Goal: Task Accomplishment & Management: Use online tool/utility

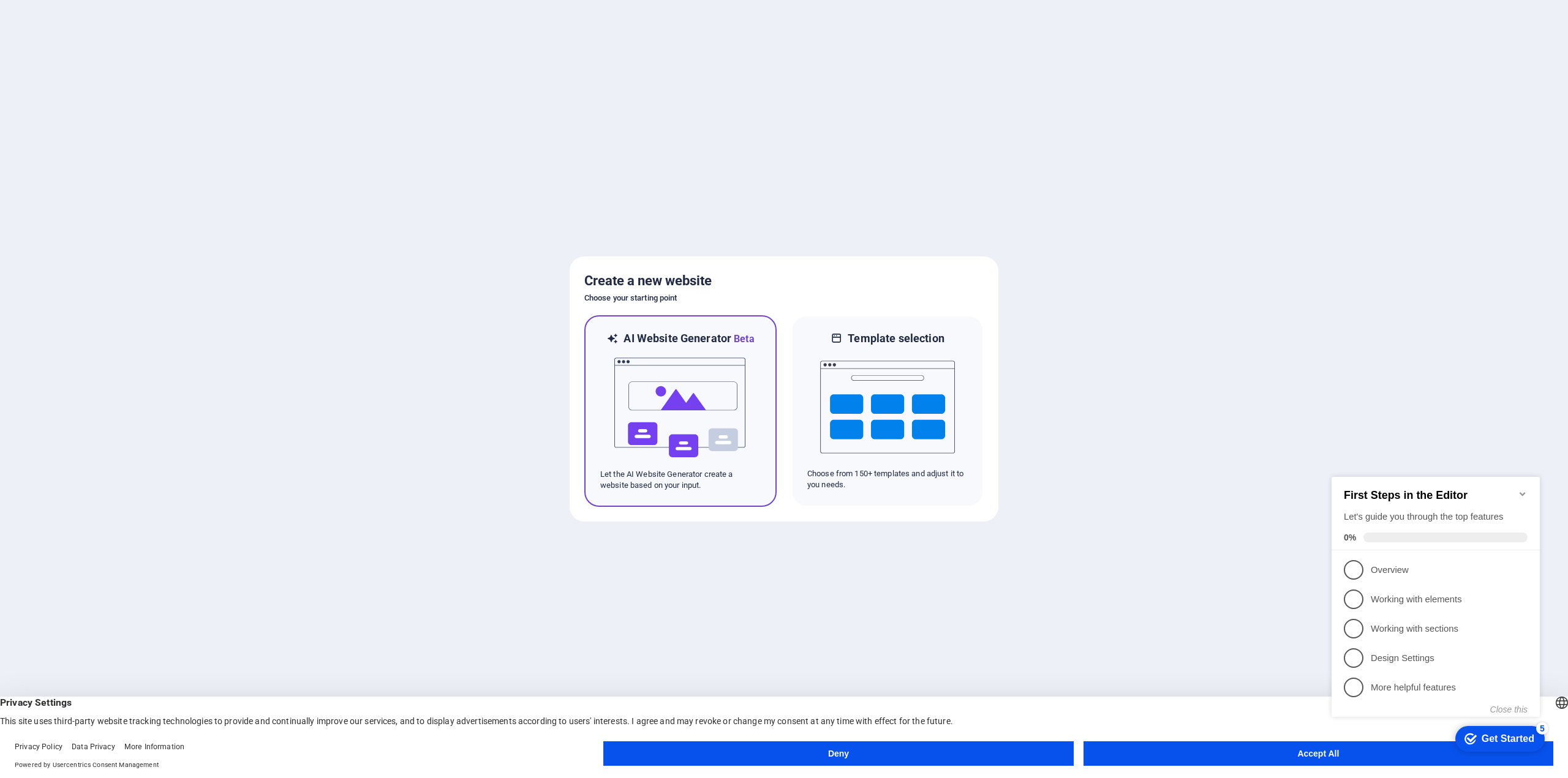
click at [707, 422] on img at bounding box center [681, 407] width 135 height 122
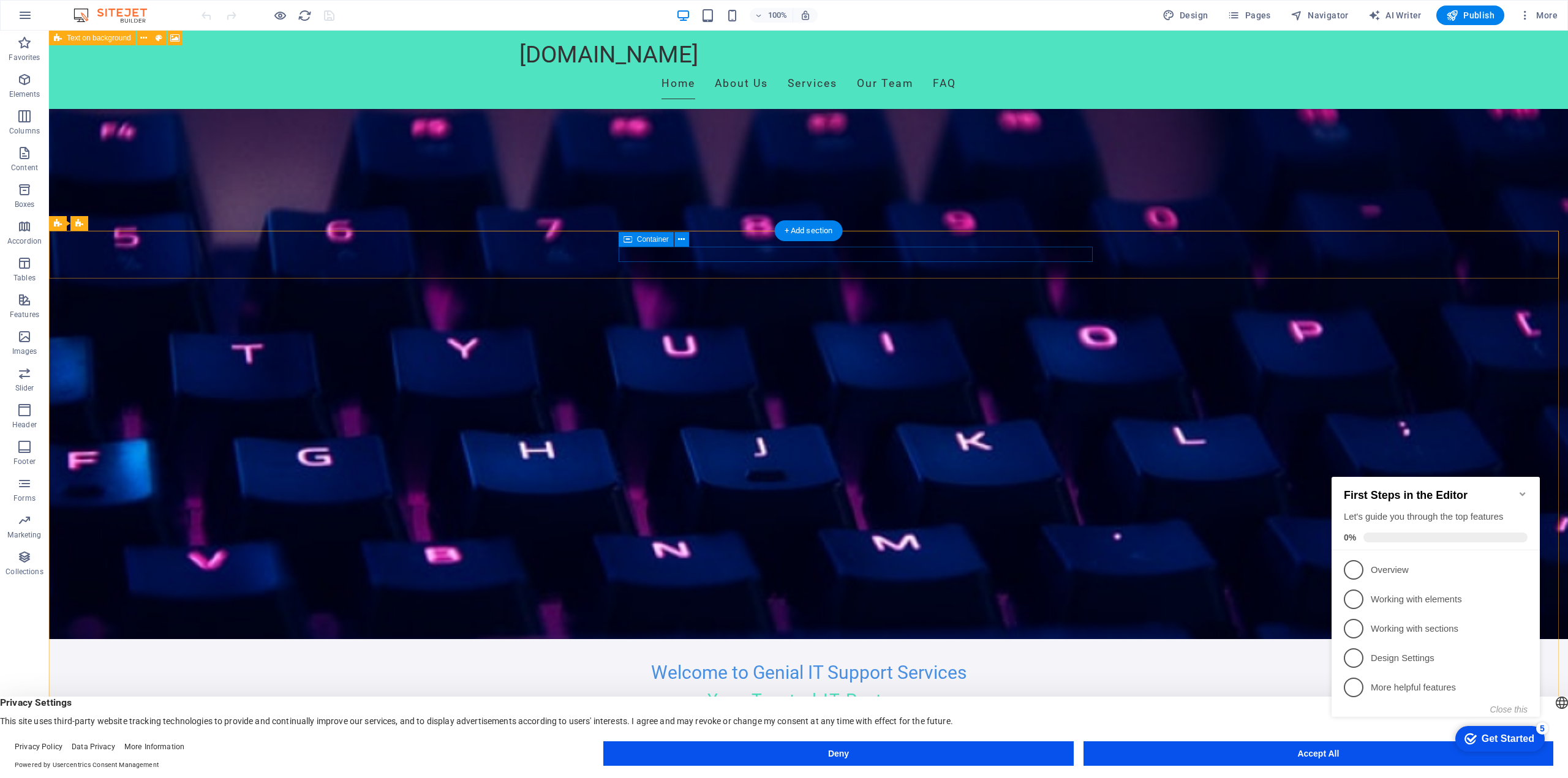
scroll to position [490, 0]
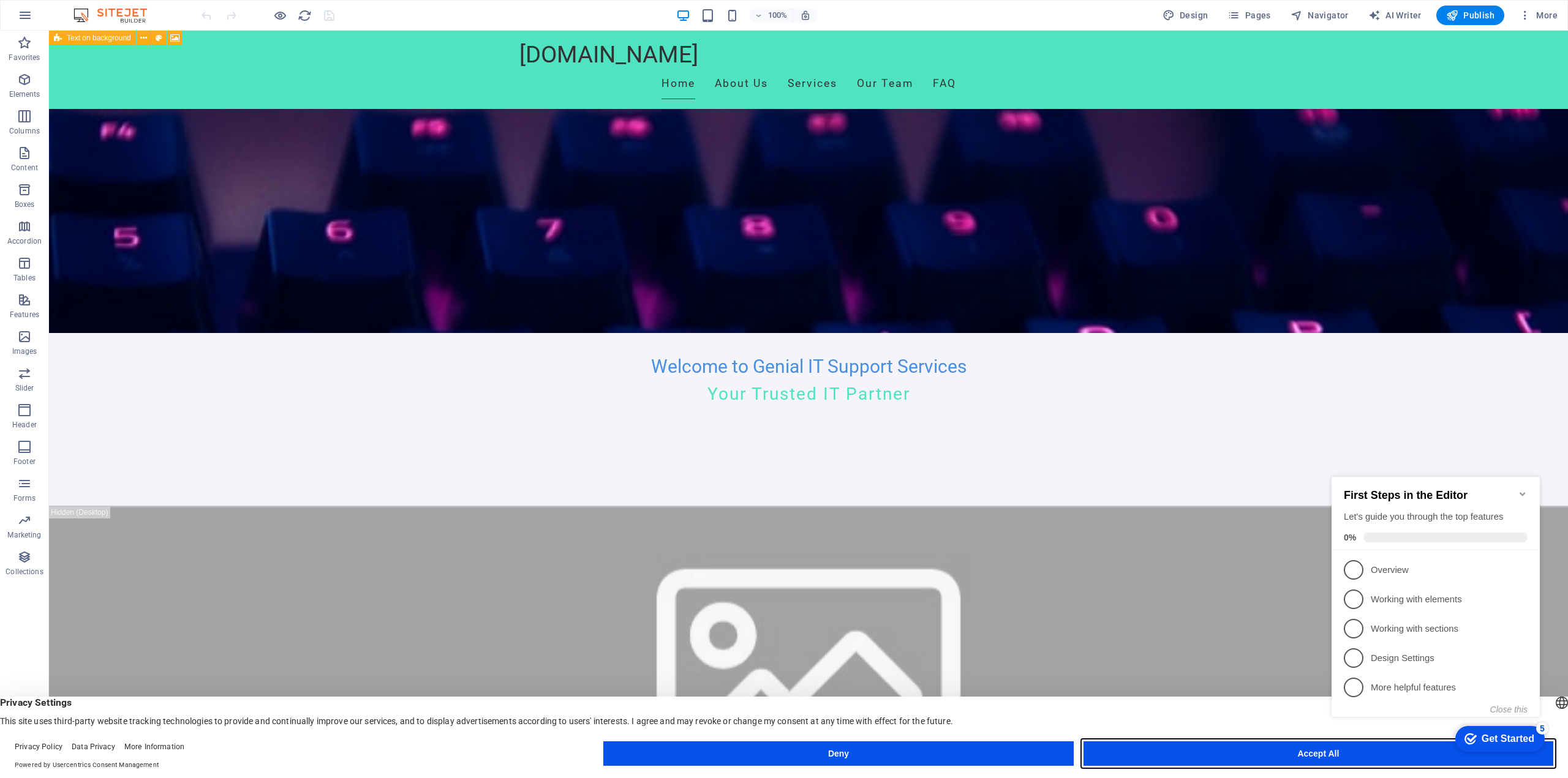
drag, startPoint x: 1291, startPoint y: 756, endPoint x: 67, endPoint y: 275, distance: 1315.1
click at [1291, 756] on button "Accept All" at bounding box center [1318, 754] width 470 height 24
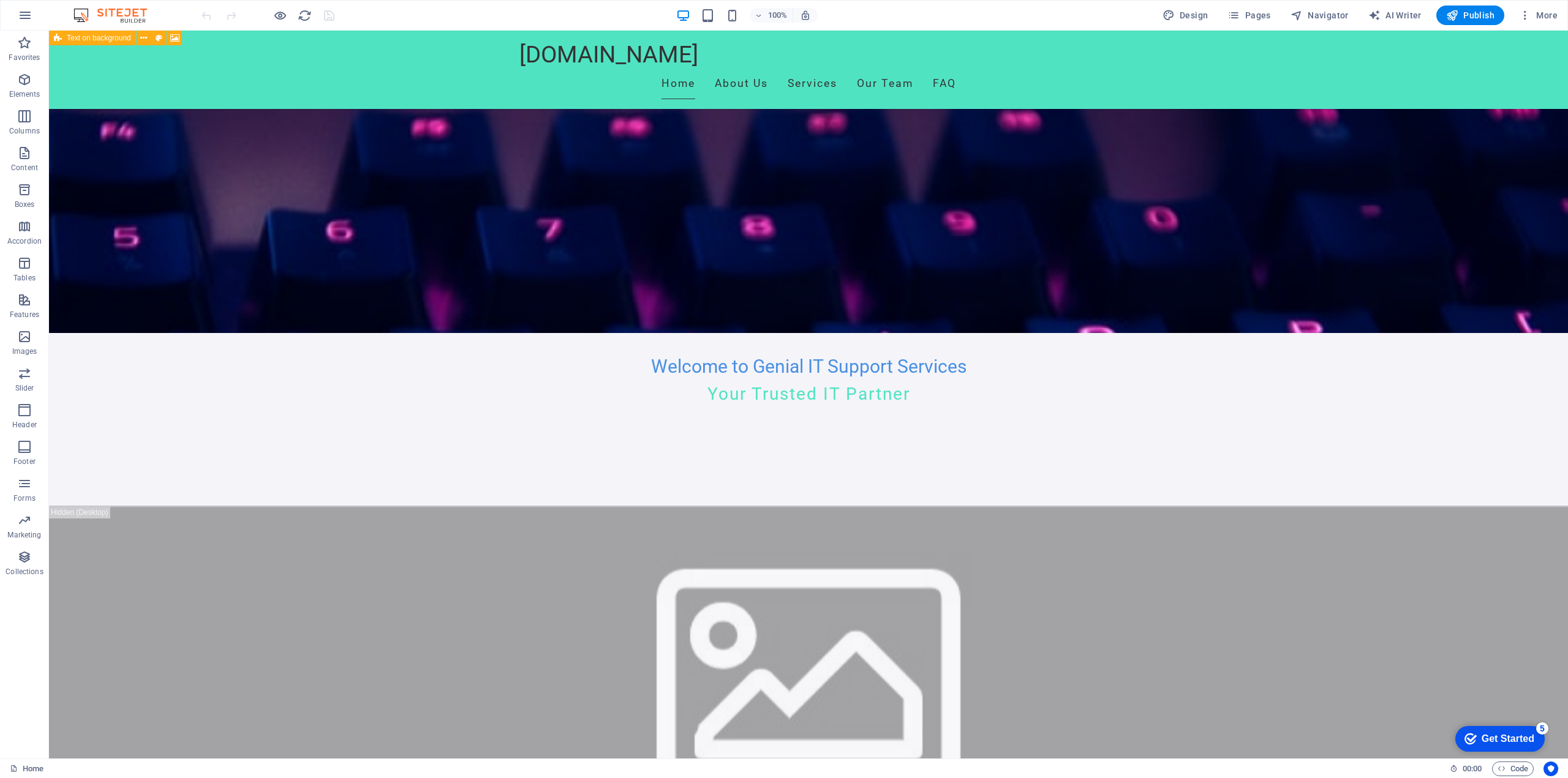
click at [1491, 739] on div "Get Started" at bounding box center [1507, 738] width 53 height 11
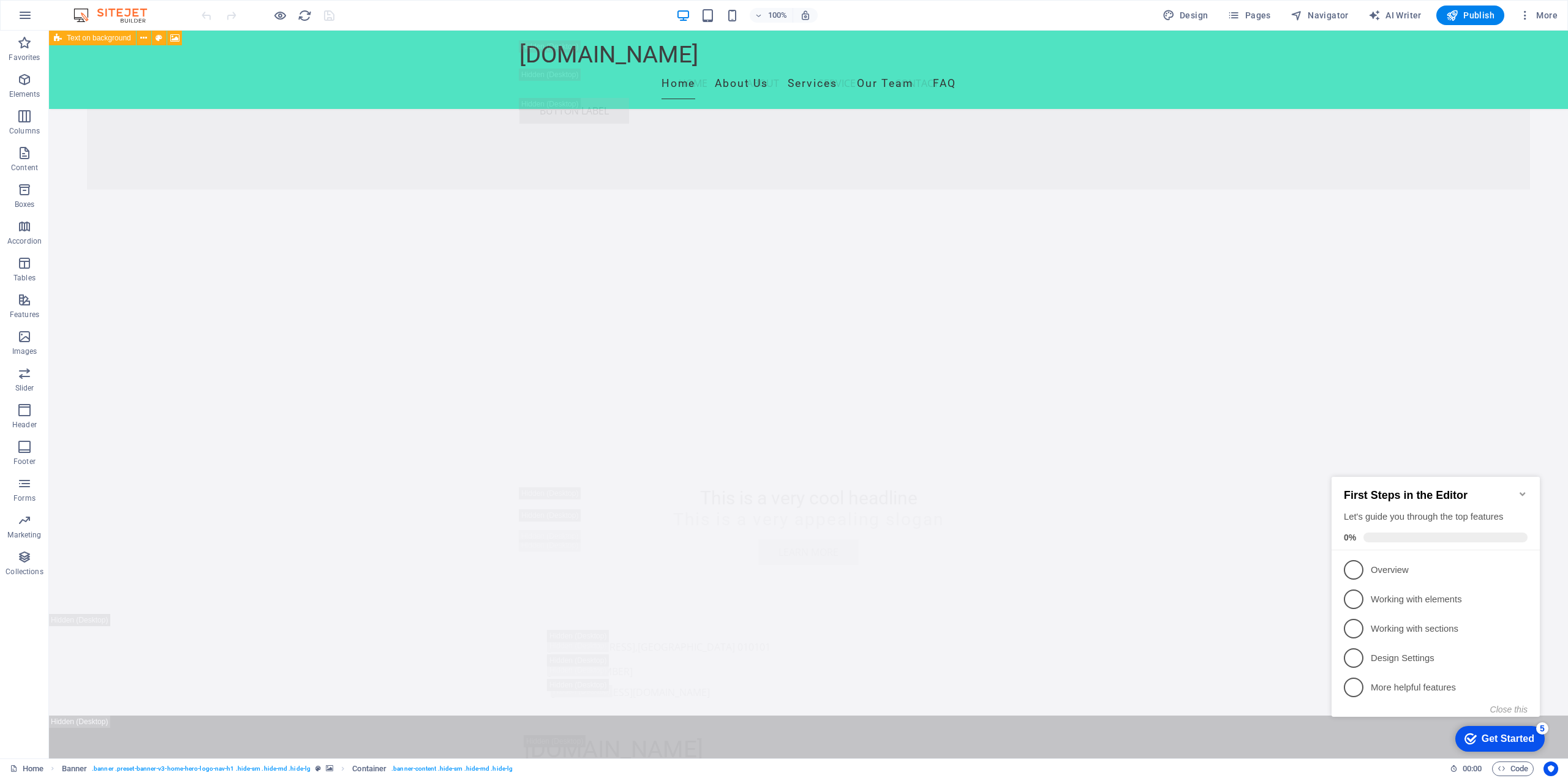
scroll to position [3217, 0]
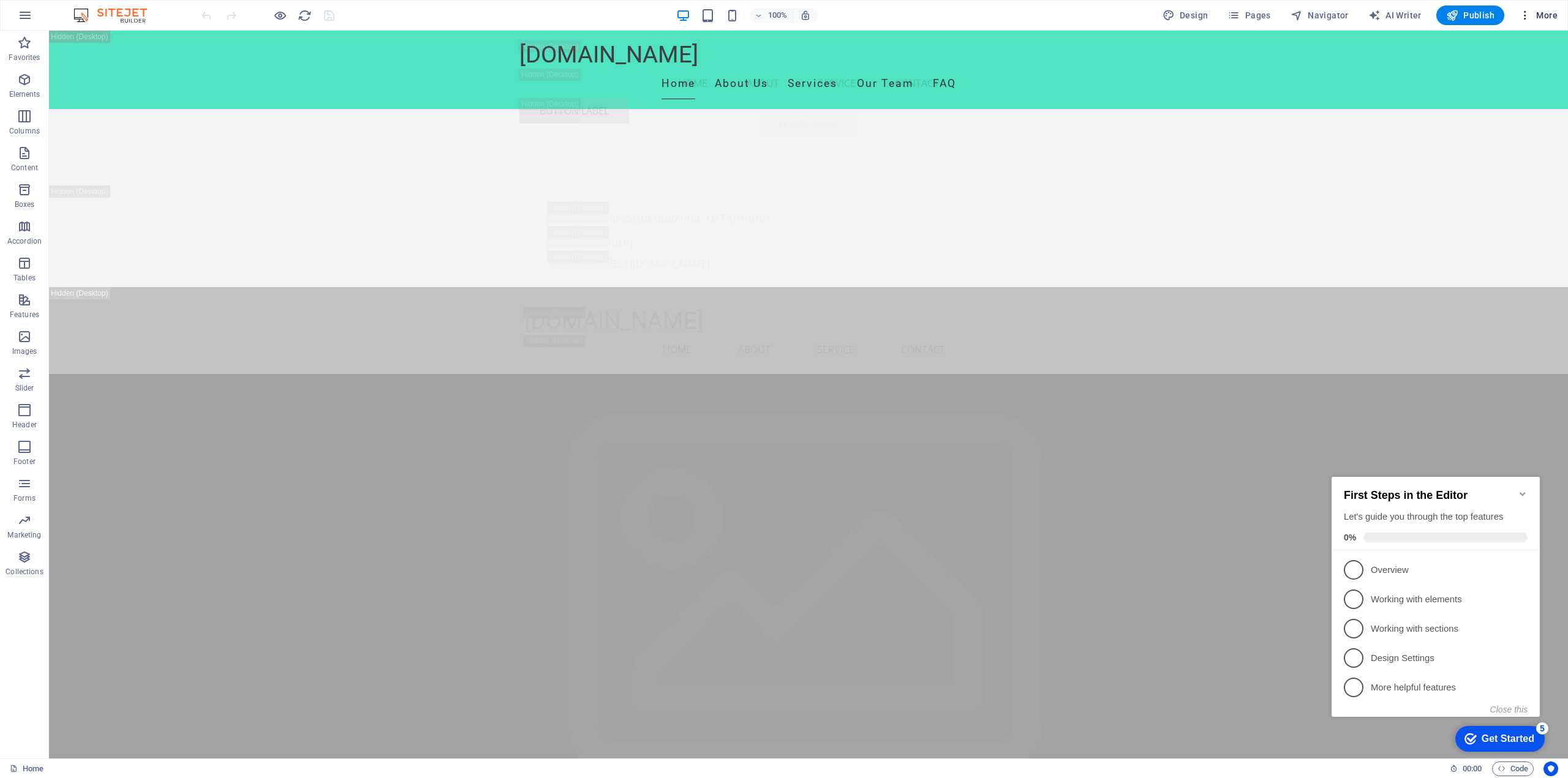
click at [1531, 13] on icon "button" at bounding box center [1524, 15] width 13 height 13
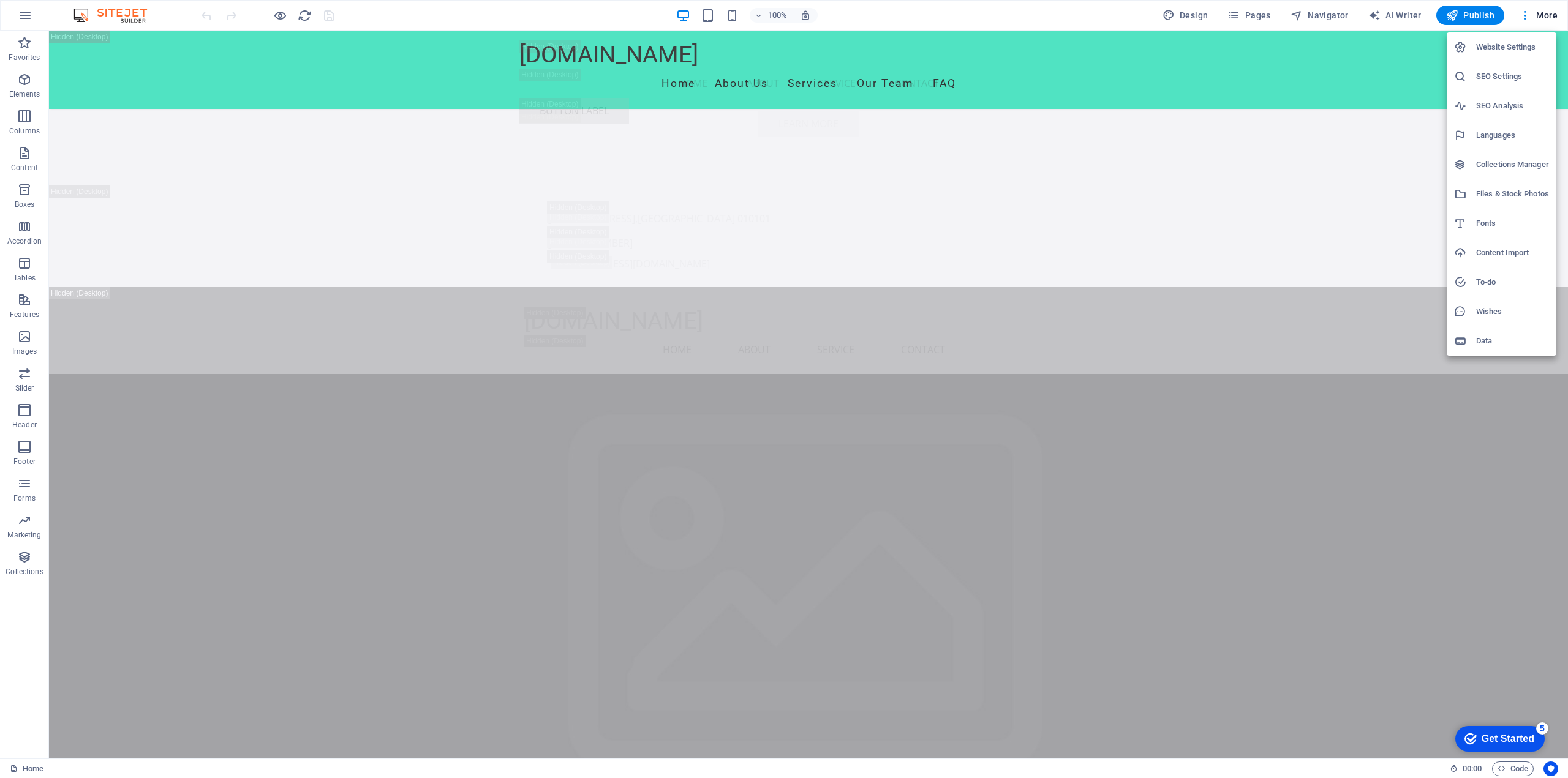
click at [297, 602] on div at bounding box center [784, 389] width 1568 height 778
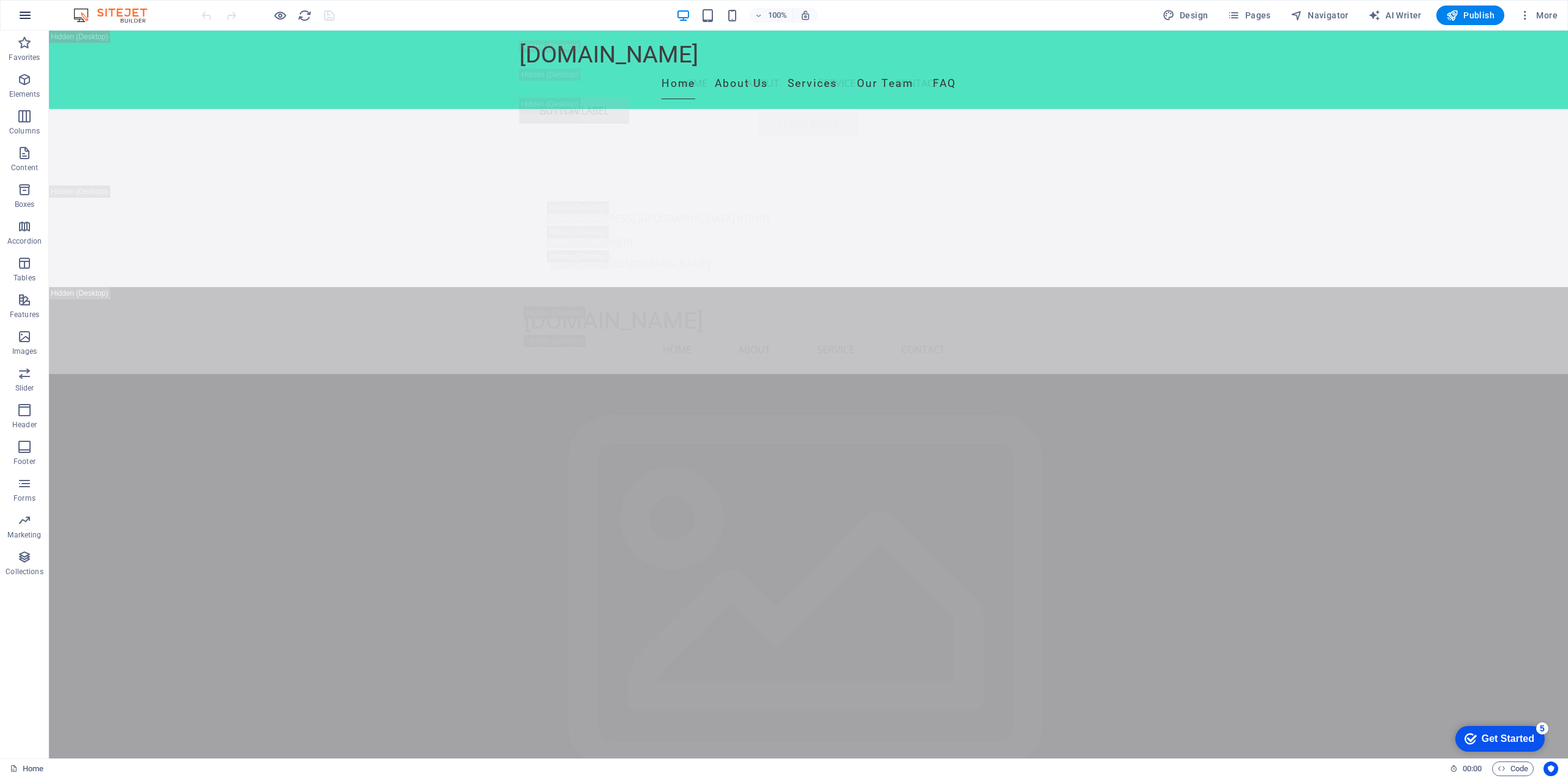
click at [32, 12] on button "button" at bounding box center [25, 16] width 29 height 29
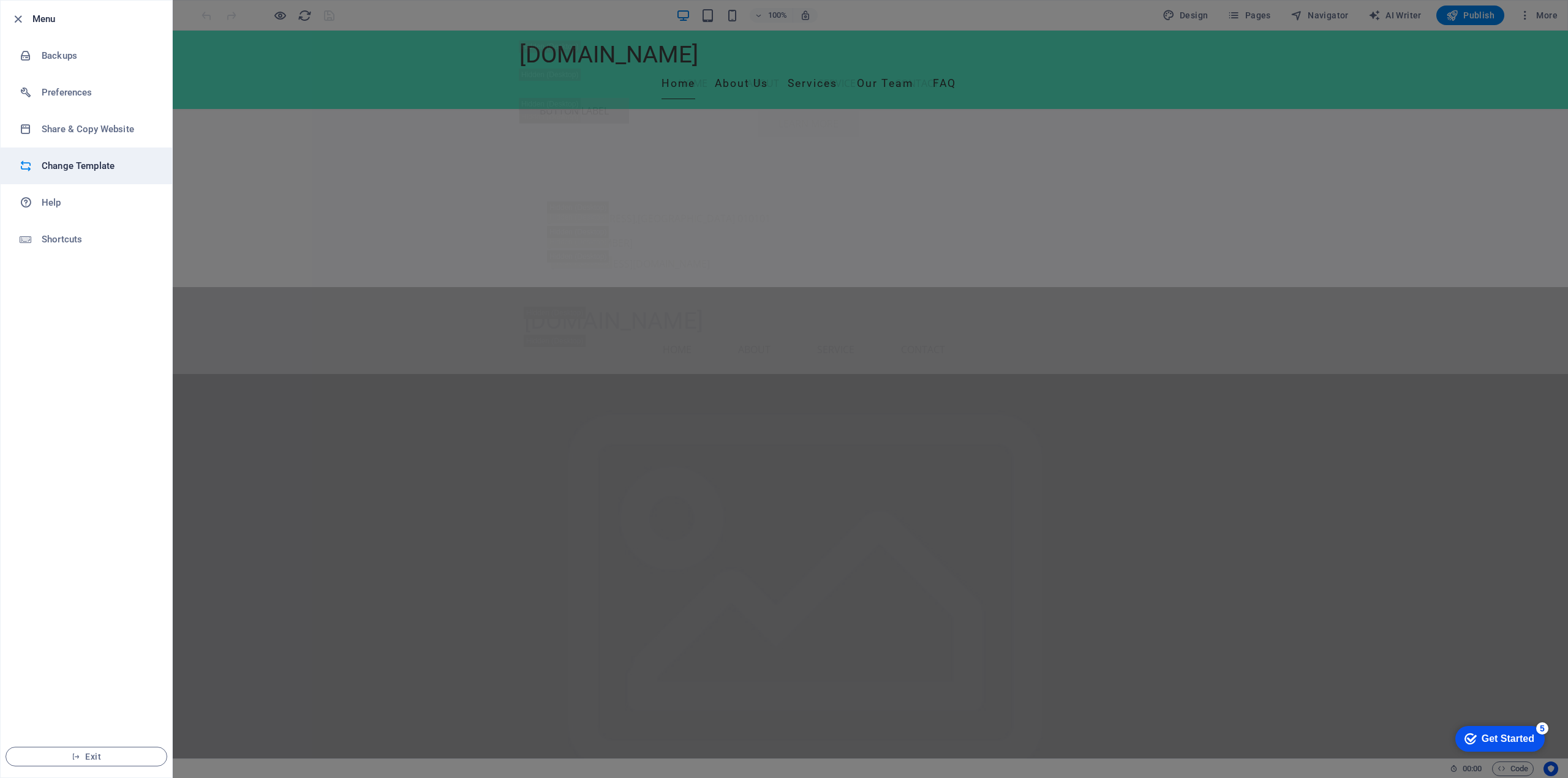
click at [91, 162] on h6 "Change Template" at bounding box center [99, 165] width 113 height 15
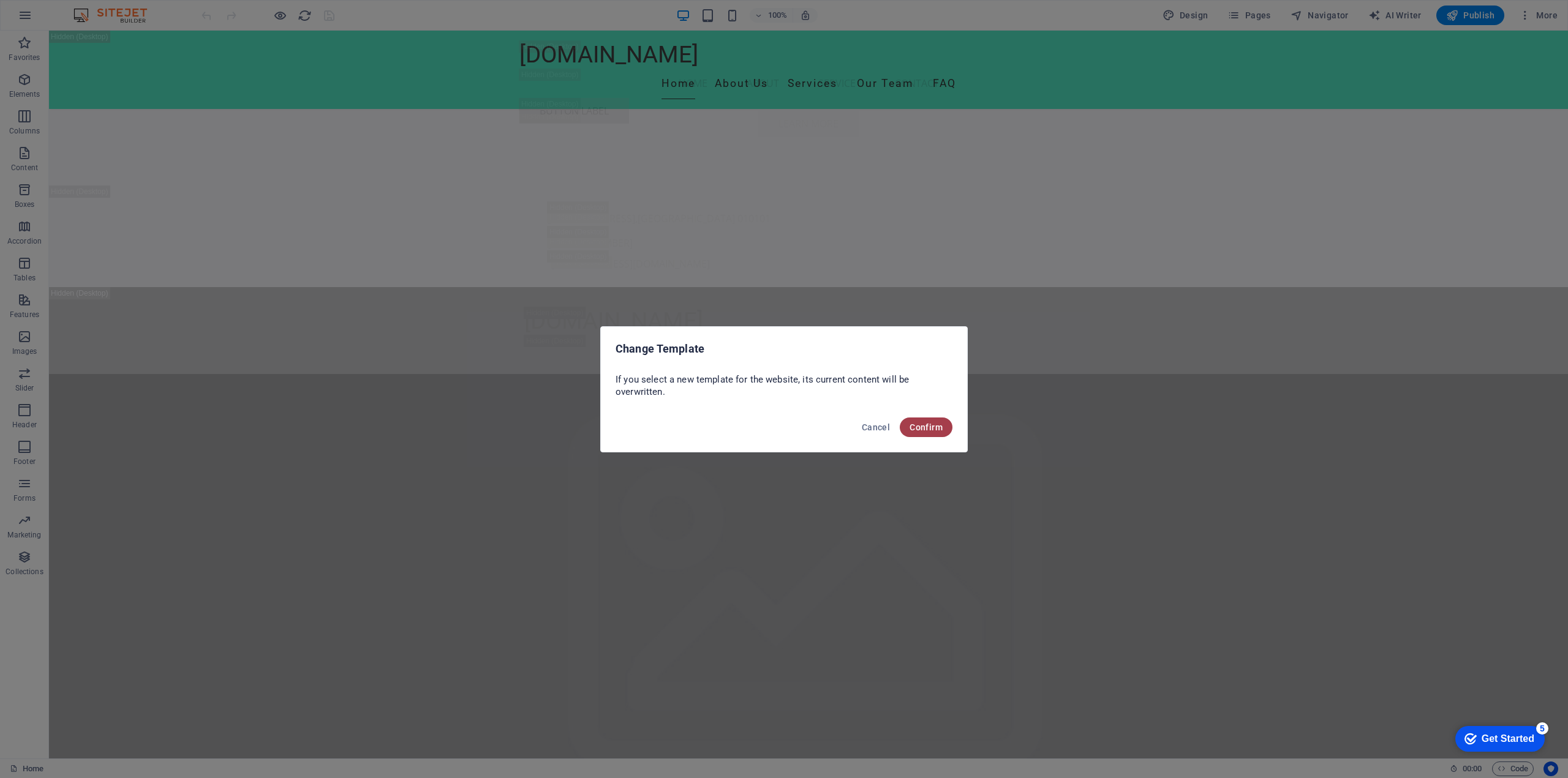
click at [939, 427] on span "Confirm" at bounding box center [926, 428] width 33 height 10
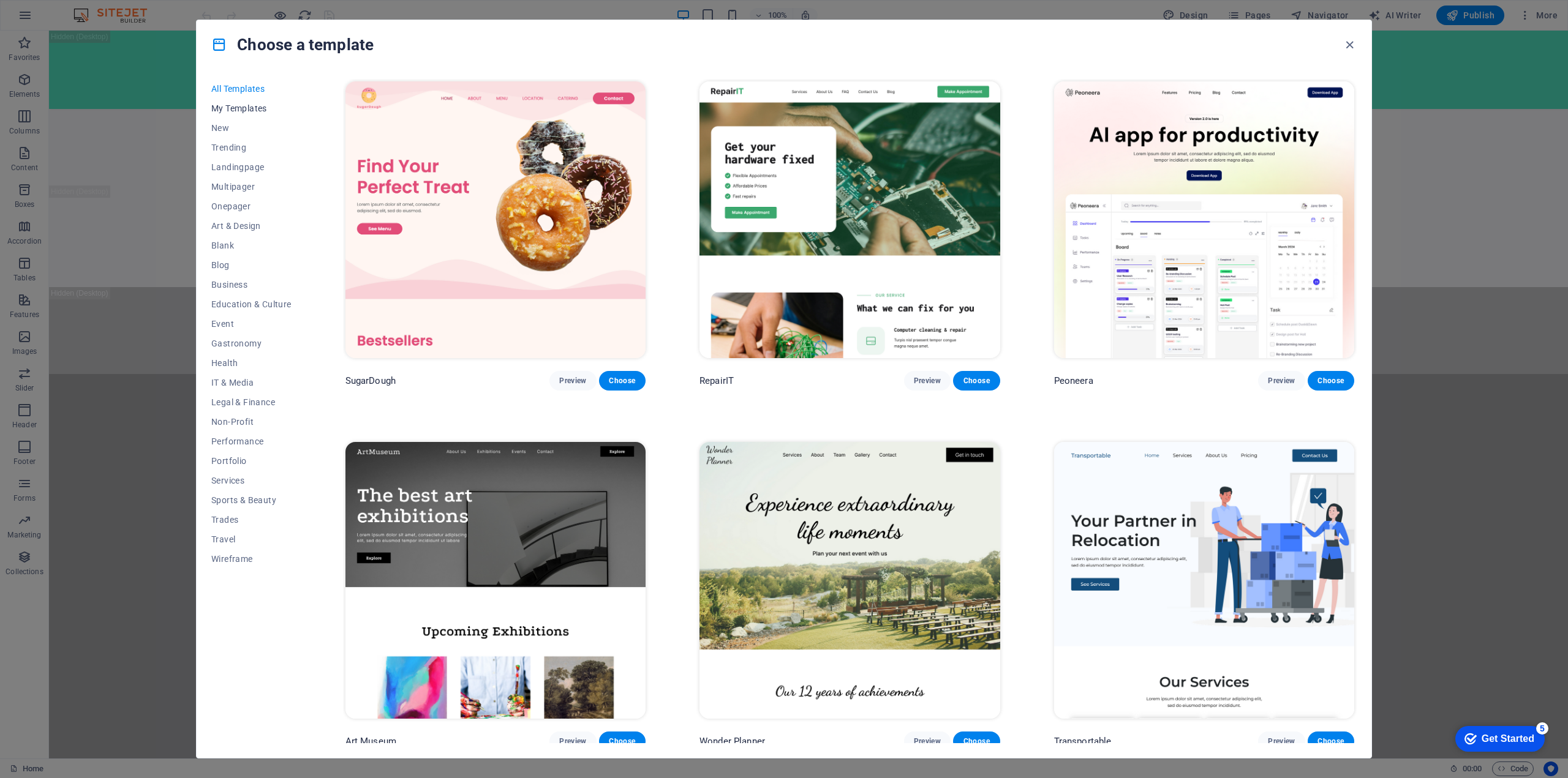
click at [246, 108] on span "My Templates" at bounding box center [251, 108] width 80 height 10
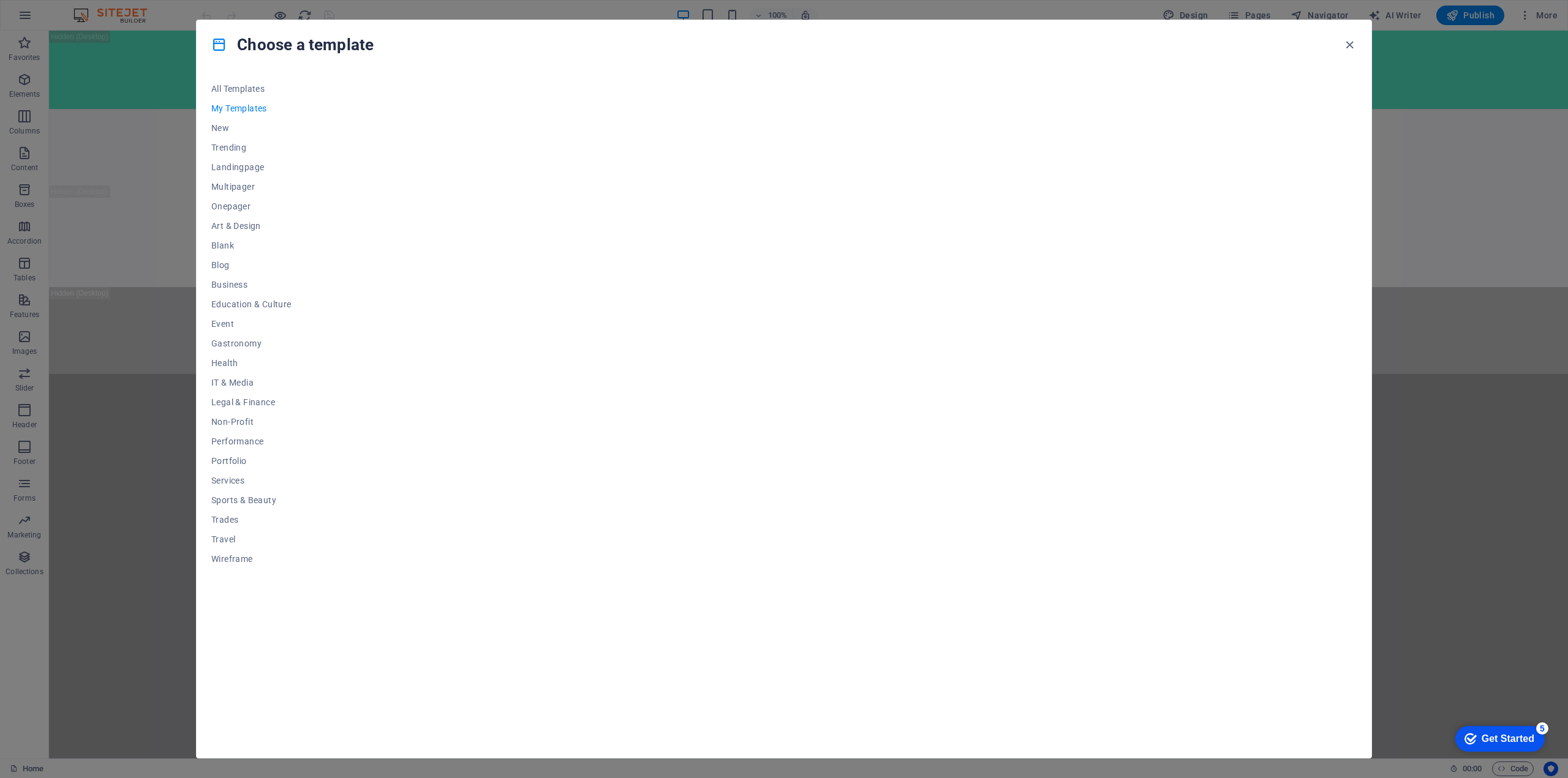
click at [753, 204] on div at bounding box center [849, 411] width 1013 height 665
click at [372, 115] on div at bounding box center [849, 411] width 1013 height 665
click at [375, 114] on div at bounding box center [849, 411] width 1013 height 665
click at [215, 126] on span "New" at bounding box center [251, 128] width 80 height 10
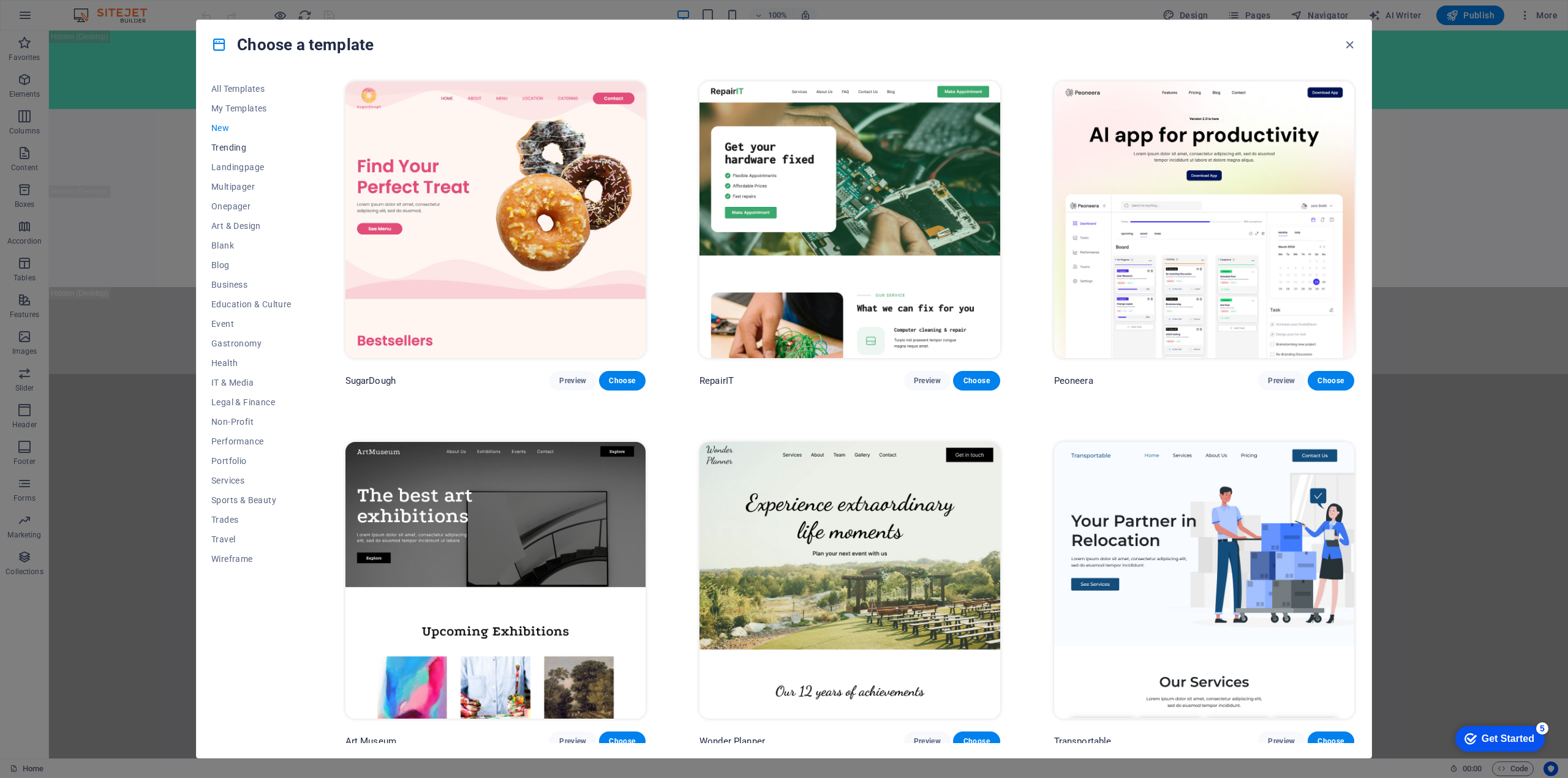
click at [221, 141] on button "Trending" at bounding box center [251, 147] width 80 height 20
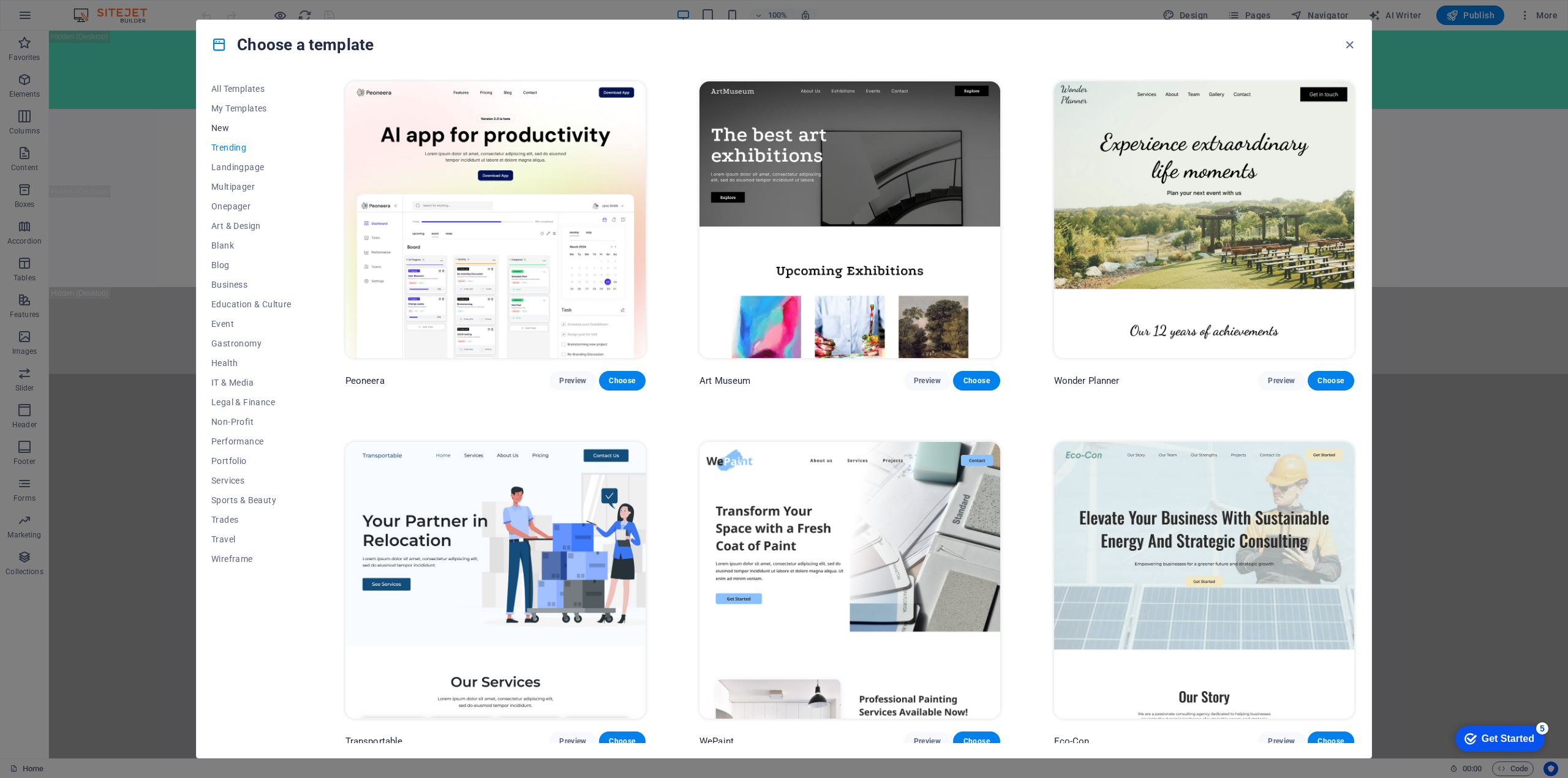
click at [226, 129] on span "New" at bounding box center [251, 128] width 80 height 10
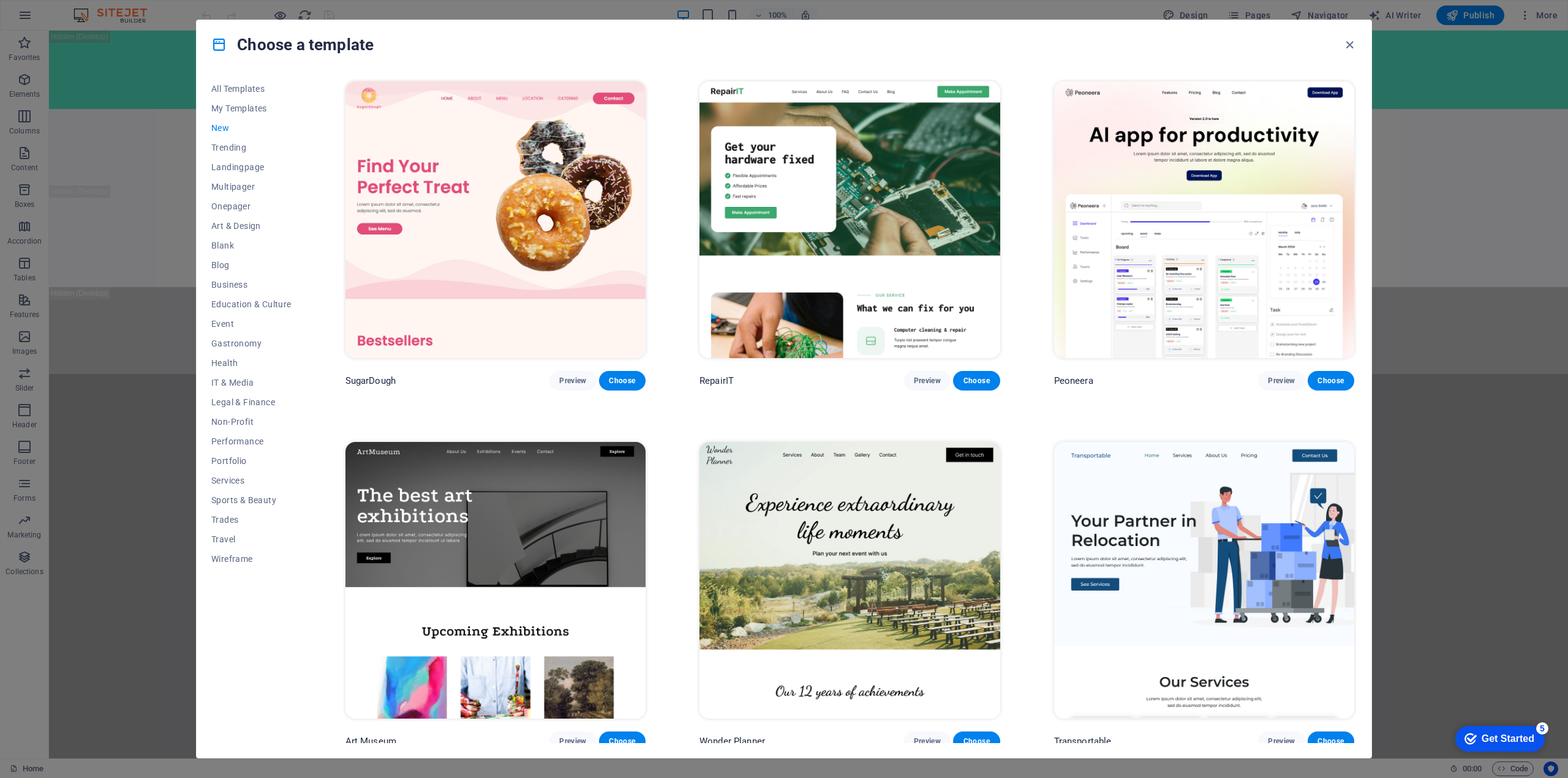
scroll to position [307, 0]
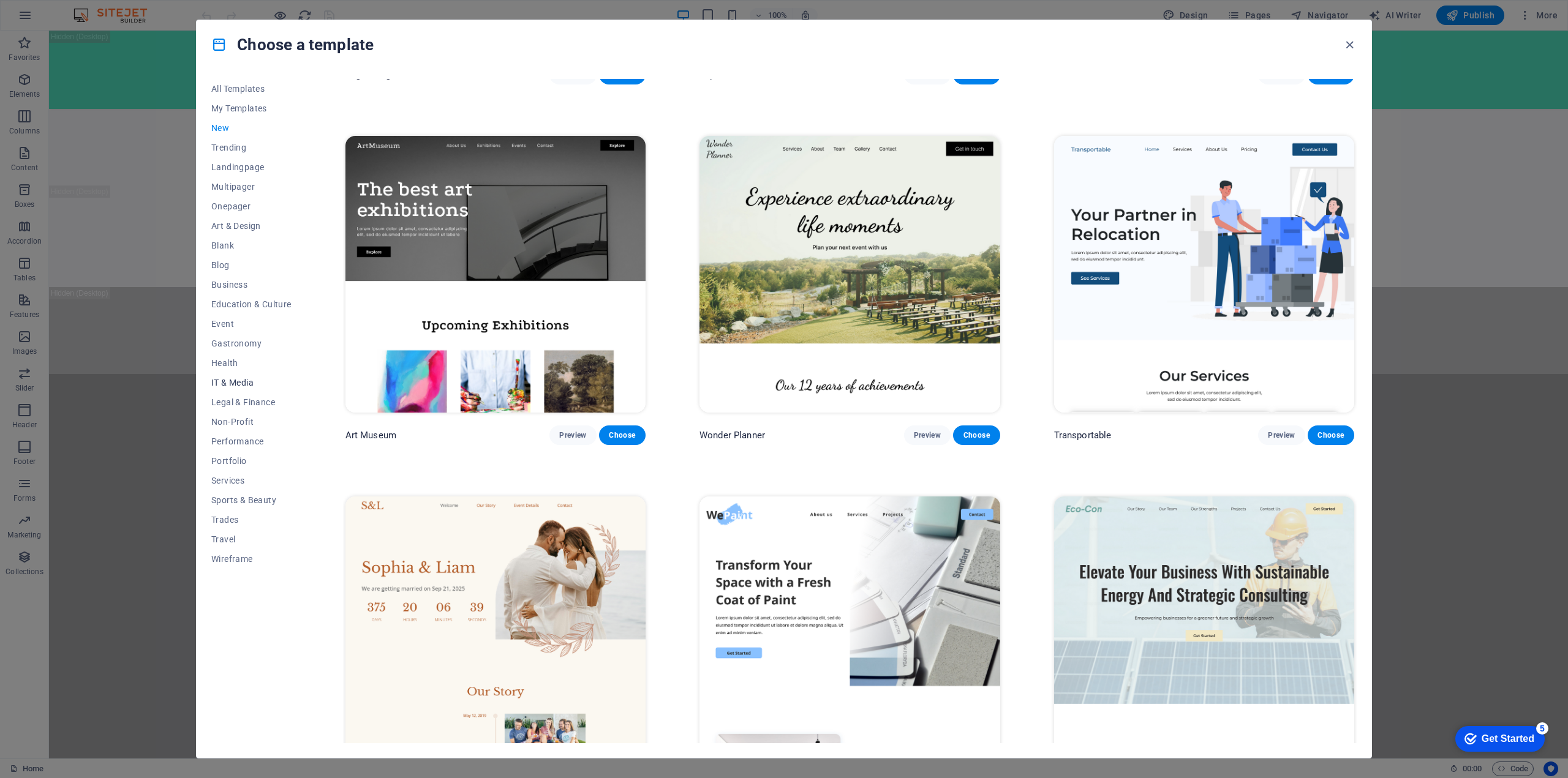
click at [235, 380] on span "IT & Media" at bounding box center [251, 383] width 80 height 10
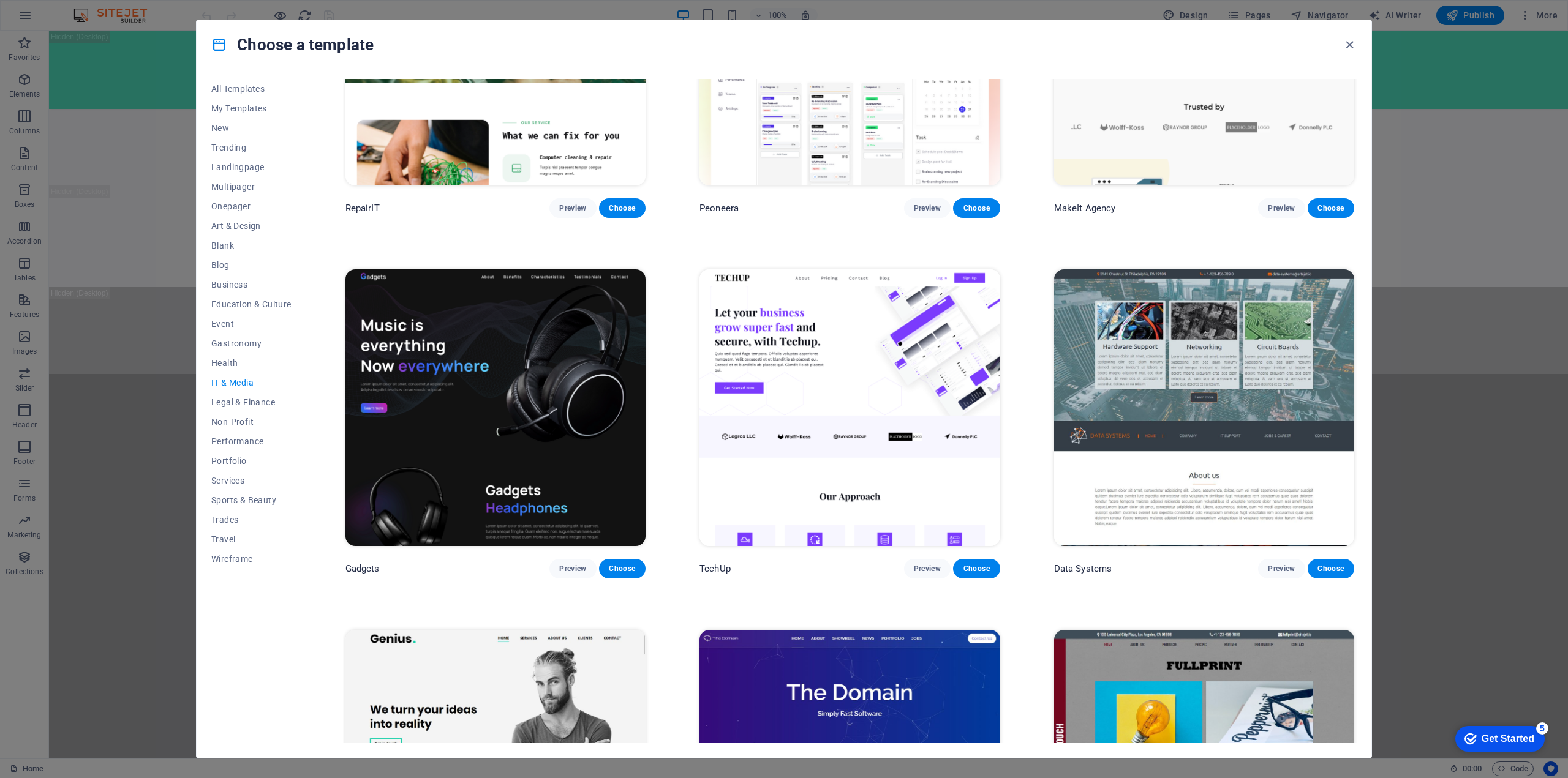
scroll to position [0, 0]
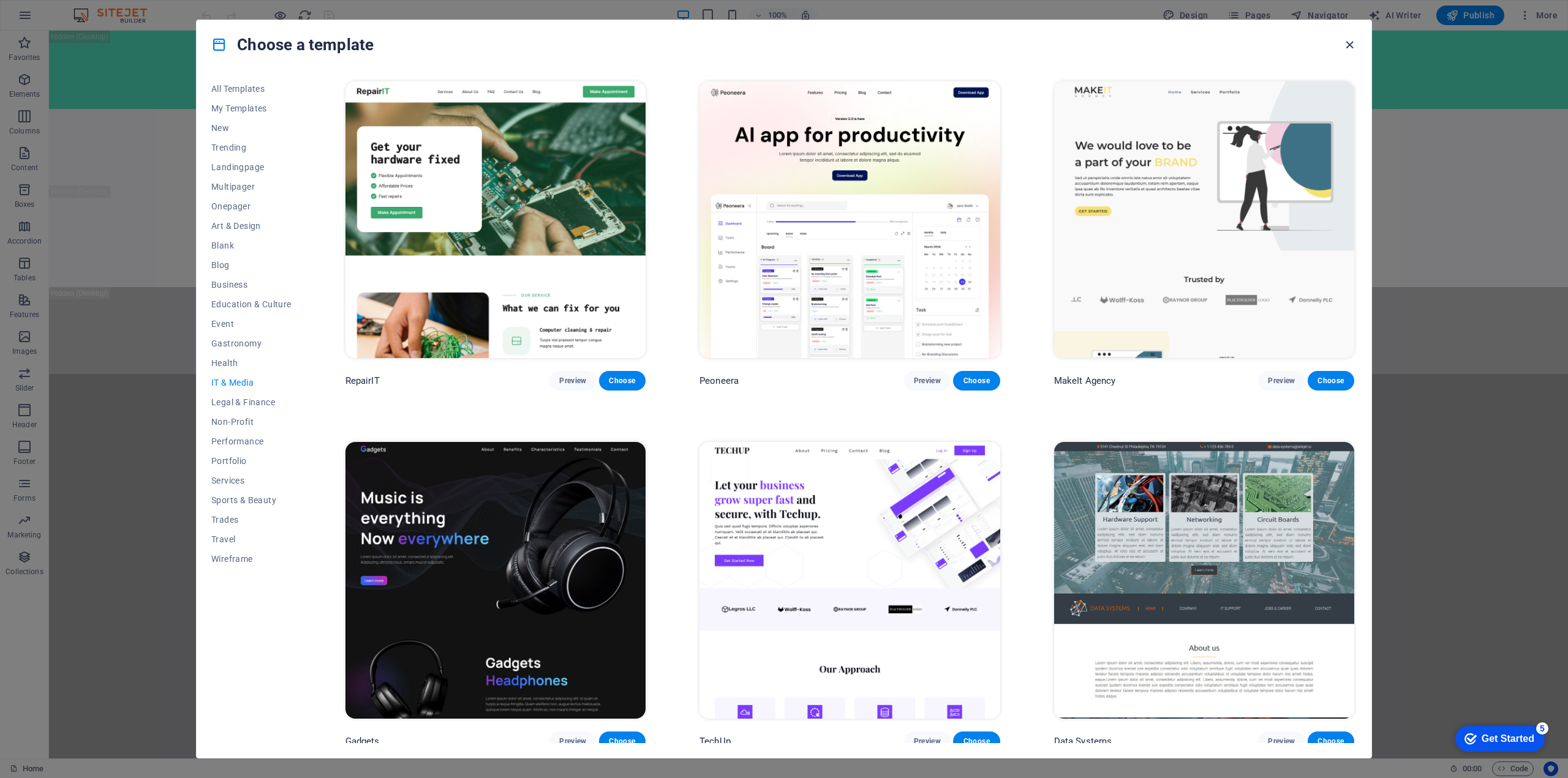
click at [1352, 40] on icon "button" at bounding box center [1349, 45] width 14 height 14
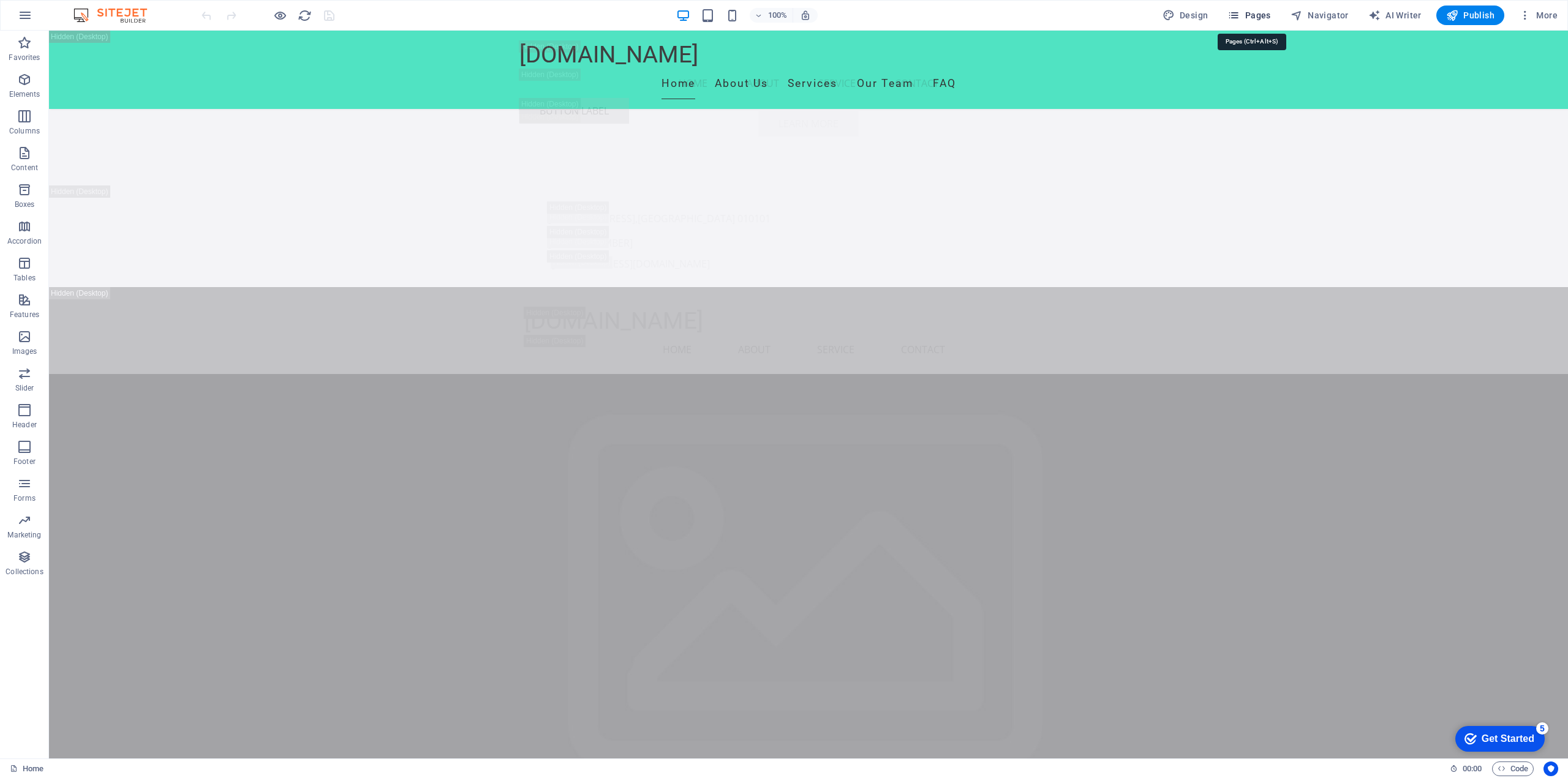
click at [1246, 16] on span "Pages" at bounding box center [1249, 15] width 43 height 13
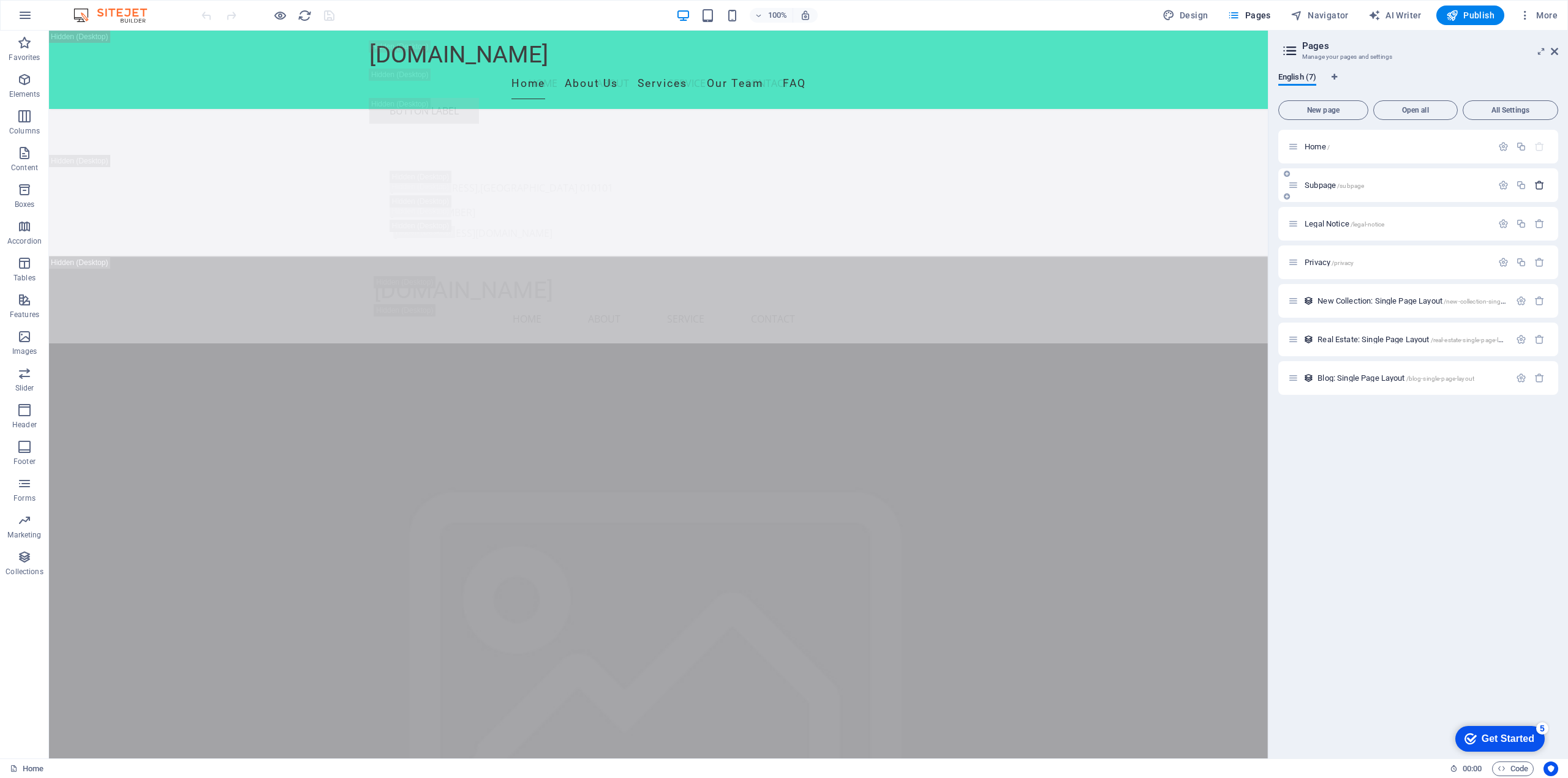
click at [1546, 187] on button "button" at bounding box center [1539, 184] width 18 height 11
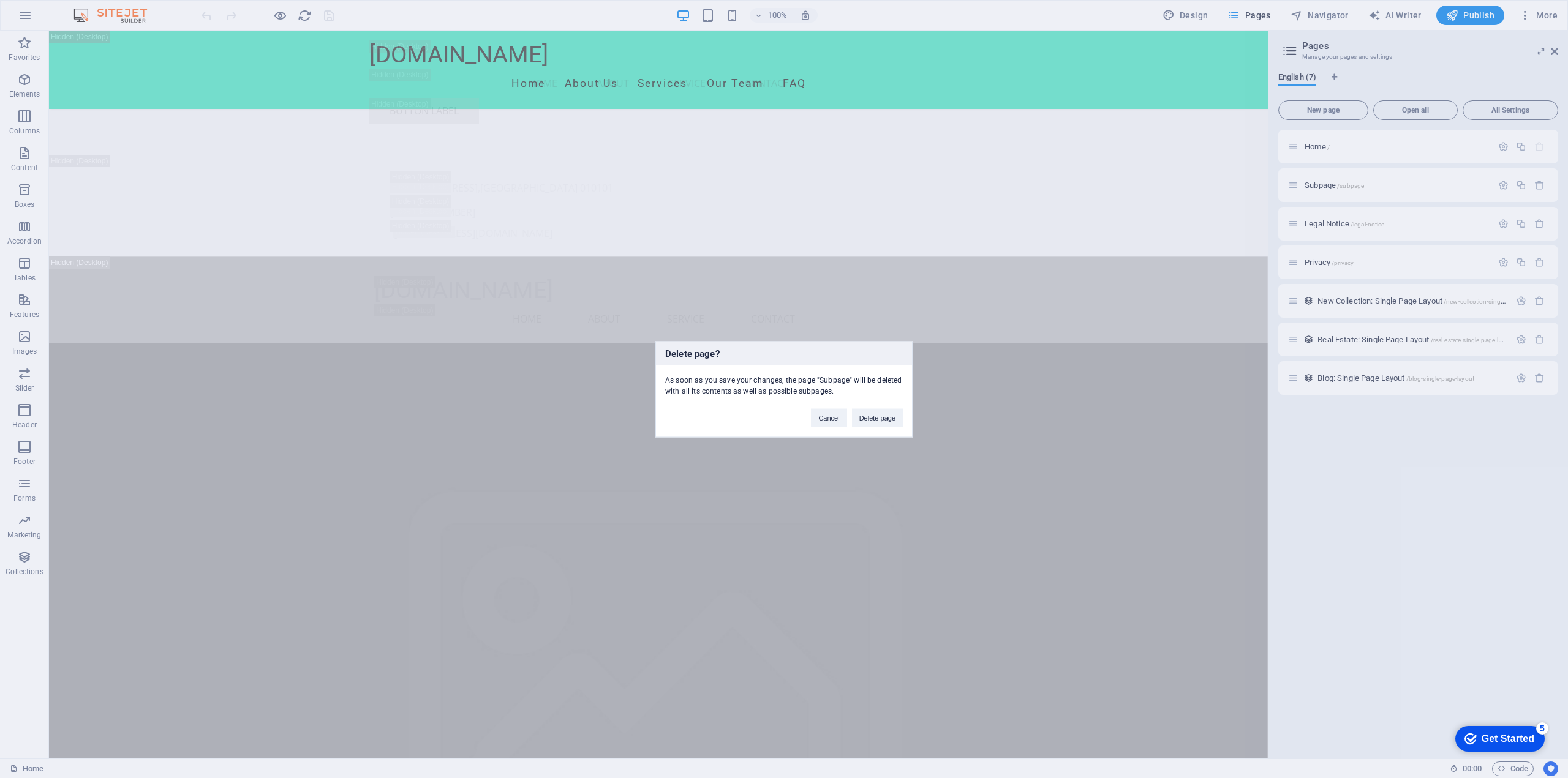
drag, startPoint x: 871, startPoint y: 417, endPoint x: 1567, endPoint y: 201, distance: 728.7
click at [870, 417] on button "Delete page" at bounding box center [877, 417] width 51 height 19
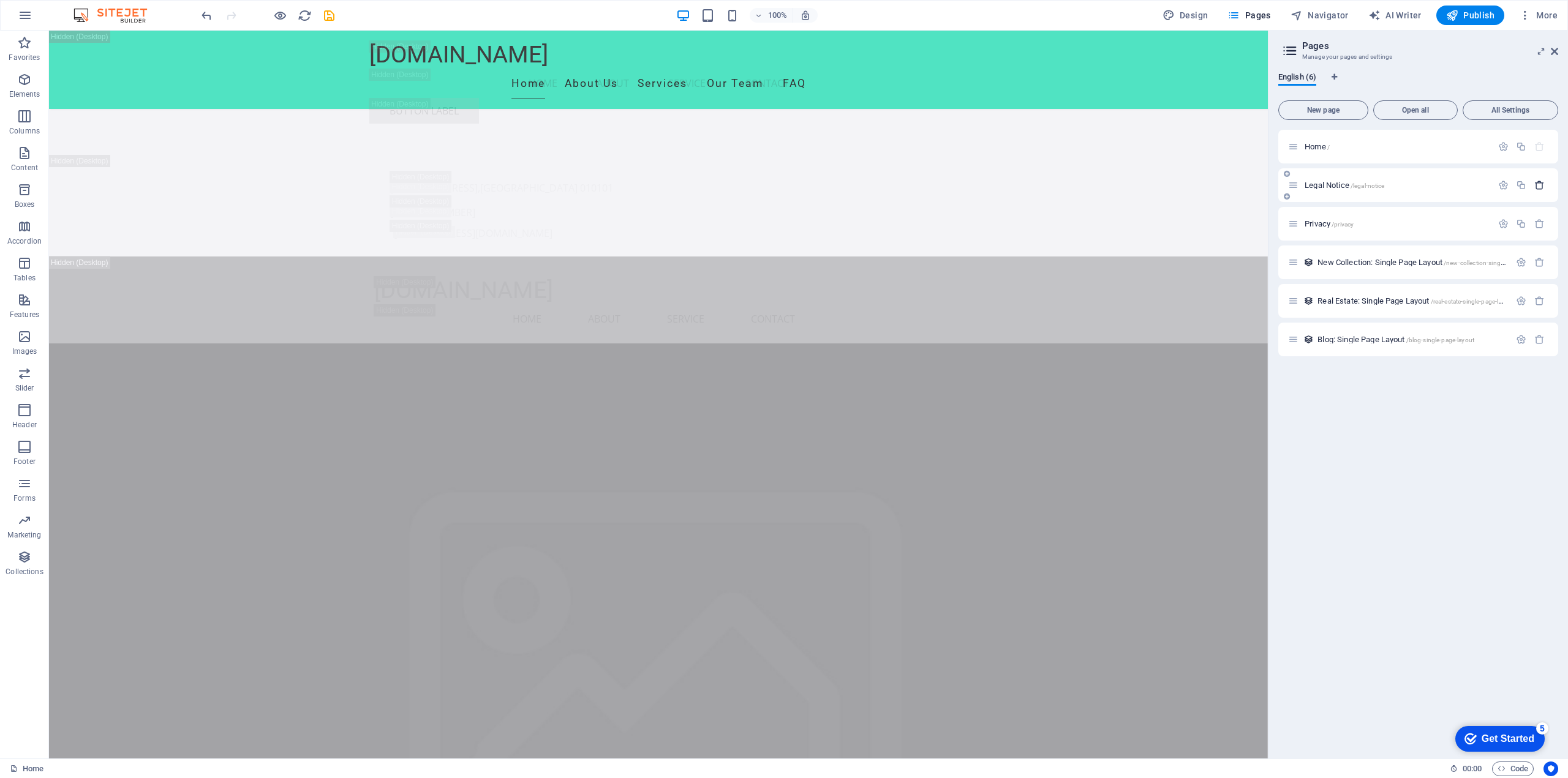
click at [1545, 189] on button "button" at bounding box center [1539, 184] width 18 height 11
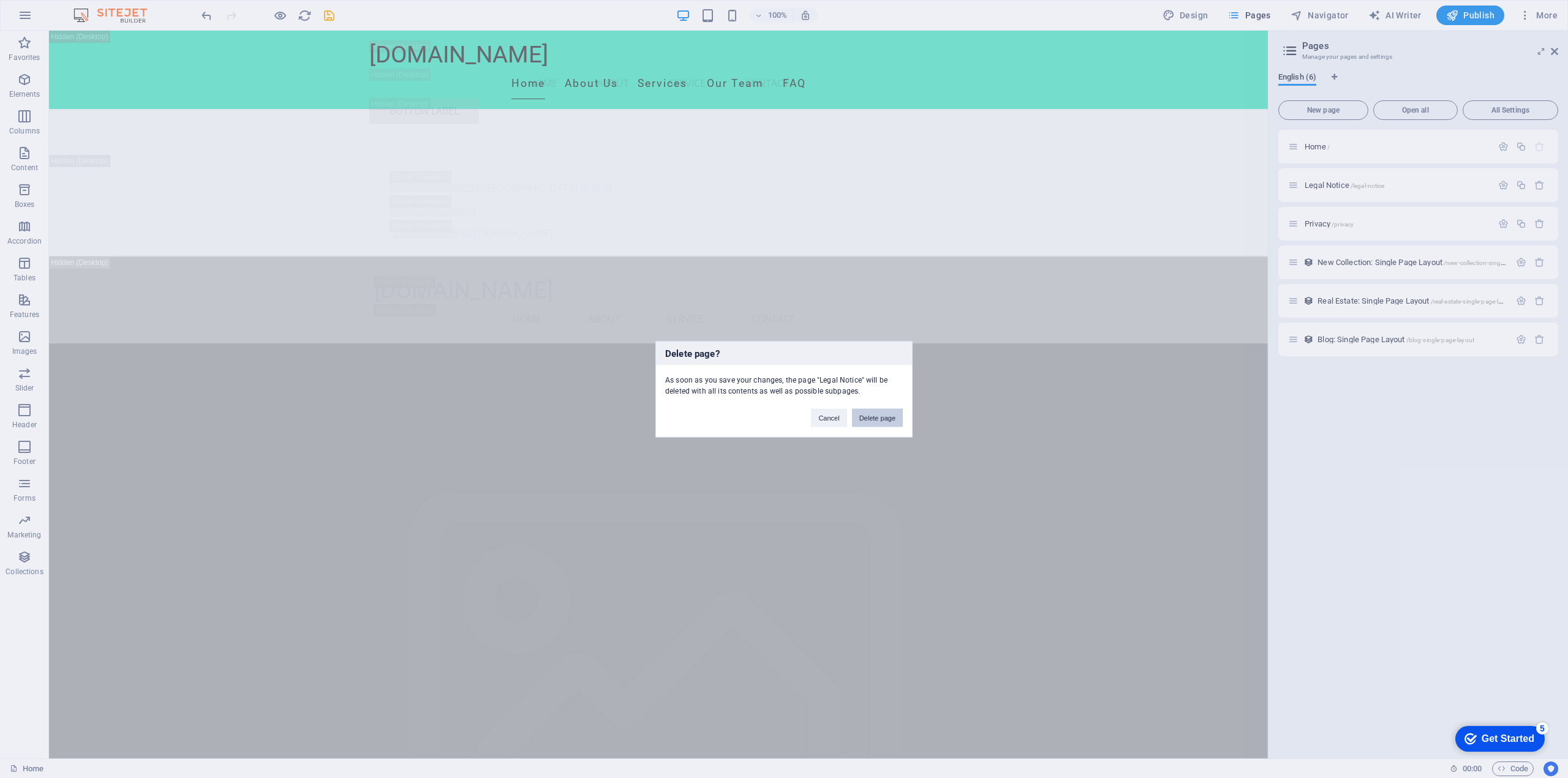
click at [886, 421] on button "Delete page" at bounding box center [877, 417] width 51 height 19
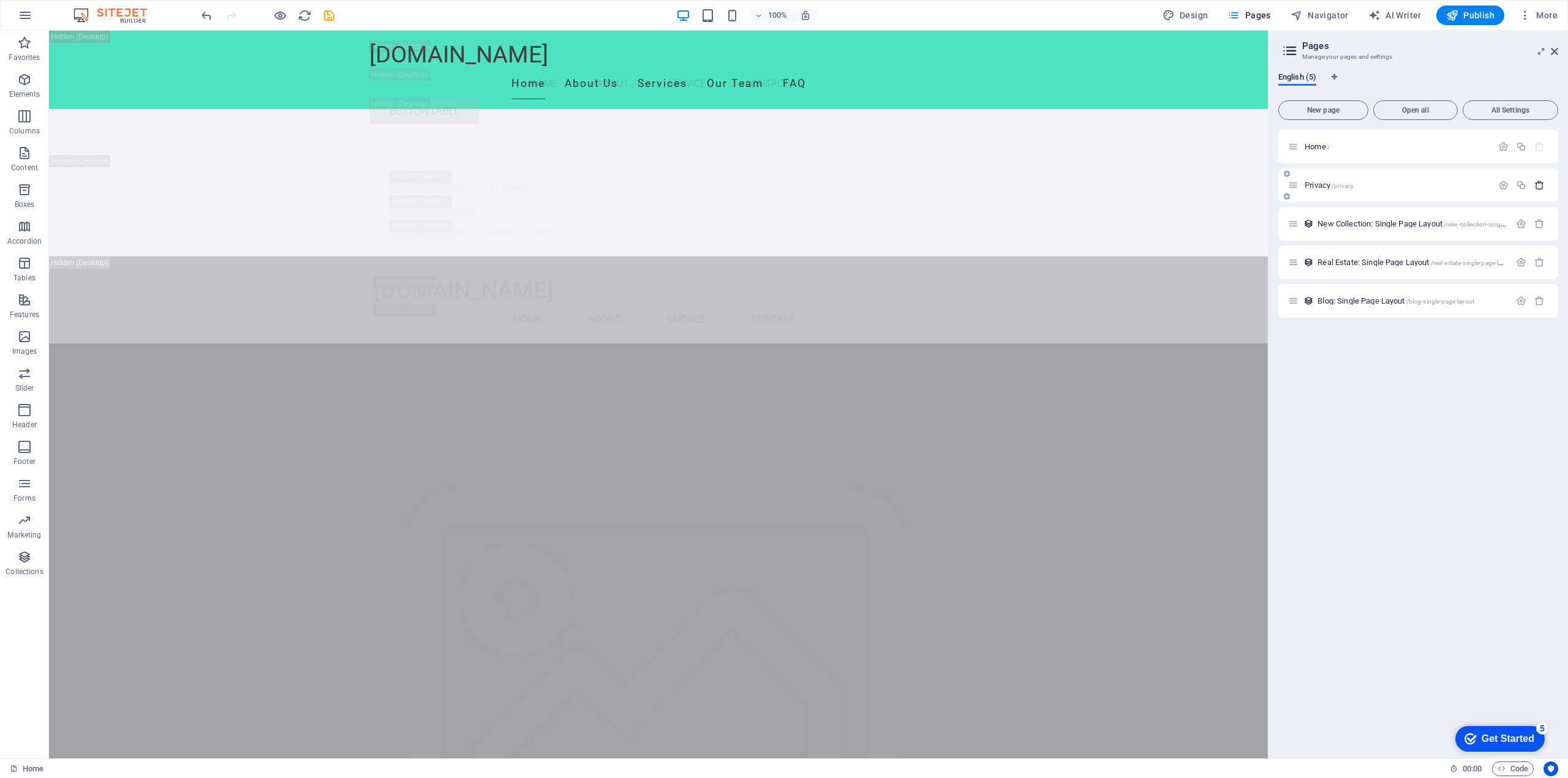
click at [1541, 188] on icon "button" at bounding box center [1539, 184] width 11 height 11
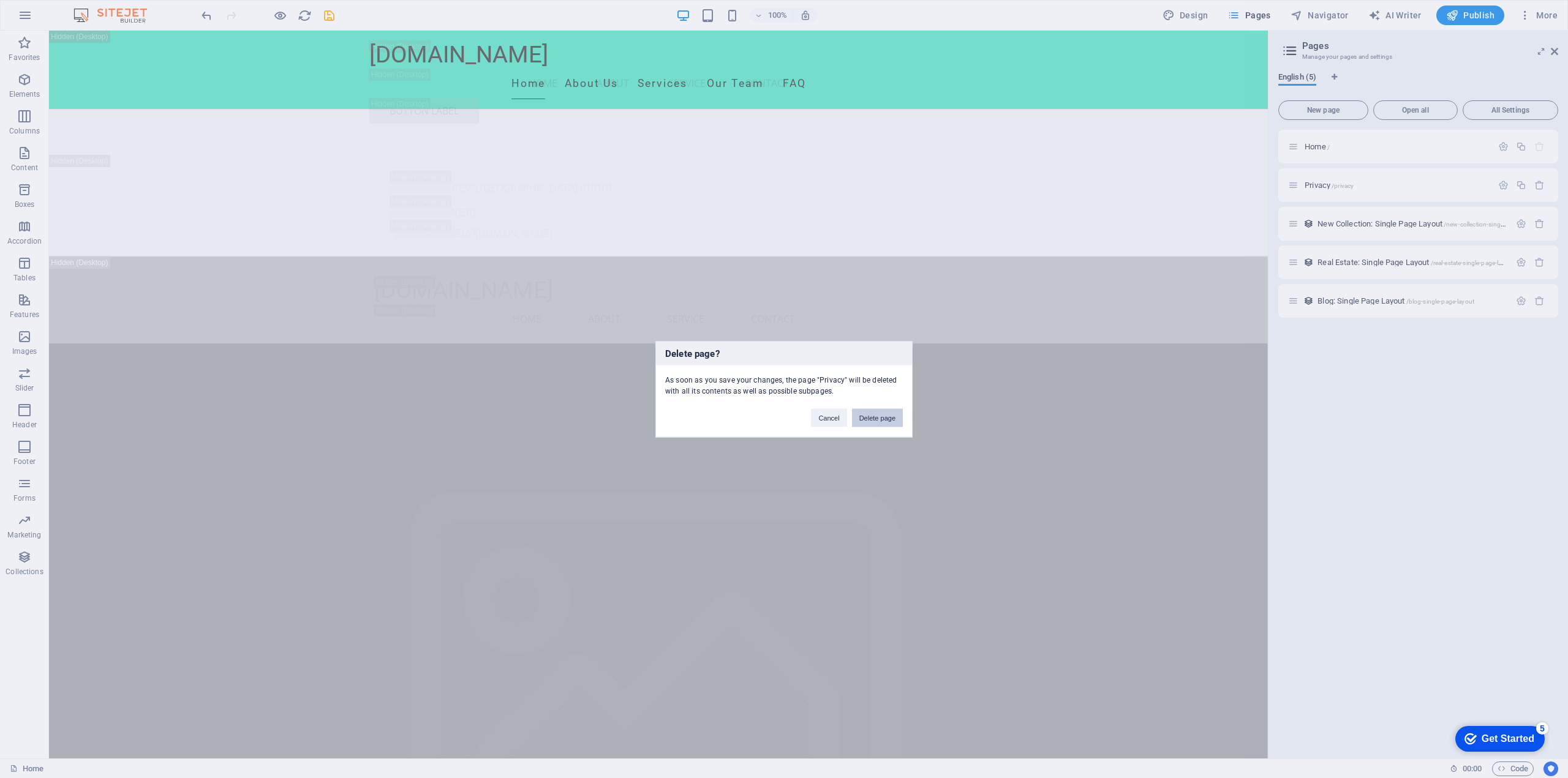
click at [870, 415] on button "Delete page" at bounding box center [877, 417] width 51 height 19
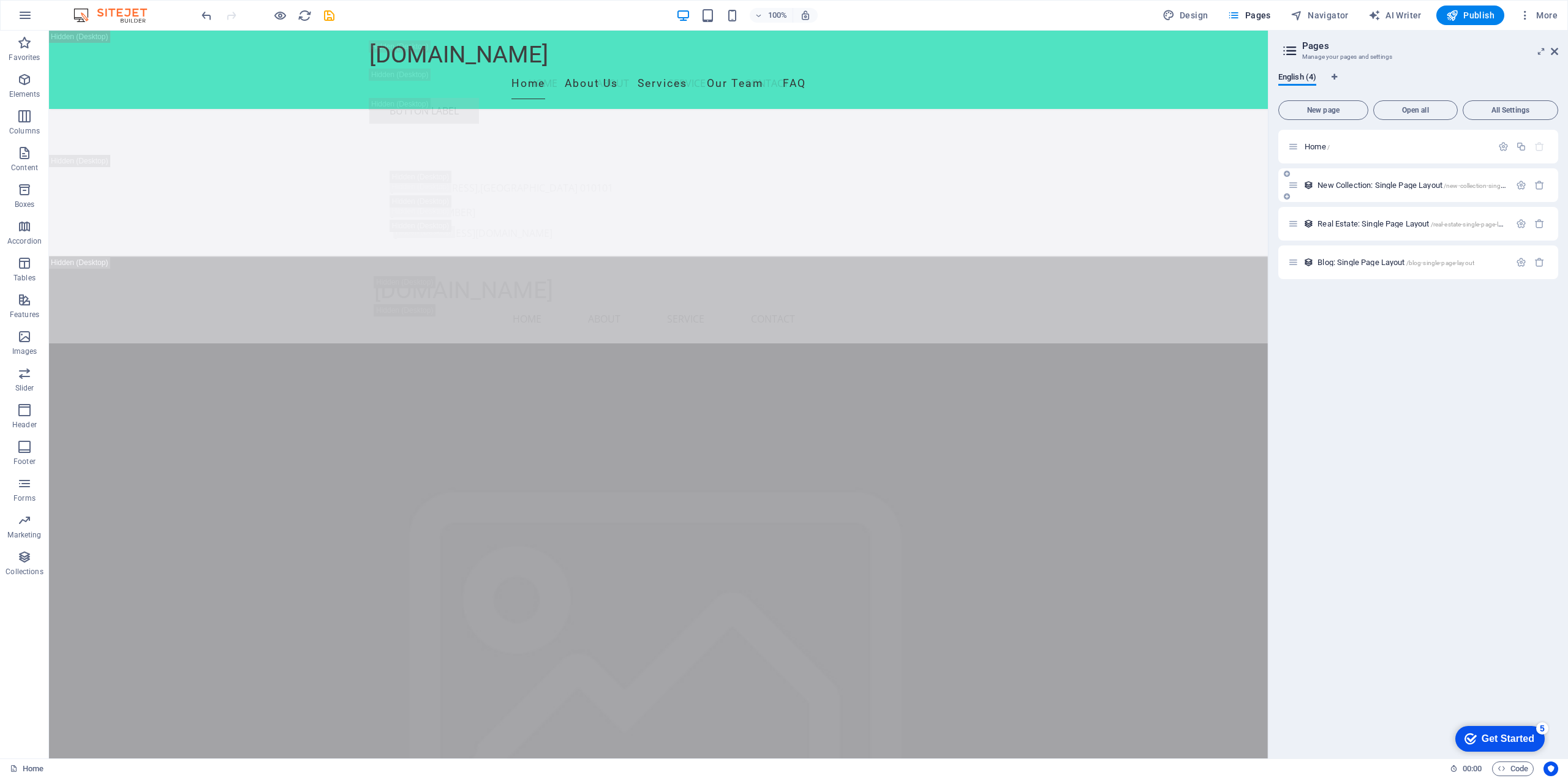
click at [1545, 192] on div "New Collection: Single Page Layout /new-collection-single-page-layout" at bounding box center [1418, 184] width 280 height 33
click at [1537, 184] on icon "button" at bounding box center [1539, 184] width 11 height 11
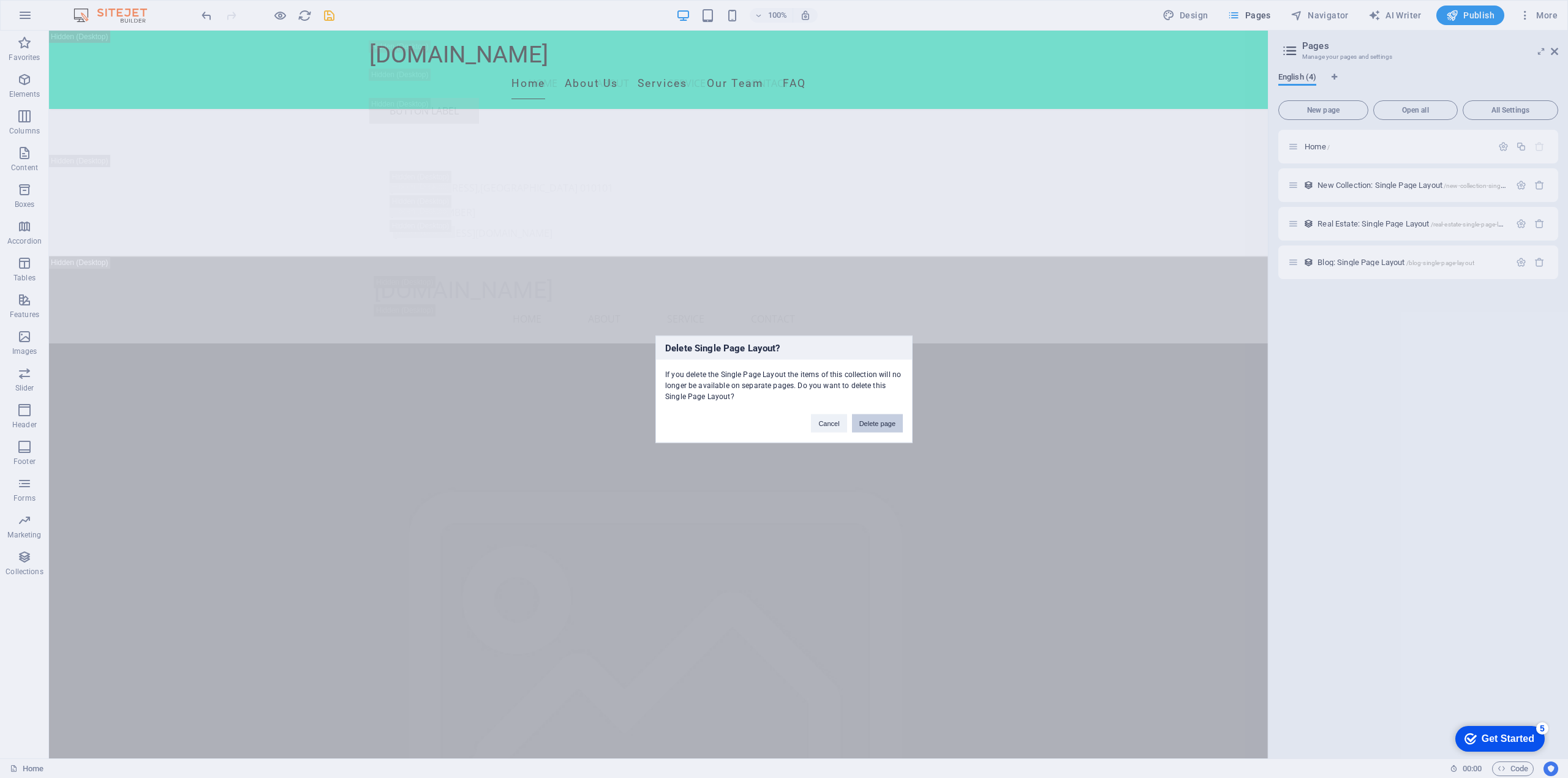
click at [865, 423] on button "Delete page" at bounding box center [877, 423] width 51 height 19
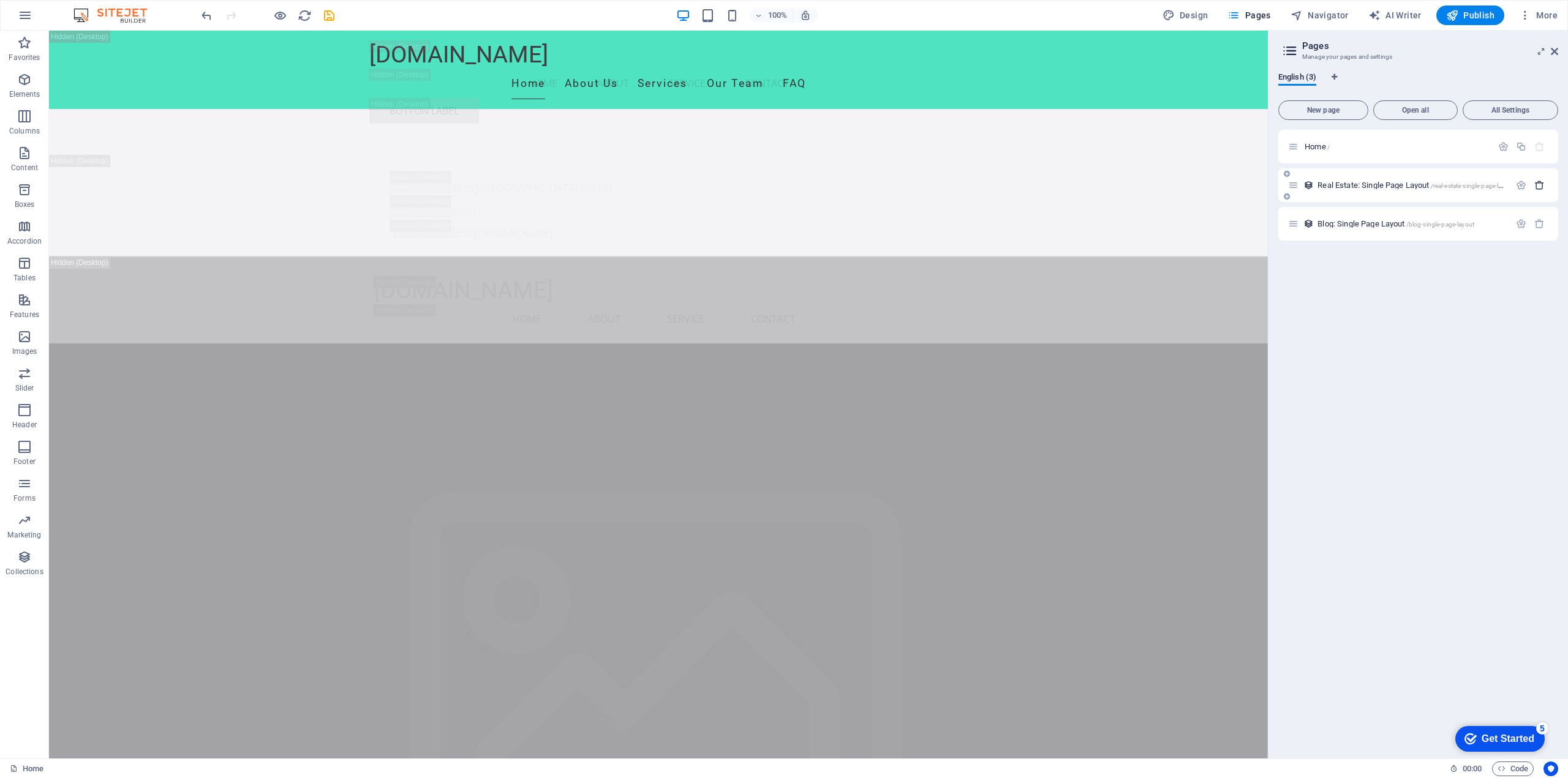
click at [1539, 185] on icon "button" at bounding box center [1539, 184] width 11 height 11
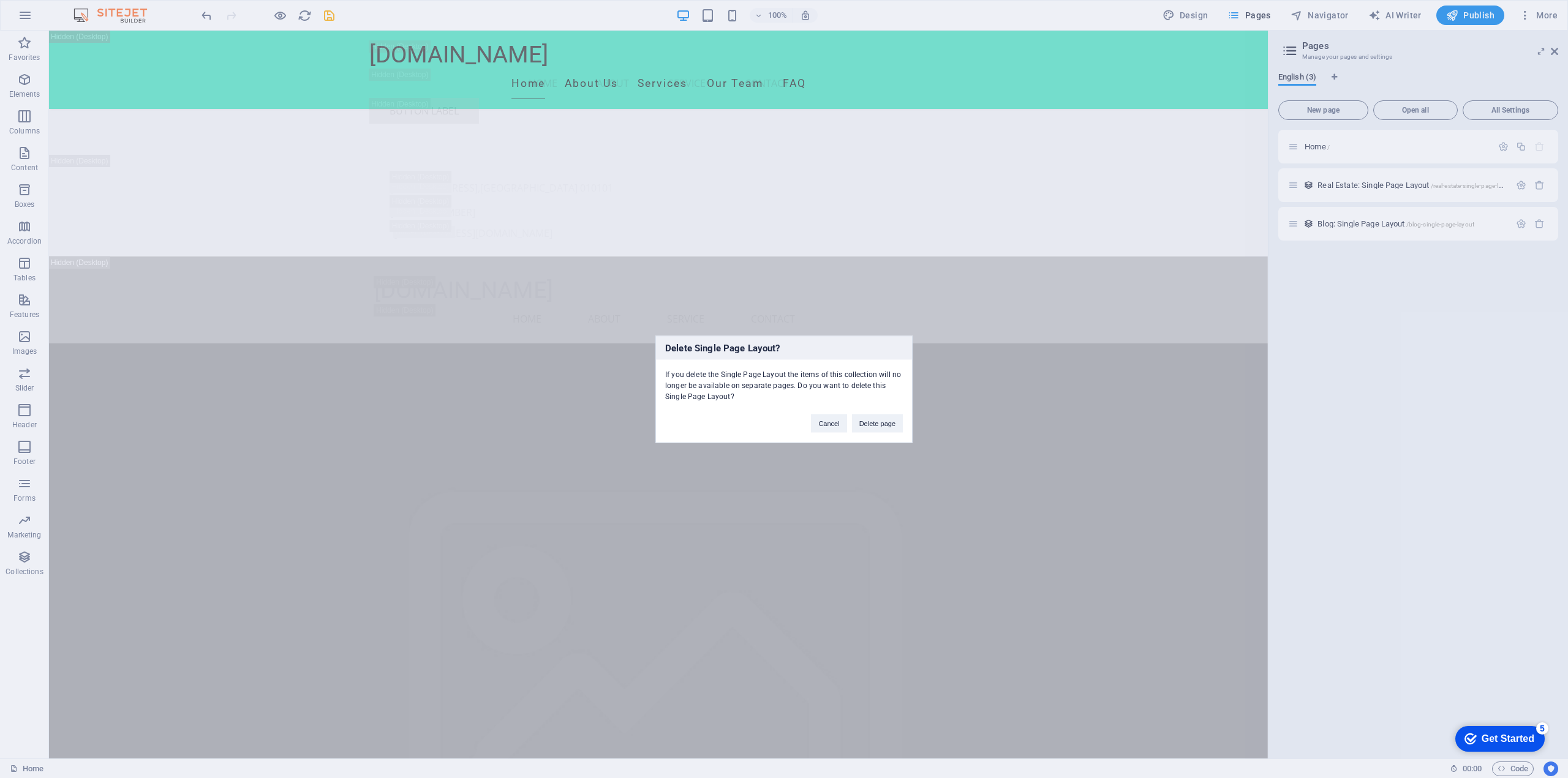
drag, startPoint x: 882, startPoint y: 421, endPoint x: 1567, endPoint y: 200, distance: 719.8
click at [882, 422] on button "Delete page" at bounding box center [877, 423] width 51 height 19
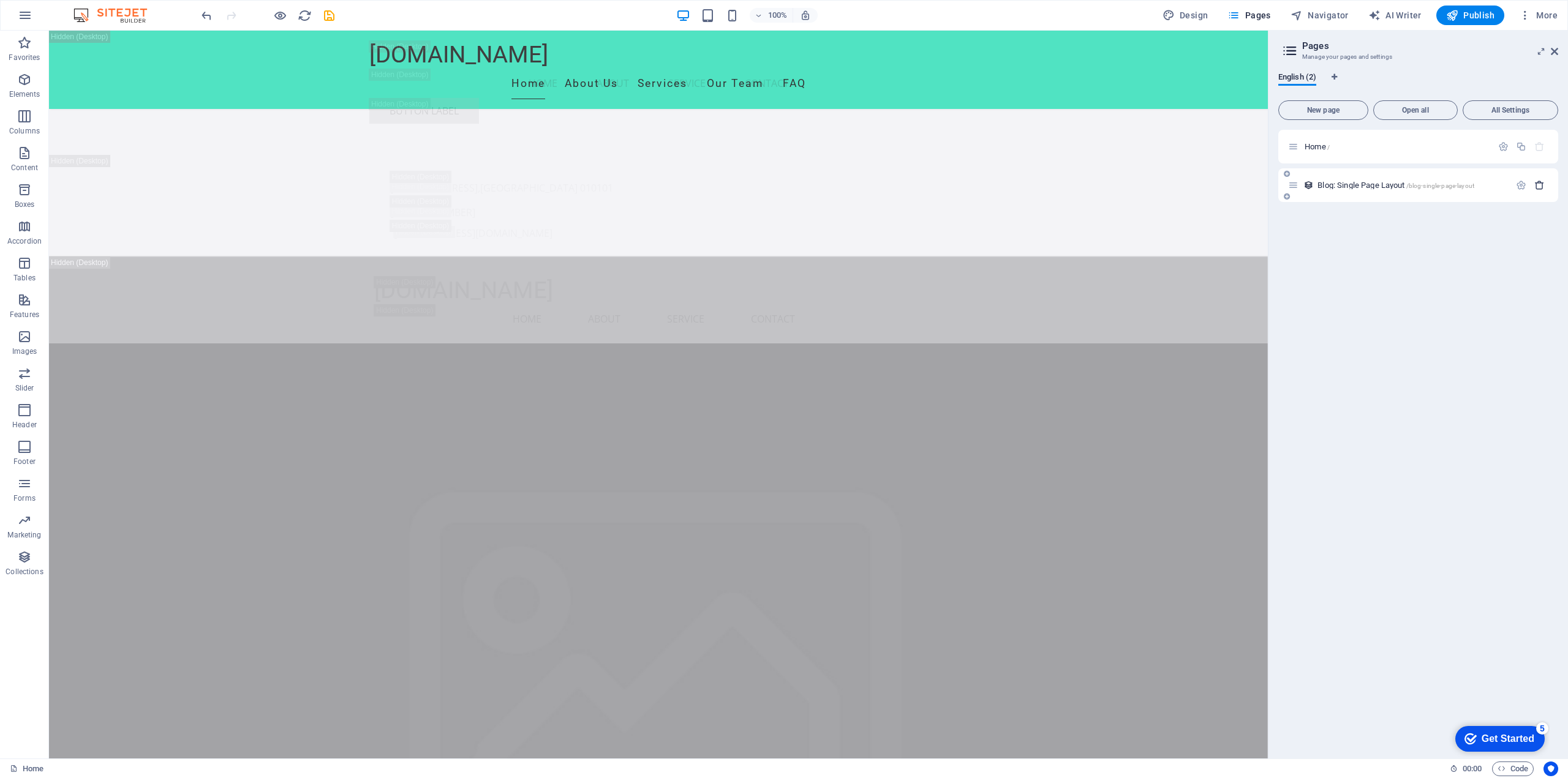
click at [1537, 181] on icon "button" at bounding box center [1539, 184] width 11 height 11
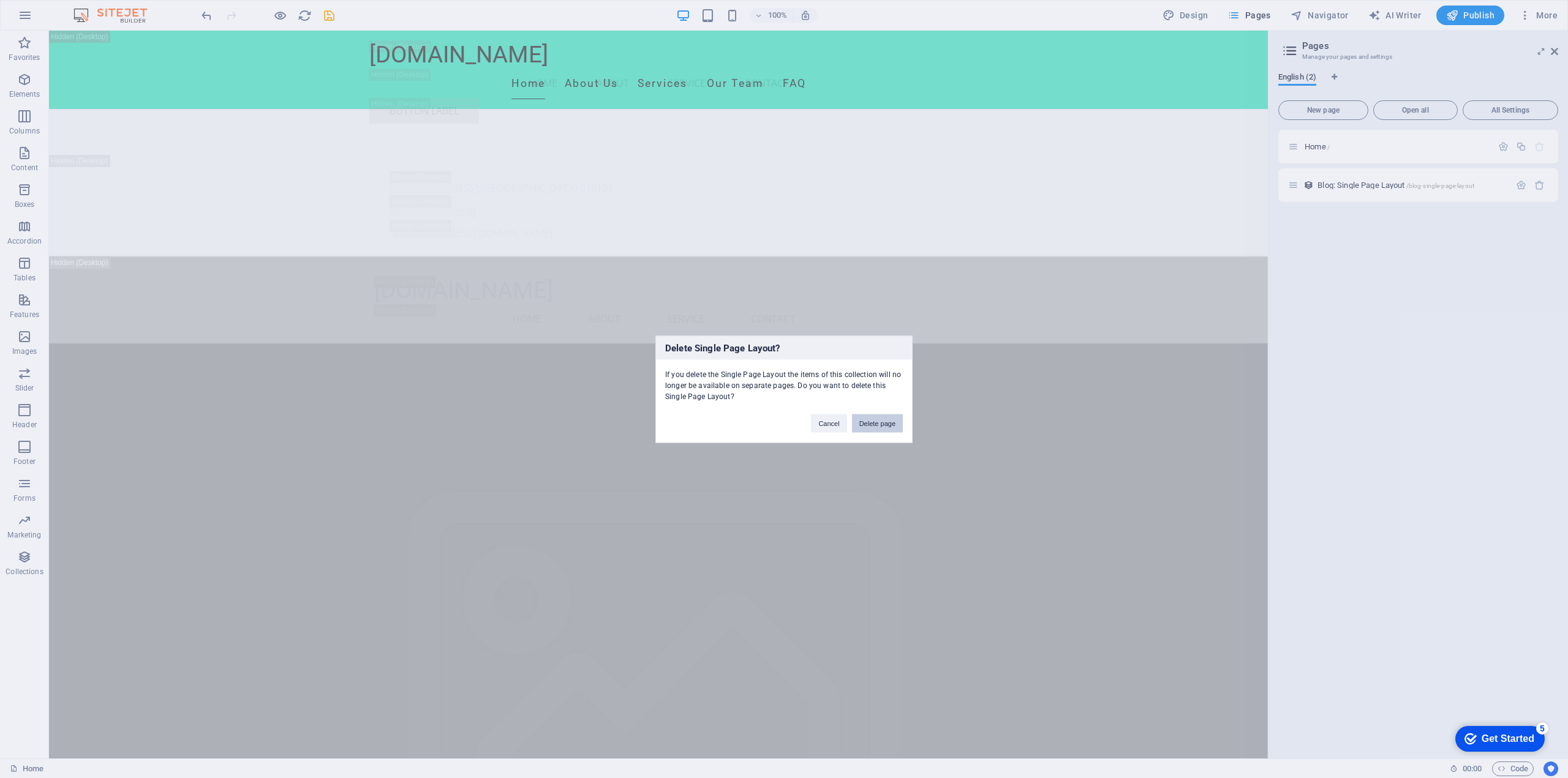
click at [883, 422] on button "Delete page" at bounding box center [877, 423] width 51 height 19
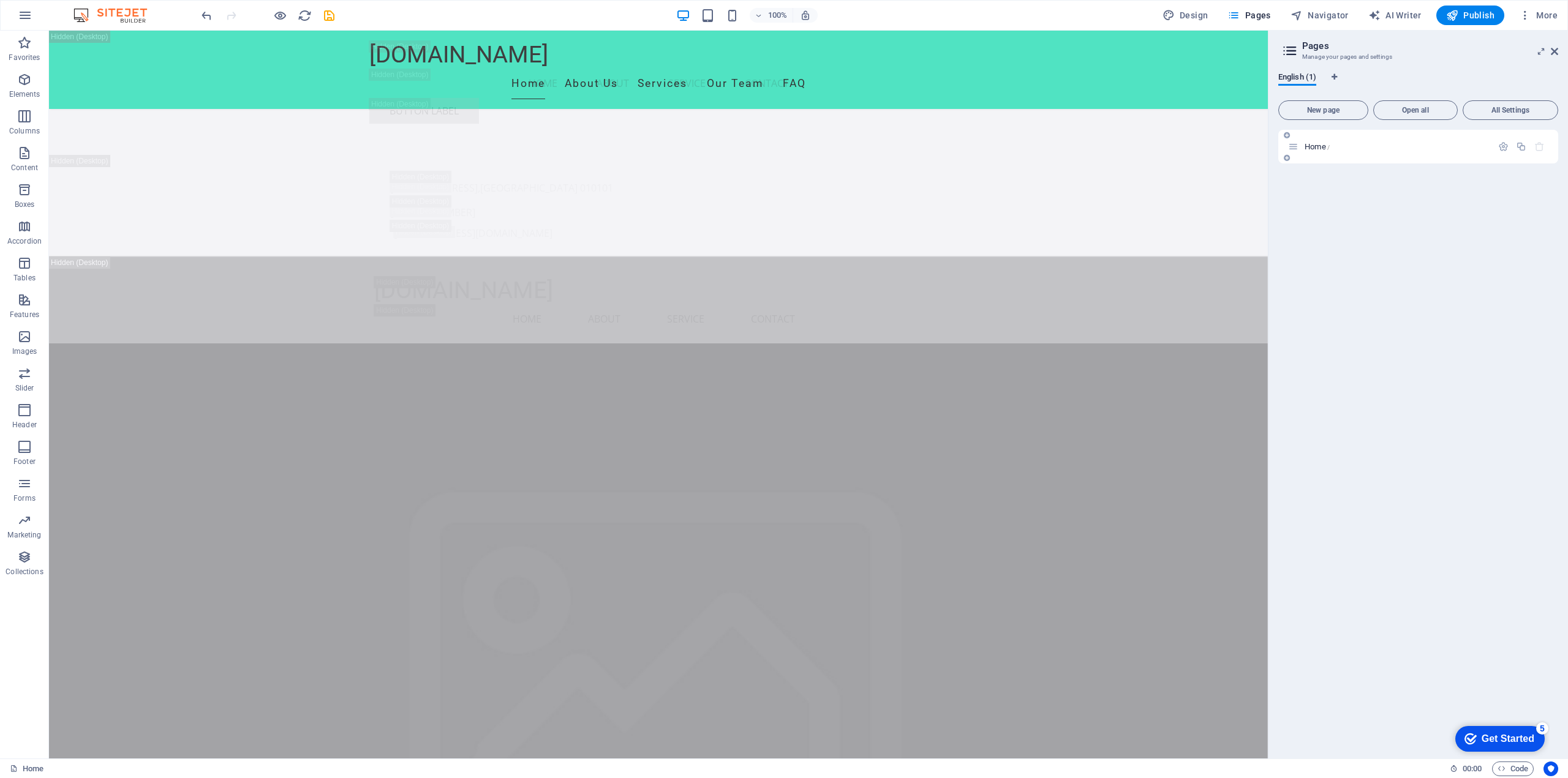
click at [1290, 148] on icon at bounding box center [1293, 146] width 11 height 11
click at [1305, 147] on span "Home /" at bounding box center [1317, 146] width 25 height 9
click at [1298, 148] on icon at bounding box center [1293, 146] width 11 height 11
drag, startPoint x: 1303, startPoint y: 146, endPoint x: 1401, endPoint y: 145, distance: 98.0
click at [1401, 145] on p "Home /" at bounding box center [1396, 146] width 184 height 8
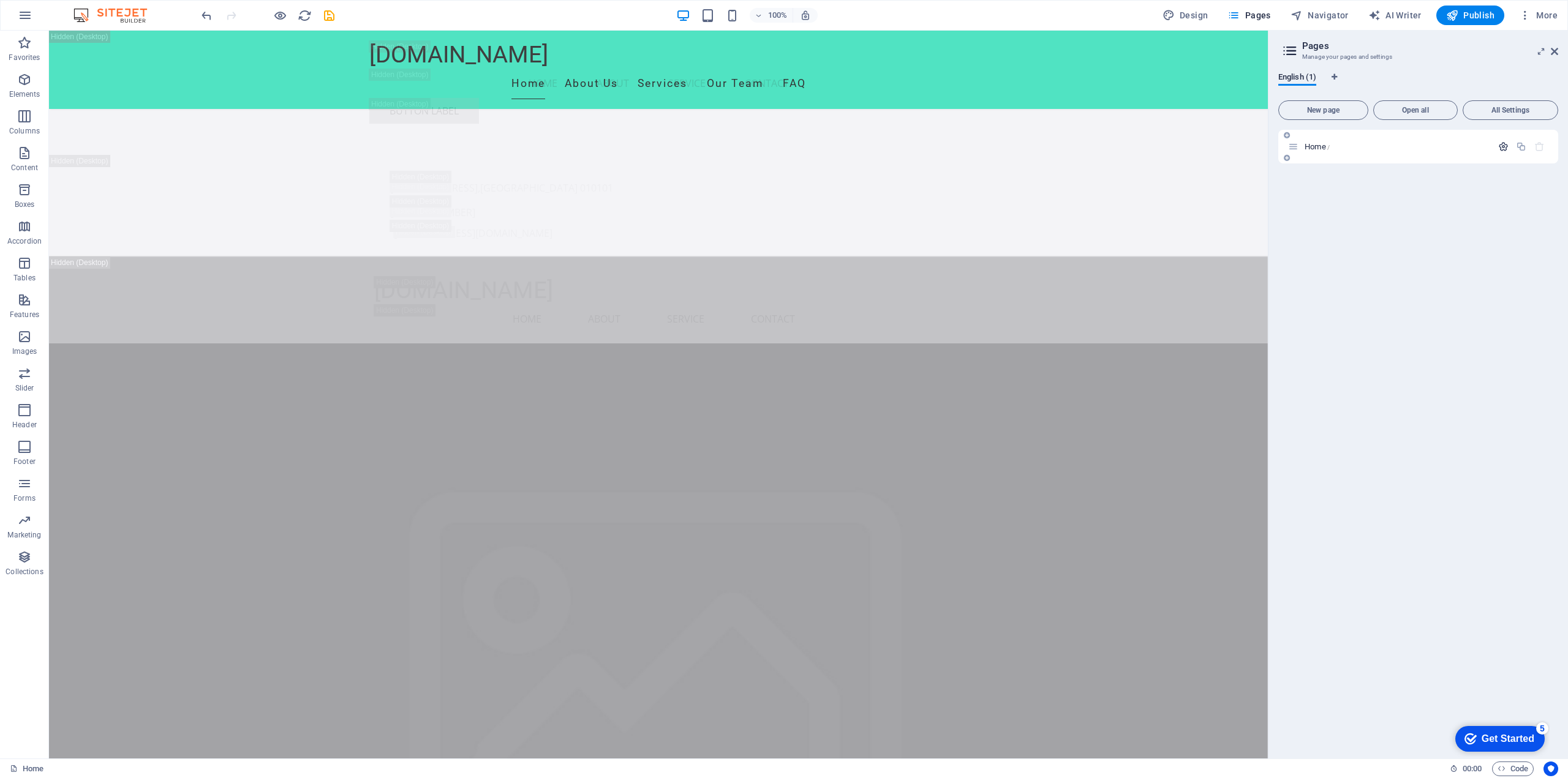
click at [1507, 148] on icon "button" at bounding box center [1503, 146] width 11 height 11
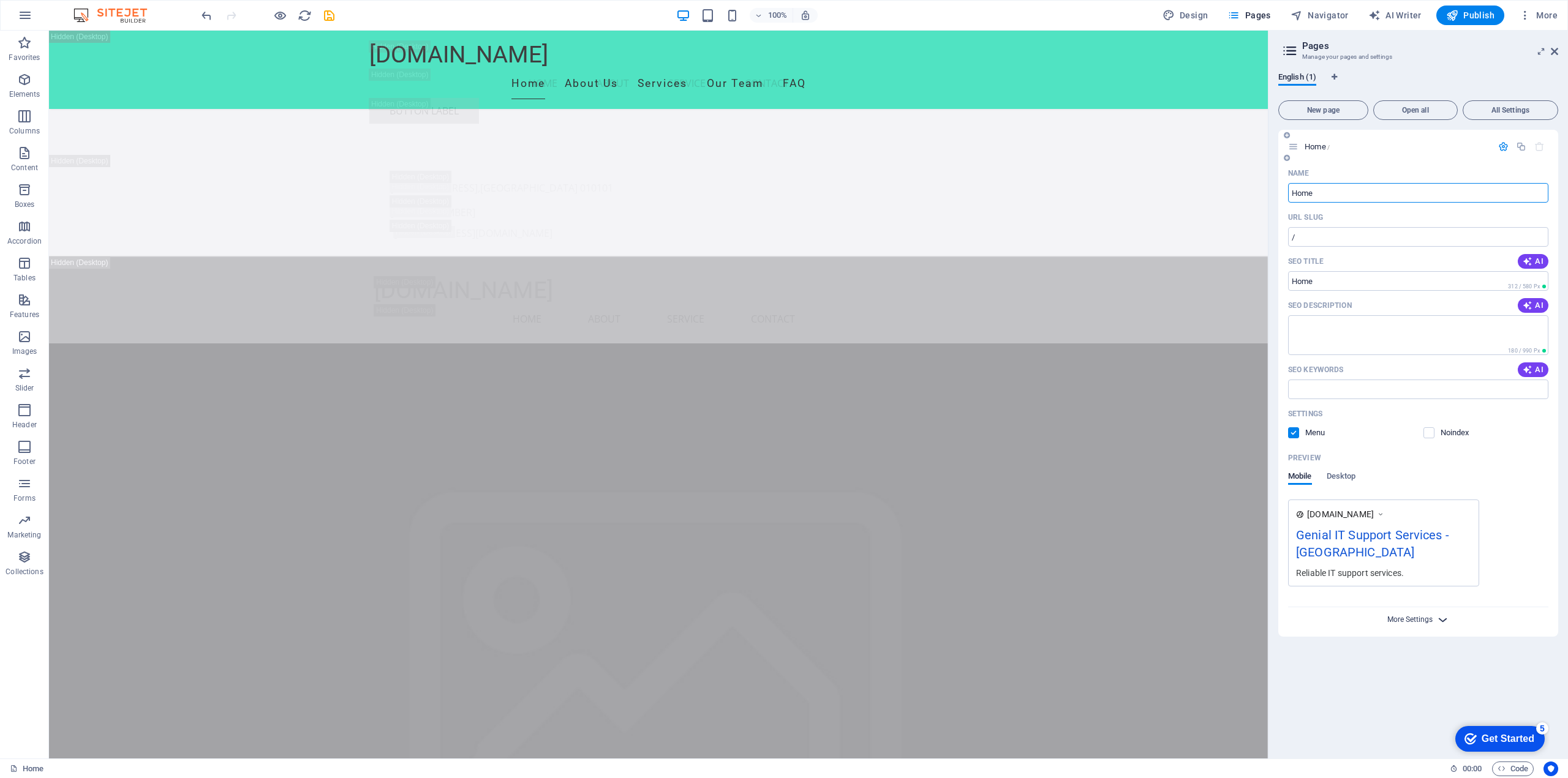
click at [1428, 620] on span "More Settings" at bounding box center [1410, 619] width 45 height 9
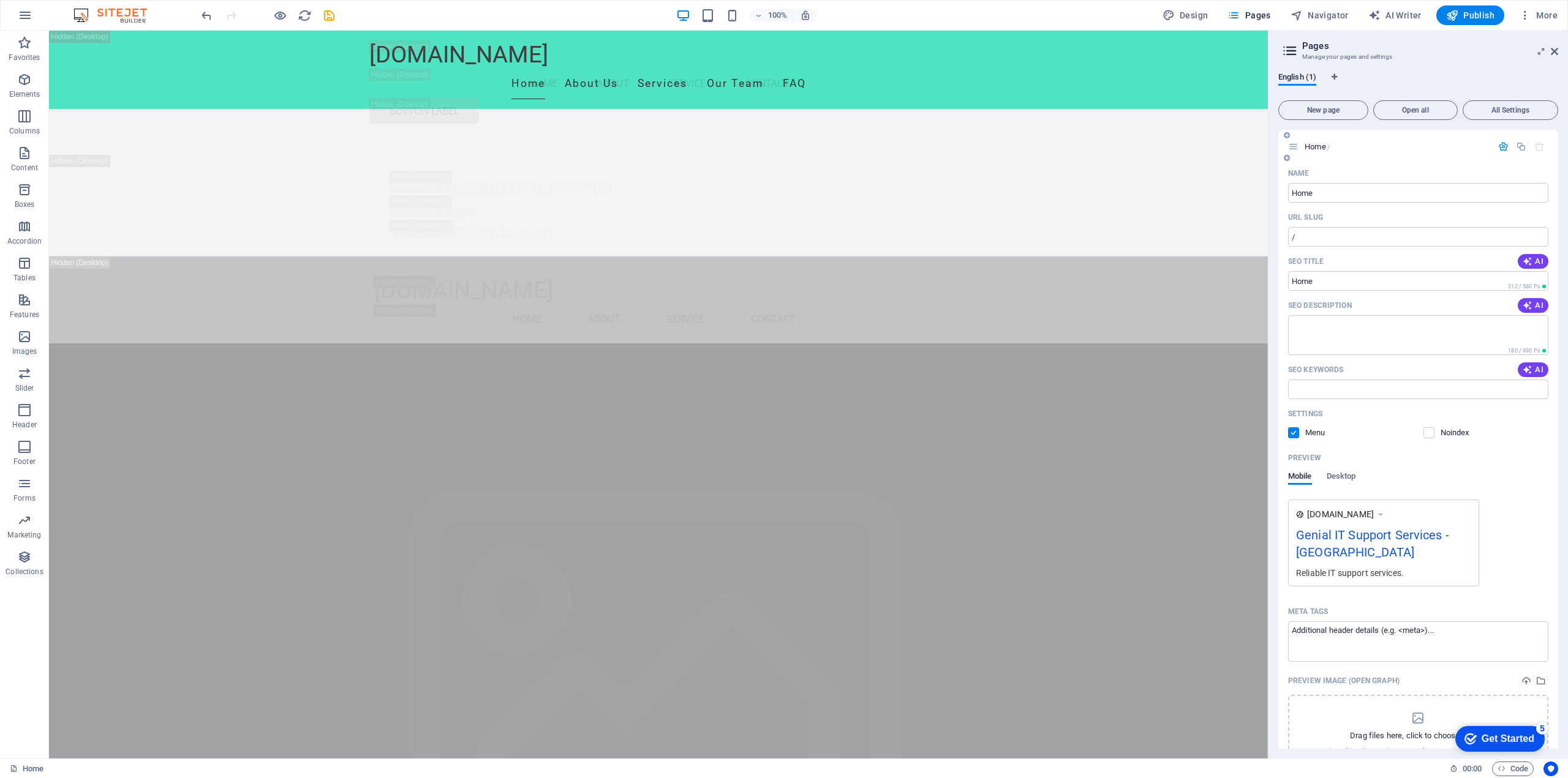
click at [1498, 148] on icon "button" at bounding box center [1503, 146] width 11 height 11
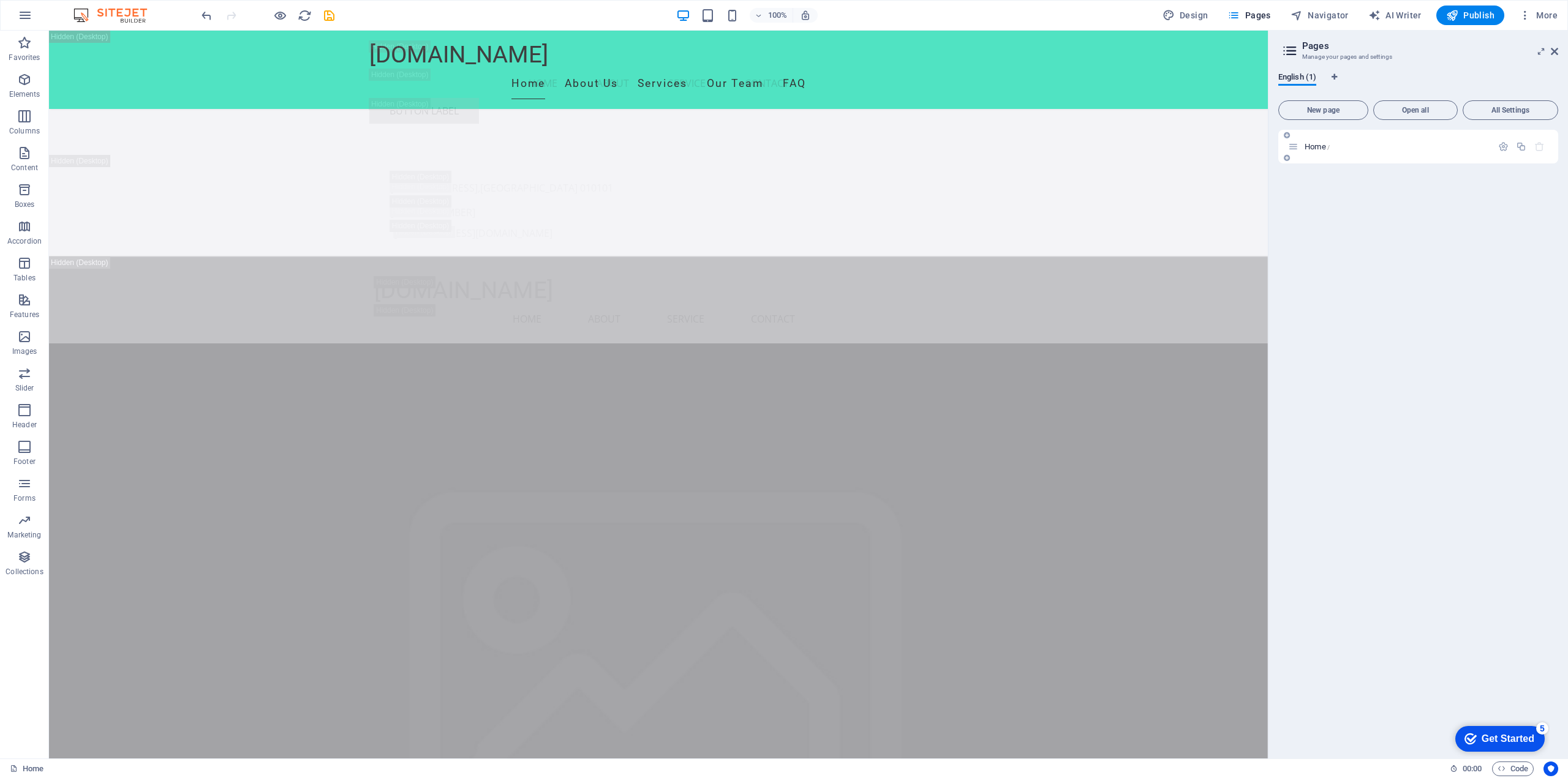
click at [1368, 145] on p "Home /" at bounding box center [1396, 146] width 184 height 8
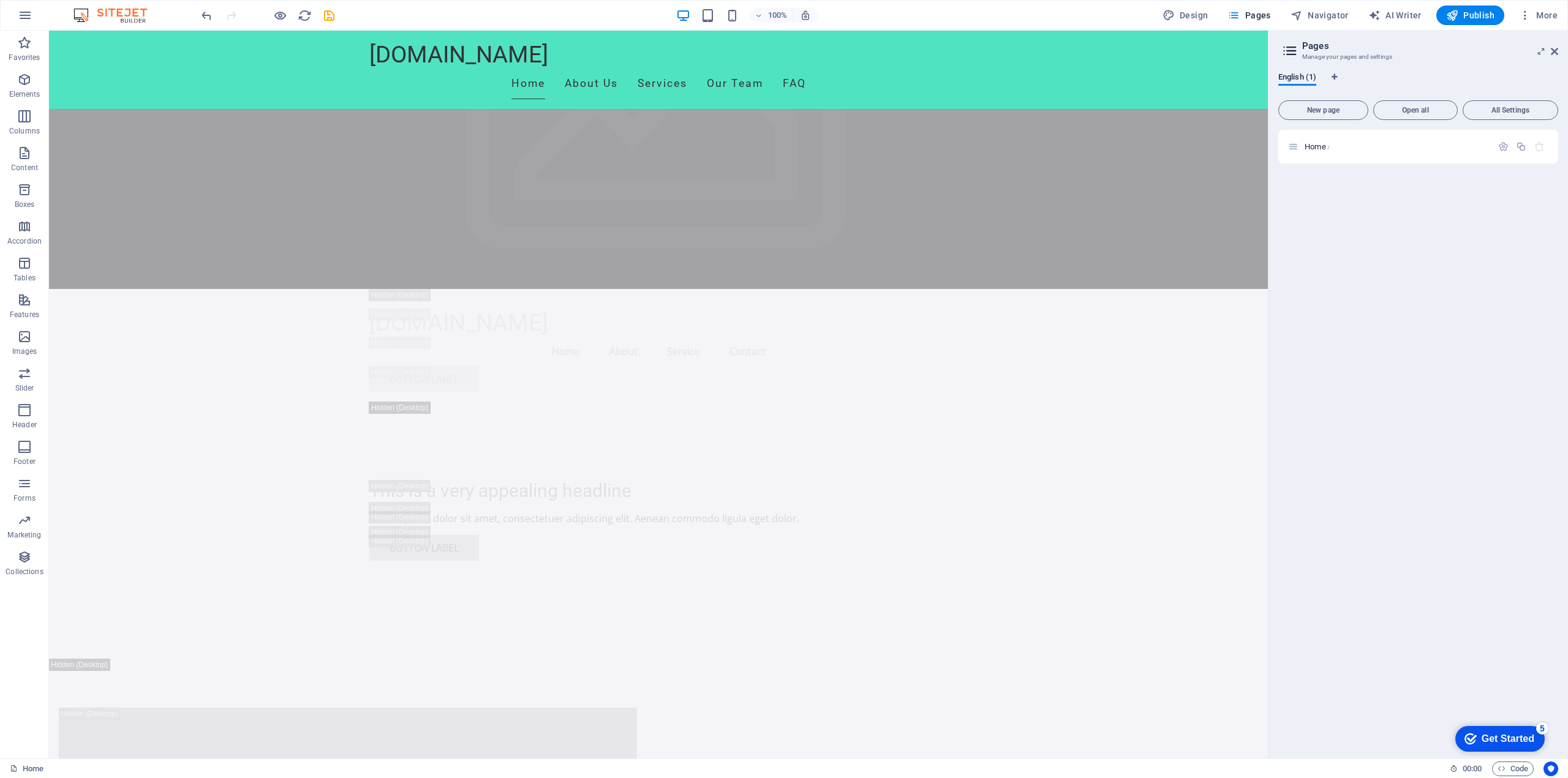
scroll to position [1642, 0]
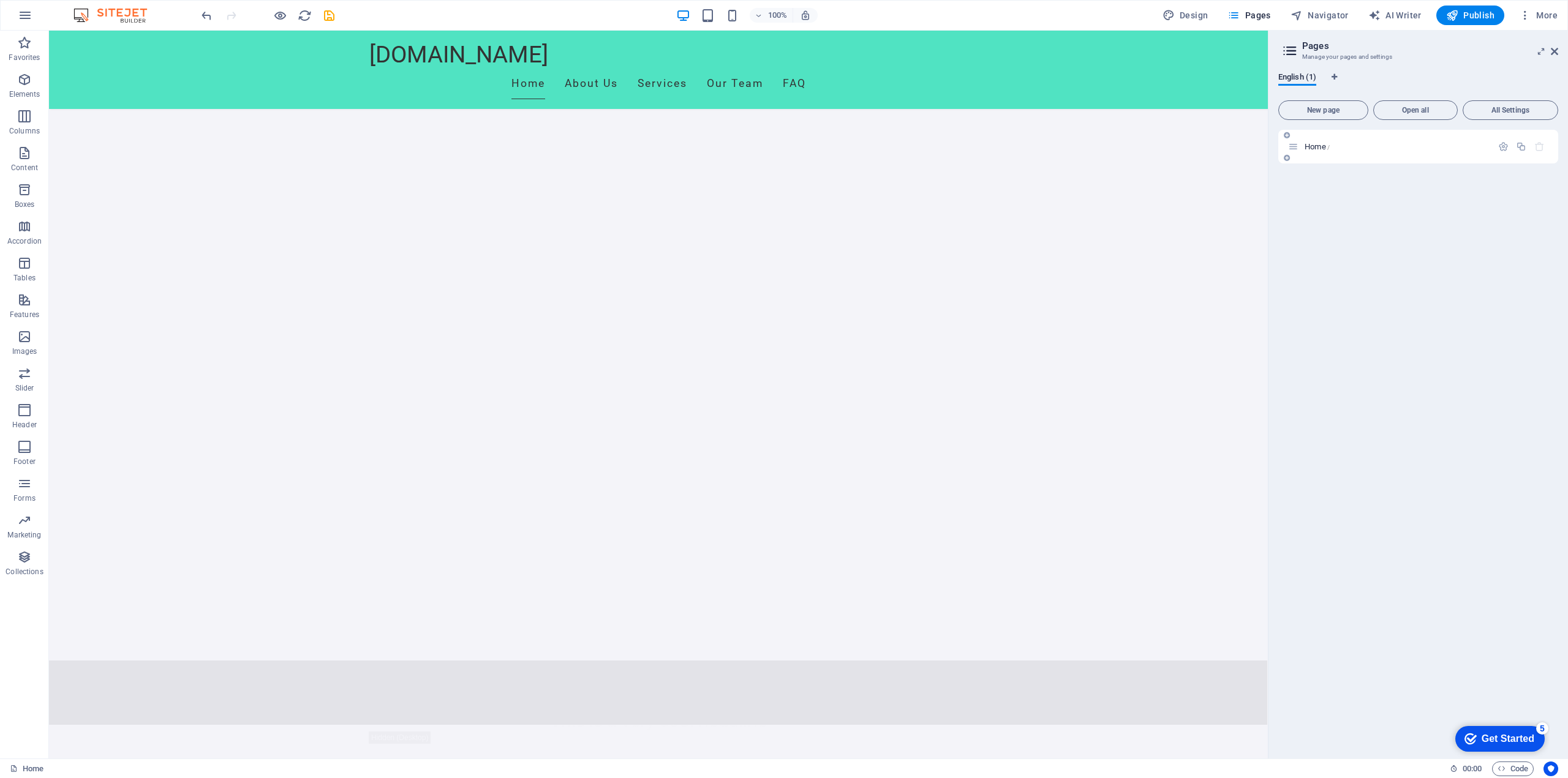
click at [1284, 158] on icon at bounding box center [1287, 158] width 6 height 8
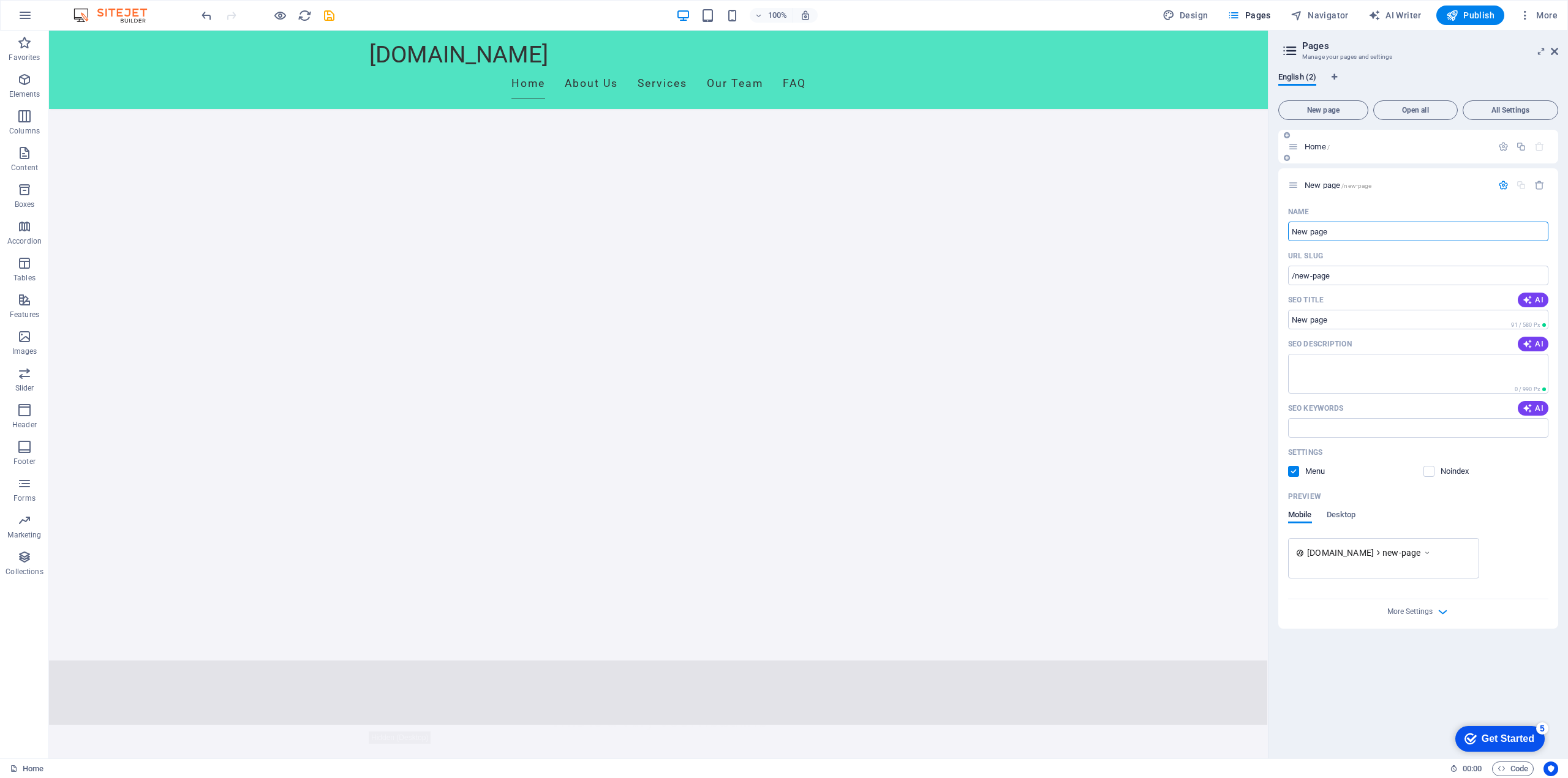
click at [1288, 162] on div at bounding box center [1287, 157] width 8 height 11
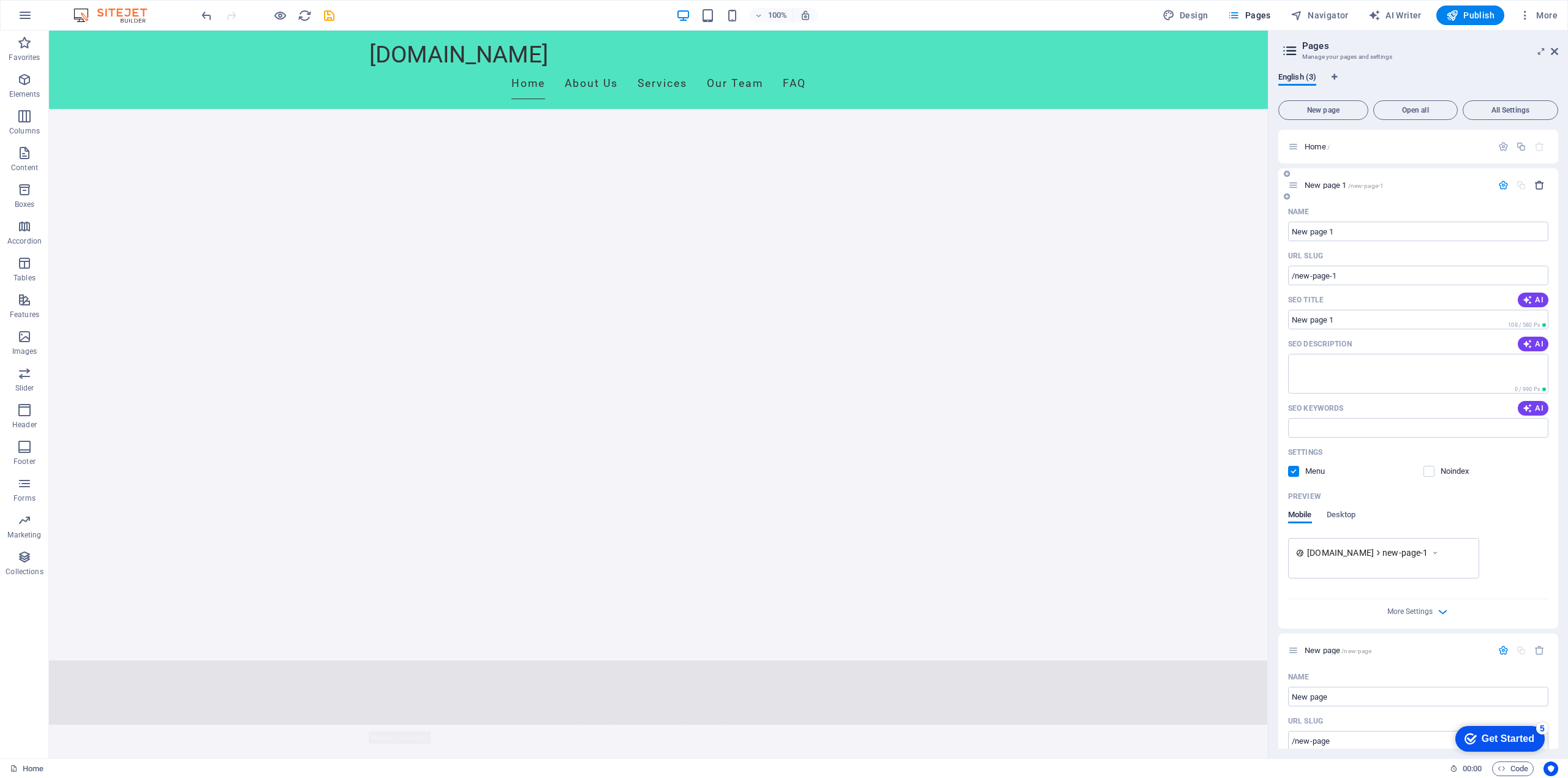
click at [1539, 189] on icon "button" at bounding box center [1539, 184] width 11 height 11
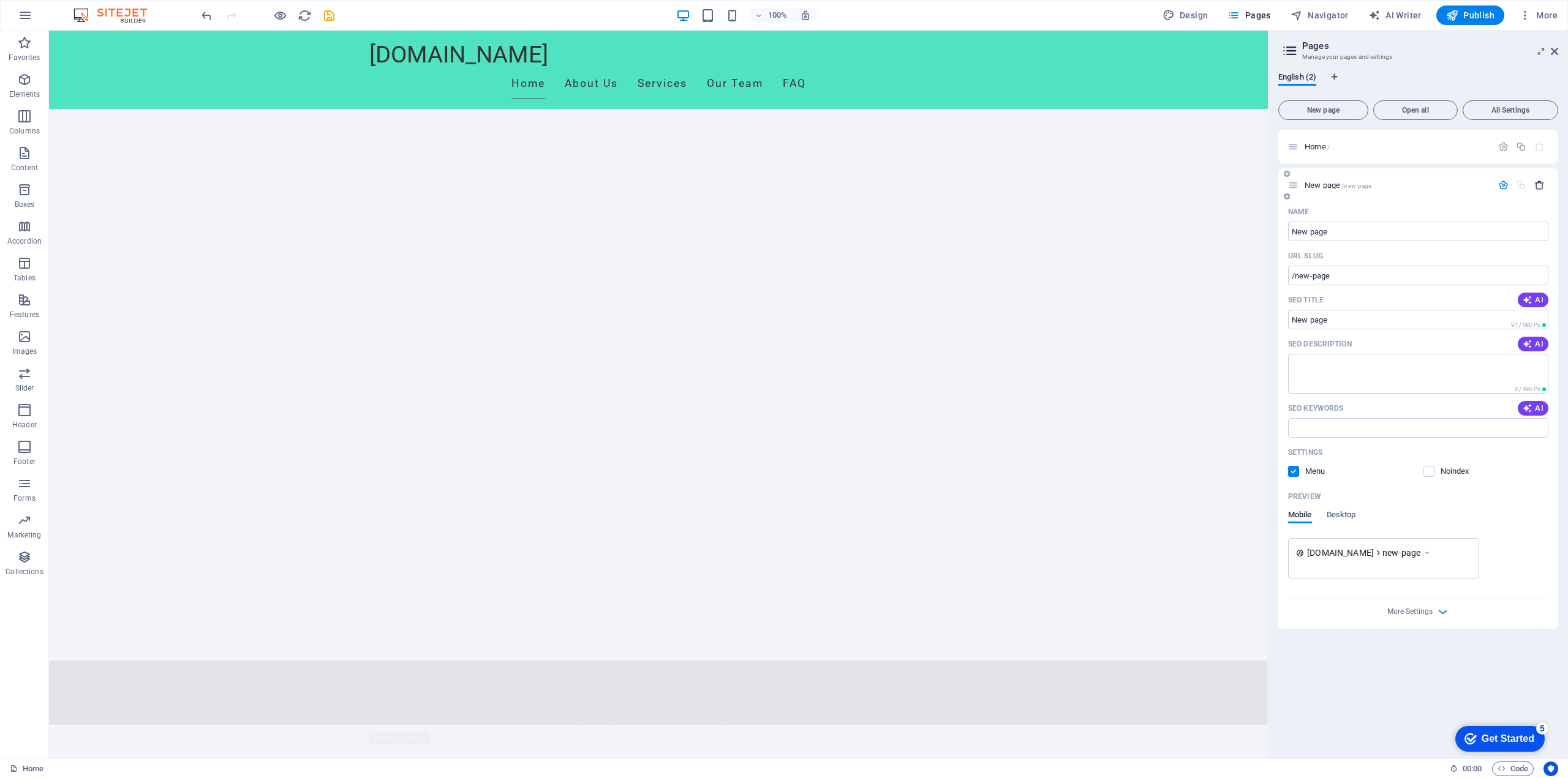
click at [1537, 189] on icon "button" at bounding box center [1539, 184] width 11 height 11
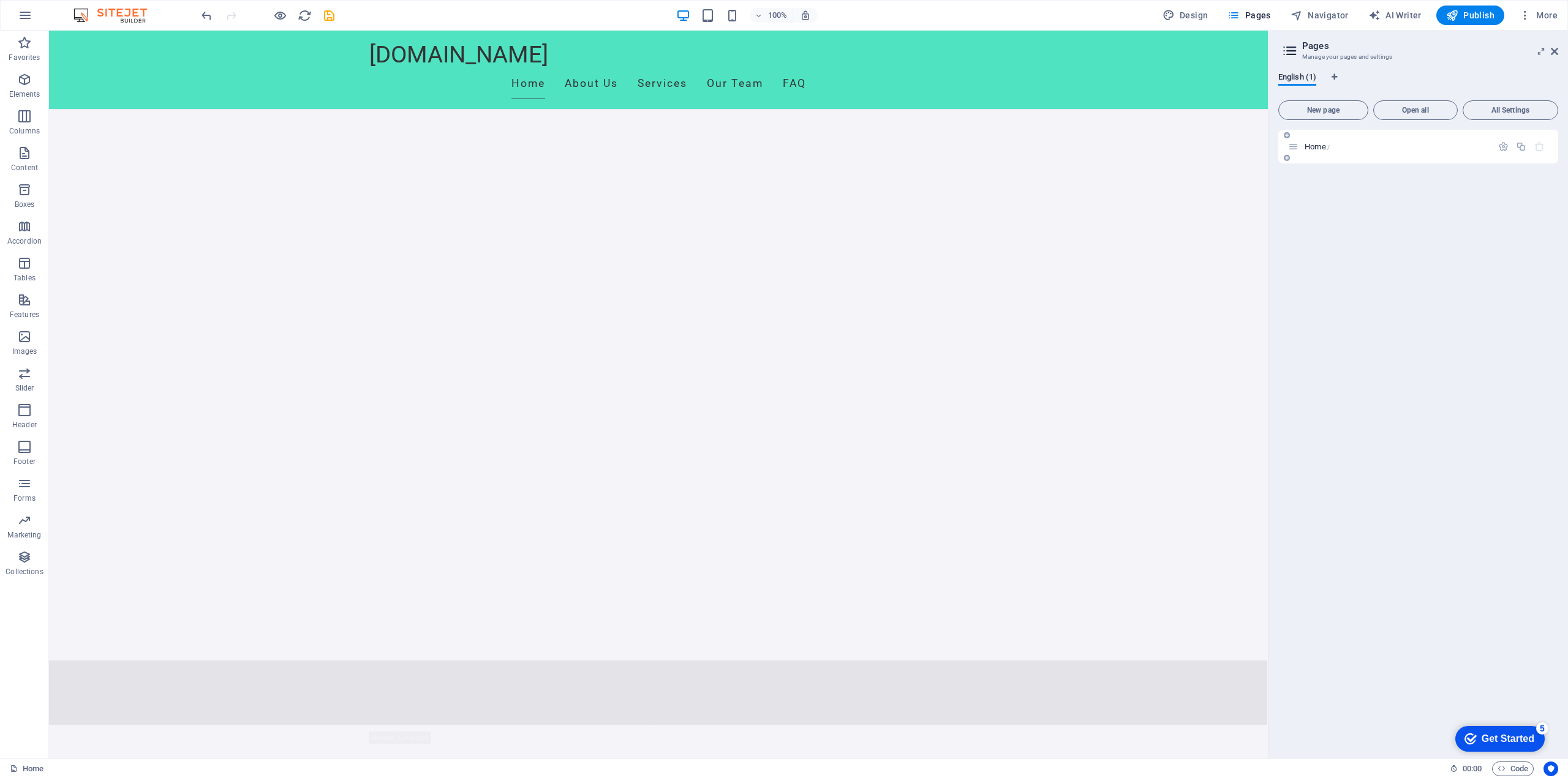
click at [1542, 146] on icon "button" at bounding box center [1539, 146] width 11 height 11
click at [1540, 146] on icon "button" at bounding box center [1539, 146] width 11 height 11
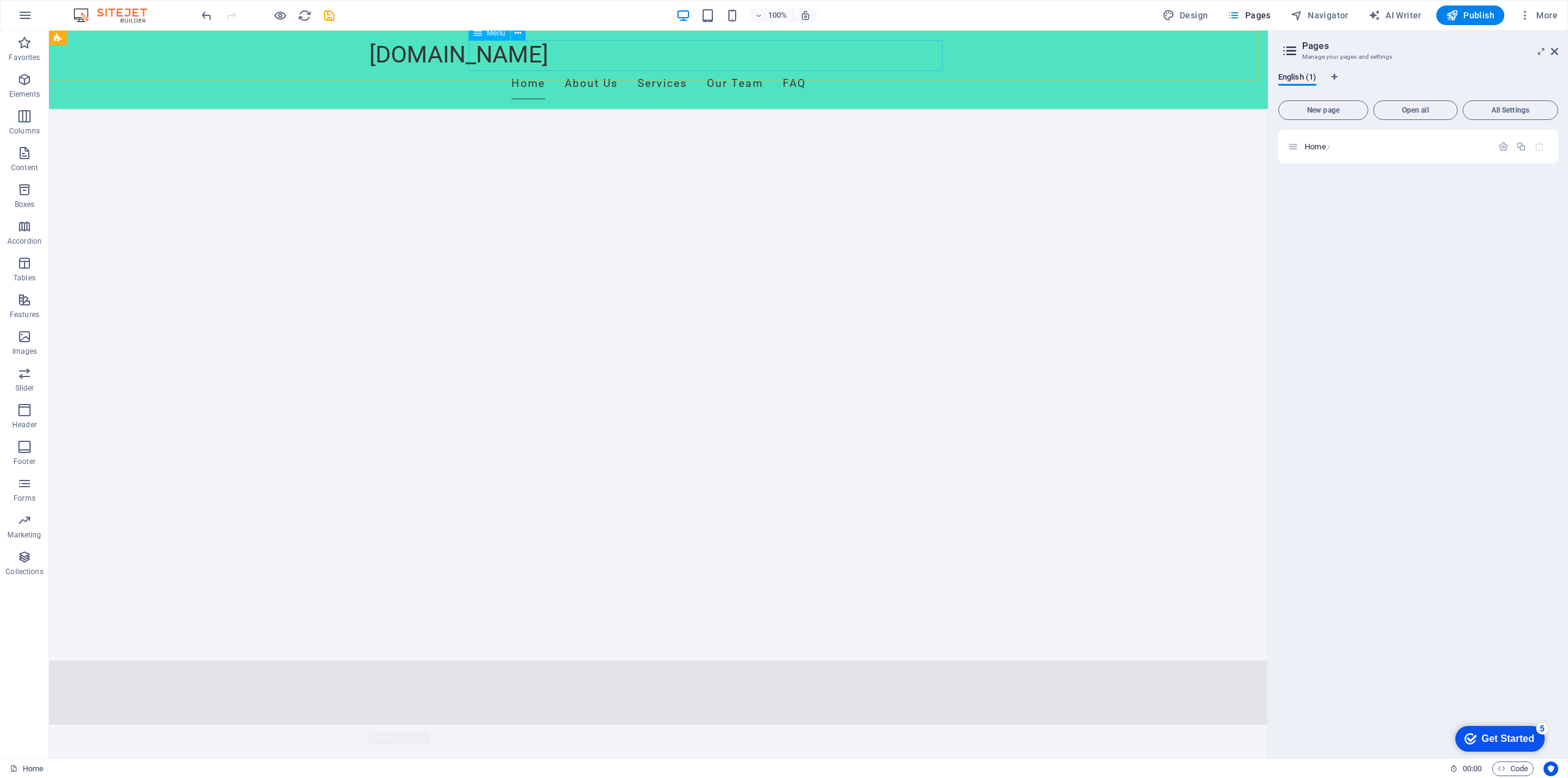
drag, startPoint x: 708, startPoint y: 502, endPoint x: 769, endPoint y: 42, distance: 464.0
click at [767, 68] on nav "Home About Us Services Our Team FAQ" at bounding box center [658, 83] width 578 height 30
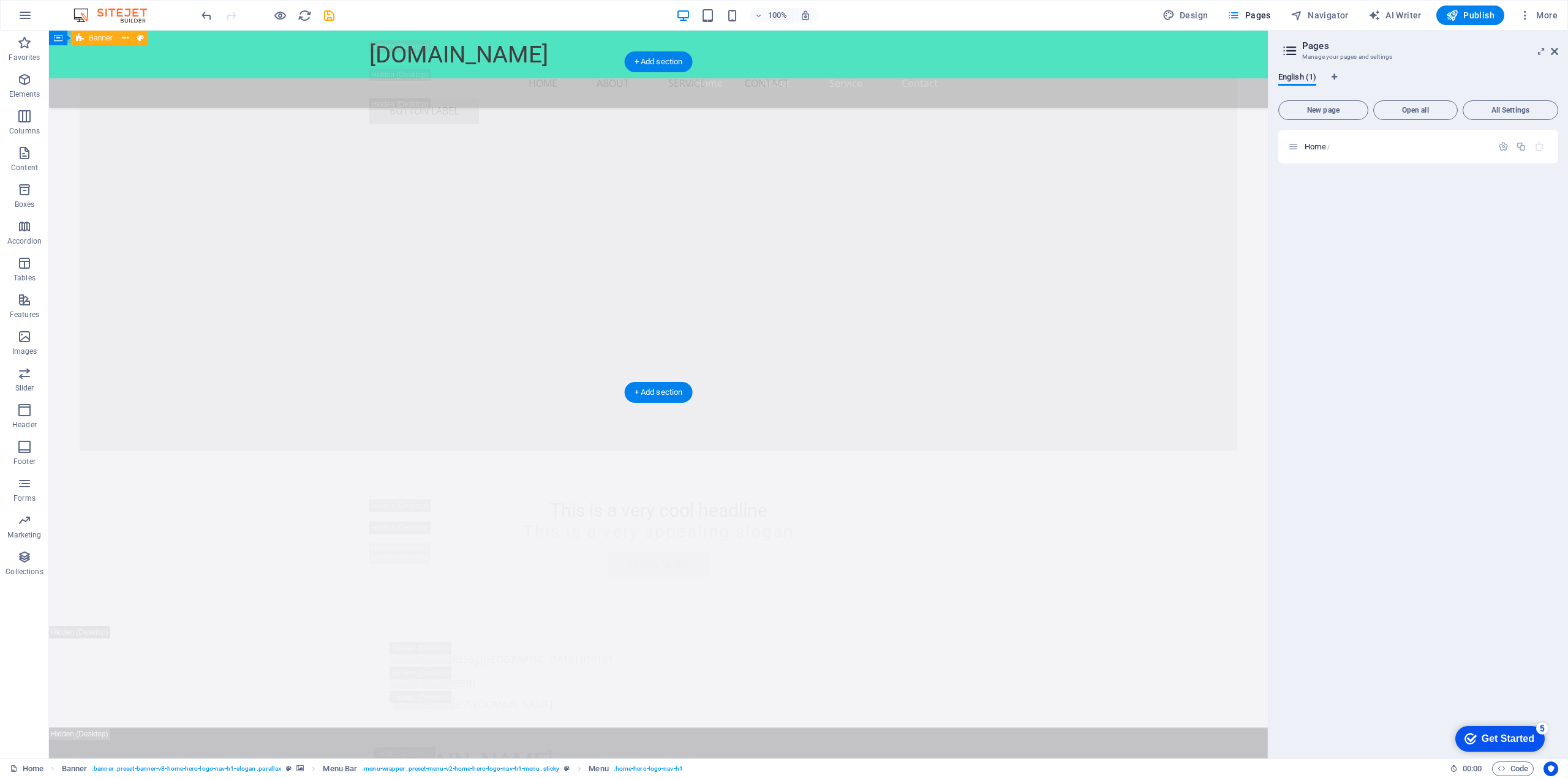
scroll to position [3111, 0]
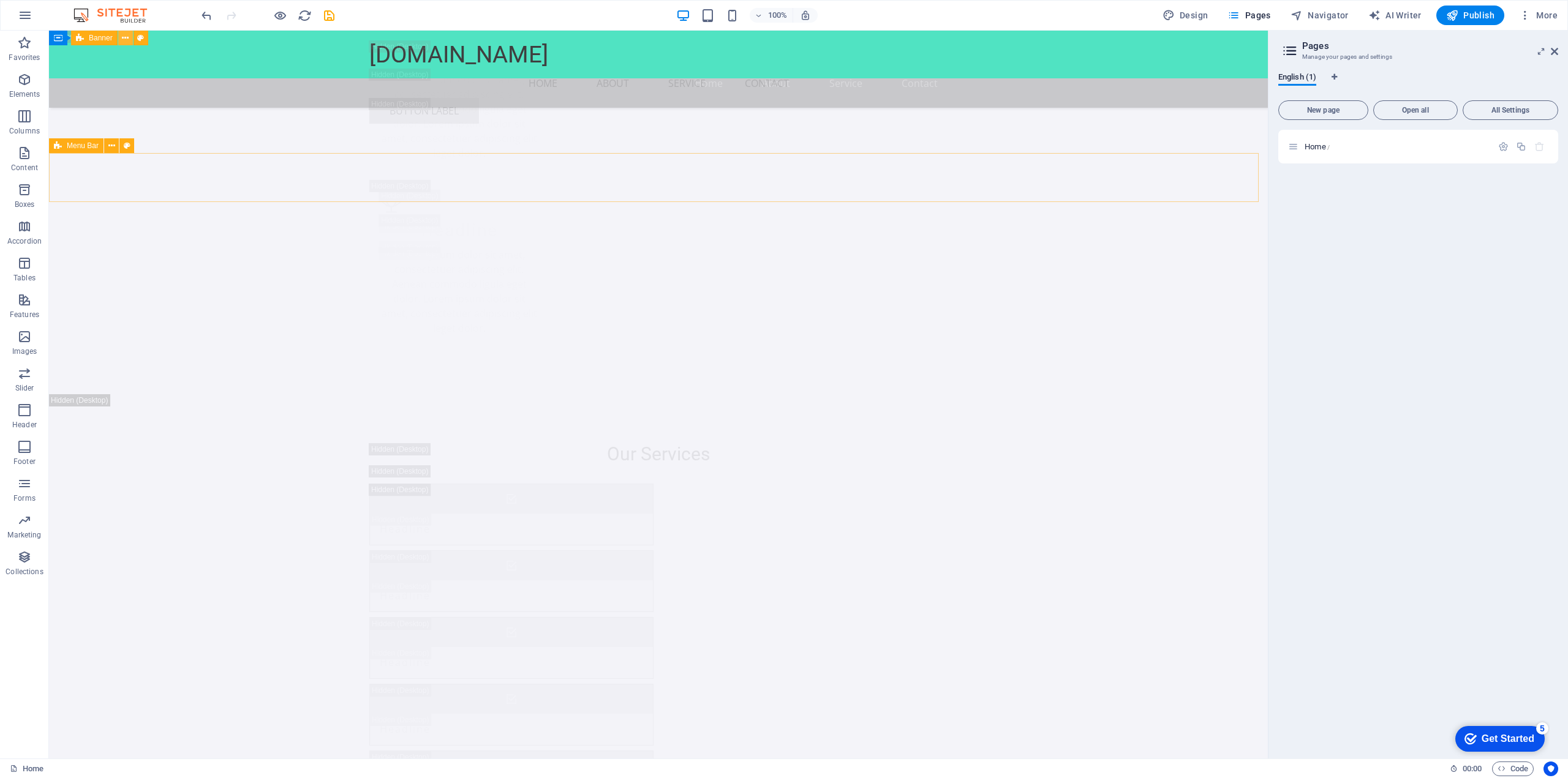
click at [124, 41] on icon at bounding box center [125, 38] width 7 height 13
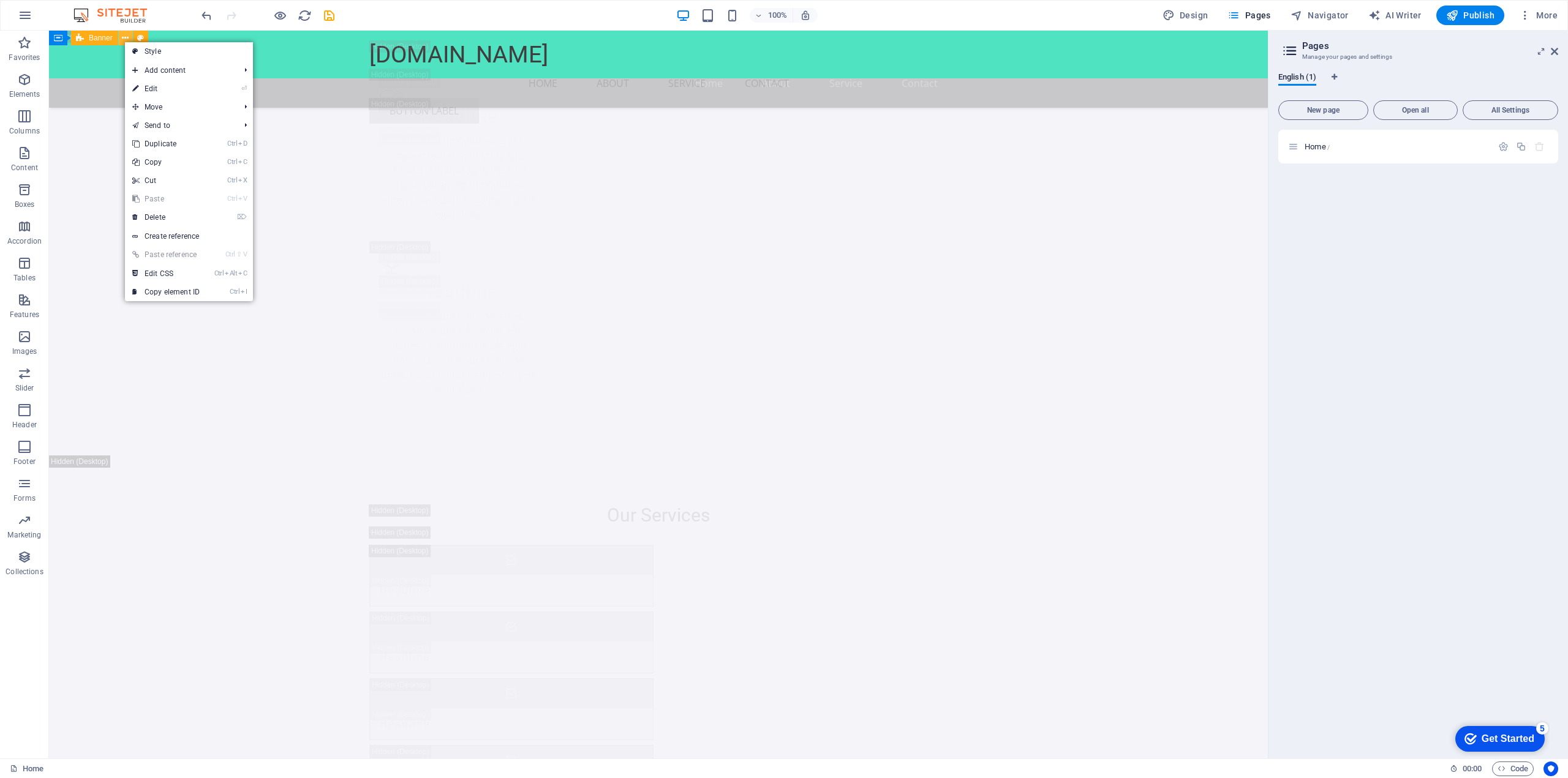
click at [124, 41] on icon at bounding box center [125, 38] width 7 height 13
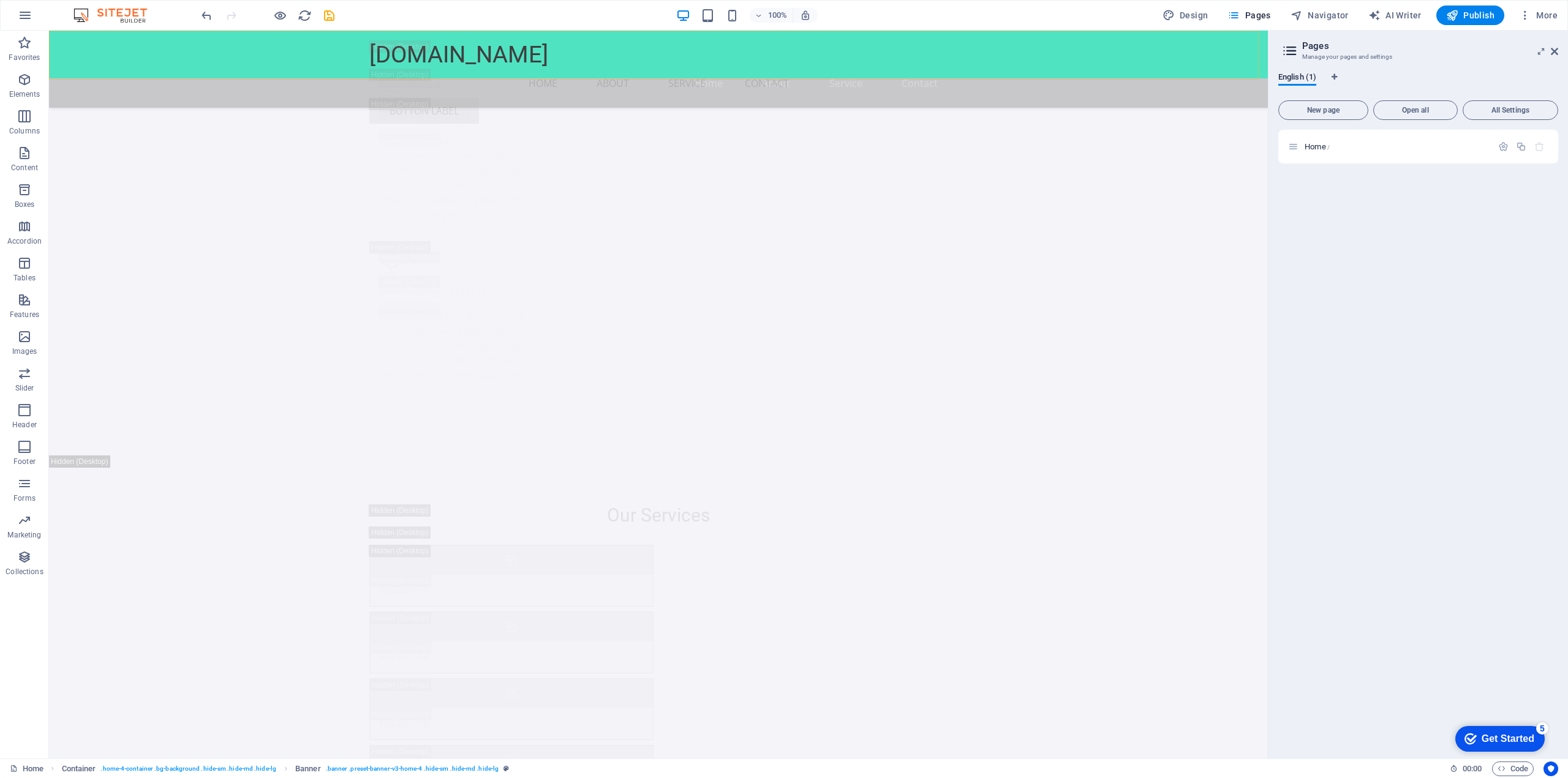
click at [107, 44] on div "genialit.ro Menu Home About Service Contact Button label" at bounding box center [658, 81] width 1218 height 102
click at [73, 27] on div "100% Design Pages Navigator AI Writer Publish More" at bounding box center [784, 16] width 1566 height 29
drag, startPoint x: 88, startPoint y: 33, endPoint x: 118, endPoint y: 59, distance: 39.7
click at [88, 34] on div "genialit.ro Menu Home About Service Contact Button label" at bounding box center [658, 81] width 1218 height 102
drag, startPoint x: 118, startPoint y: 59, endPoint x: 398, endPoint y: 171, distance: 301.6
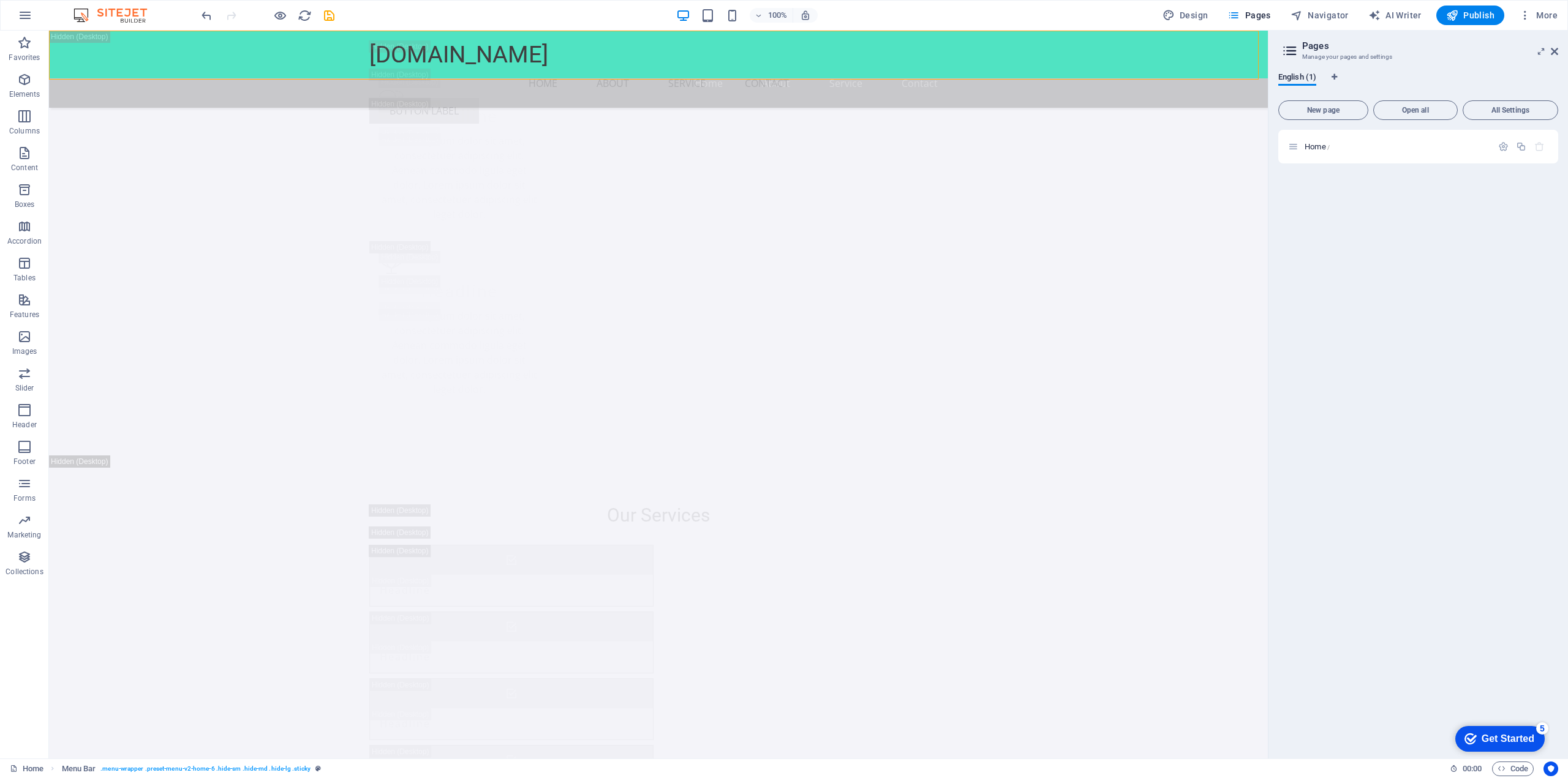
click at [121, 59] on div "genialit.ro Menu Home About Service Contact Button label" at bounding box center [658, 81] width 1218 height 102
click at [27, 20] on icon "button" at bounding box center [24, 15] width 15 height 15
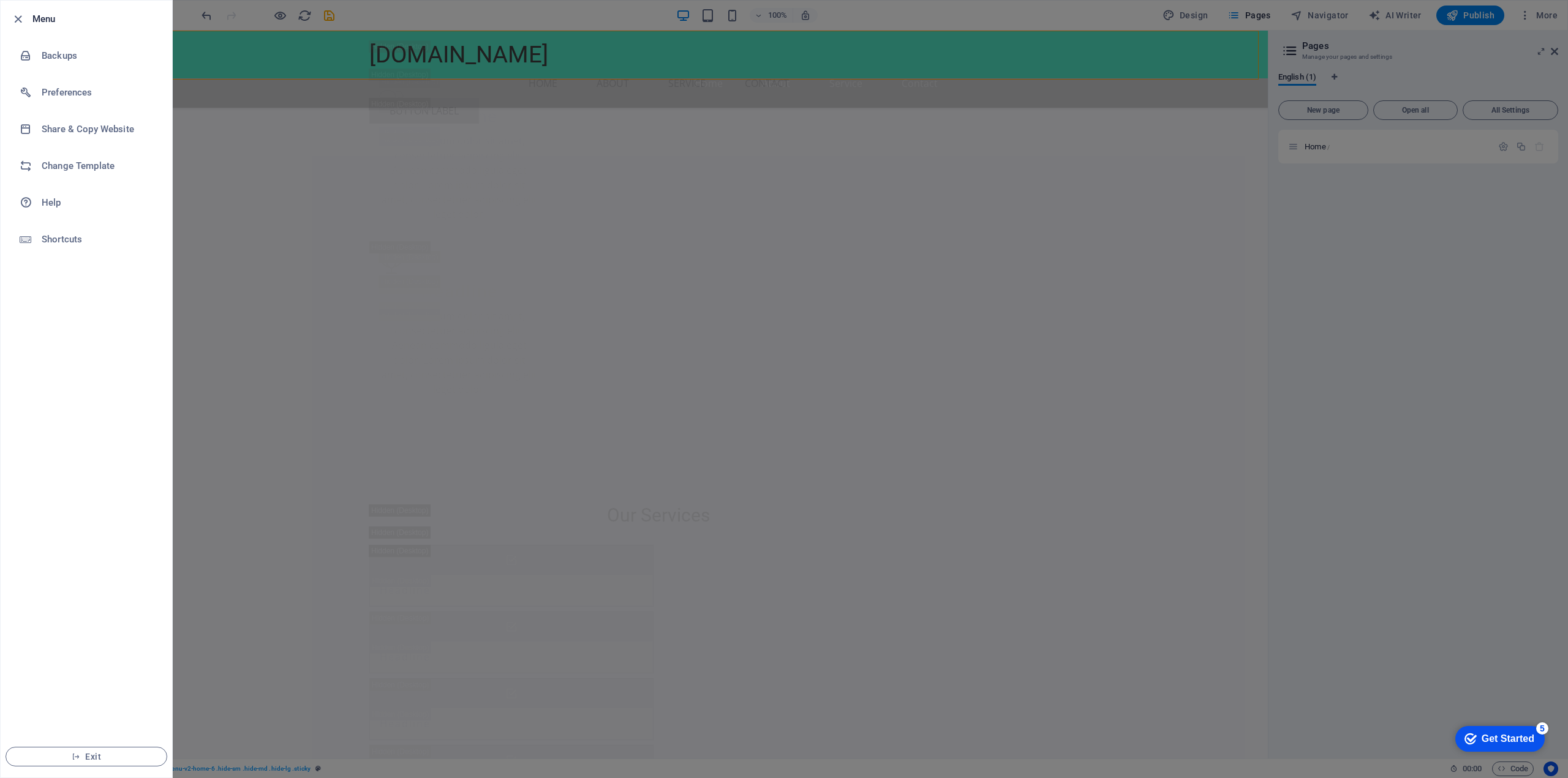
drag, startPoint x: 454, startPoint y: 212, endPoint x: 459, endPoint y: 218, distance: 7.8
click at [456, 214] on div at bounding box center [784, 389] width 1568 height 778
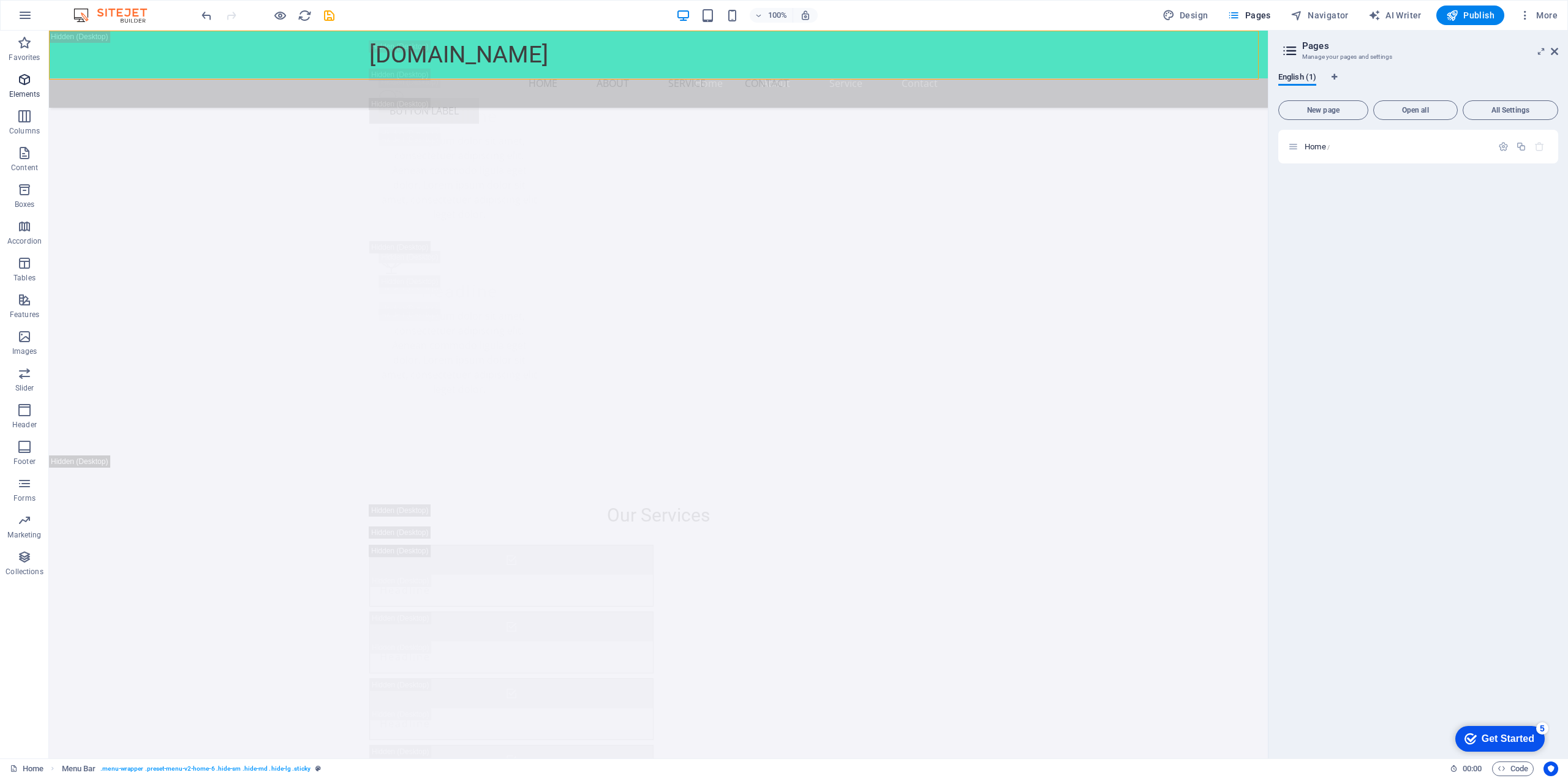
click at [25, 88] on span "Elements" at bounding box center [24, 87] width 49 height 29
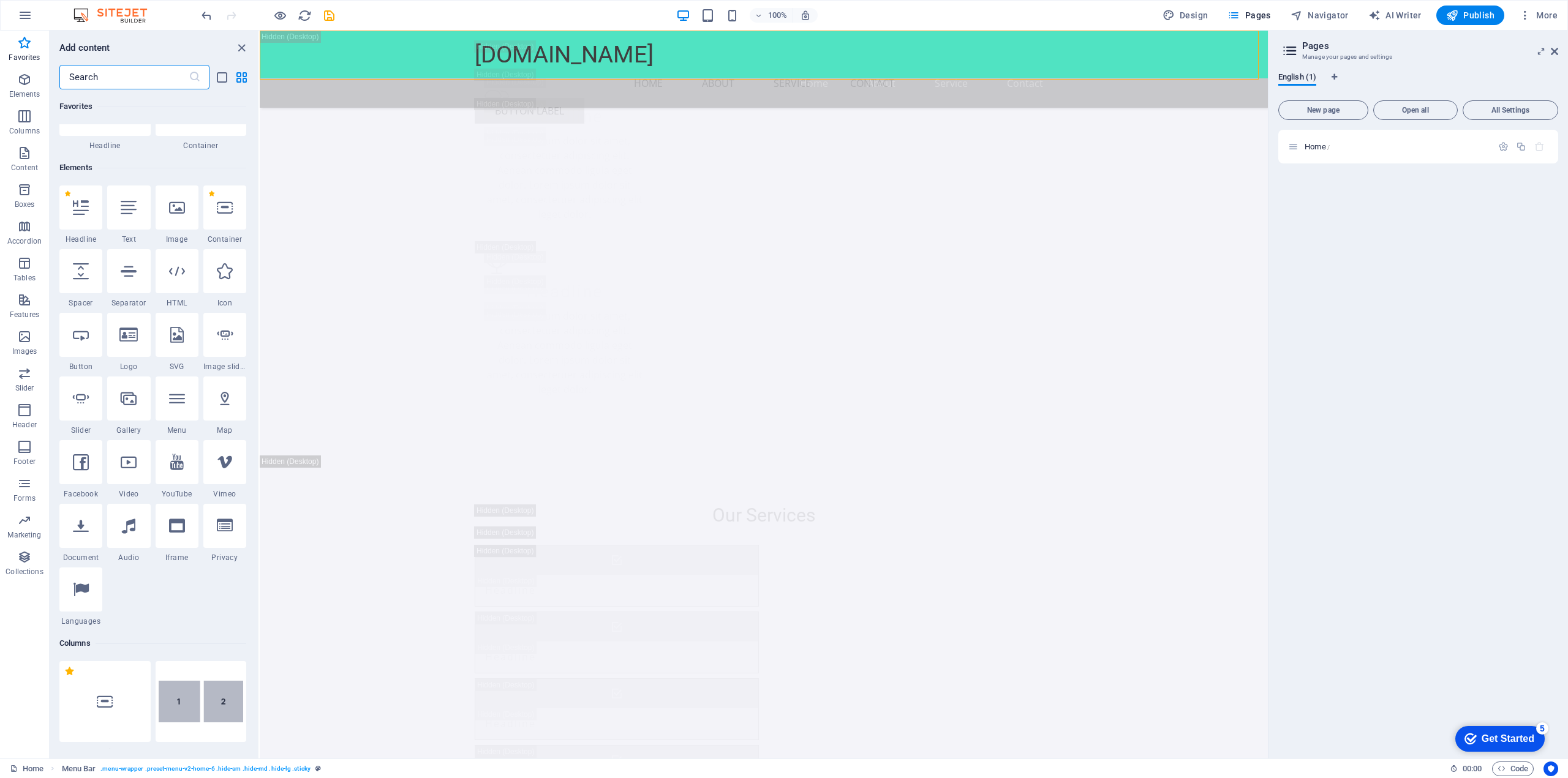
scroll to position [0, 0]
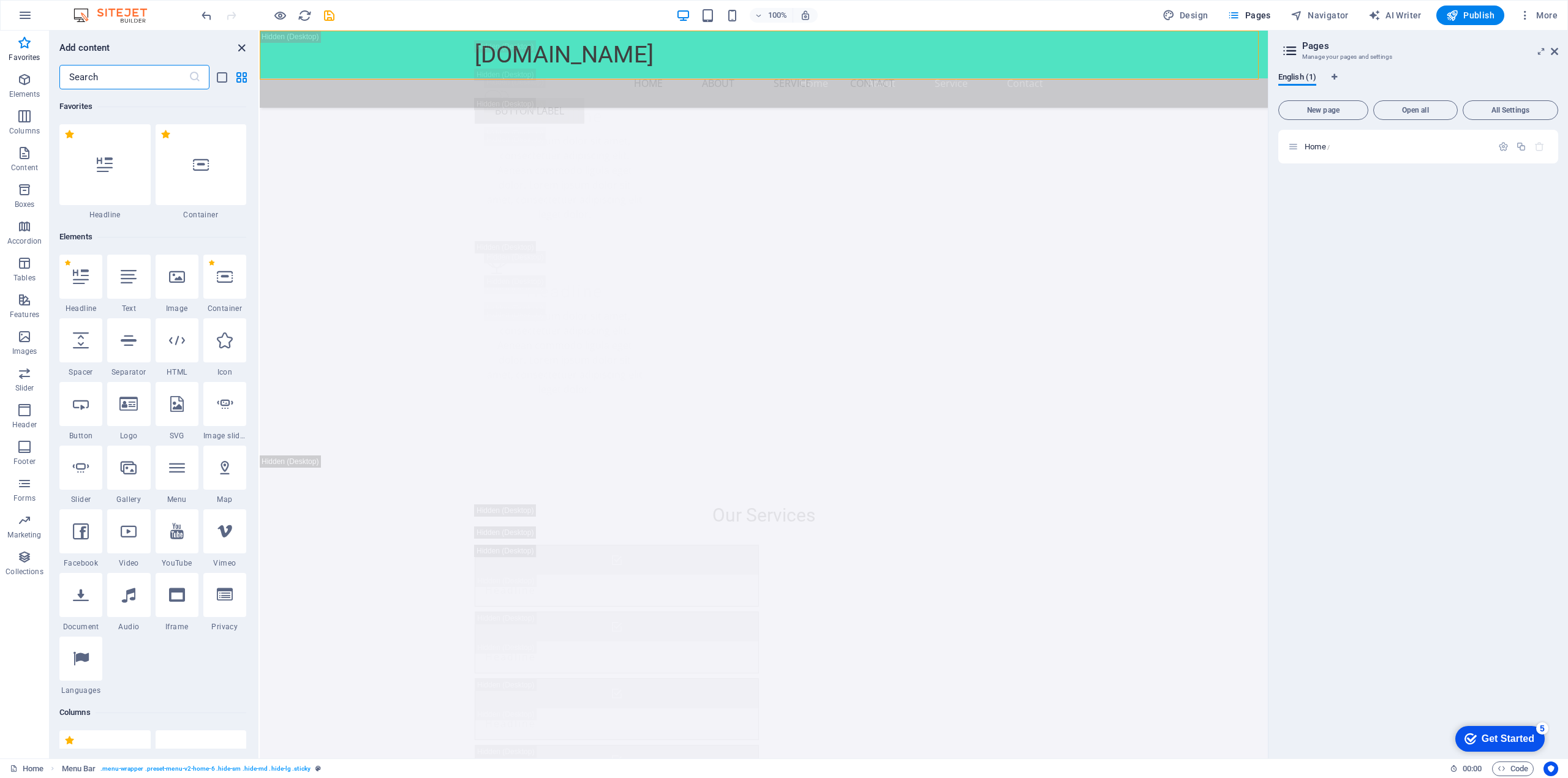
click at [244, 51] on icon "close panel" at bounding box center [241, 48] width 14 height 14
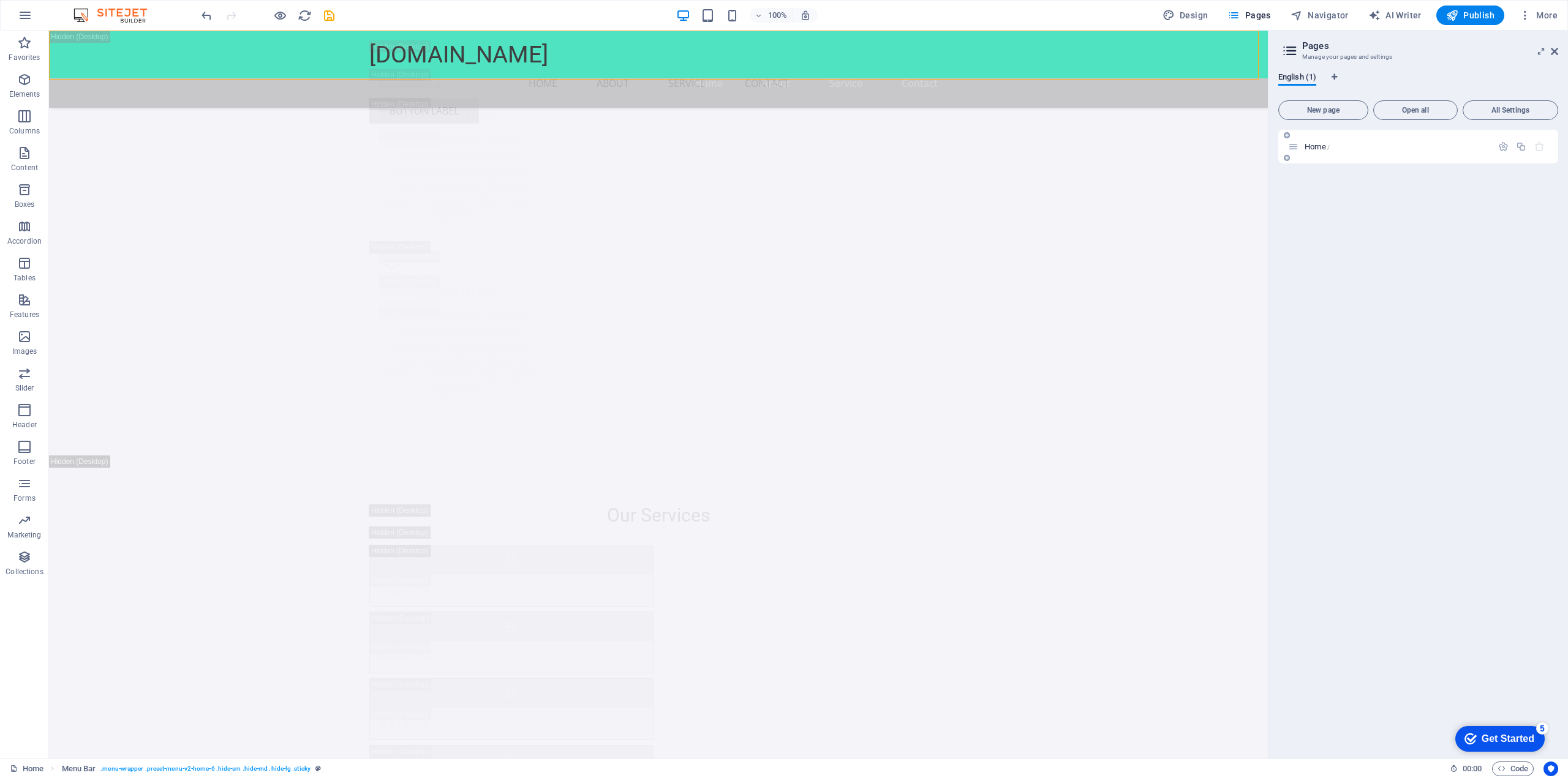
click at [1318, 150] on span "Home /" at bounding box center [1317, 146] width 25 height 9
click at [1297, 149] on icon at bounding box center [1293, 146] width 11 height 11
click at [1294, 148] on icon at bounding box center [1293, 146] width 11 height 11
click at [1321, 147] on span "Home /" at bounding box center [1317, 146] width 25 height 9
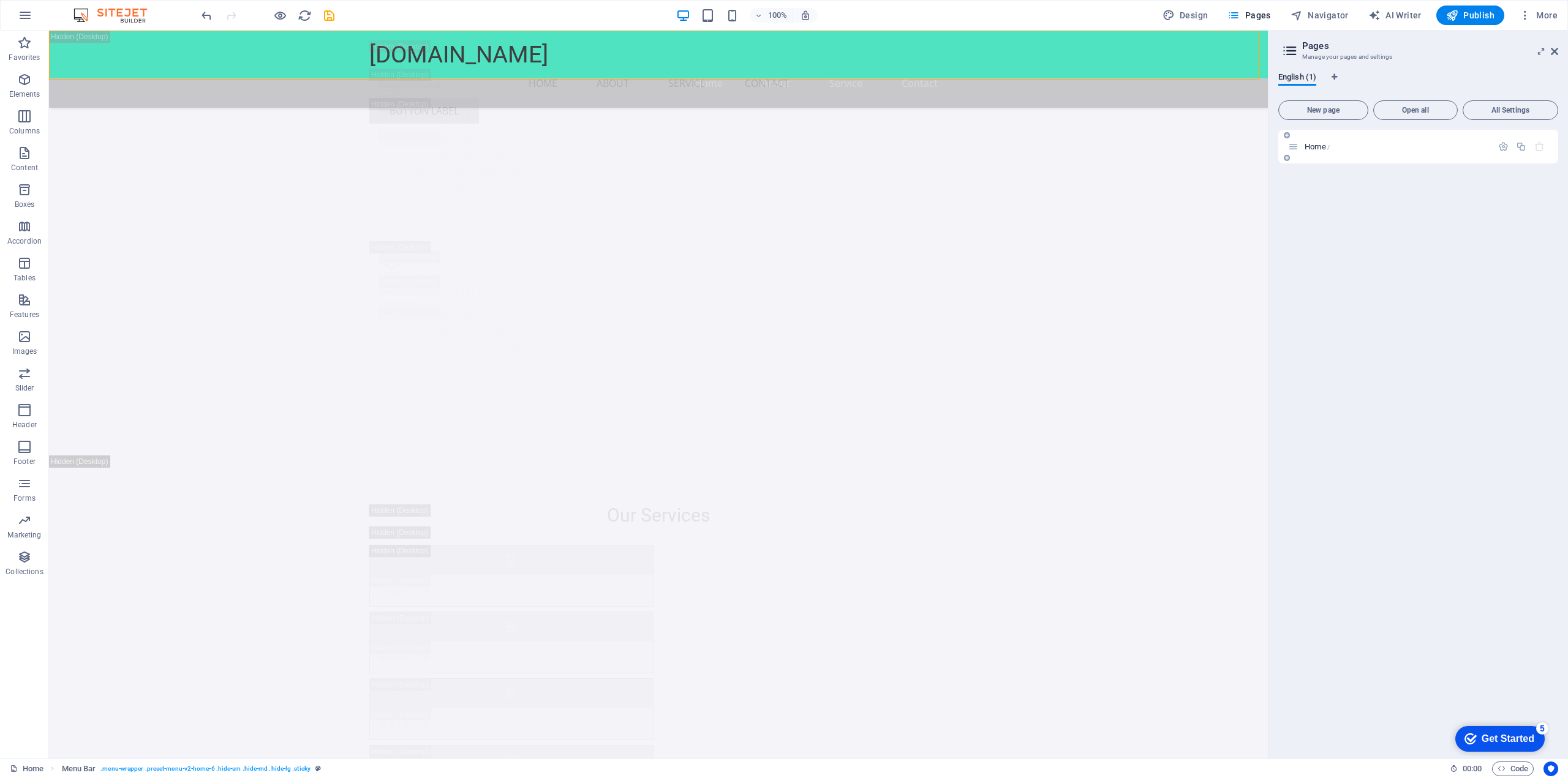
click at [1356, 145] on p "Home /" at bounding box center [1396, 146] width 184 height 8
click at [1323, 119] on button "New page" at bounding box center [1323, 110] width 90 height 20
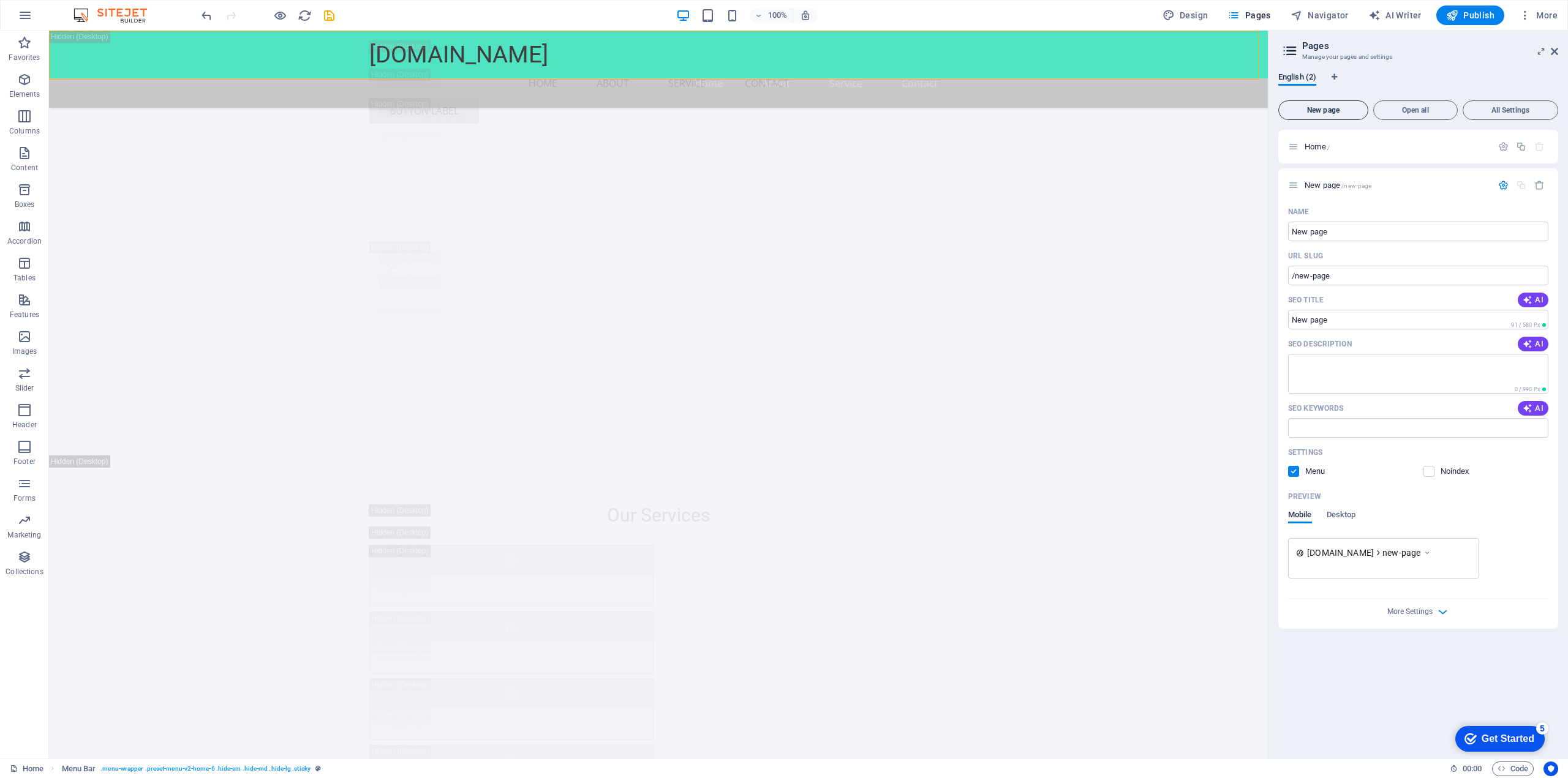
click at [1323, 109] on span "New page" at bounding box center [1323, 110] width 79 height 8
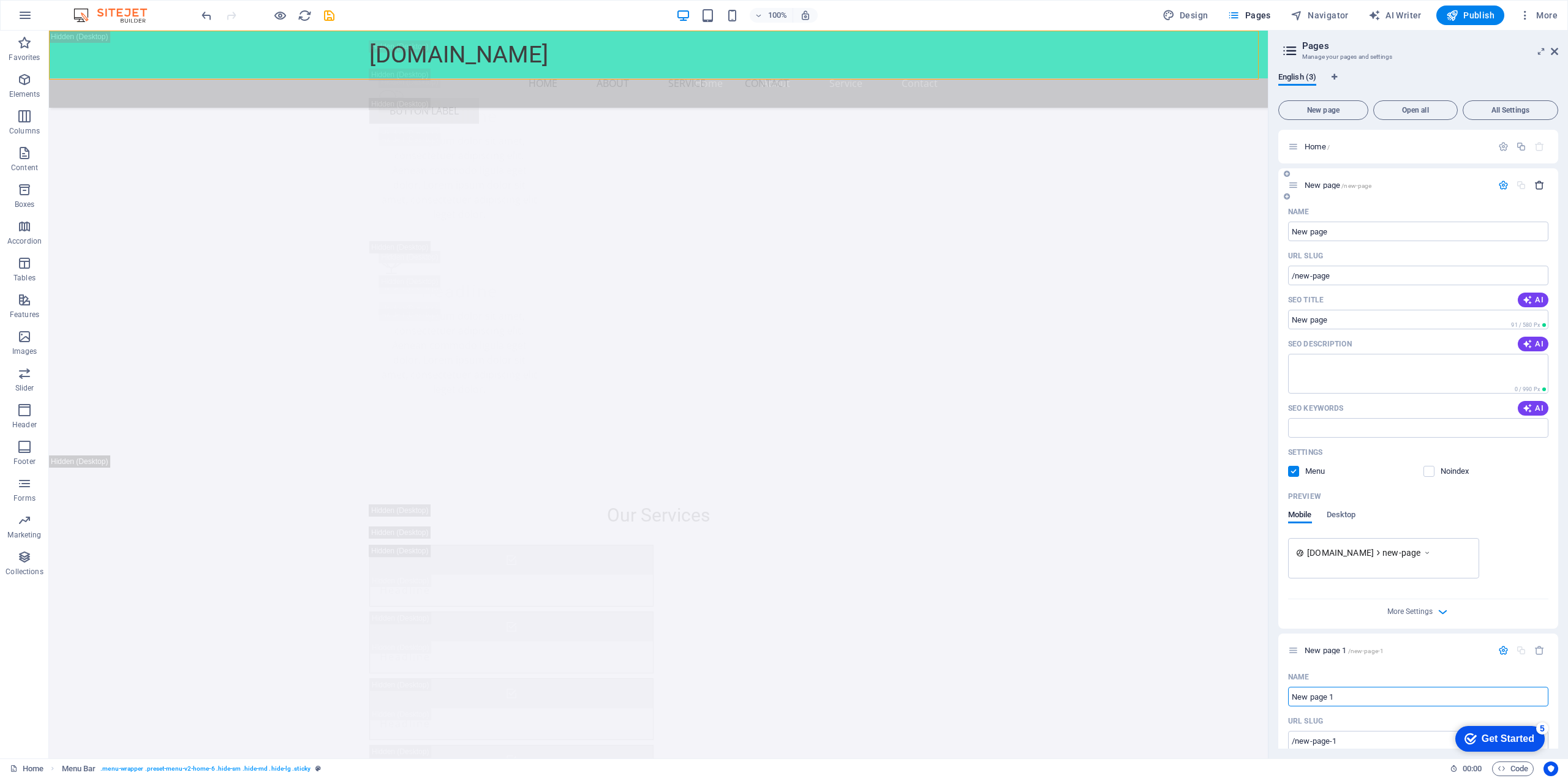
click at [1537, 189] on icon "button" at bounding box center [1539, 184] width 11 height 11
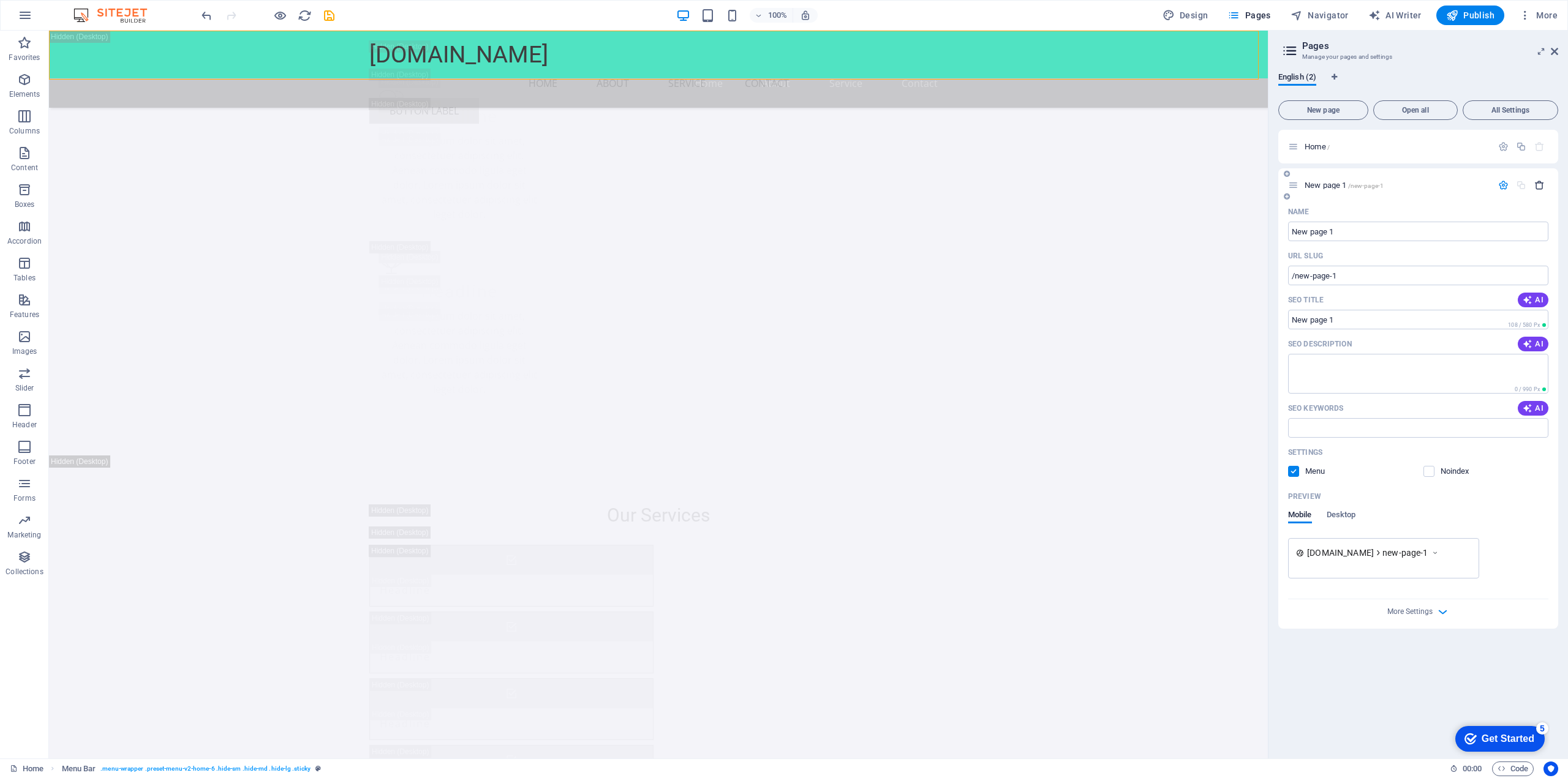
click at [1540, 182] on icon "button" at bounding box center [1539, 184] width 11 height 11
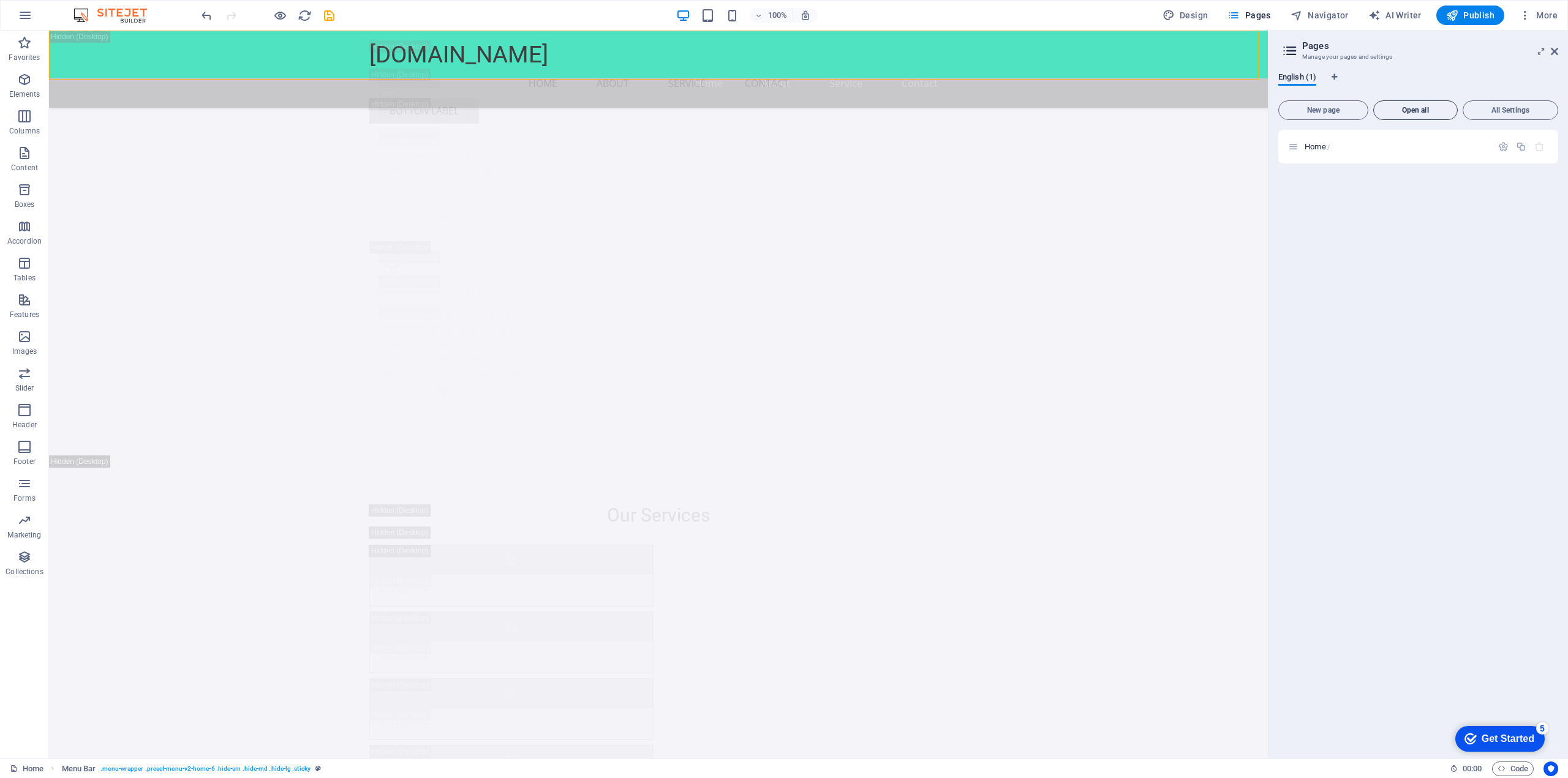
click at [1424, 109] on span "Open all" at bounding box center [1415, 110] width 73 height 8
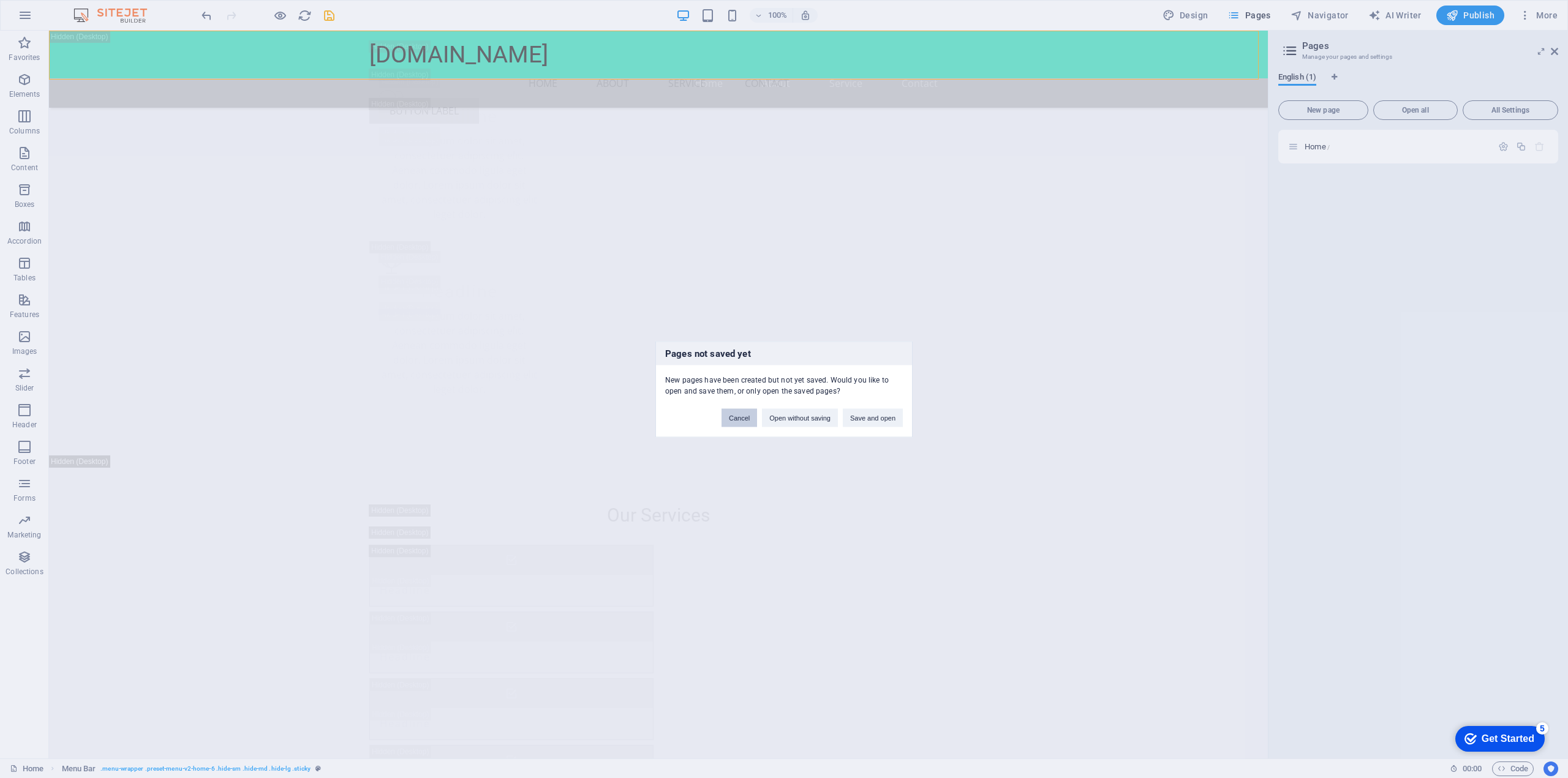
drag, startPoint x: 731, startPoint y: 423, endPoint x: 1032, endPoint y: 338, distance: 312.8
click at [731, 423] on button "Cancel" at bounding box center [739, 417] width 35 height 19
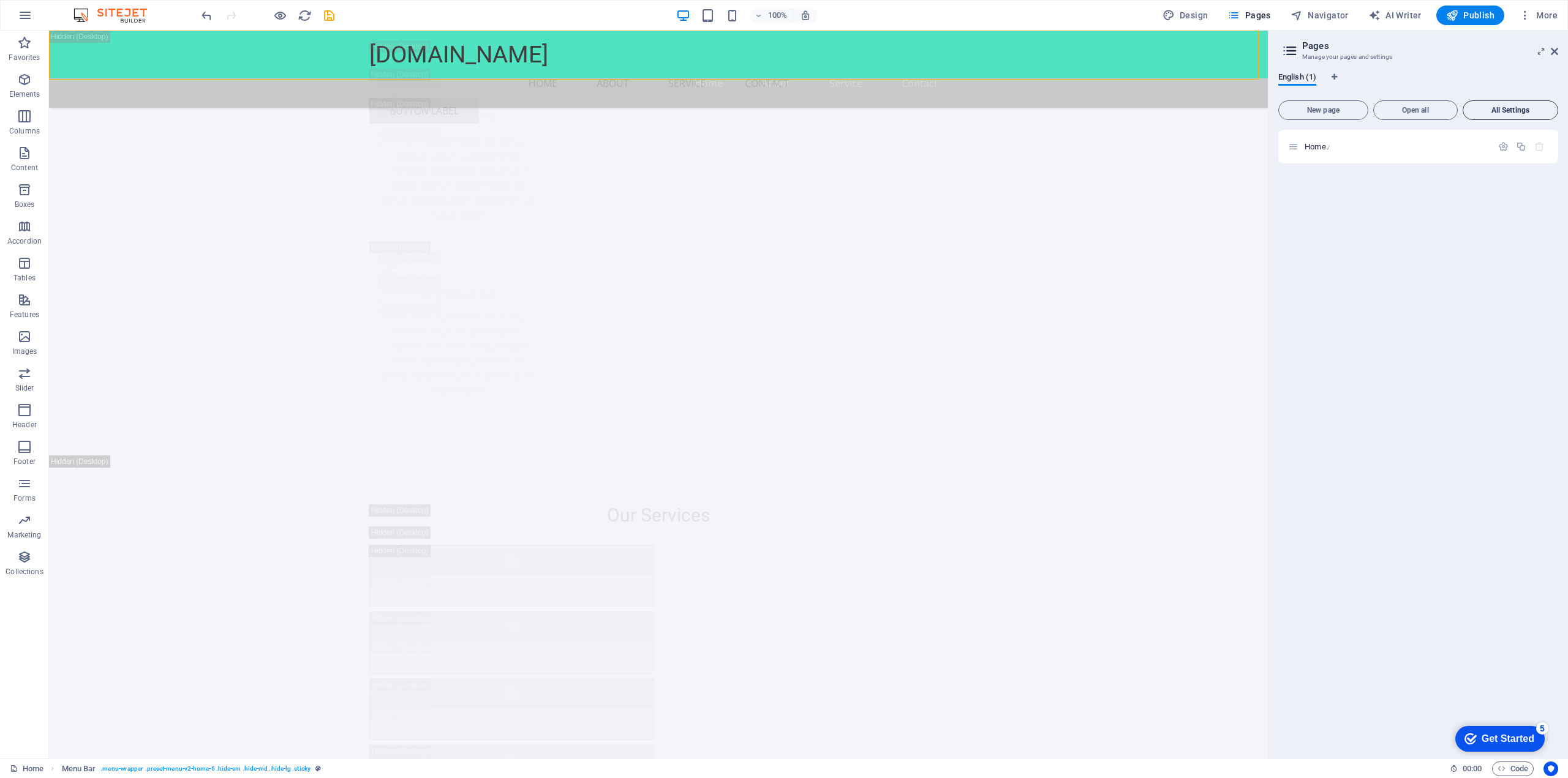
click at [1539, 106] on span "All Settings" at bounding box center [1509, 110] width 85 height 8
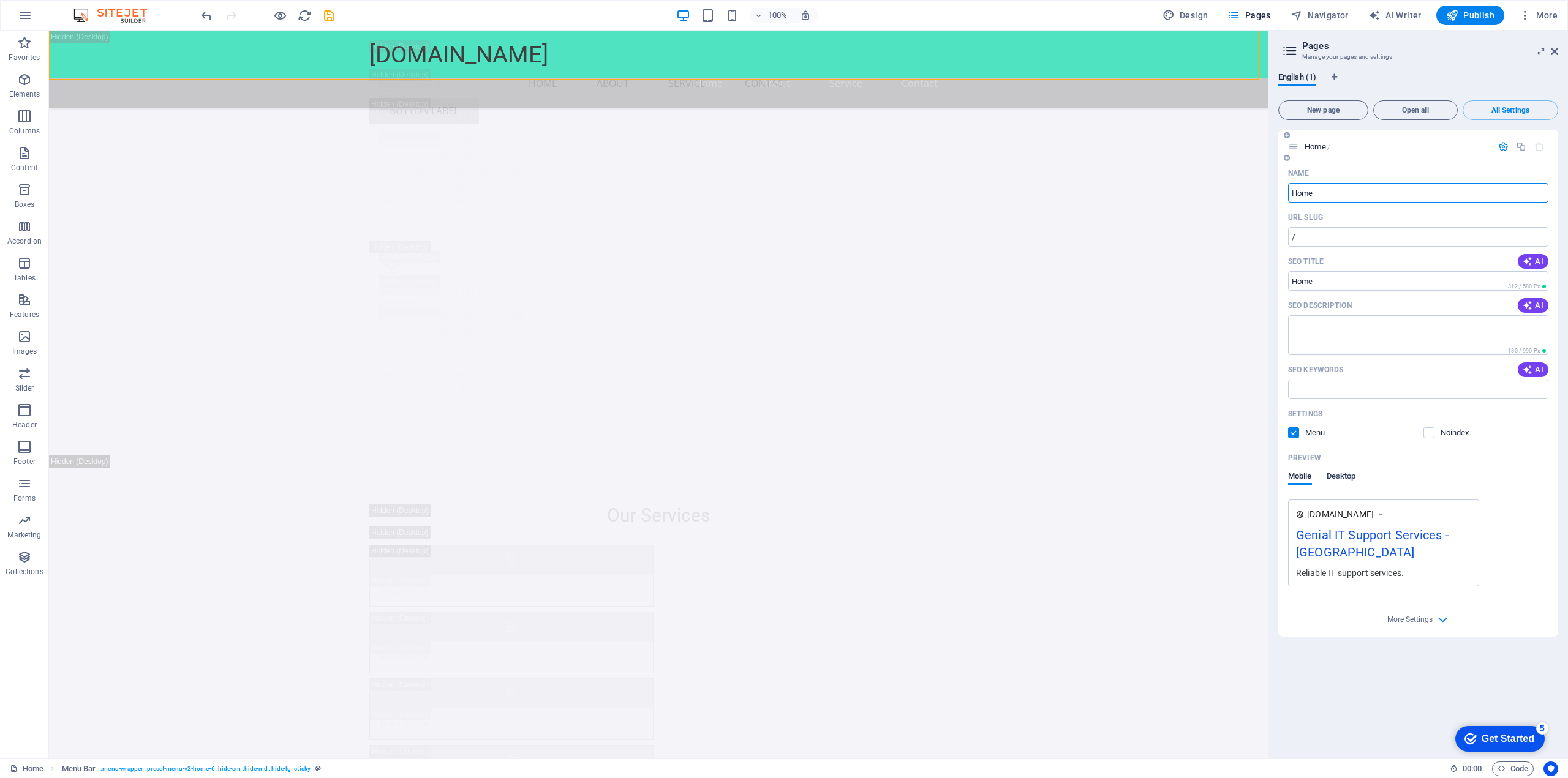
click at [1346, 478] on span "Desktop" at bounding box center [1341, 477] width 29 height 18
click at [1430, 525] on div "Genial IT Support Services - [GEOGRAPHIC_DATA]" at bounding box center [1418, 522] width 244 height 13
click at [1508, 728] on div "checkmark Get Started 5" at bounding box center [1500, 739] width 90 height 25
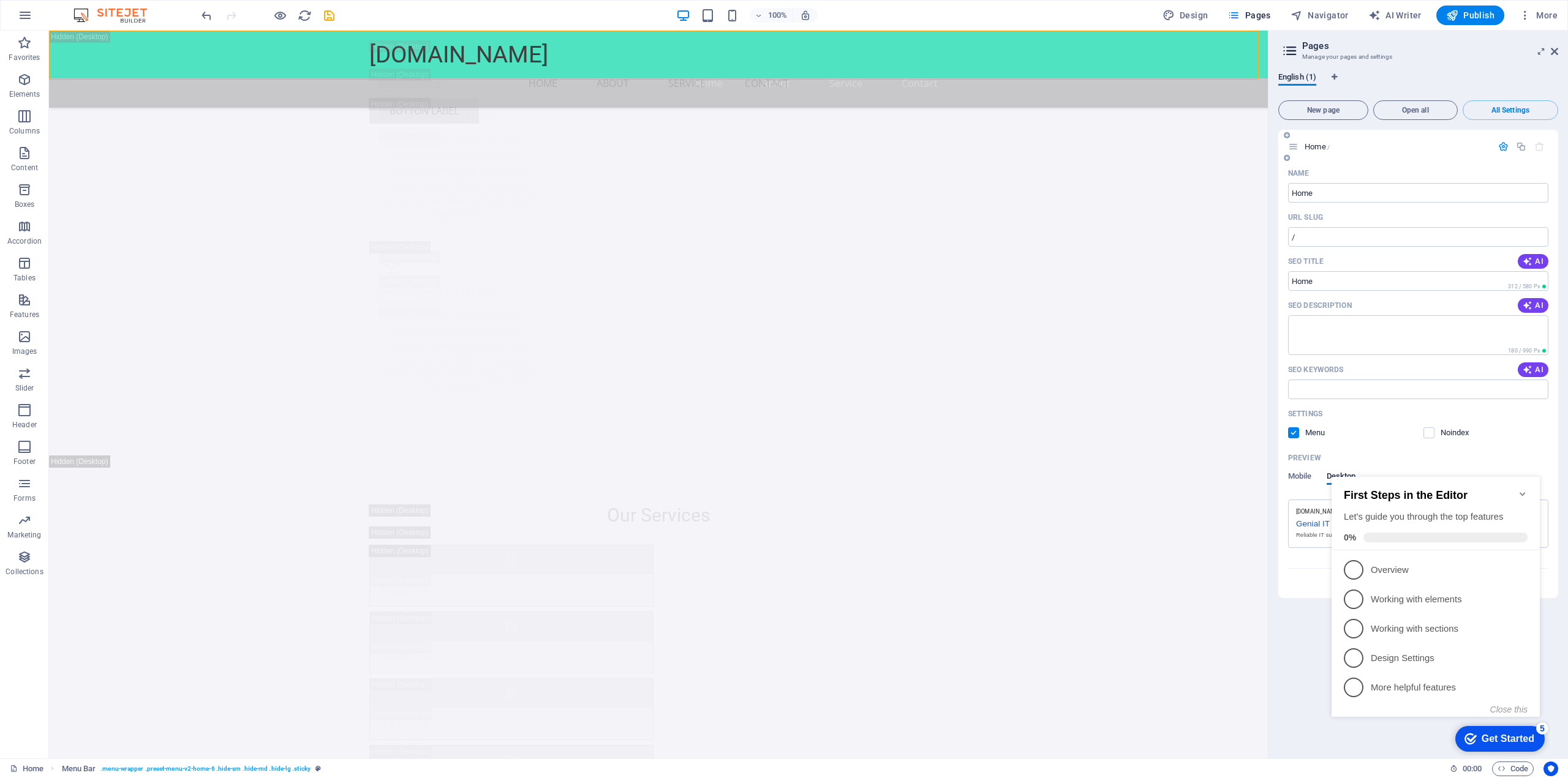
click at [1381, 410] on div "Settings" at bounding box center [1418, 414] width 261 height 20
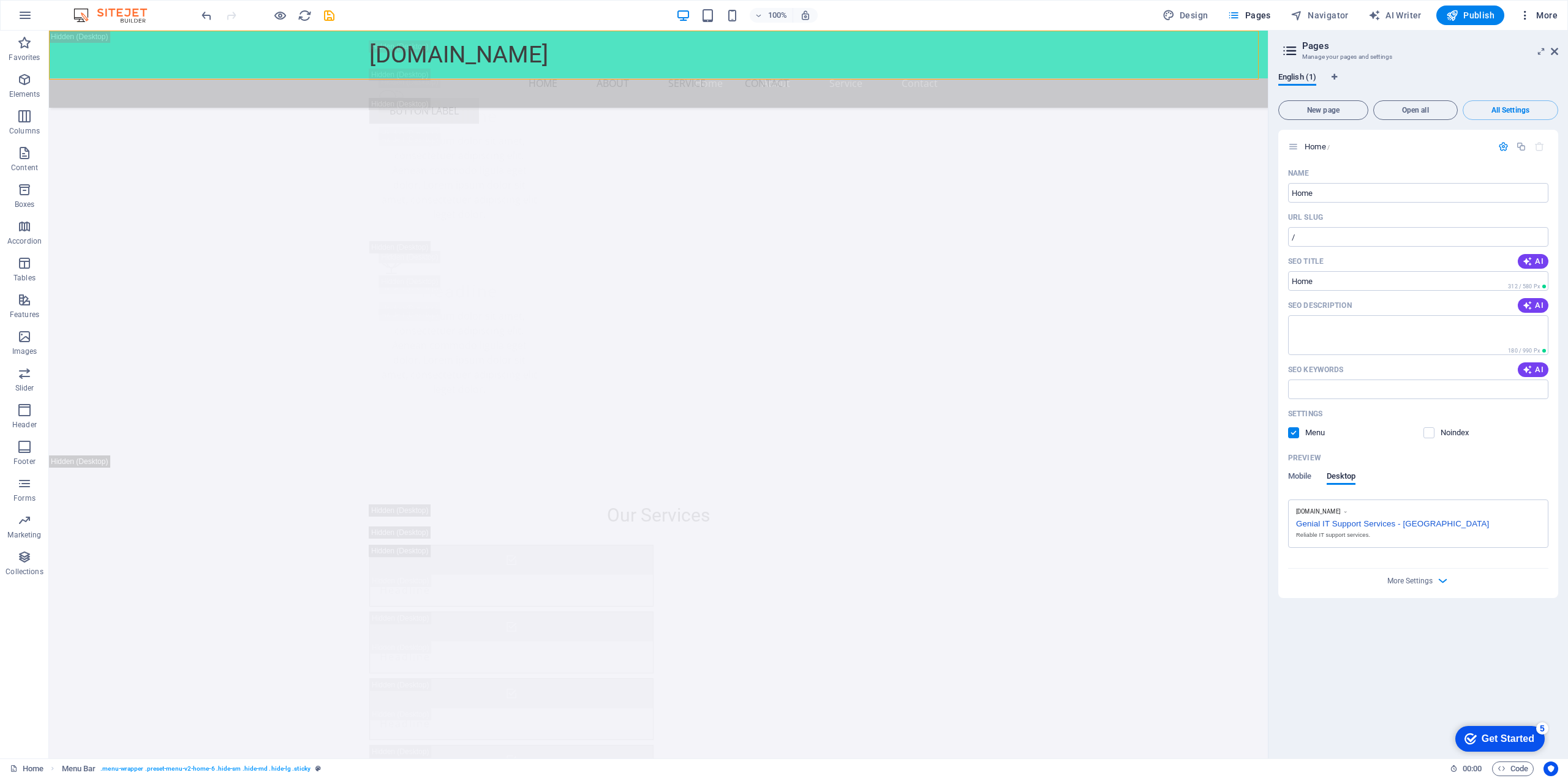
click at [1529, 22] on button "More" at bounding box center [1538, 16] width 49 height 20
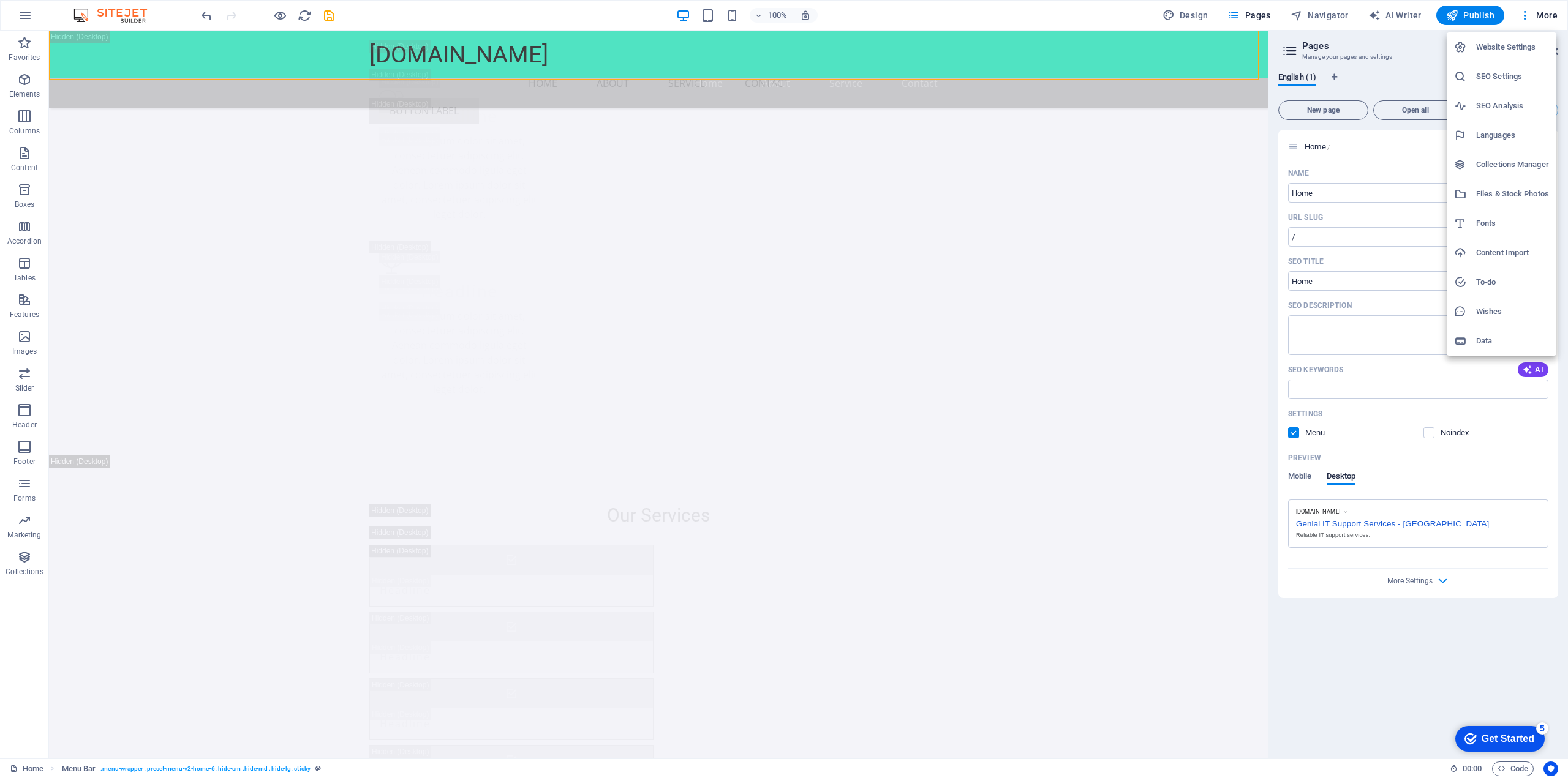
click at [1493, 45] on h6 "Website Settings" at bounding box center [1512, 47] width 73 height 15
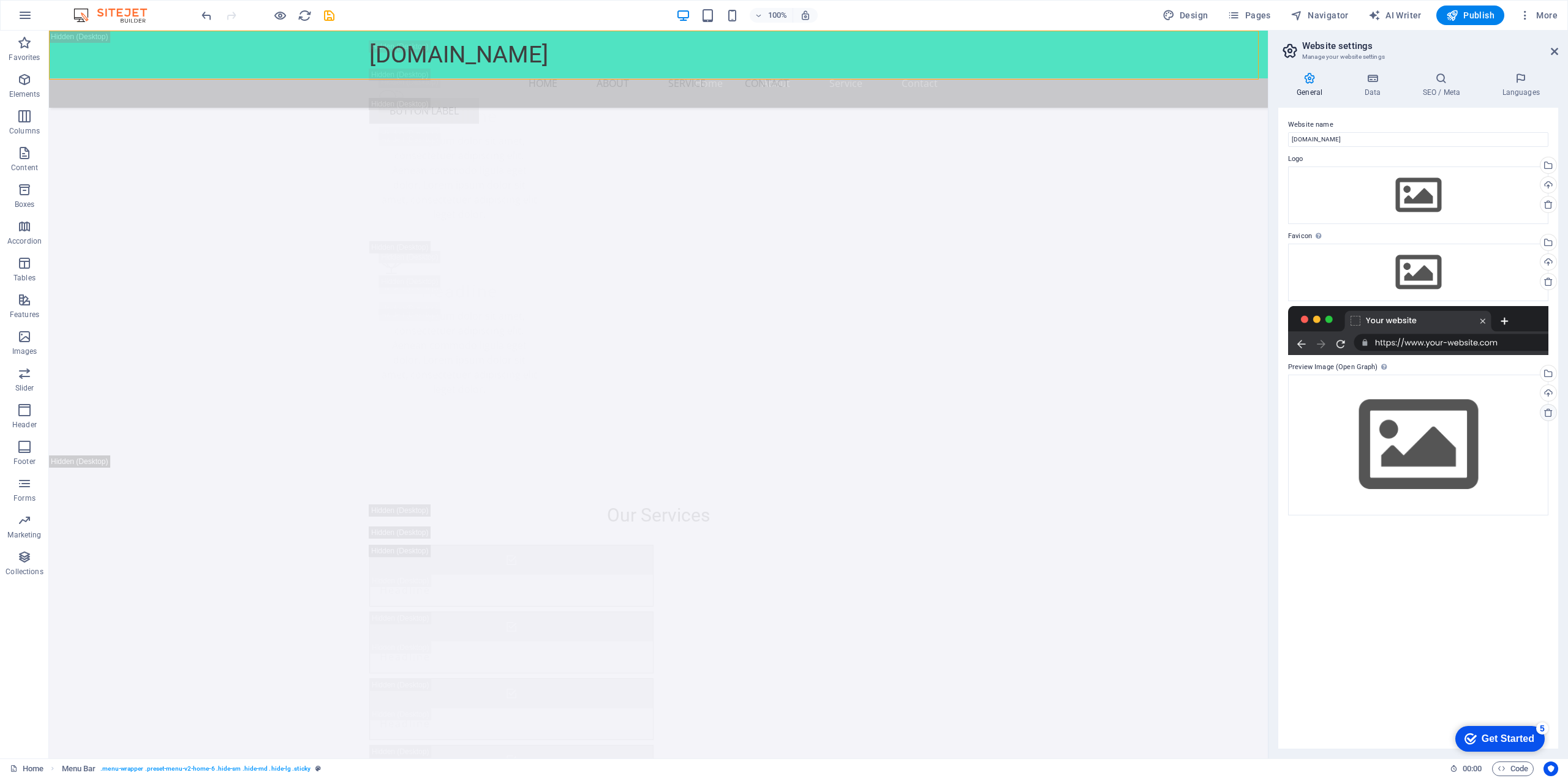
click at [1547, 415] on icon at bounding box center [1548, 413] width 10 height 10
click at [1547, 282] on icon at bounding box center [1548, 281] width 10 height 10
click at [1551, 205] on icon at bounding box center [1548, 204] width 10 height 10
click at [1552, 280] on icon at bounding box center [1548, 281] width 10 height 10
click at [1361, 85] on h4 "Data" at bounding box center [1375, 85] width 59 height 25
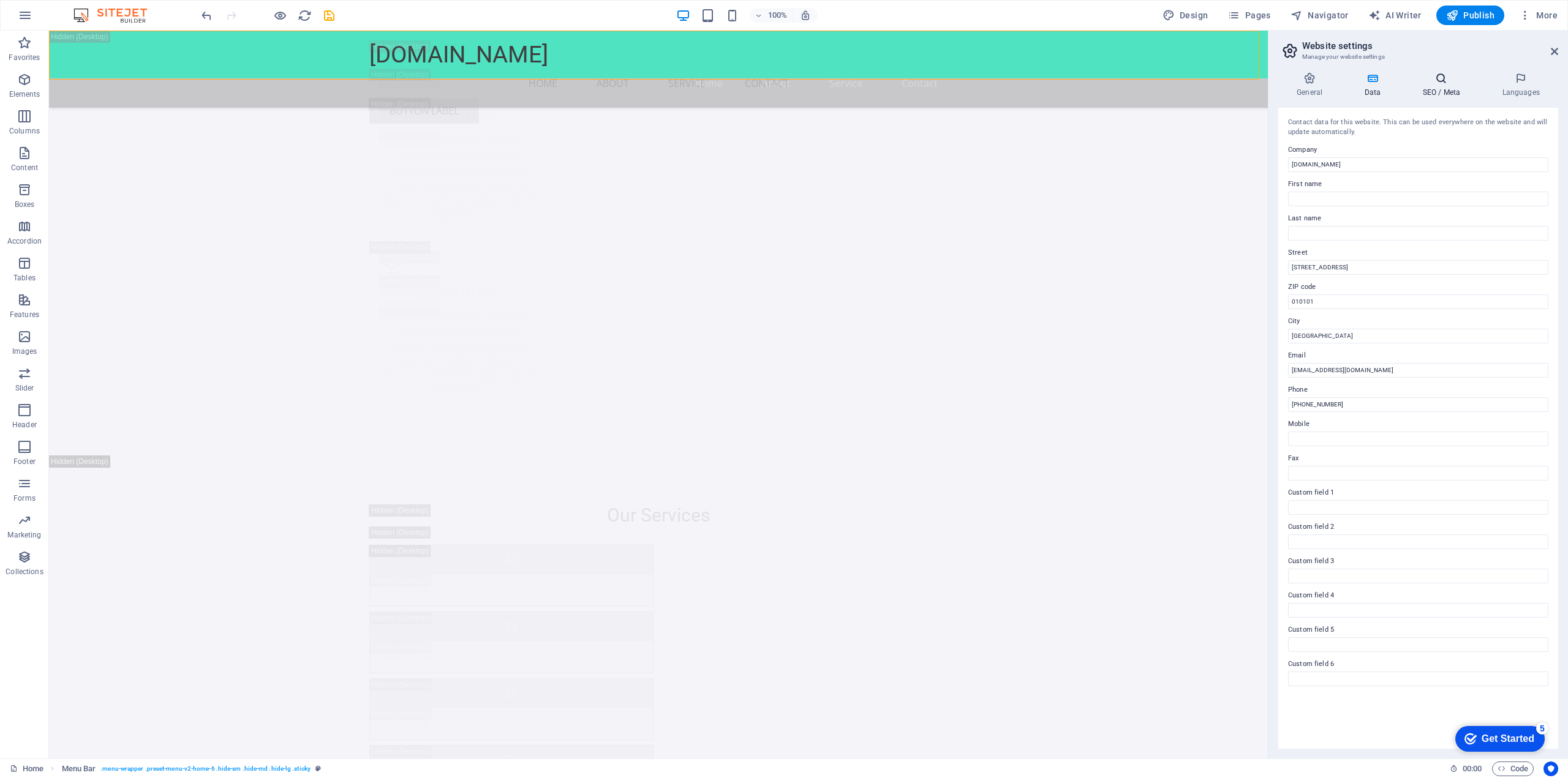
click at [1445, 88] on h4 "SEO / Meta" at bounding box center [1444, 85] width 80 height 25
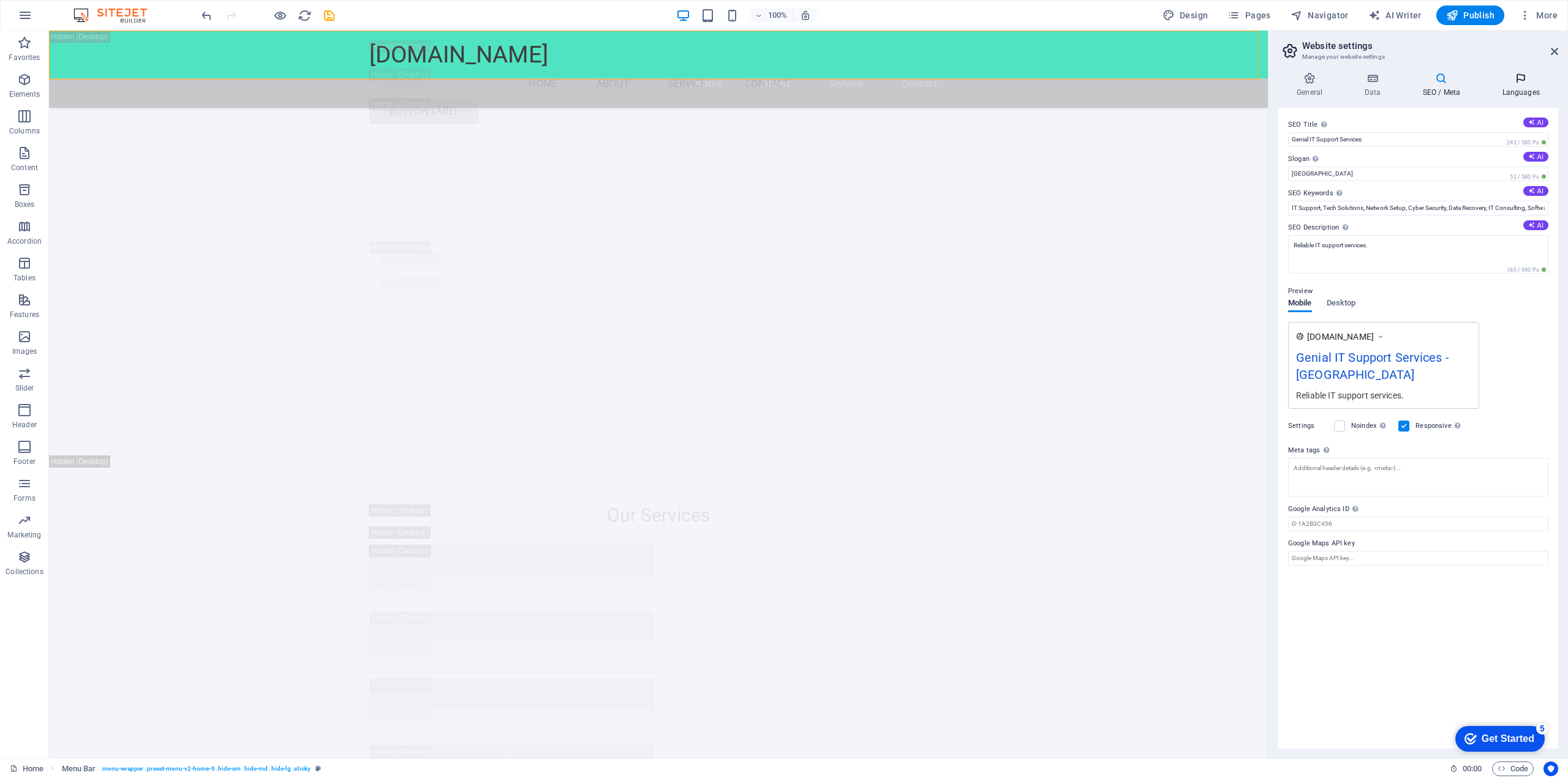
click at [1528, 85] on h4 "Languages" at bounding box center [1520, 85] width 75 height 25
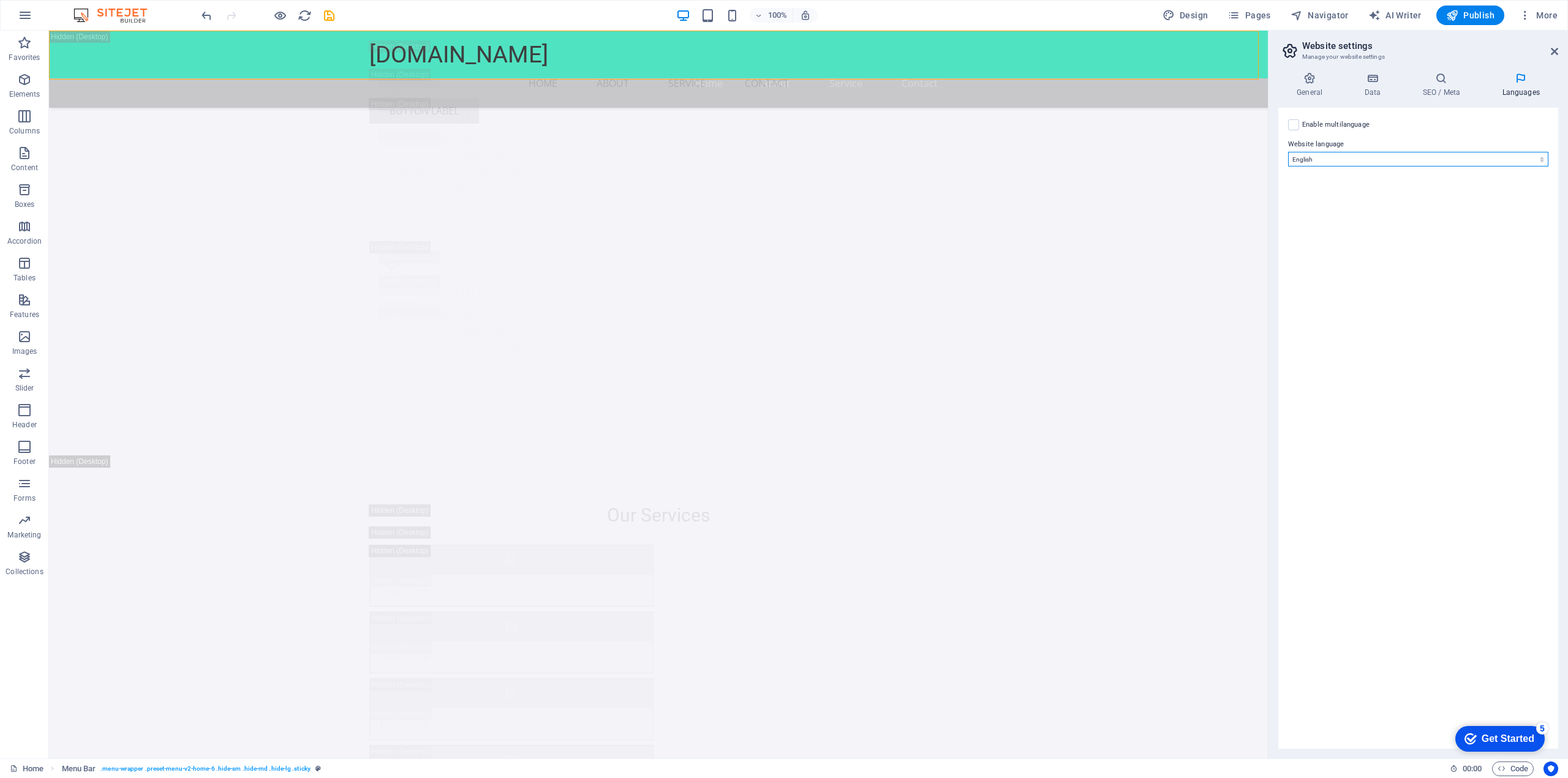
click at [1433, 160] on select "Abkhazian Afar Afrikaans Akan Albanian Amharic Arabic Aragonese Armenian Assame…" at bounding box center [1418, 159] width 261 height 15
select select "131"
click at [1288, 152] on select "Abkhazian Afar Afrikaans Akan Albanian Amharic Arabic Aragonese Armenian Assame…" at bounding box center [1418, 159] width 261 height 15
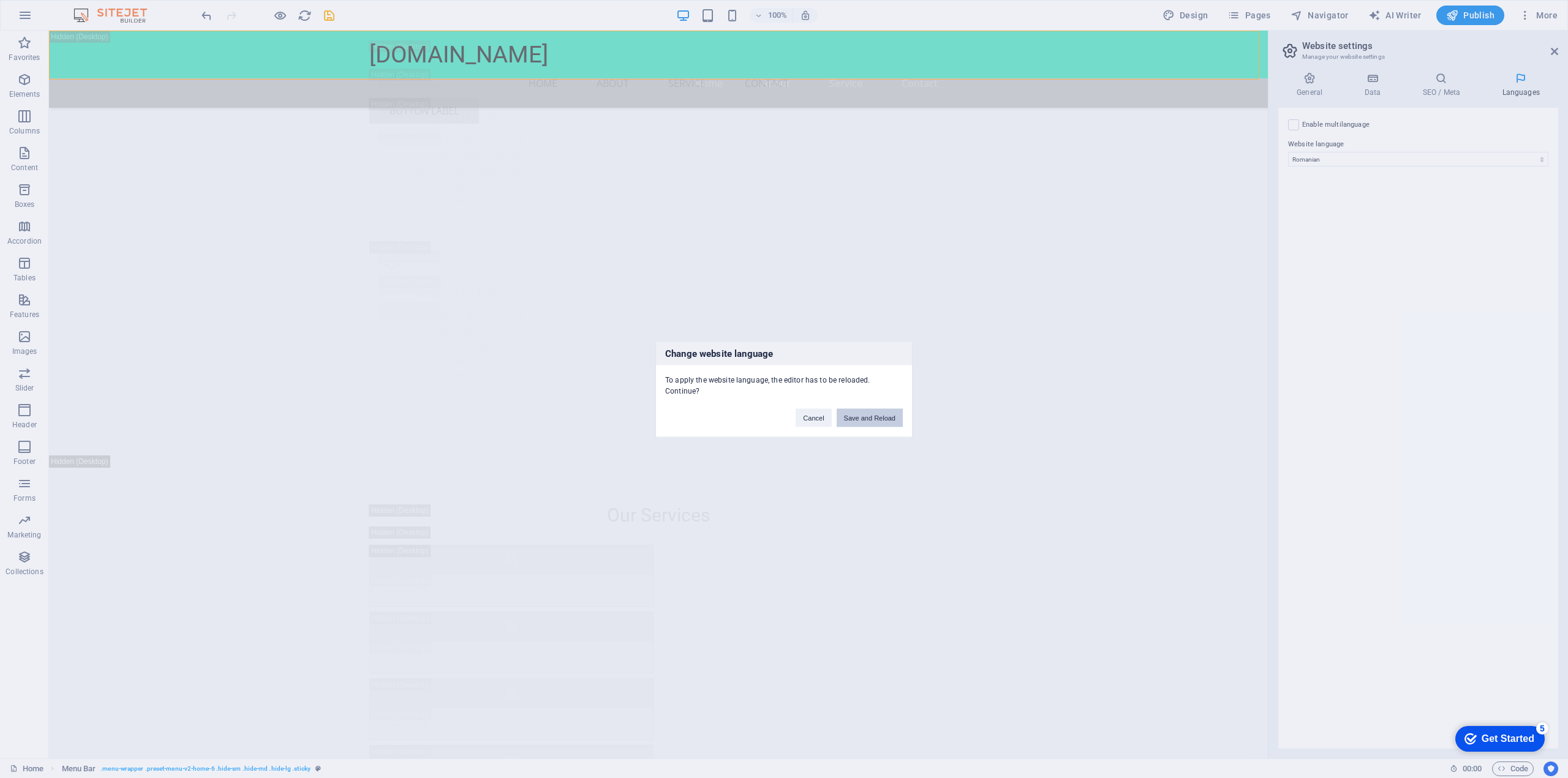
click at [861, 420] on button "Save and Reload" at bounding box center [870, 417] width 66 height 19
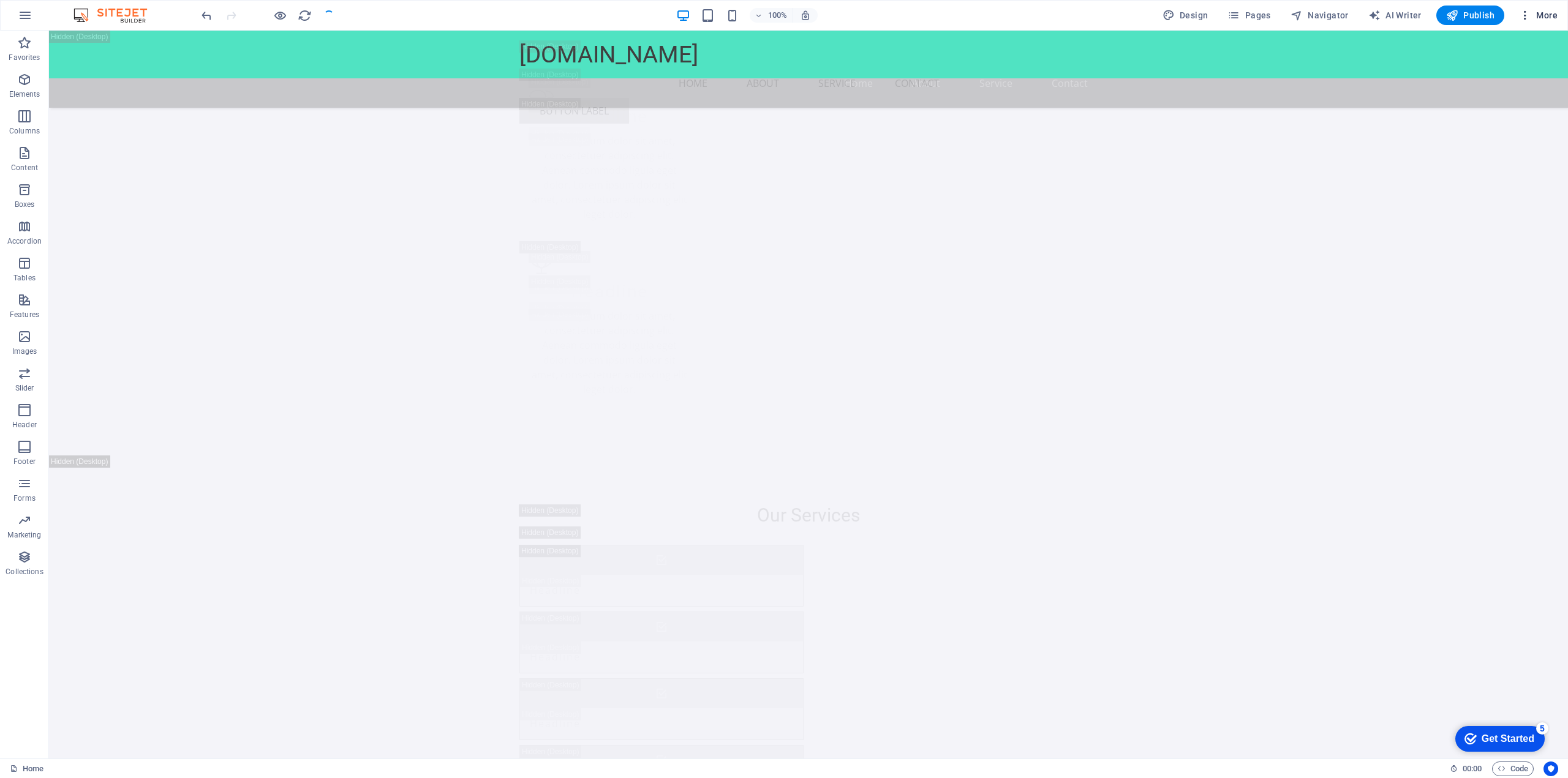
click at [1532, 11] on span "More" at bounding box center [1538, 15] width 39 height 13
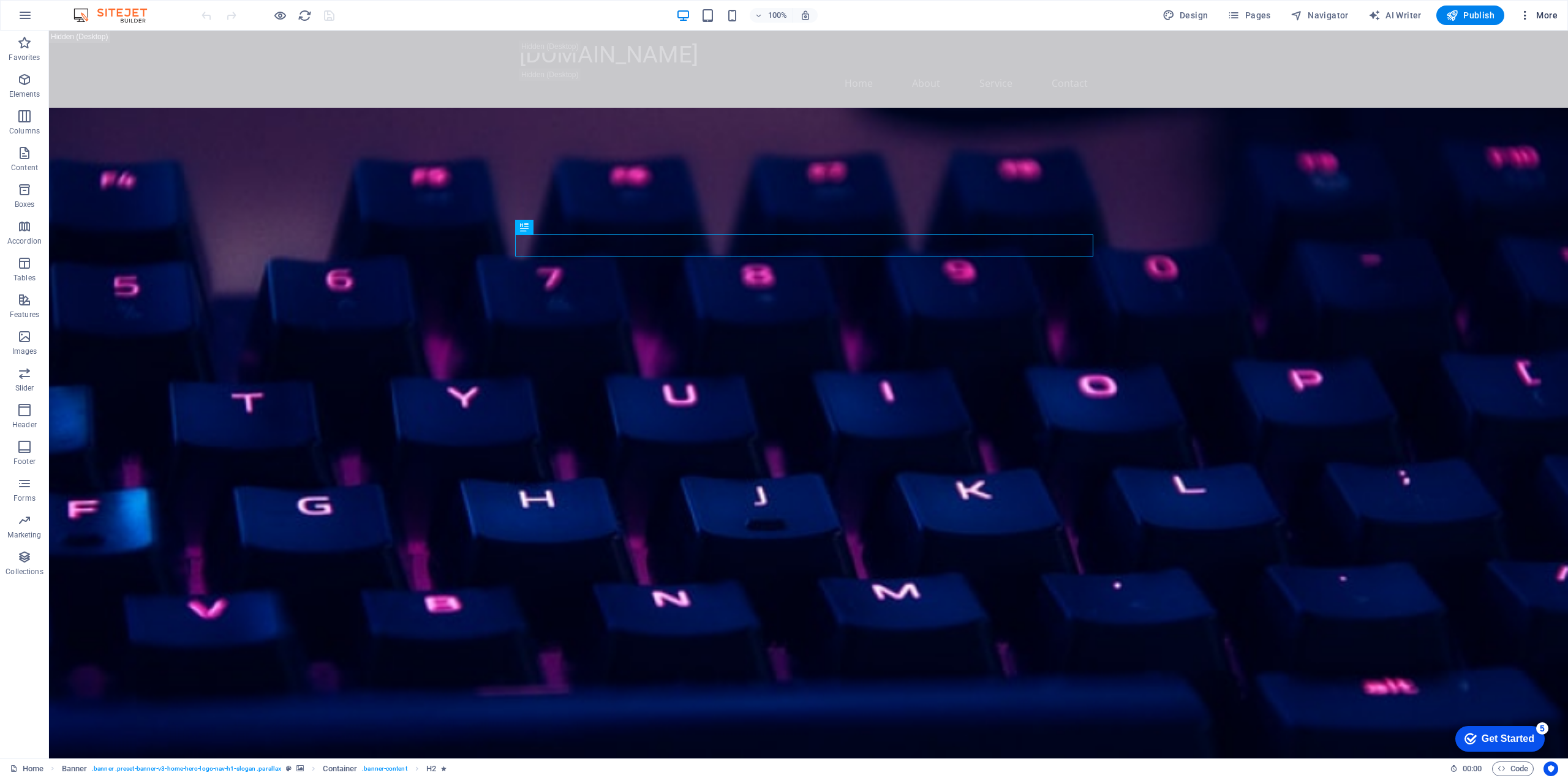
click at [1539, 12] on span "More" at bounding box center [1538, 15] width 39 height 13
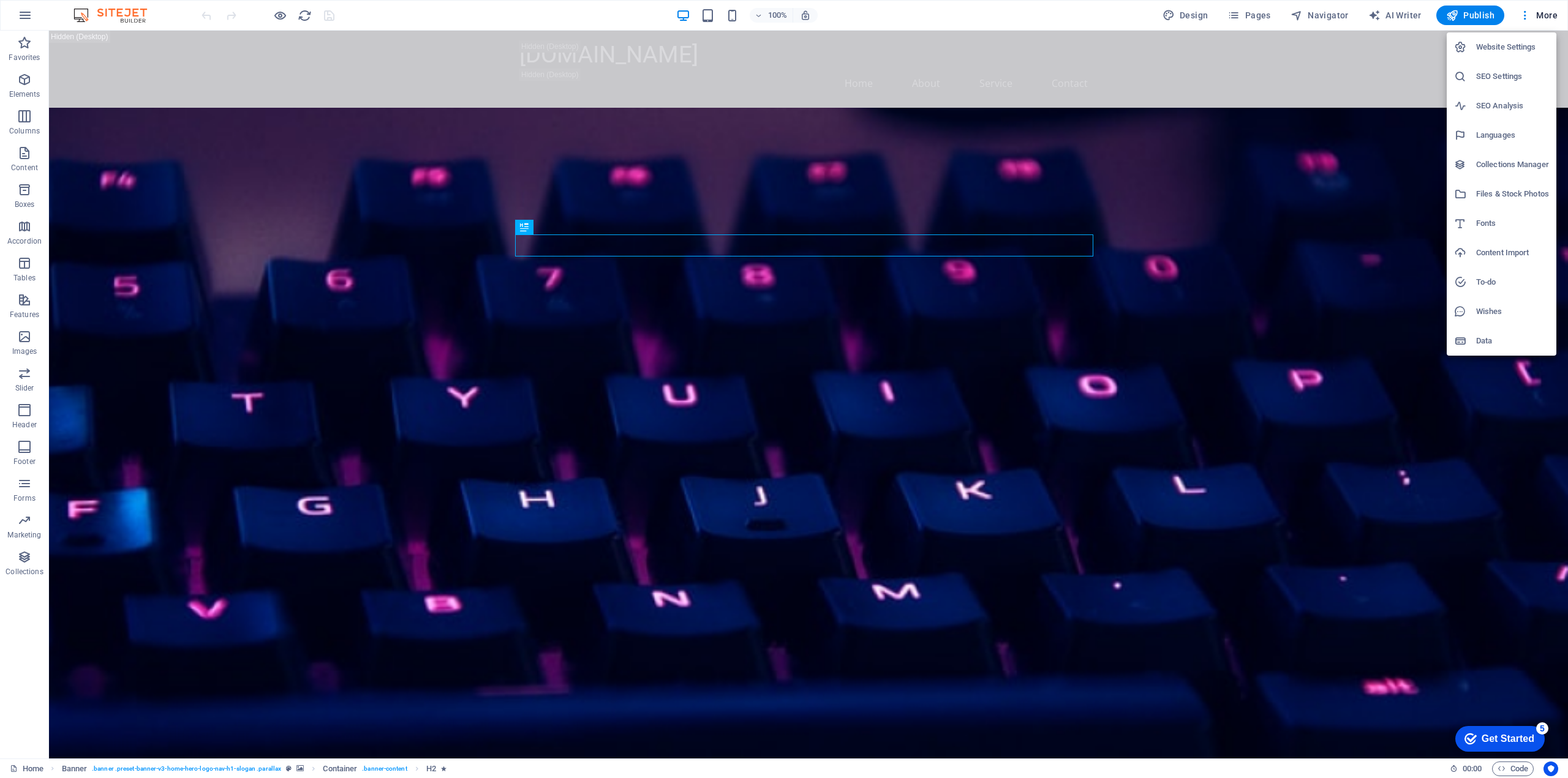
click at [1488, 47] on h6 "Website Settings" at bounding box center [1512, 47] width 73 height 15
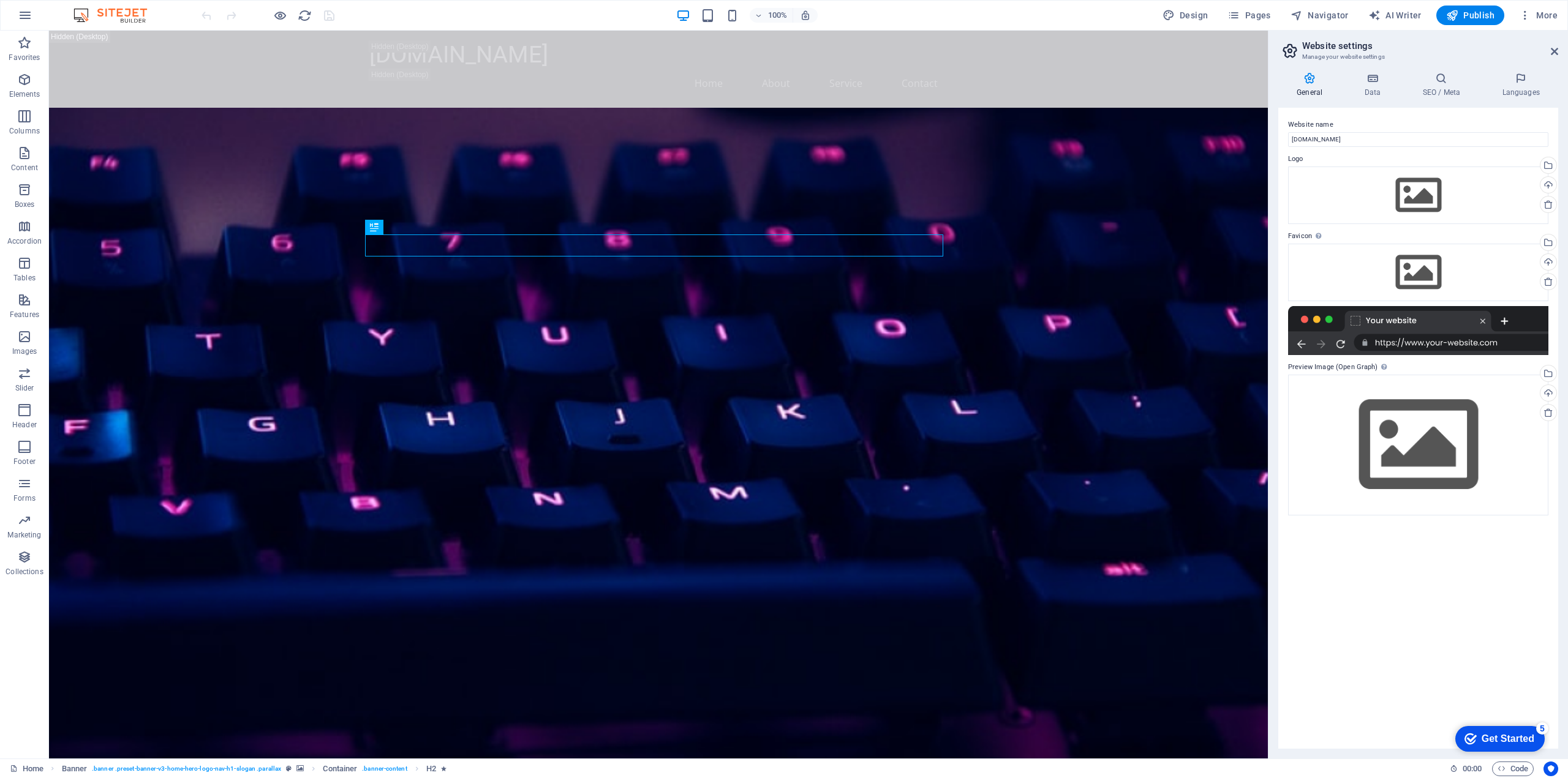
click at [1290, 47] on icon at bounding box center [1289, 51] width 19 height 18
click at [1557, 52] on icon at bounding box center [1554, 52] width 8 height 10
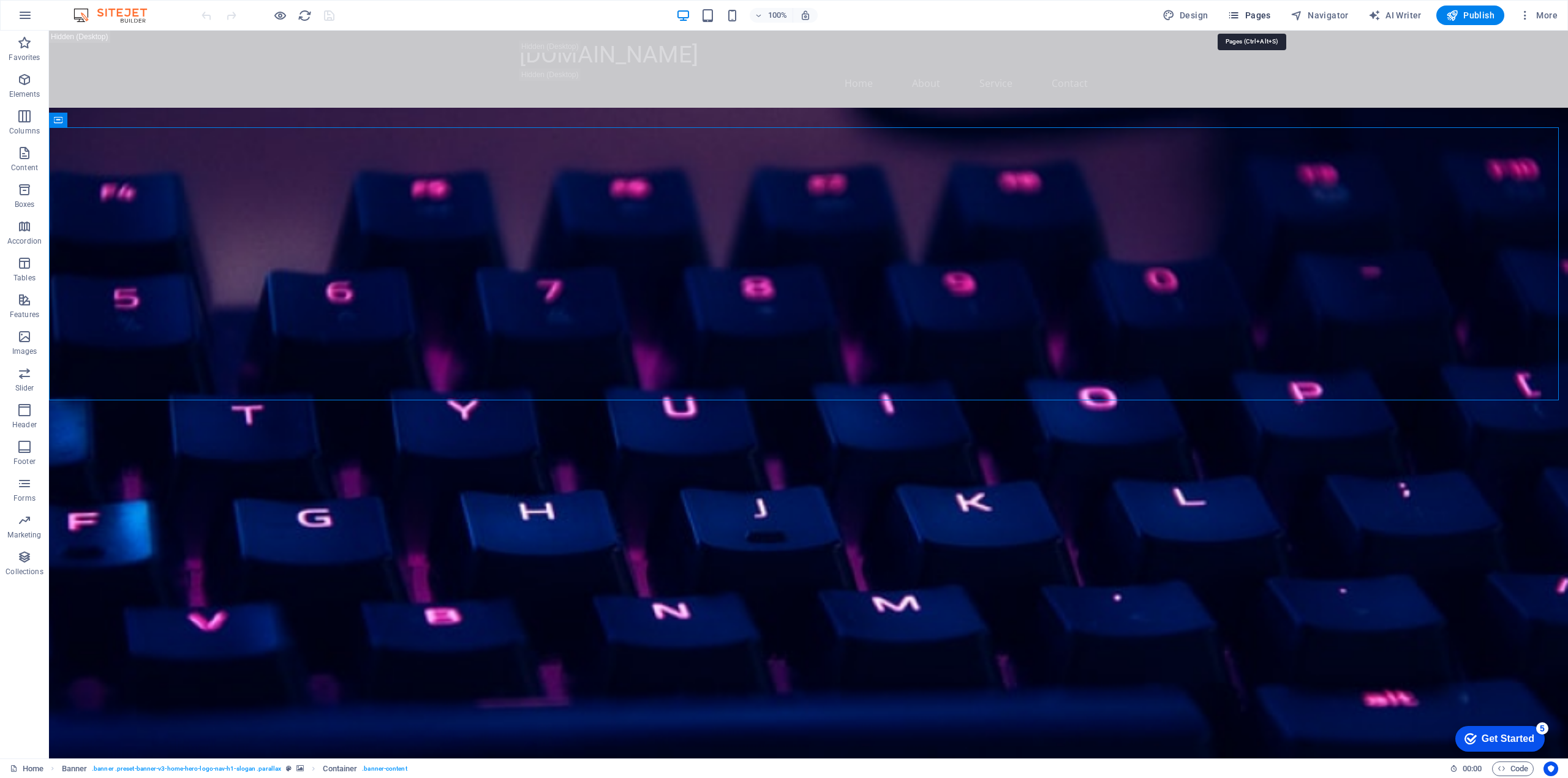
click at [1249, 13] on span "Pages" at bounding box center [1249, 15] width 43 height 13
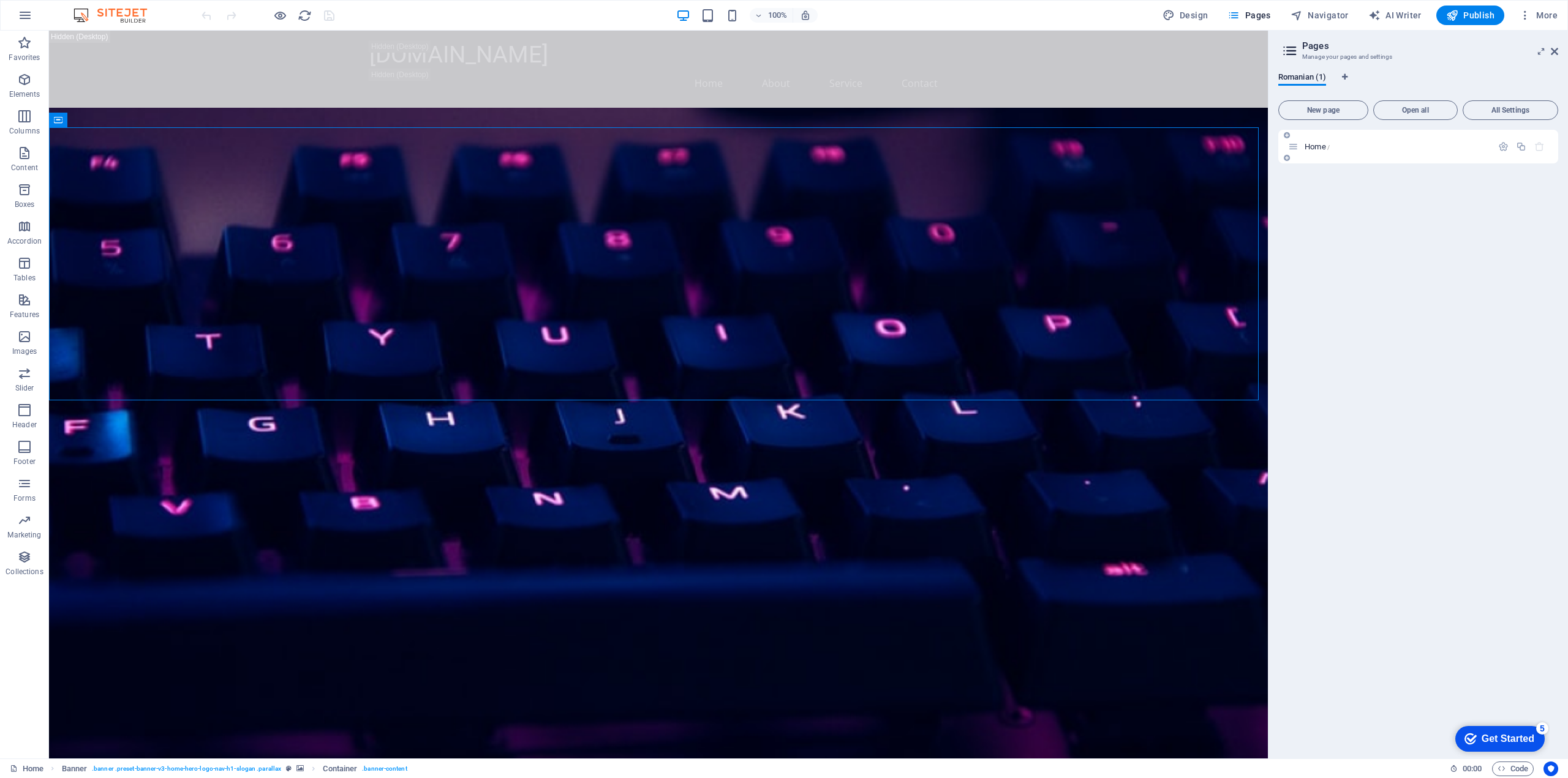
click at [1347, 148] on p "Home /" at bounding box center [1396, 146] width 184 height 8
click at [1539, 143] on icon "button" at bounding box center [1539, 146] width 11 height 11
click at [1540, 143] on icon "button" at bounding box center [1539, 146] width 11 height 11
click at [1338, 111] on span "New page" at bounding box center [1323, 110] width 79 height 8
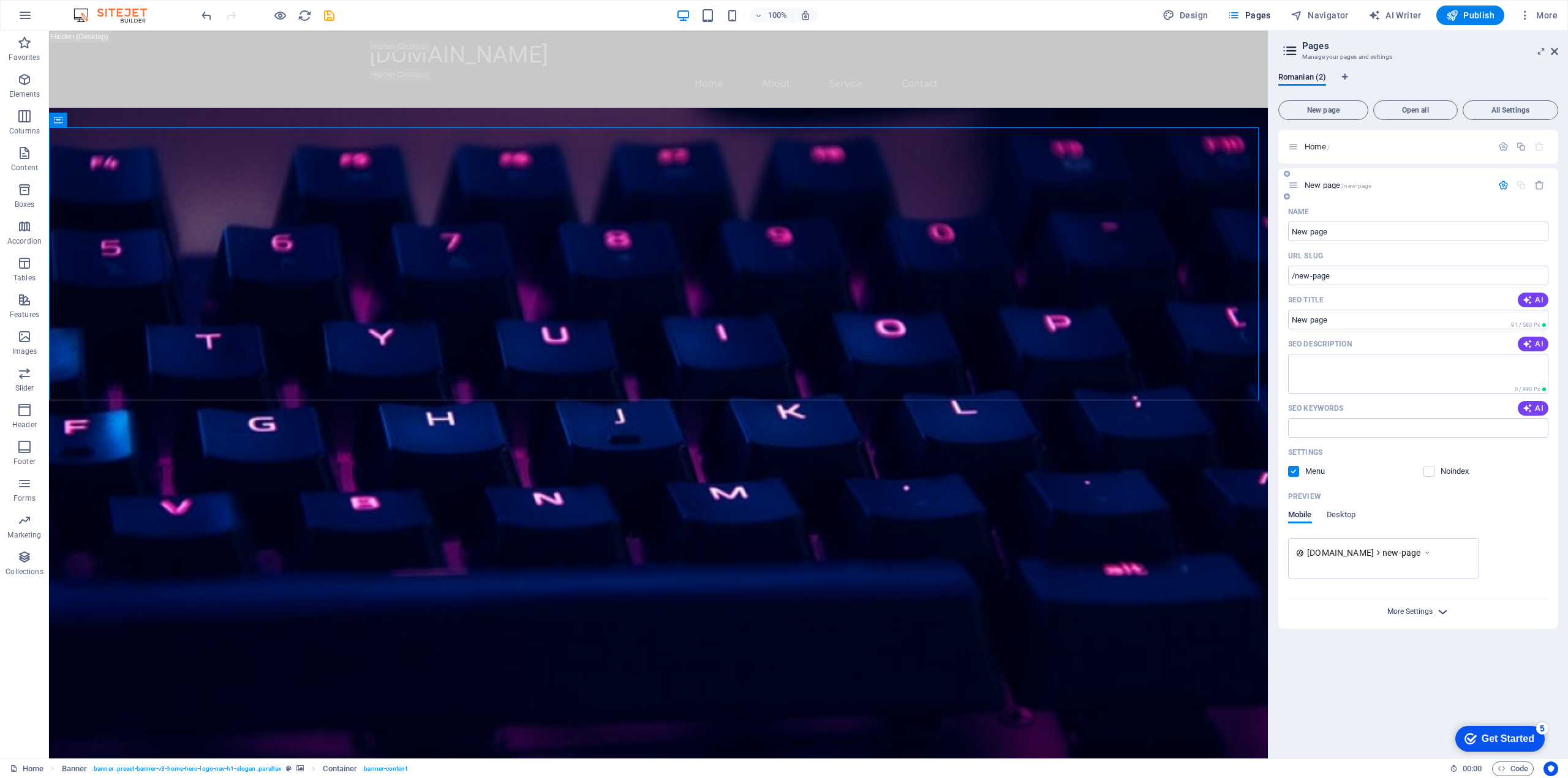
click at [1420, 614] on span "More Settings" at bounding box center [1410, 611] width 45 height 9
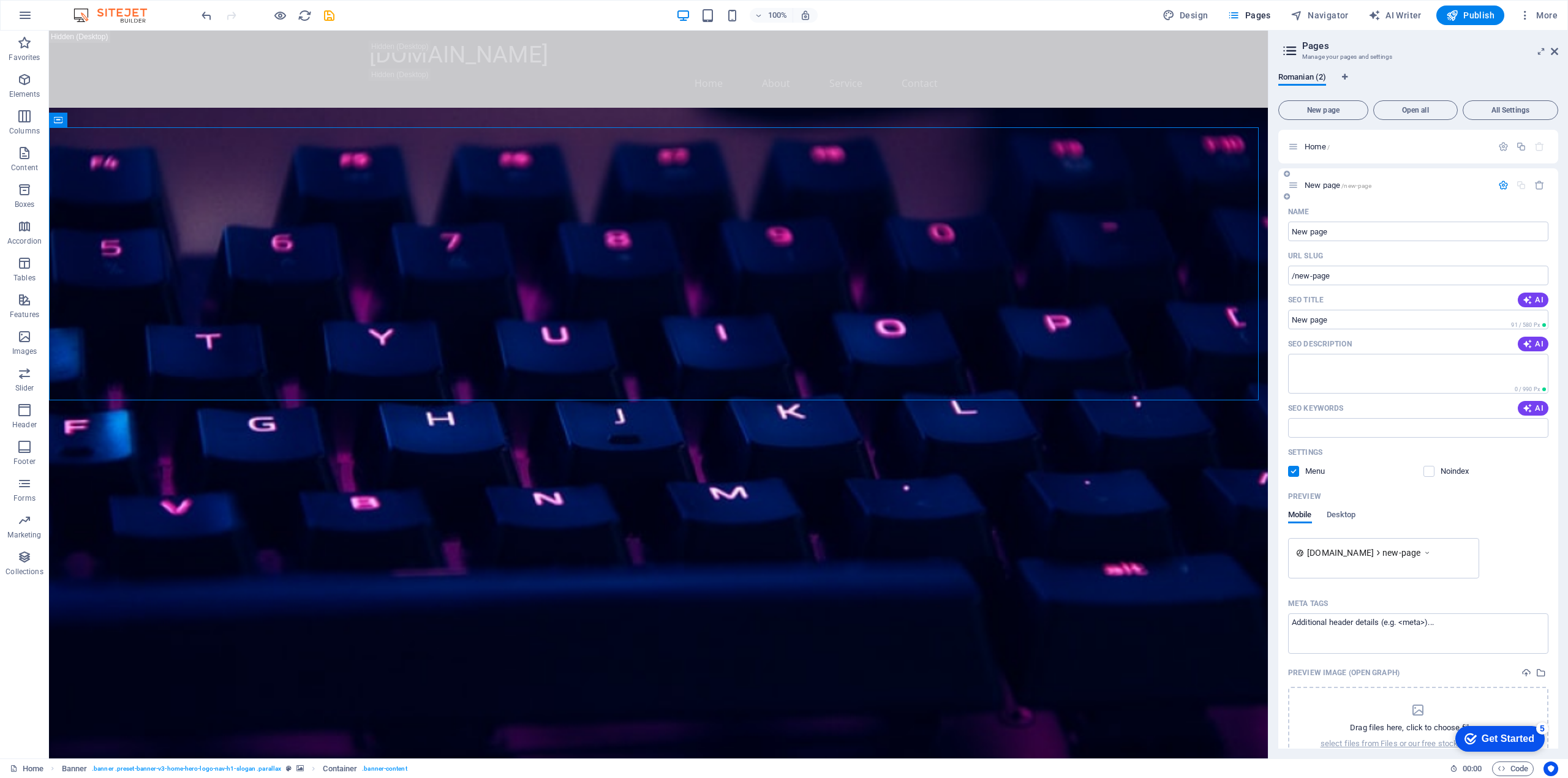
scroll to position [61, 0]
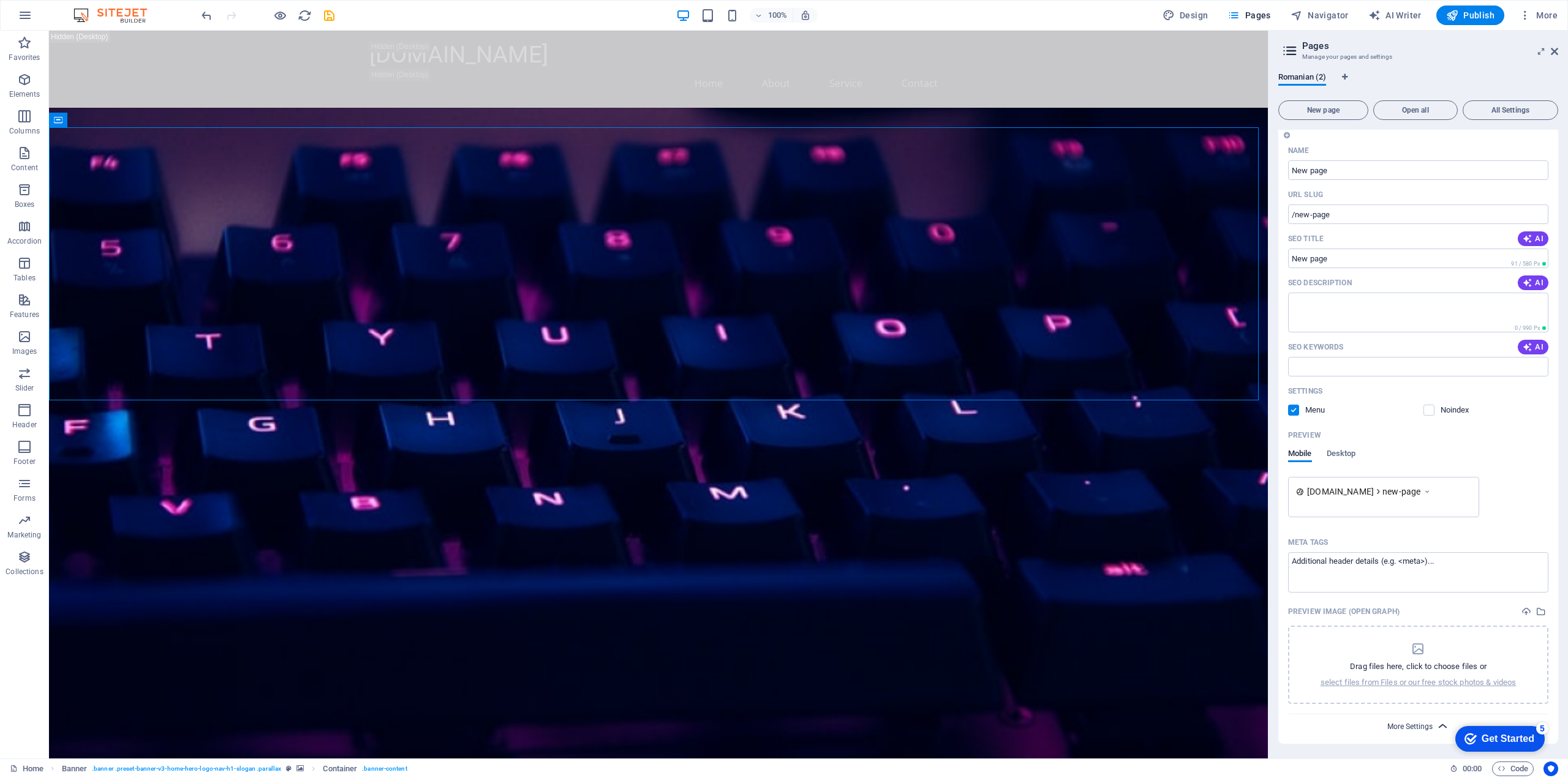
click at [1402, 726] on span "More Settings" at bounding box center [1410, 726] width 45 height 9
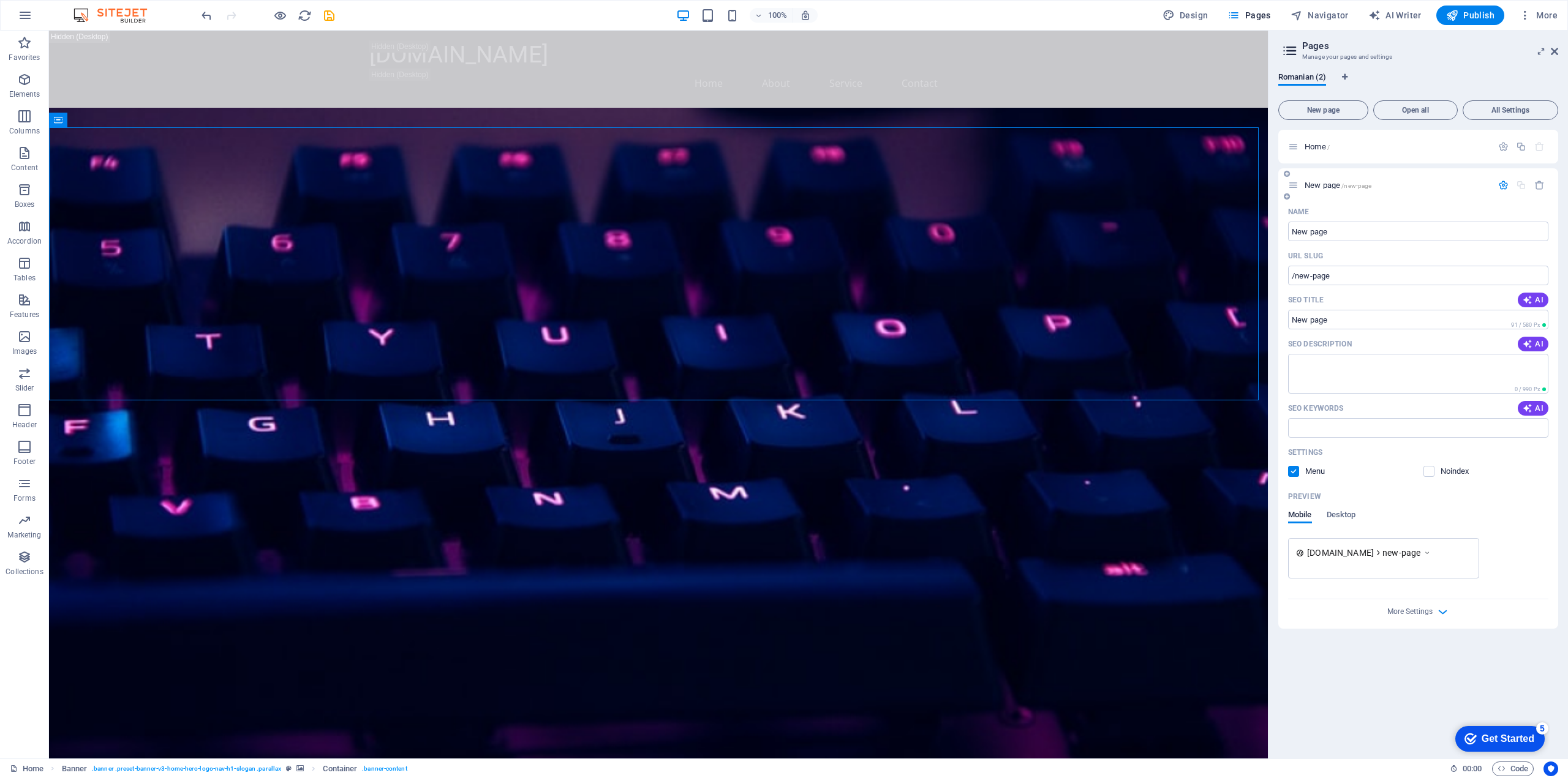
scroll to position [0, 0]
click at [1547, 184] on button "button" at bounding box center [1539, 184] width 18 height 11
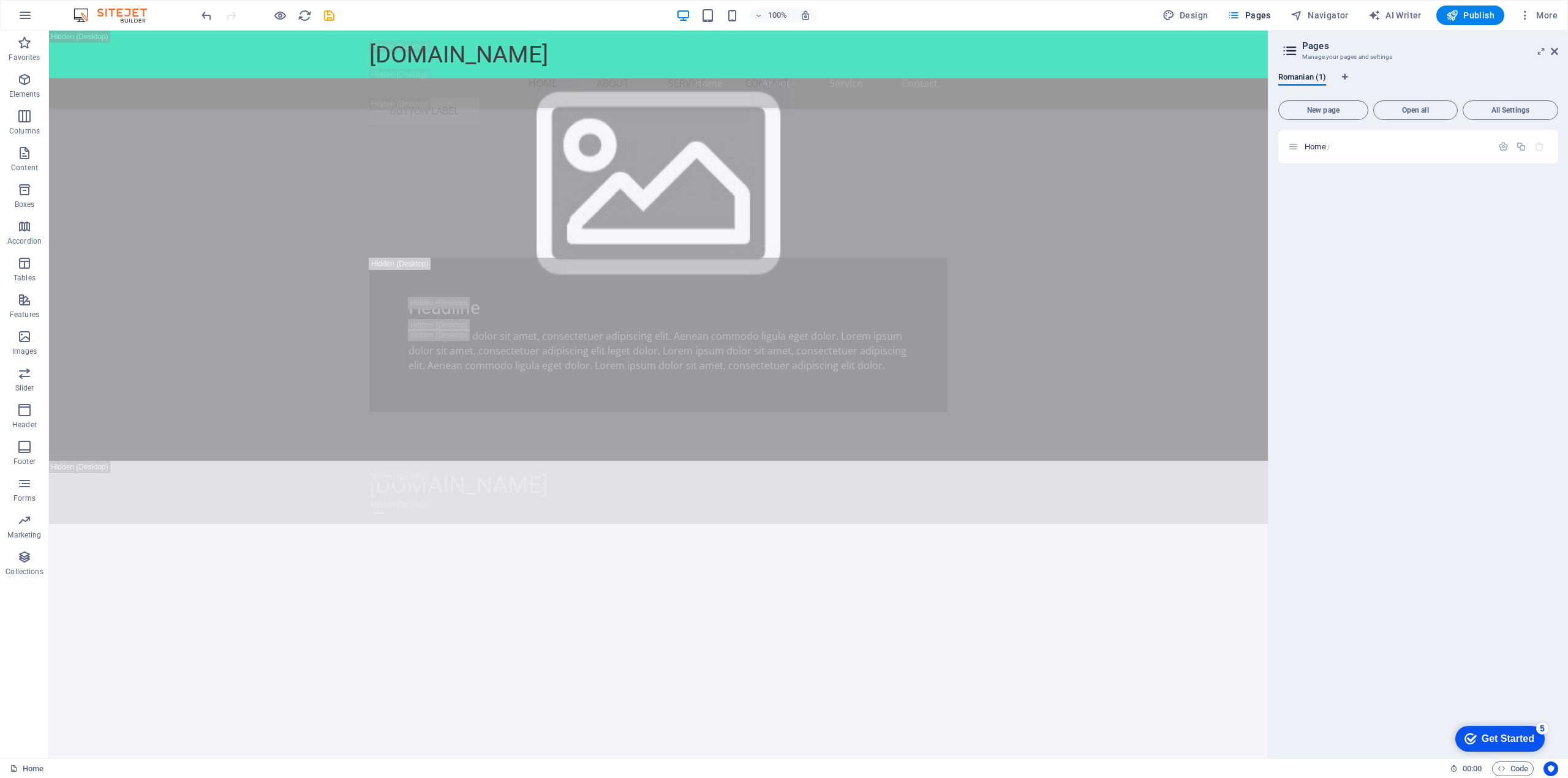
scroll to position [18151, 0]
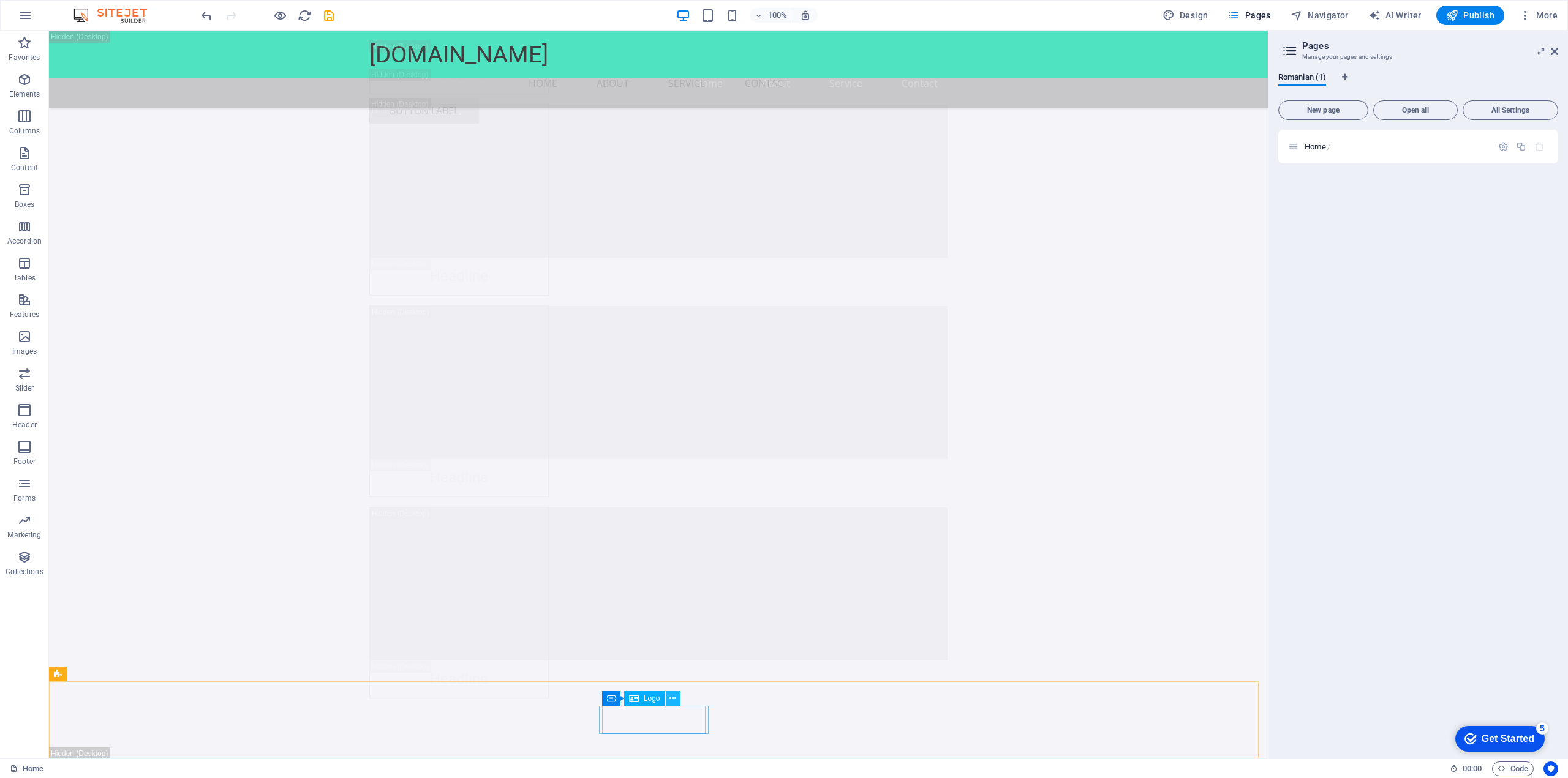
click at [676, 700] on icon at bounding box center [673, 698] width 7 height 13
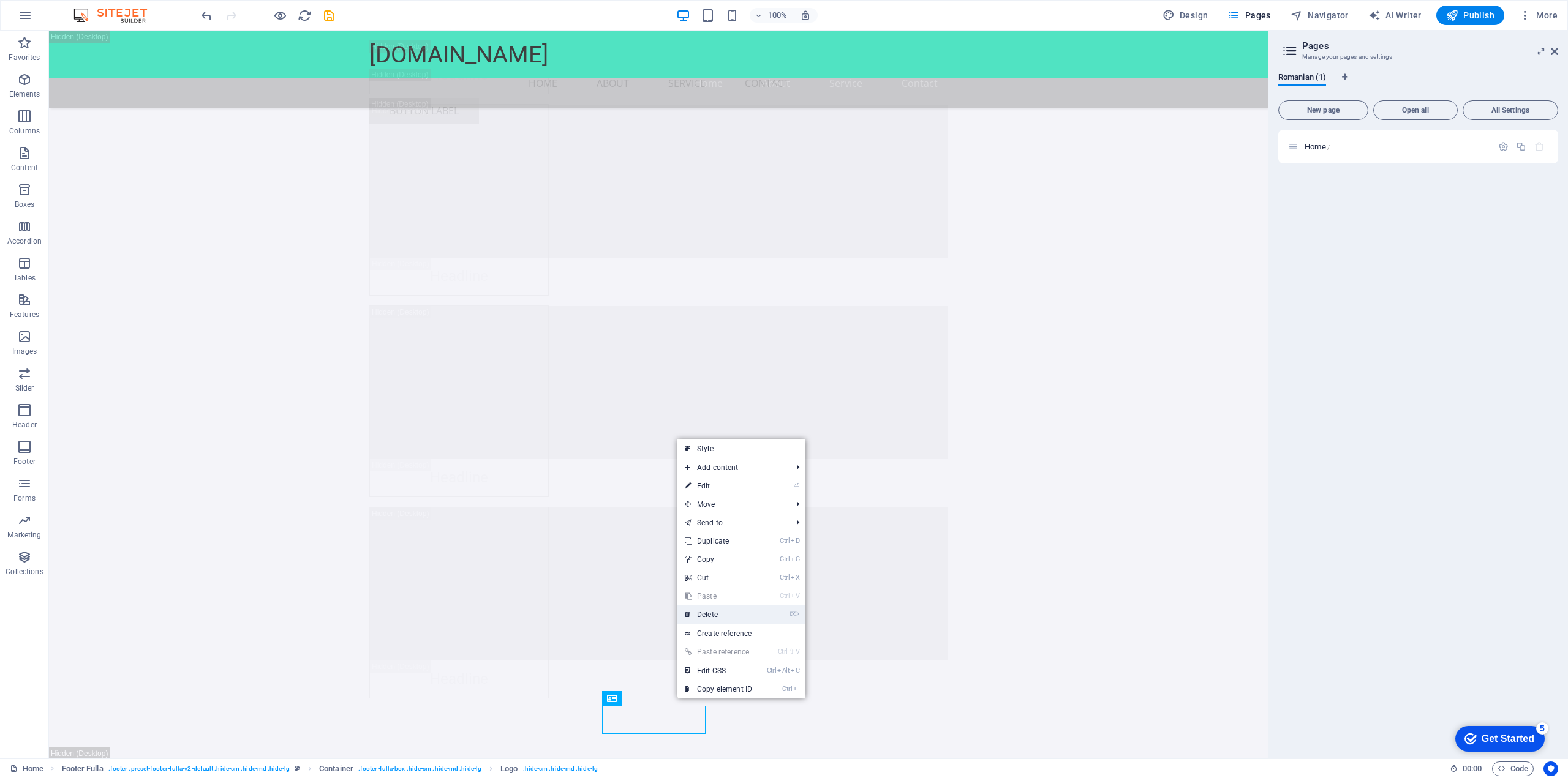
click at [713, 612] on link "⌦ Delete" at bounding box center [719, 614] width 82 height 19
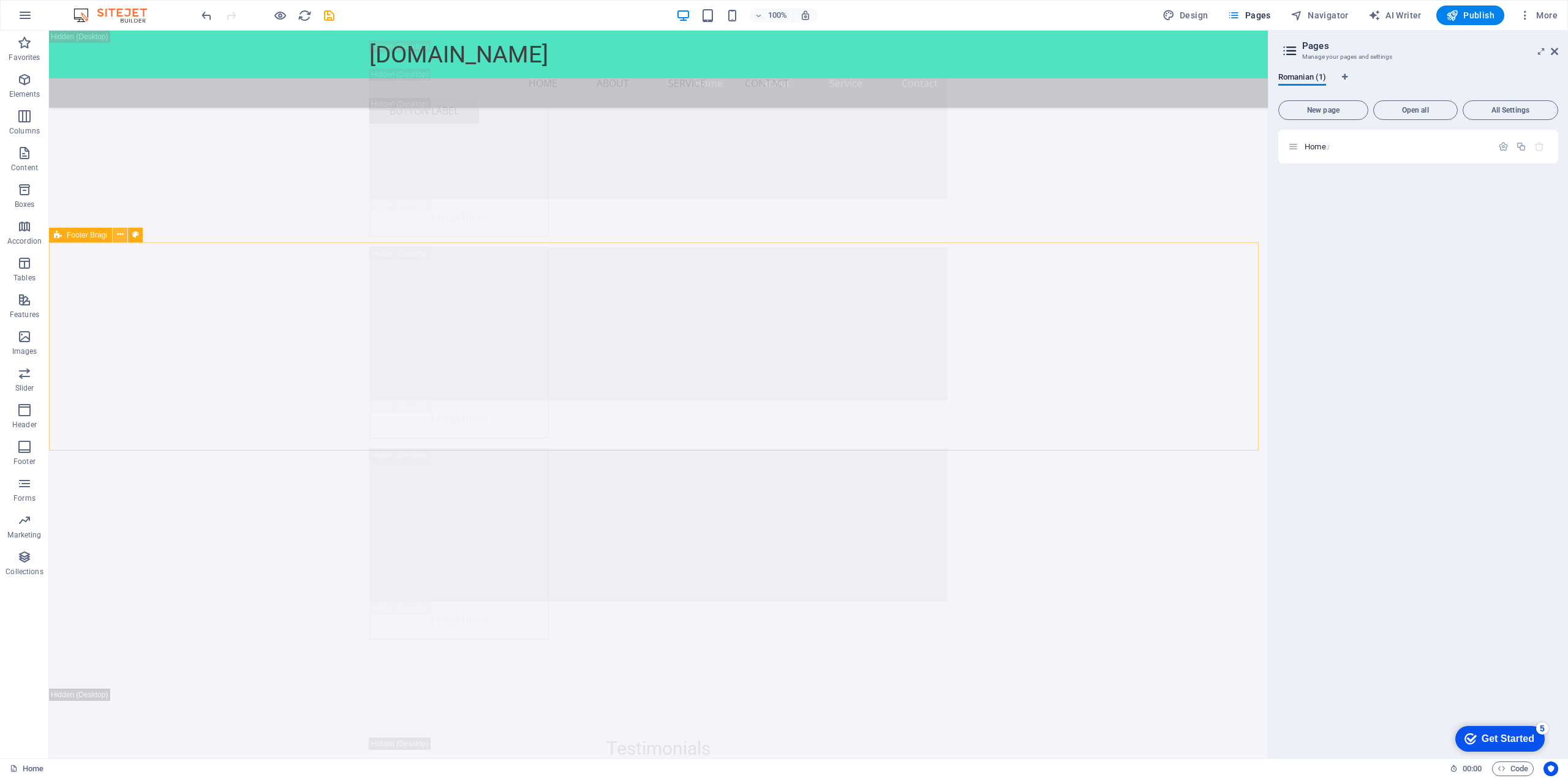
click at [117, 237] on icon at bounding box center [120, 234] width 7 height 13
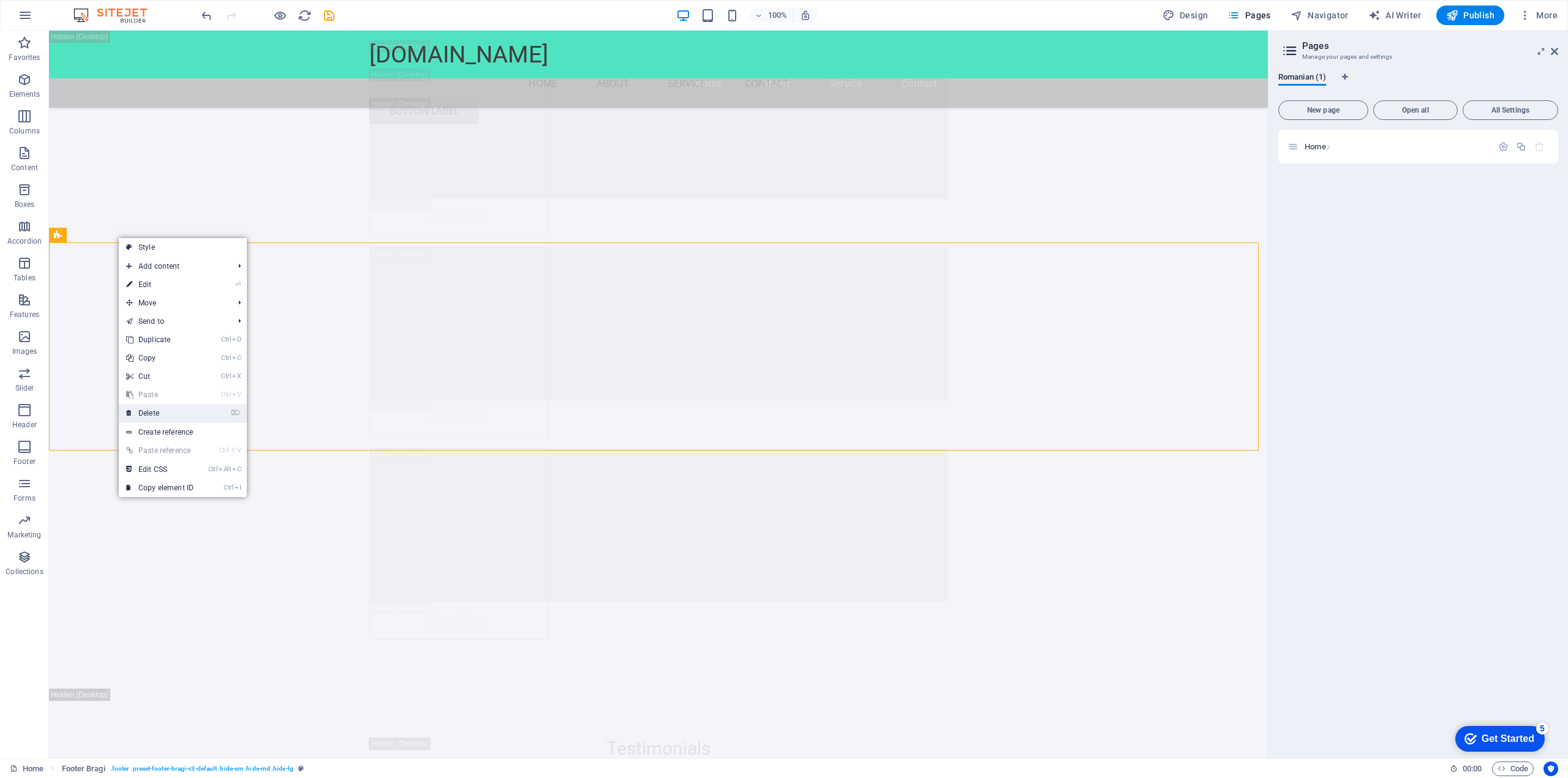
click at [160, 414] on link "⌦ Delete" at bounding box center [160, 413] width 82 height 19
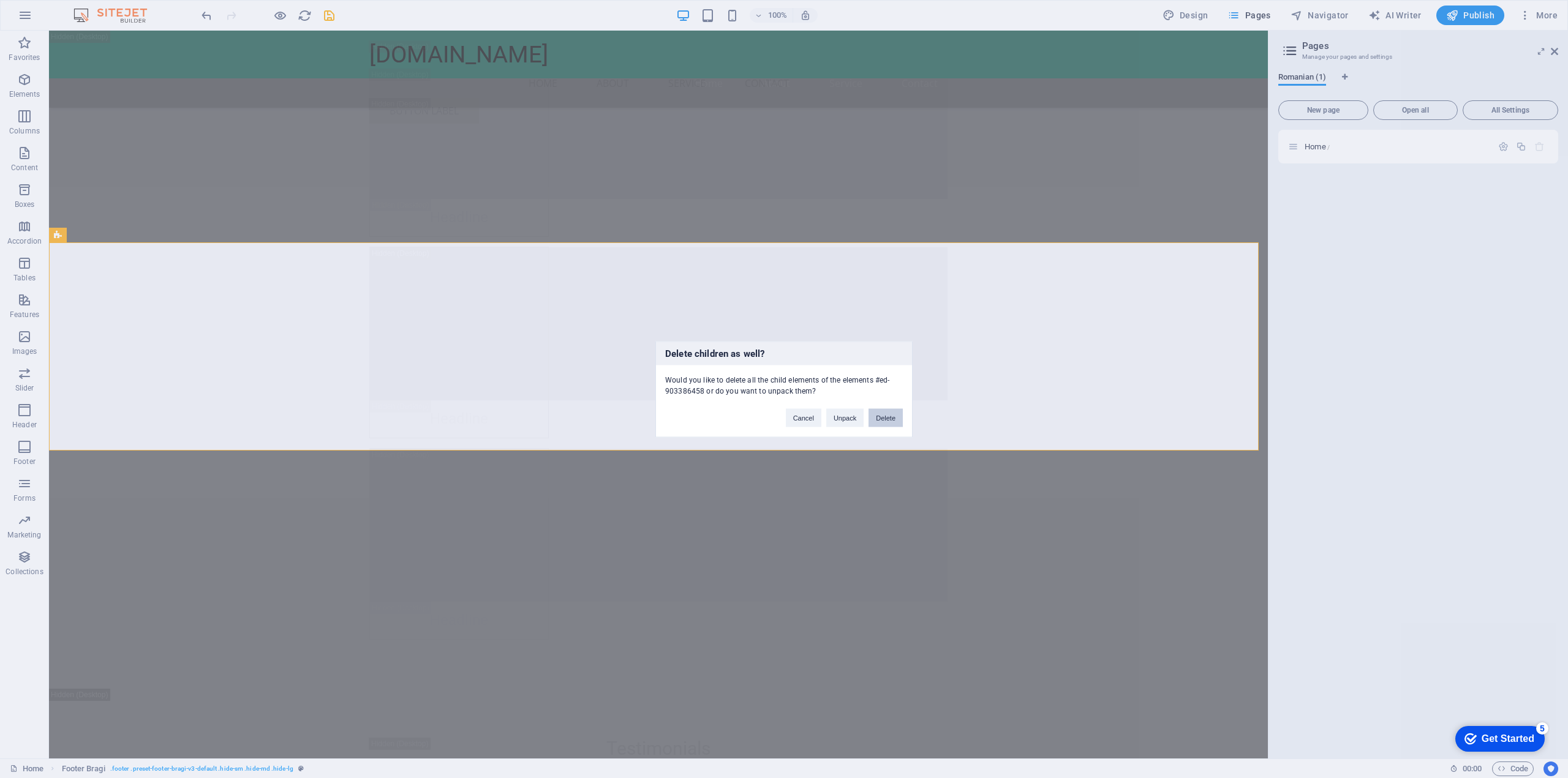
click at [880, 418] on button "Delete" at bounding box center [885, 417] width 34 height 19
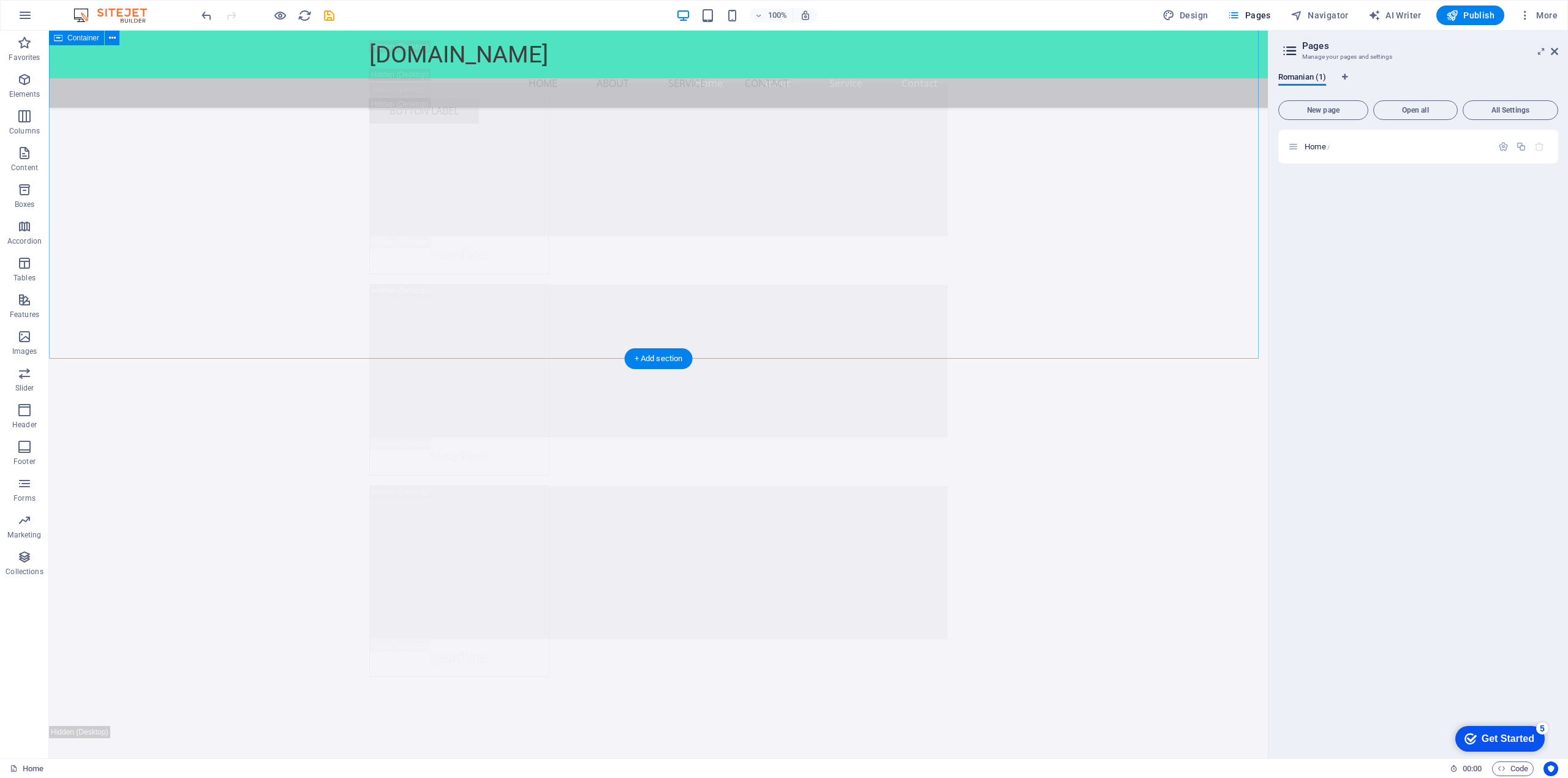
scroll to position [17533, 0]
click at [107, 352] on button at bounding box center [111, 350] width 15 height 15
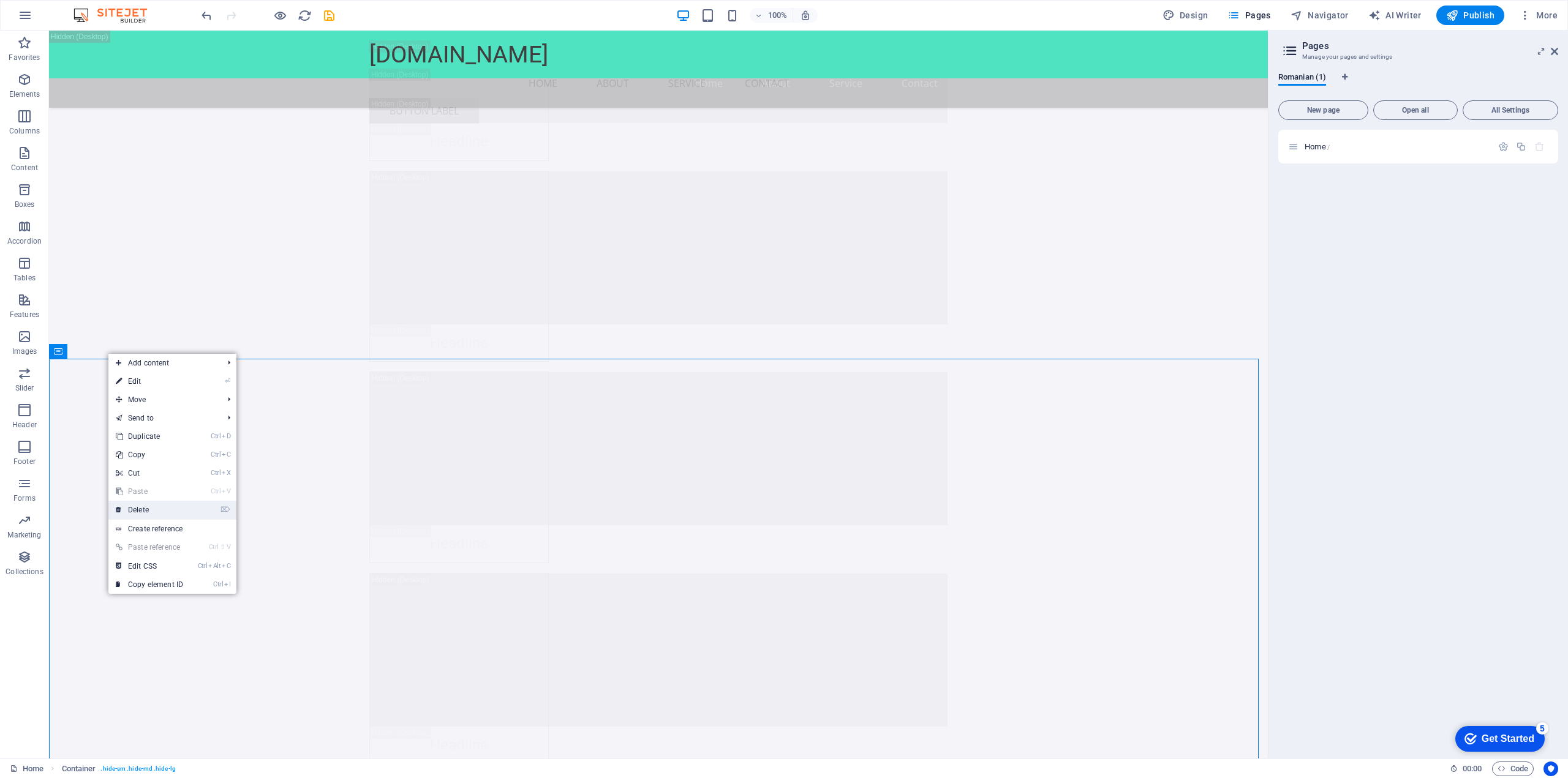
click at [178, 508] on link "⌦ Delete" at bounding box center [149, 510] width 82 height 19
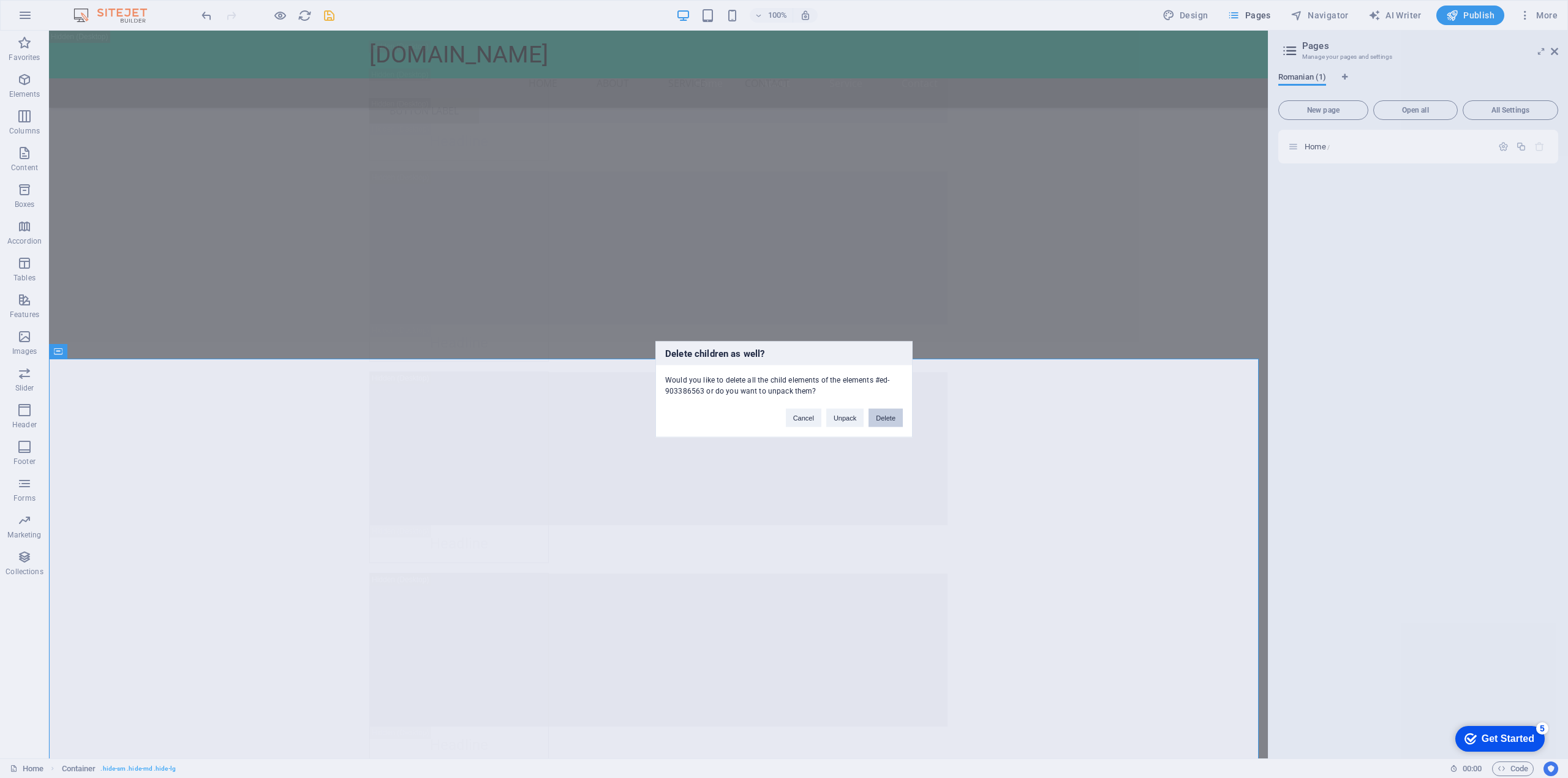
click at [899, 420] on button "Delete" at bounding box center [885, 417] width 34 height 19
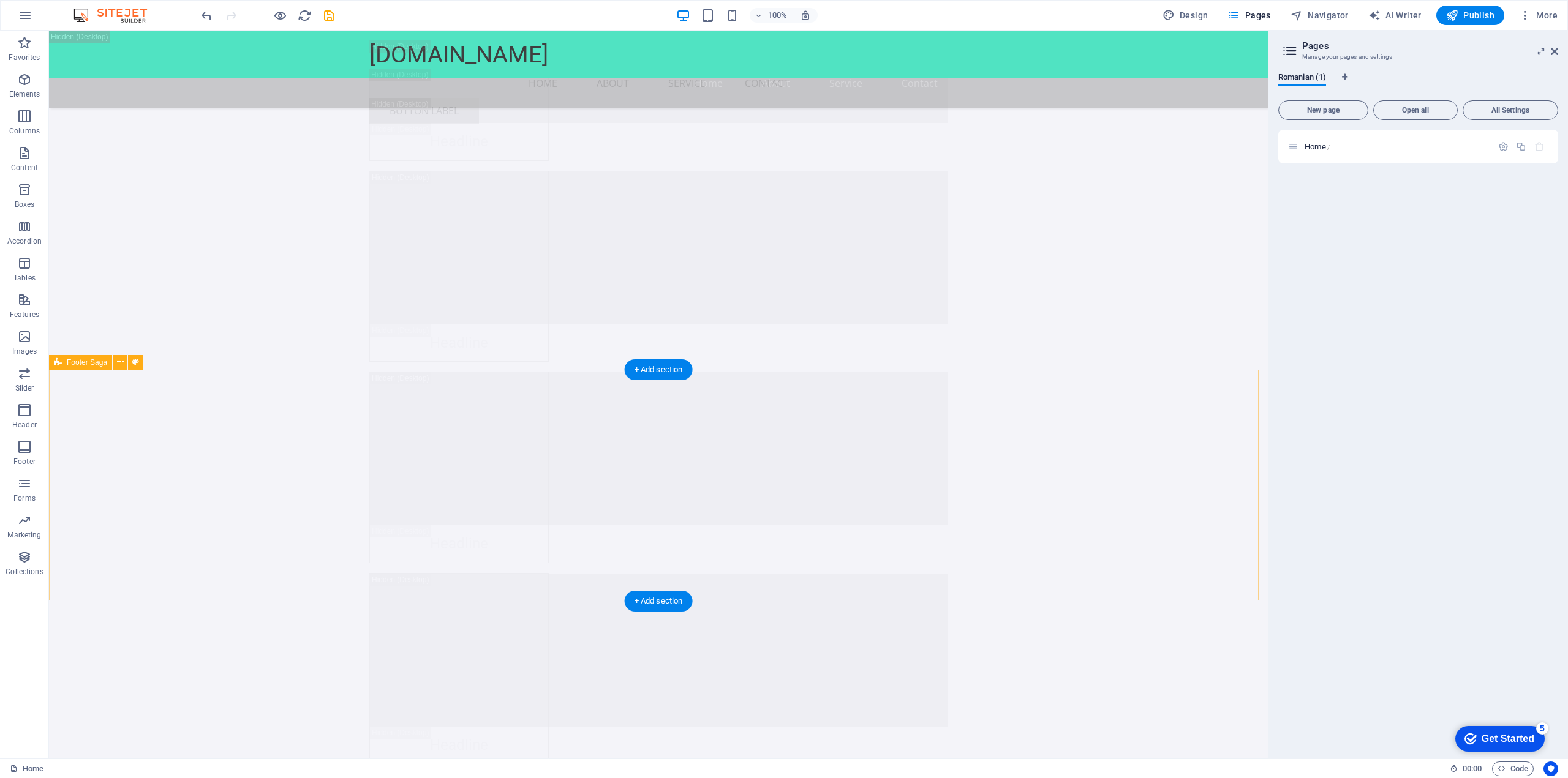
scroll to position [17522, 0]
click at [121, 362] on icon at bounding box center [120, 361] width 7 height 13
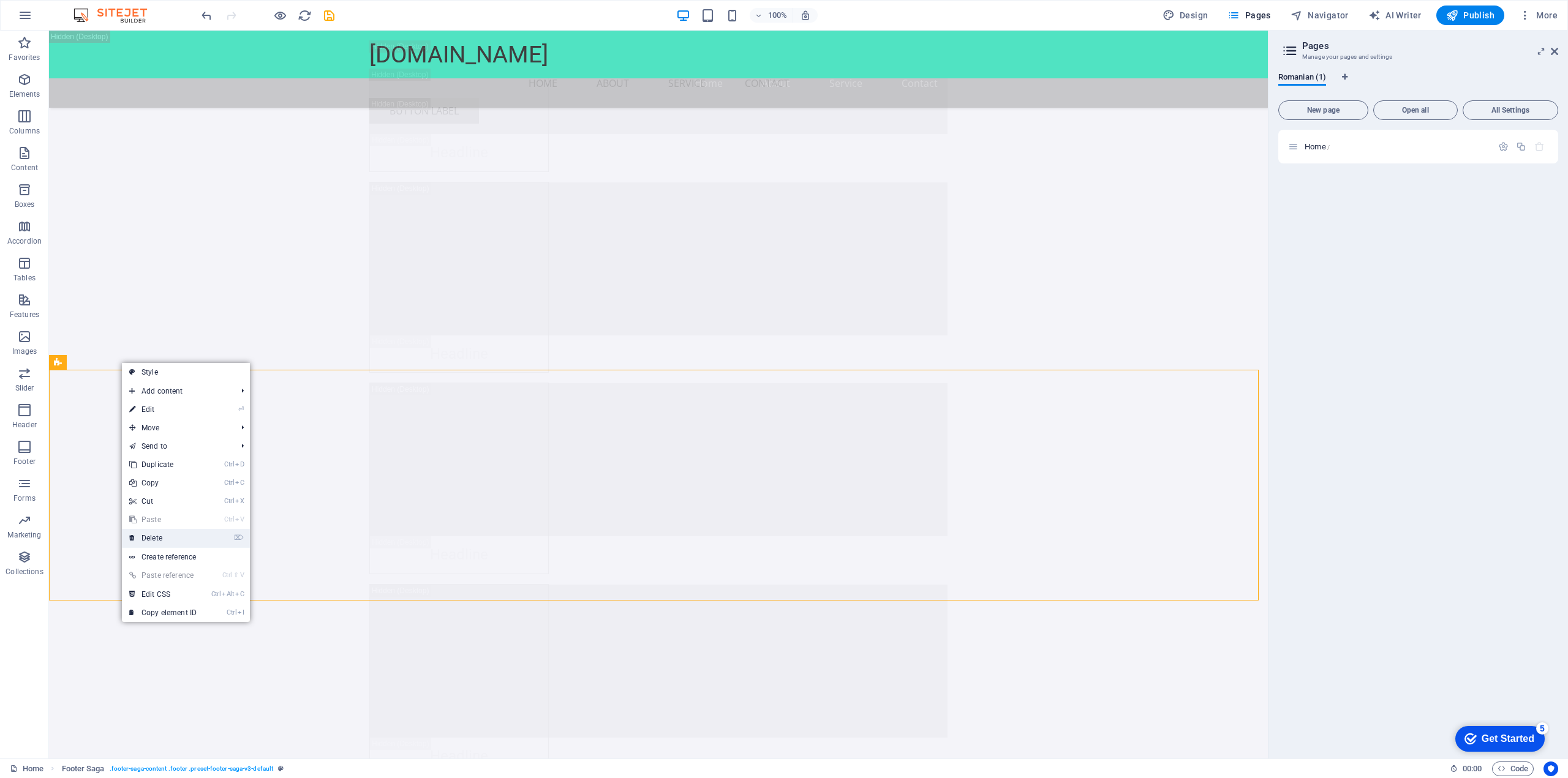
click at [182, 532] on link "⌦ Delete" at bounding box center [163, 538] width 82 height 19
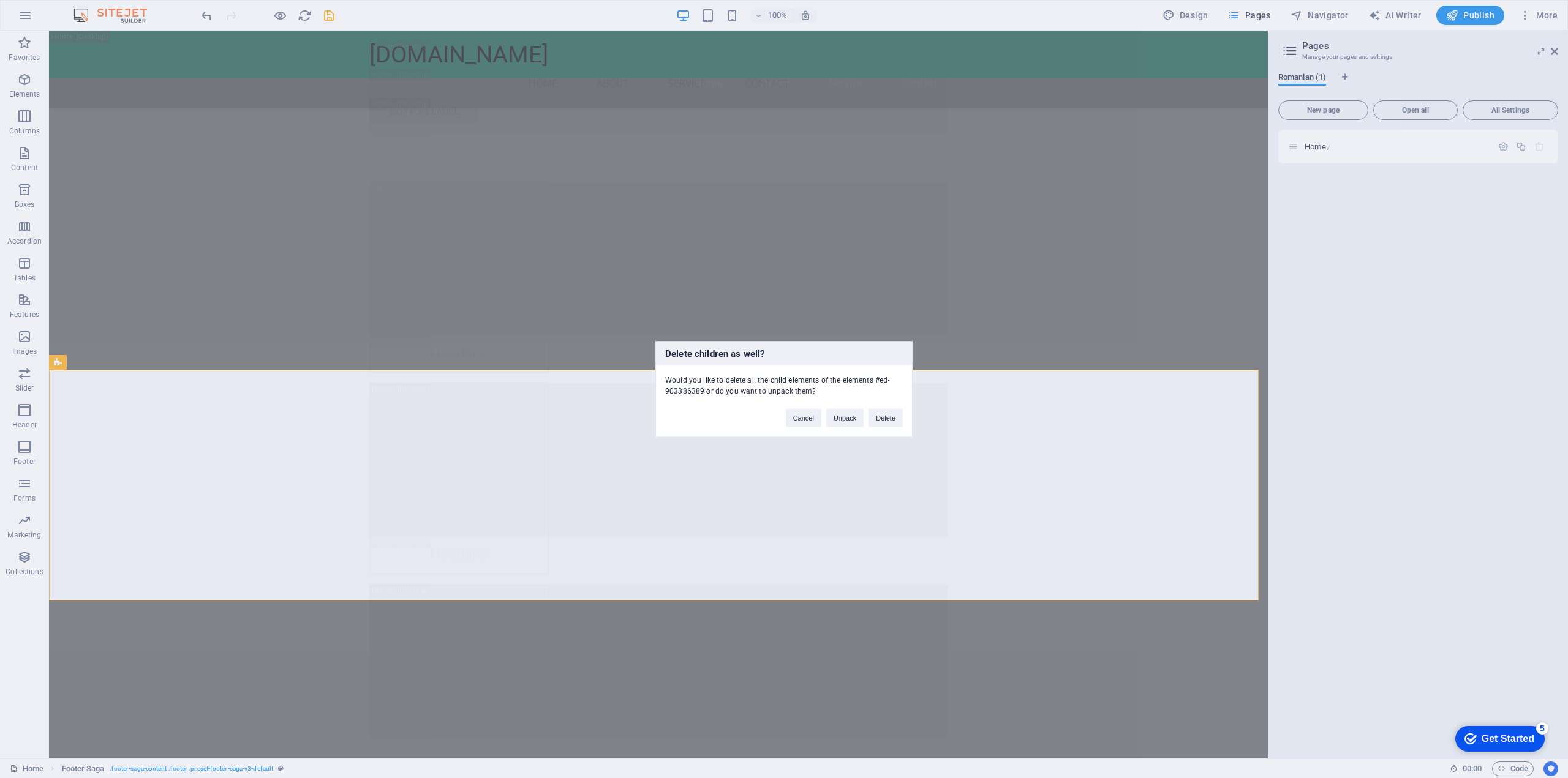
click at [906, 420] on div "Cancel Unpack Delete" at bounding box center [844, 412] width 136 height 31
click at [889, 423] on button "Delete" at bounding box center [885, 417] width 34 height 19
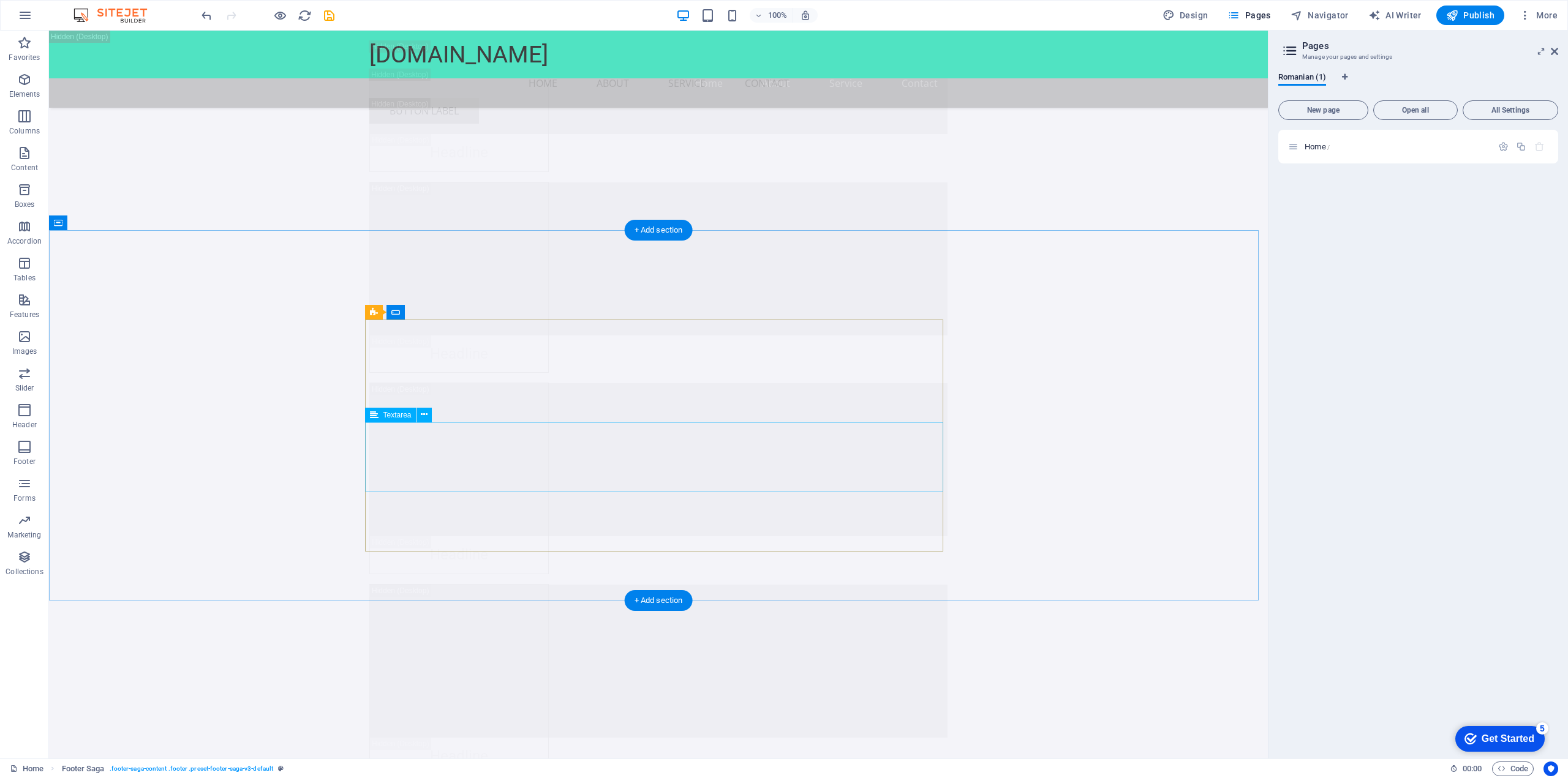
scroll to position [17291, 0]
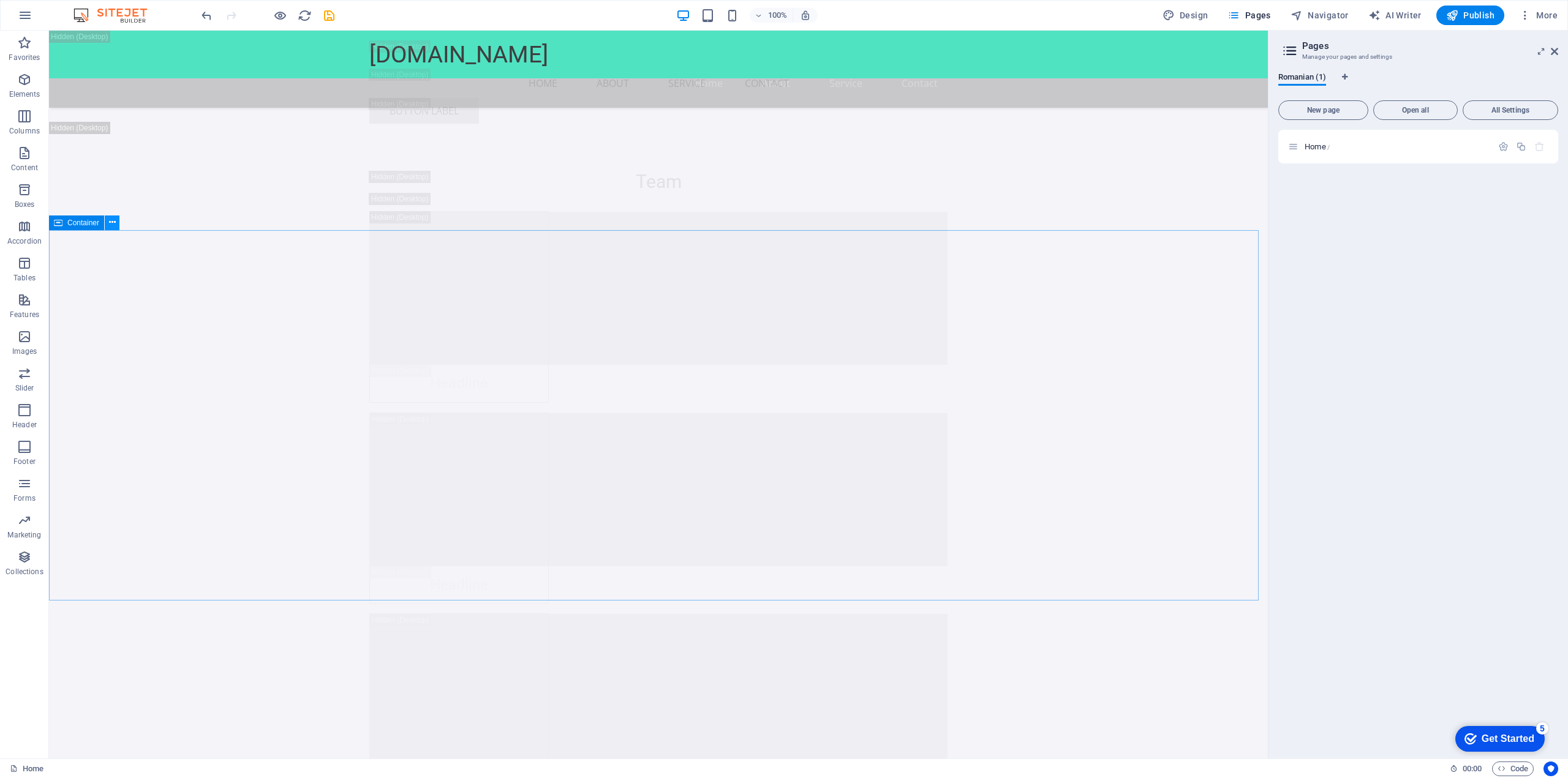
click at [109, 223] on icon at bounding box center [112, 222] width 7 height 13
click at [158, 379] on link "⌦ Delete" at bounding box center [152, 380] width 82 height 19
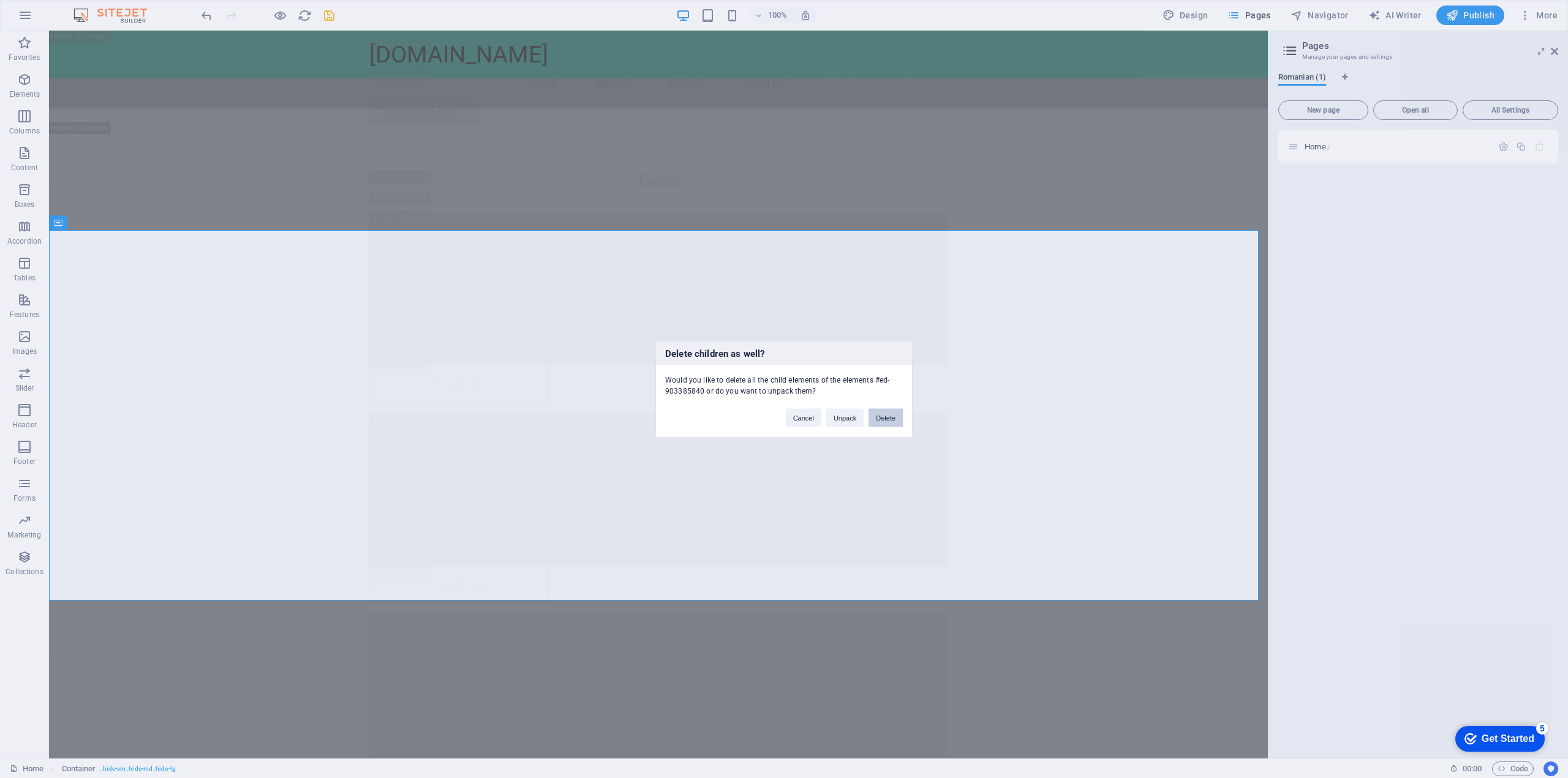
drag, startPoint x: 889, startPoint y: 416, endPoint x: 163, endPoint y: 248, distance: 745.2
click at [889, 416] on button "Delete" at bounding box center [885, 417] width 34 height 19
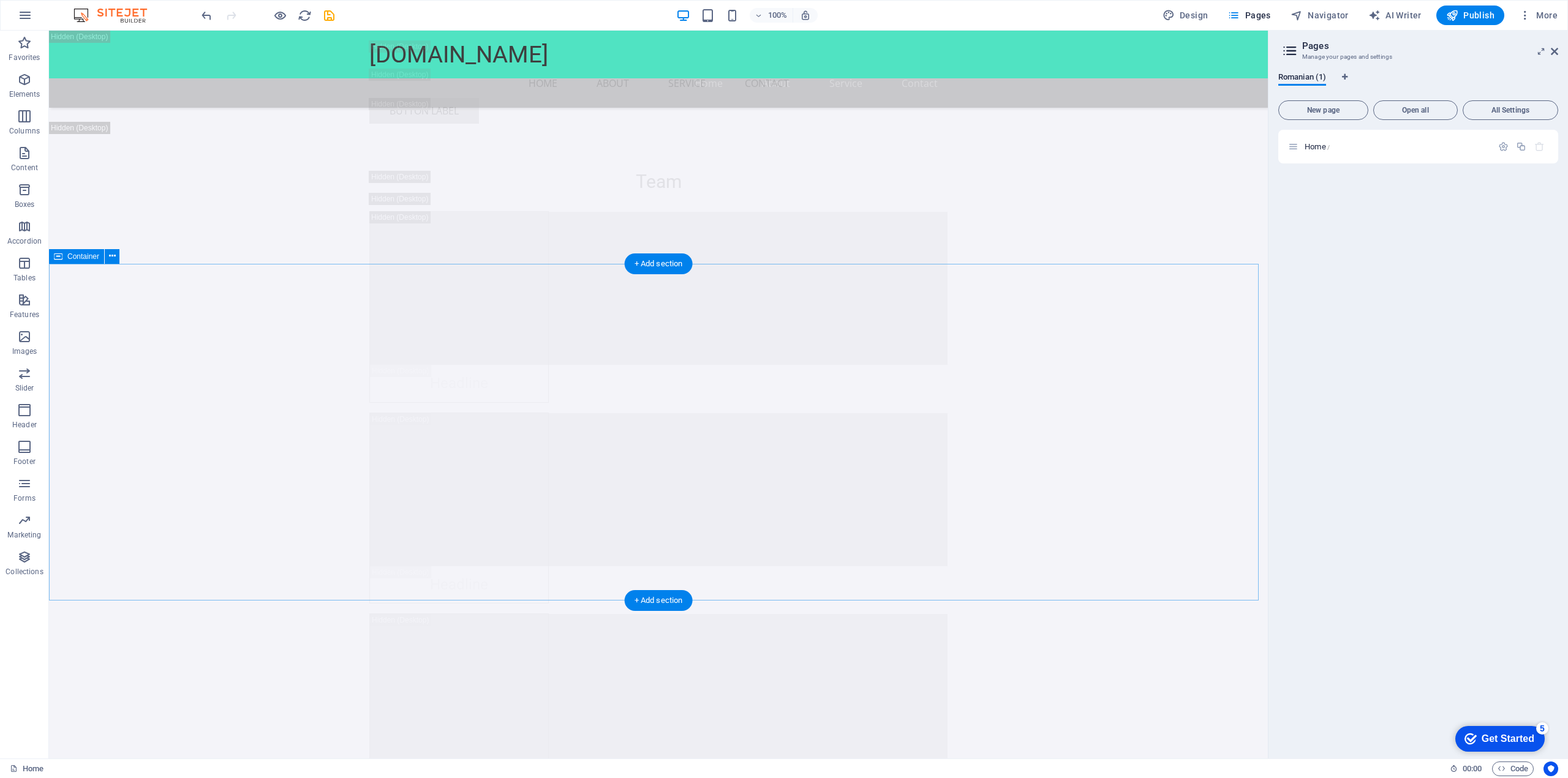
scroll to position [16921, 0]
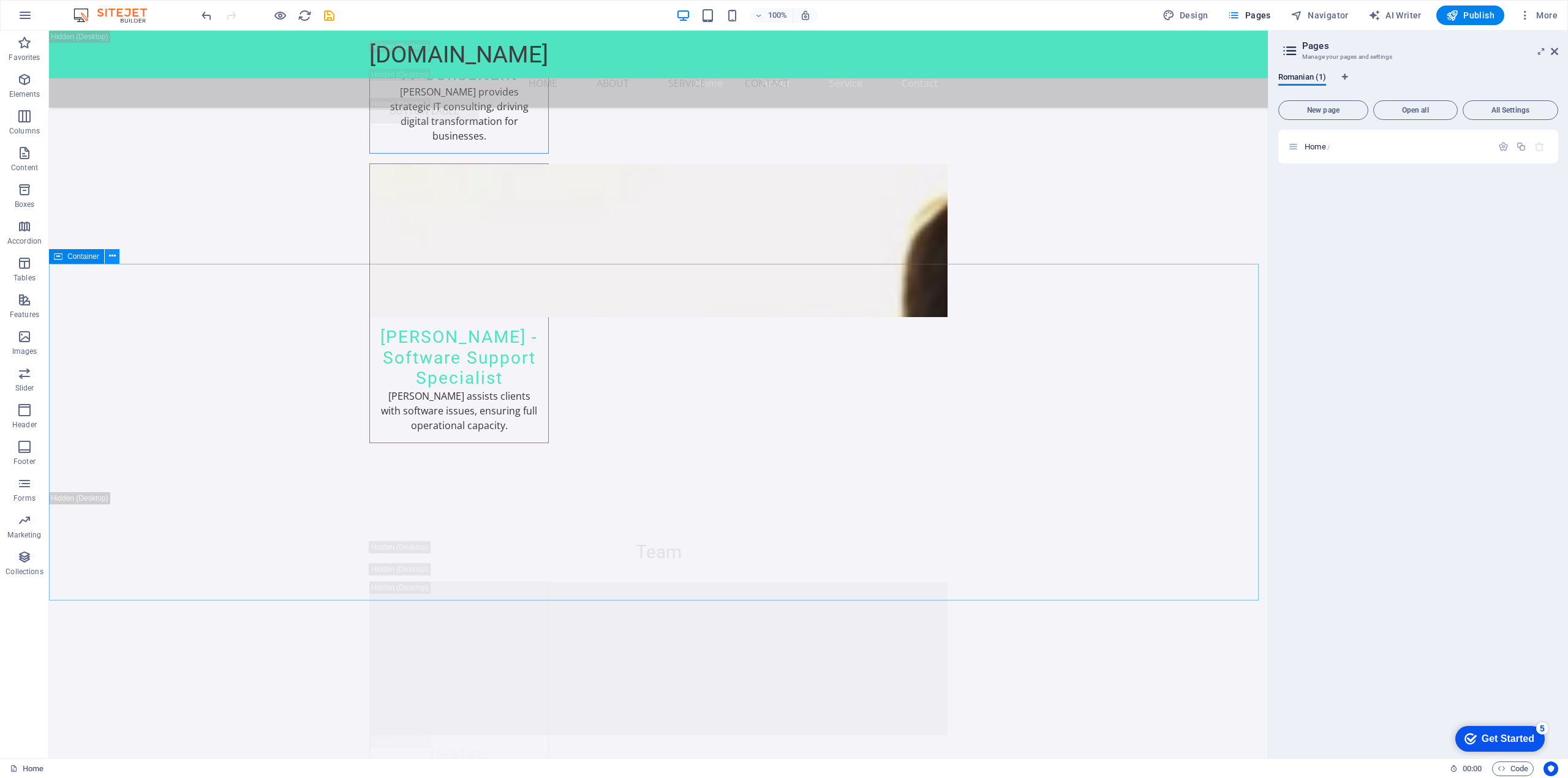
click at [116, 259] on button at bounding box center [111, 256] width 15 height 15
click at [111, 260] on icon at bounding box center [112, 256] width 7 height 13
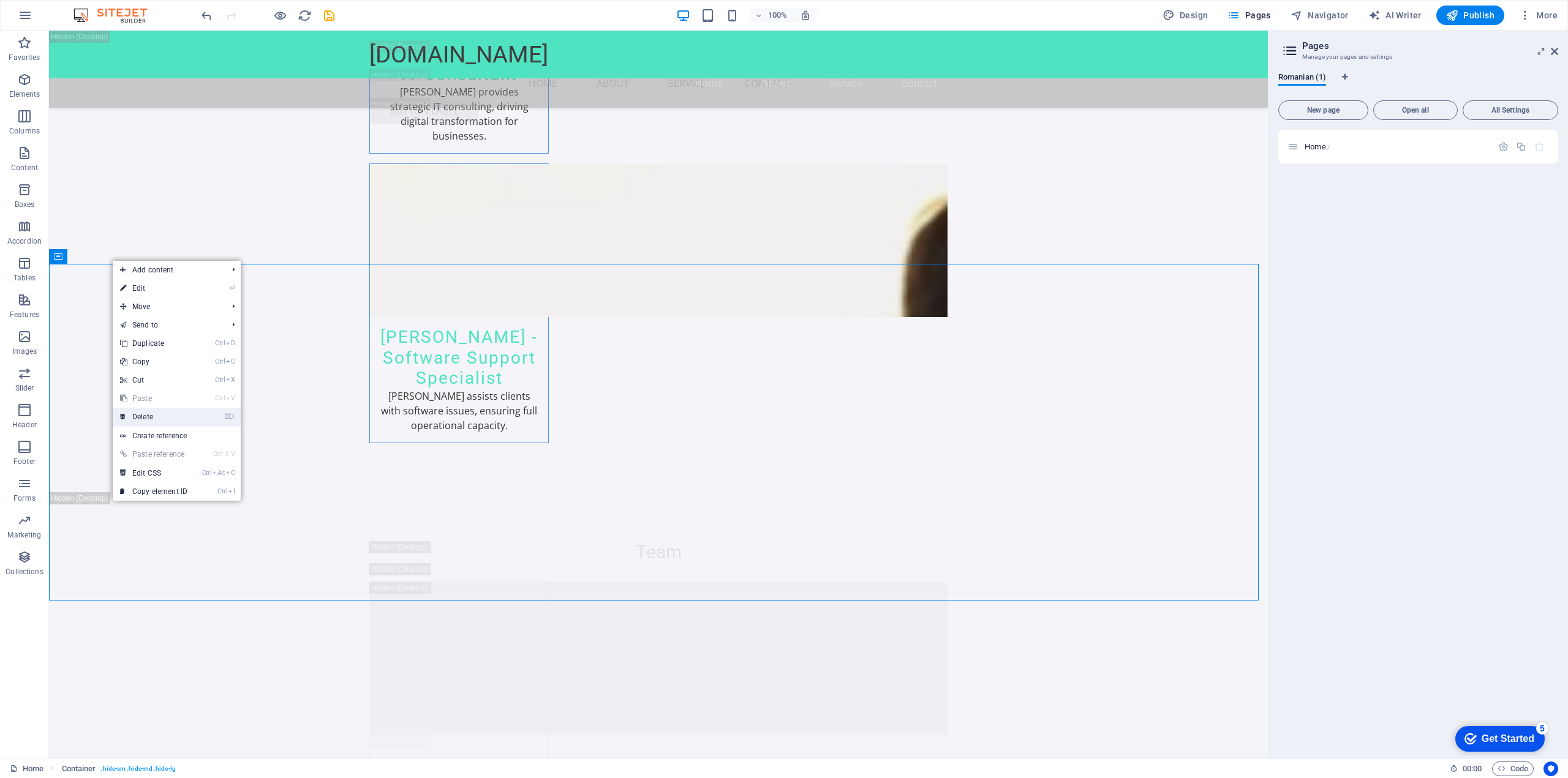
click at [185, 419] on link "⌦ Delete" at bounding box center [153, 417] width 82 height 19
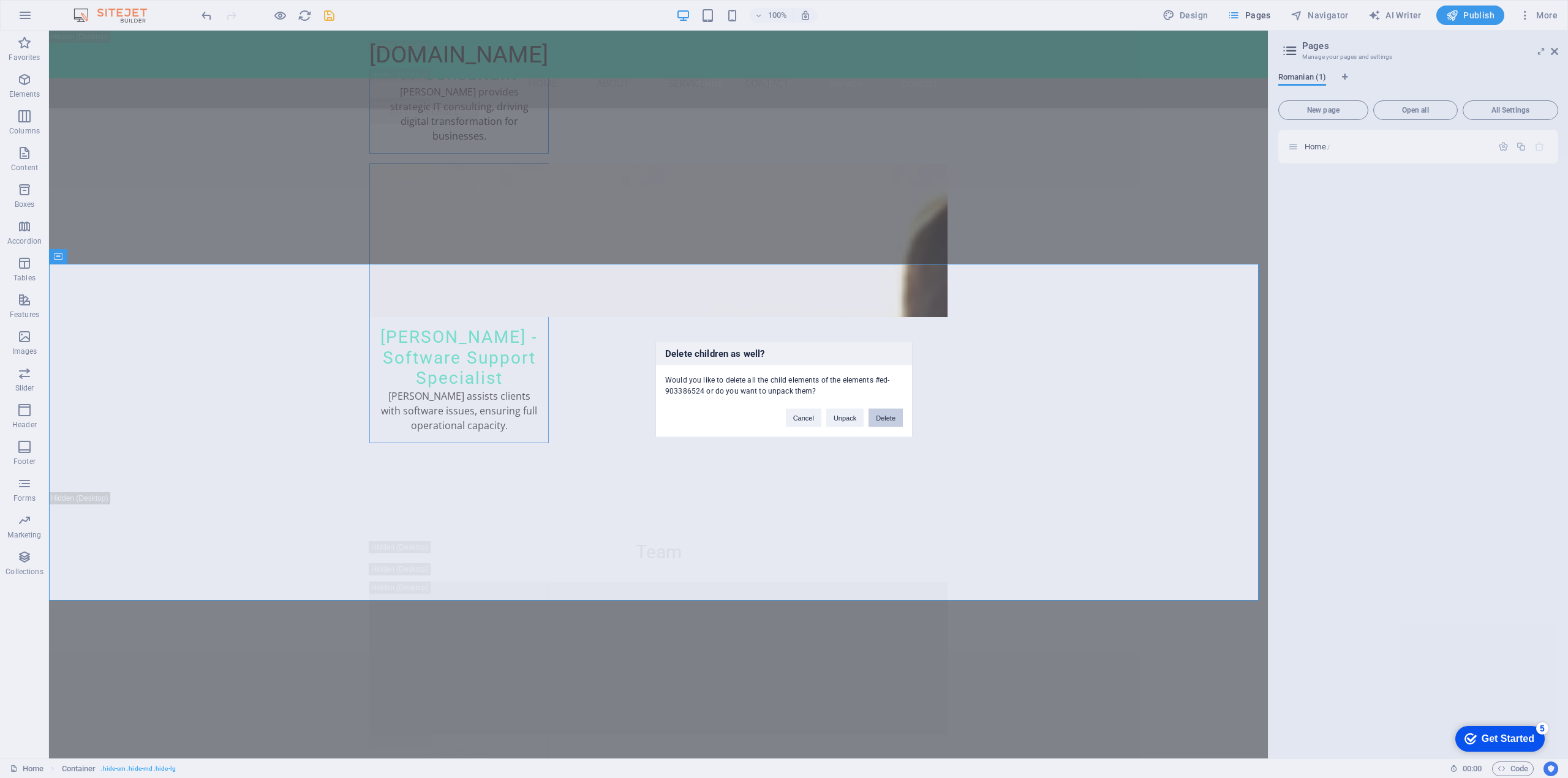
drag, startPoint x: 894, startPoint y: 420, endPoint x: 122, endPoint y: 251, distance: 790.3
click at [894, 420] on button "Delete" at bounding box center [885, 417] width 34 height 19
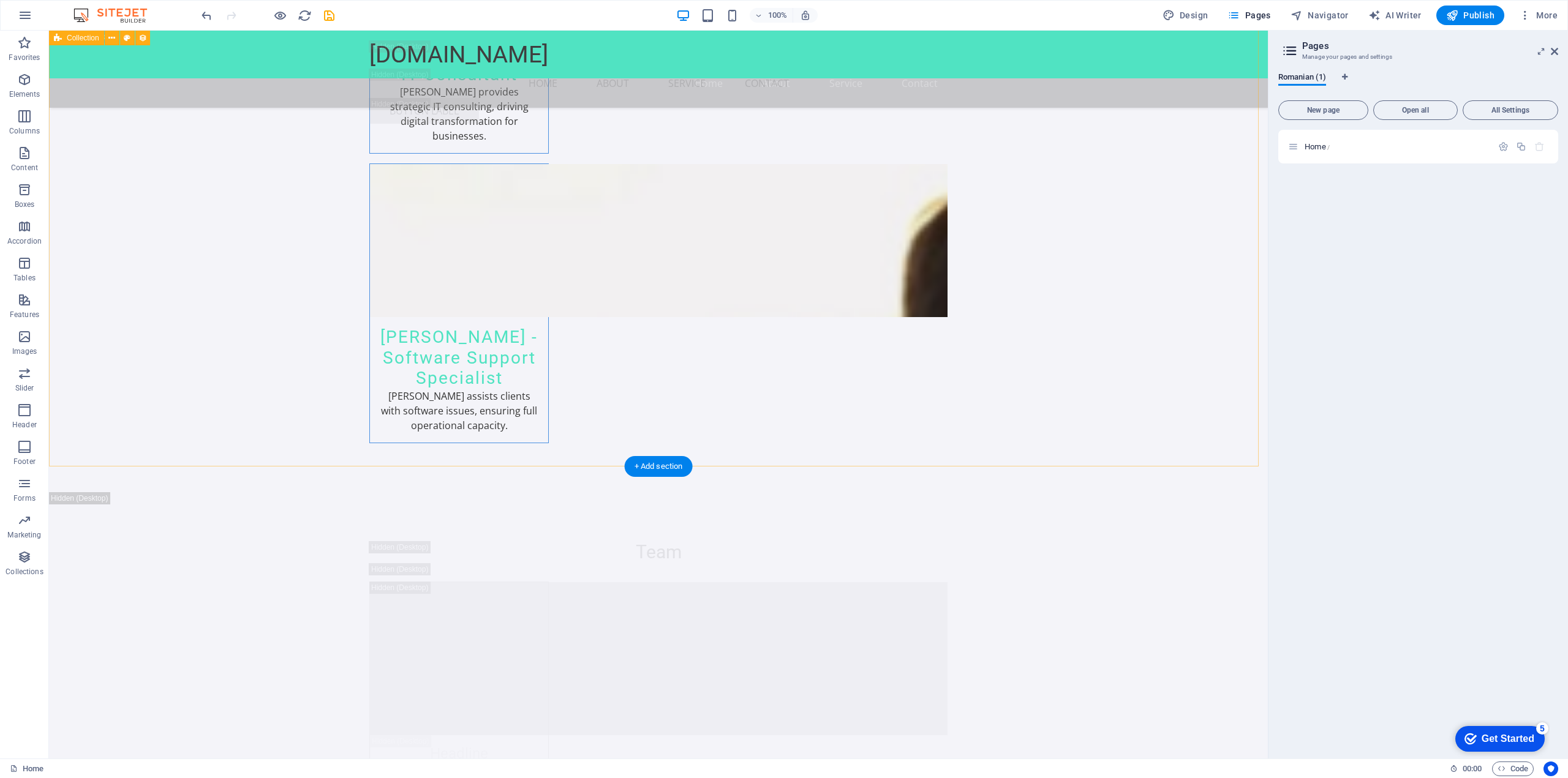
scroll to position [16584, 0]
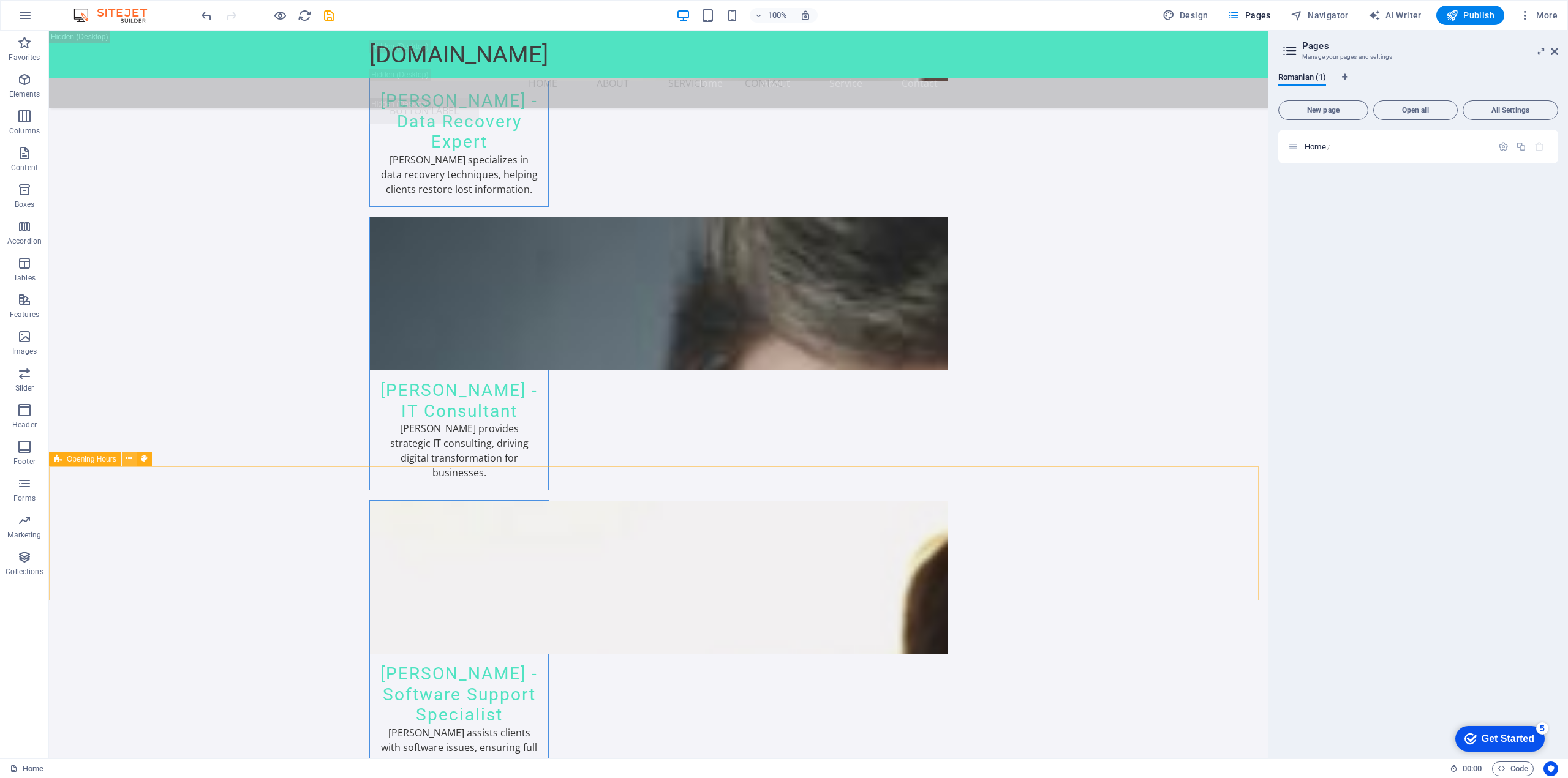
click at [129, 458] on icon at bounding box center [129, 458] width 7 height 13
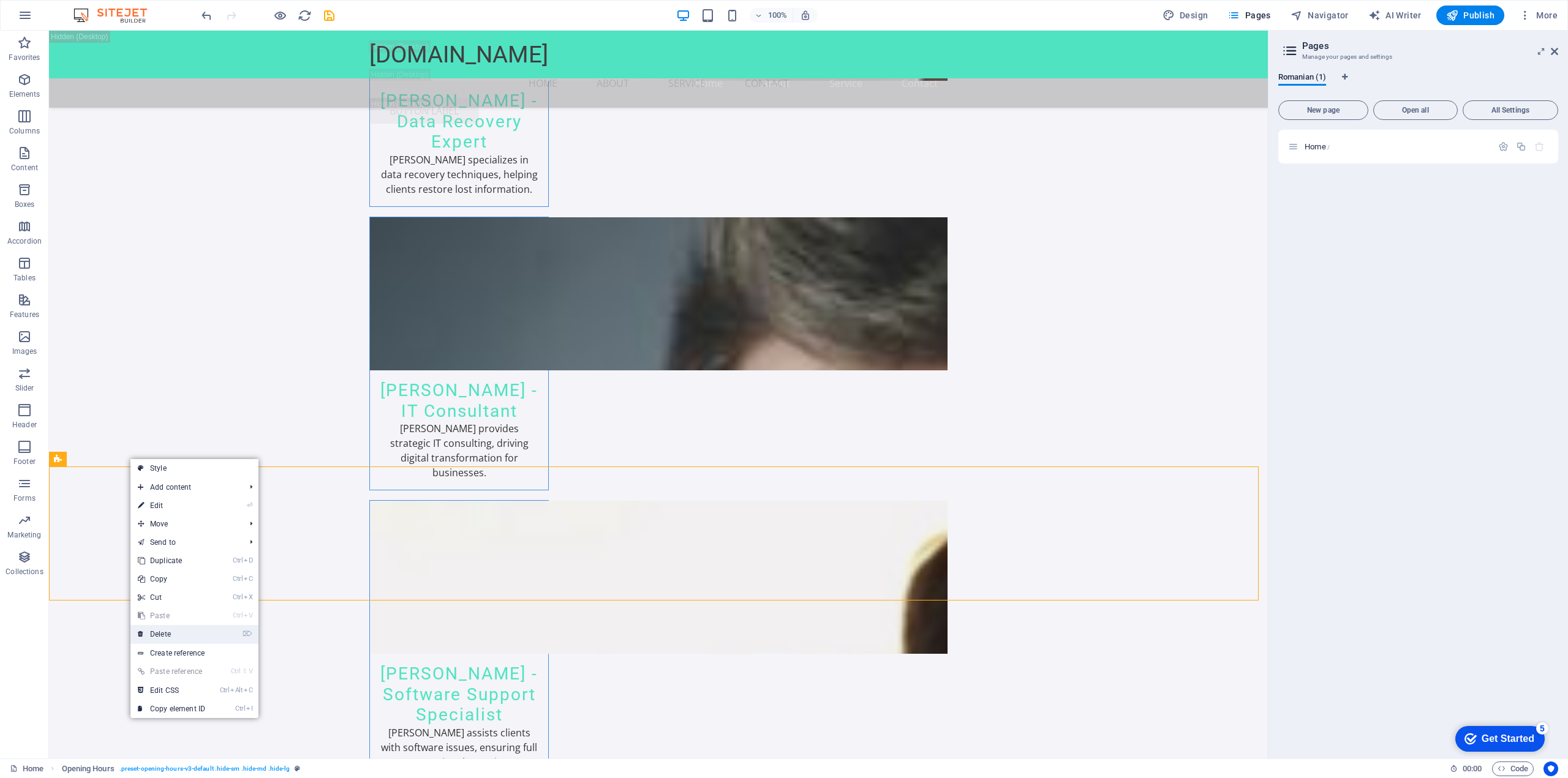
click at [191, 634] on link "⌦ Delete" at bounding box center [172, 634] width 82 height 19
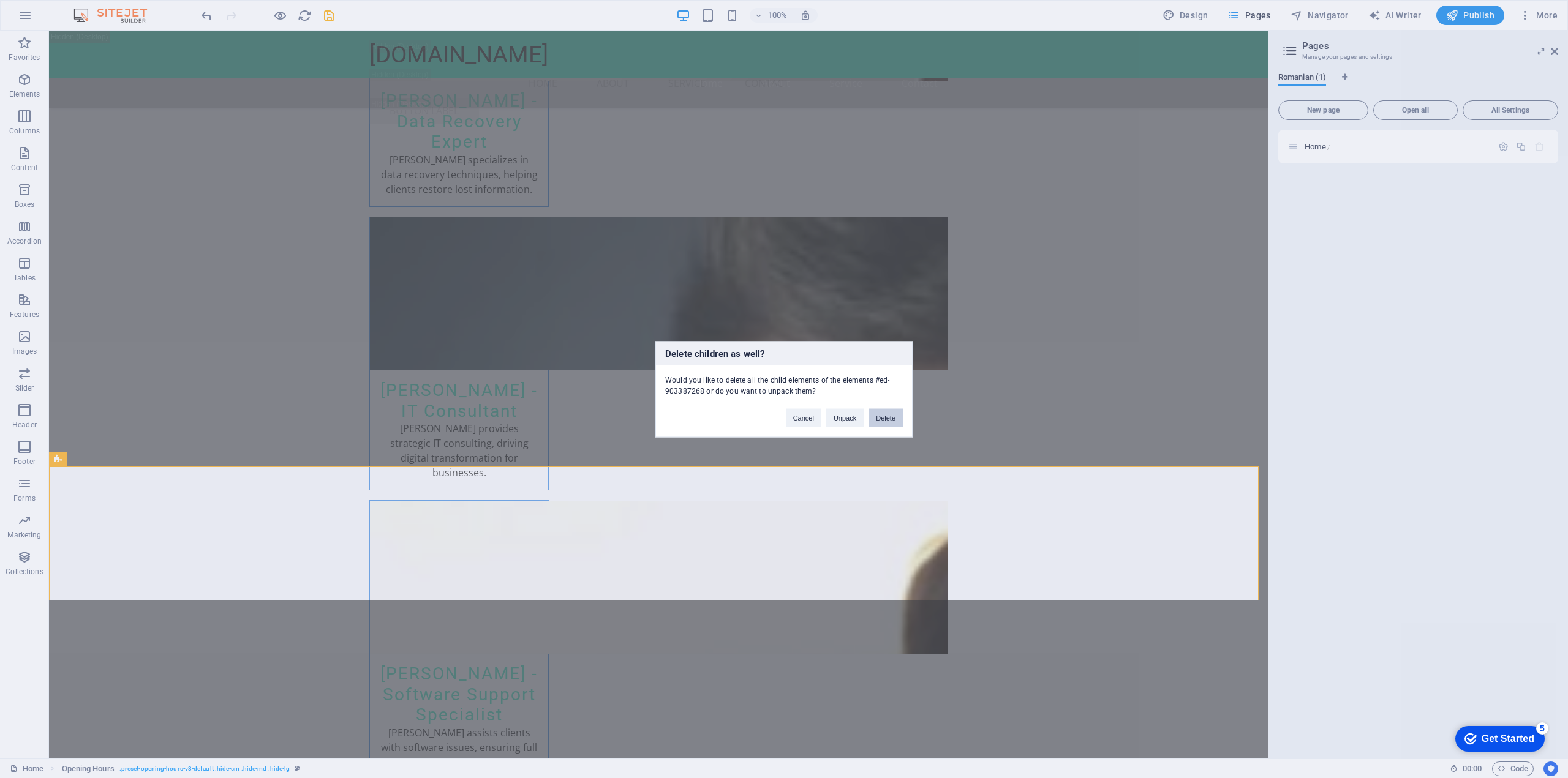
drag, startPoint x: 880, startPoint y: 425, endPoint x: 822, endPoint y: 395, distance: 65.3
click at [880, 425] on button "Delete" at bounding box center [885, 417] width 34 height 19
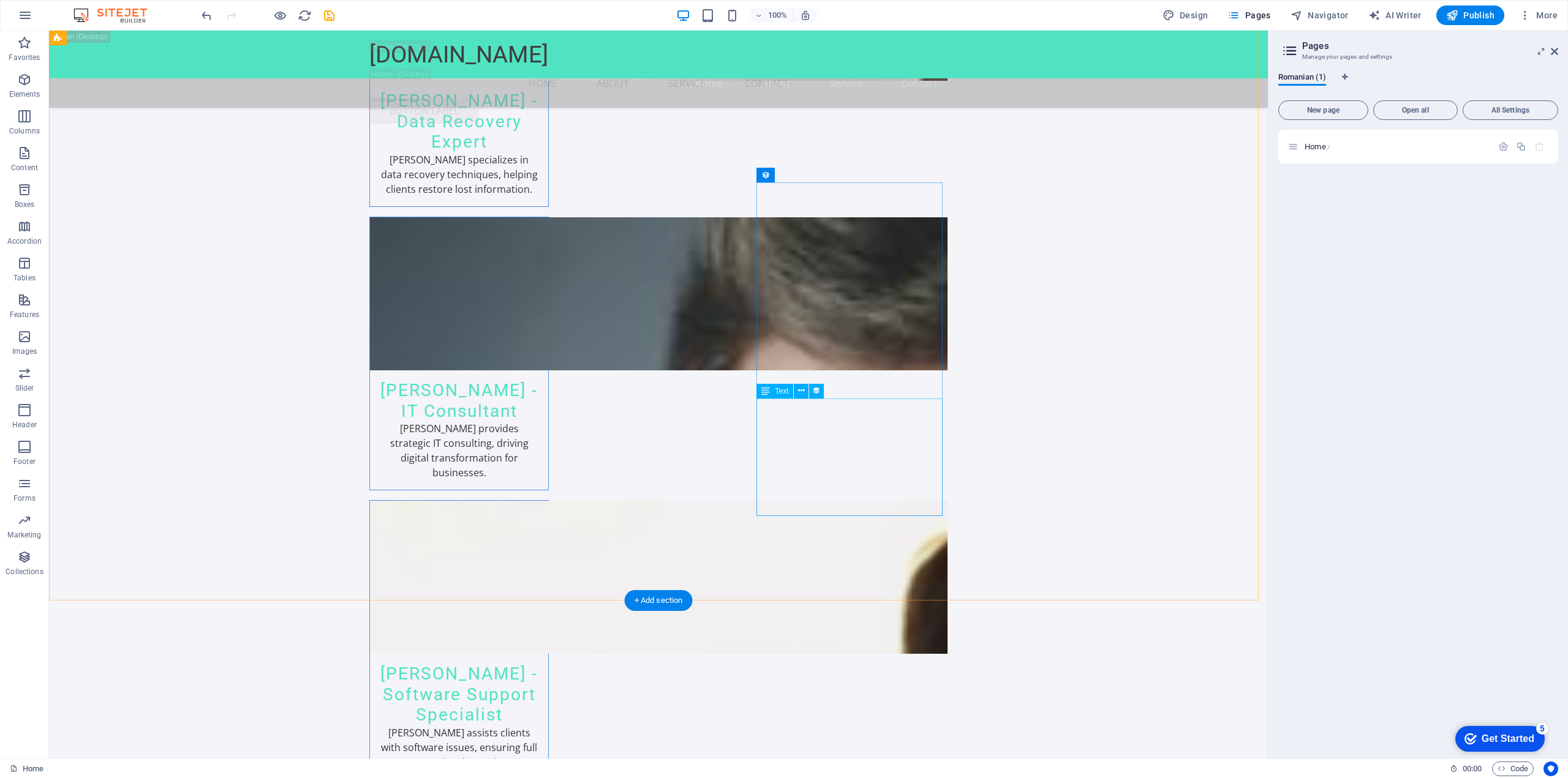
scroll to position [16449, 0]
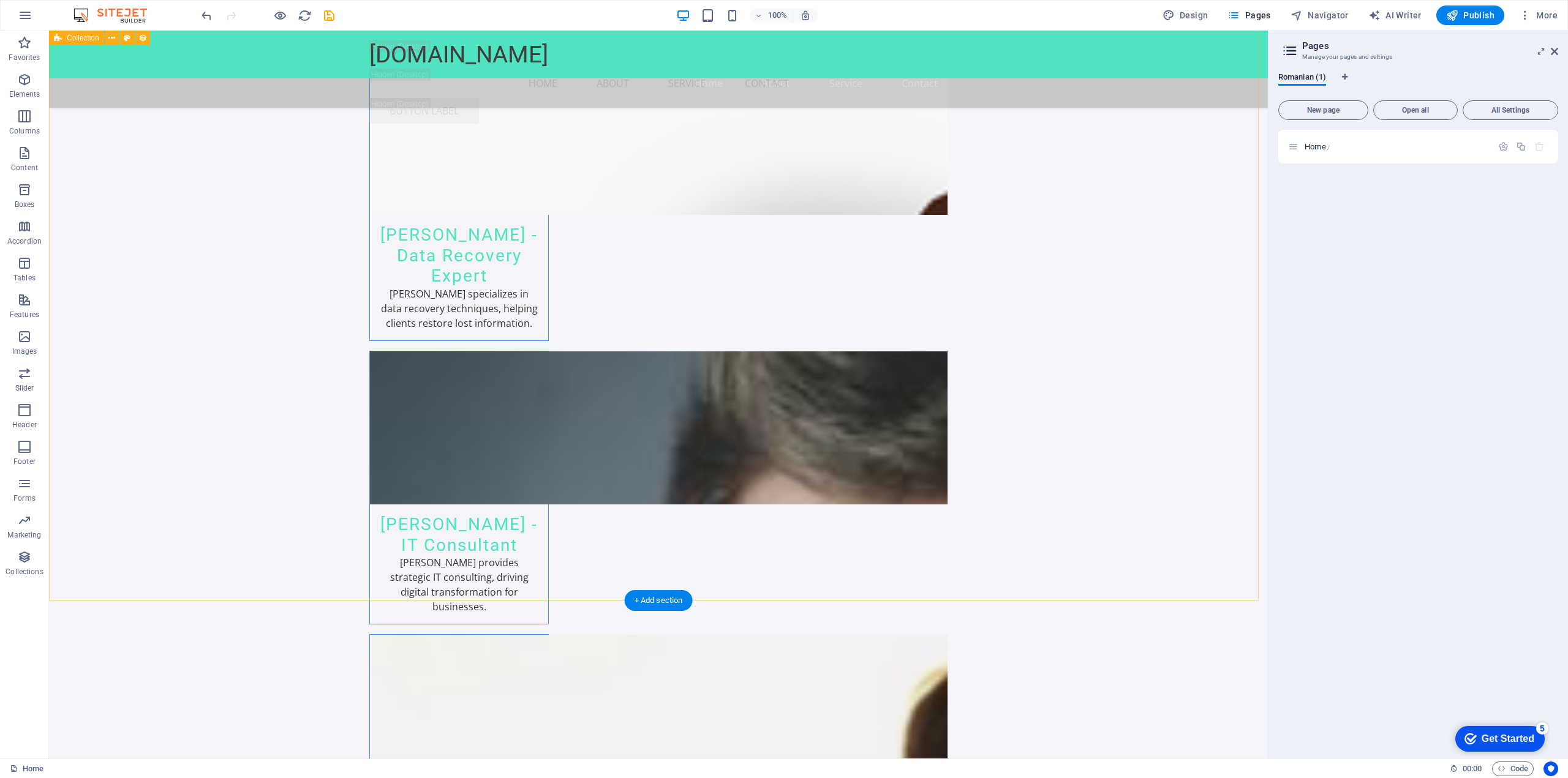
click at [119, 591] on icon at bounding box center [119, 593] width 7 height 13
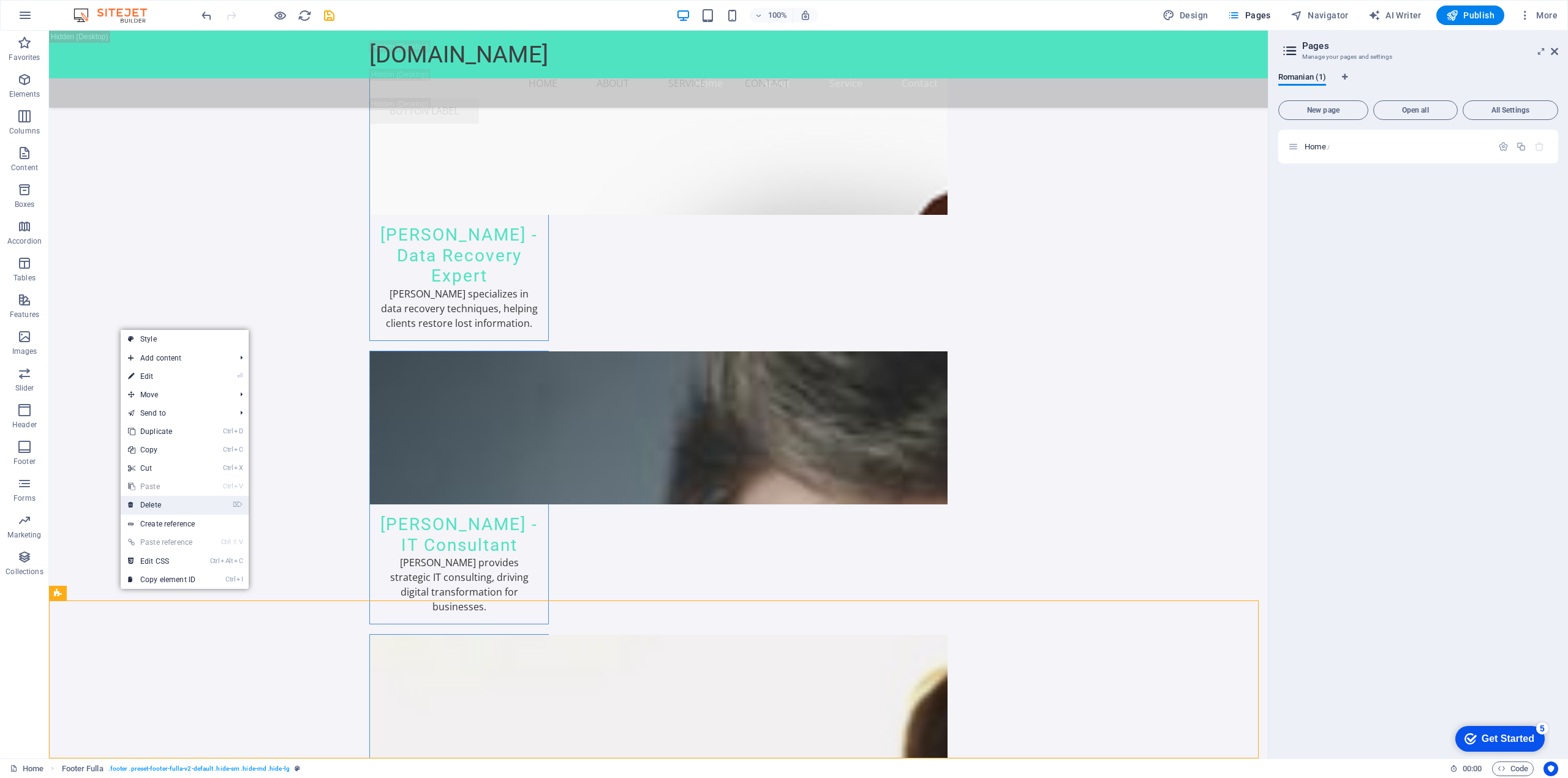
click at [189, 509] on link "⌦ Delete" at bounding box center [162, 505] width 82 height 19
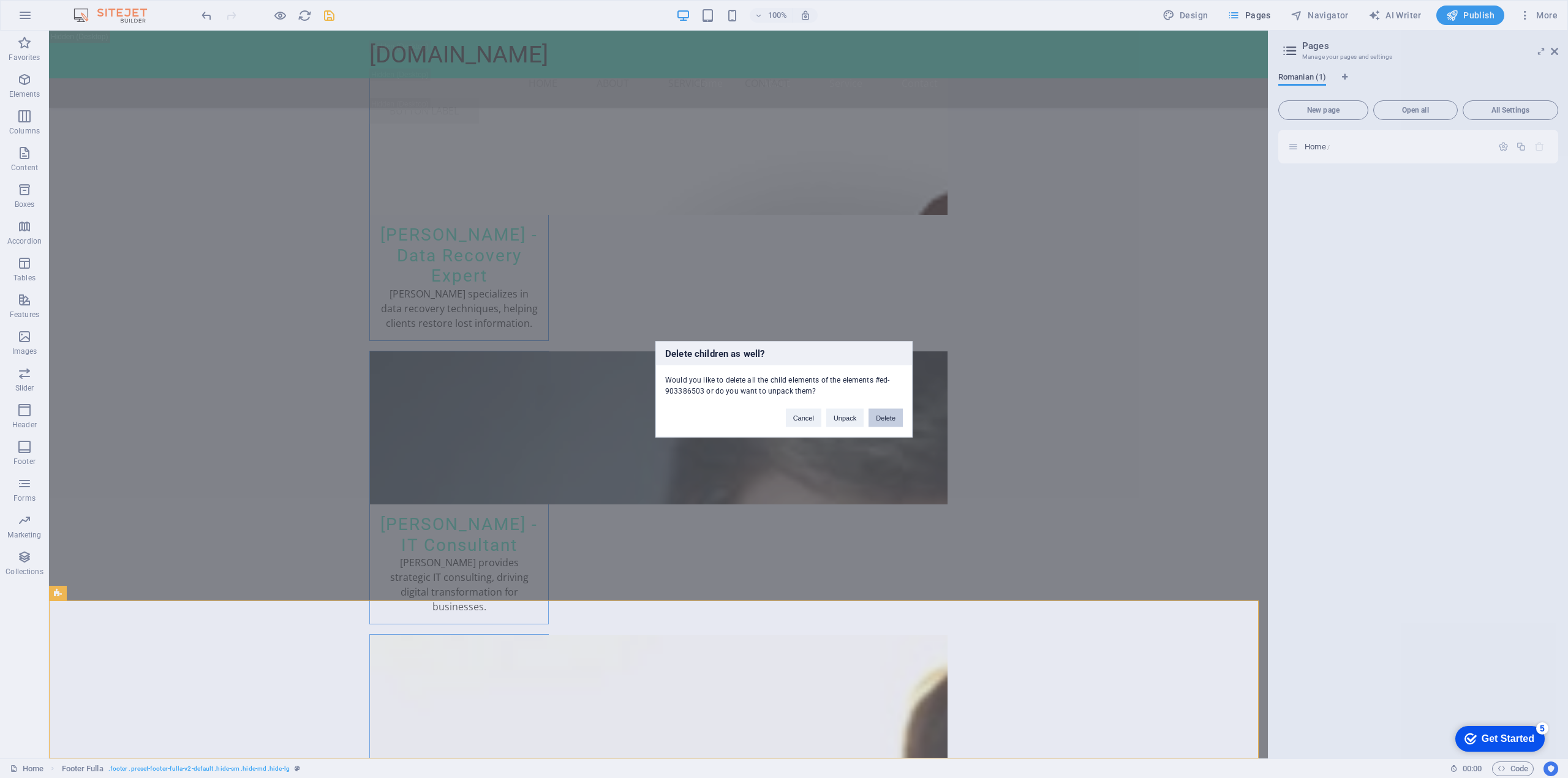
drag, startPoint x: 883, startPoint y: 416, endPoint x: 317, endPoint y: 464, distance: 568.0
click at [883, 416] on button "Delete" at bounding box center [885, 417] width 34 height 19
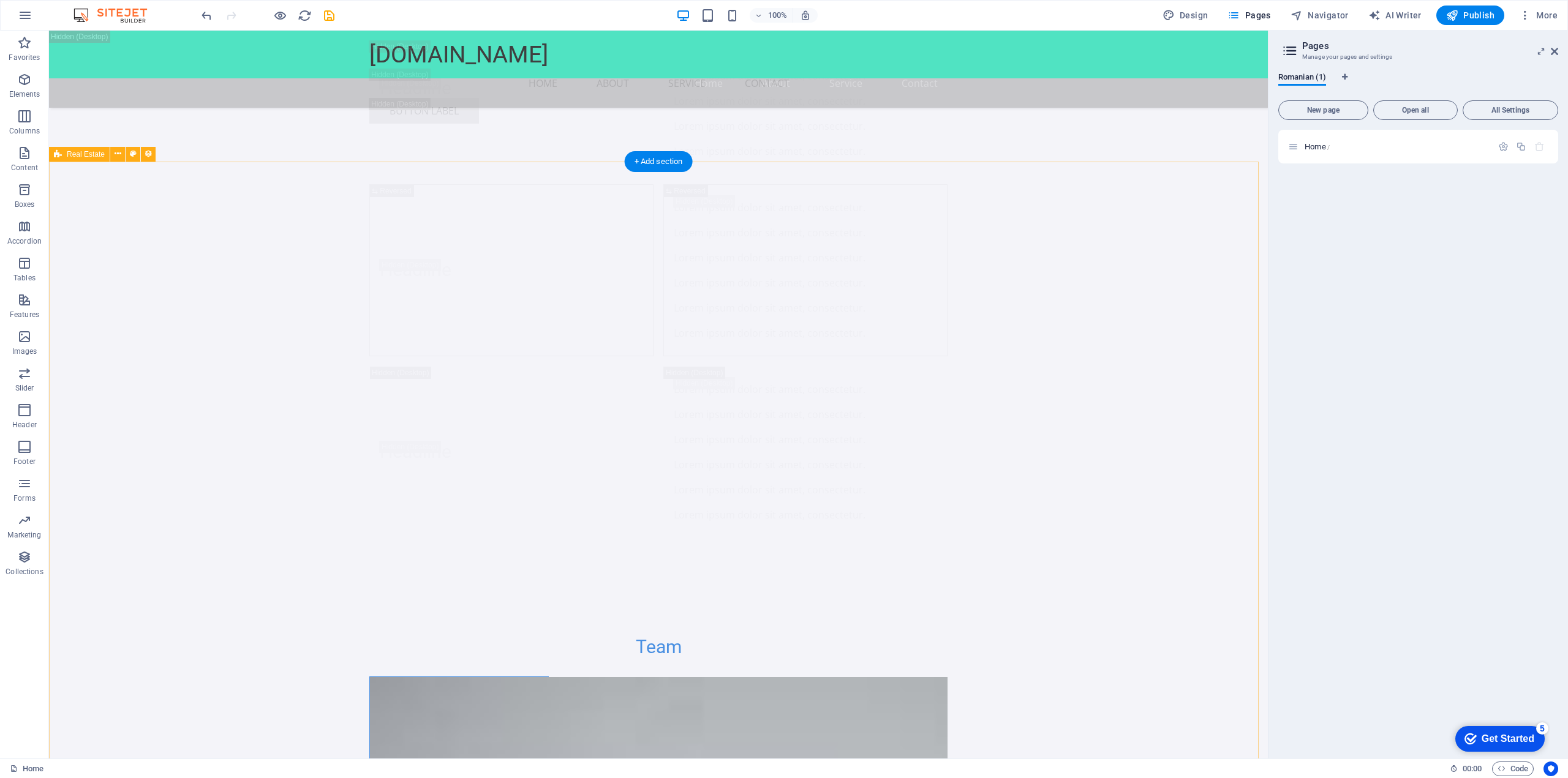
scroll to position [15130, 0]
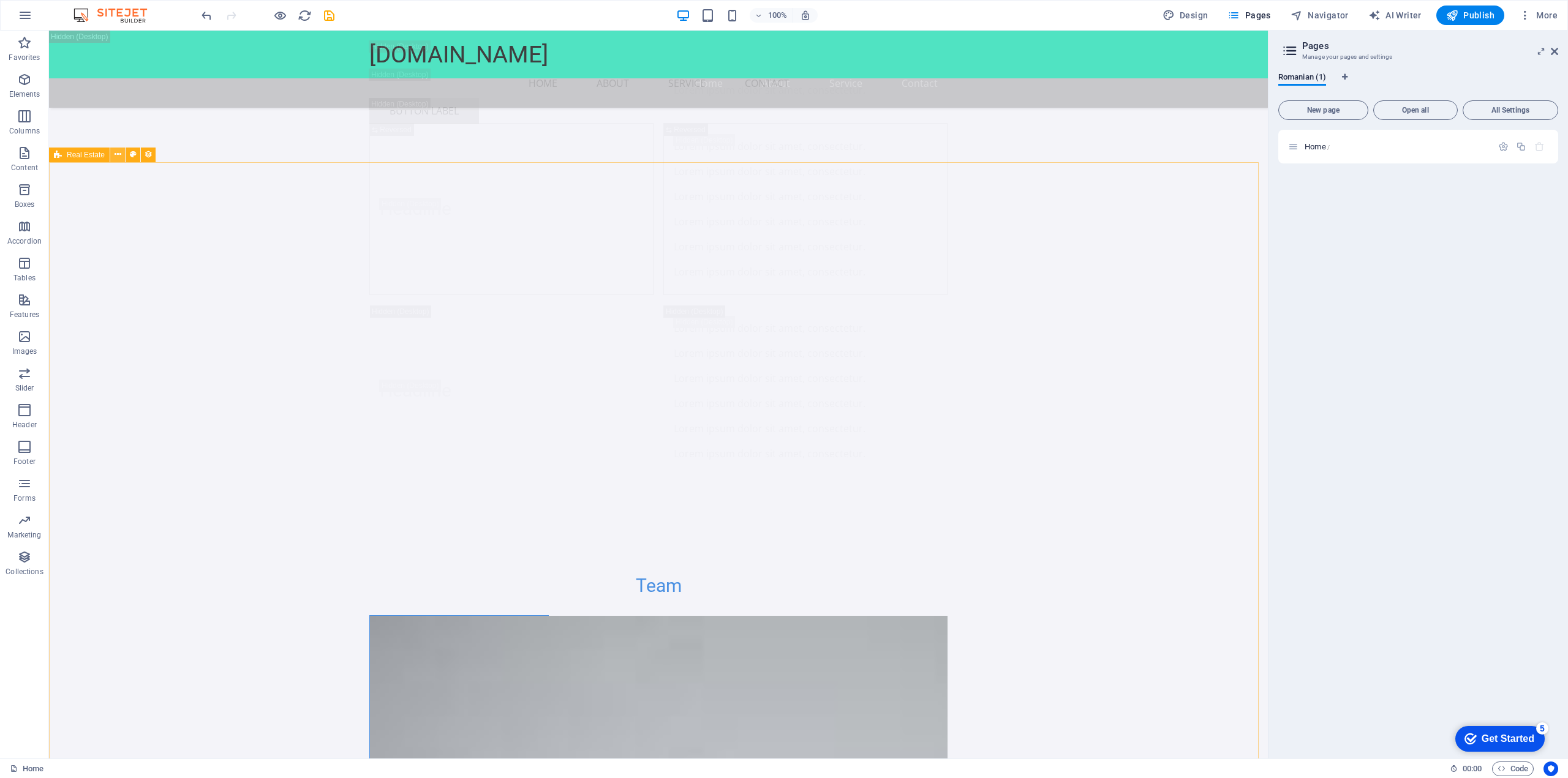
click at [119, 155] on icon at bounding box center [117, 154] width 7 height 13
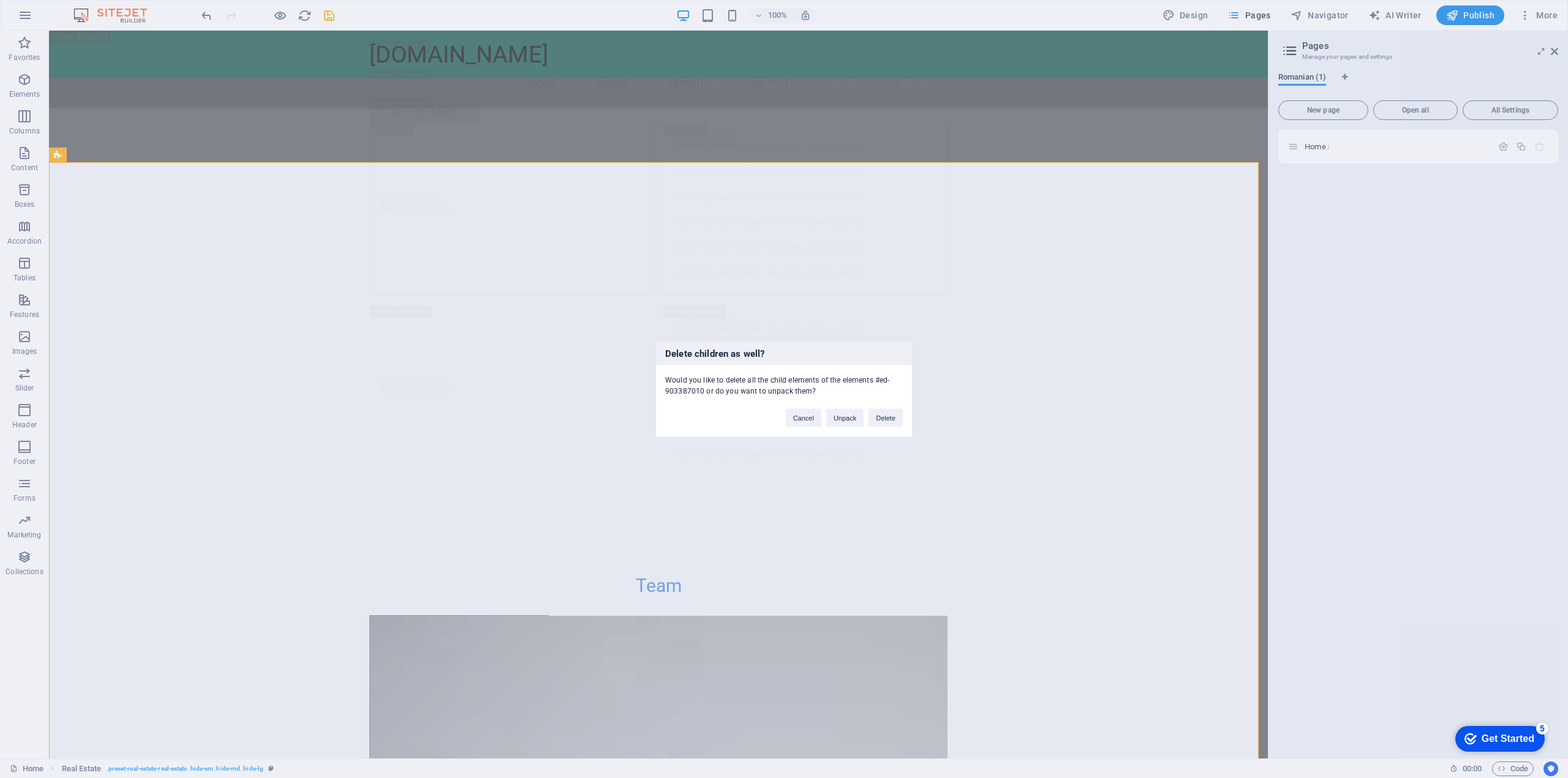
click at [904, 421] on div "Cancel Unpack Delete" at bounding box center [844, 412] width 136 height 31
click at [894, 424] on button "Delete" at bounding box center [885, 417] width 34 height 19
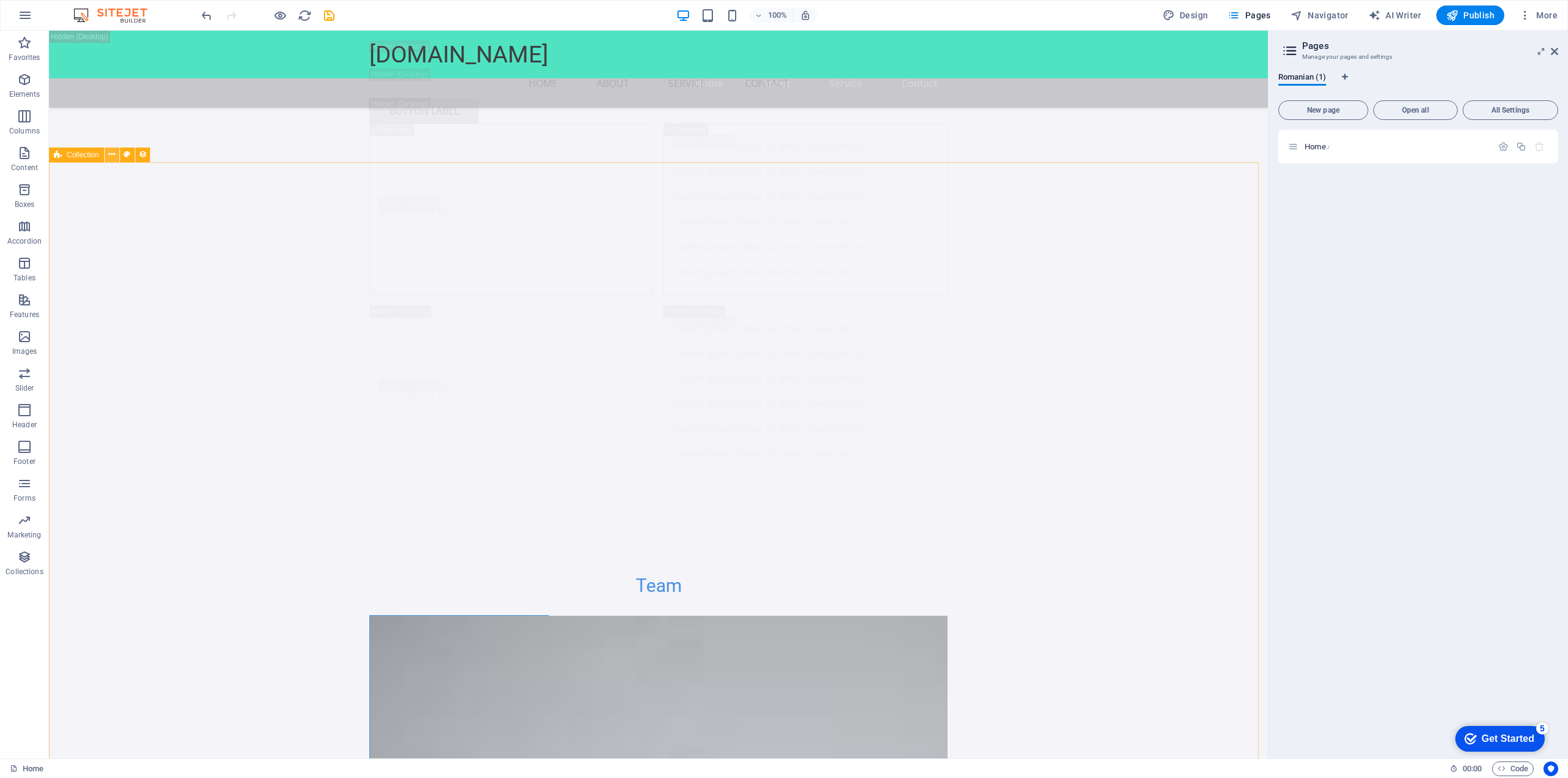
click at [107, 151] on button at bounding box center [111, 154] width 15 height 15
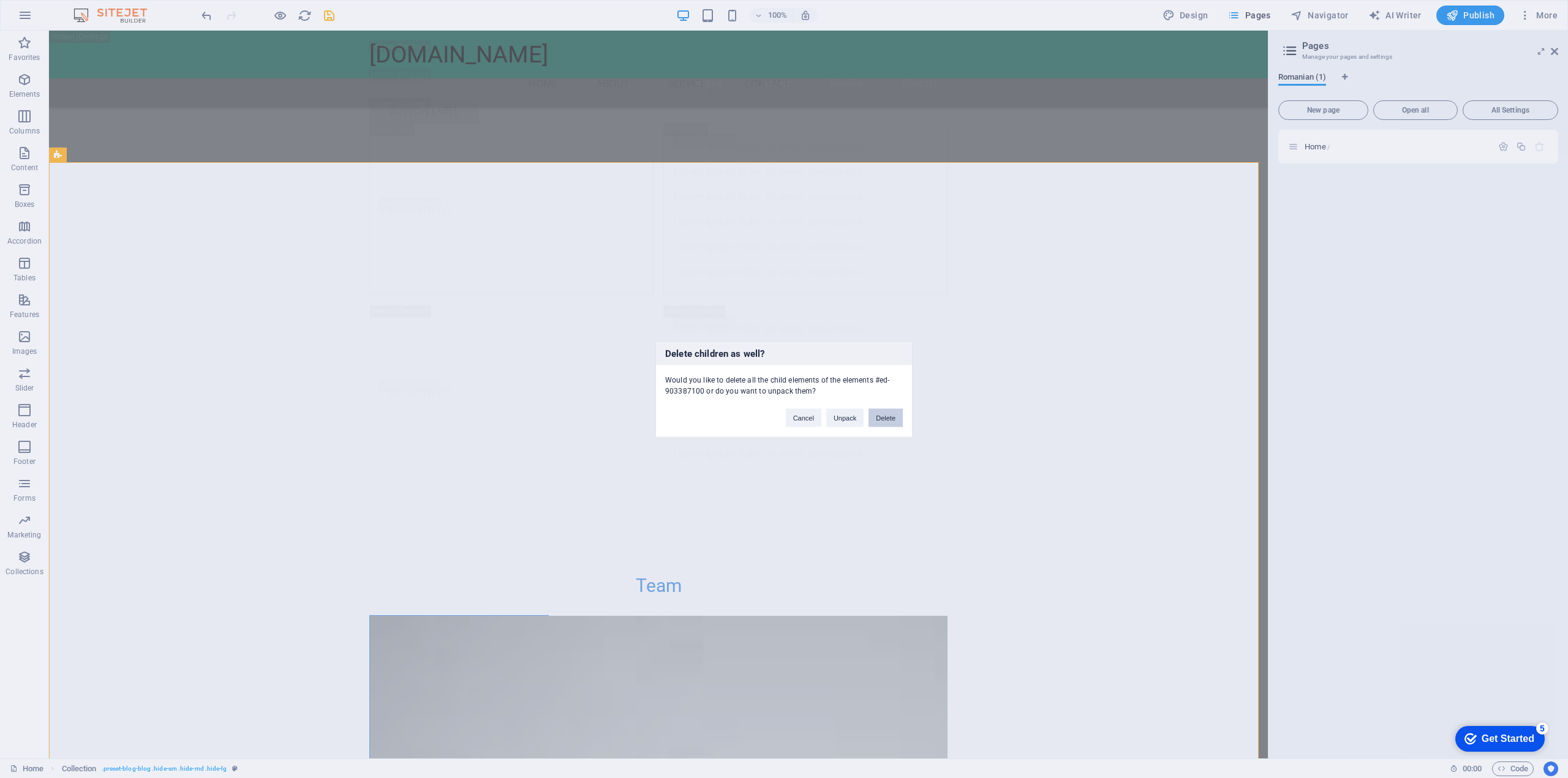
click at [879, 421] on button "Delete" at bounding box center [885, 417] width 34 height 19
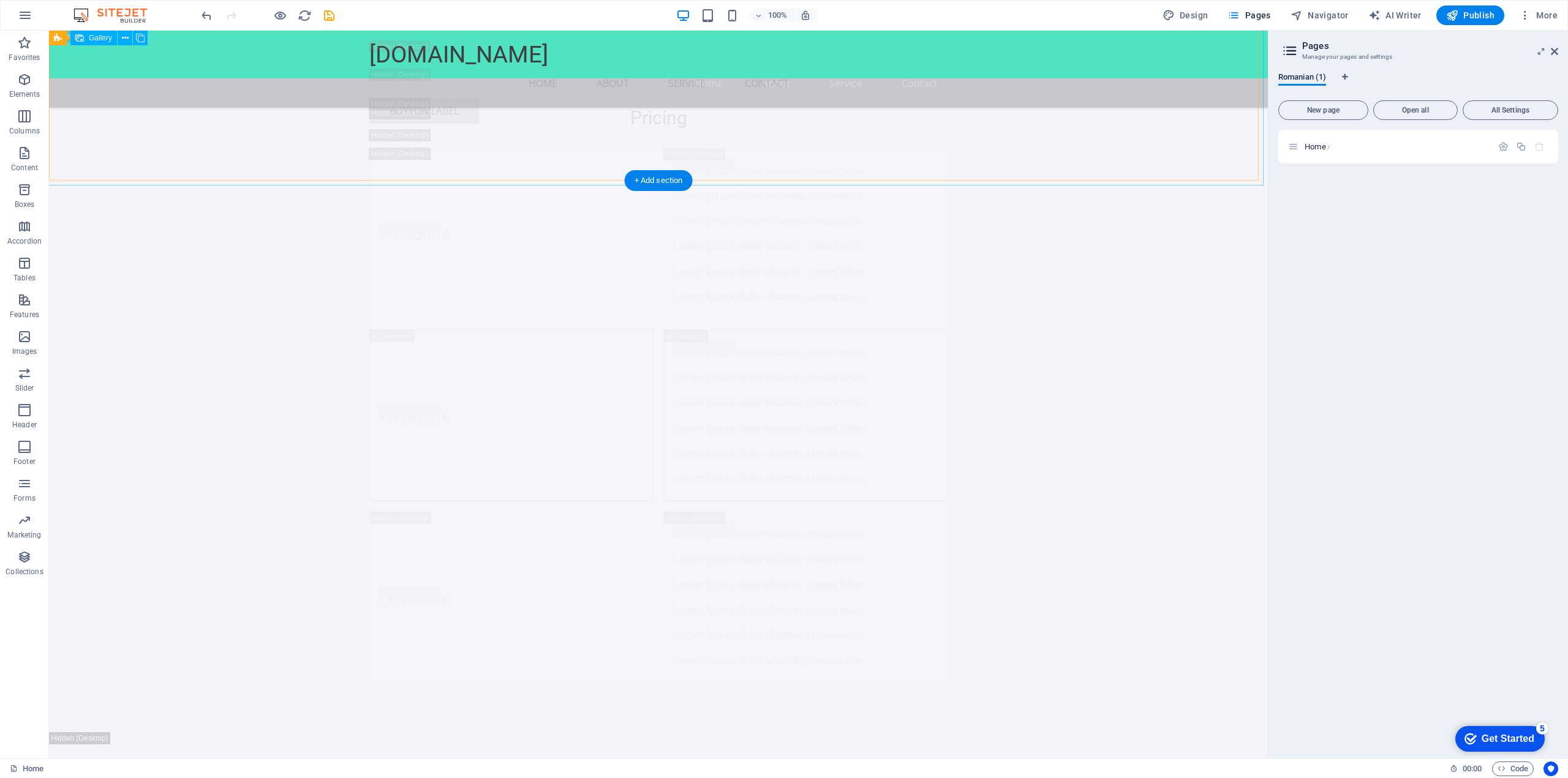
scroll to position [13001, 0]
click at [113, 294] on icon at bounding box center [112, 296] width 7 height 13
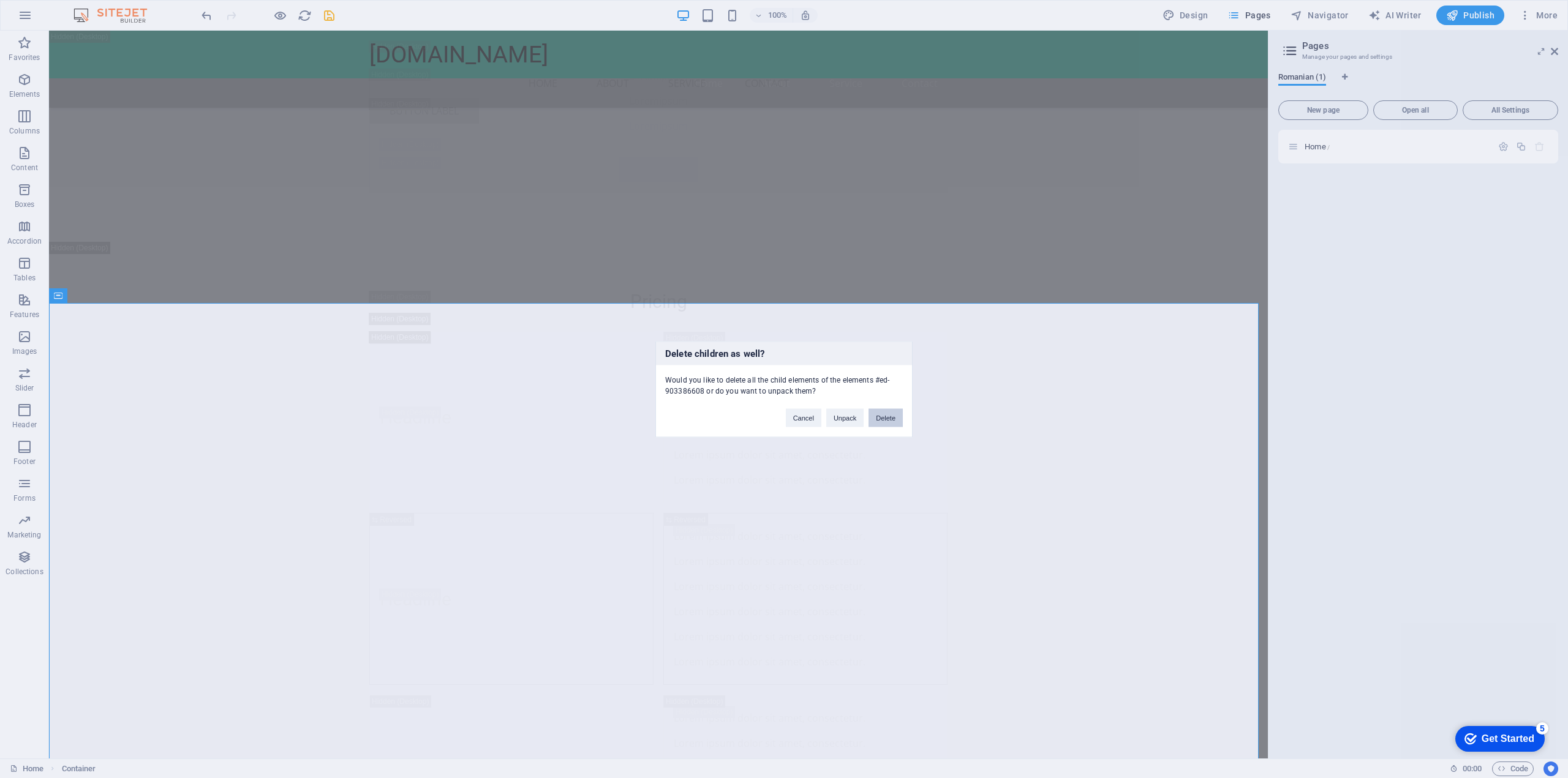
click at [896, 420] on button "Delete" at bounding box center [885, 417] width 34 height 19
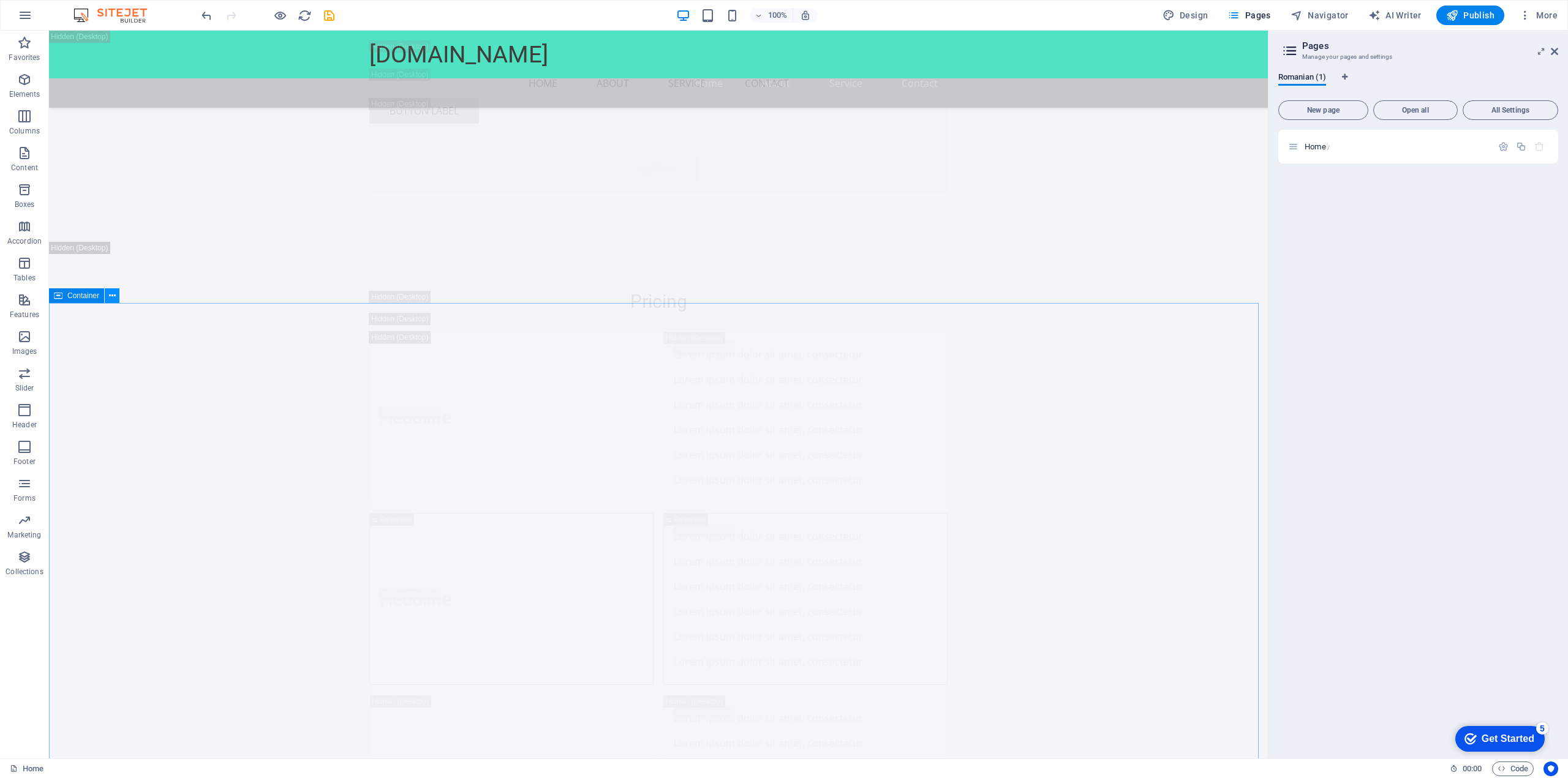
click at [114, 298] on icon at bounding box center [112, 296] width 7 height 13
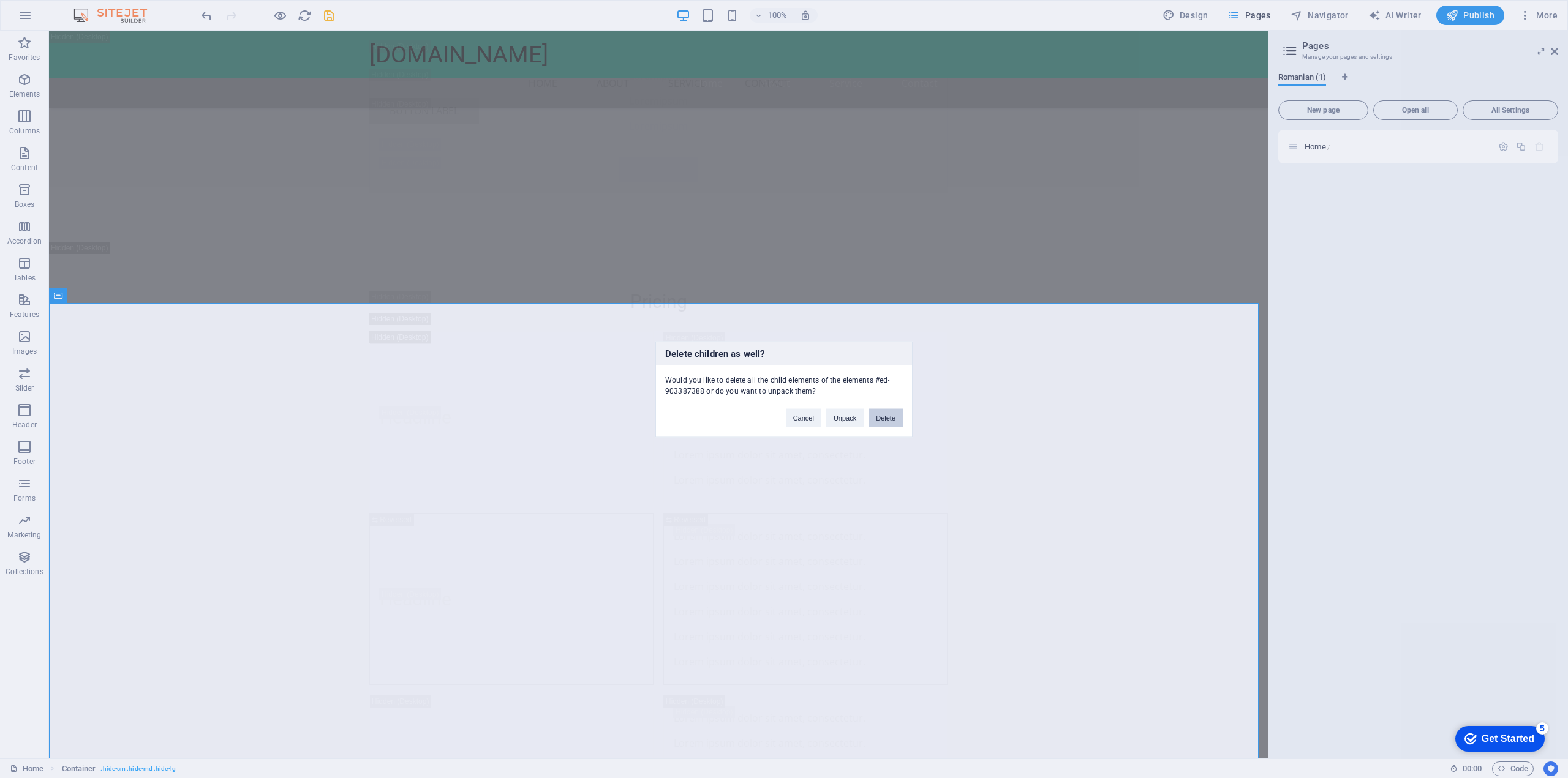
click at [884, 424] on button "Delete" at bounding box center [885, 417] width 34 height 19
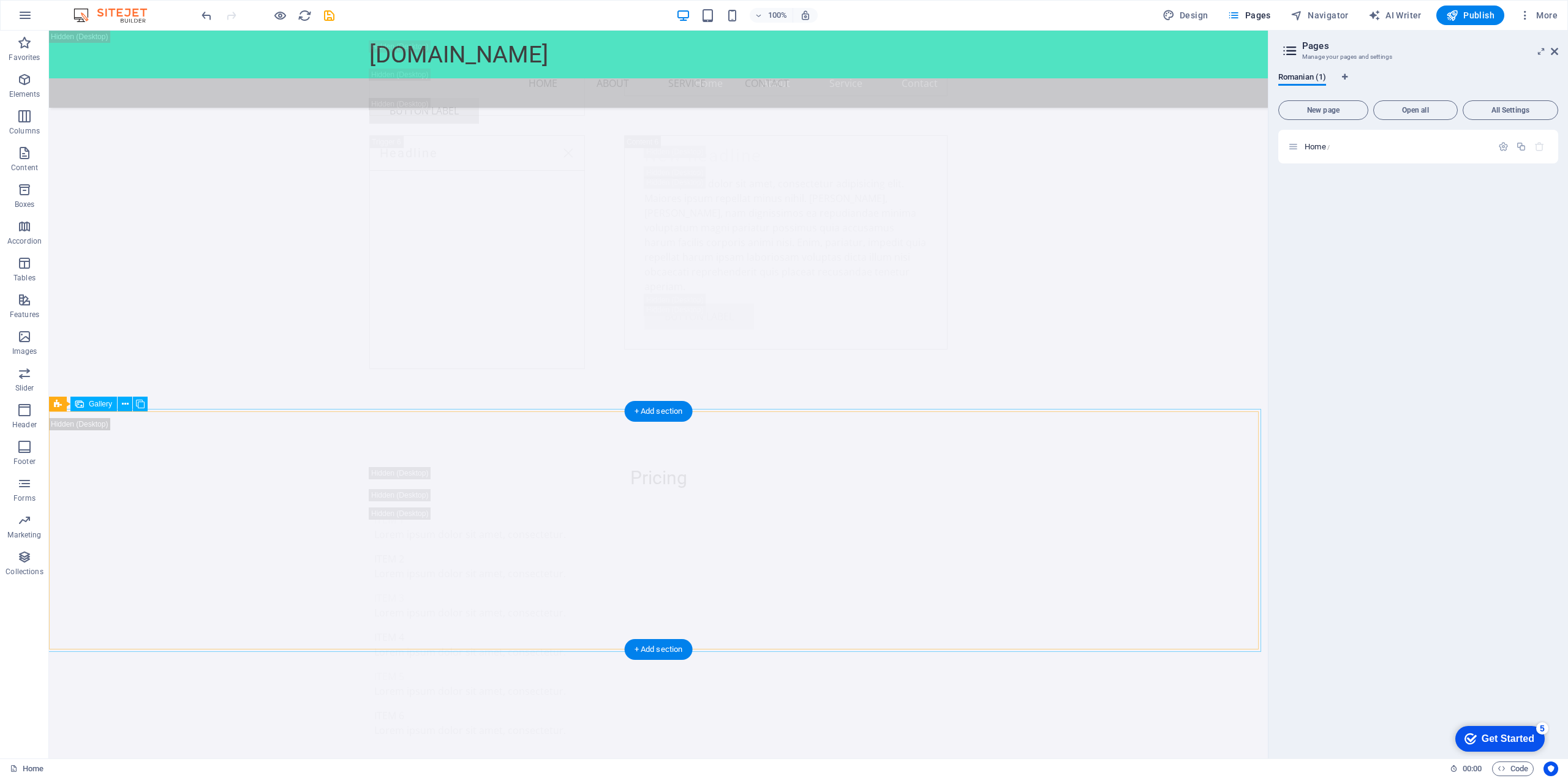
scroll to position [11750, 0]
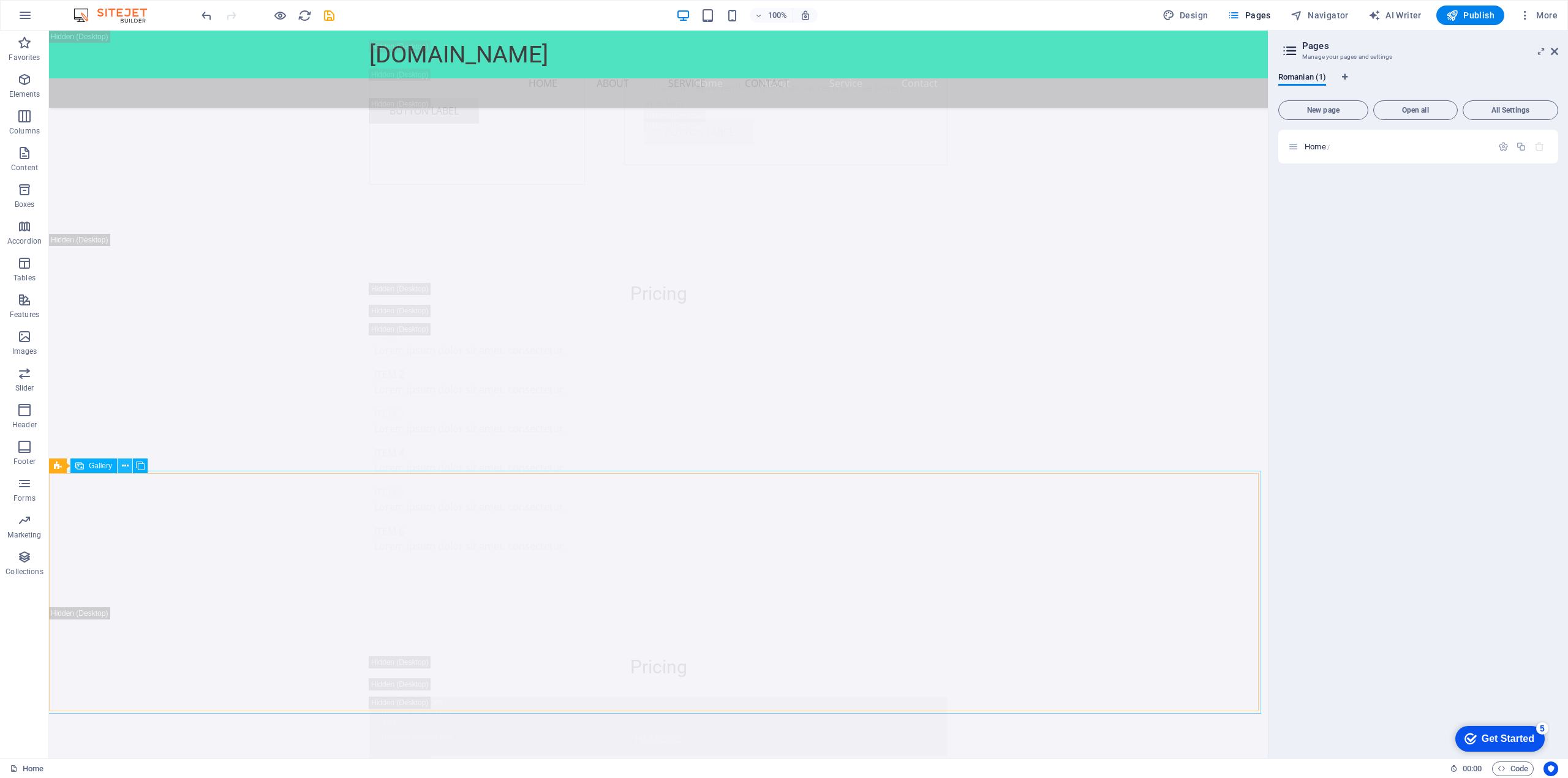
click at [124, 468] on icon at bounding box center [125, 466] width 7 height 13
click at [107, 467] on button at bounding box center [103, 466] width 15 height 15
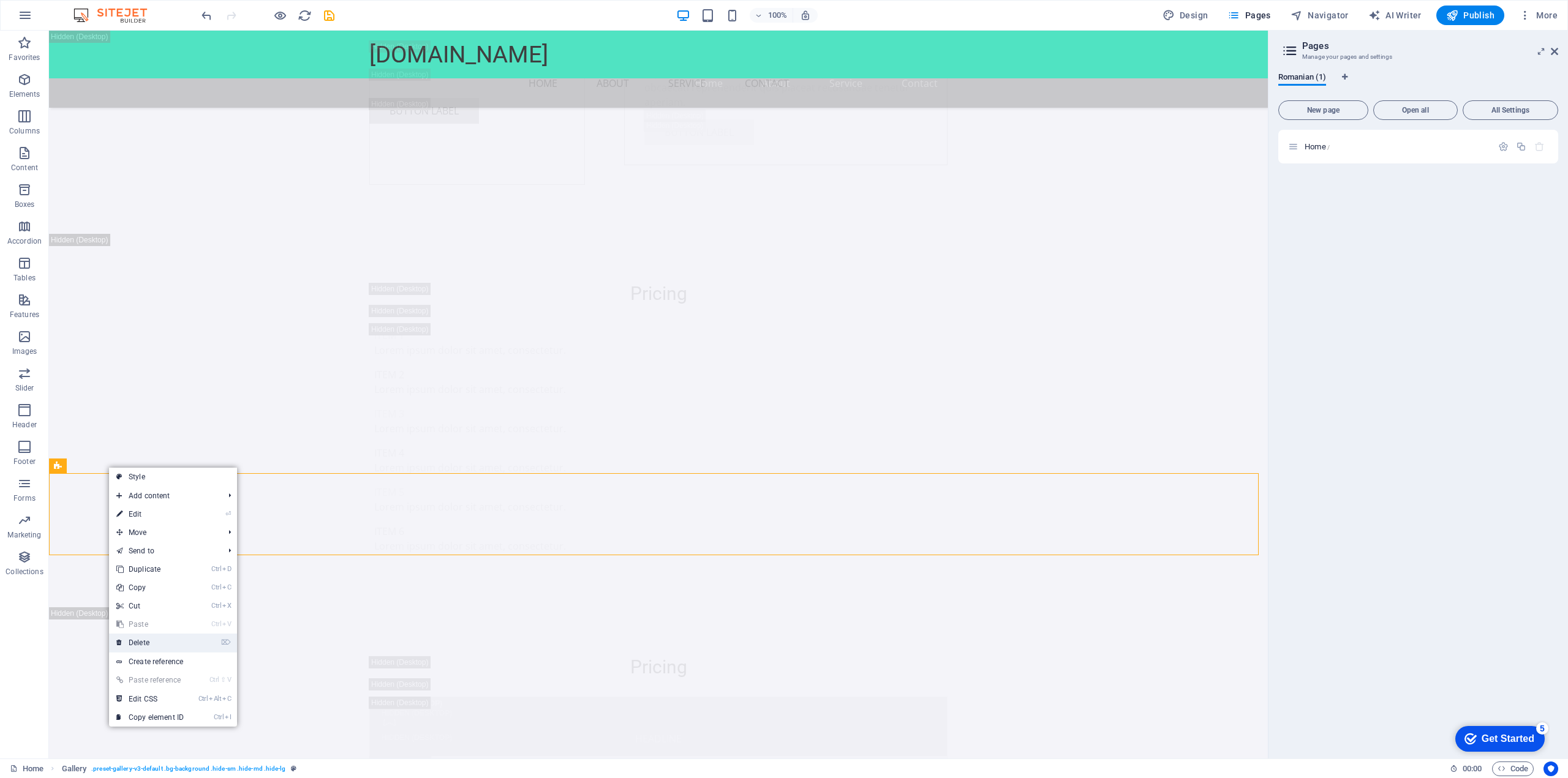
click at [143, 636] on link "⌦ Delete" at bounding box center [150, 642] width 82 height 19
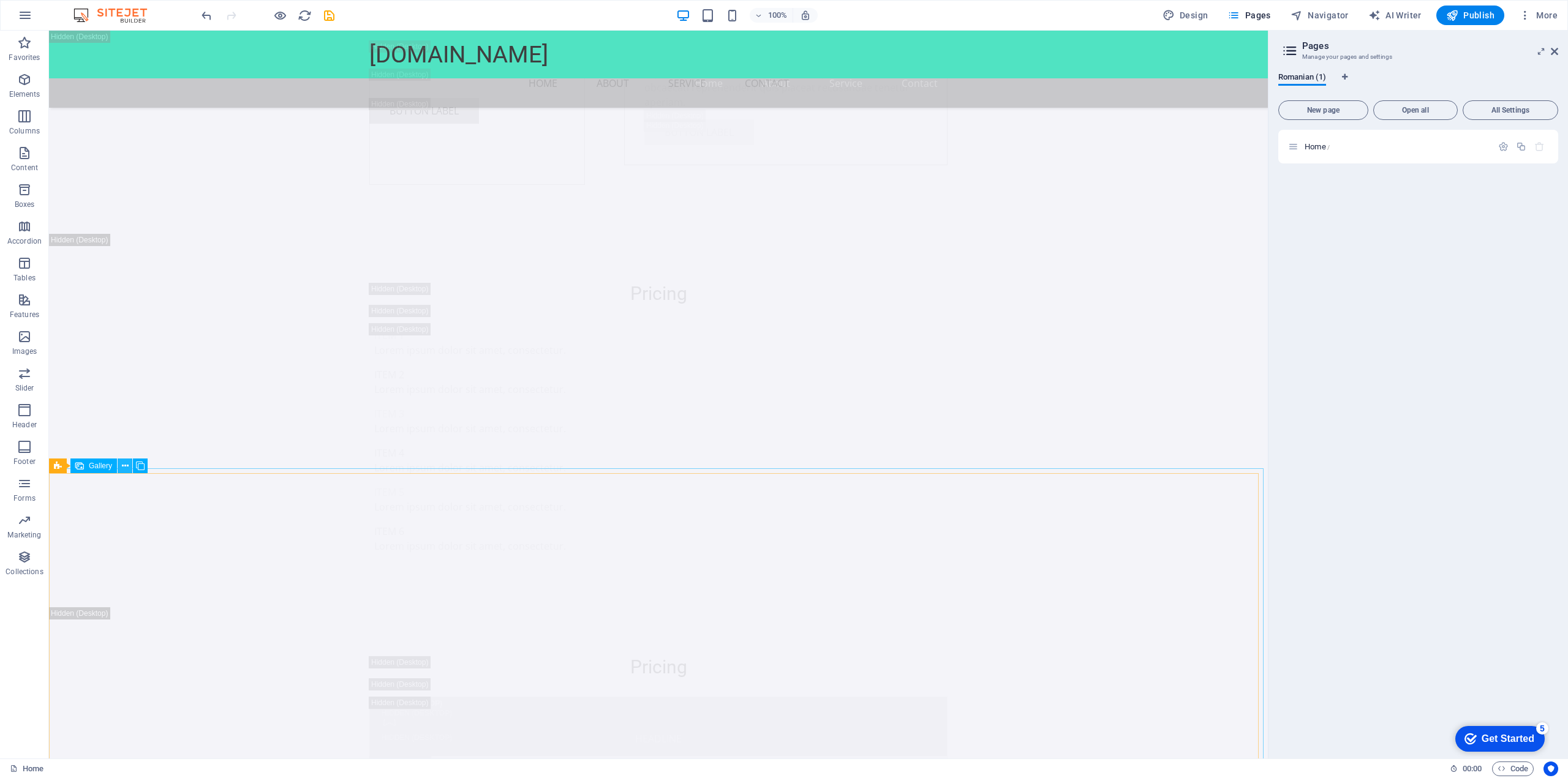
click at [125, 466] on icon at bounding box center [125, 466] width 7 height 13
click at [111, 391] on icon at bounding box center [112, 389] width 7 height 13
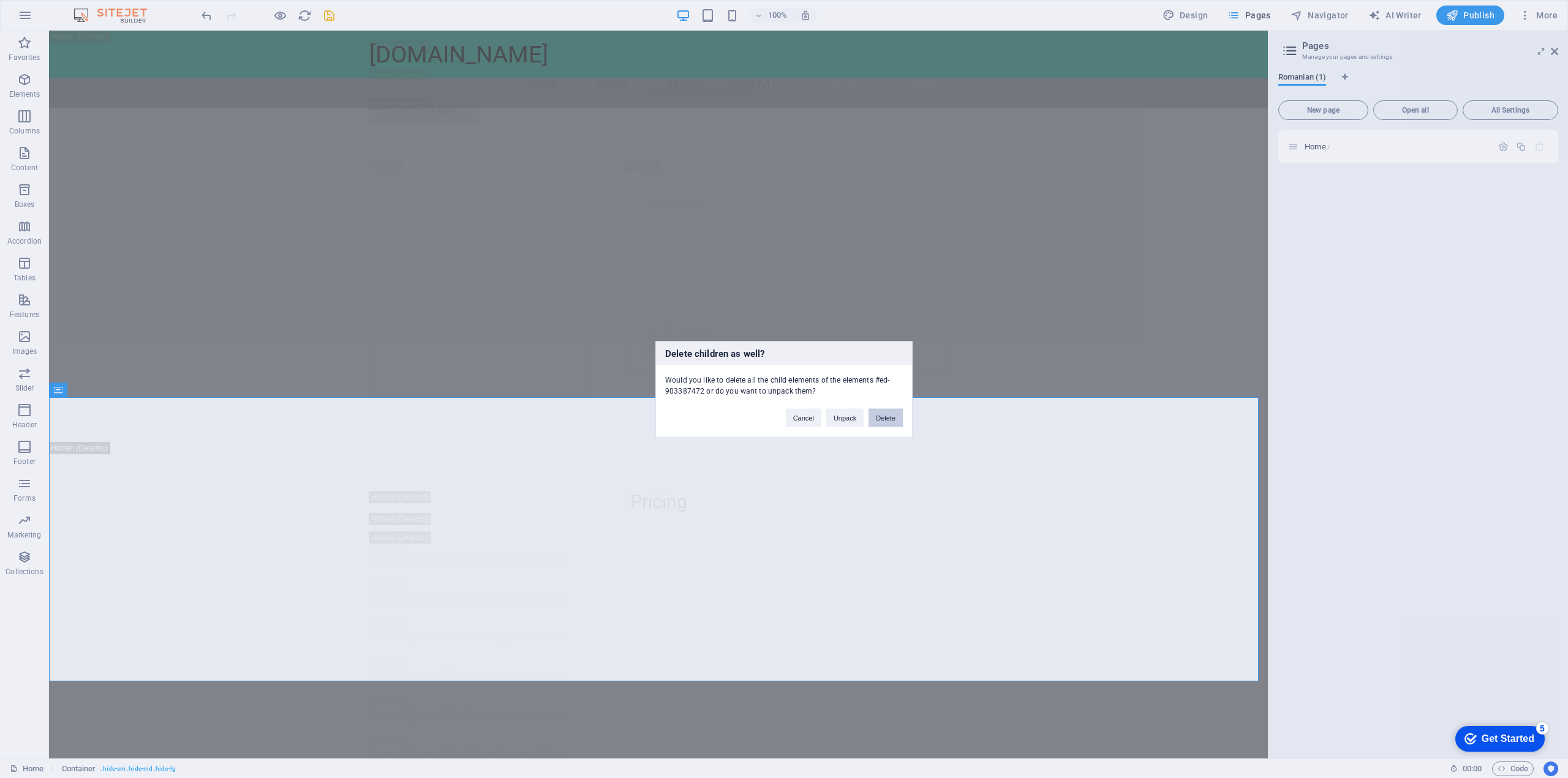
drag, startPoint x: 873, startPoint y: 424, endPoint x: 257, endPoint y: 360, distance: 619.3
click at [873, 424] on button "Delete" at bounding box center [885, 417] width 34 height 19
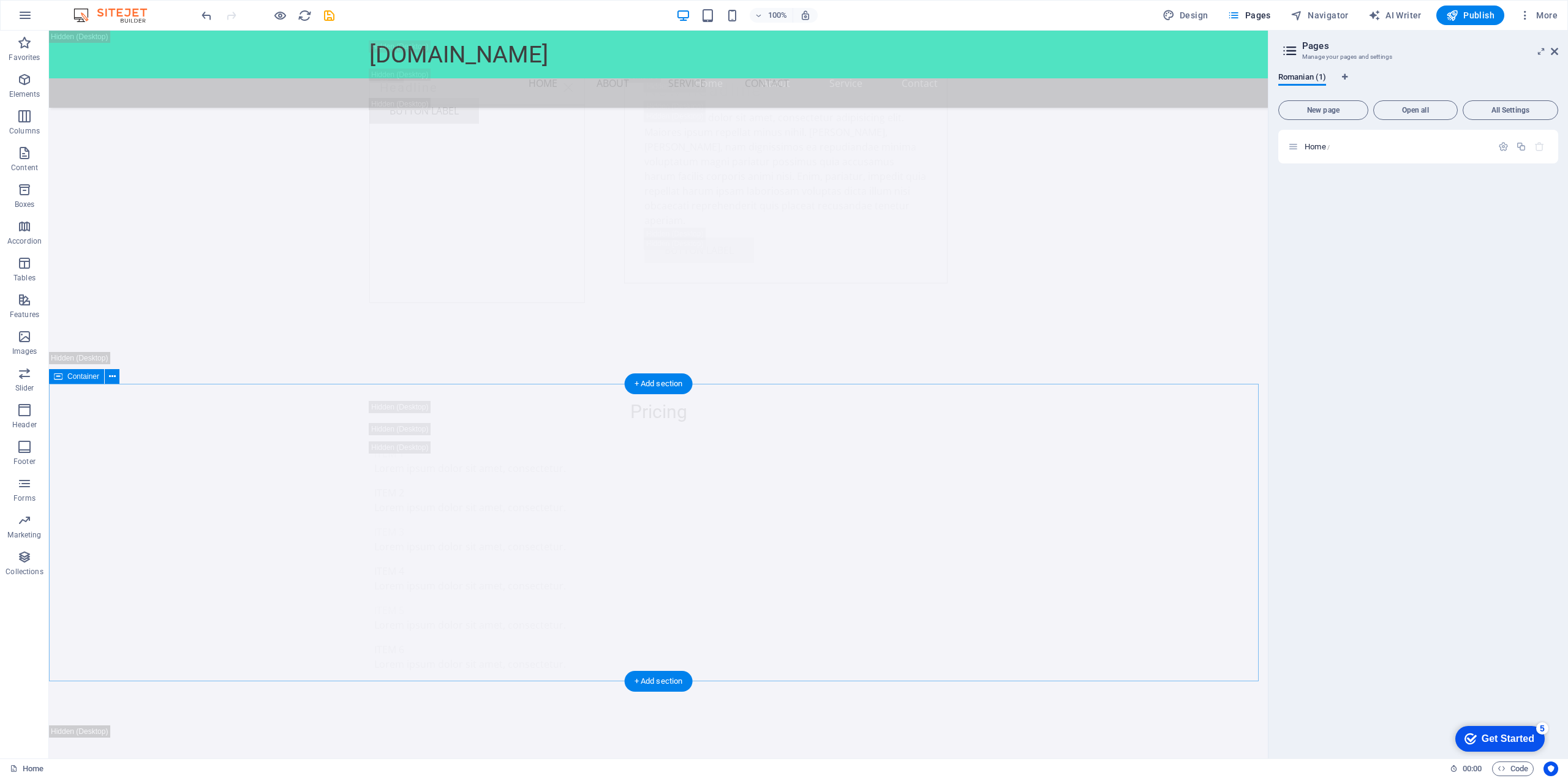
scroll to position [11258, 0]
click at [116, 383] on button at bounding box center [111, 376] width 15 height 15
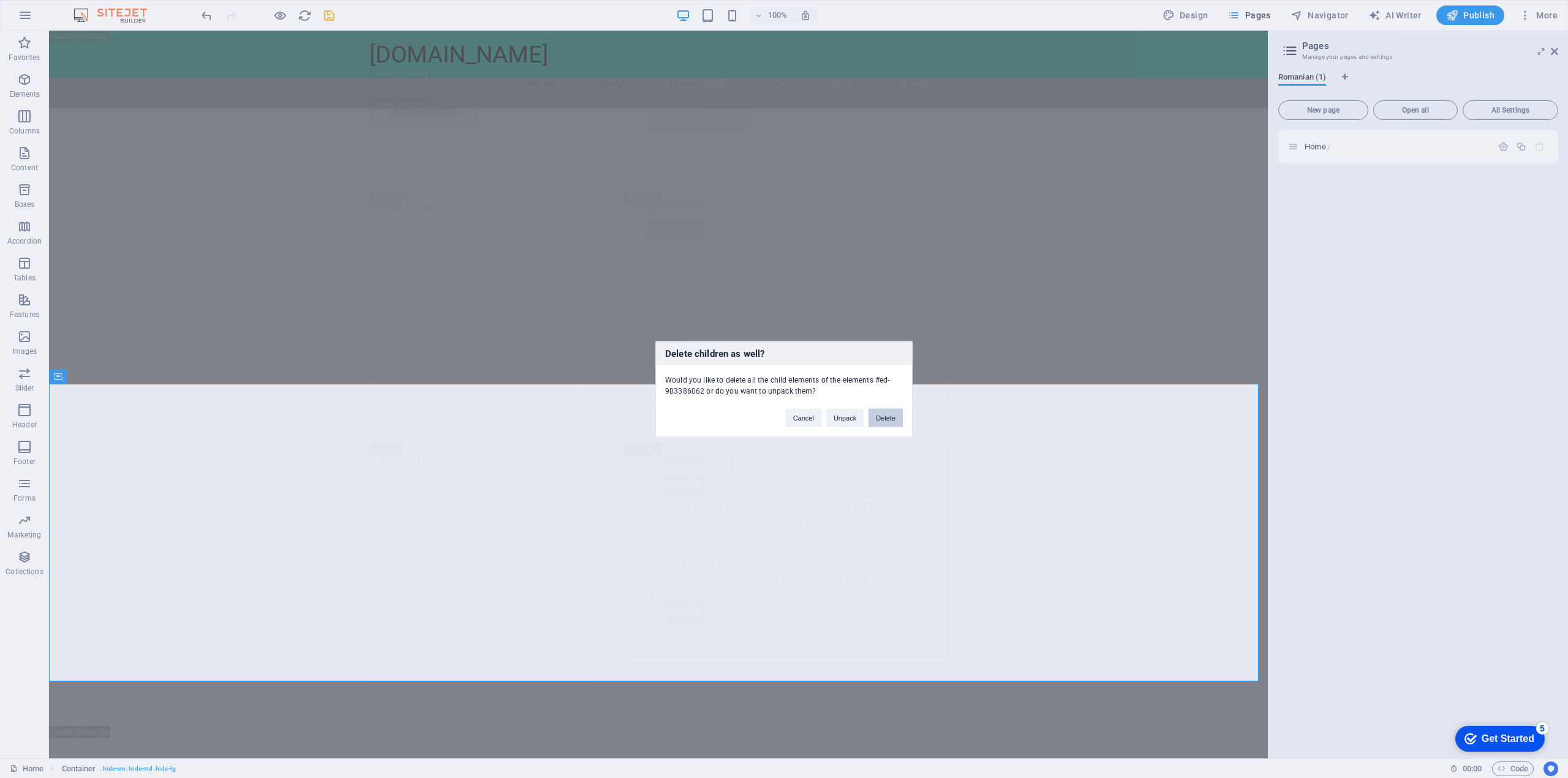
drag, startPoint x: 881, startPoint y: 426, endPoint x: 108, endPoint y: 332, distance: 778.7
click at [881, 426] on button "Delete" at bounding box center [885, 417] width 34 height 19
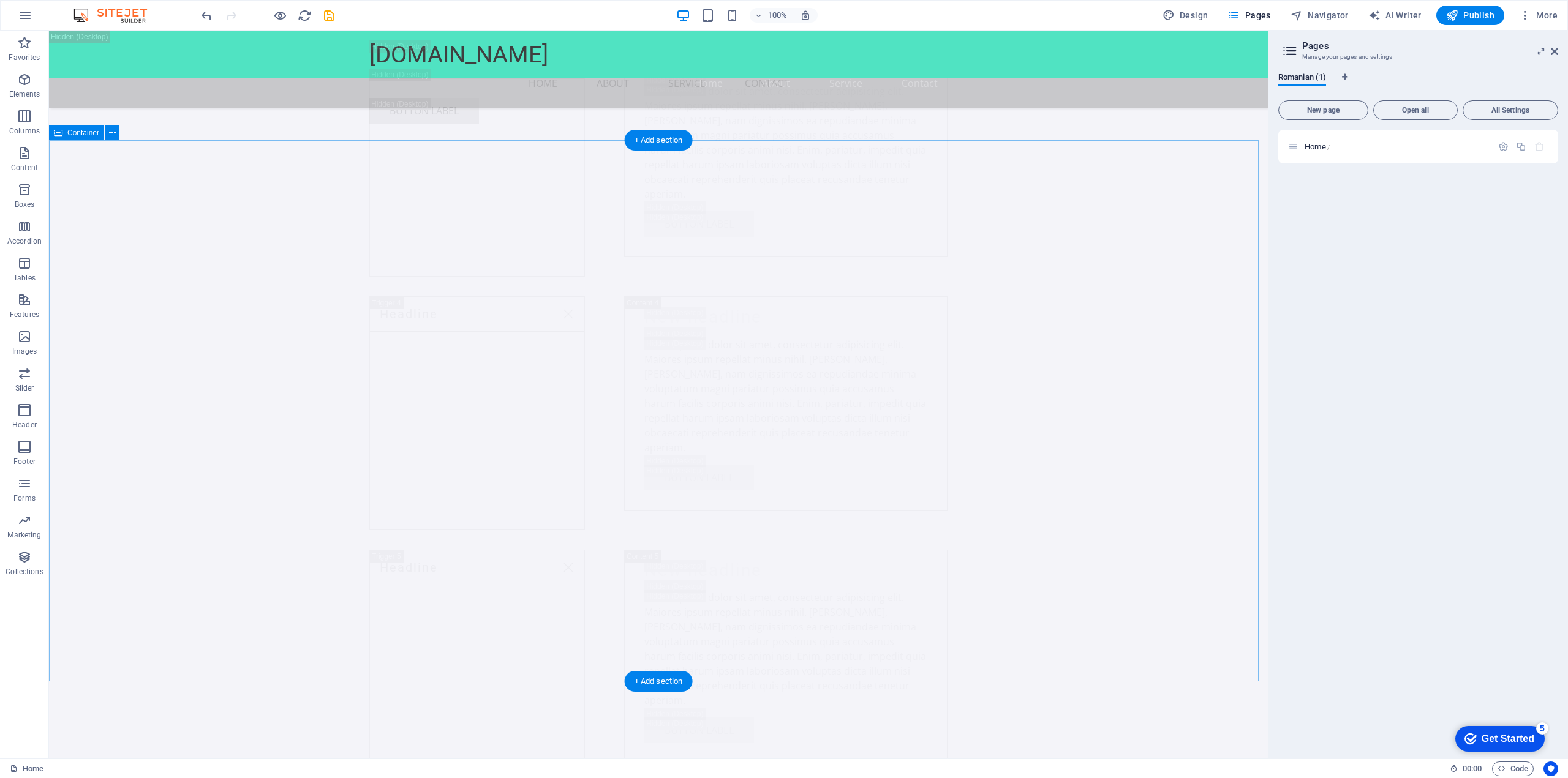
scroll to position [10960, 0]
click at [113, 137] on icon at bounding box center [112, 133] width 7 height 13
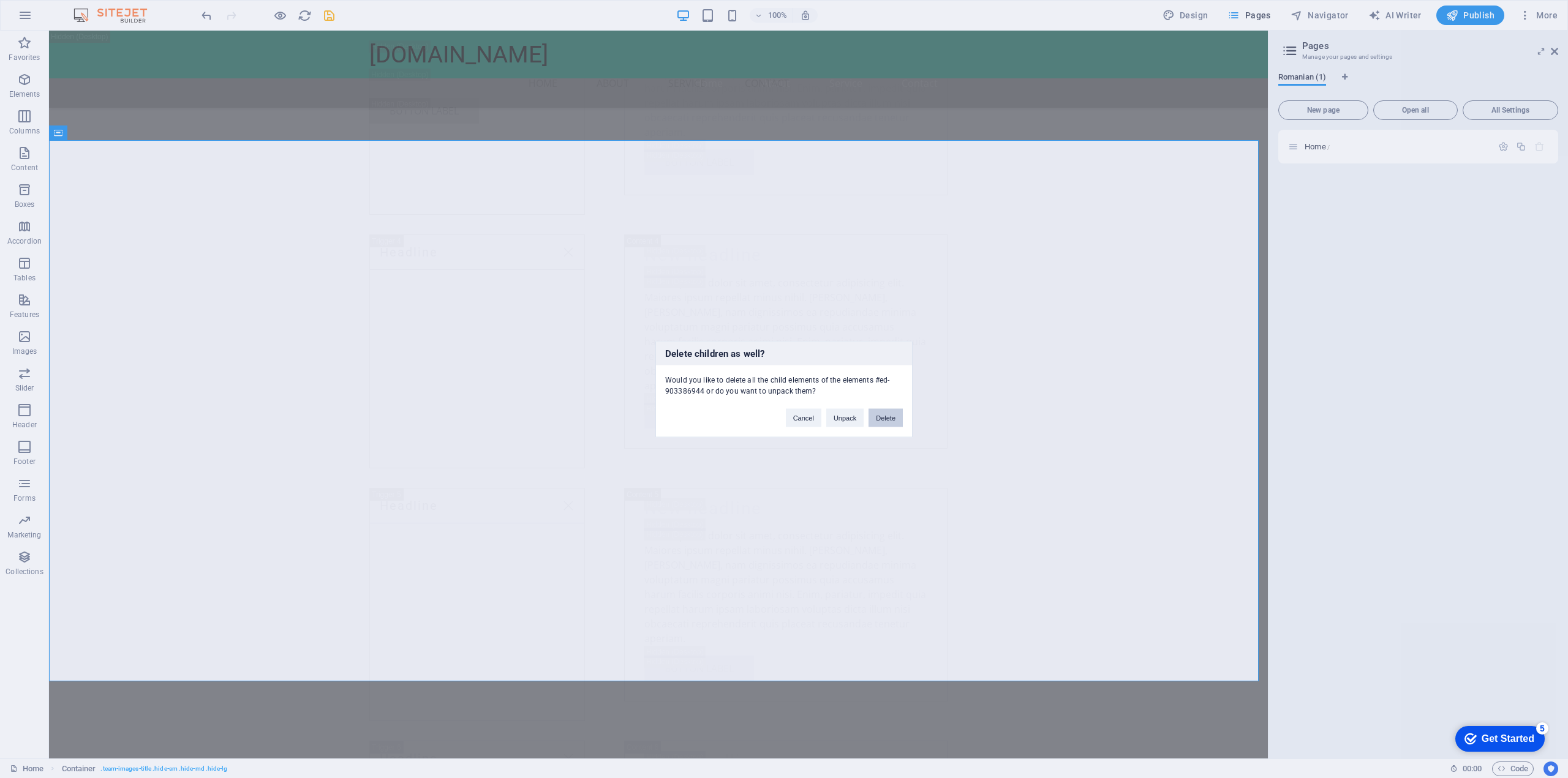
click at [892, 423] on button "Delete" at bounding box center [885, 417] width 34 height 19
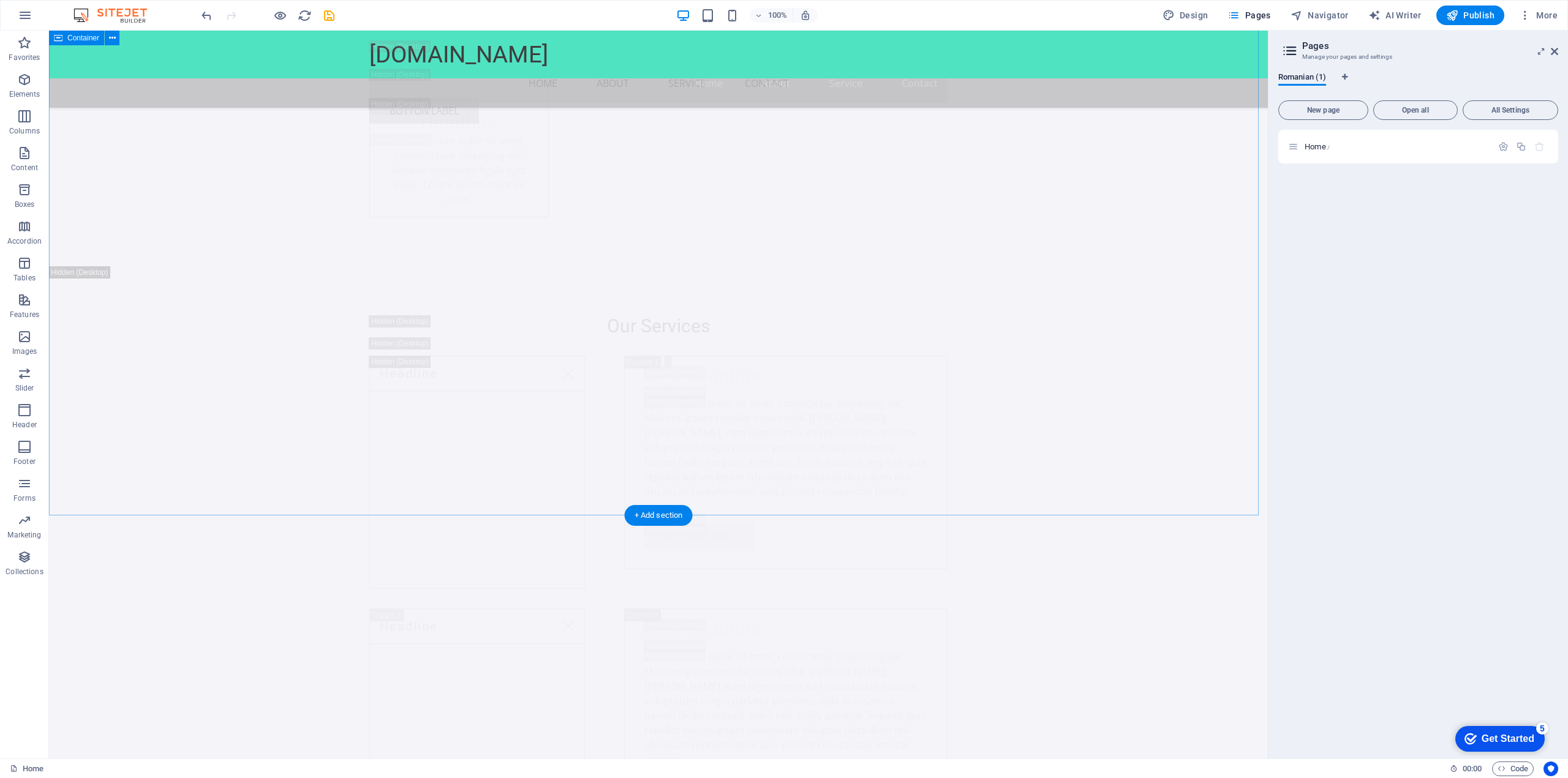
scroll to position [9867, 0]
click at [109, 509] on icon at bounding box center [112, 508] width 7 height 13
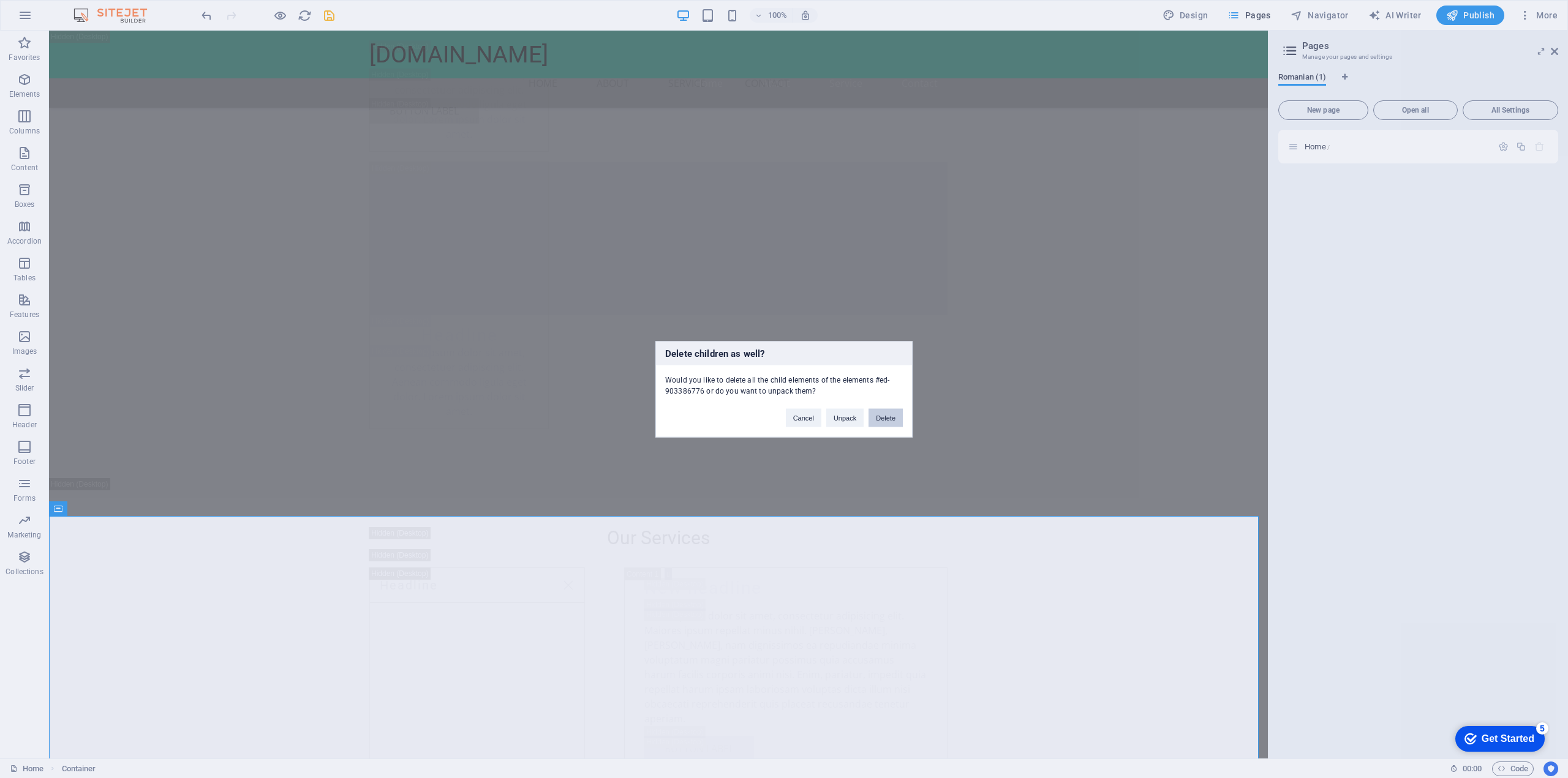
click at [887, 422] on button "Delete" at bounding box center [885, 417] width 34 height 19
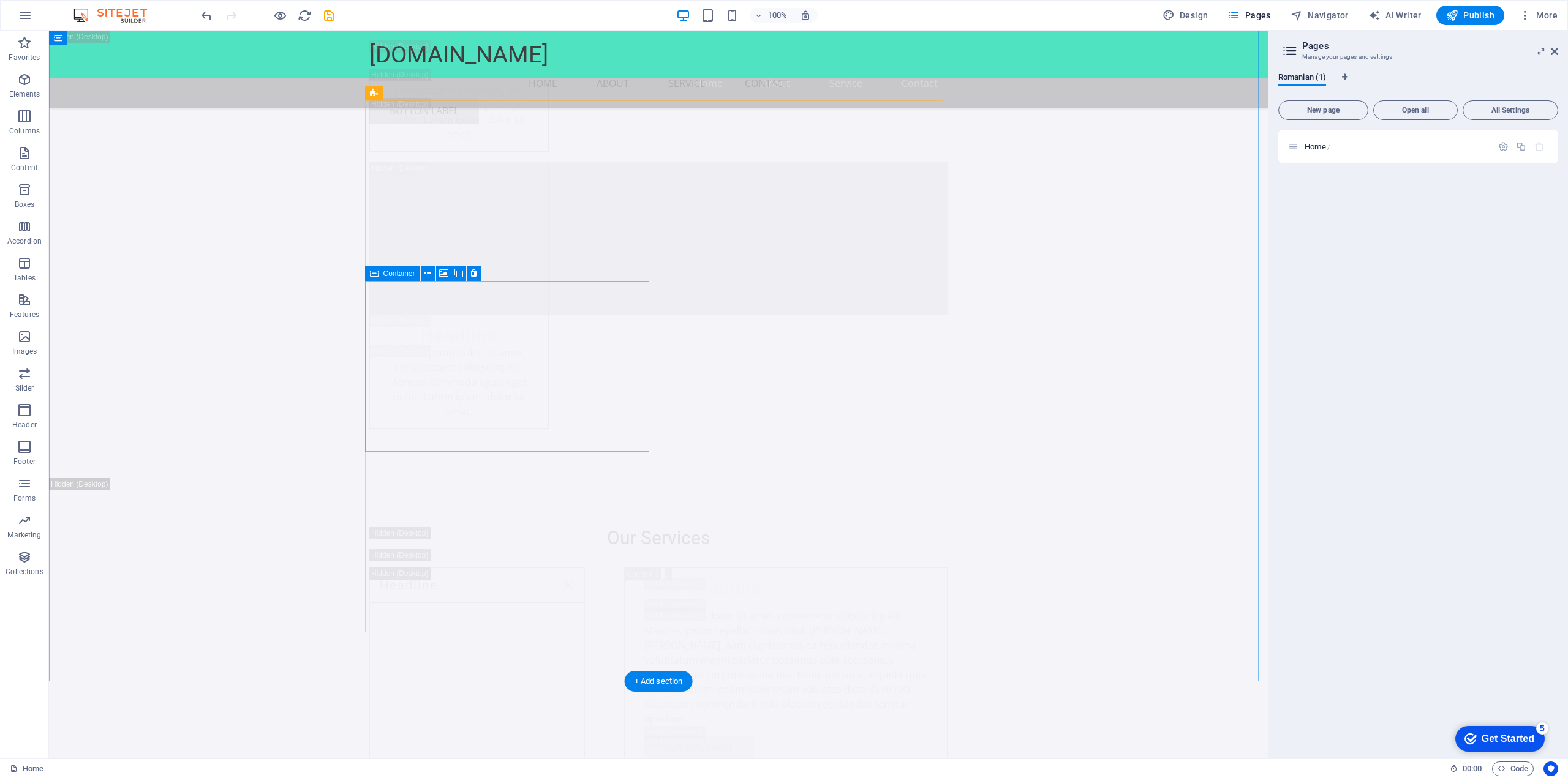
scroll to position [9702, 0]
click at [102, 677] on icon at bounding box center [103, 674] width 7 height 13
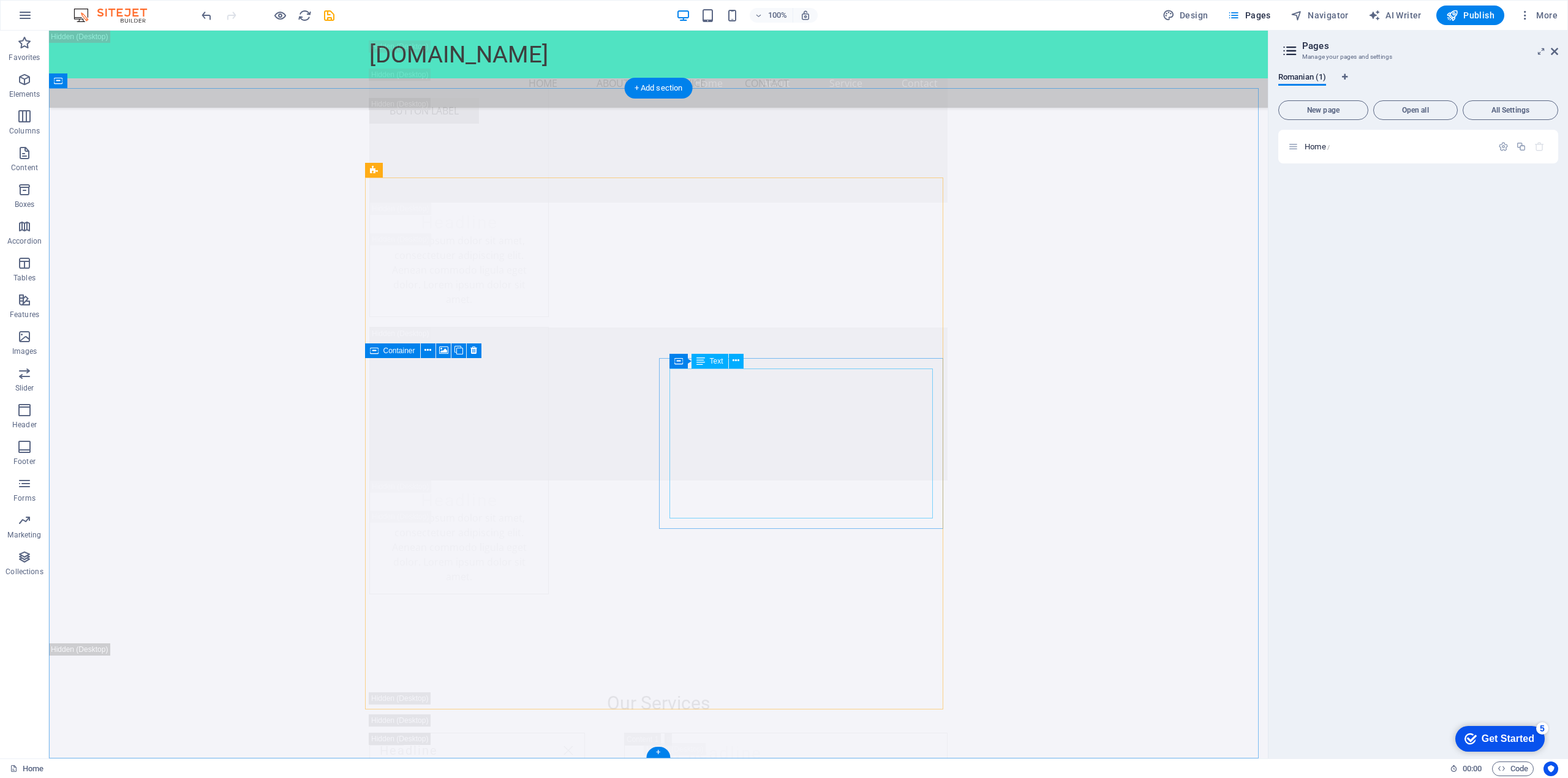
scroll to position [9625, 0]
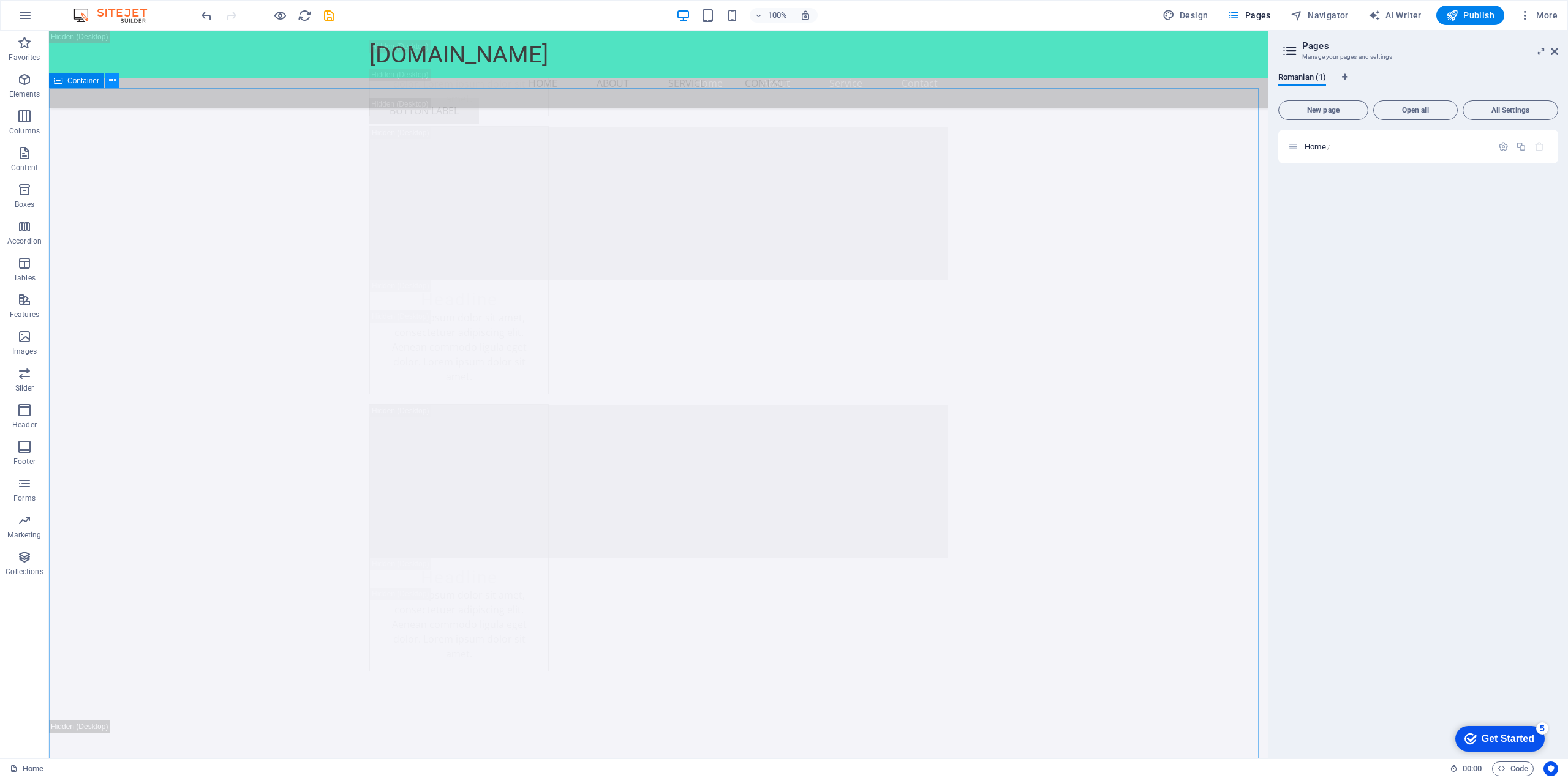
click at [111, 82] on icon at bounding box center [112, 80] width 7 height 13
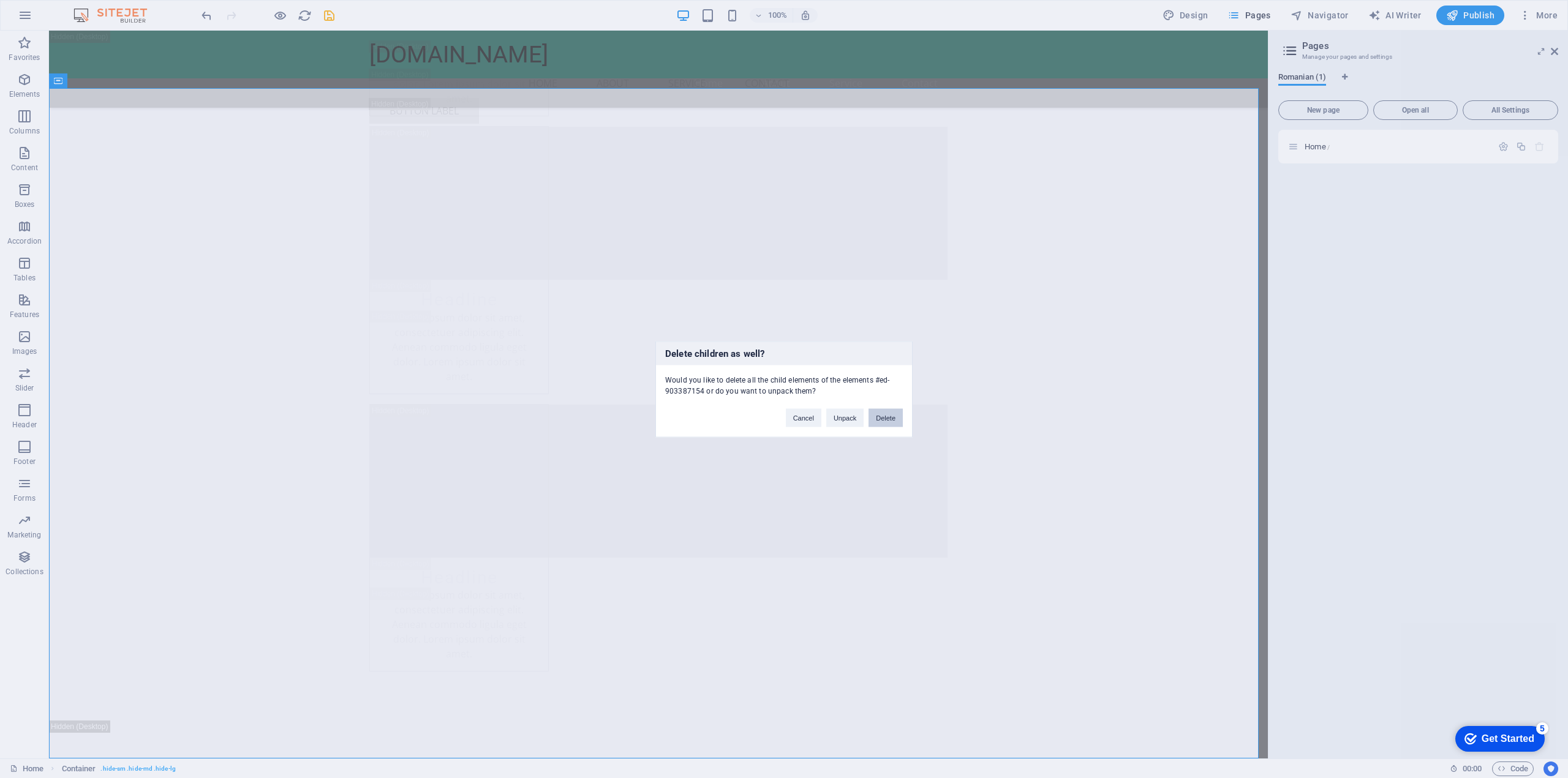
drag, startPoint x: 890, startPoint y: 422, endPoint x: 59, endPoint y: 270, distance: 844.8
click at [890, 422] on button "Delete" at bounding box center [885, 417] width 34 height 19
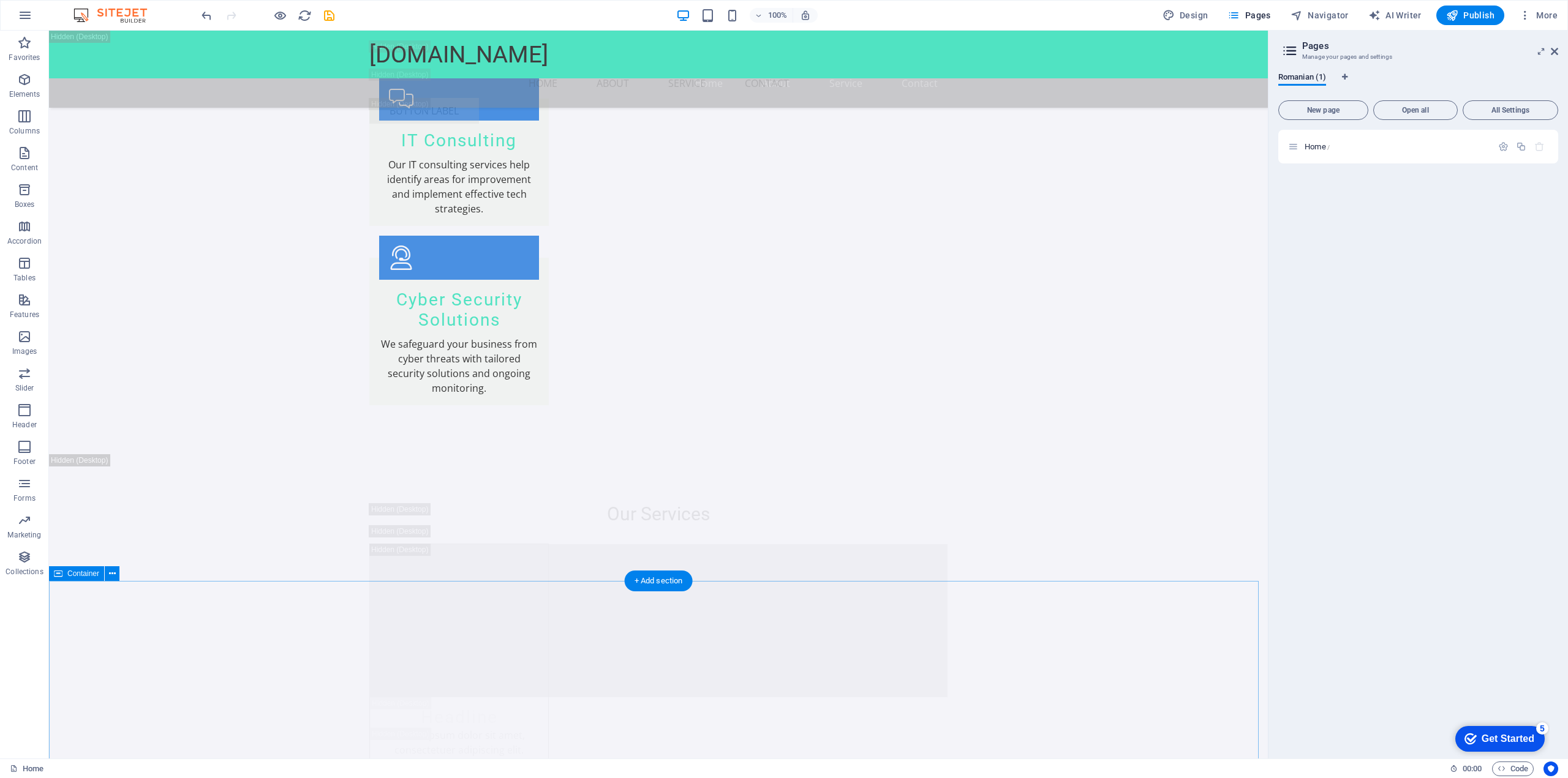
scroll to position [8158, 0]
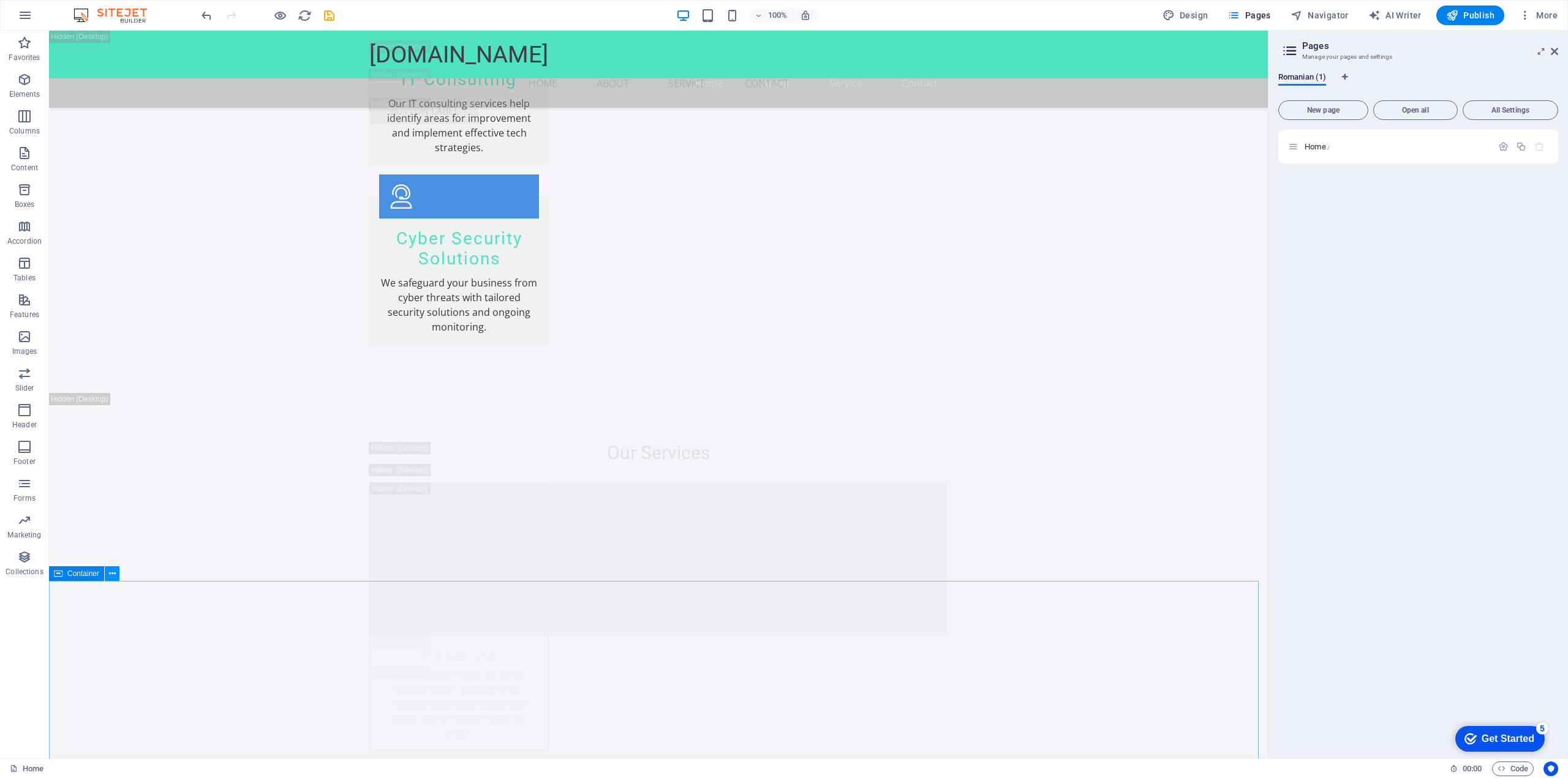
click at [111, 574] on icon at bounding box center [112, 573] width 7 height 13
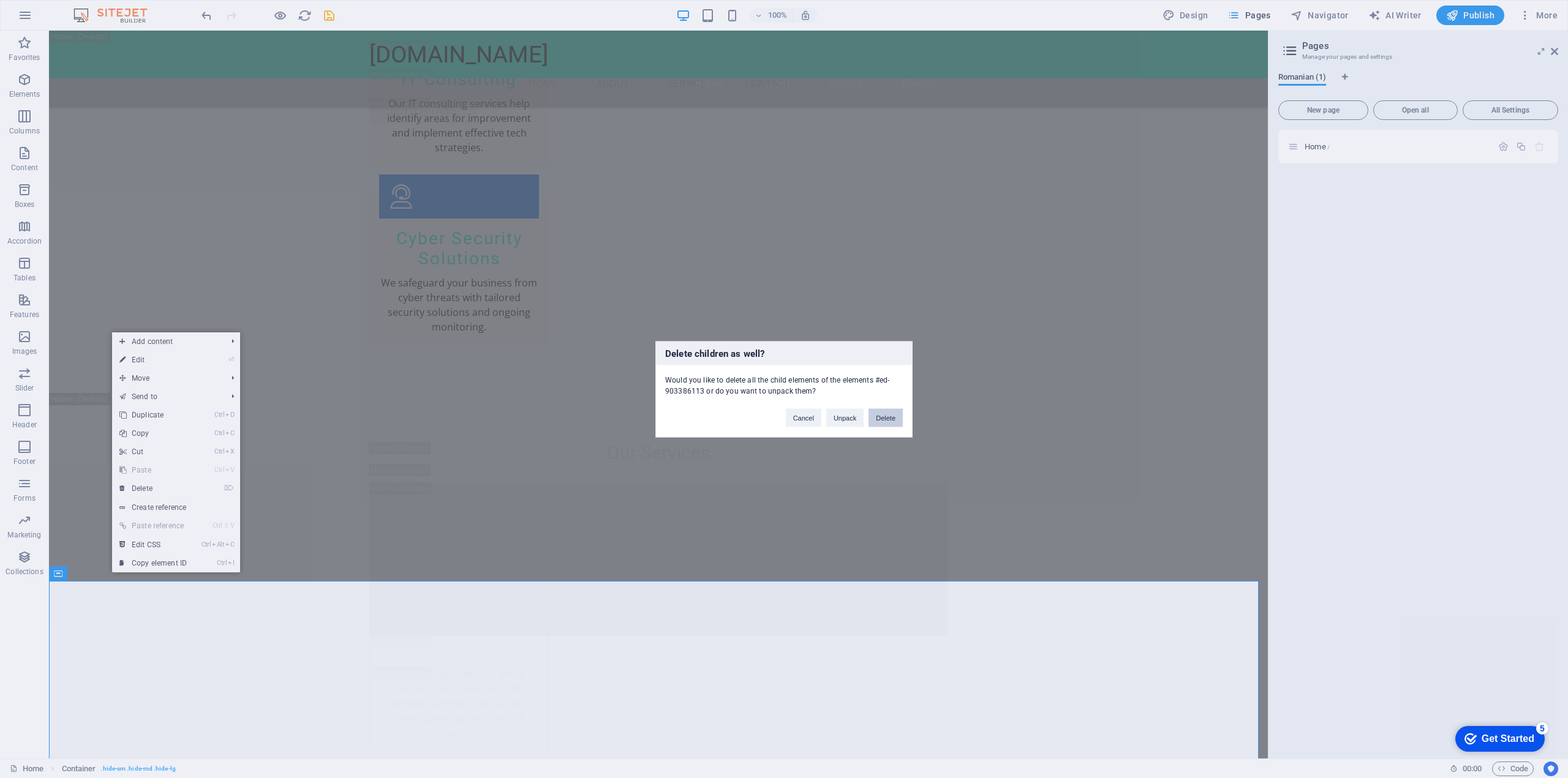
click at [886, 420] on button "Delete" at bounding box center [885, 417] width 34 height 19
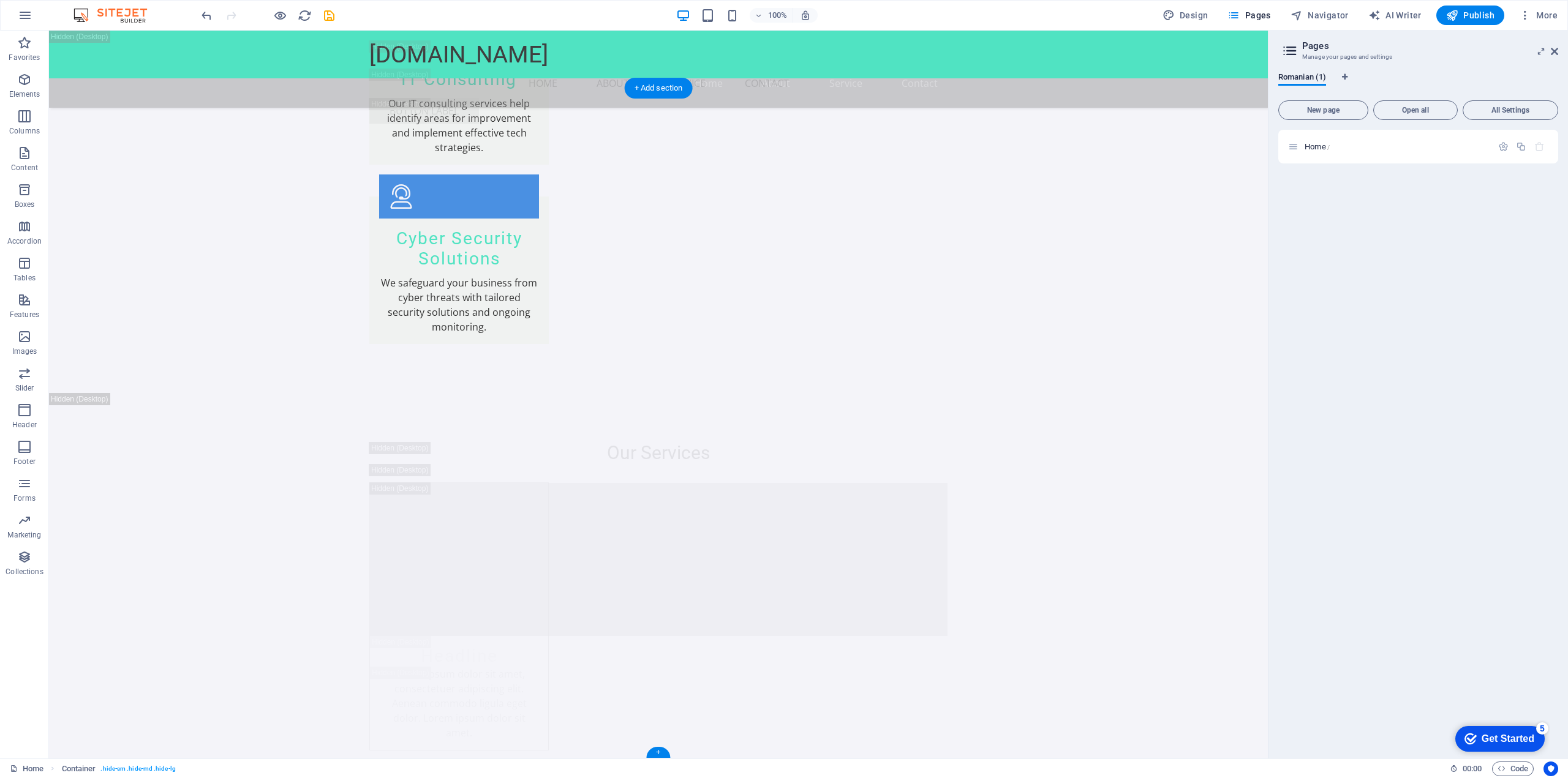
scroll to position [7980, 0]
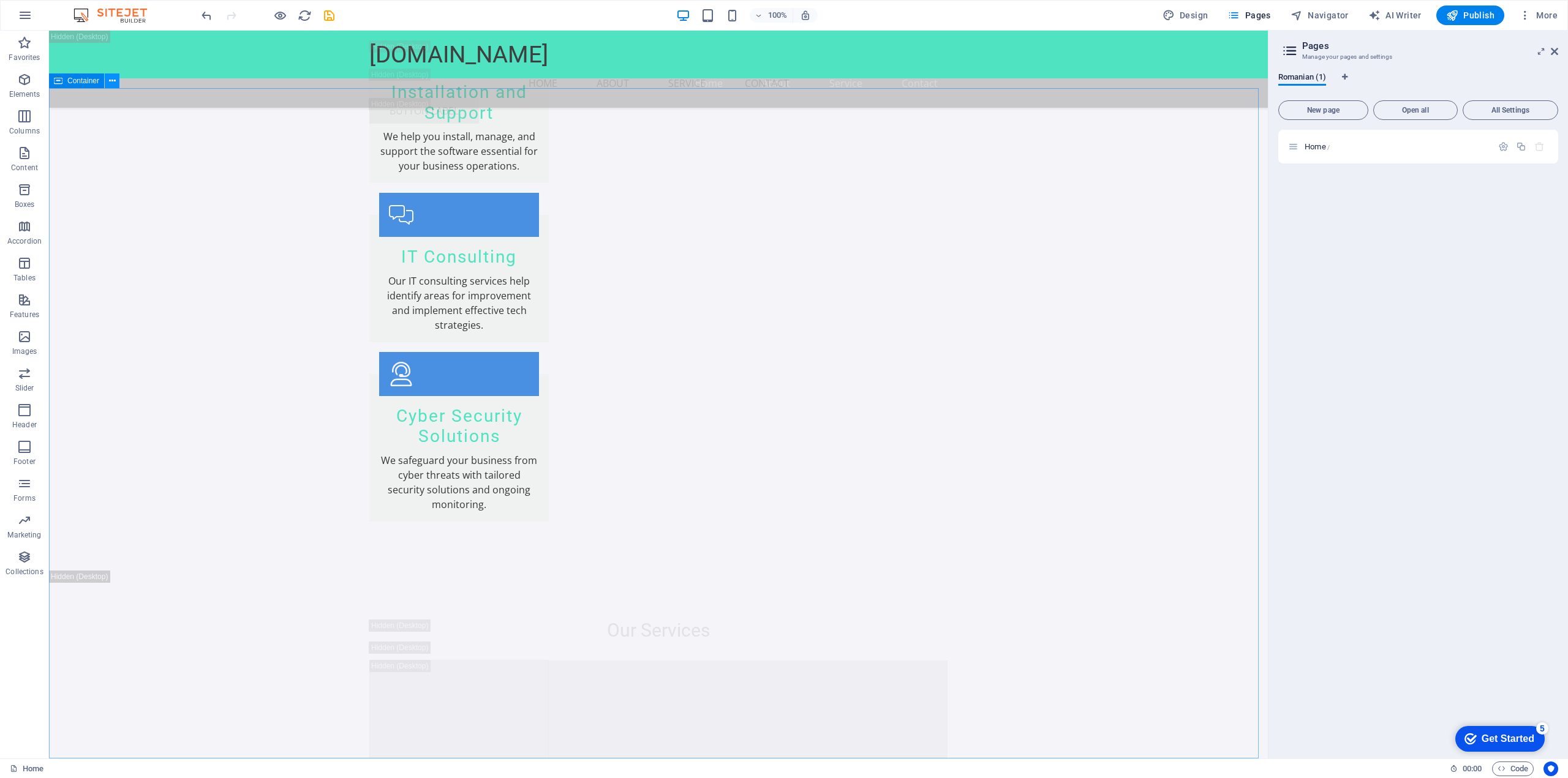
click at [106, 81] on button at bounding box center [111, 80] width 15 height 15
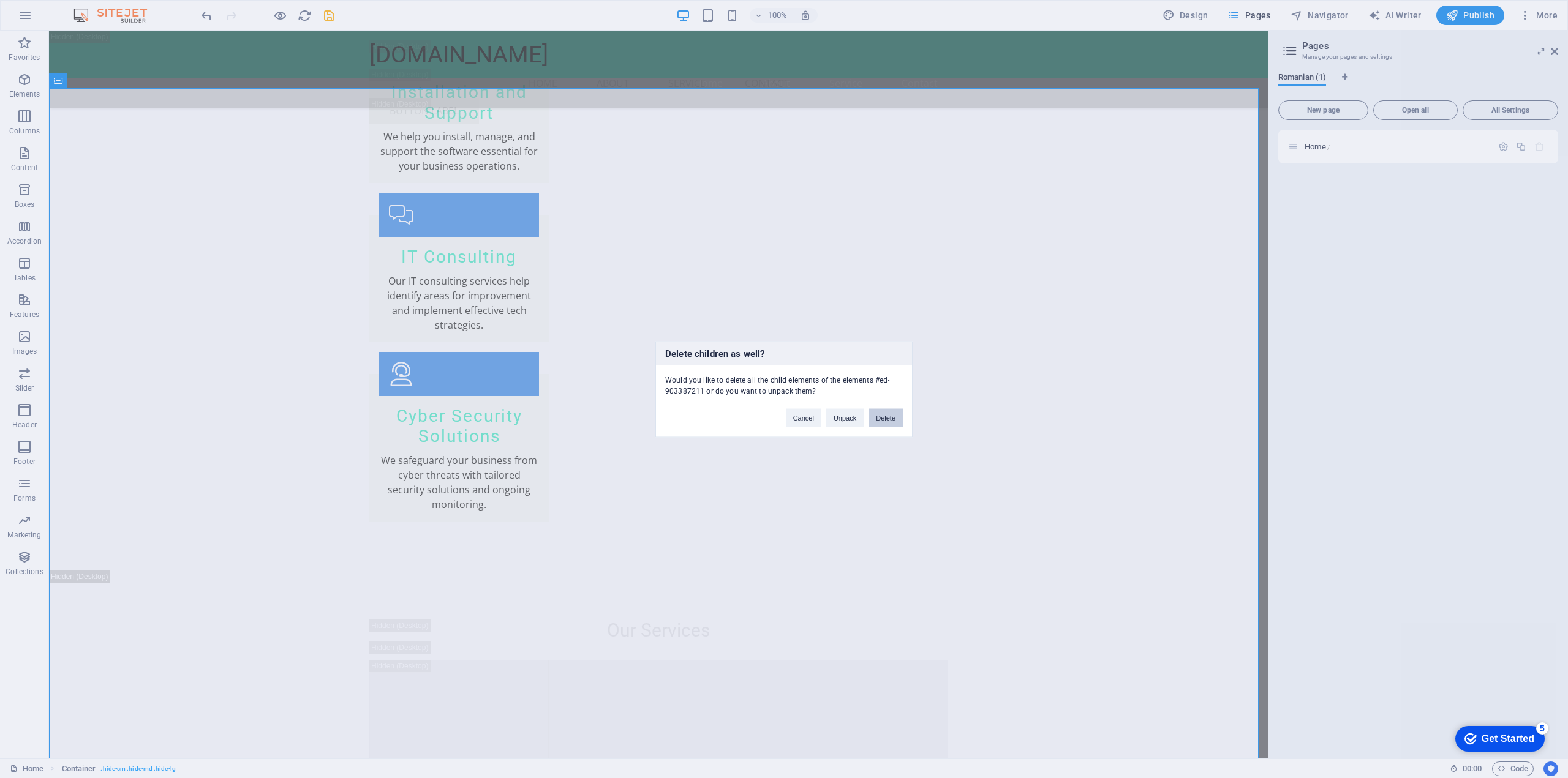
drag, startPoint x: 892, startPoint y: 416, endPoint x: 220, endPoint y: 283, distance: 685.0
click at [892, 416] on button "Delete" at bounding box center [885, 417] width 34 height 19
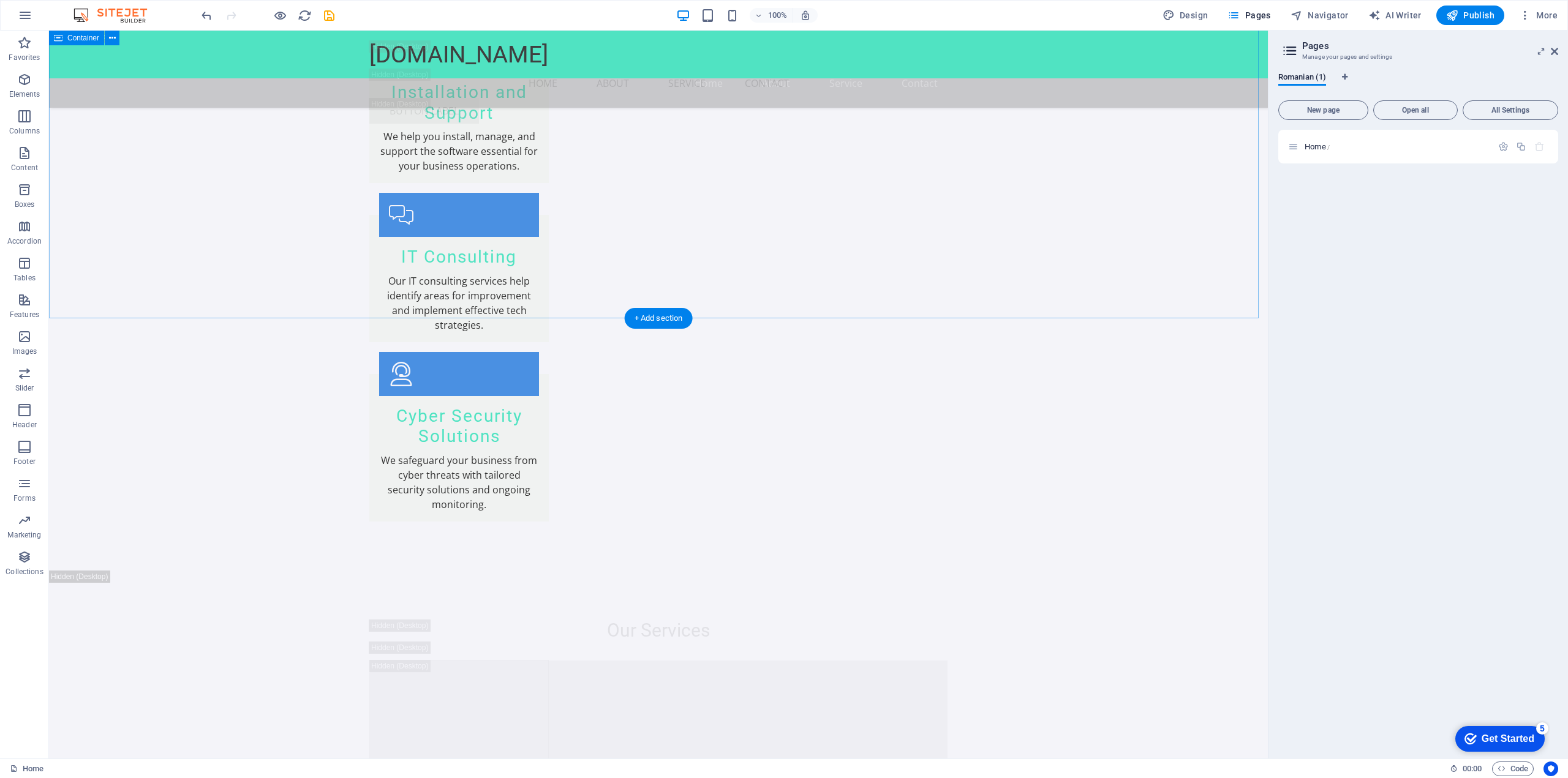
scroll to position [7310, 0]
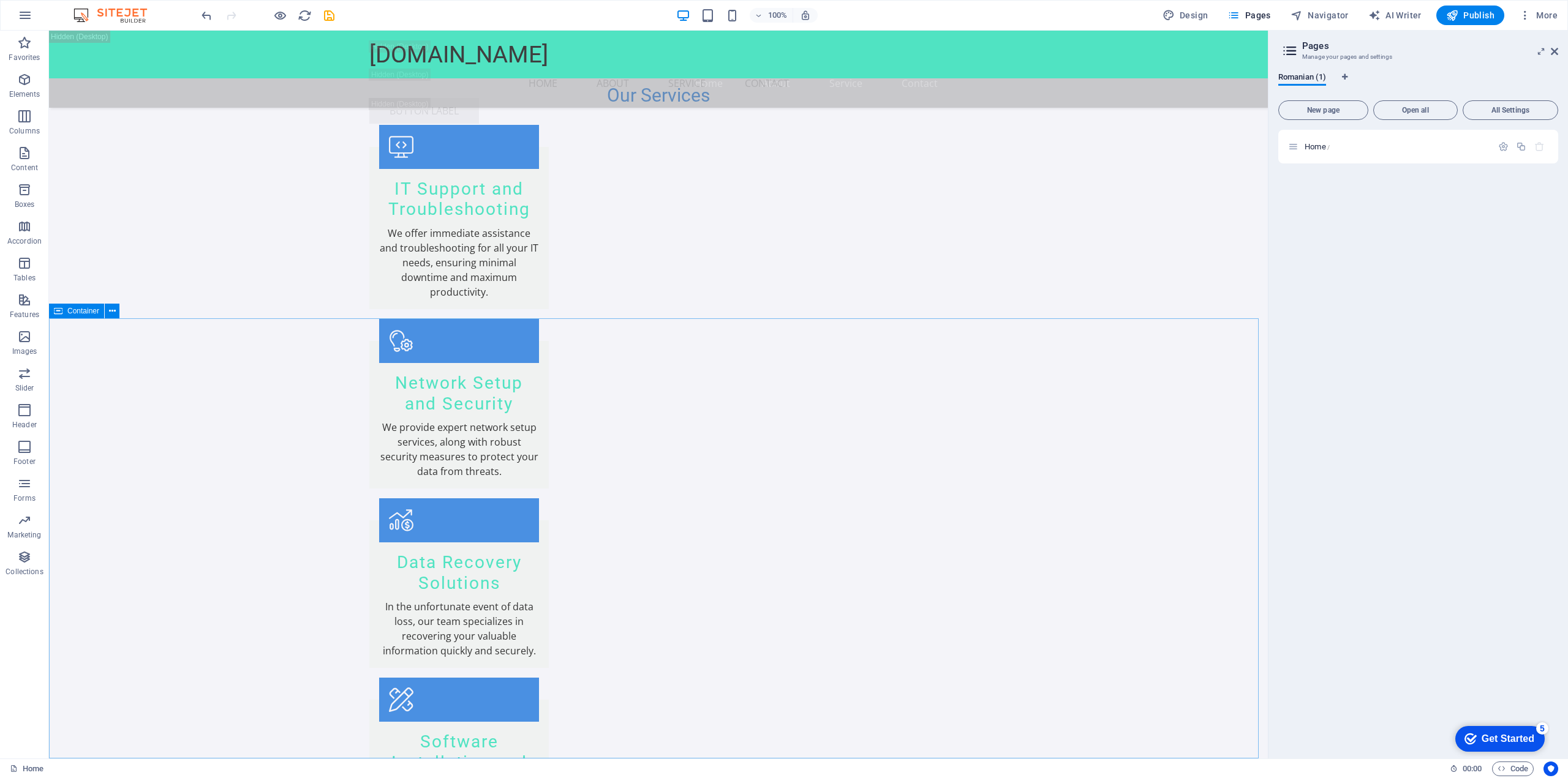
click at [120, 311] on div "Container" at bounding box center [88, 311] width 78 height 16
click at [116, 312] on button at bounding box center [111, 310] width 15 height 15
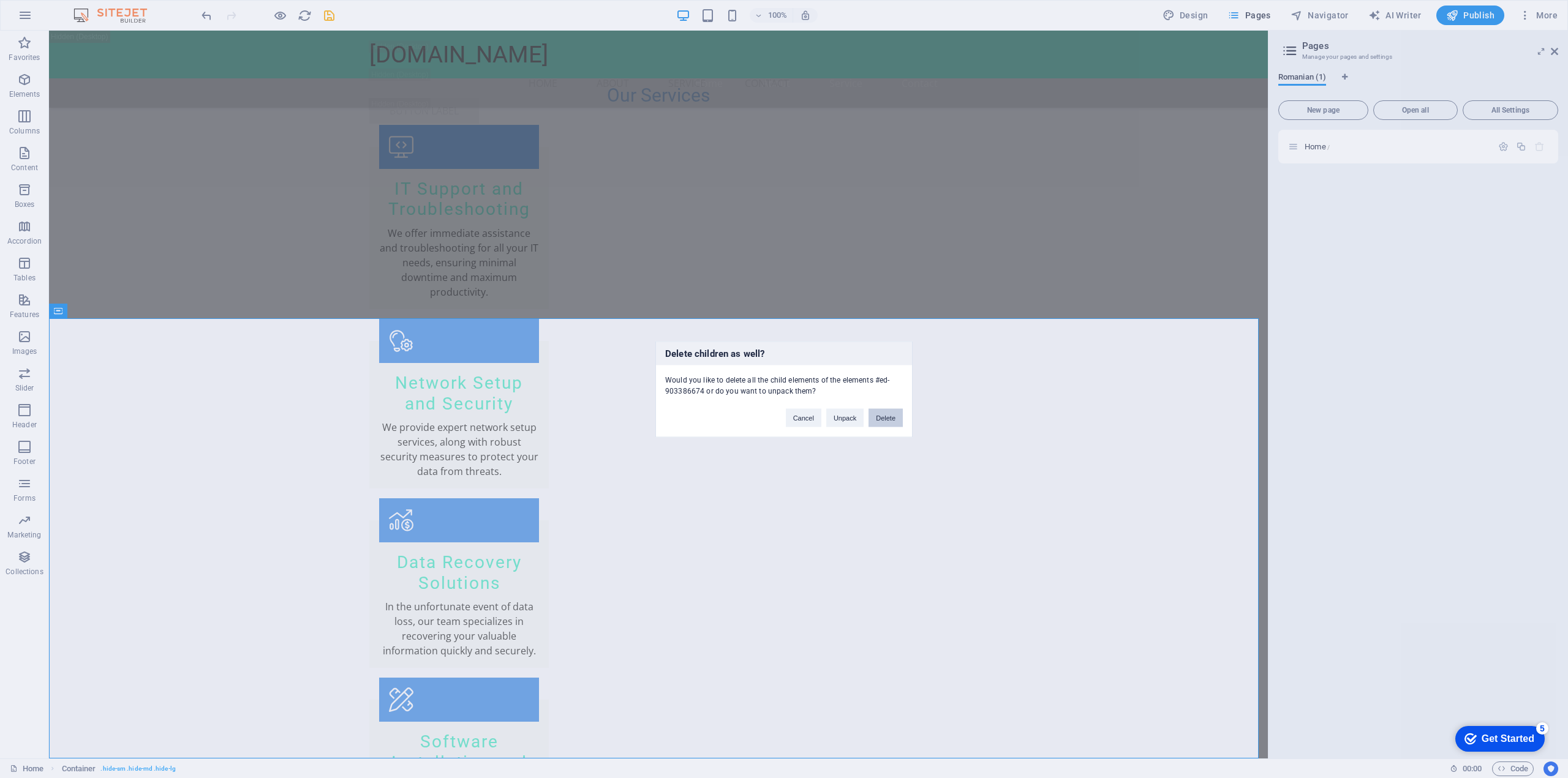
click at [888, 419] on button "Delete" at bounding box center [885, 417] width 34 height 19
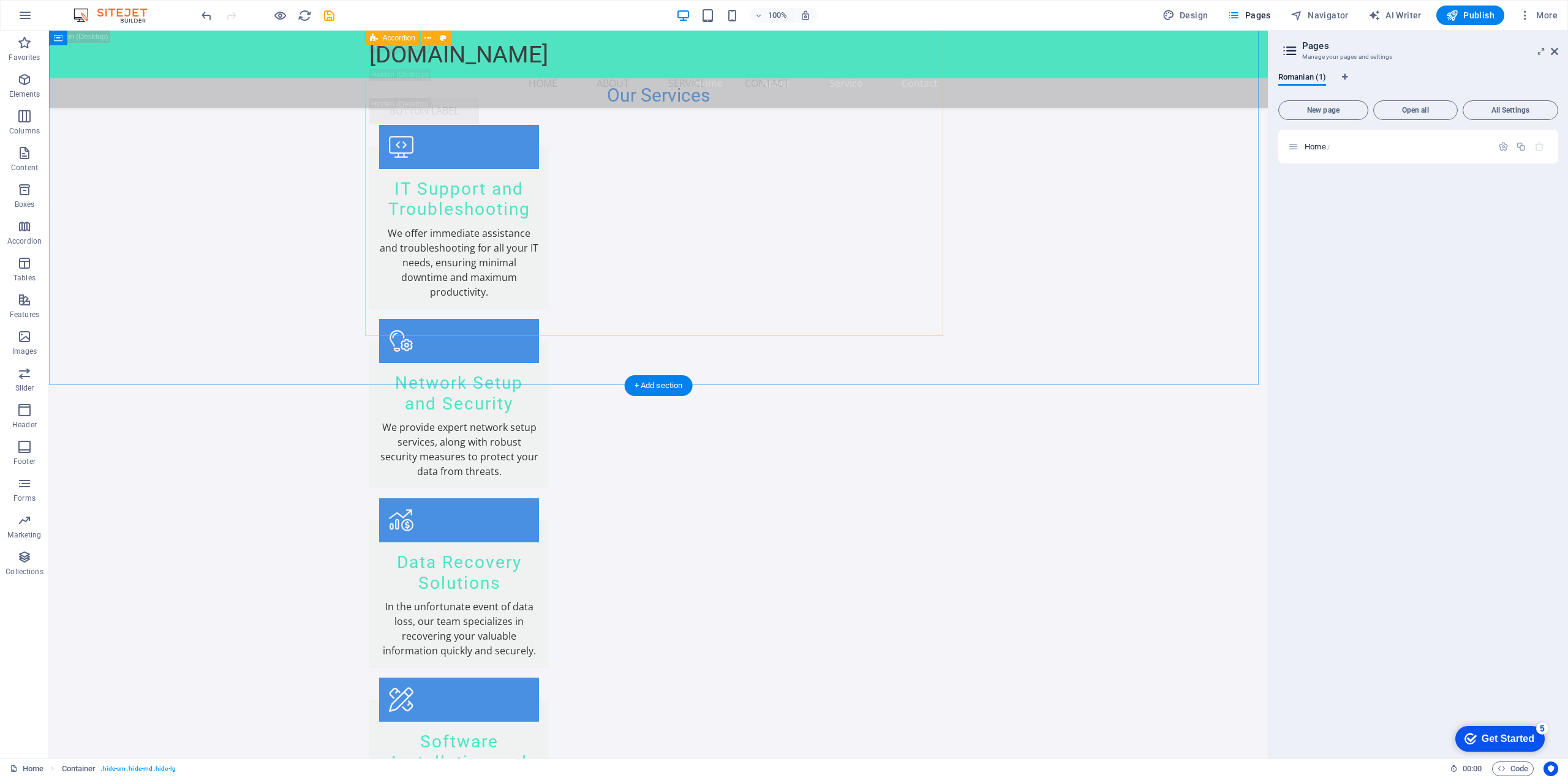
scroll to position [6870, 0]
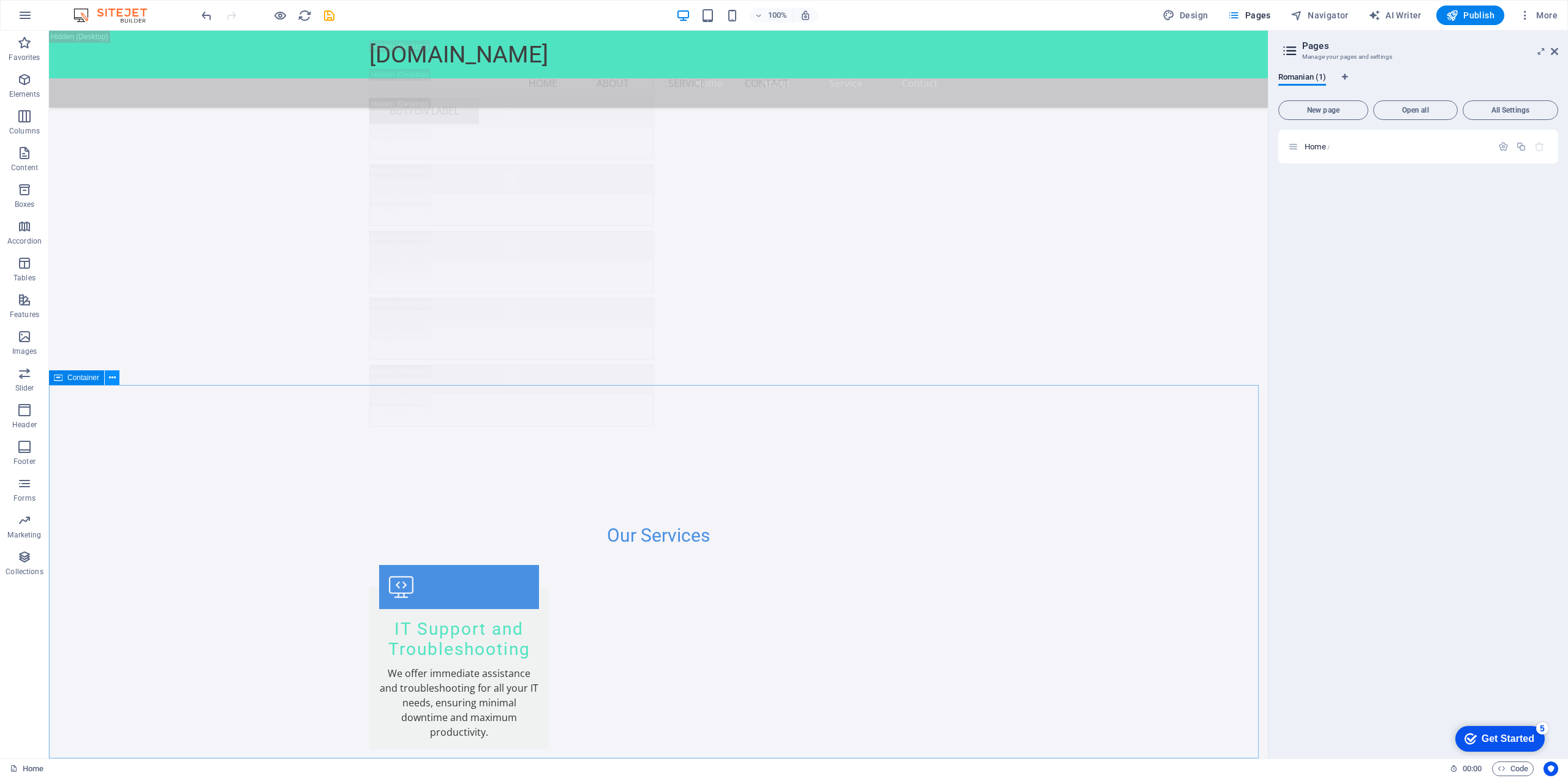
click at [112, 374] on icon at bounding box center [112, 378] width 7 height 13
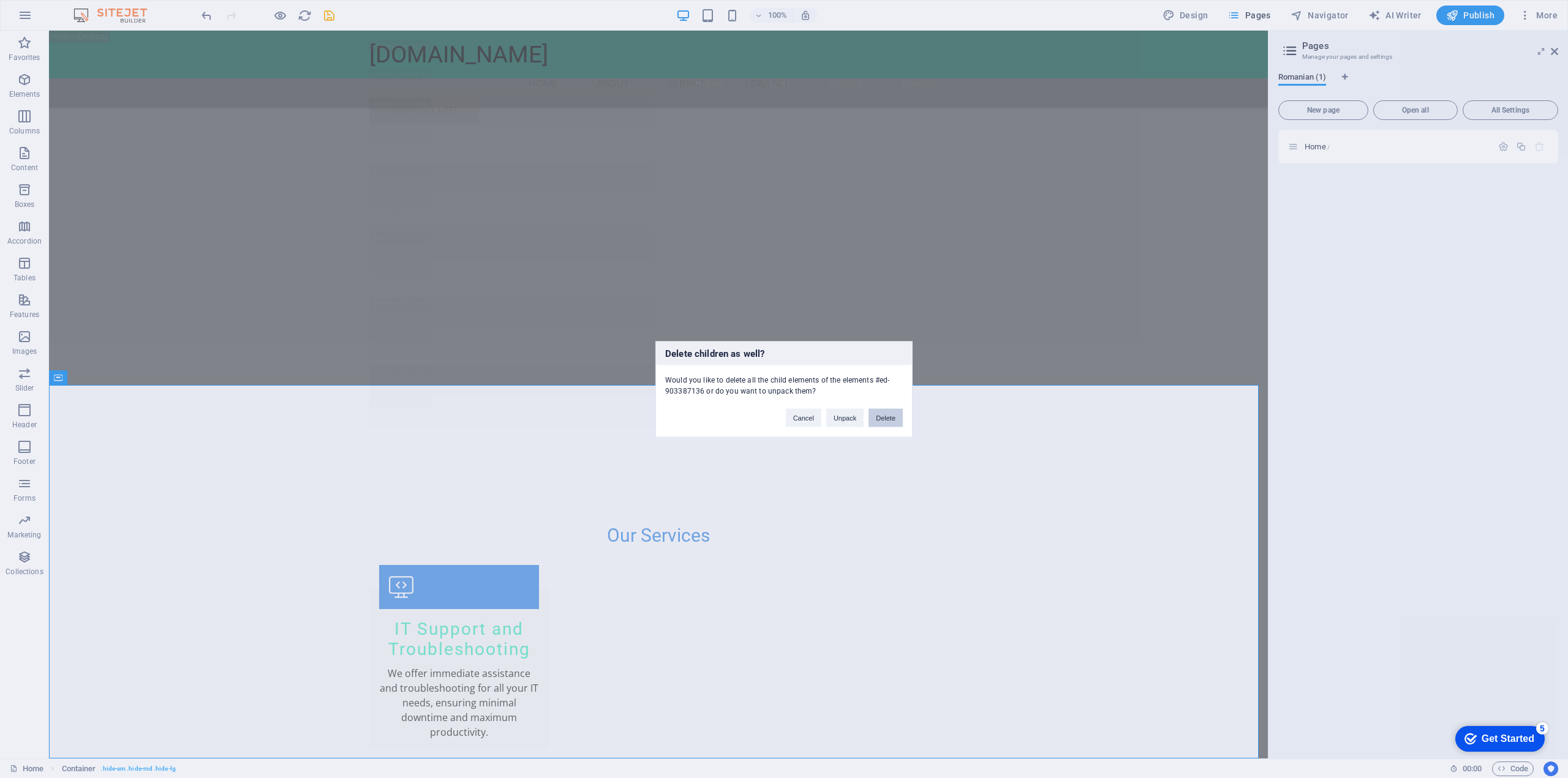
click at [884, 418] on button "Delete" at bounding box center [885, 417] width 34 height 19
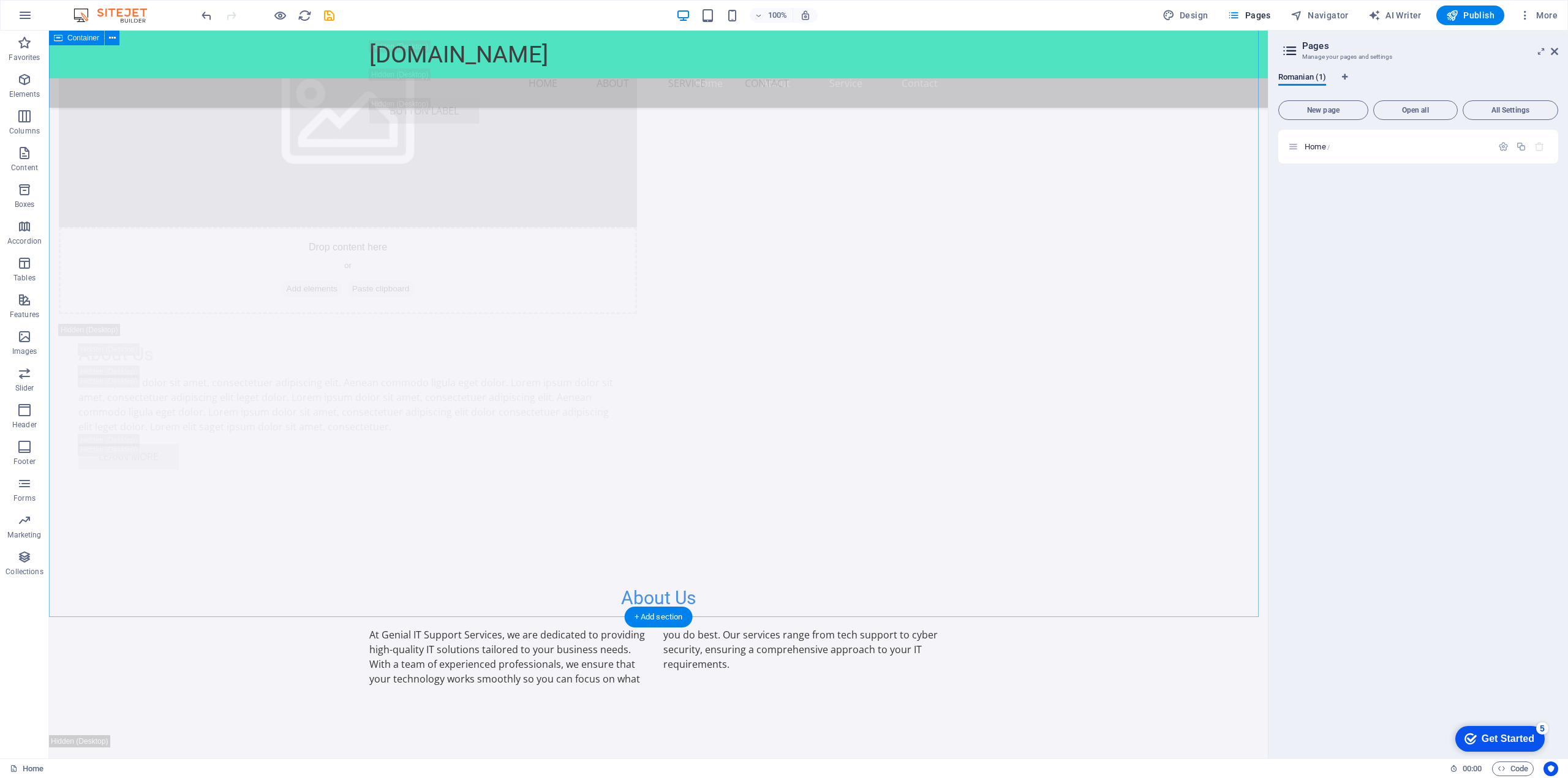
scroll to position [5026, 0]
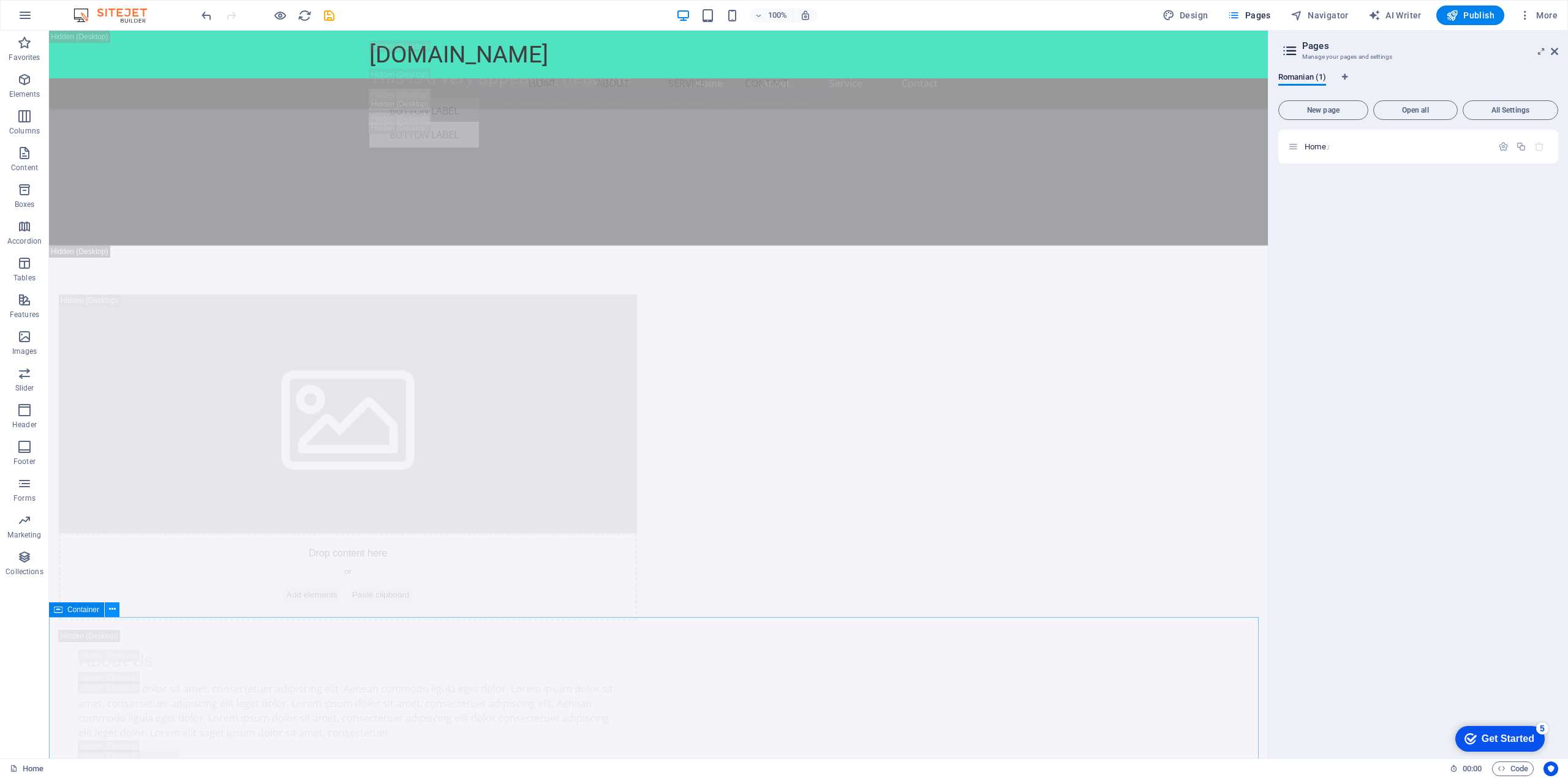
click at [116, 610] on button at bounding box center [111, 609] width 15 height 15
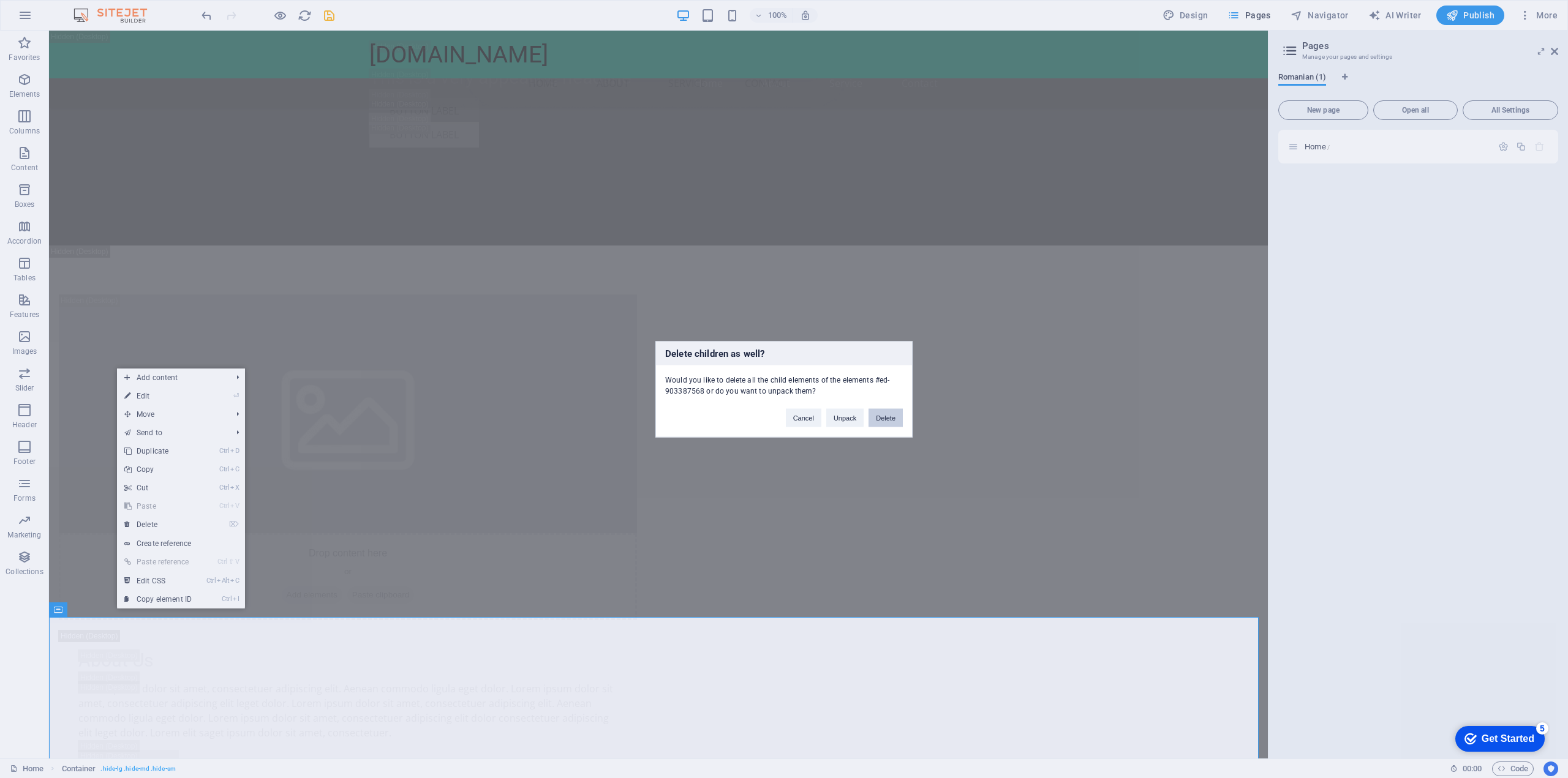
click at [892, 416] on button "Delete" at bounding box center [885, 417] width 34 height 19
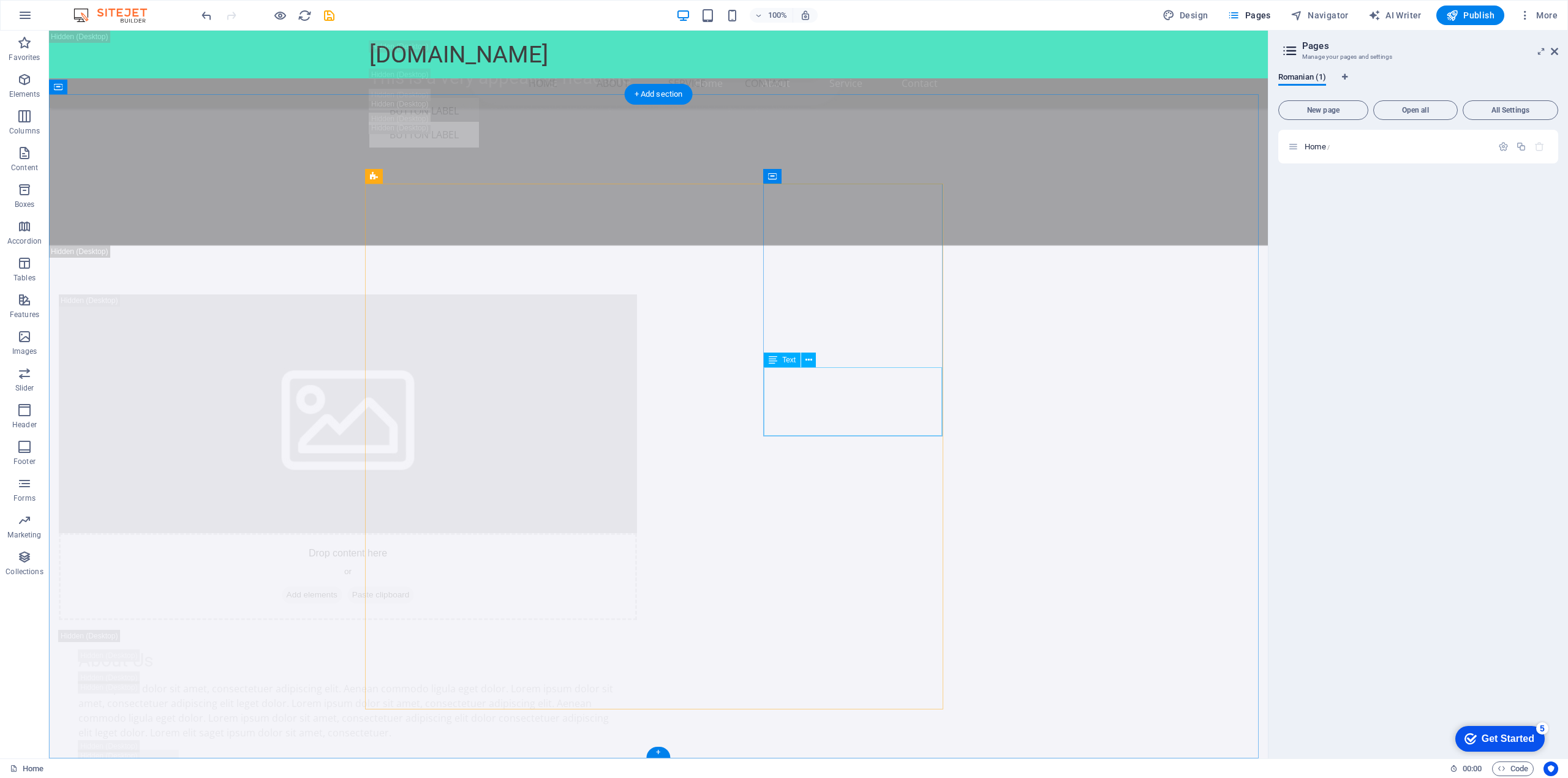
scroll to position [4885, 0]
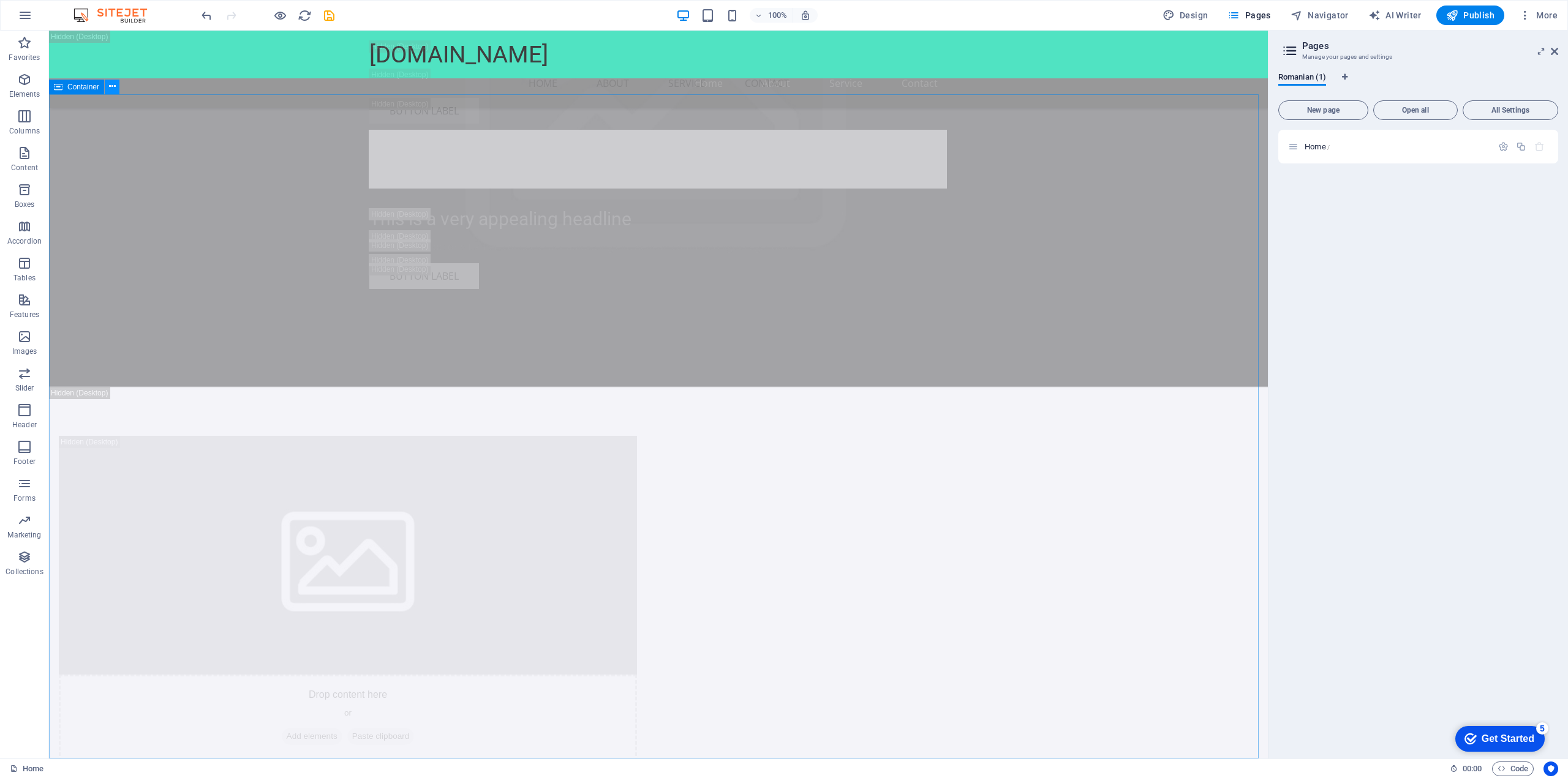
click at [109, 82] on icon at bounding box center [112, 86] width 7 height 13
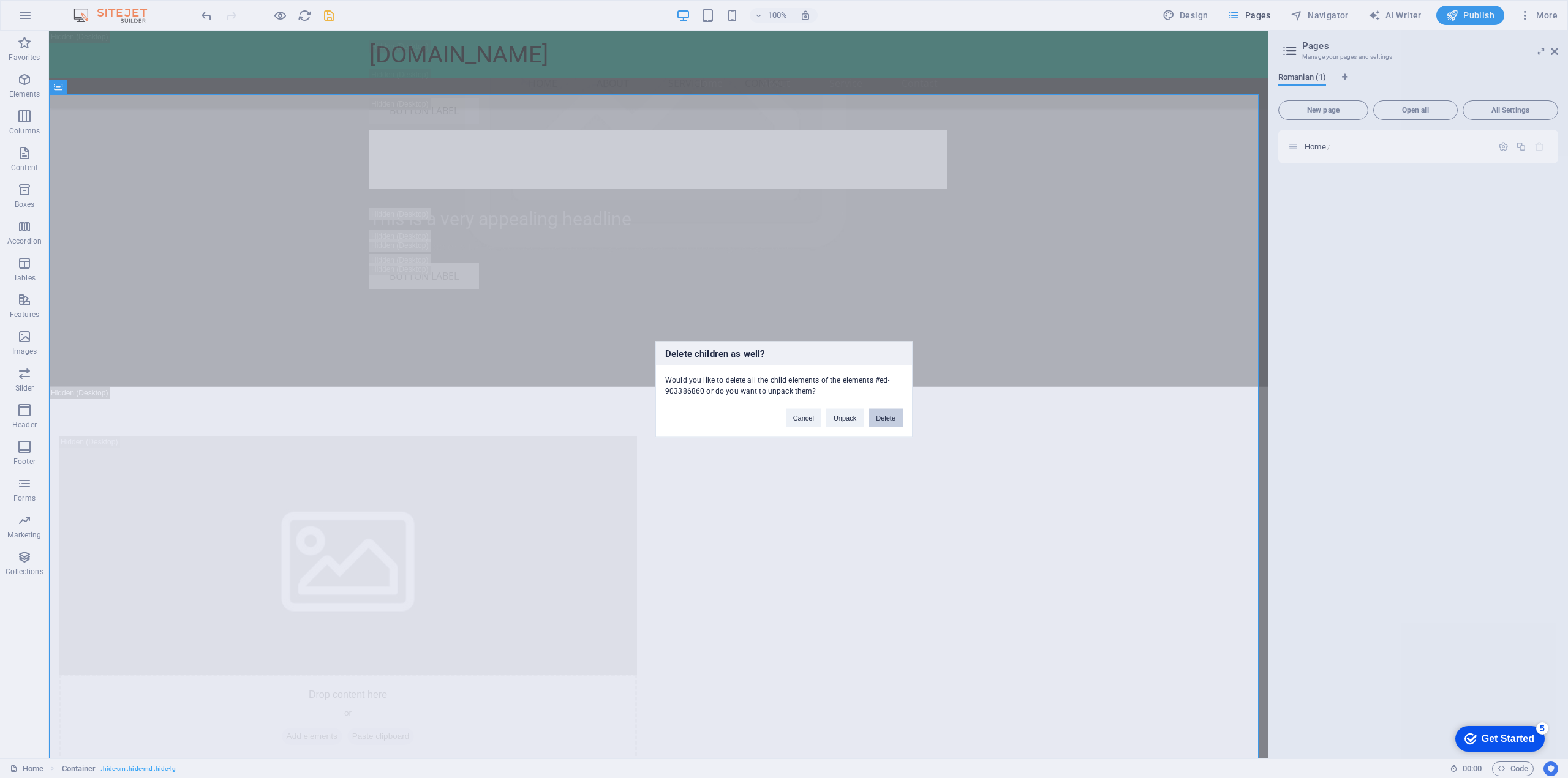
click at [897, 413] on button "Delete" at bounding box center [885, 417] width 34 height 19
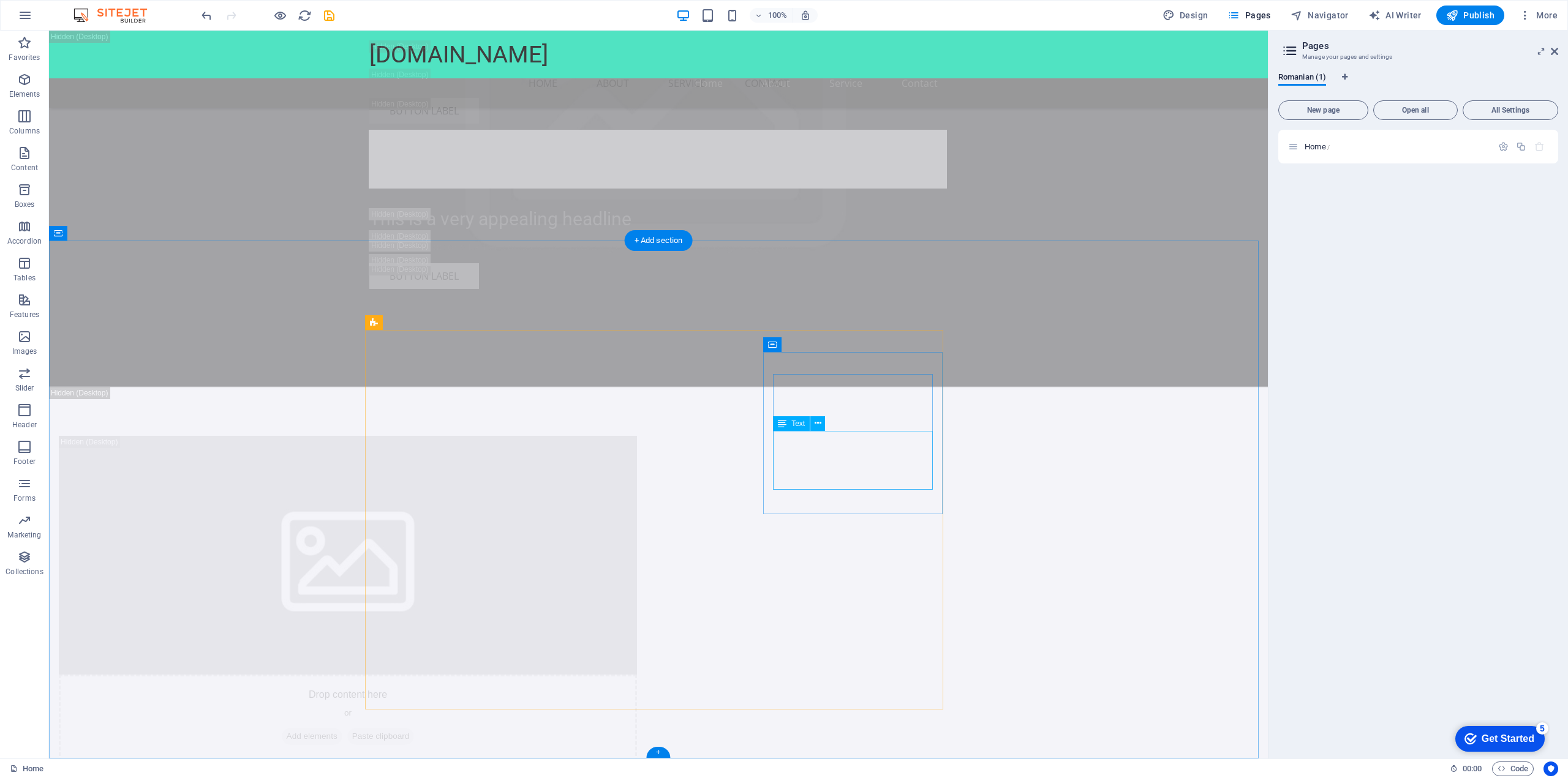
scroll to position [4221, 0]
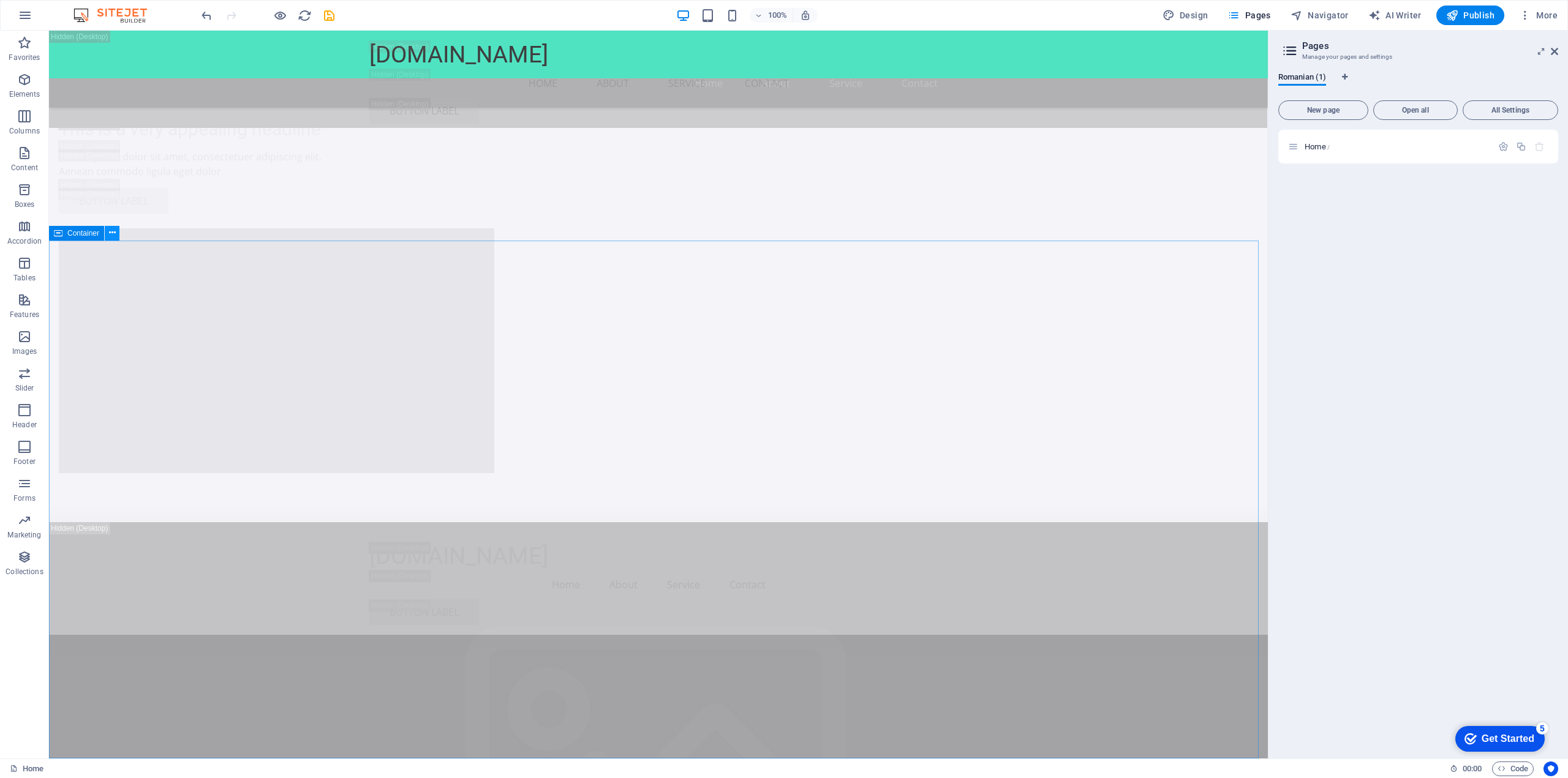
click at [117, 230] on button at bounding box center [111, 232] width 15 height 15
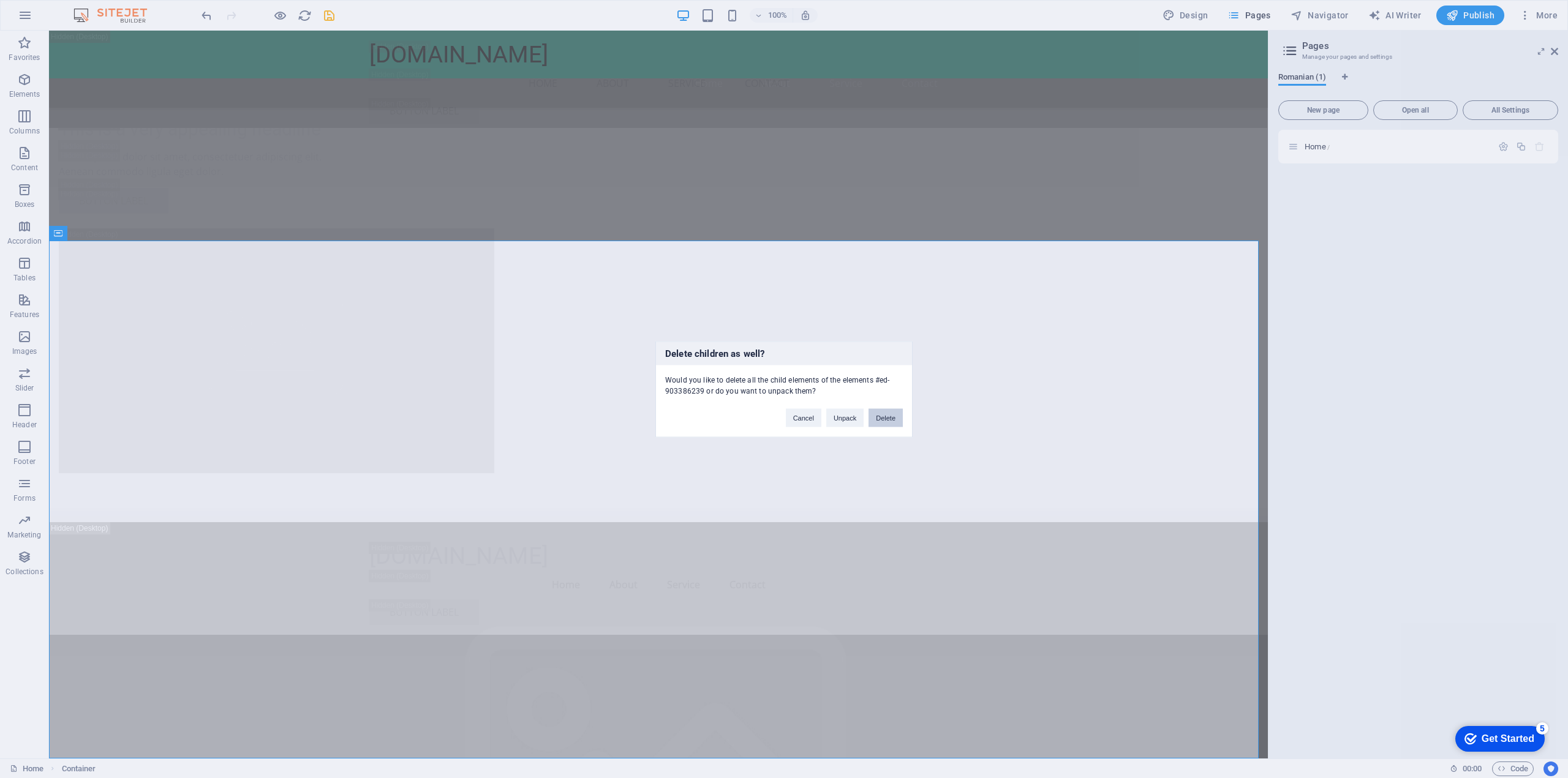
click at [896, 420] on button "Delete" at bounding box center [885, 417] width 34 height 19
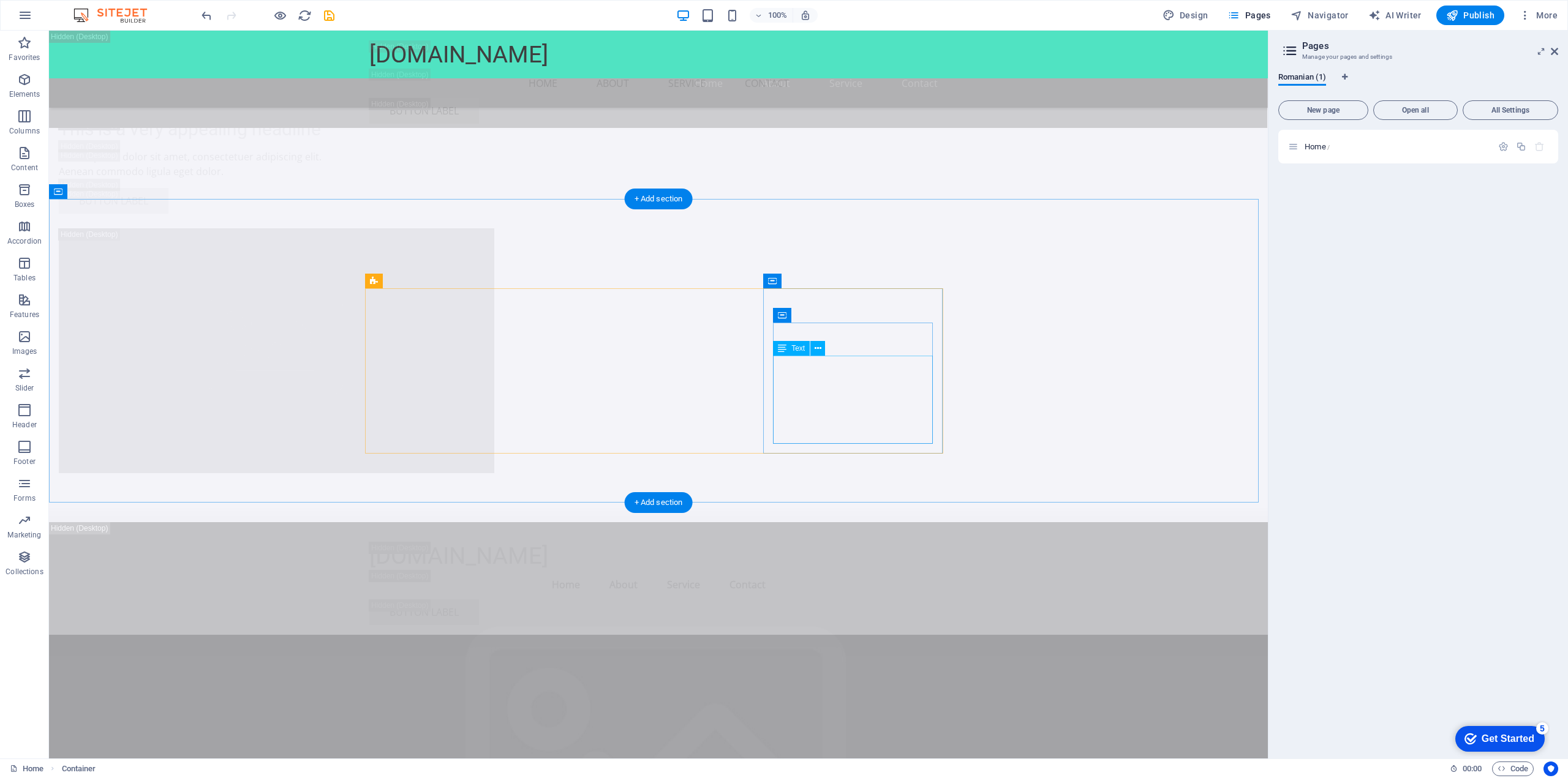
scroll to position [3703, 0]
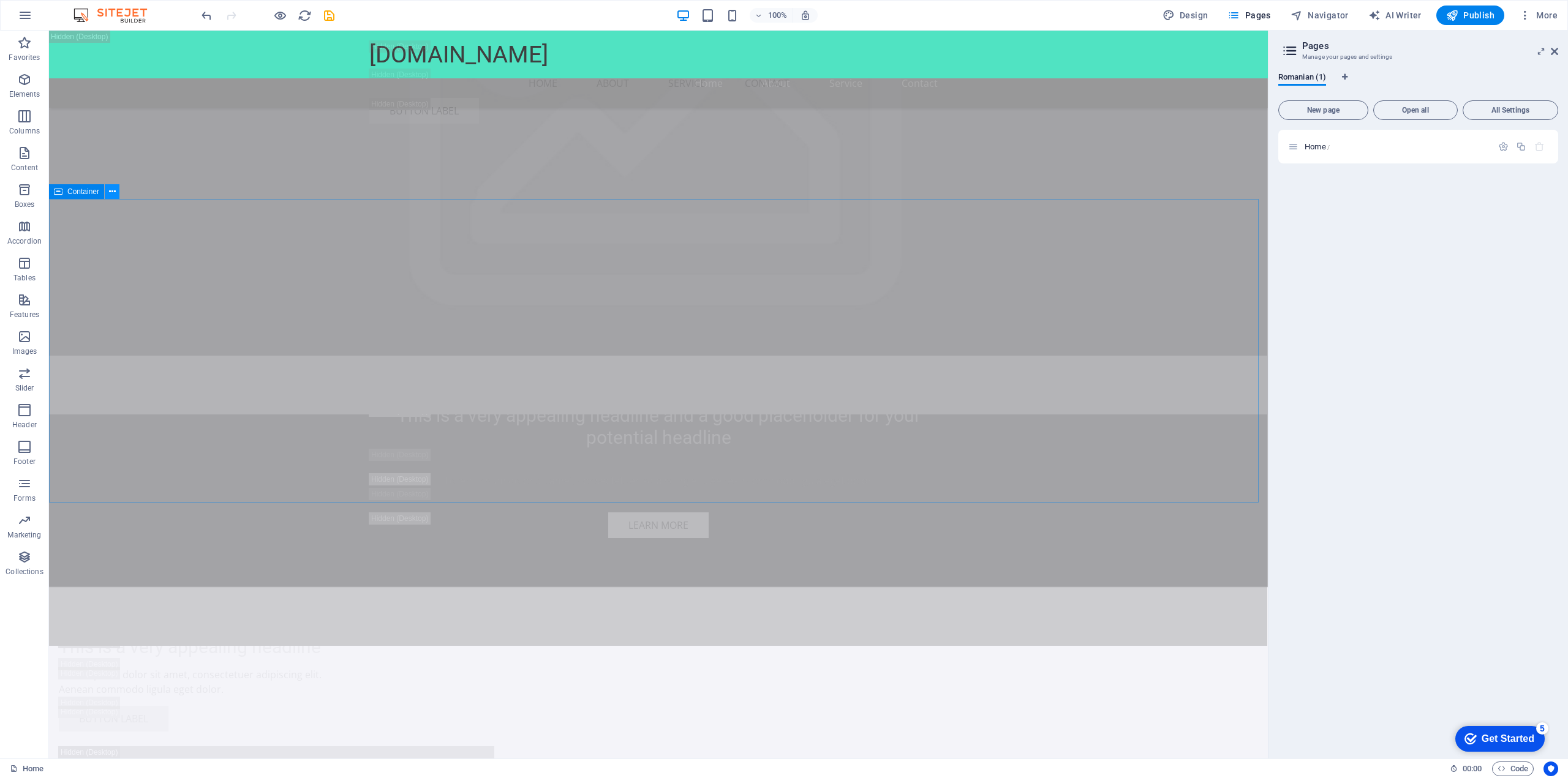
drag, startPoint x: 117, startPoint y: 189, endPoint x: 119, endPoint y: 195, distance: 6.3
click at [117, 191] on button at bounding box center [111, 191] width 15 height 15
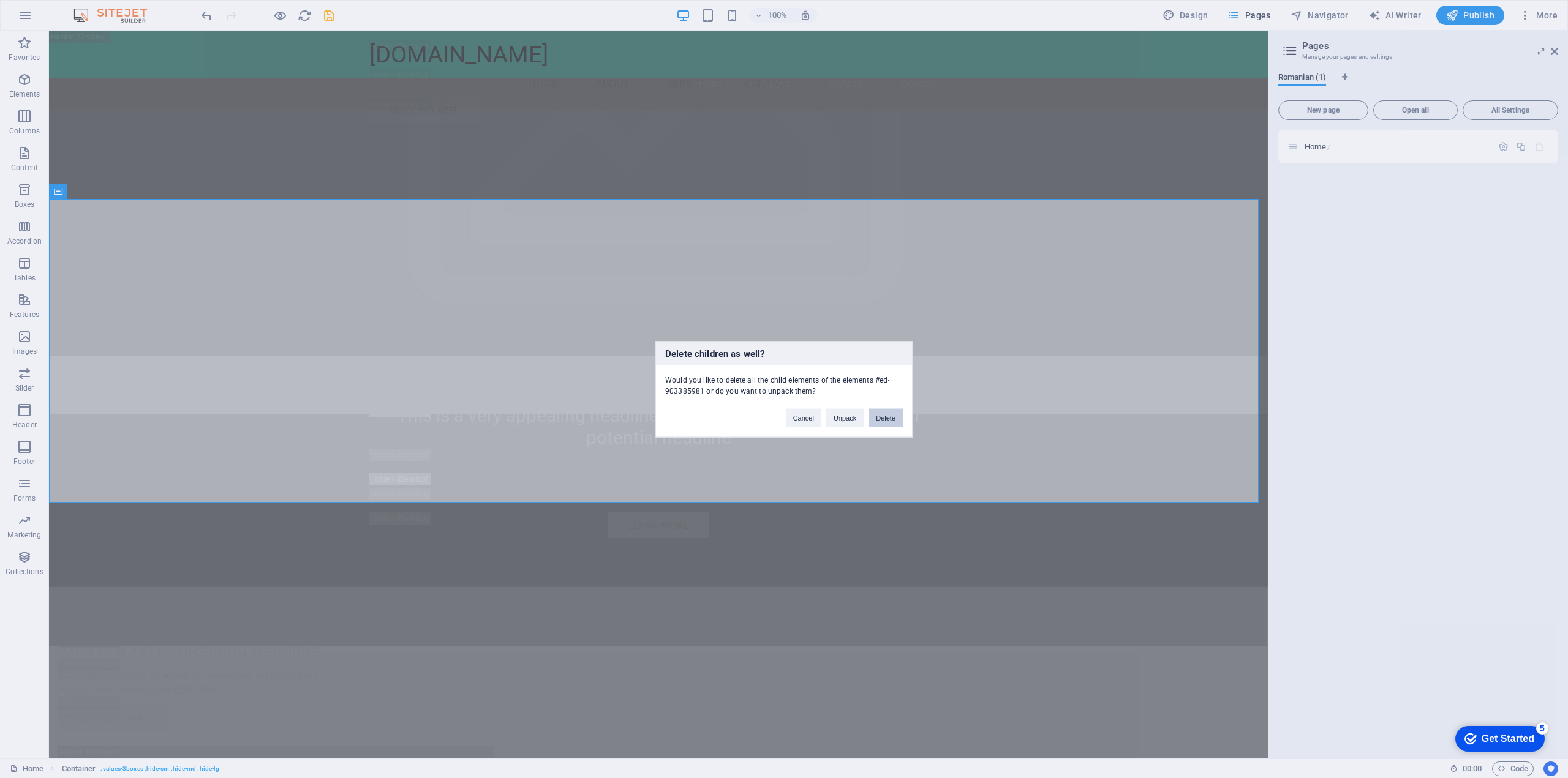
click at [883, 413] on button "Delete" at bounding box center [885, 417] width 34 height 19
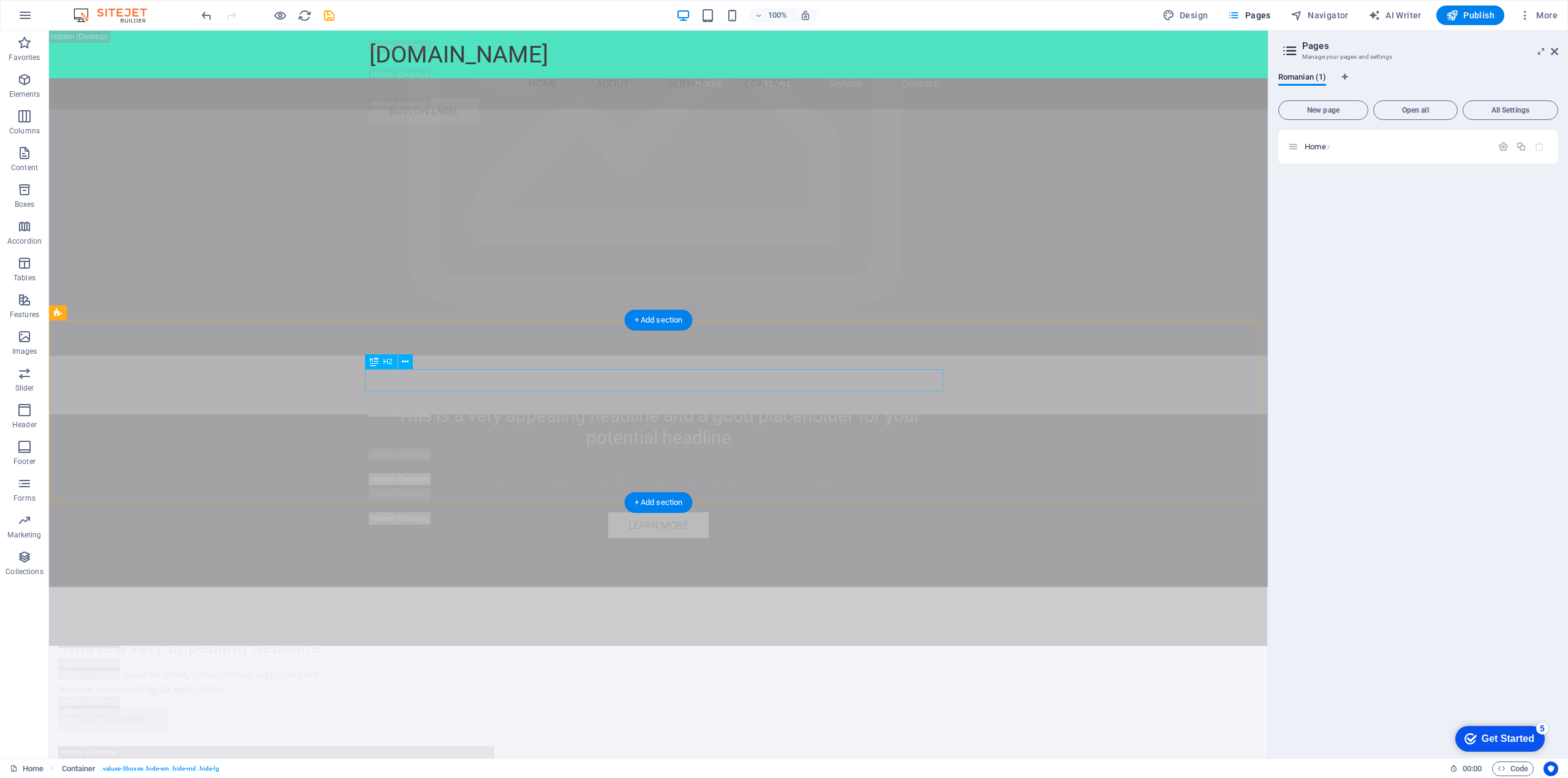
scroll to position [3399, 0]
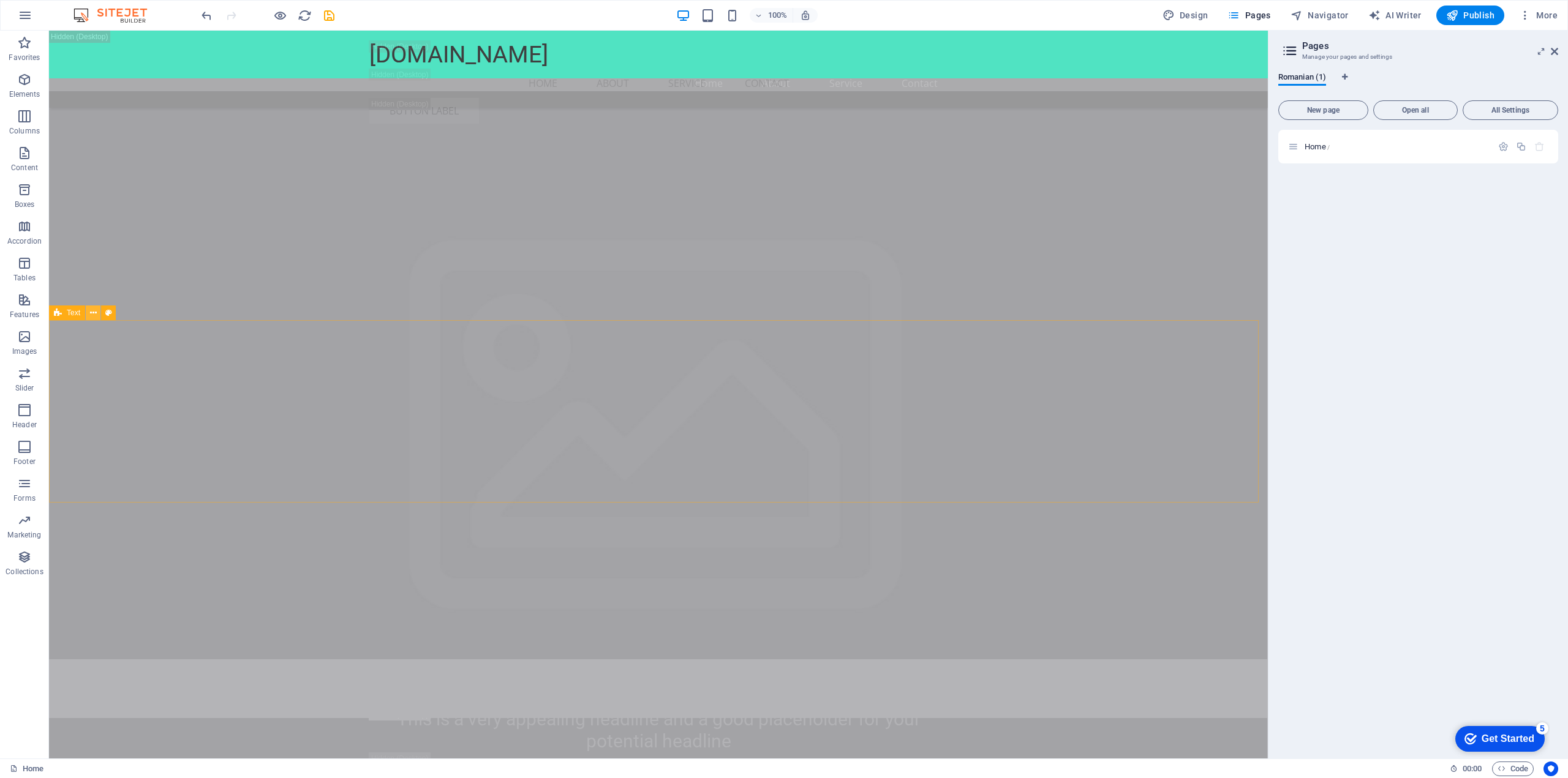
click at [93, 307] on icon at bounding box center [93, 312] width 7 height 13
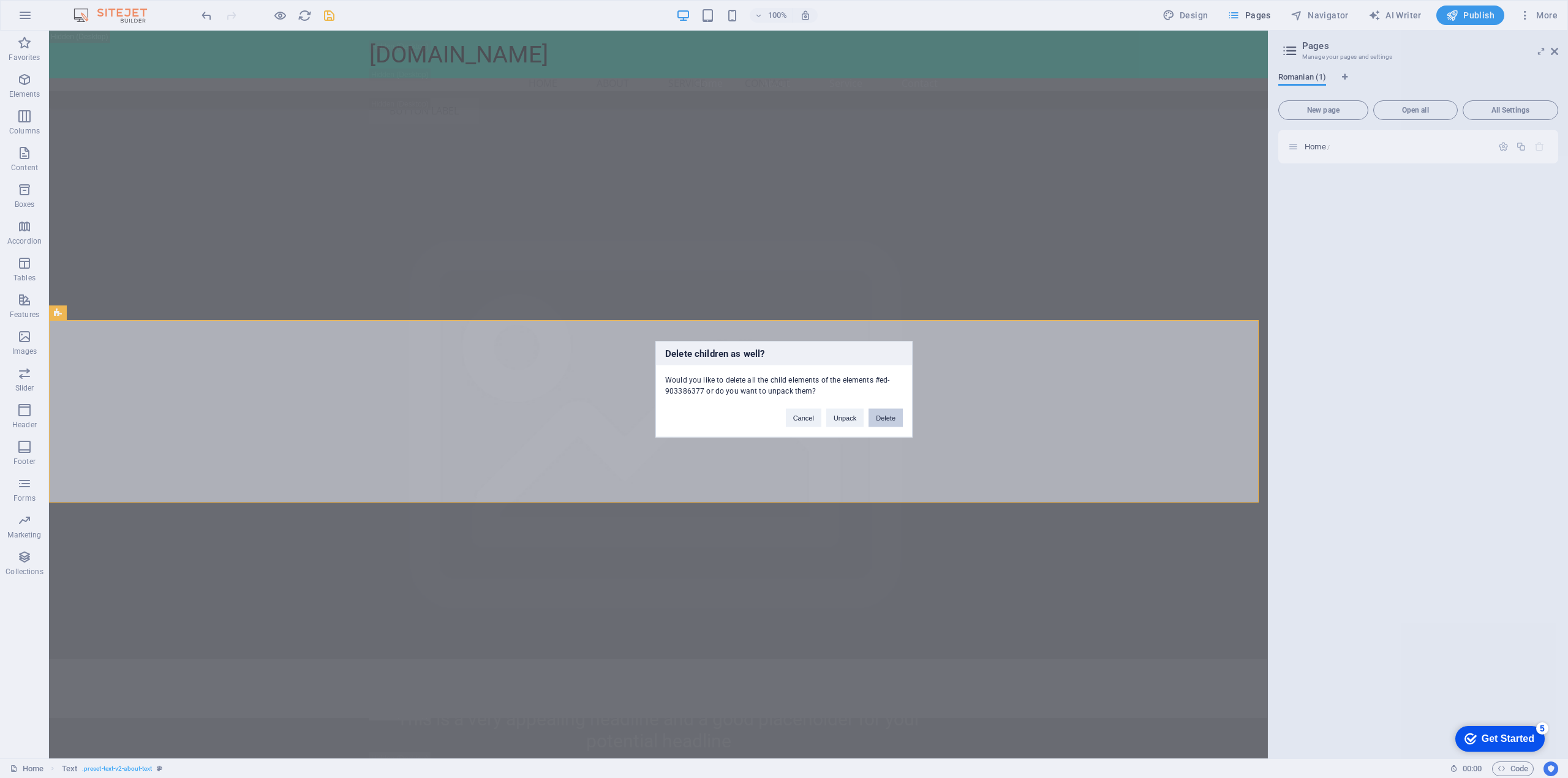
click at [886, 420] on button "Delete" at bounding box center [885, 417] width 34 height 19
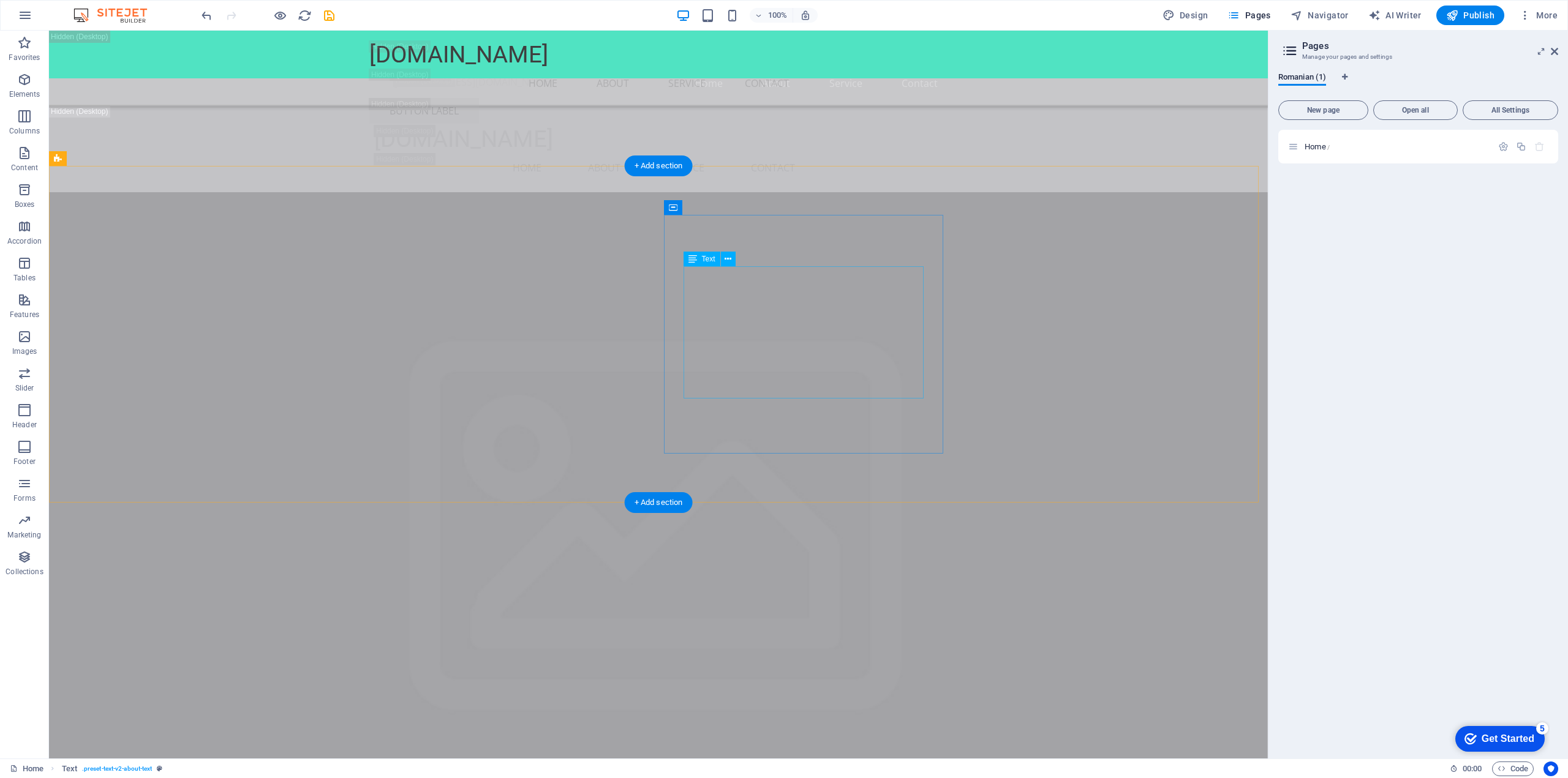
scroll to position [3337, 0]
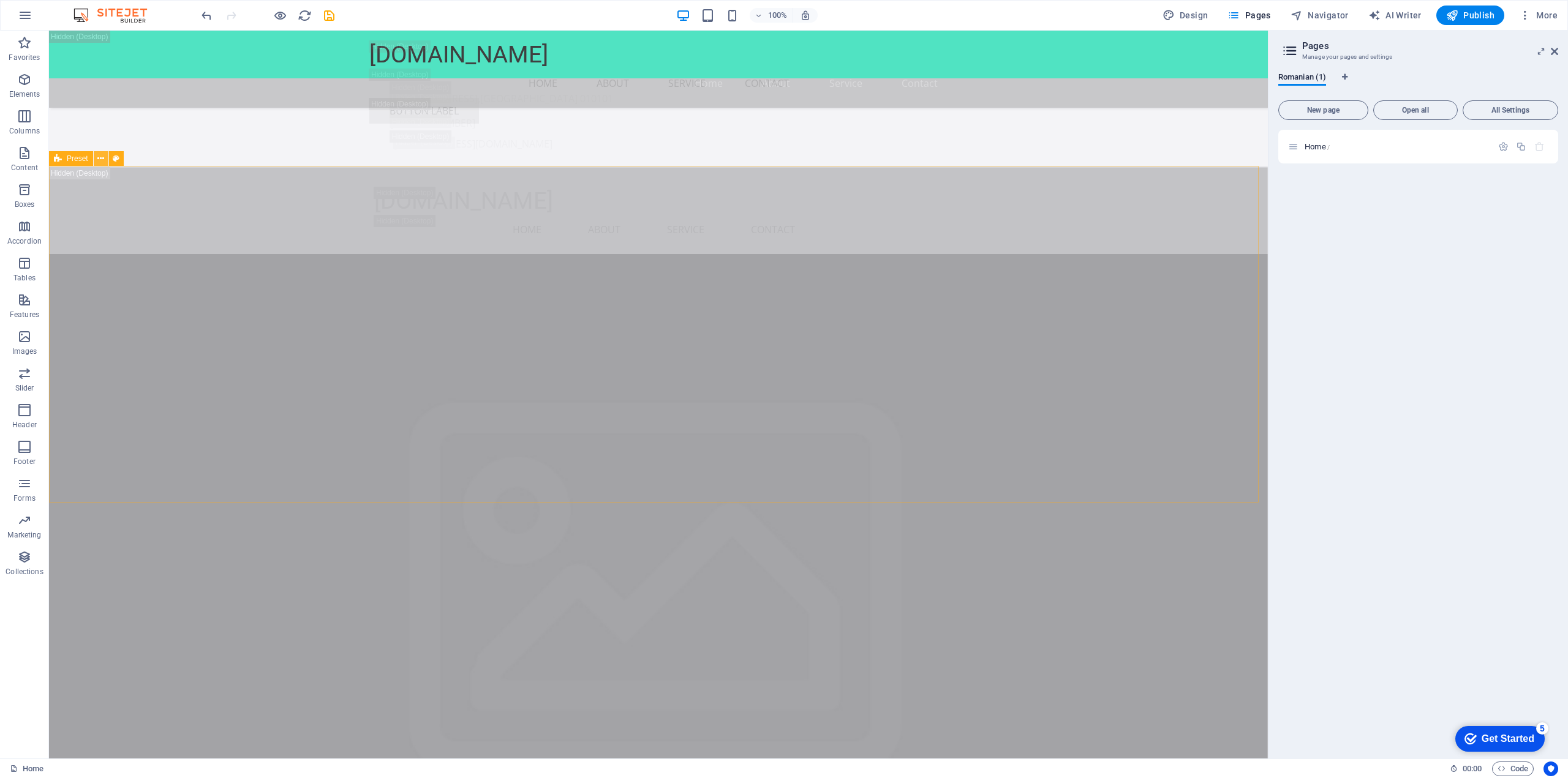
click at [100, 157] on icon at bounding box center [101, 158] width 7 height 13
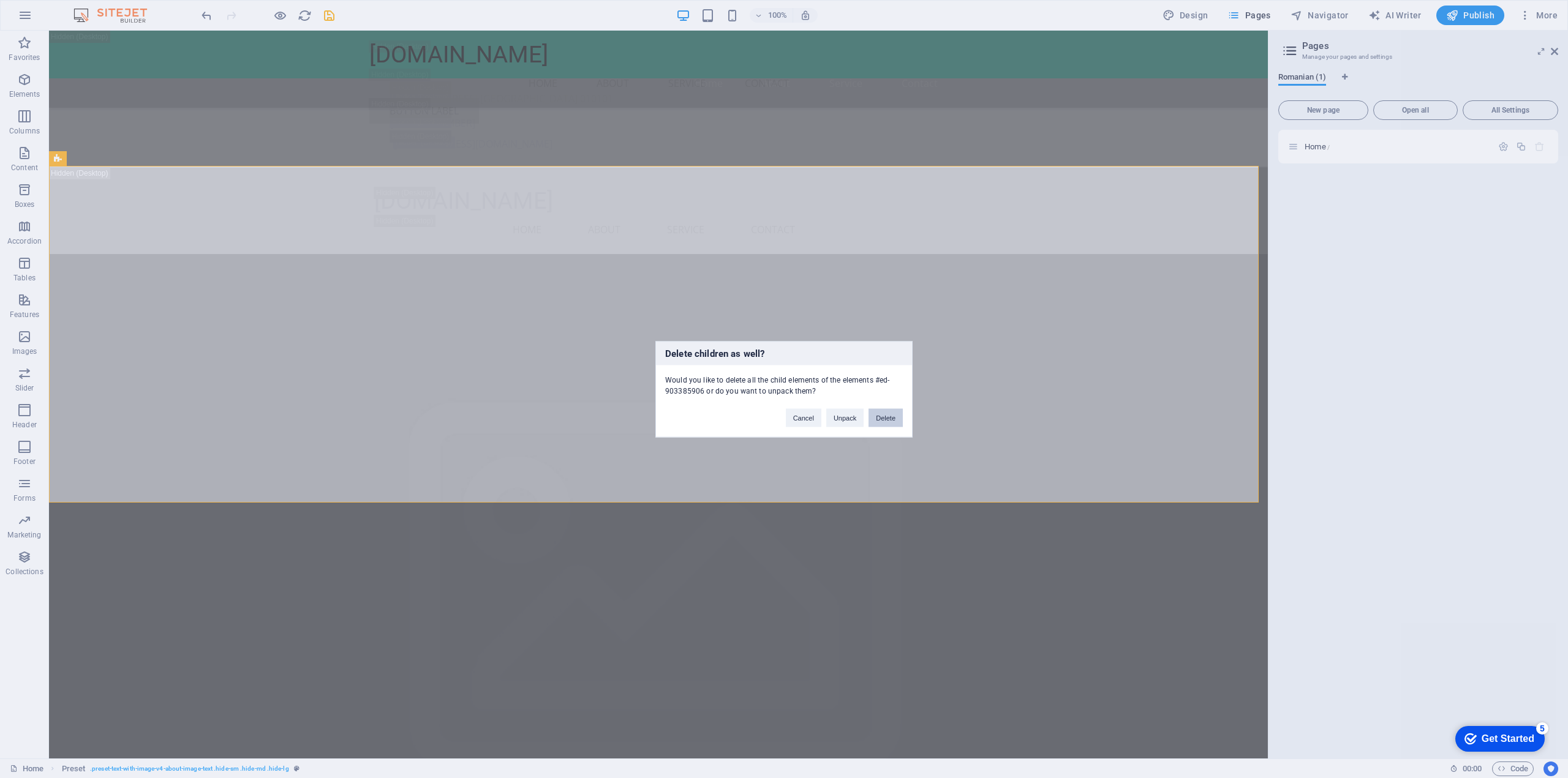
click at [883, 411] on button "Delete" at bounding box center [885, 417] width 34 height 19
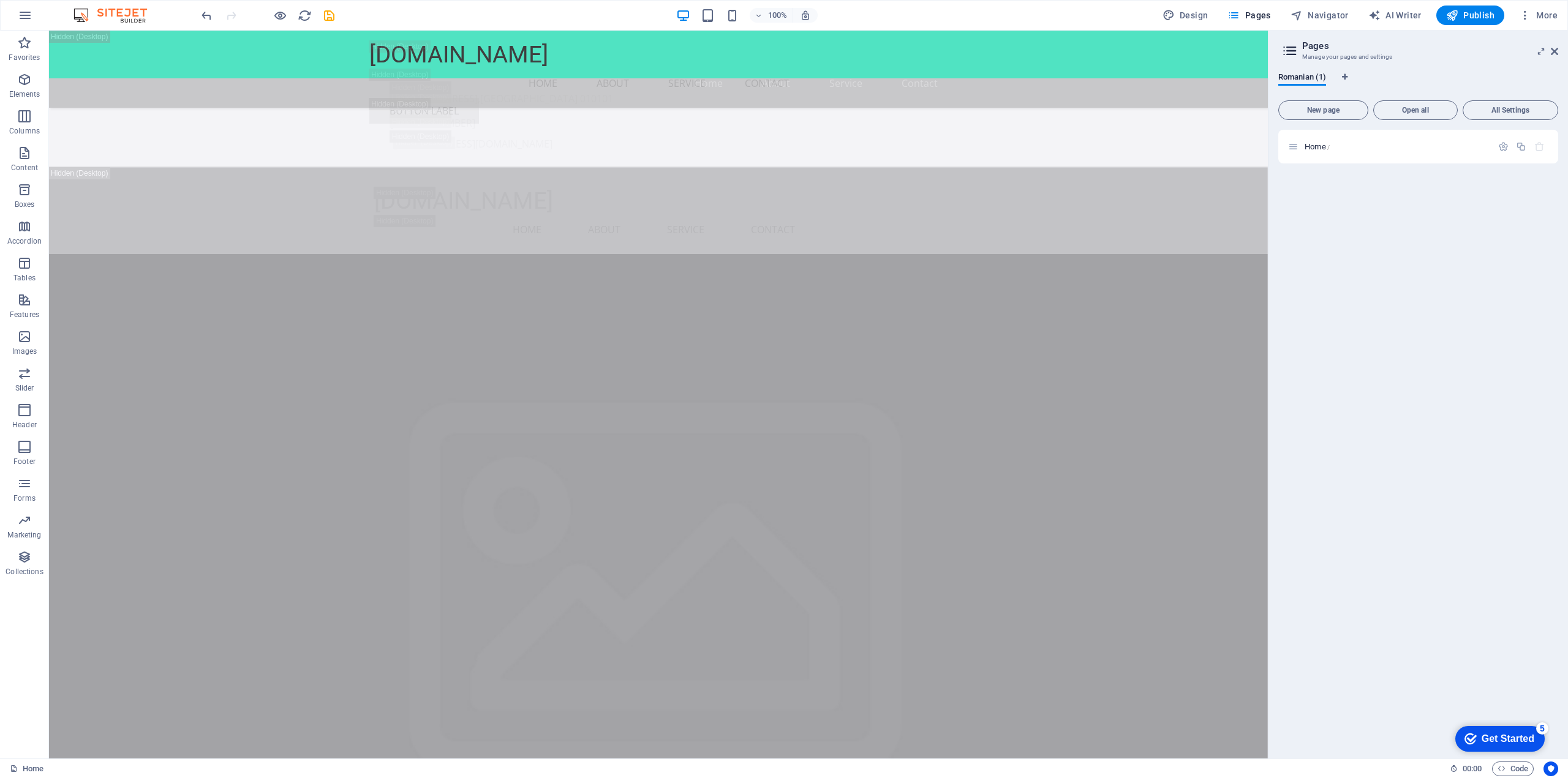
scroll to position [3001, 0]
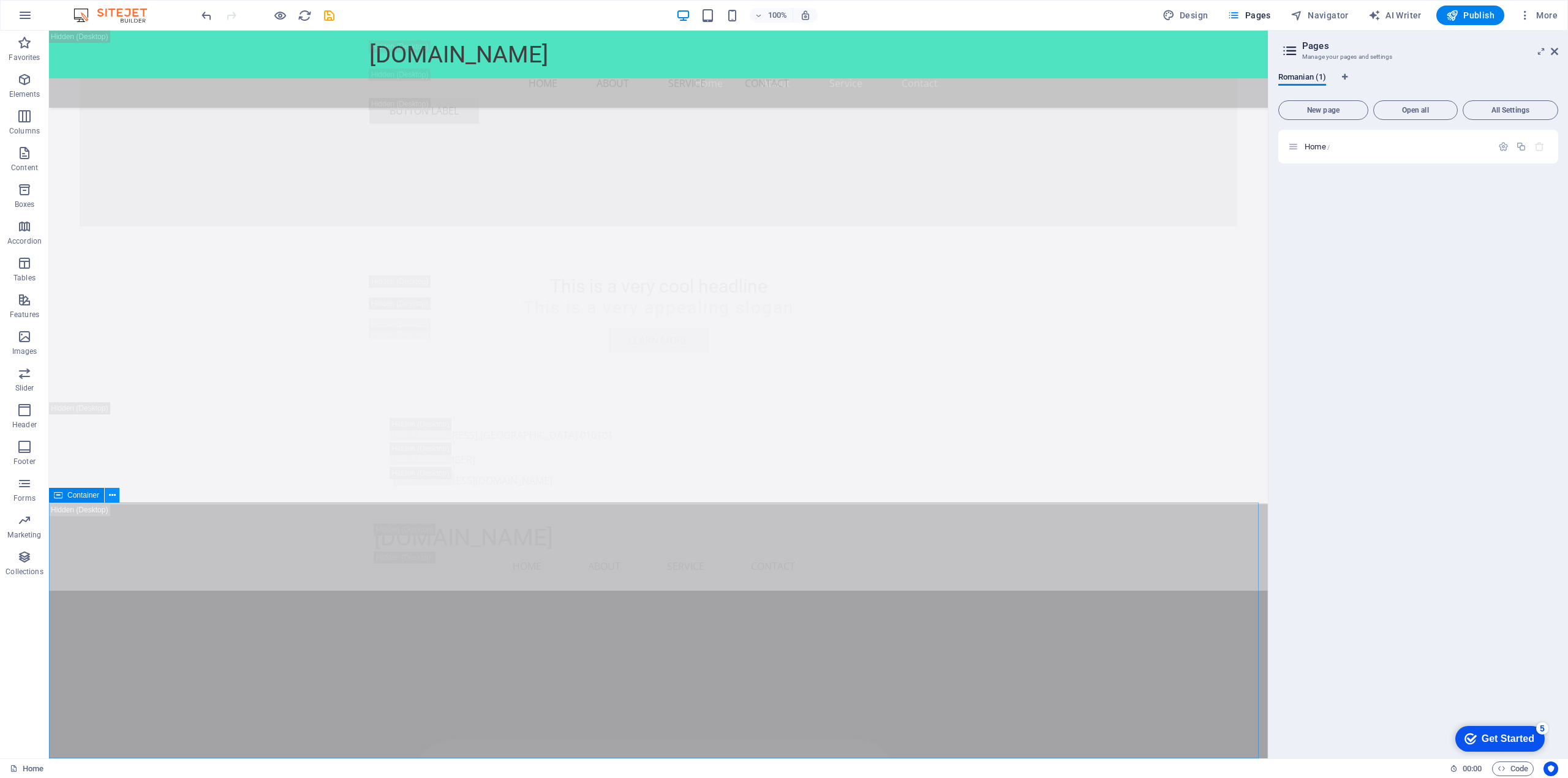
click at [109, 496] on icon at bounding box center [112, 495] width 7 height 13
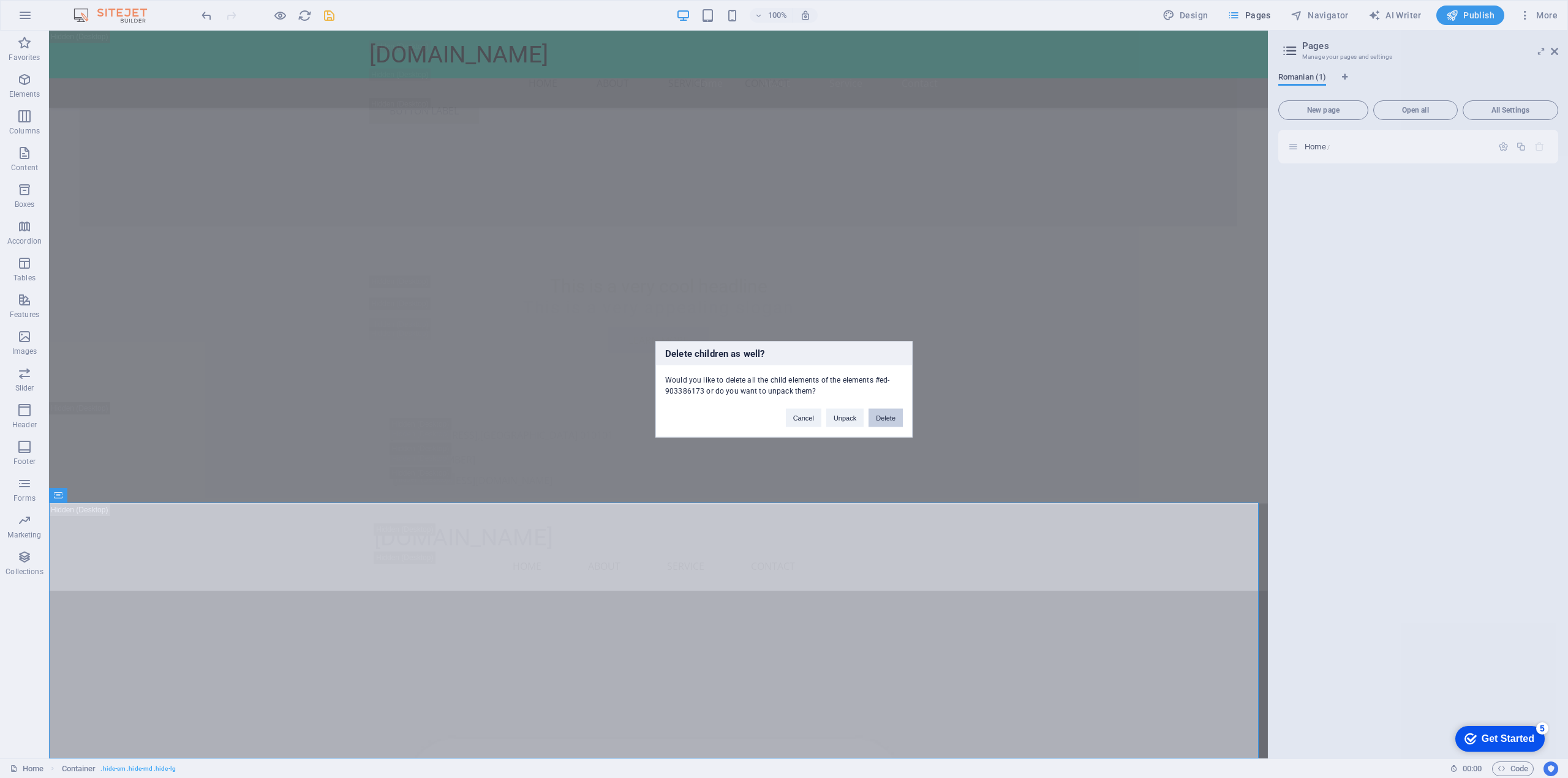
click at [897, 415] on button "Delete" at bounding box center [885, 417] width 34 height 19
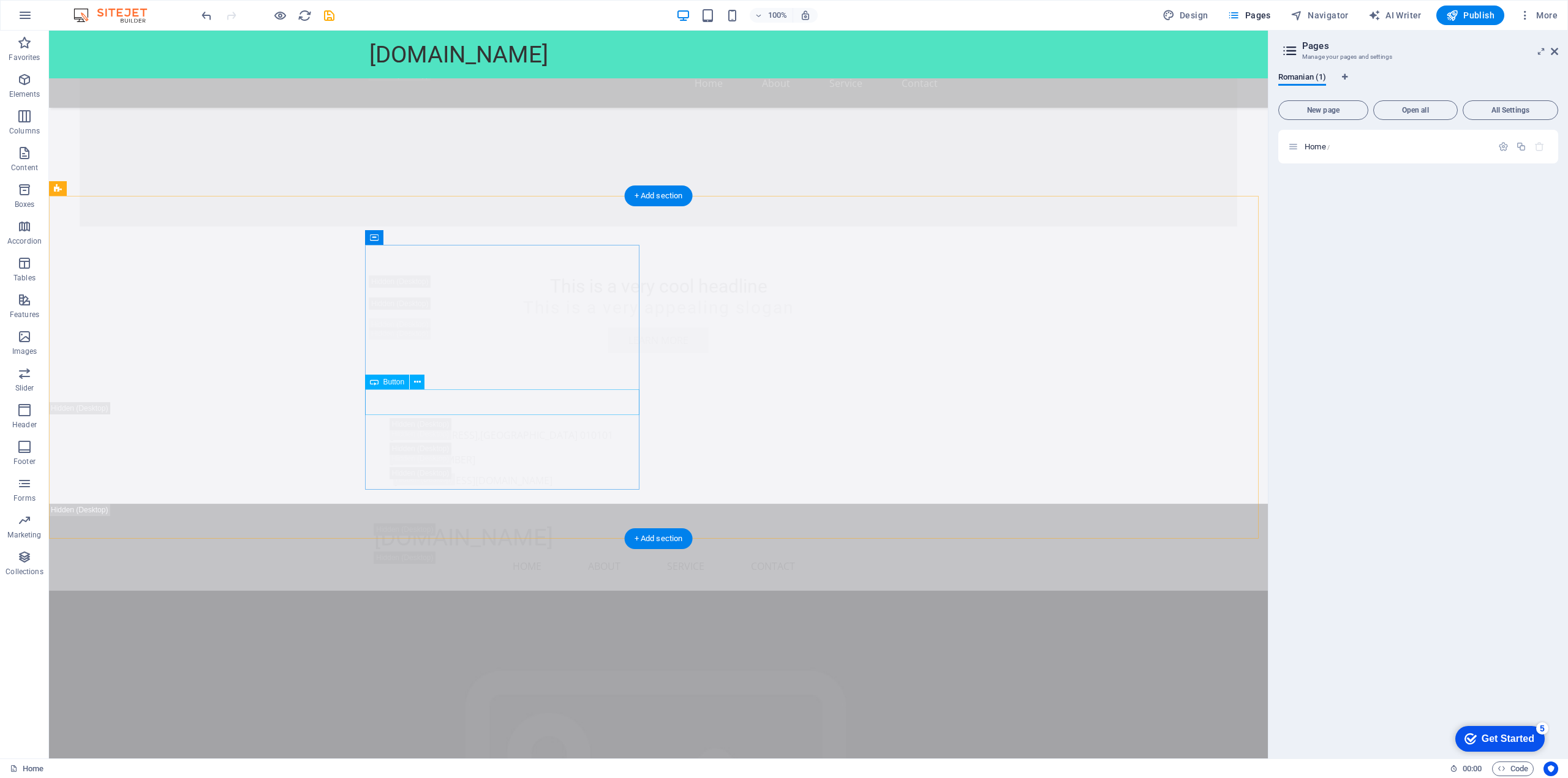
scroll to position [2682, 0]
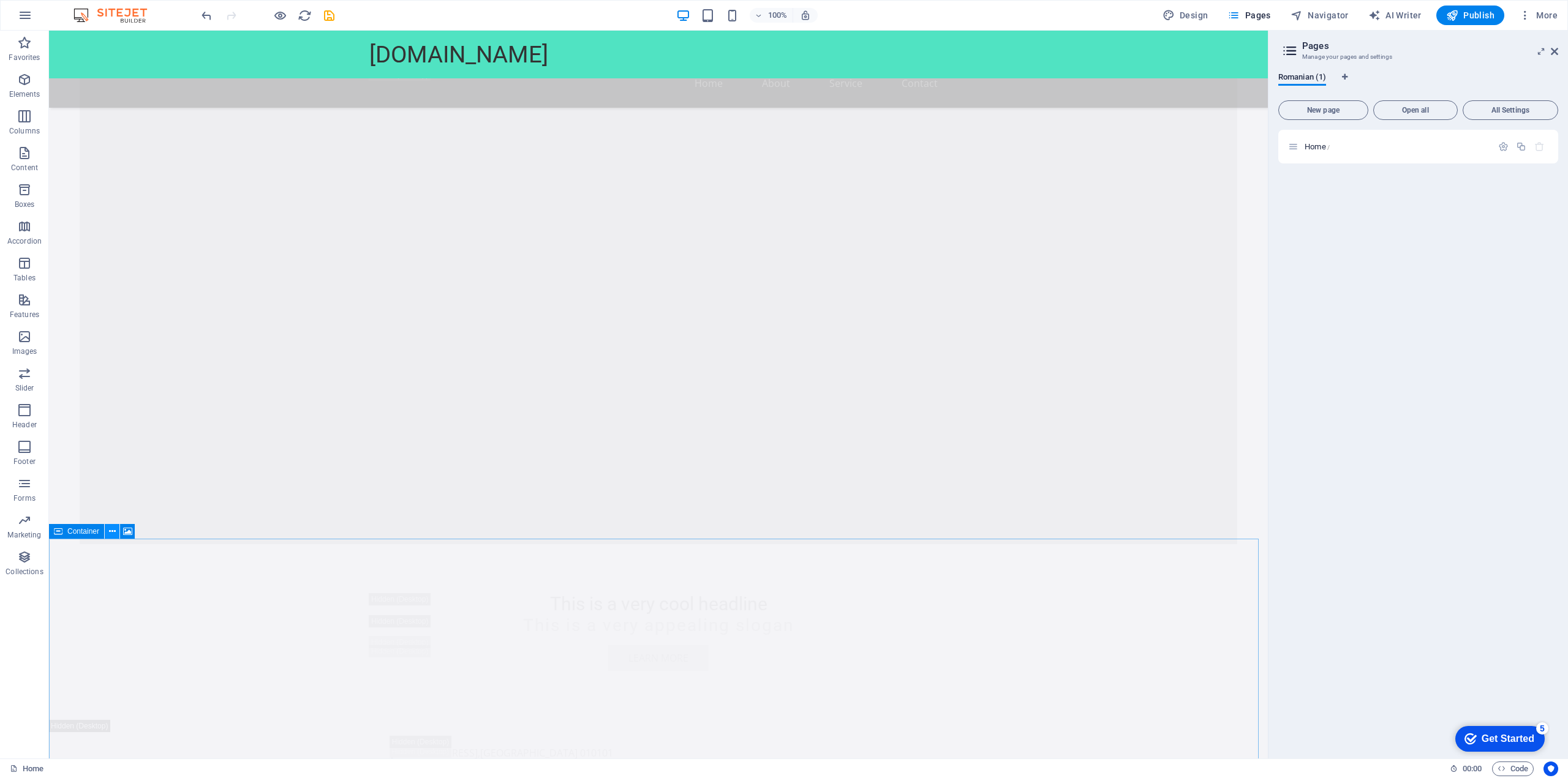
click at [110, 534] on icon at bounding box center [112, 531] width 7 height 13
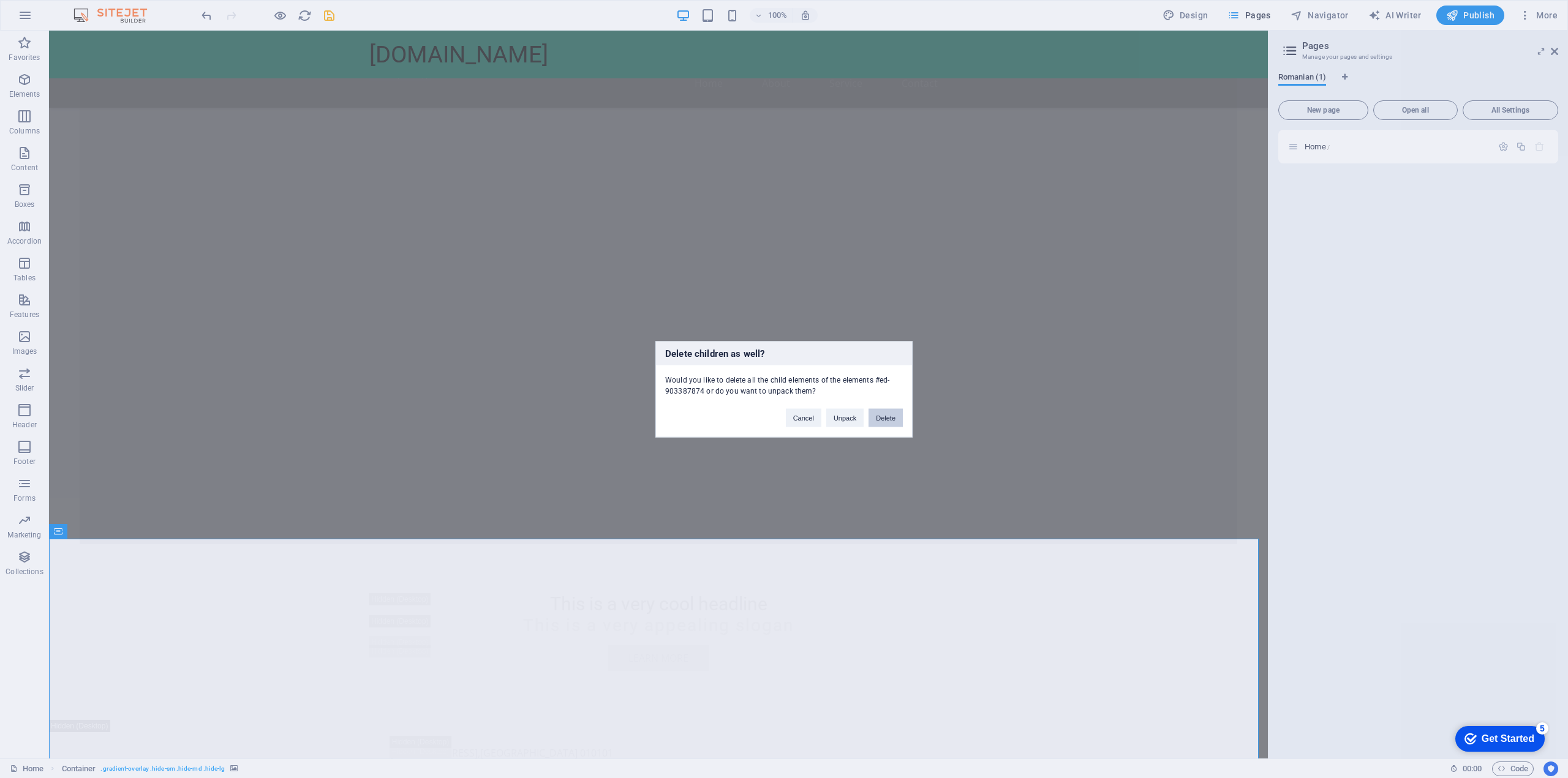
click at [892, 410] on button "Delete" at bounding box center [885, 417] width 34 height 19
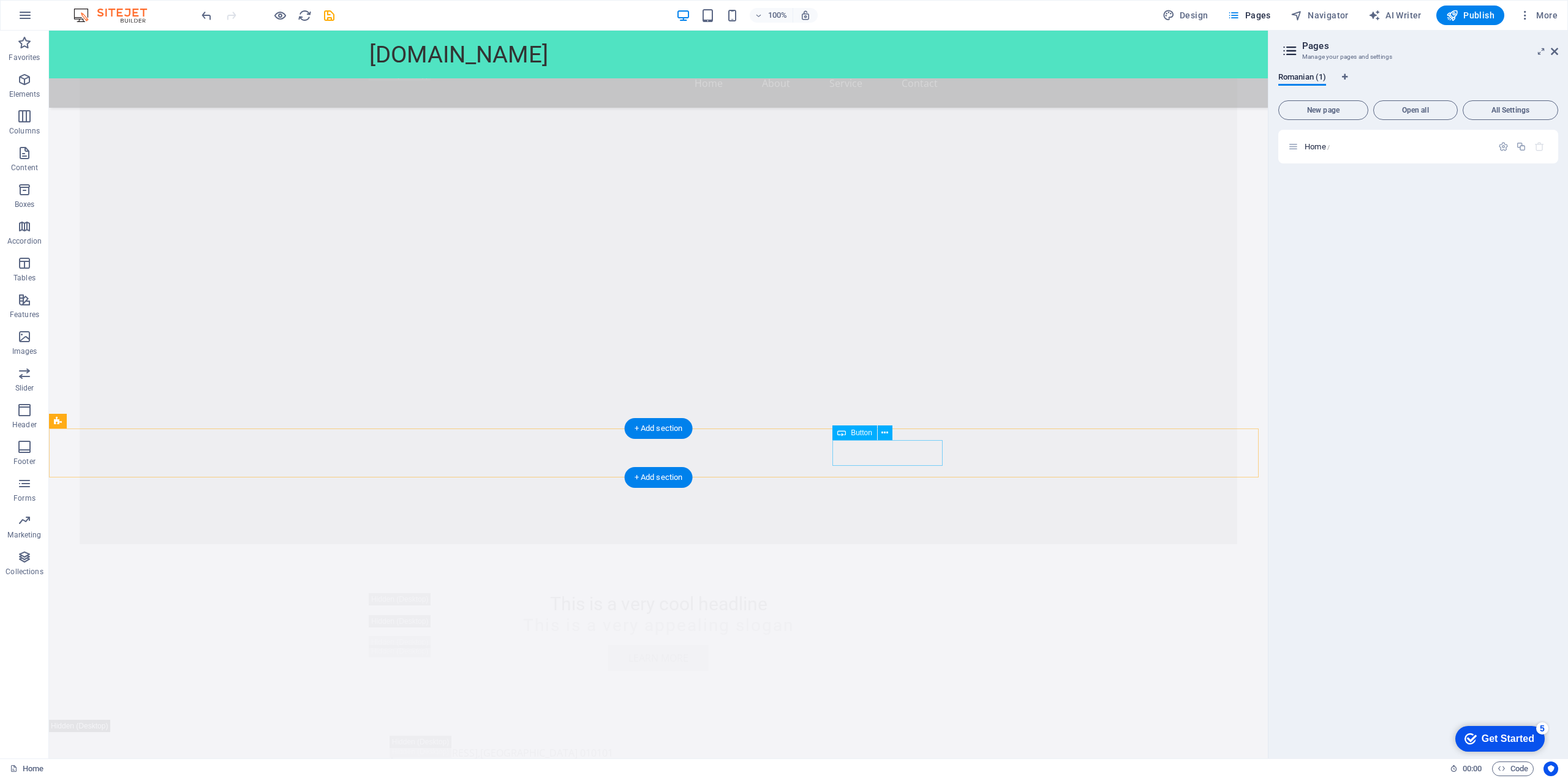
scroll to position [2401, 0]
click at [108, 422] on icon at bounding box center [111, 421] width 7 height 13
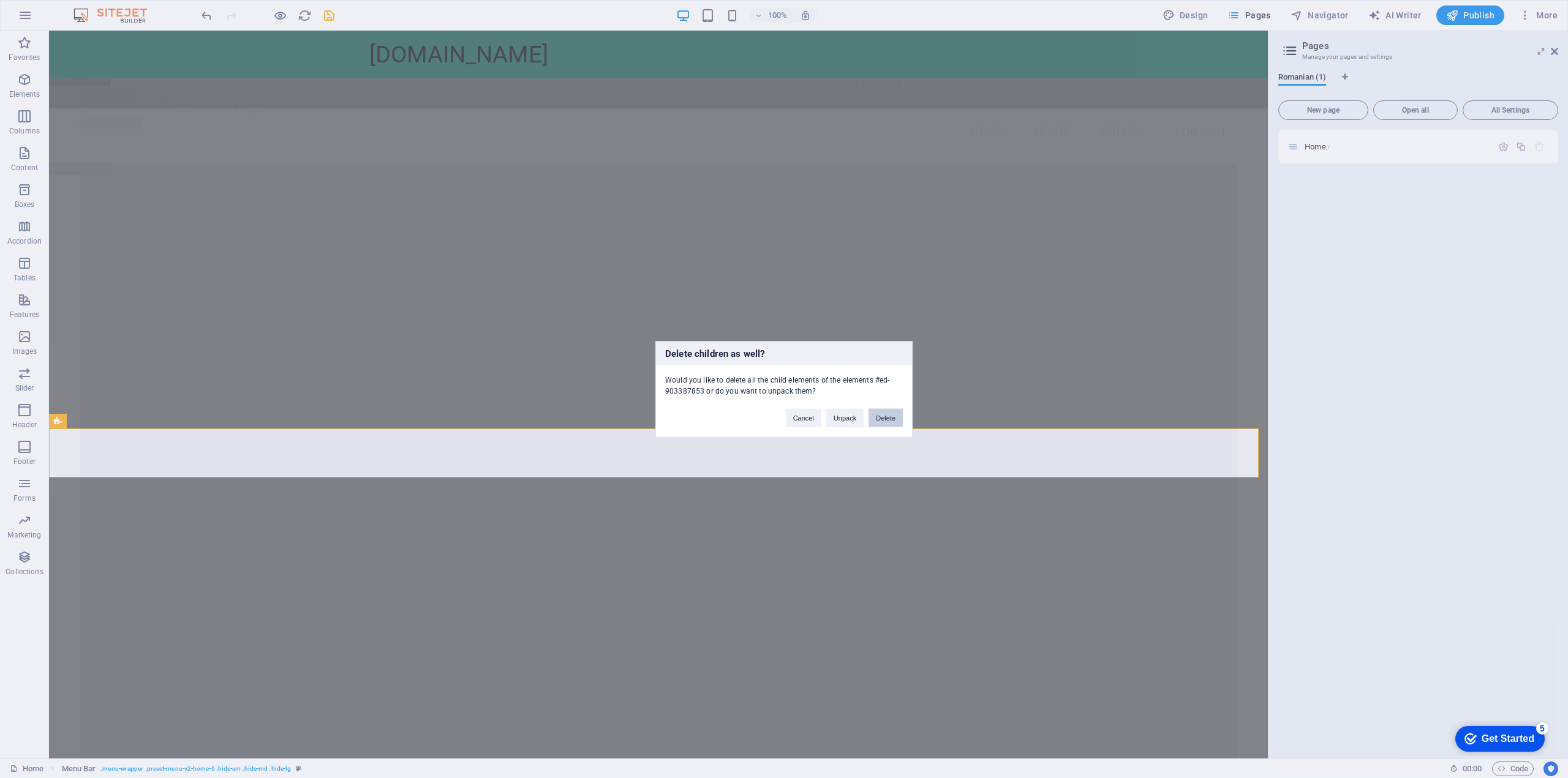
click at [887, 414] on button "Delete" at bounding box center [885, 417] width 34 height 19
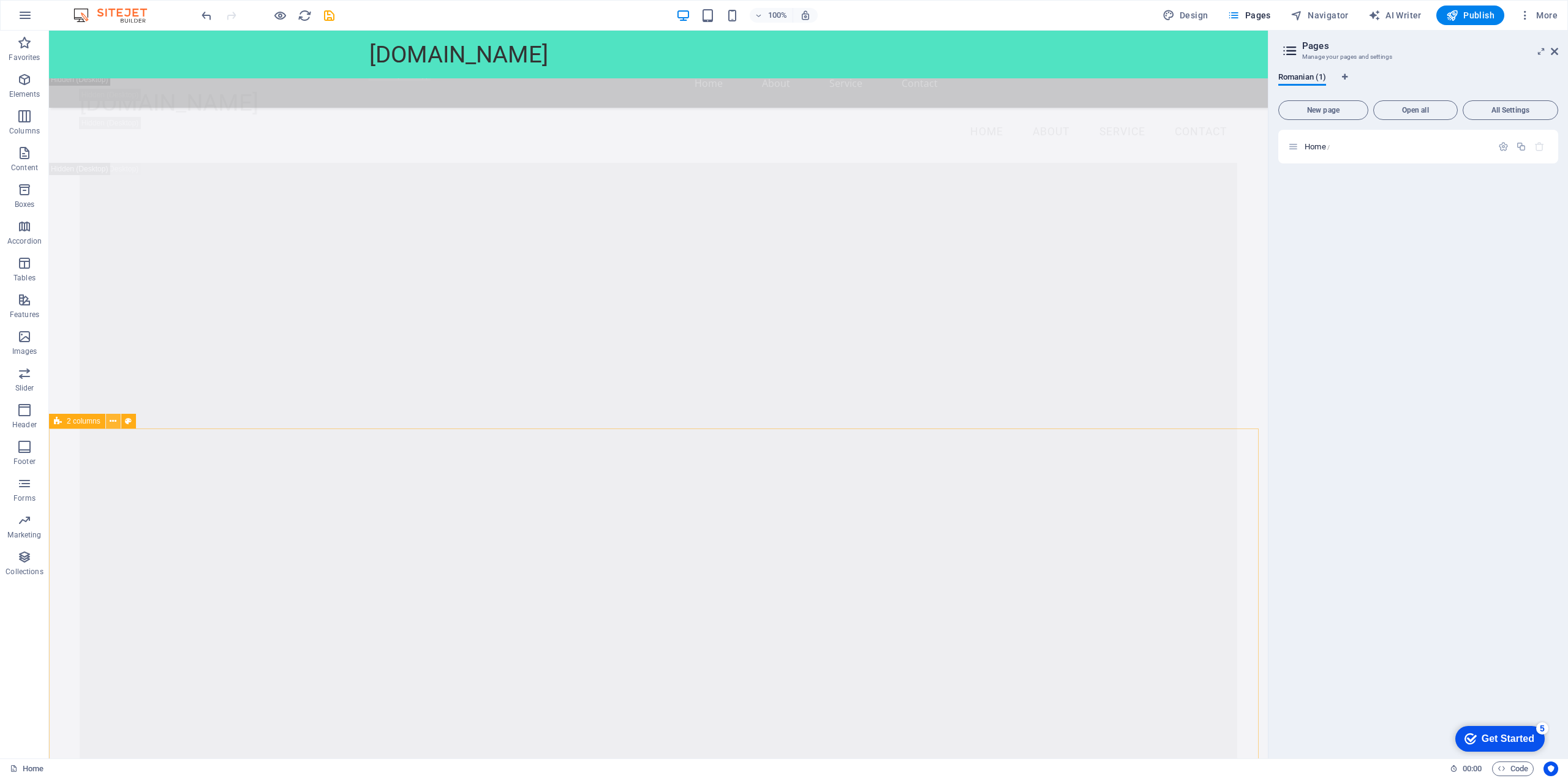
click at [113, 420] on icon at bounding box center [112, 421] width 7 height 13
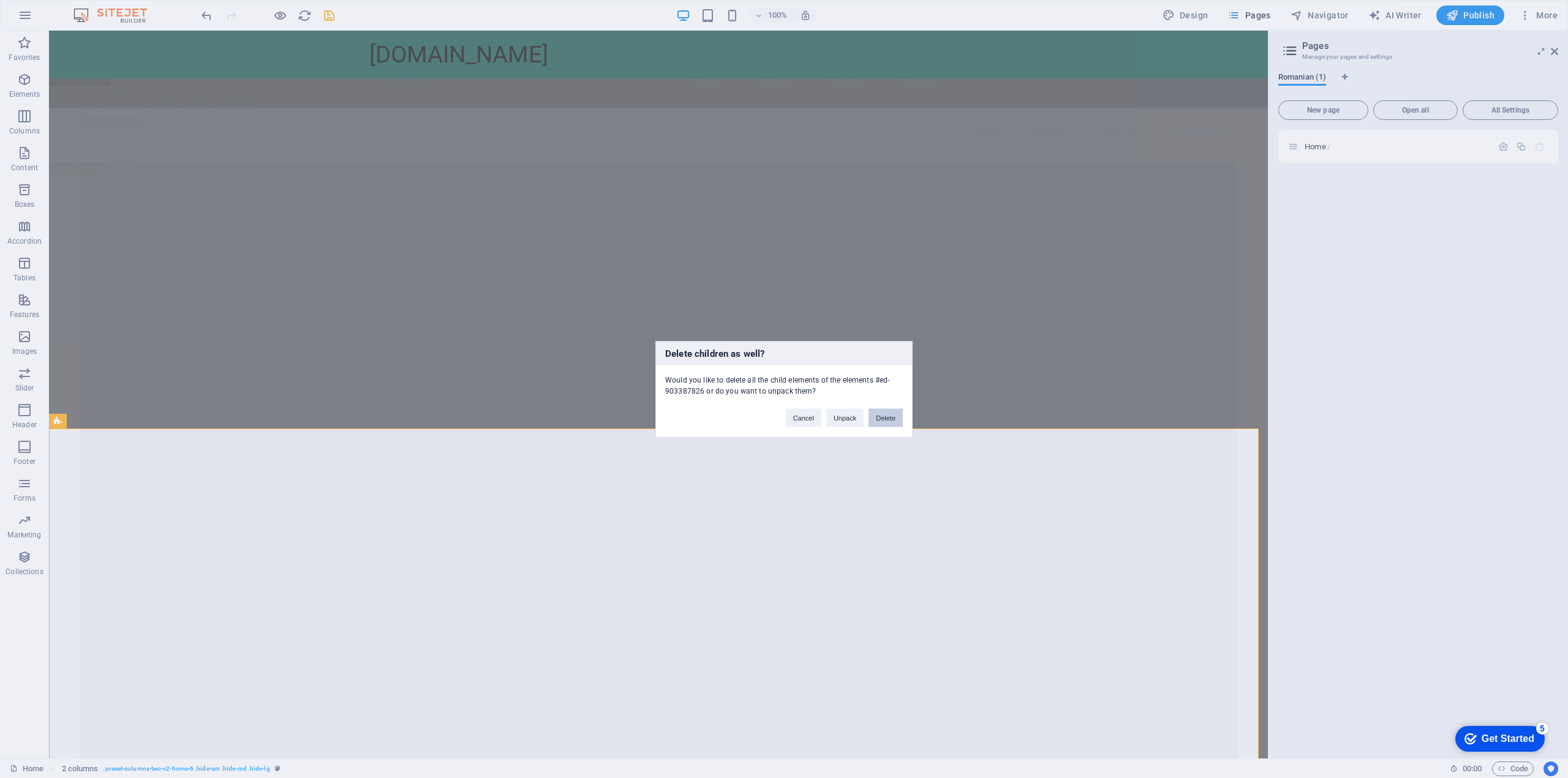
click at [885, 420] on button "Delete" at bounding box center [885, 417] width 34 height 19
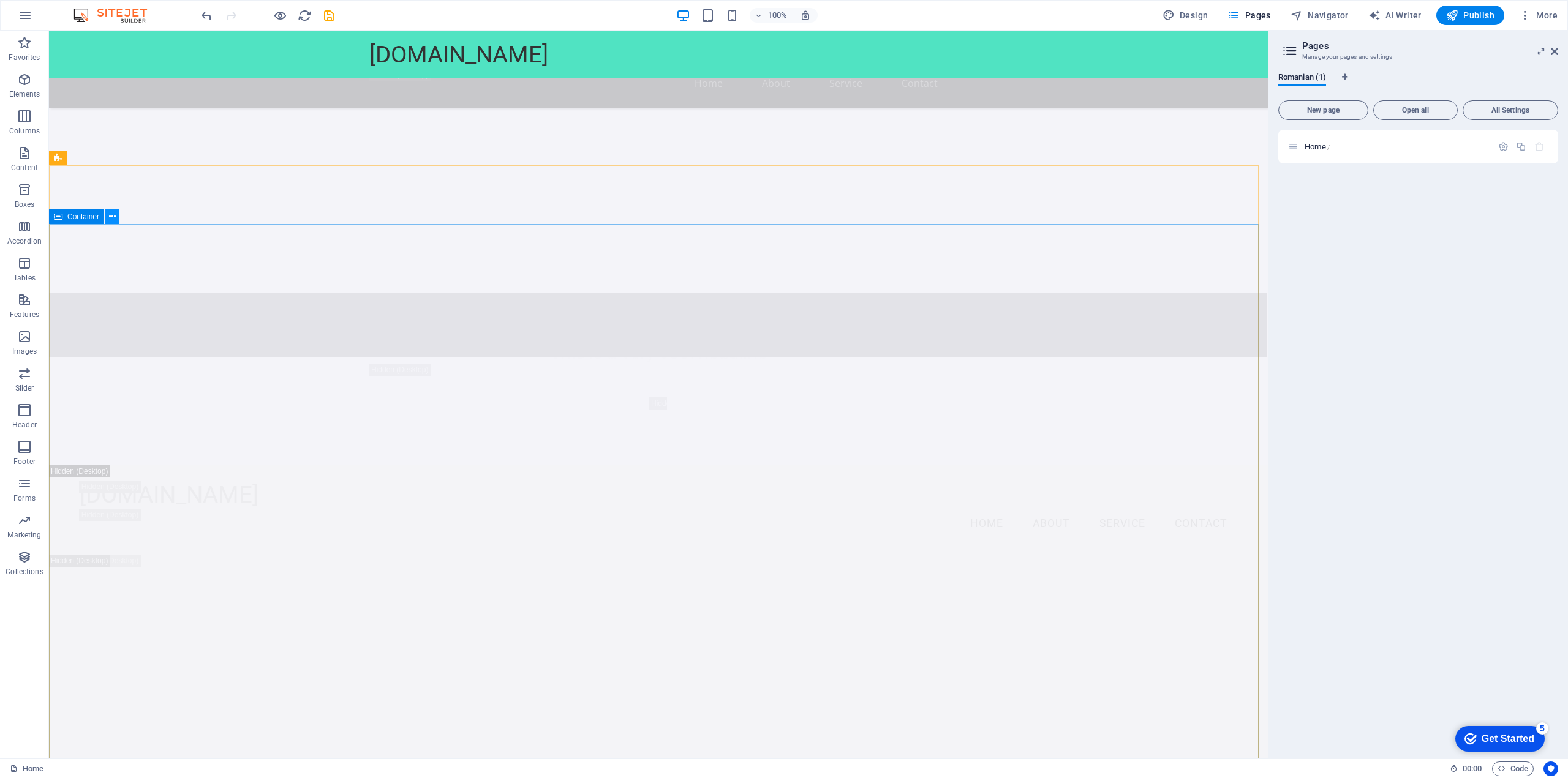
click at [111, 211] on icon at bounding box center [112, 217] width 7 height 13
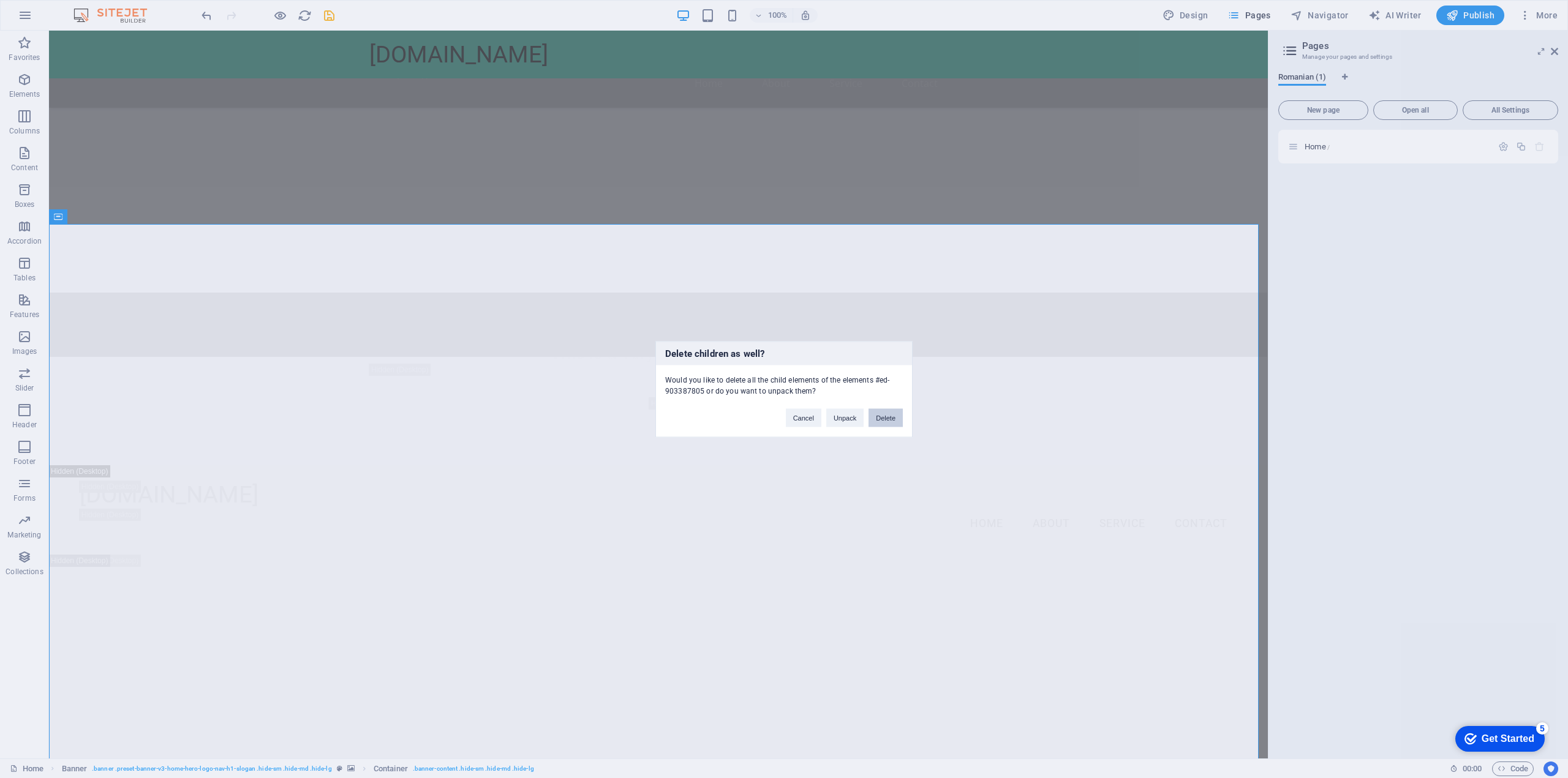
click at [895, 422] on button "Delete" at bounding box center [885, 417] width 34 height 19
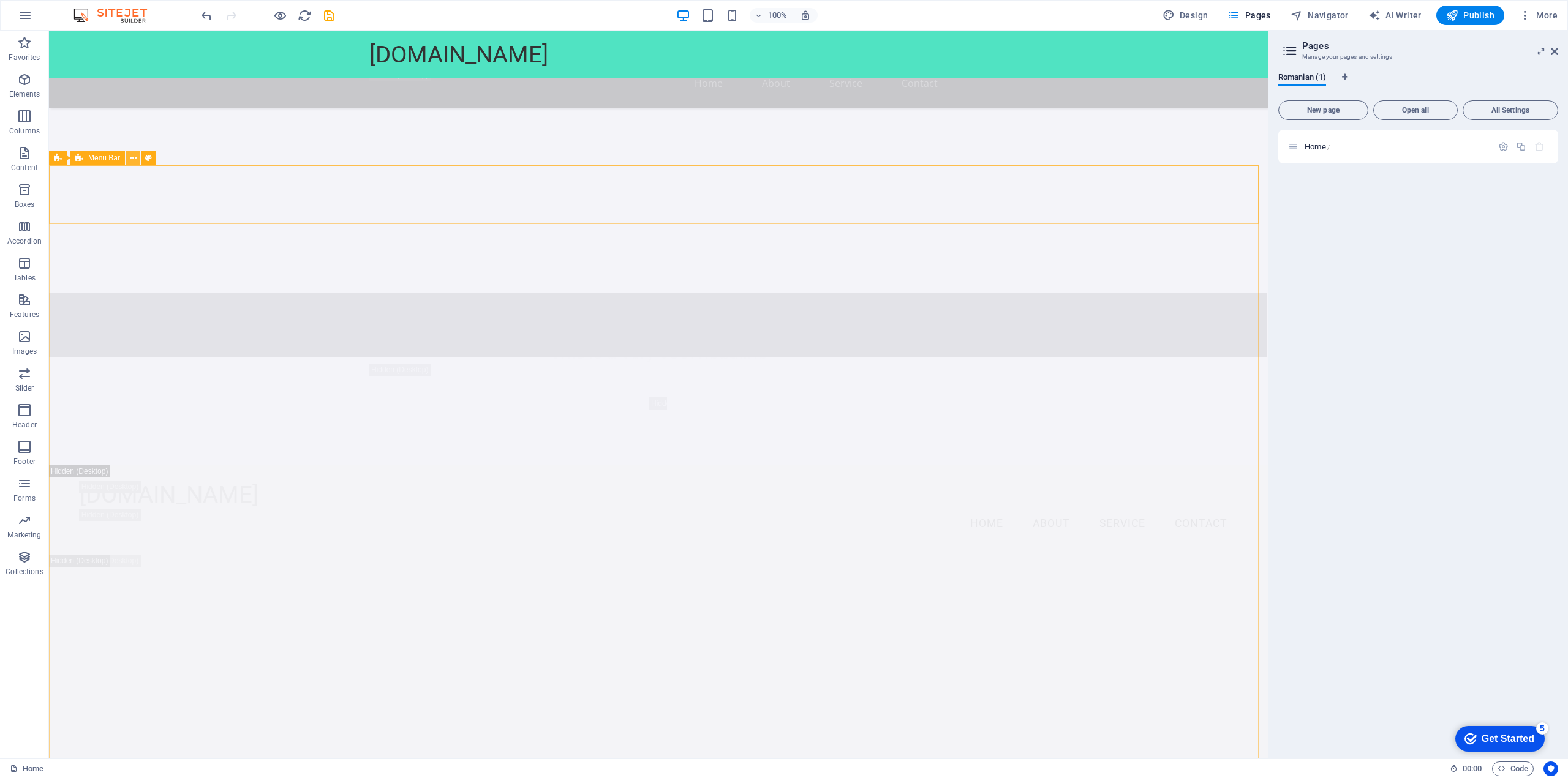
click at [128, 162] on button at bounding box center [133, 157] width 15 height 15
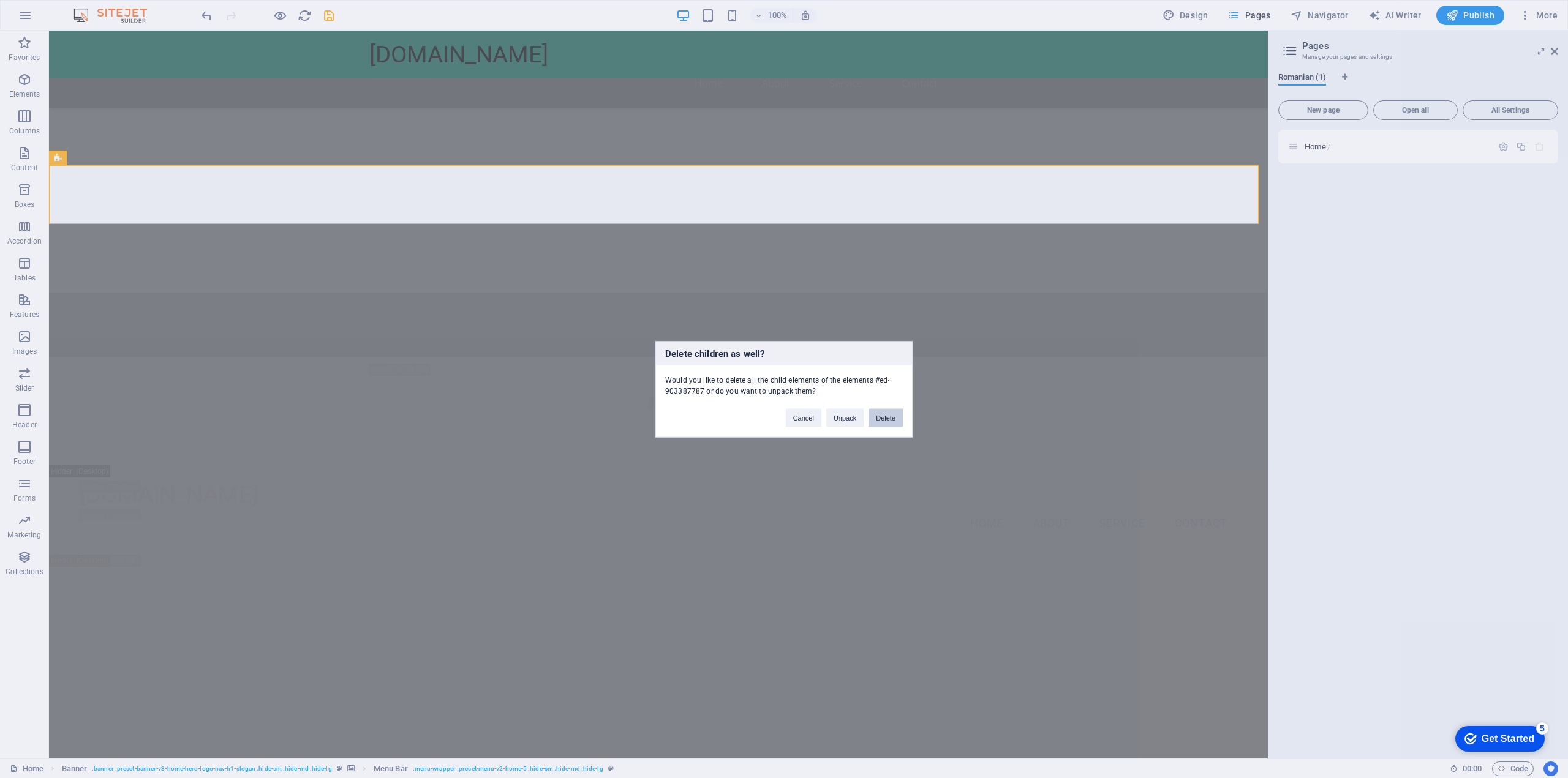
click at [896, 416] on button "Delete" at bounding box center [885, 417] width 34 height 19
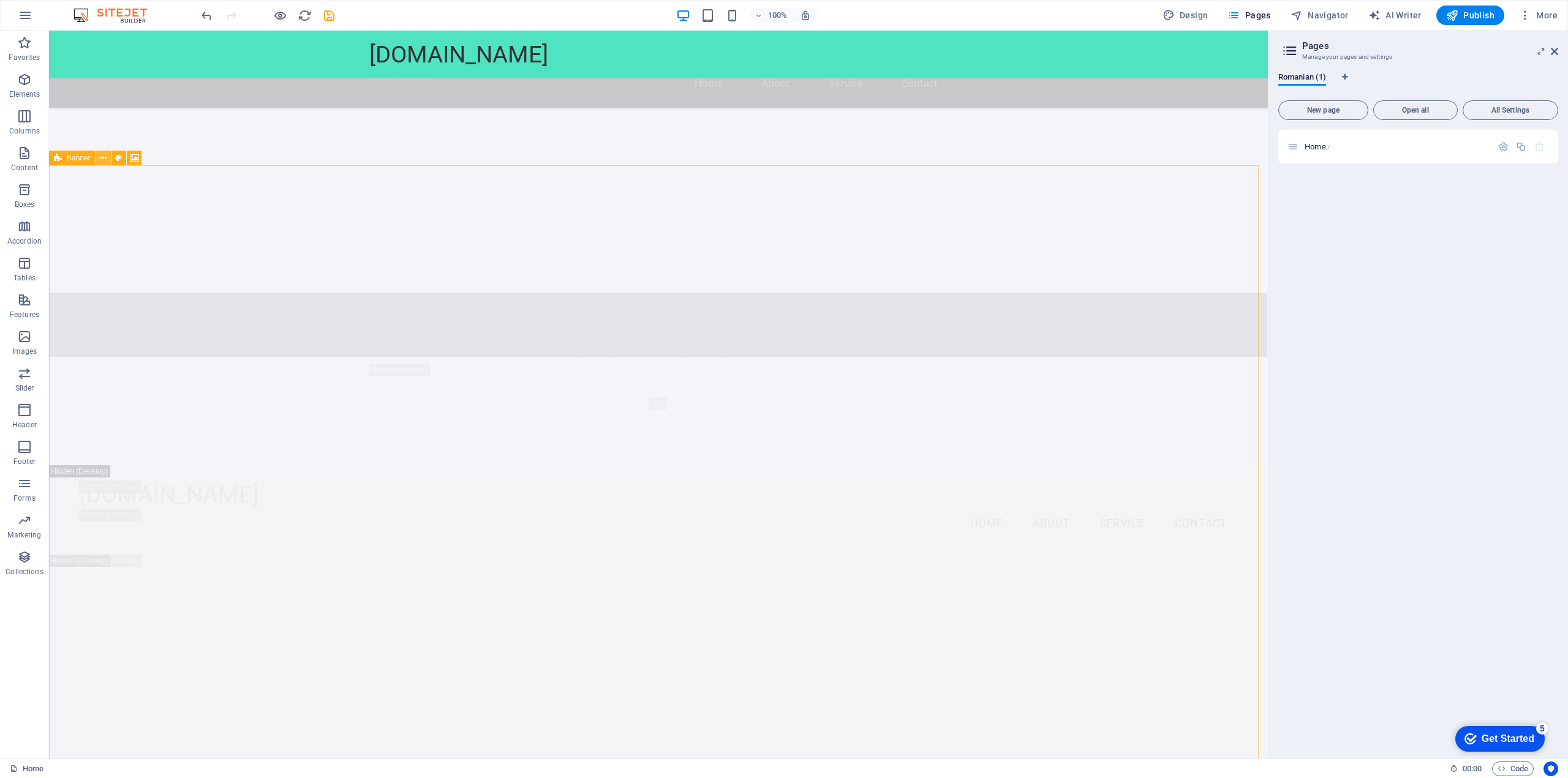
click at [101, 158] on icon at bounding box center [103, 158] width 7 height 13
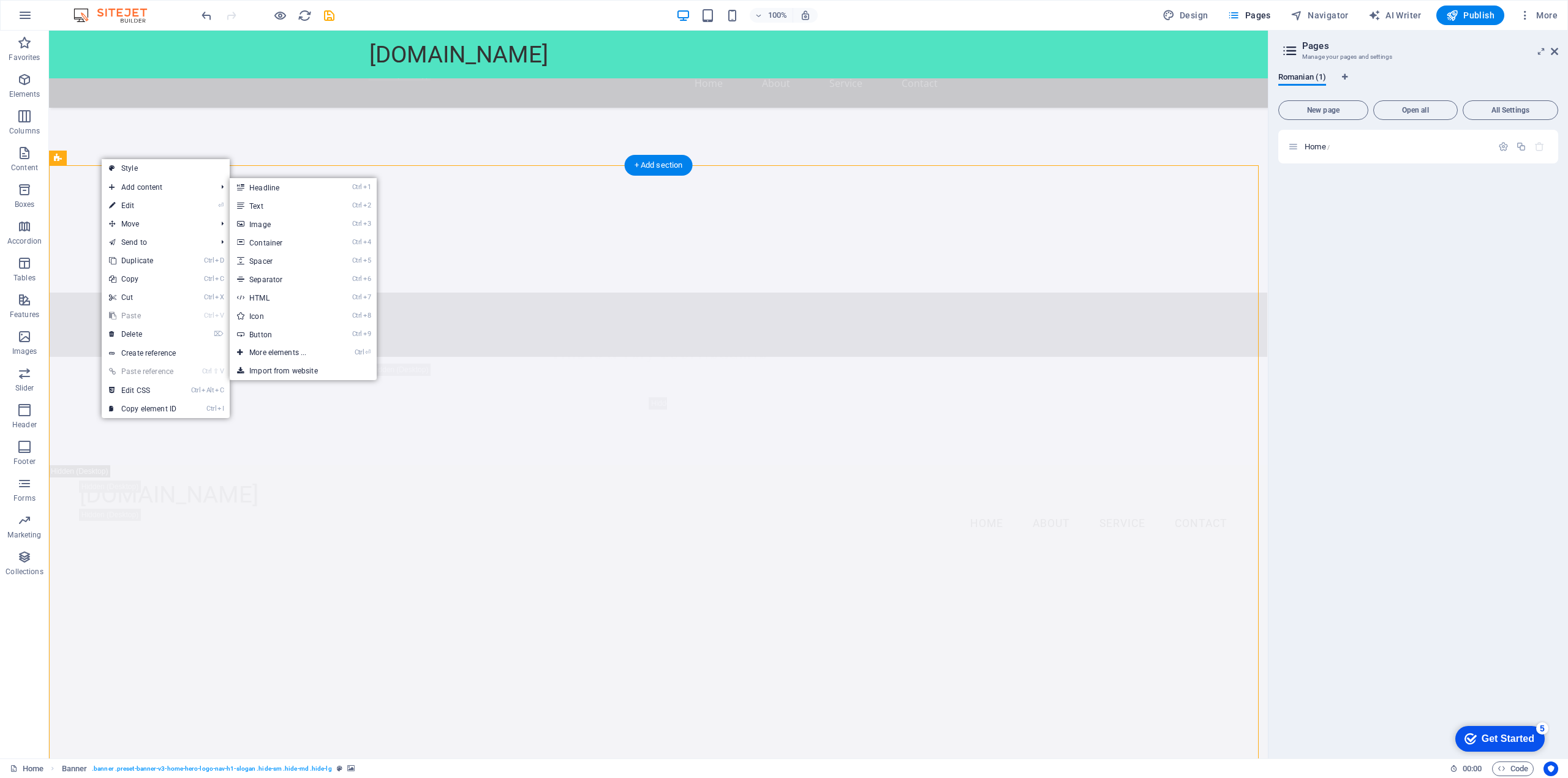
scroll to position [1416, 0]
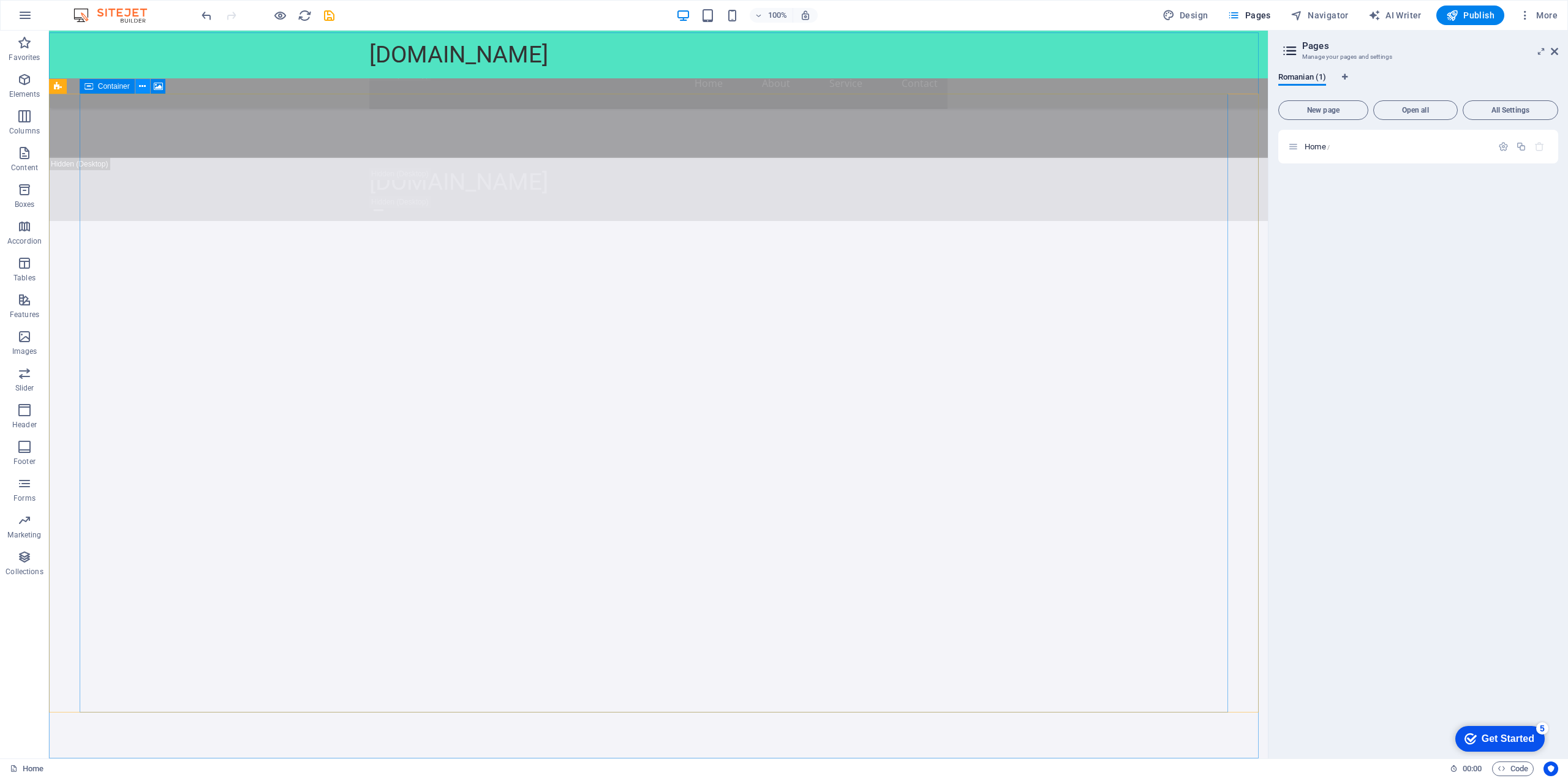
click at [140, 85] on icon at bounding box center [142, 86] width 7 height 13
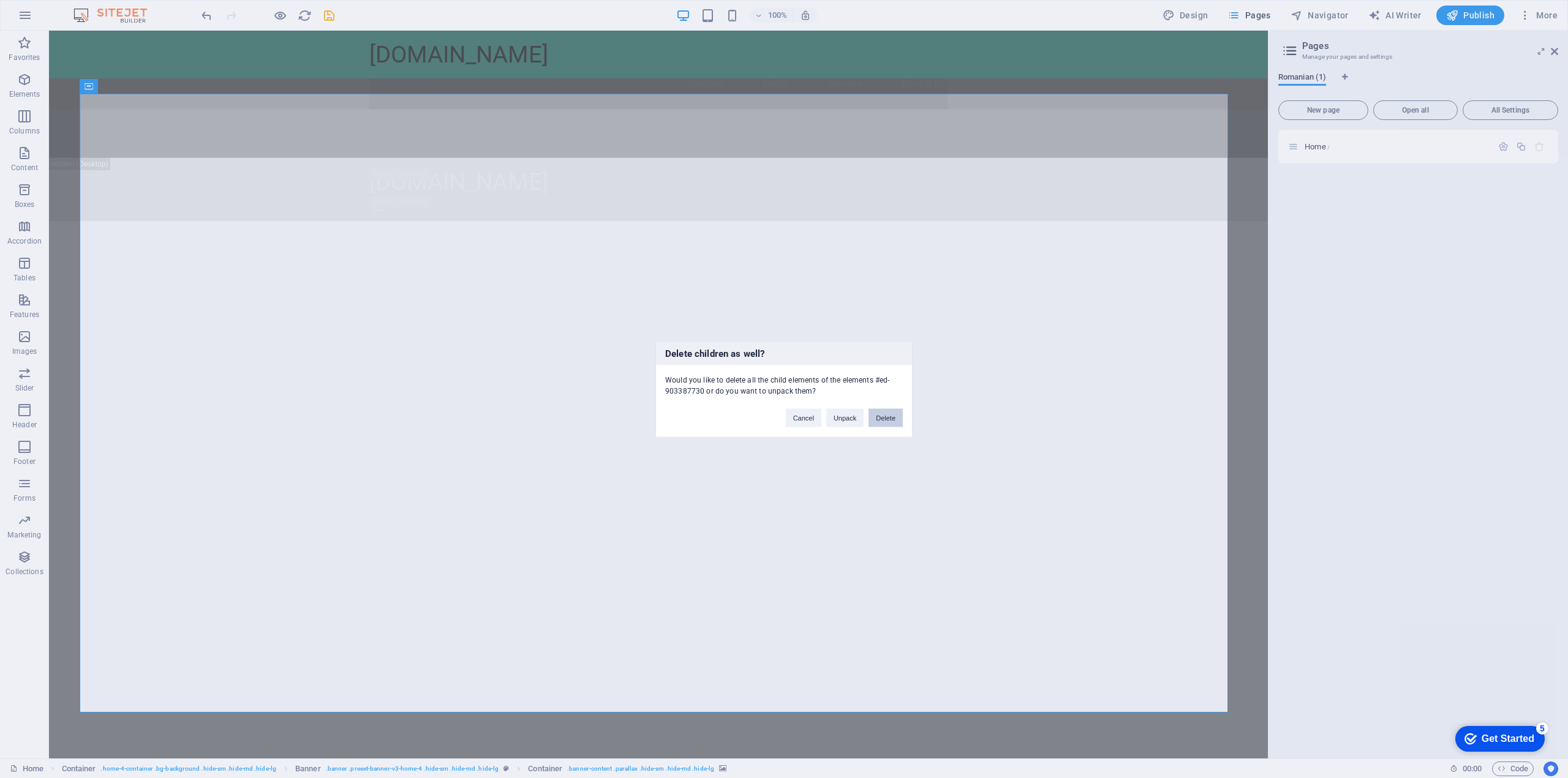
click at [881, 419] on button "Delete" at bounding box center [885, 417] width 34 height 19
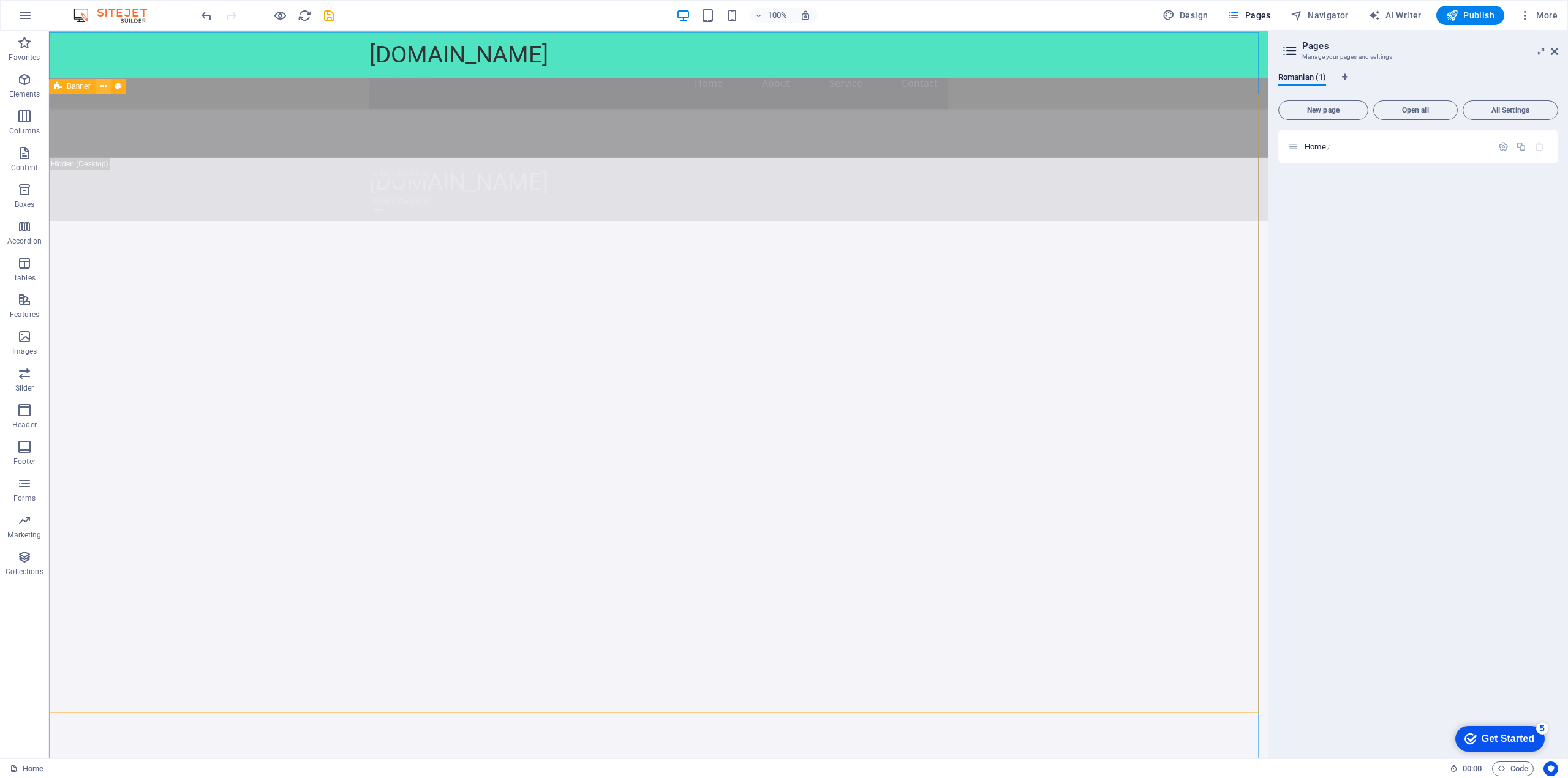
click at [101, 86] on icon at bounding box center [103, 86] width 7 height 13
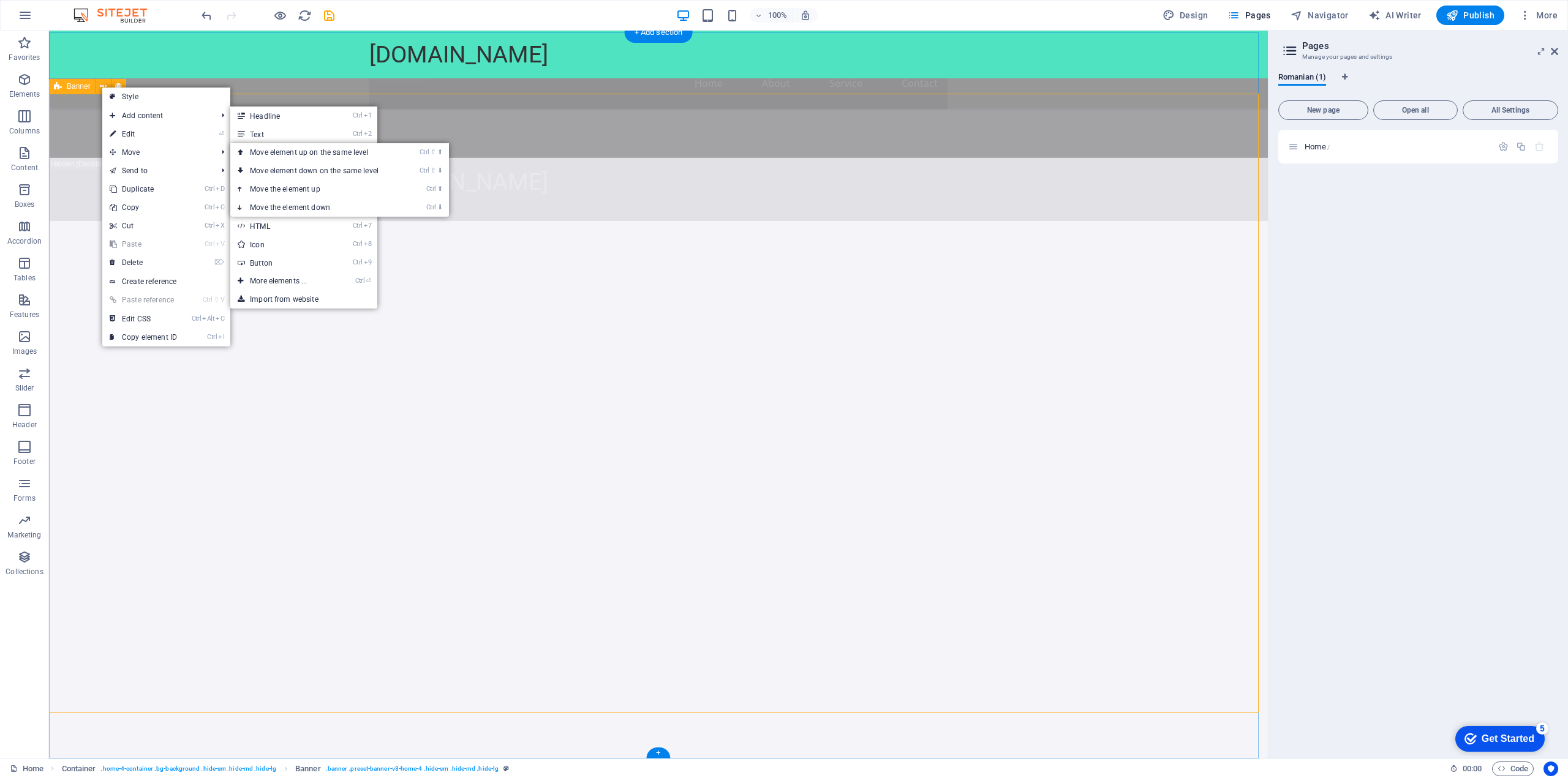
scroll to position [798, 0]
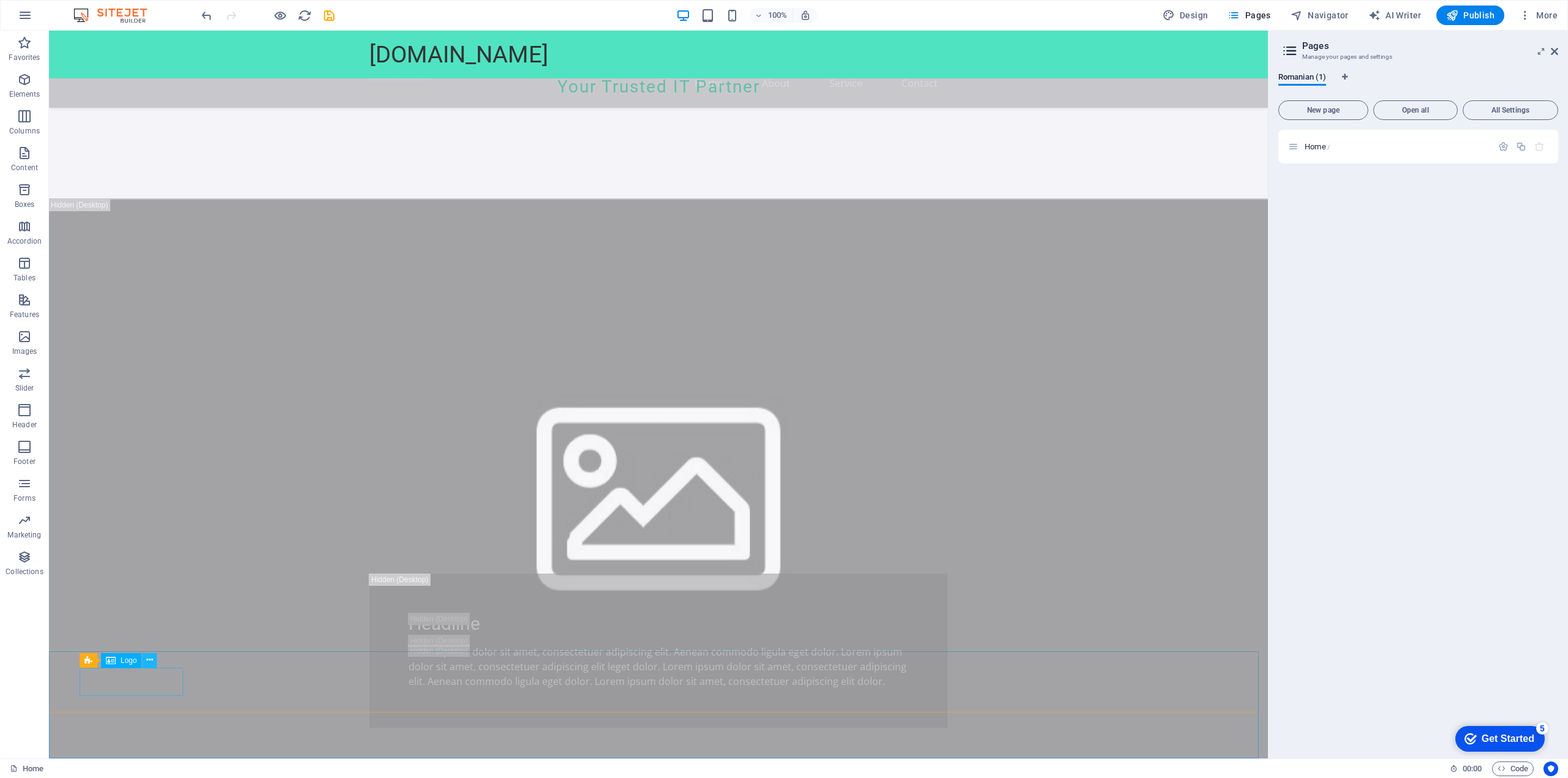
click at [151, 662] on icon at bounding box center [149, 660] width 7 height 13
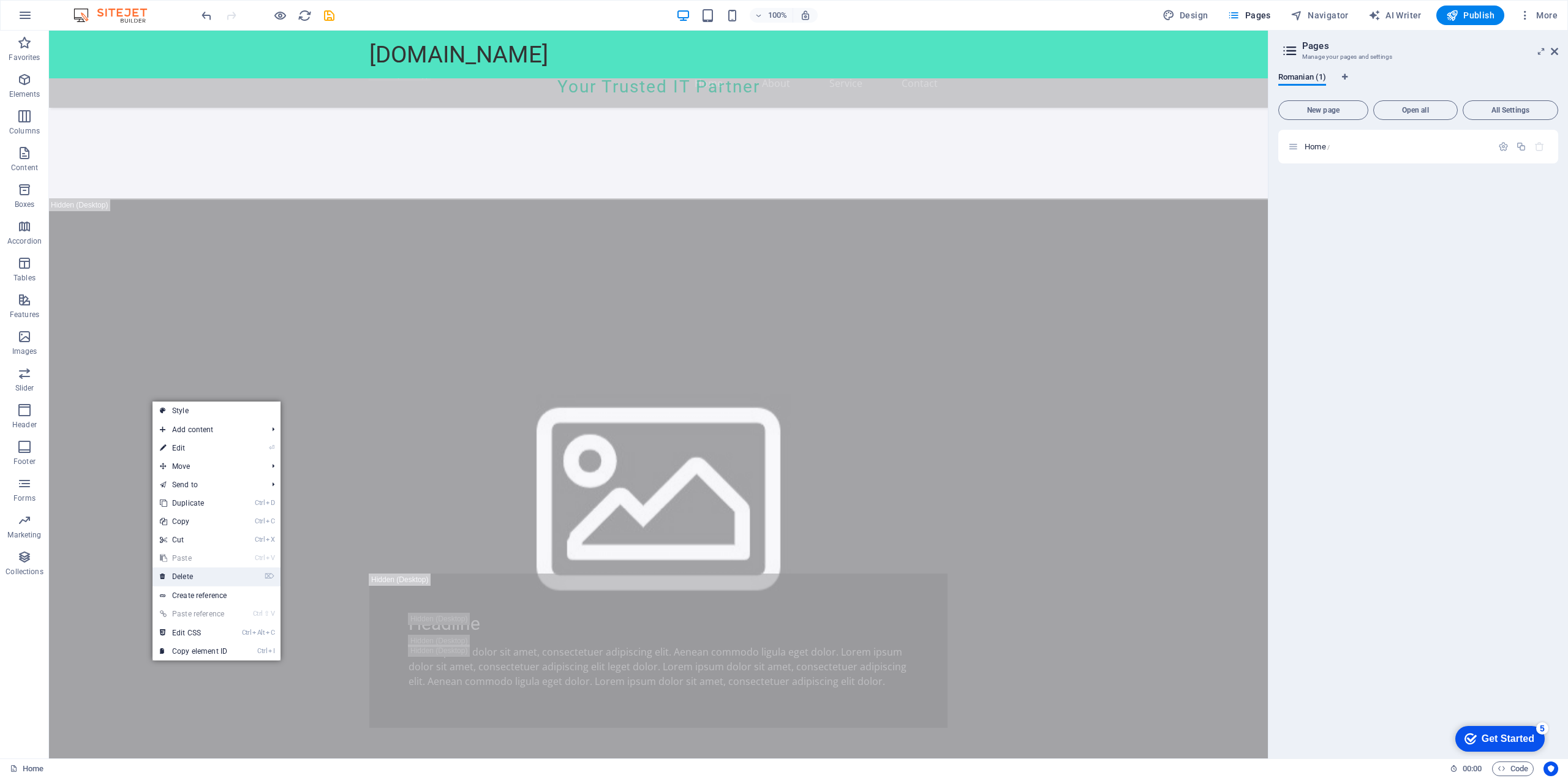
click at [193, 578] on link "⌦ Delete" at bounding box center [193, 576] width 82 height 19
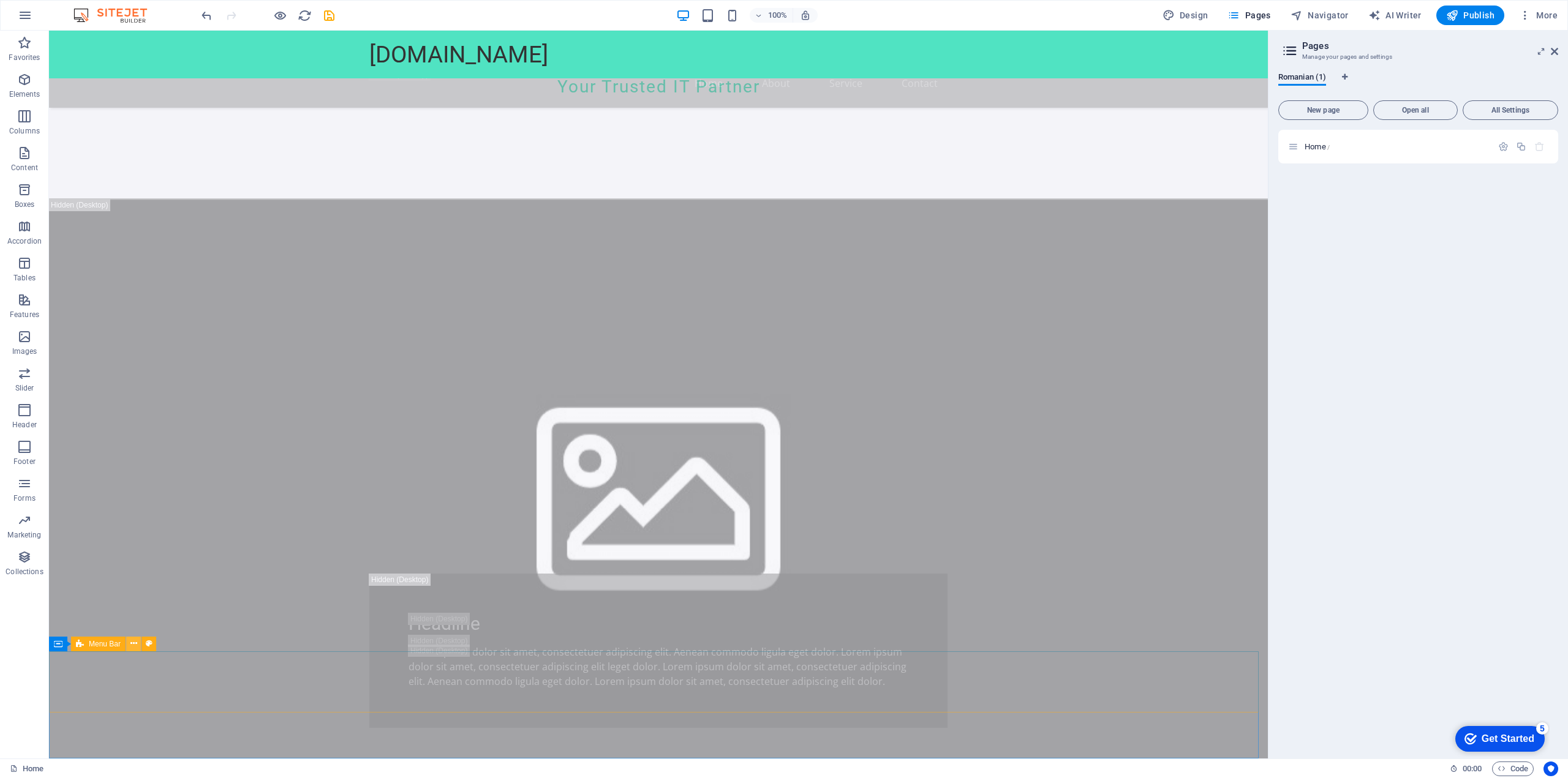
click at [132, 642] on icon at bounding box center [134, 643] width 7 height 13
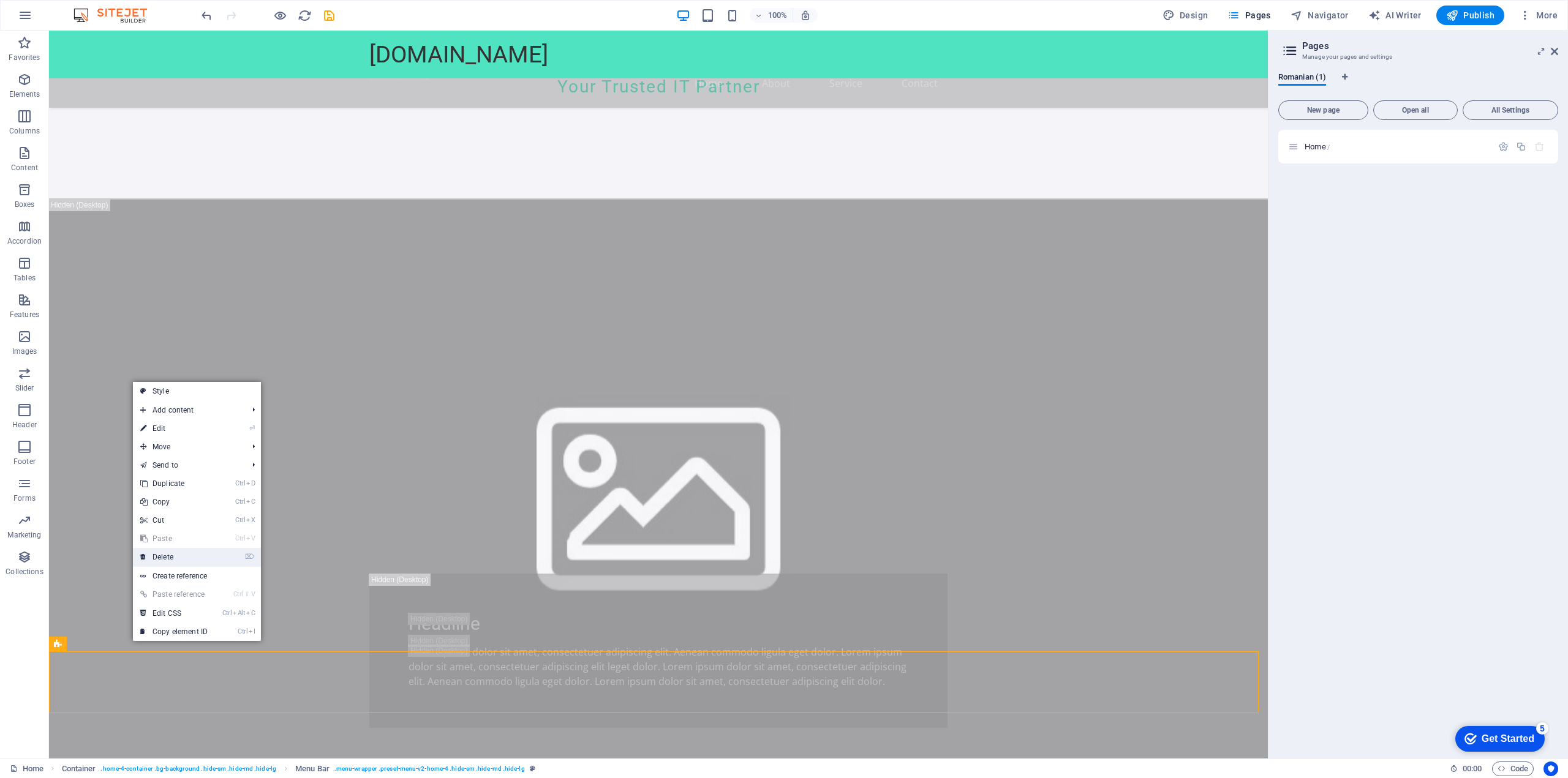
click at [199, 554] on link "⌦ Delete" at bounding box center [174, 556] width 82 height 19
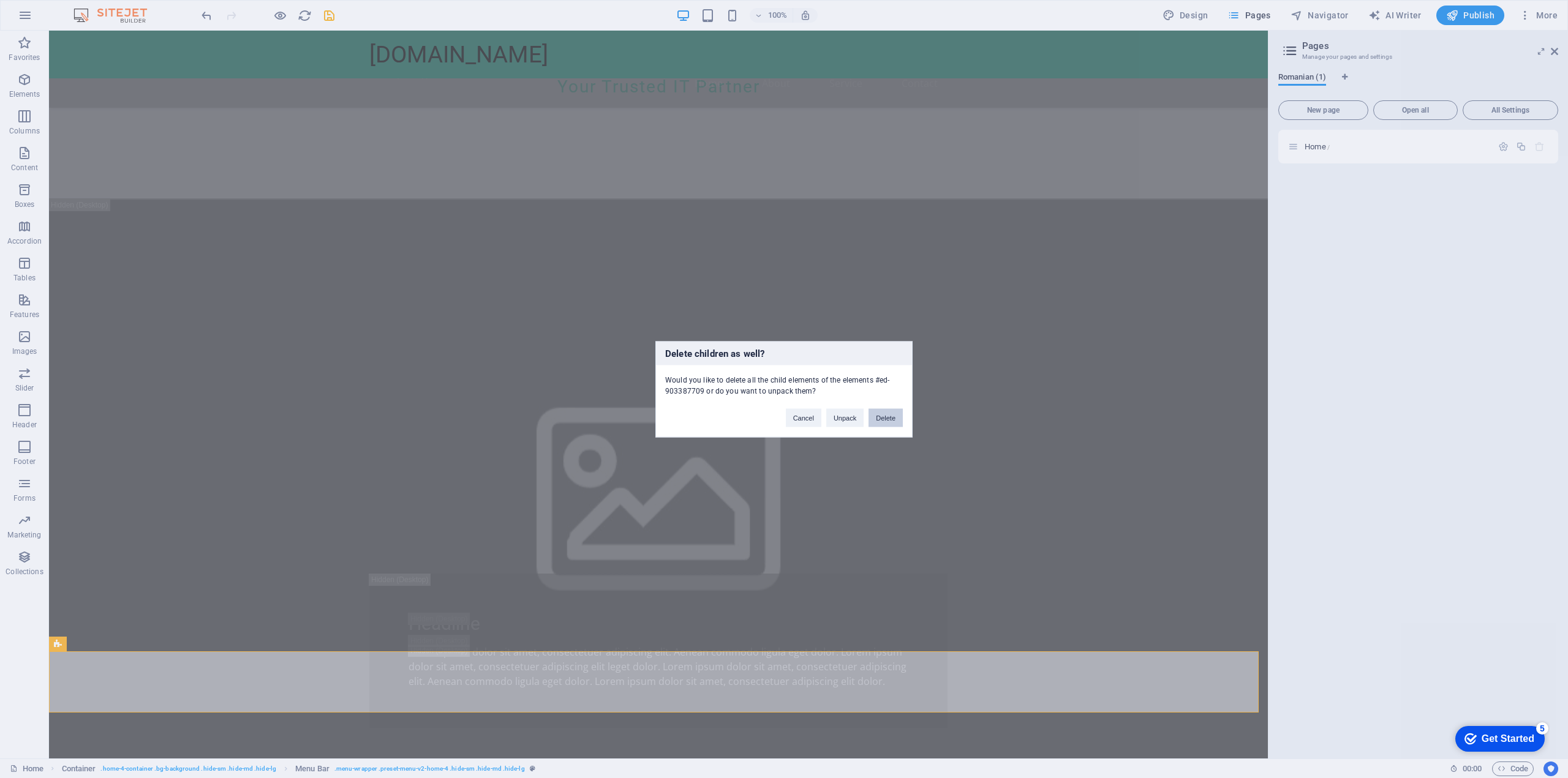
click at [887, 413] on button "Delete" at bounding box center [885, 417] width 34 height 19
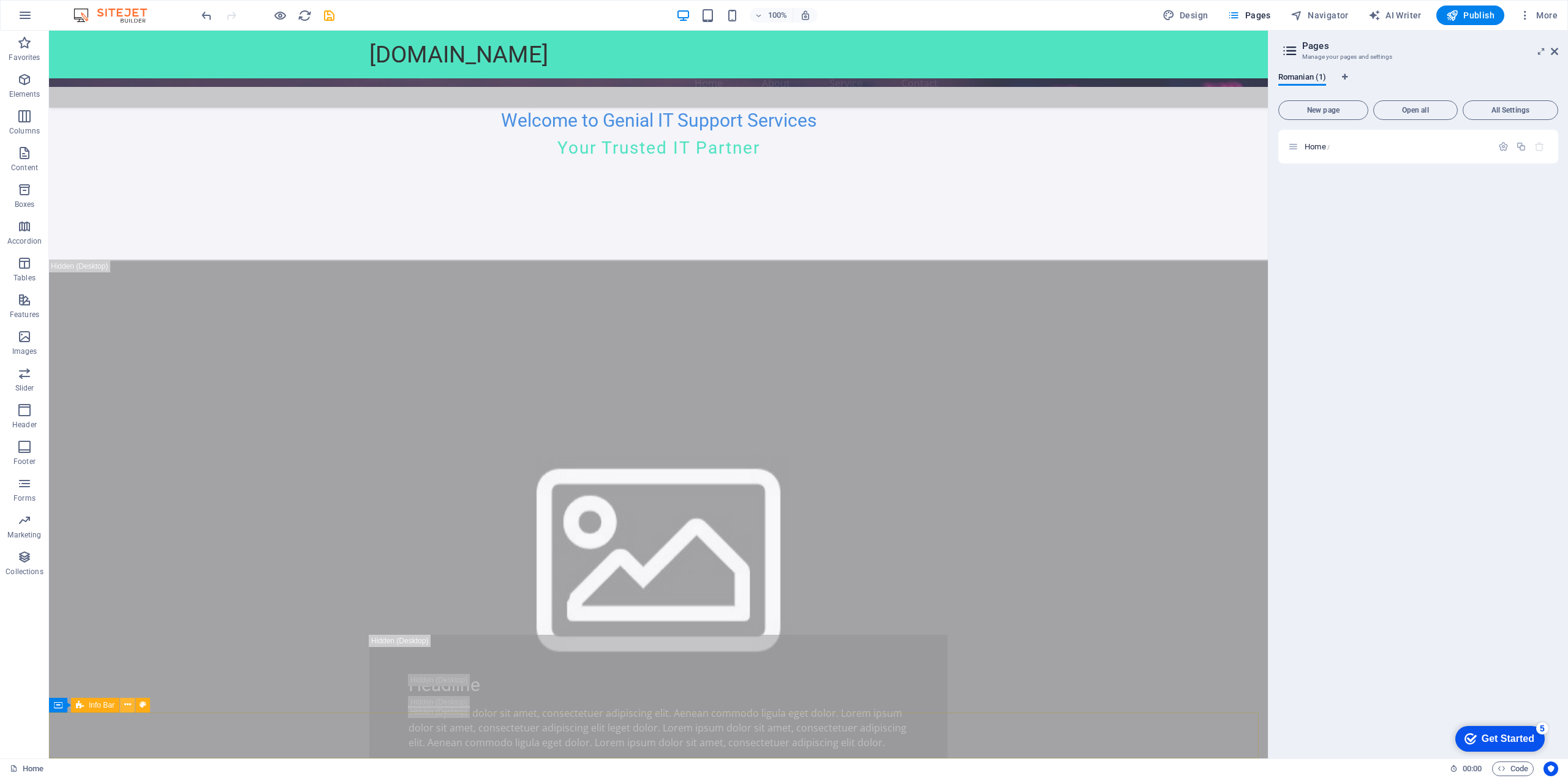
click at [127, 707] on icon at bounding box center [127, 705] width 7 height 13
click at [127, 706] on icon at bounding box center [127, 705] width 7 height 13
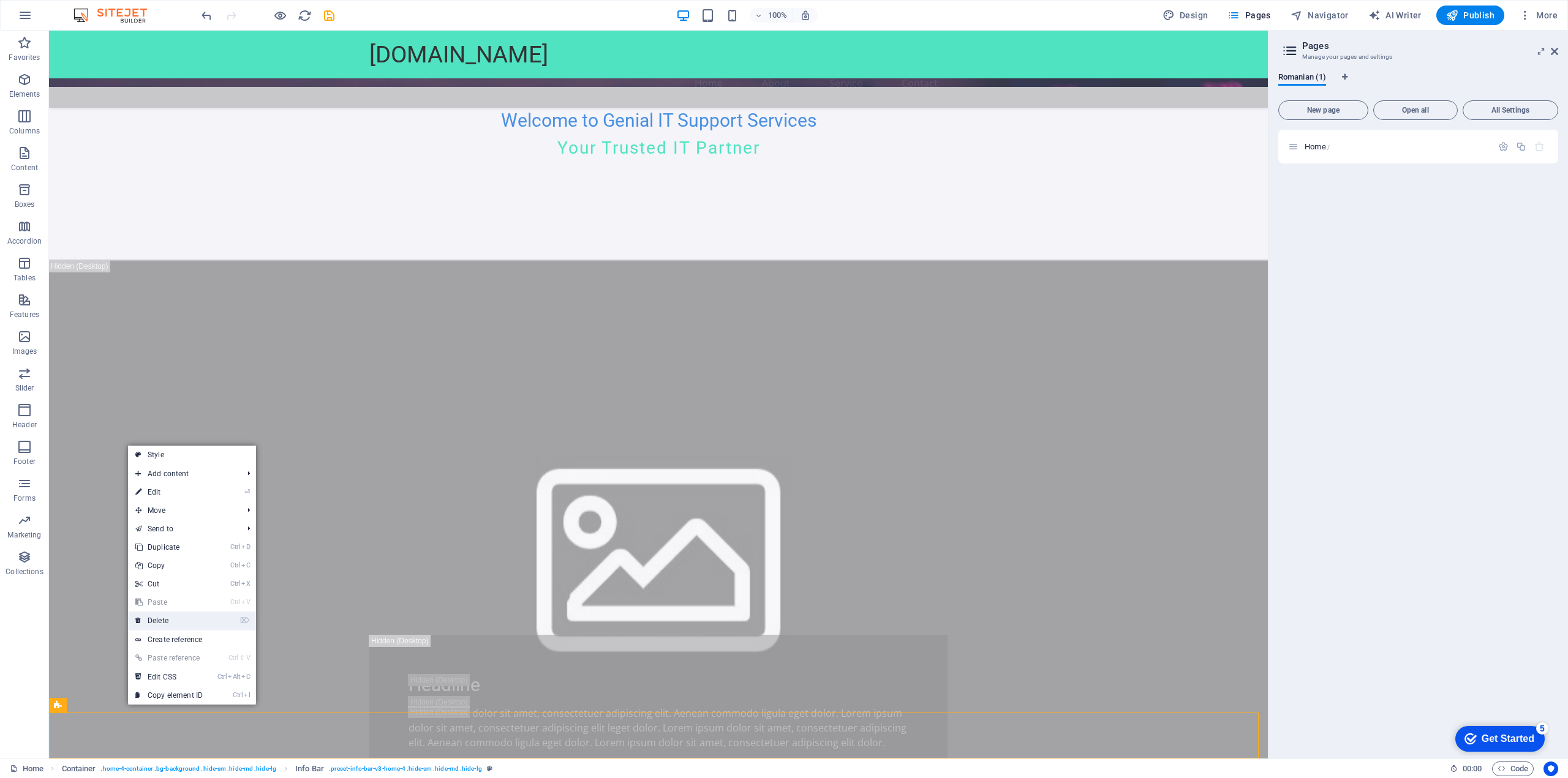
drag, startPoint x: 189, startPoint y: 610, endPoint x: 186, endPoint y: 618, distance: 8.5
click at [189, 612] on ul "Style Add content Ctrl 1 Headline Ctrl 2 Text Ctrl 3 Image Ctrl 4 Container Ctr…" at bounding box center [191, 575] width 128 height 259
click at [185, 618] on link "⌦ Delete" at bounding box center [169, 621] width 82 height 19
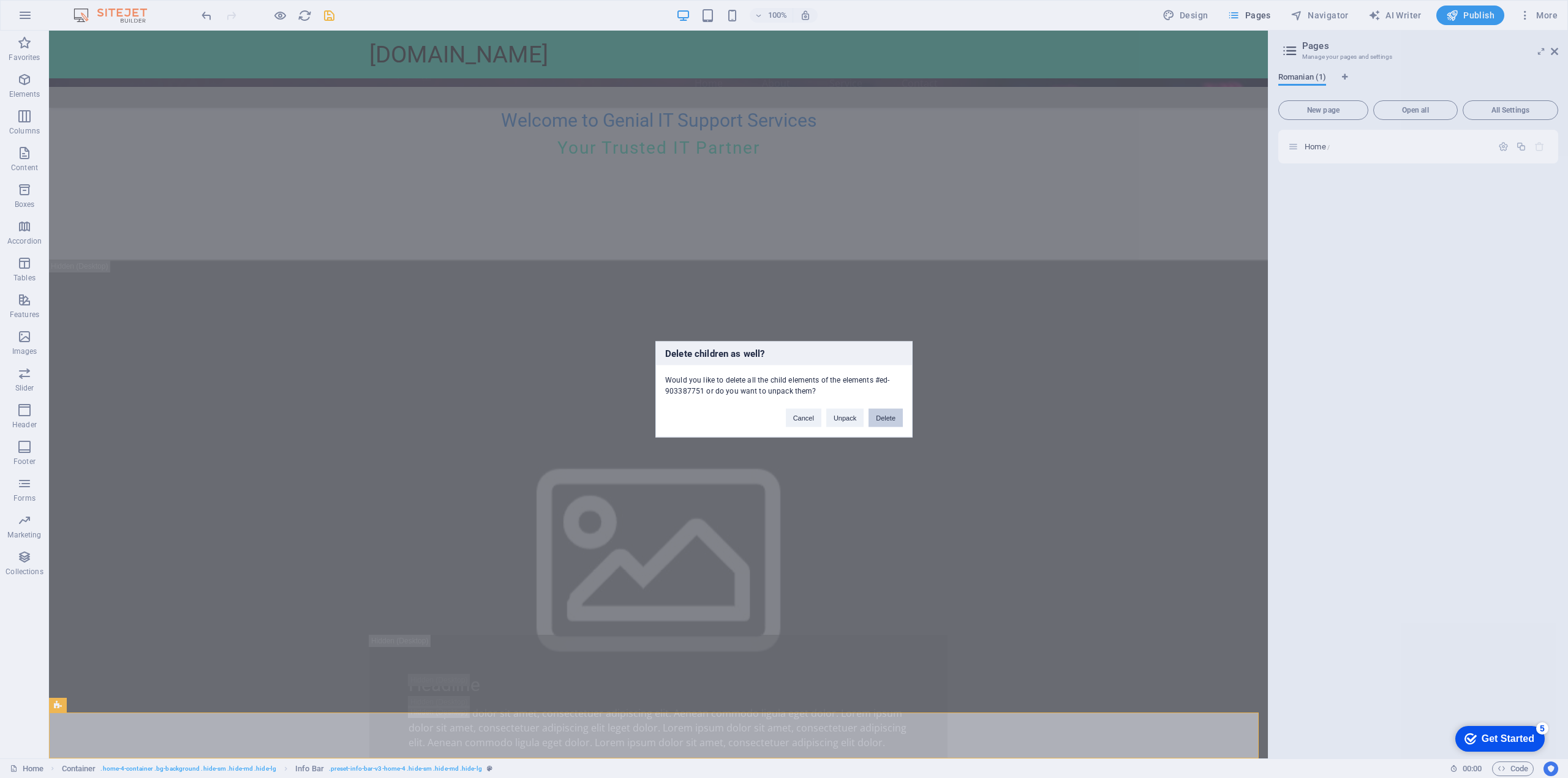
click at [897, 411] on button "Delete" at bounding box center [885, 417] width 34 height 19
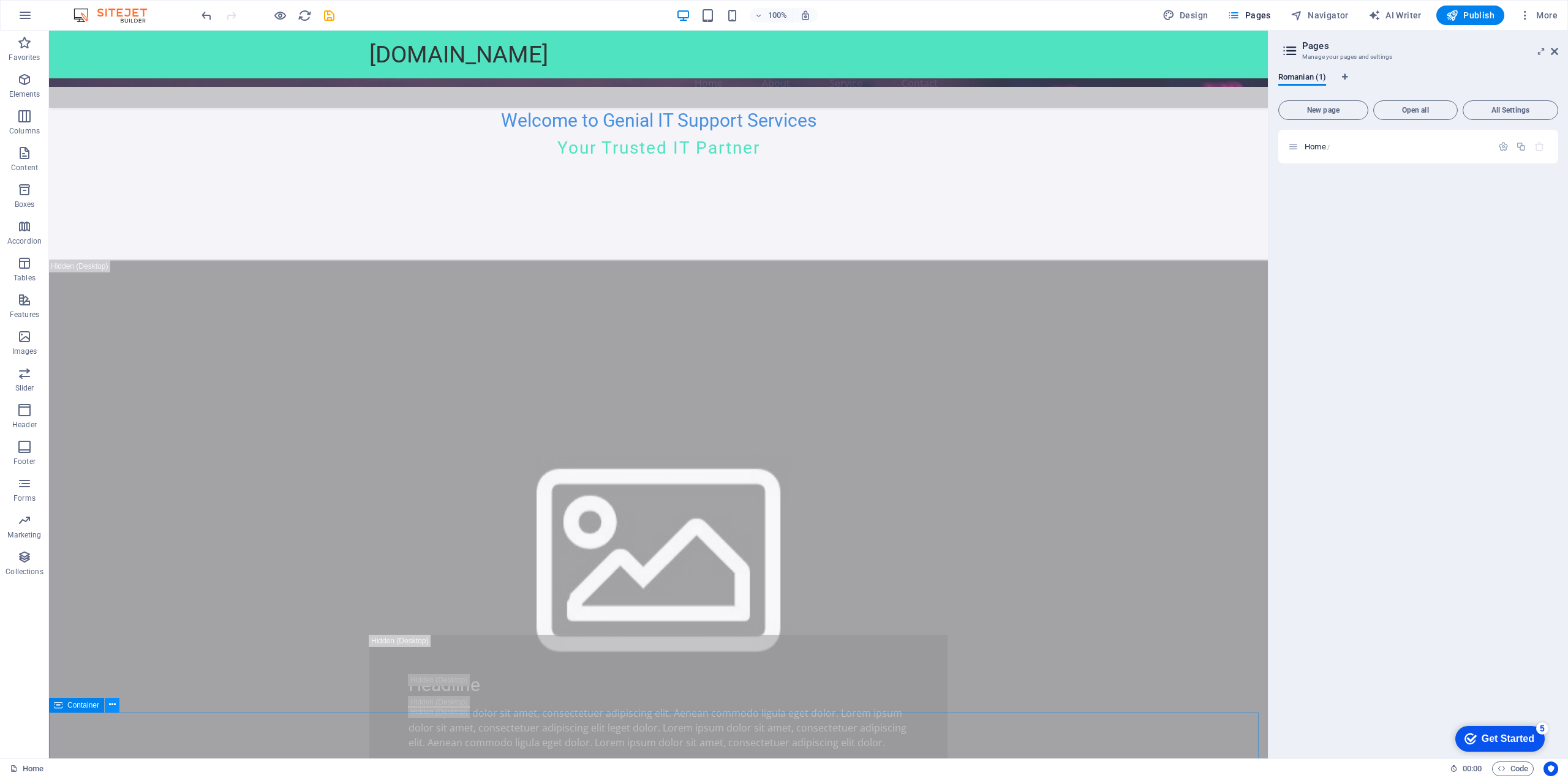
click at [111, 708] on icon at bounding box center [112, 705] width 7 height 13
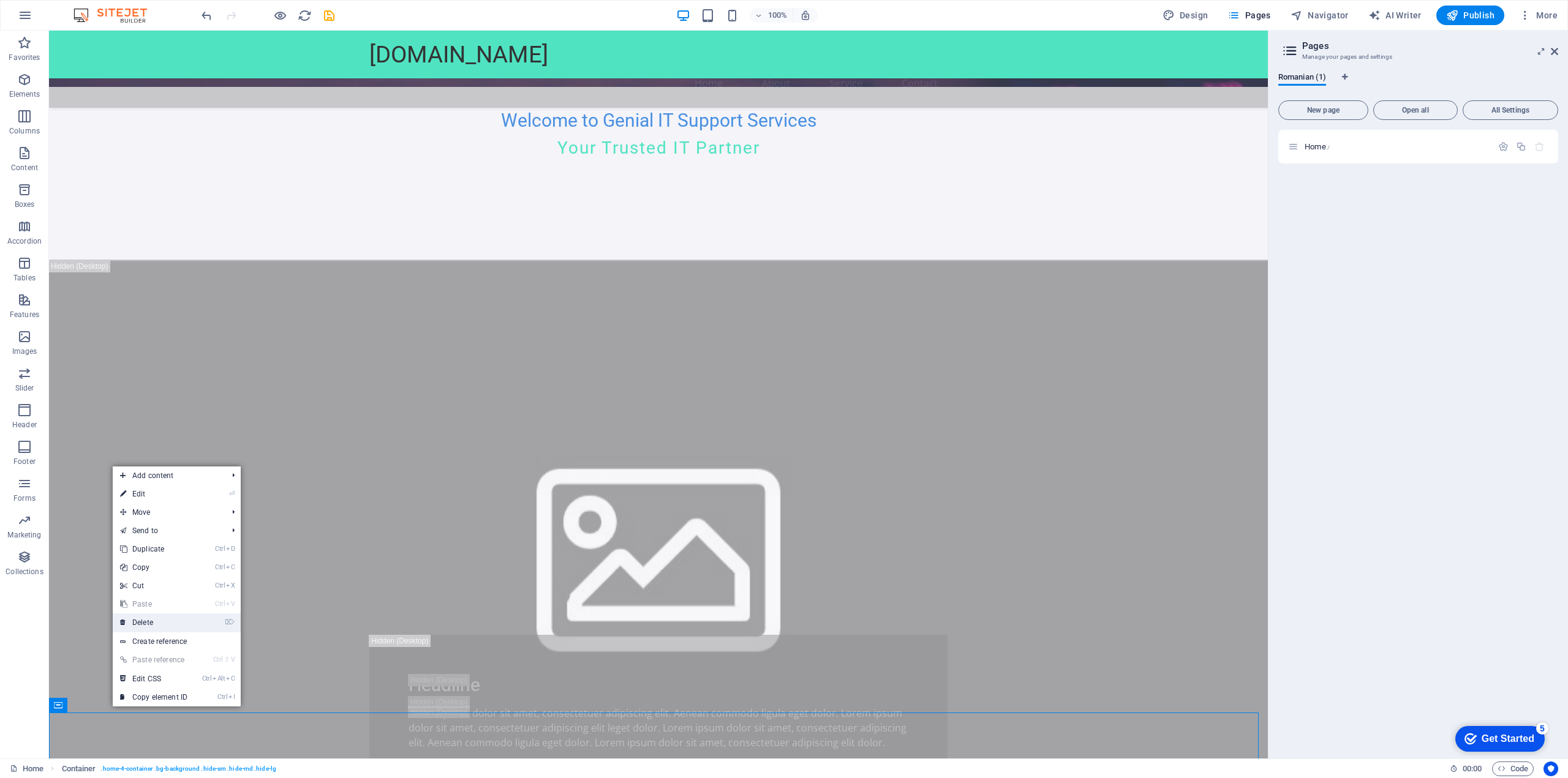
click at [174, 628] on link "⌦ Delete" at bounding box center [153, 622] width 82 height 19
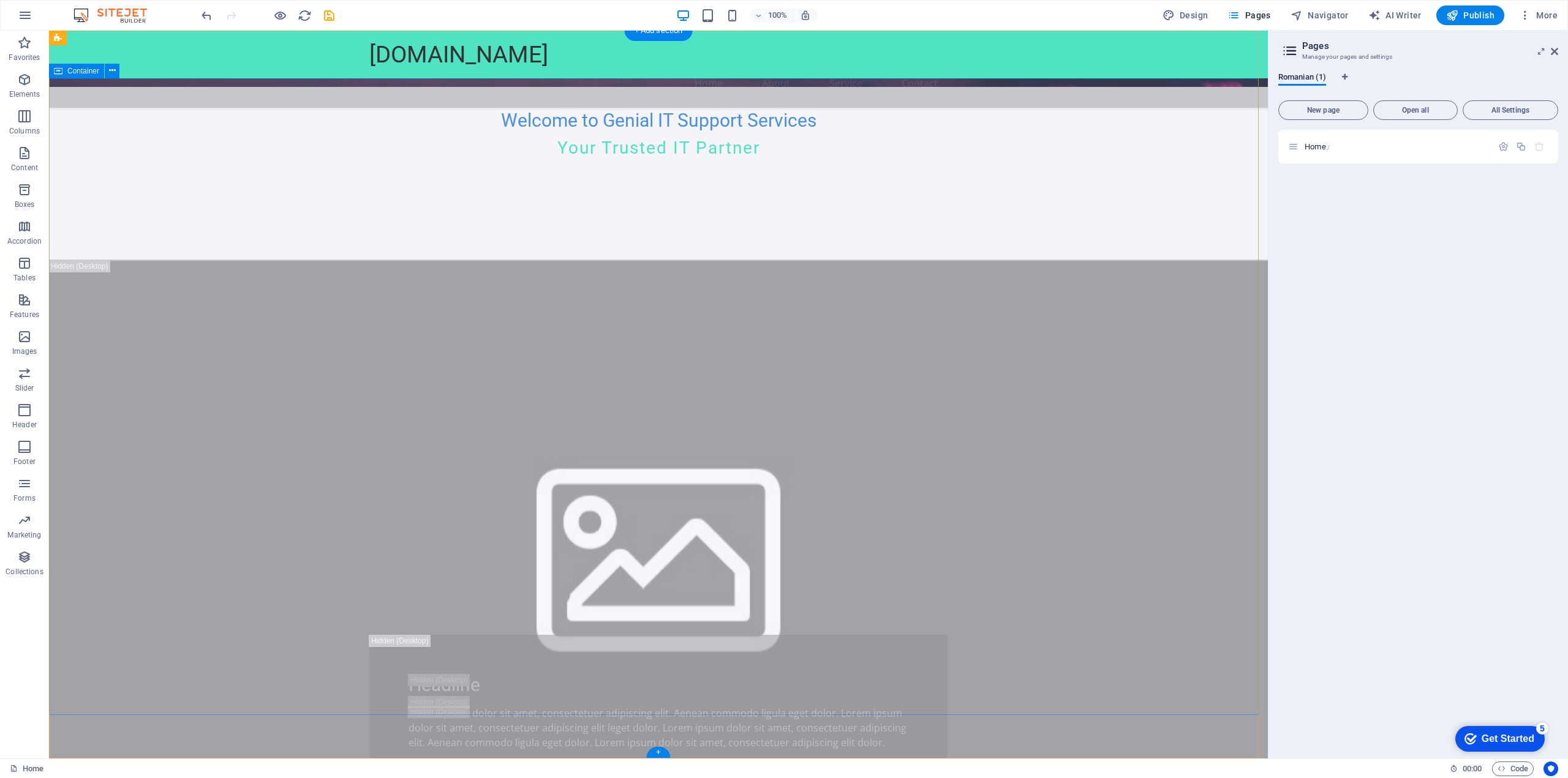
scroll to position [690, 0]
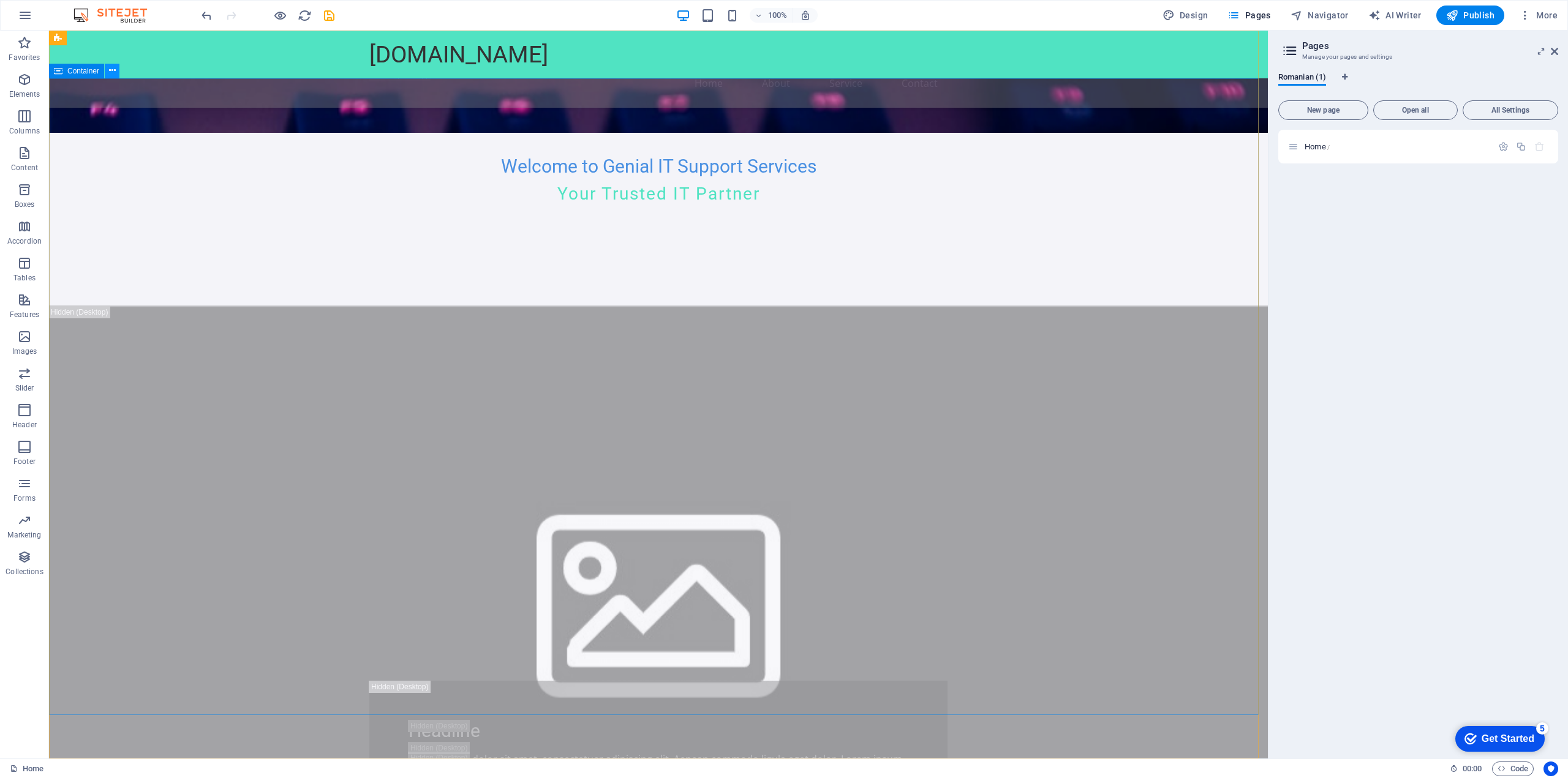
click at [114, 67] on icon at bounding box center [112, 70] width 7 height 13
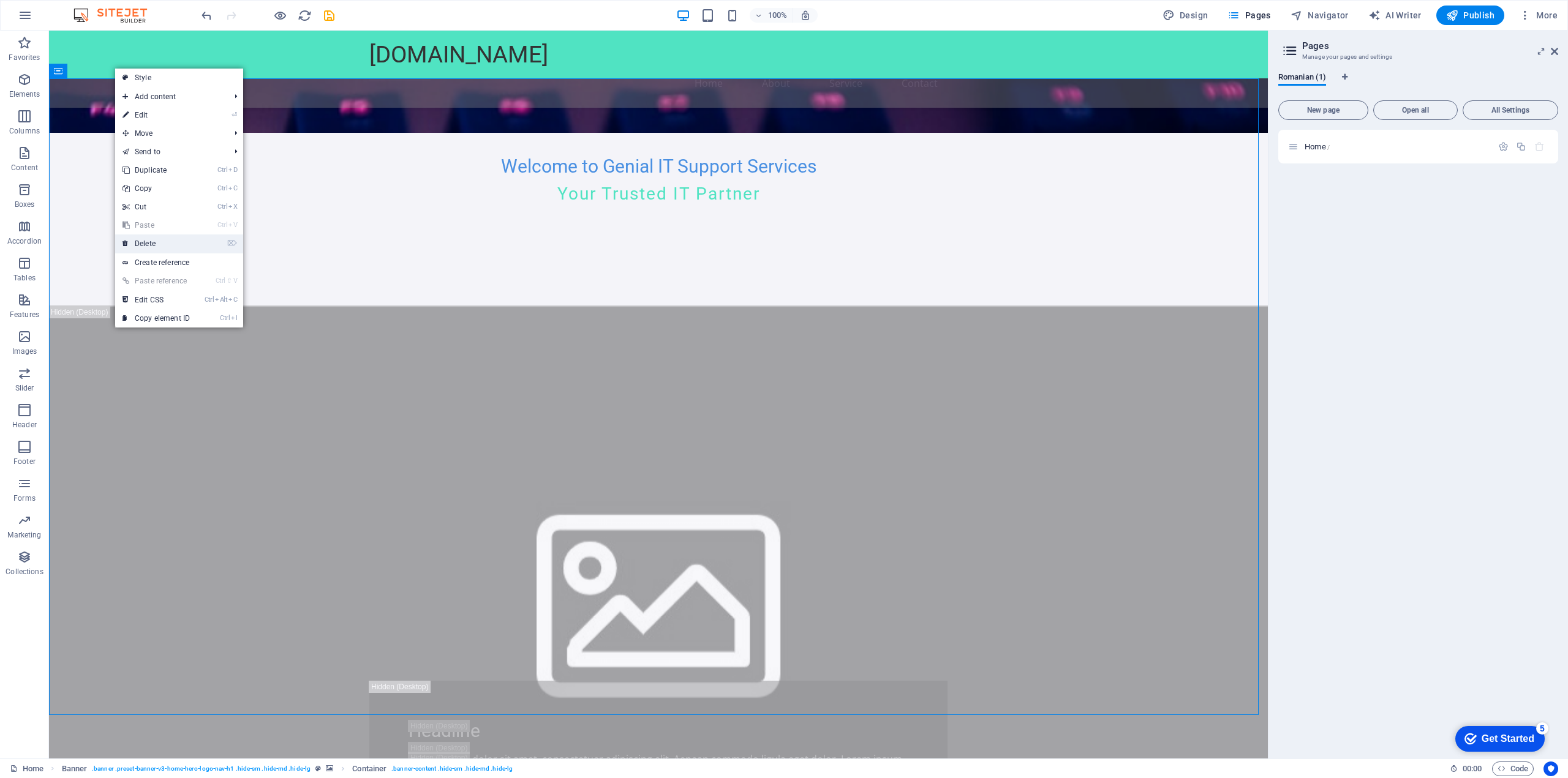
click at [161, 240] on link "⌦ Delete" at bounding box center [156, 243] width 82 height 19
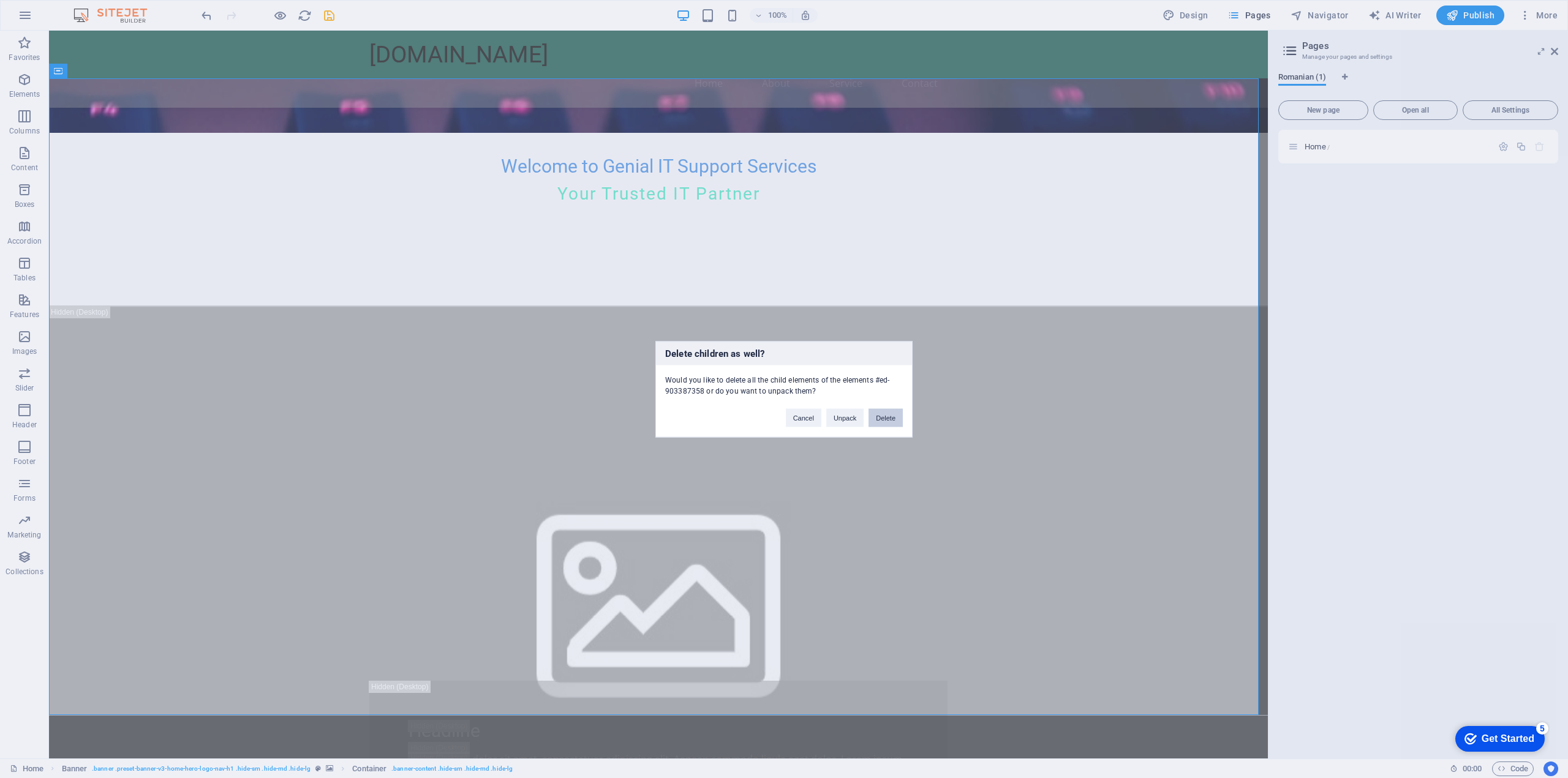
click at [880, 413] on button "Delete" at bounding box center [885, 417] width 34 height 19
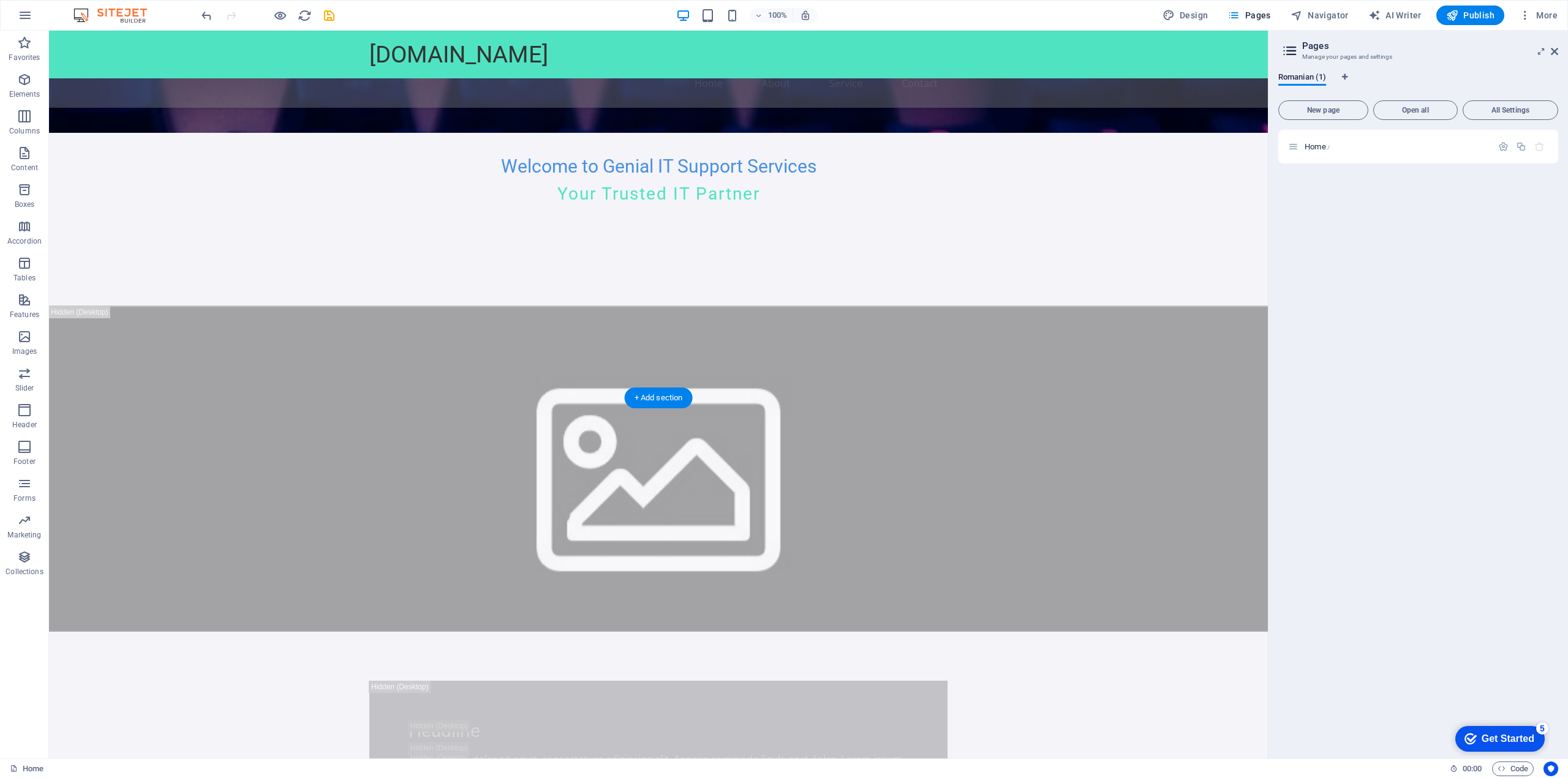
scroll to position [262, 0]
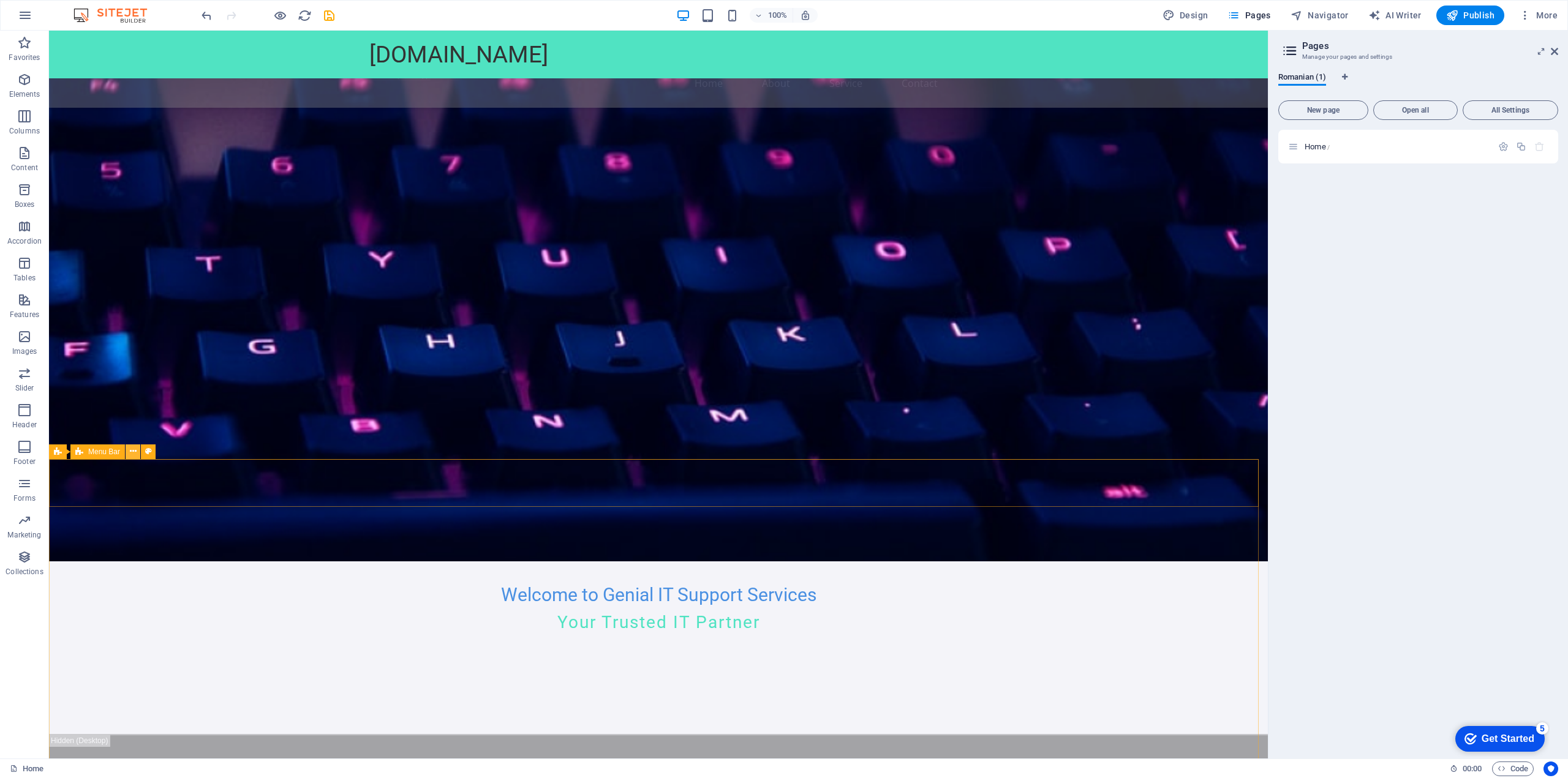
click at [132, 450] on icon at bounding box center [133, 451] width 7 height 13
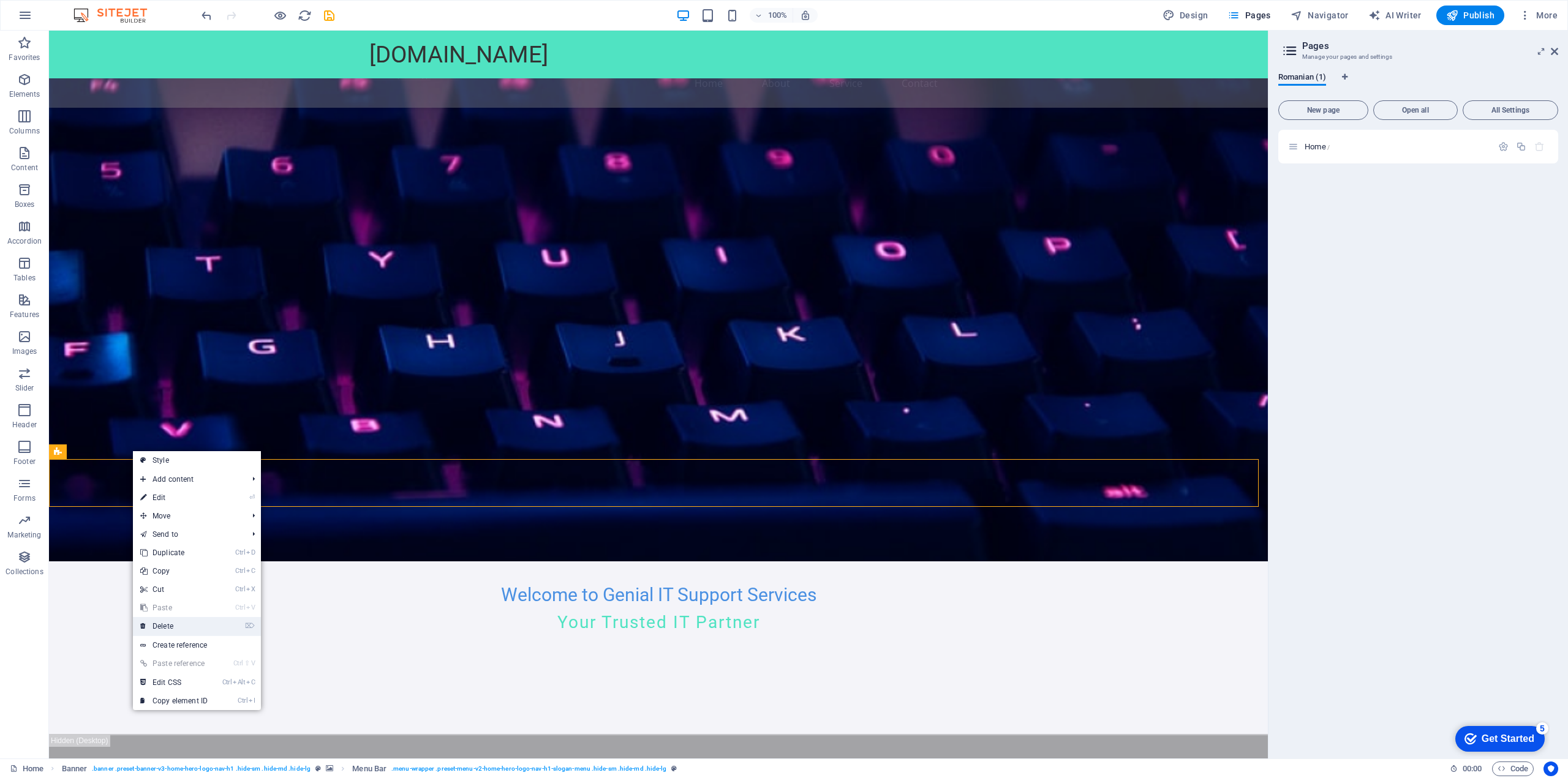
click at [188, 624] on link "⌦ Delete" at bounding box center [174, 626] width 82 height 19
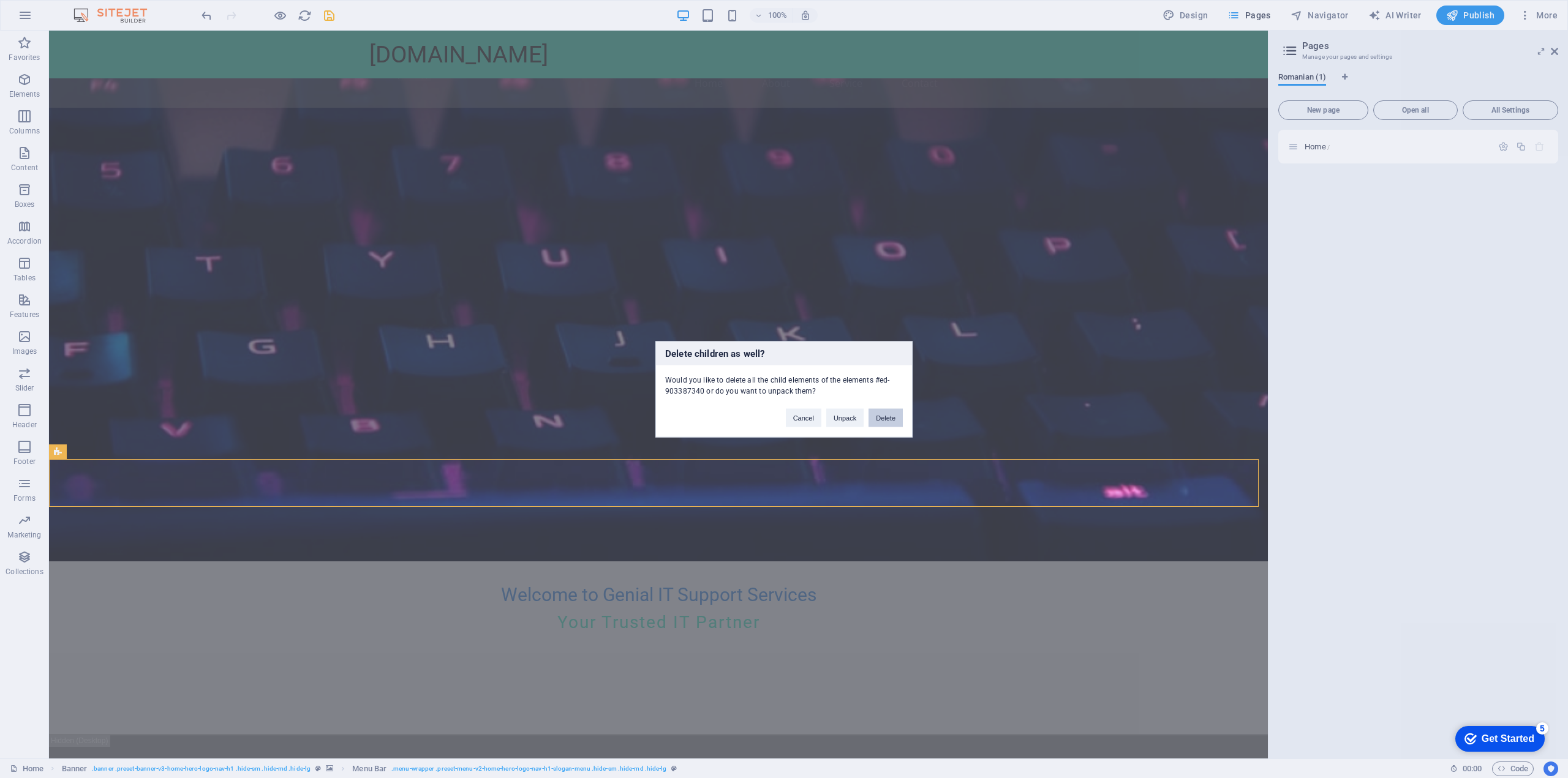
click at [886, 420] on button "Delete" at bounding box center [885, 417] width 34 height 19
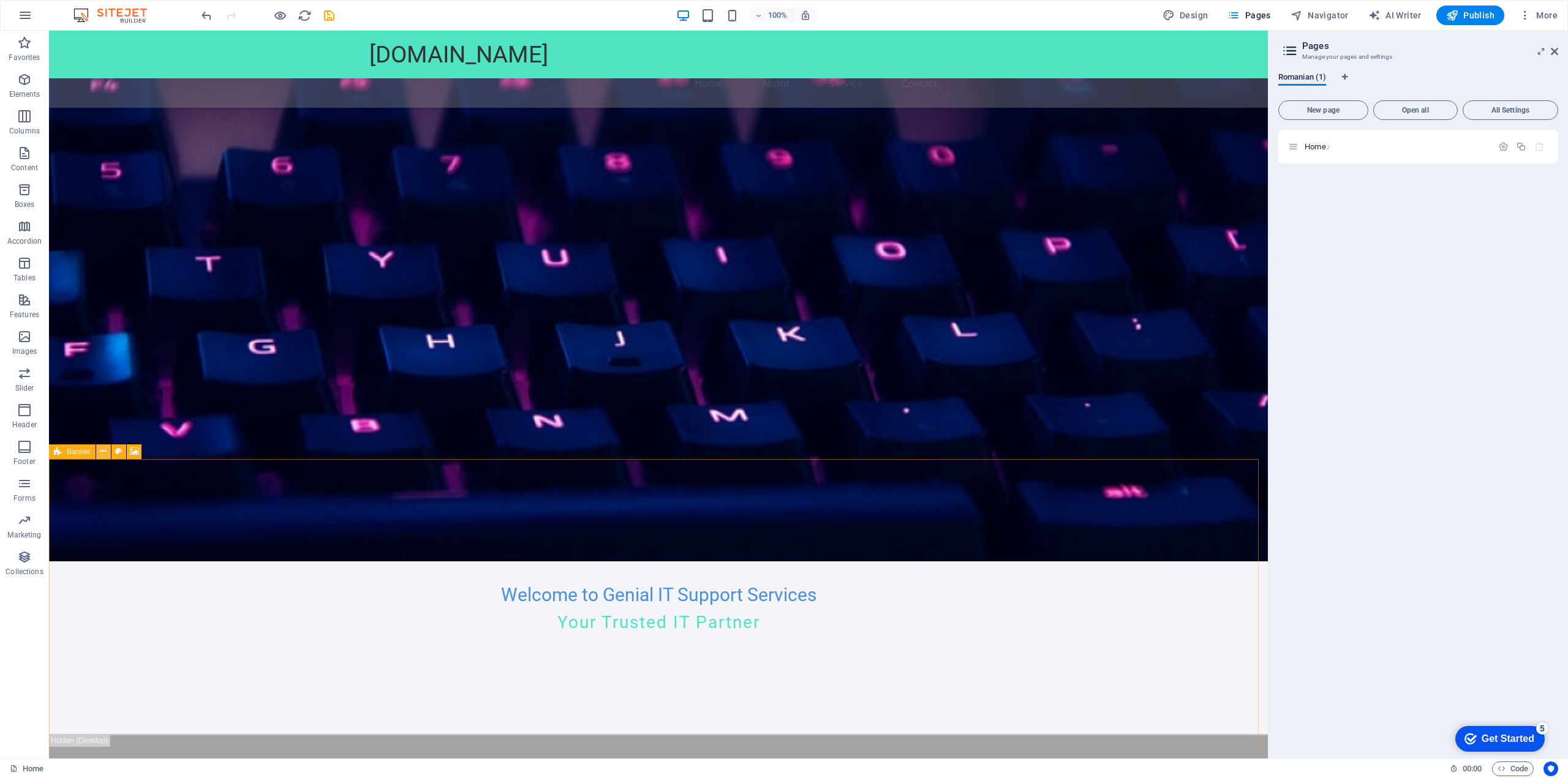
click at [104, 449] on icon at bounding box center [103, 451] width 7 height 13
click at [102, 451] on icon at bounding box center [103, 451] width 7 height 13
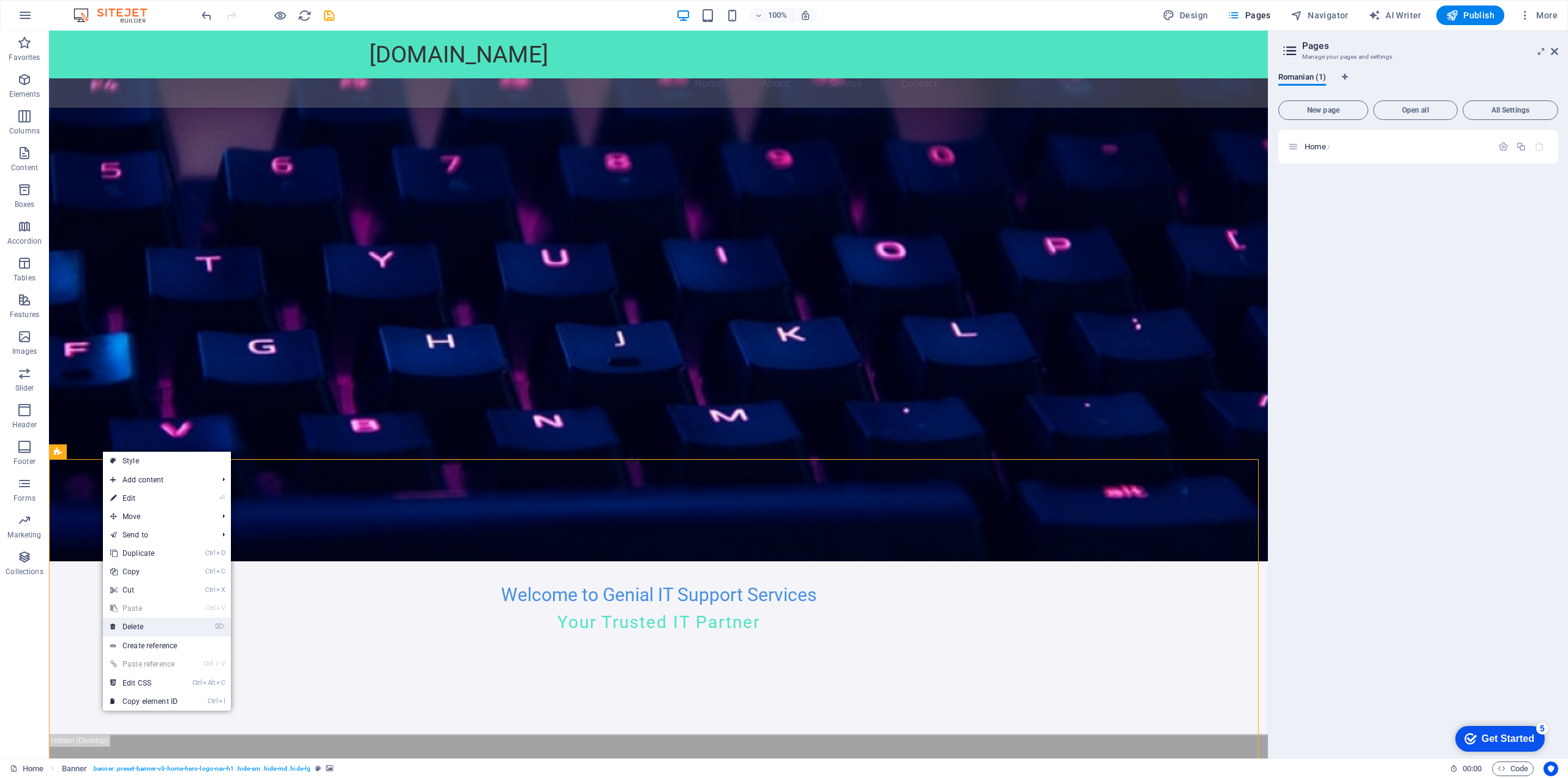
click at [143, 630] on link "⌦ Delete" at bounding box center [144, 627] width 82 height 19
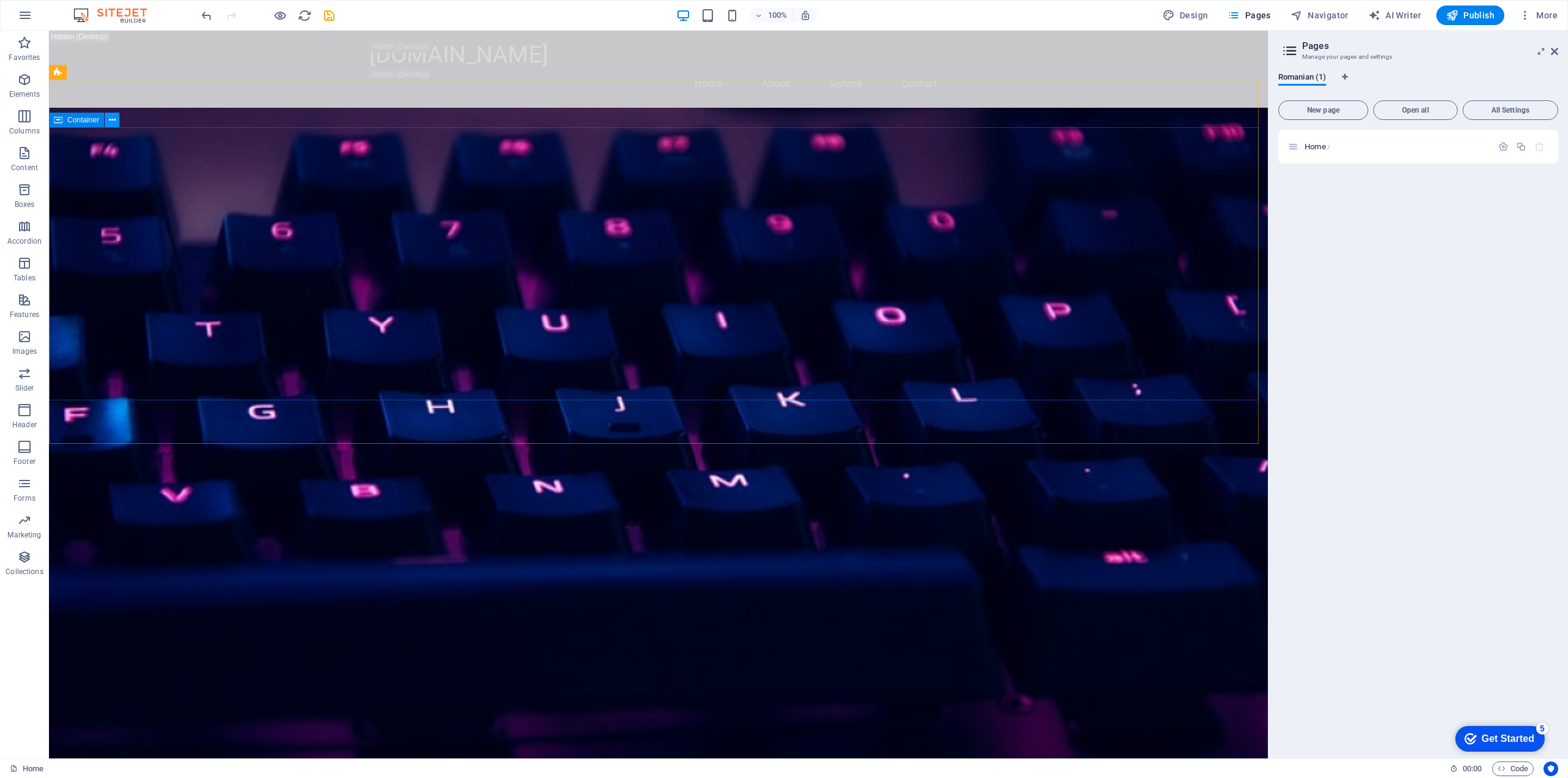
click at [111, 119] on icon at bounding box center [112, 120] width 7 height 13
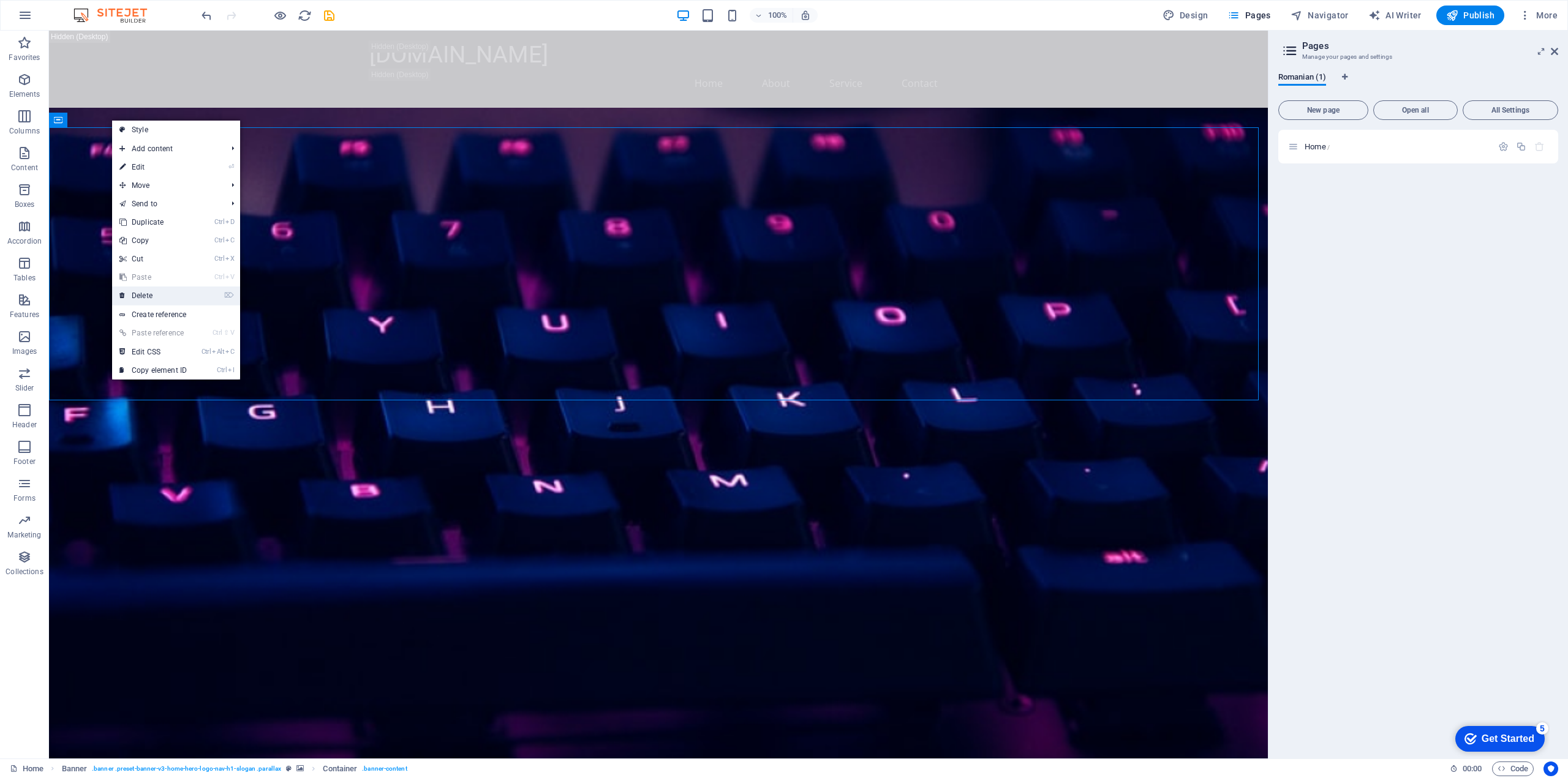
click at [150, 293] on link "⌦ Delete" at bounding box center [153, 296] width 82 height 19
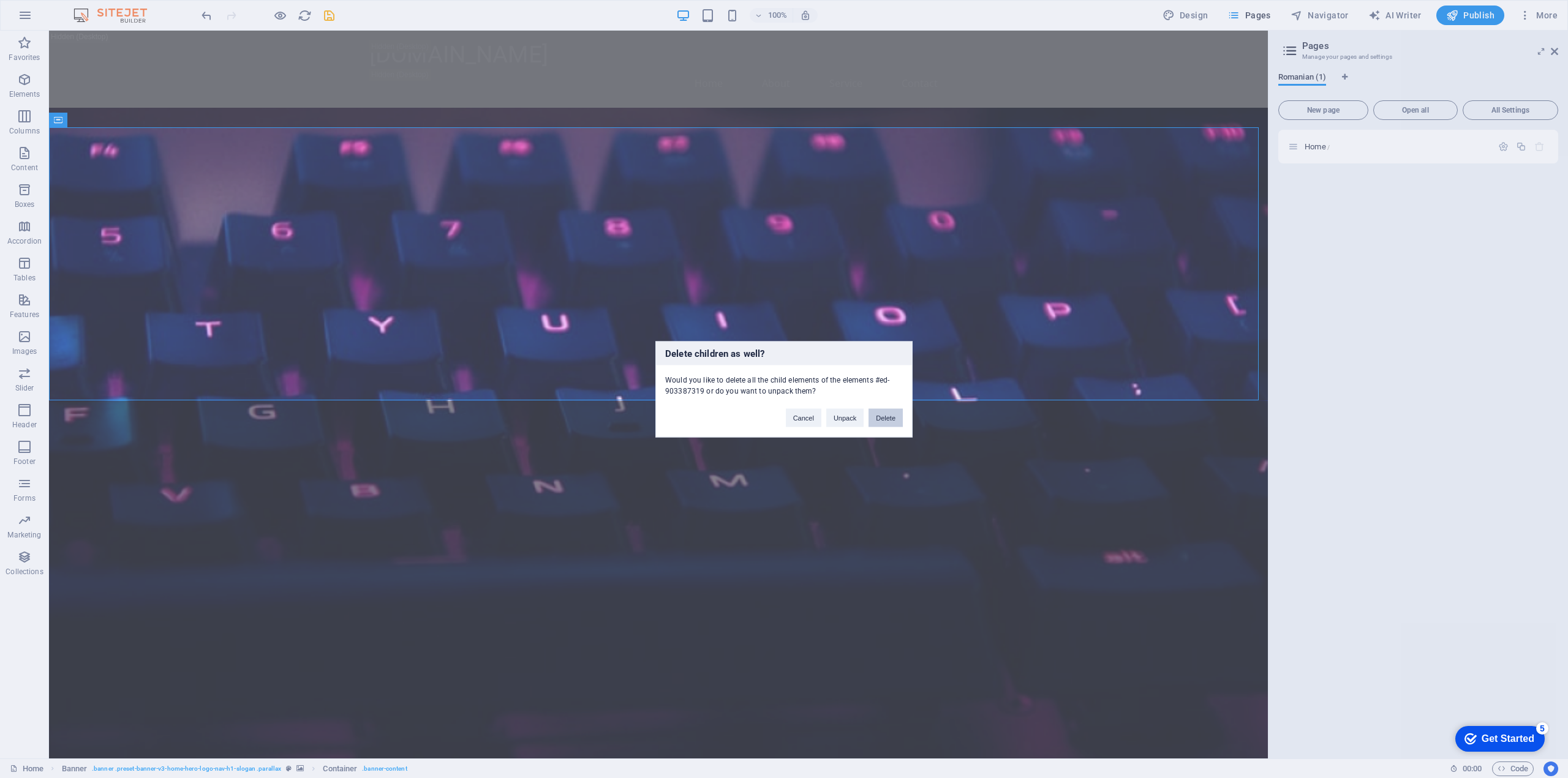
click at [885, 422] on button "Delete" at bounding box center [885, 417] width 34 height 19
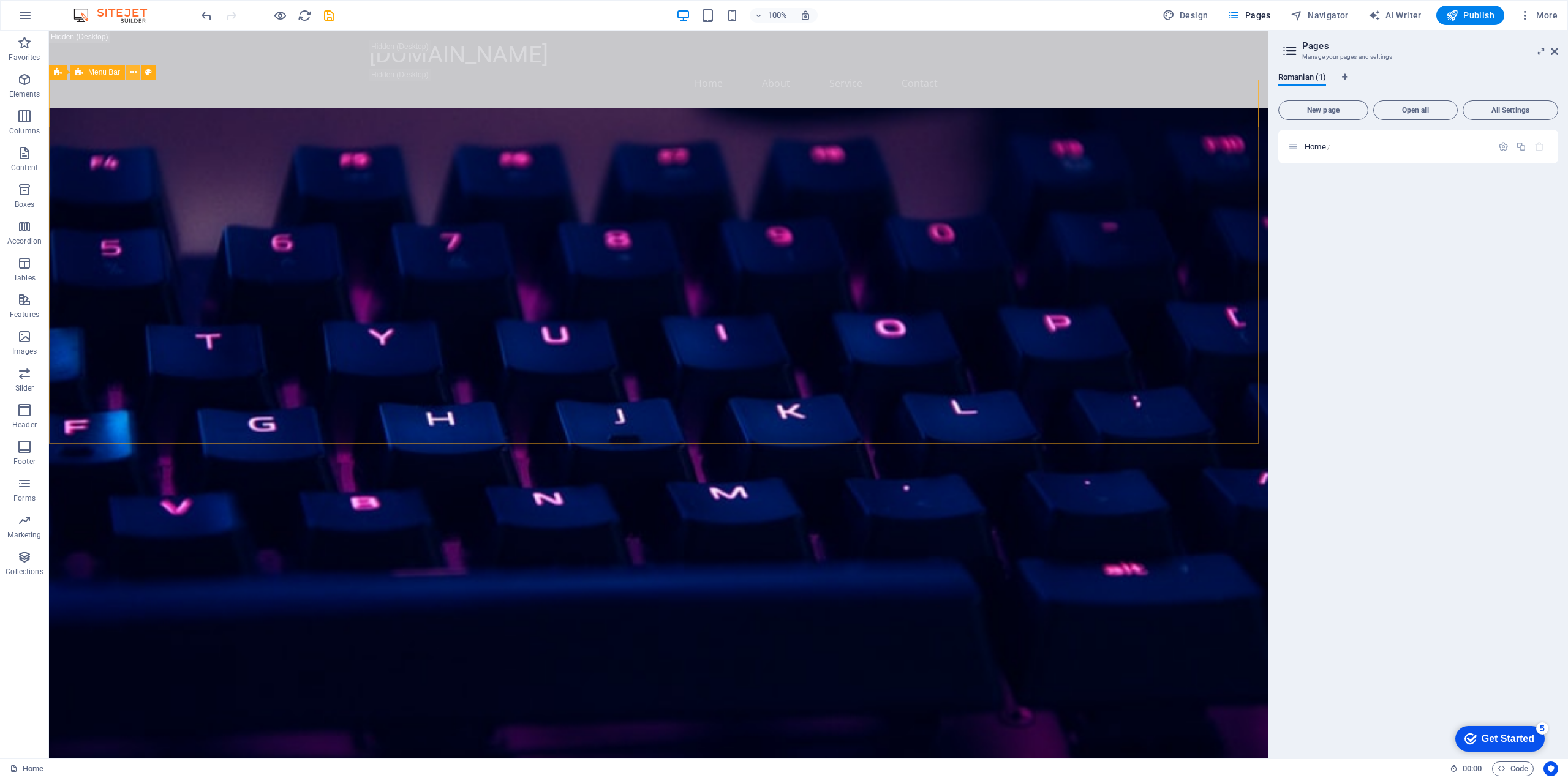
click at [131, 72] on icon at bounding box center [133, 72] width 7 height 13
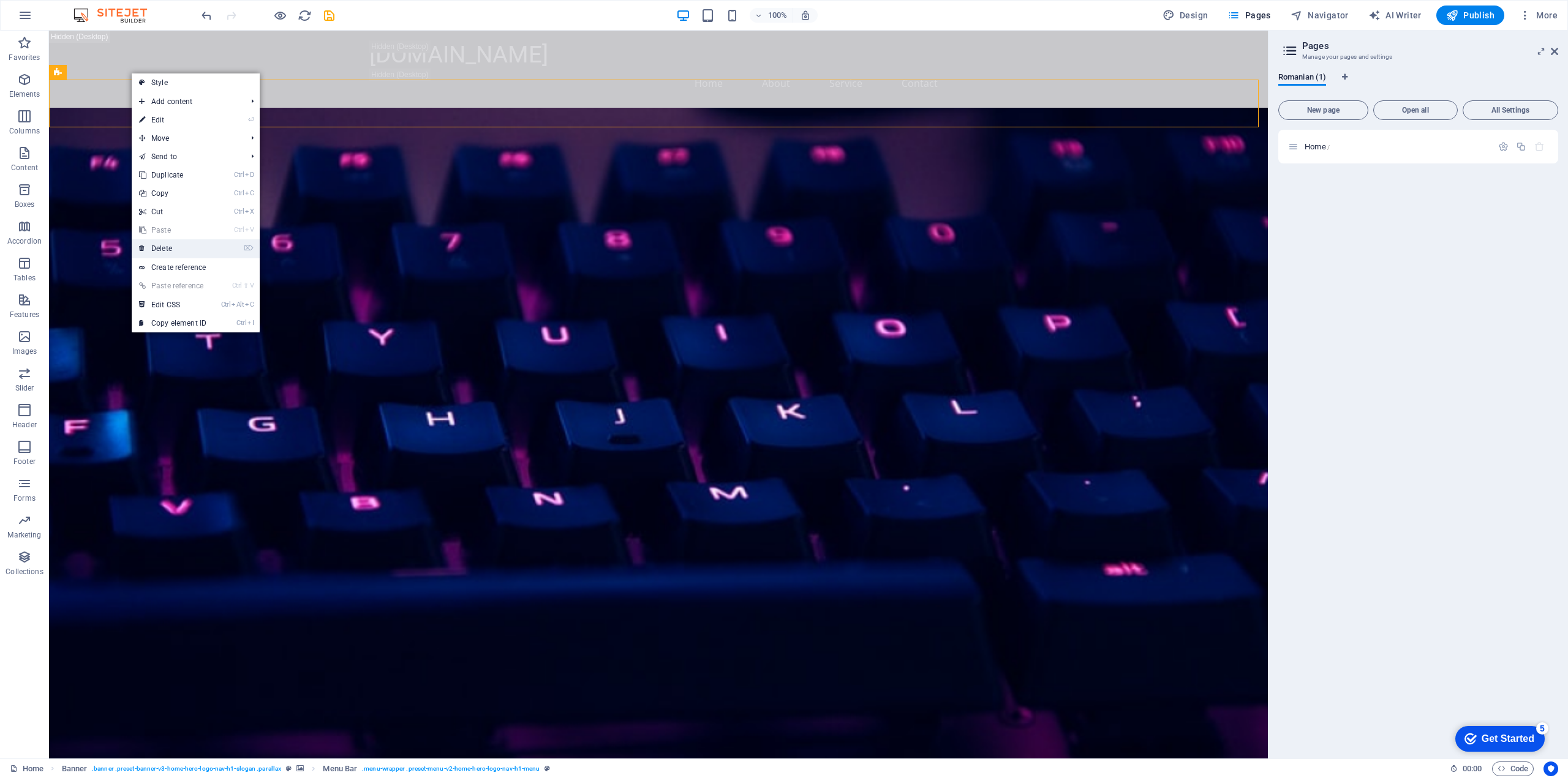
click at [192, 249] on link "⌦ Delete" at bounding box center [173, 248] width 82 height 19
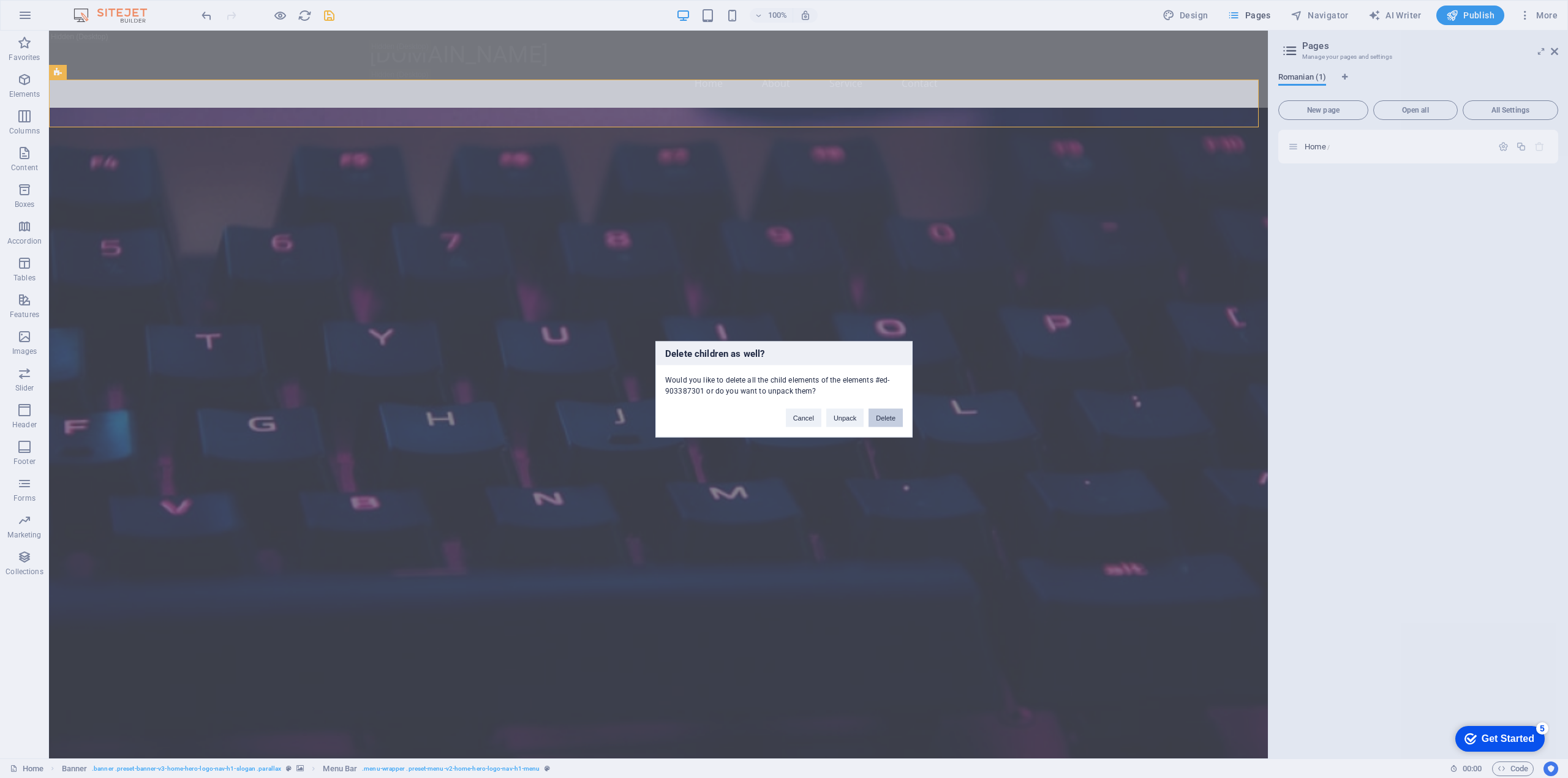
click at [883, 412] on button "Delete" at bounding box center [885, 417] width 34 height 19
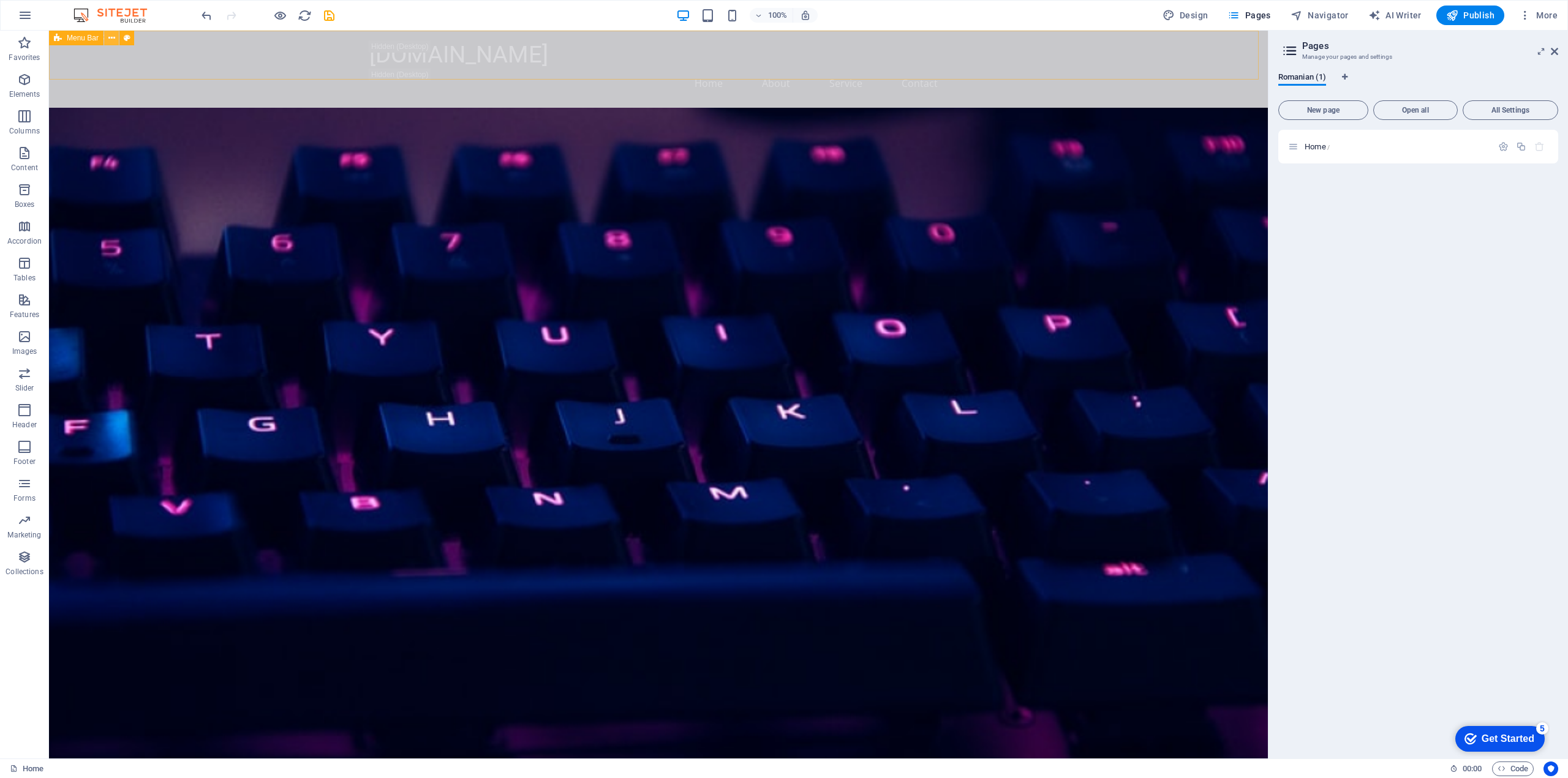
click at [110, 37] on icon at bounding box center [111, 38] width 7 height 13
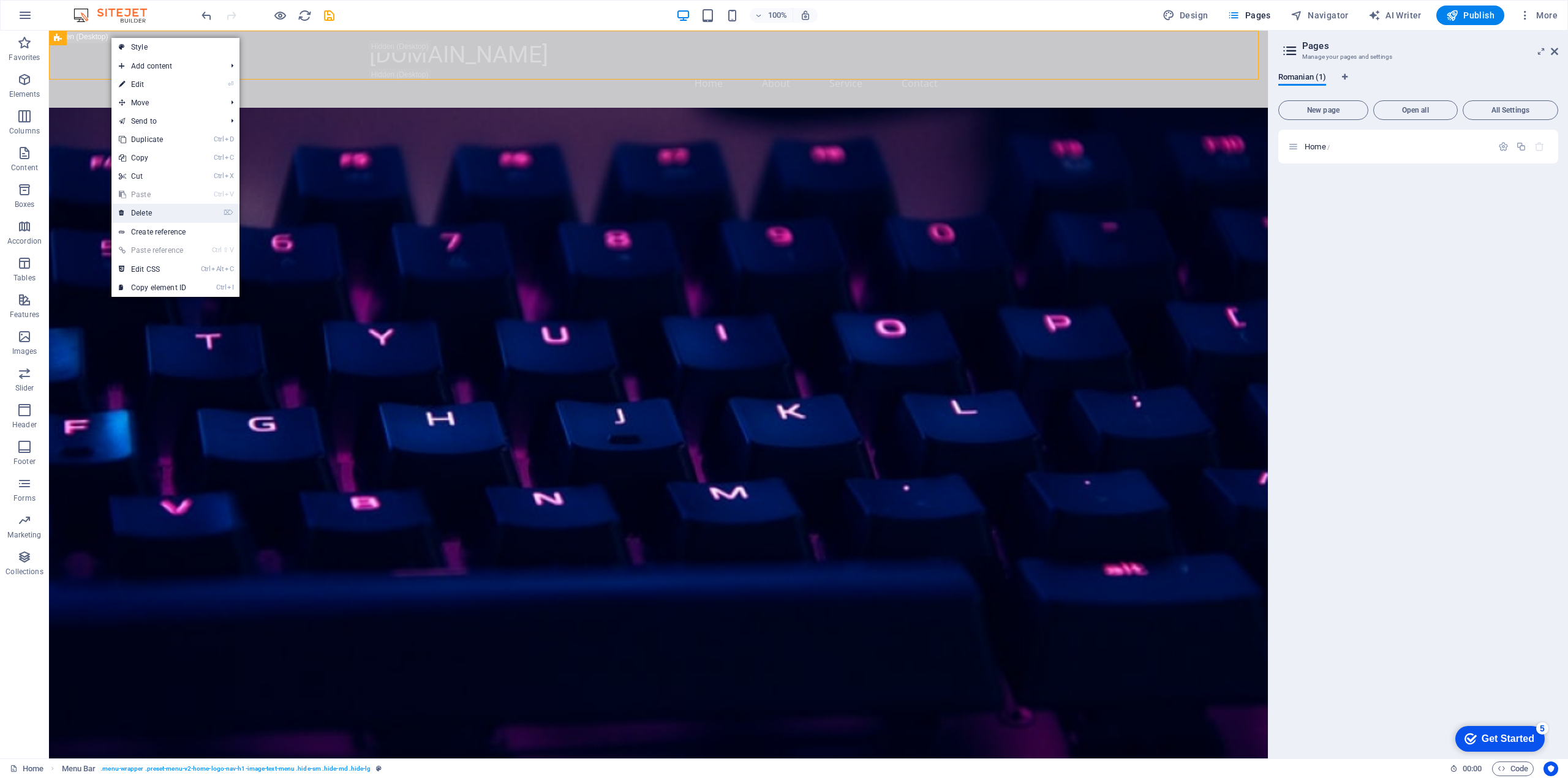
click at [160, 208] on link "⌦ Delete" at bounding box center [152, 213] width 82 height 19
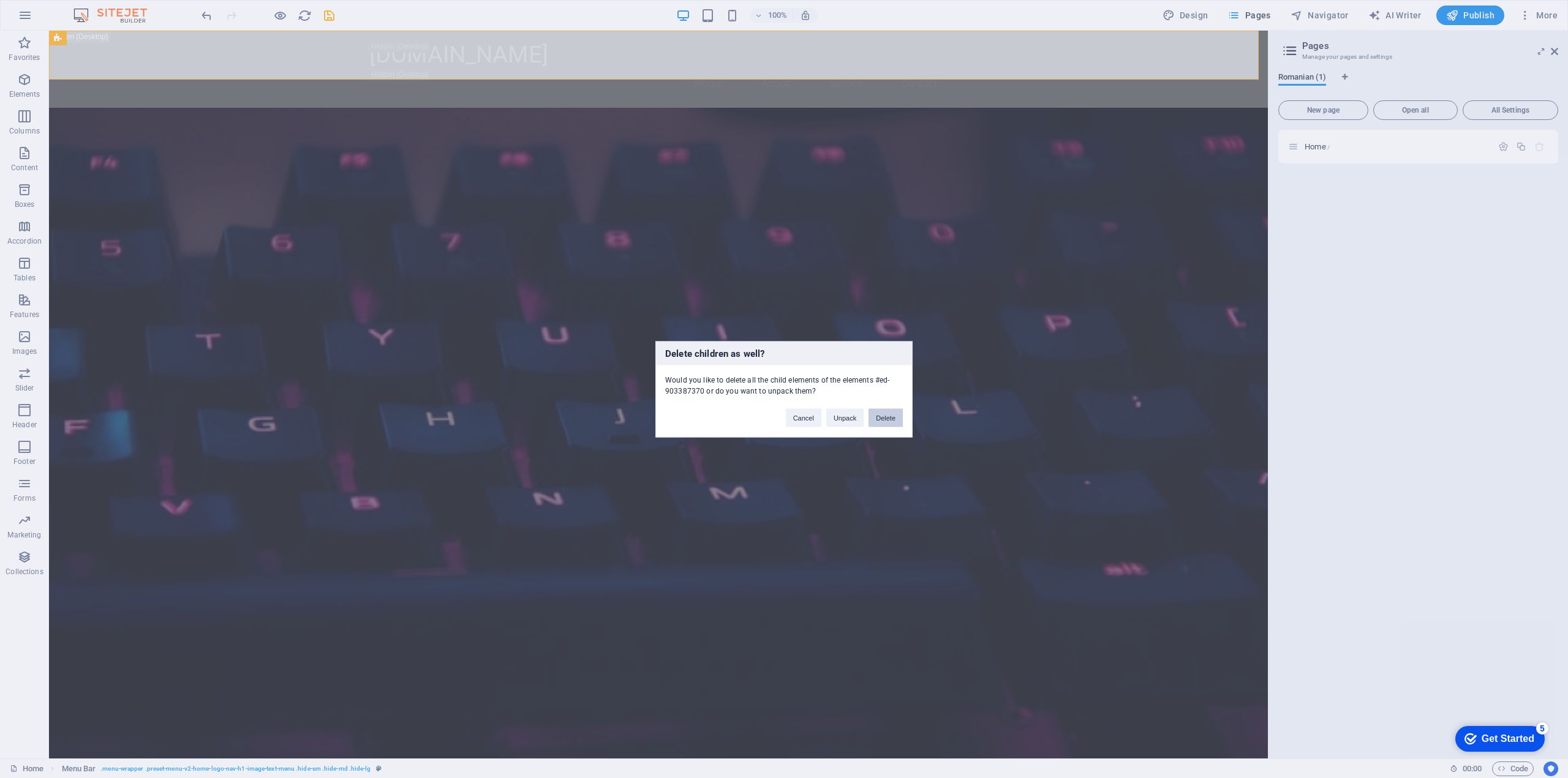
click at [892, 423] on button "Delete" at bounding box center [885, 417] width 34 height 19
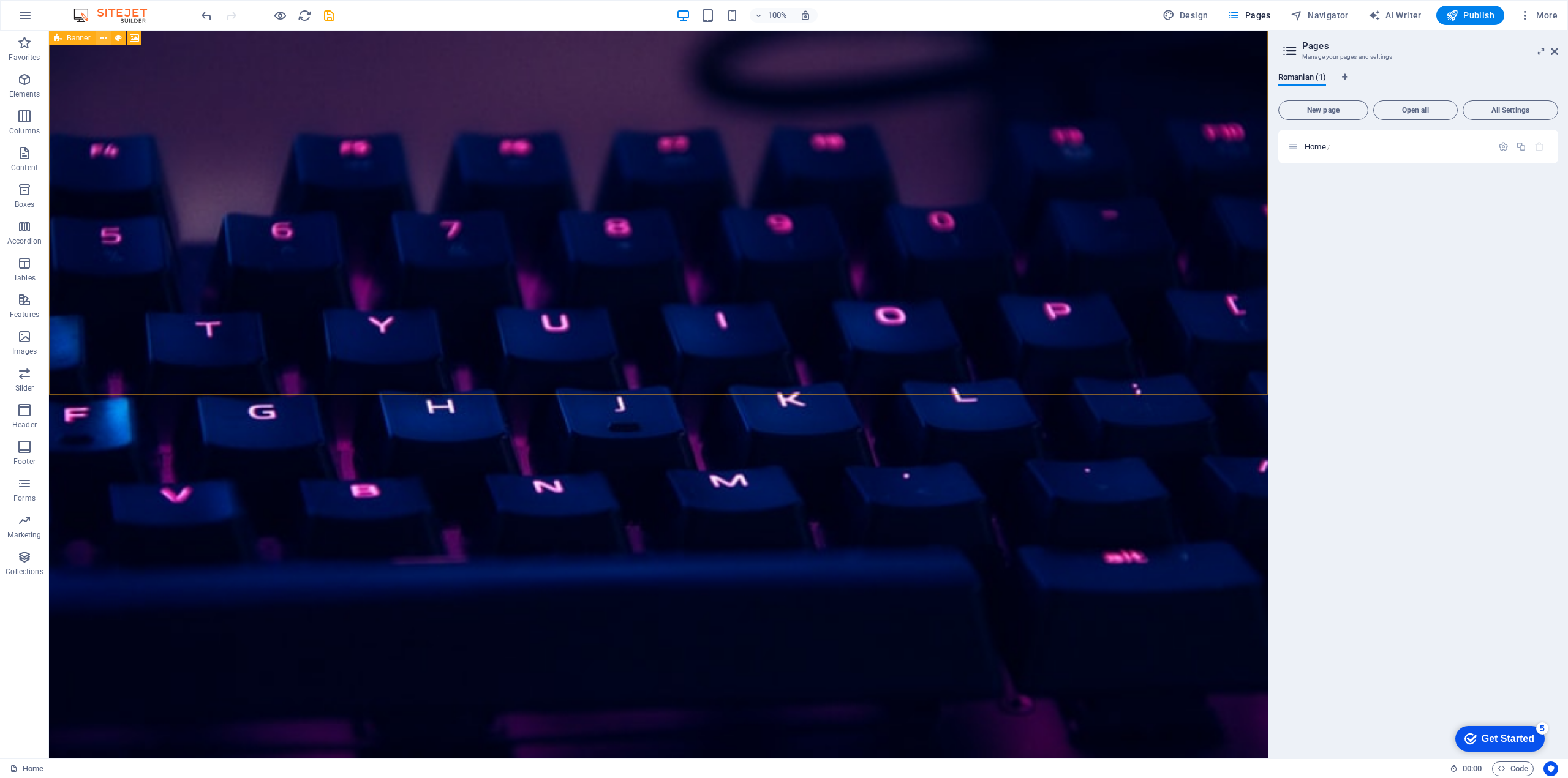
click at [105, 37] on icon at bounding box center [103, 38] width 7 height 13
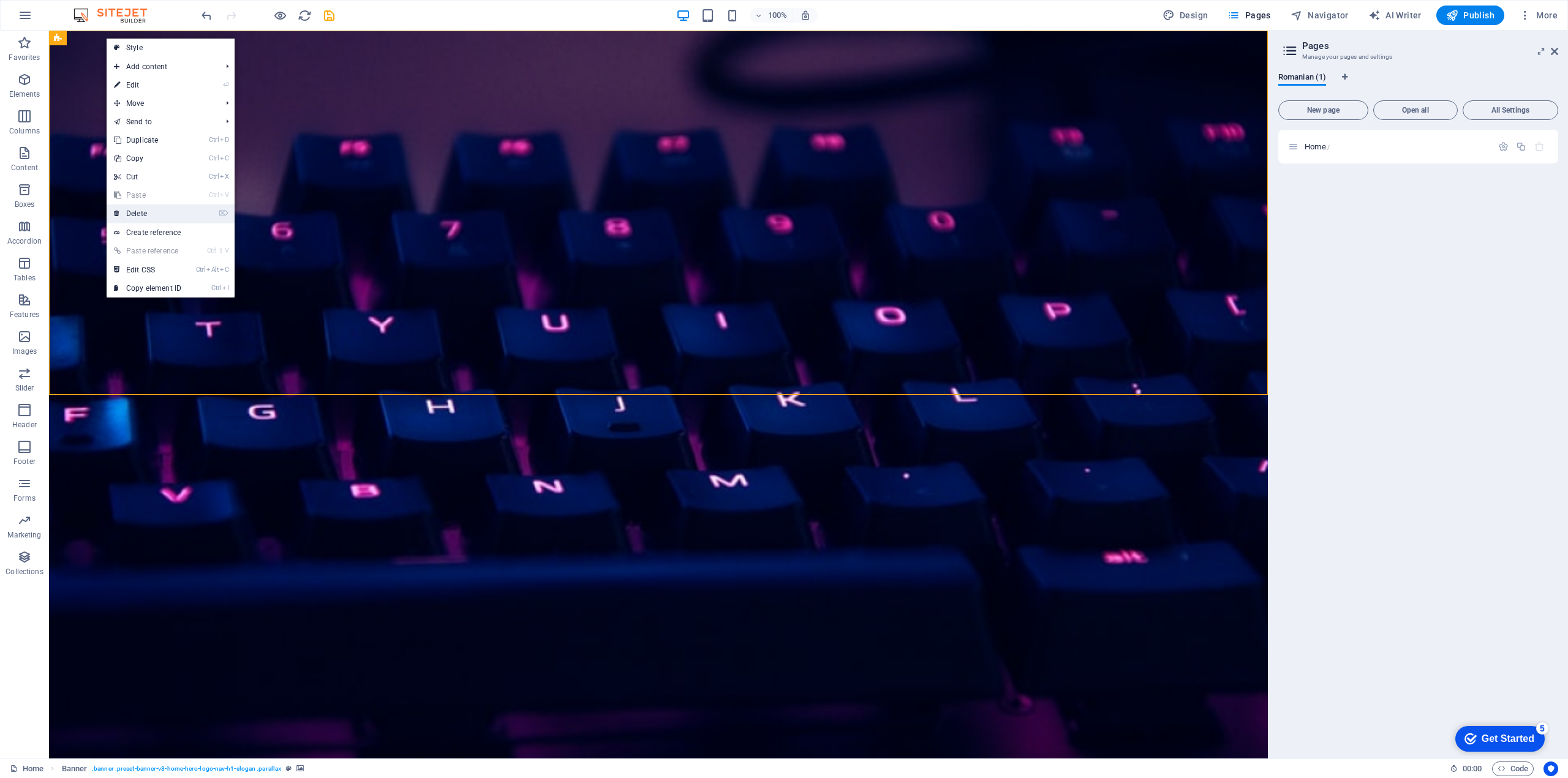
drag, startPoint x: 136, startPoint y: 208, endPoint x: 455, endPoint y: 242, distance: 320.8
click at [136, 208] on link "⌦ Delete" at bounding box center [147, 213] width 82 height 19
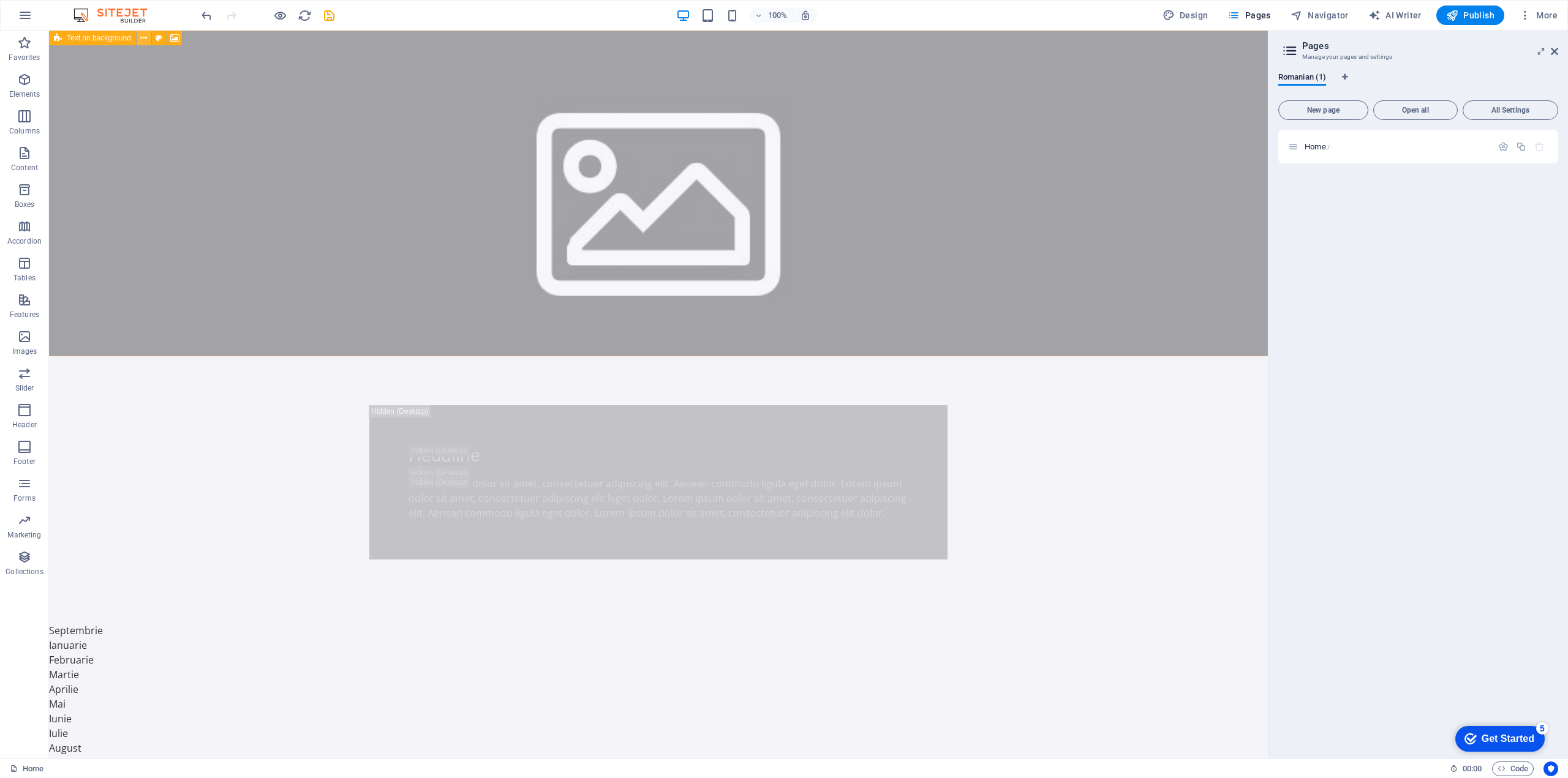
click at [143, 37] on icon at bounding box center [144, 38] width 7 height 13
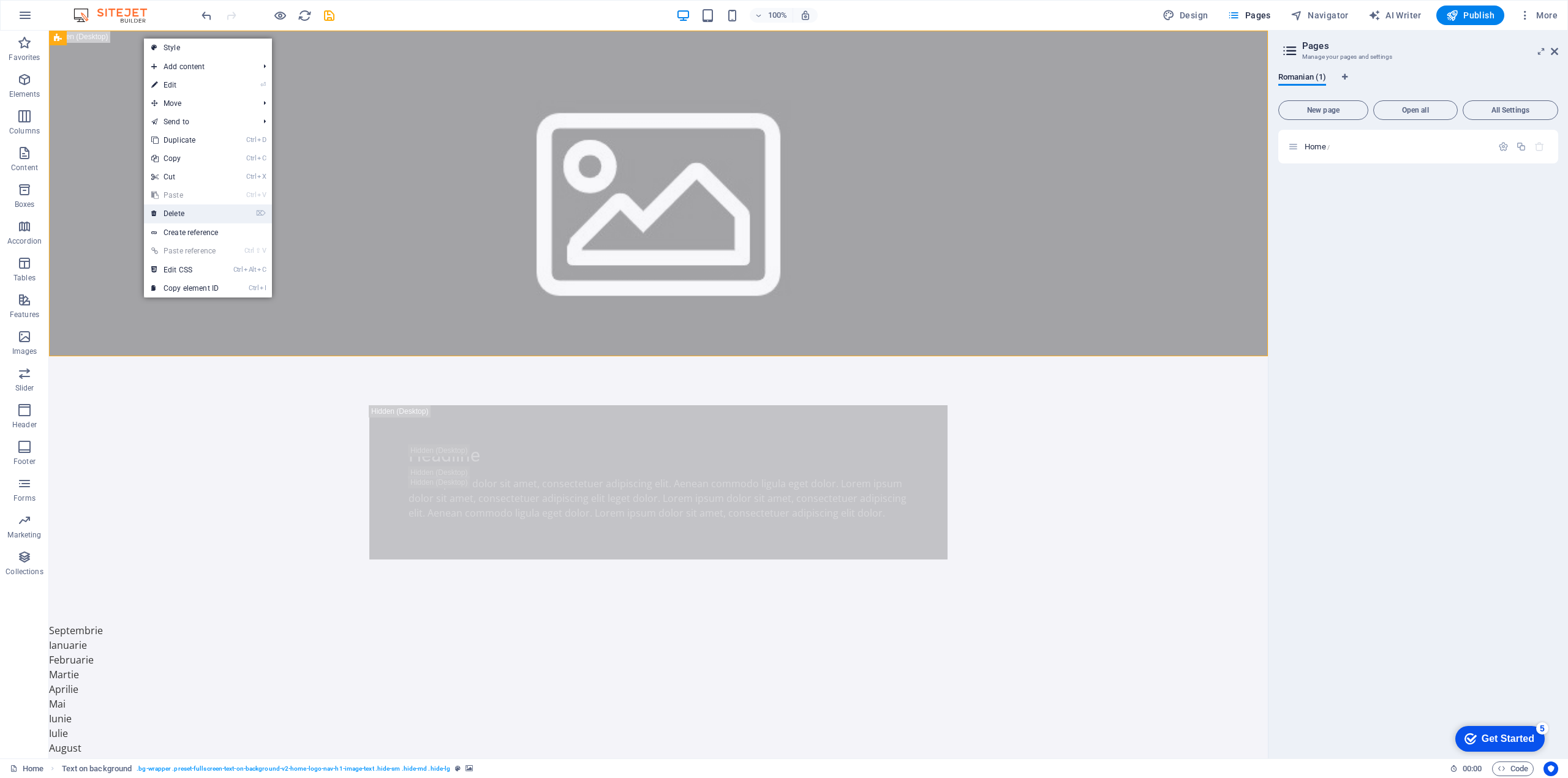
click at [201, 213] on link "⌦ Delete" at bounding box center [185, 213] width 82 height 19
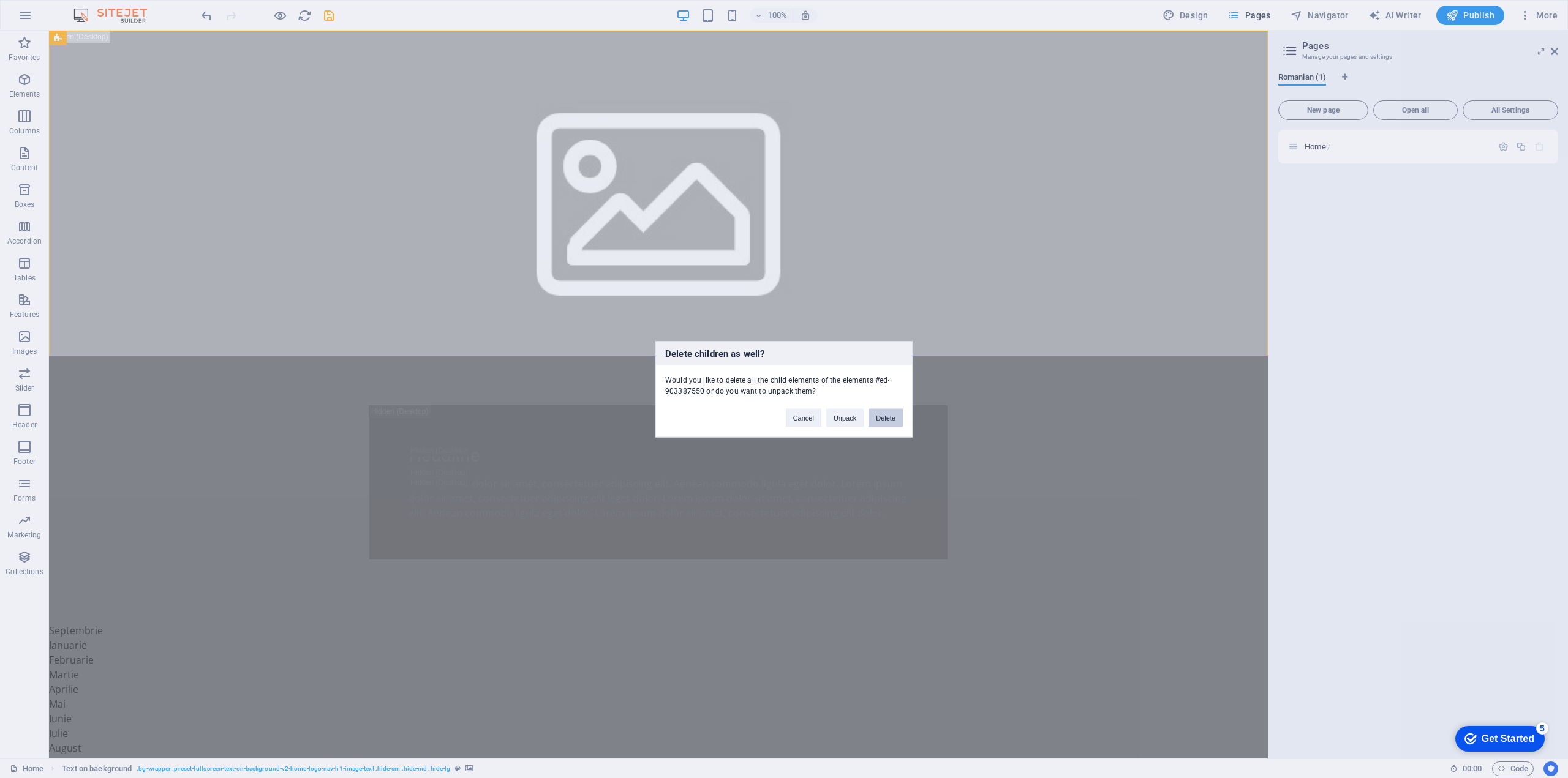
click at [885, 423] on button "Delete" at bounding box center [885, 417] width 34 height 19
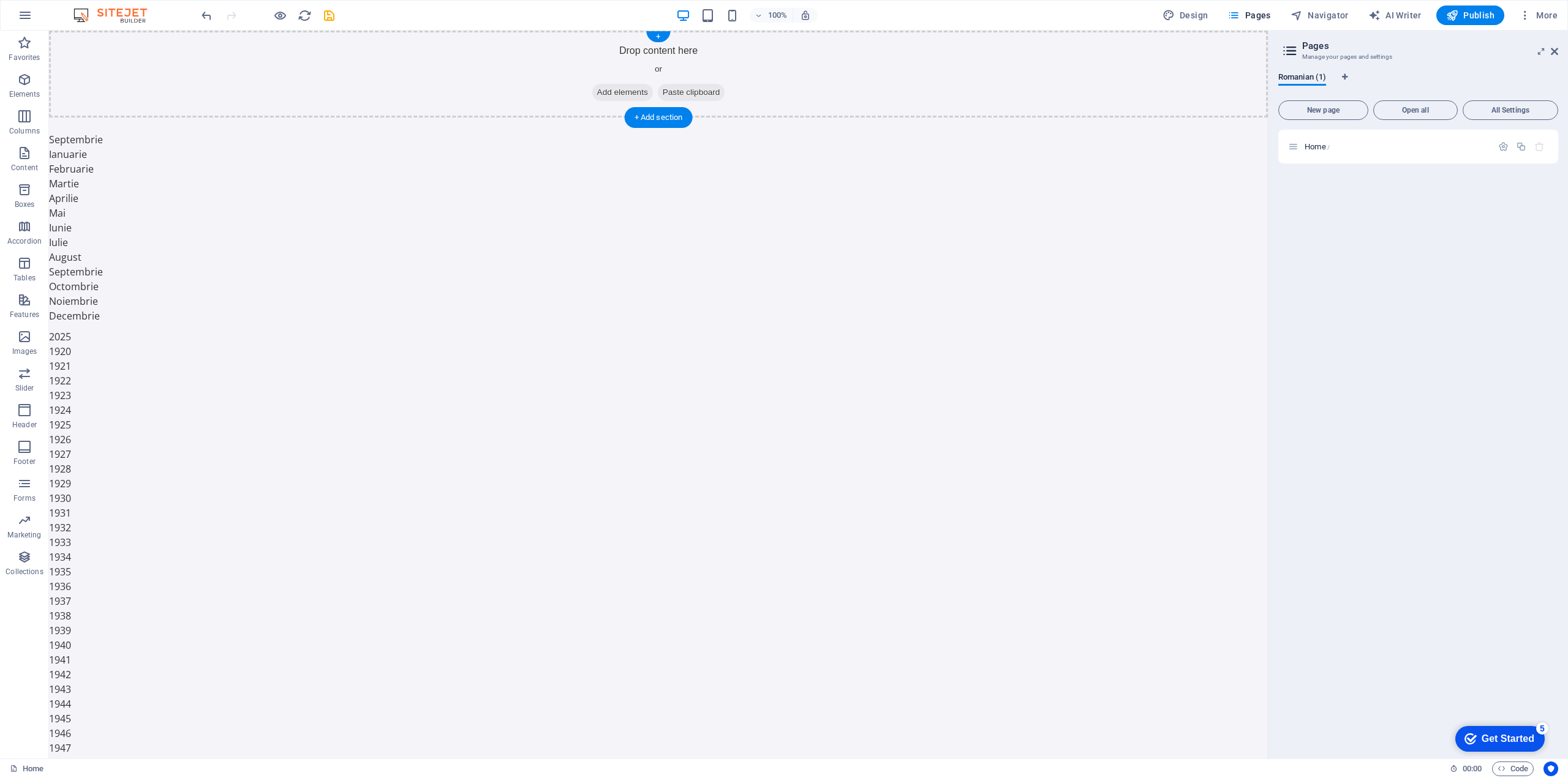
click at [618, 93] on span "Add elements" at bounding box center [622, 93] width 61 height 18
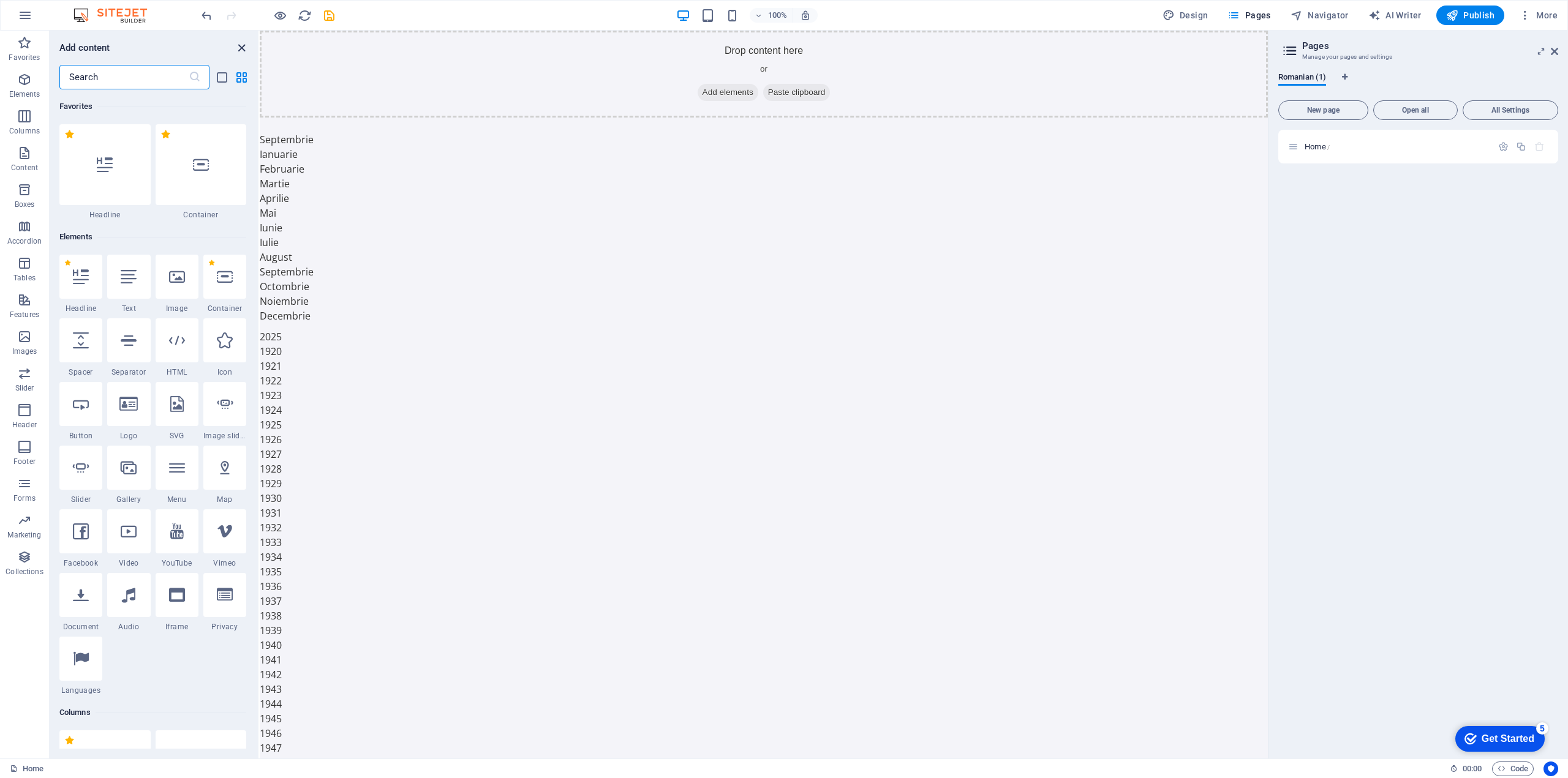
click at [244, 46] on icon "close panel" at bounding box center [241, 48] width 14 height 14
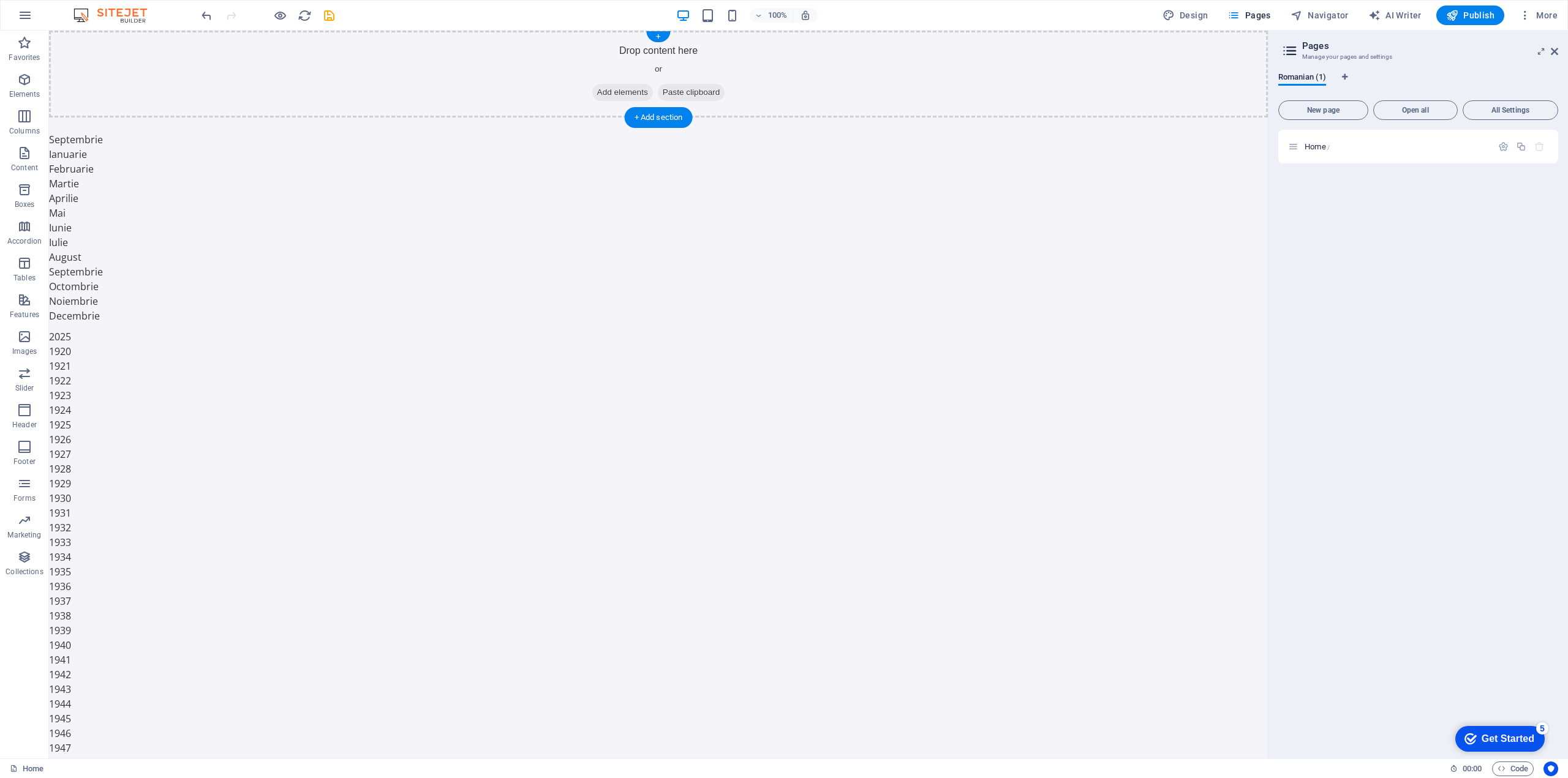
click at [708, 97] on span "Paste clipboard" at bounding box center [691, 93] width 67 height 18
click at [691, 96] on span "Paste clipboard" at bounding box center [691, 93] width 67 height 18
click at [684, 91] on span "Paste clipboard" at bounding box center [691, 93] width 67 height 18
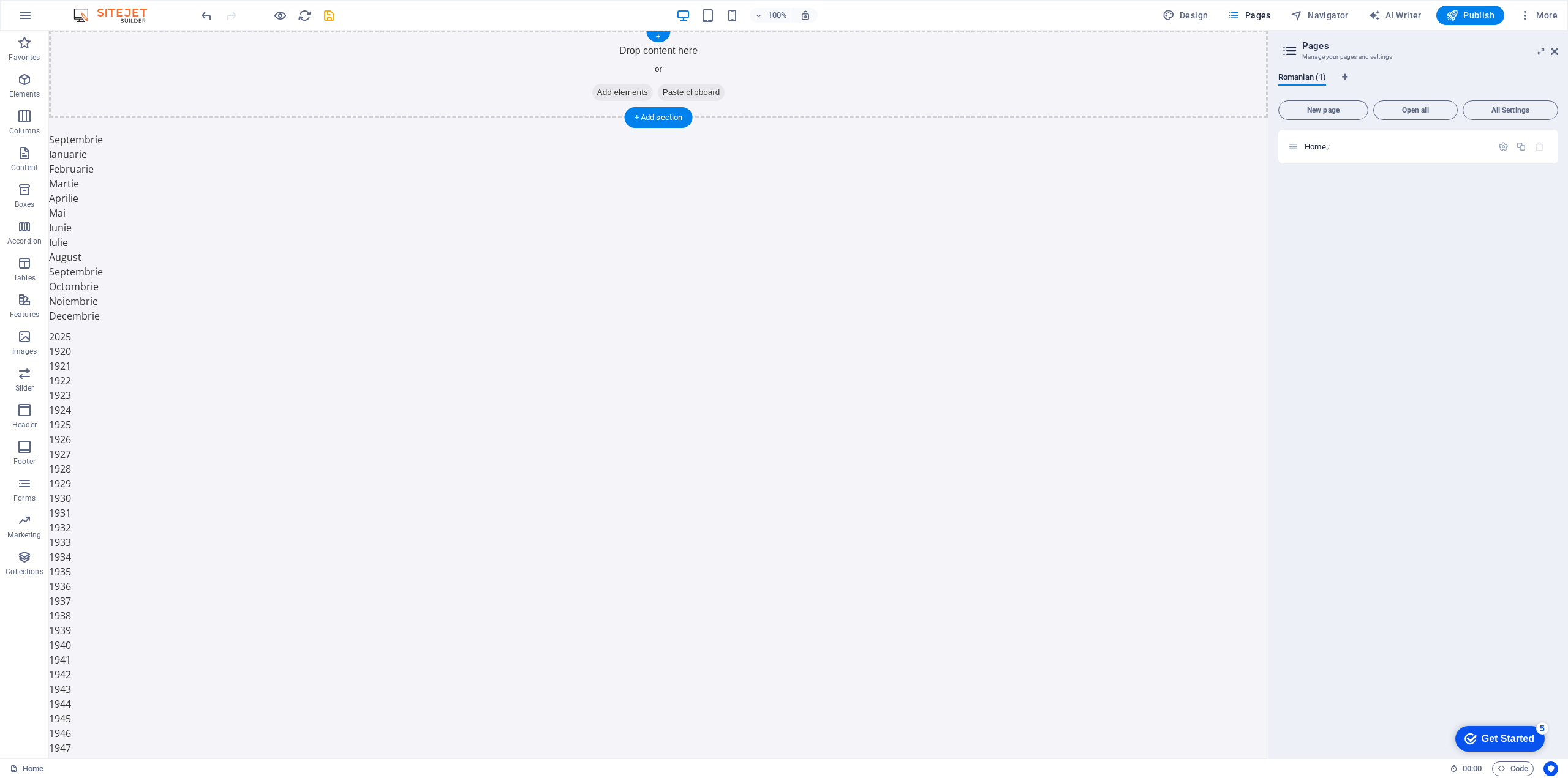
click at [696, 85] on span "Paste clipboard" at bounding box center [691, 93] width 67 height 18
click at [608, 98] on span "Add elements" at bounding box center [622, 93] width 61 height 18
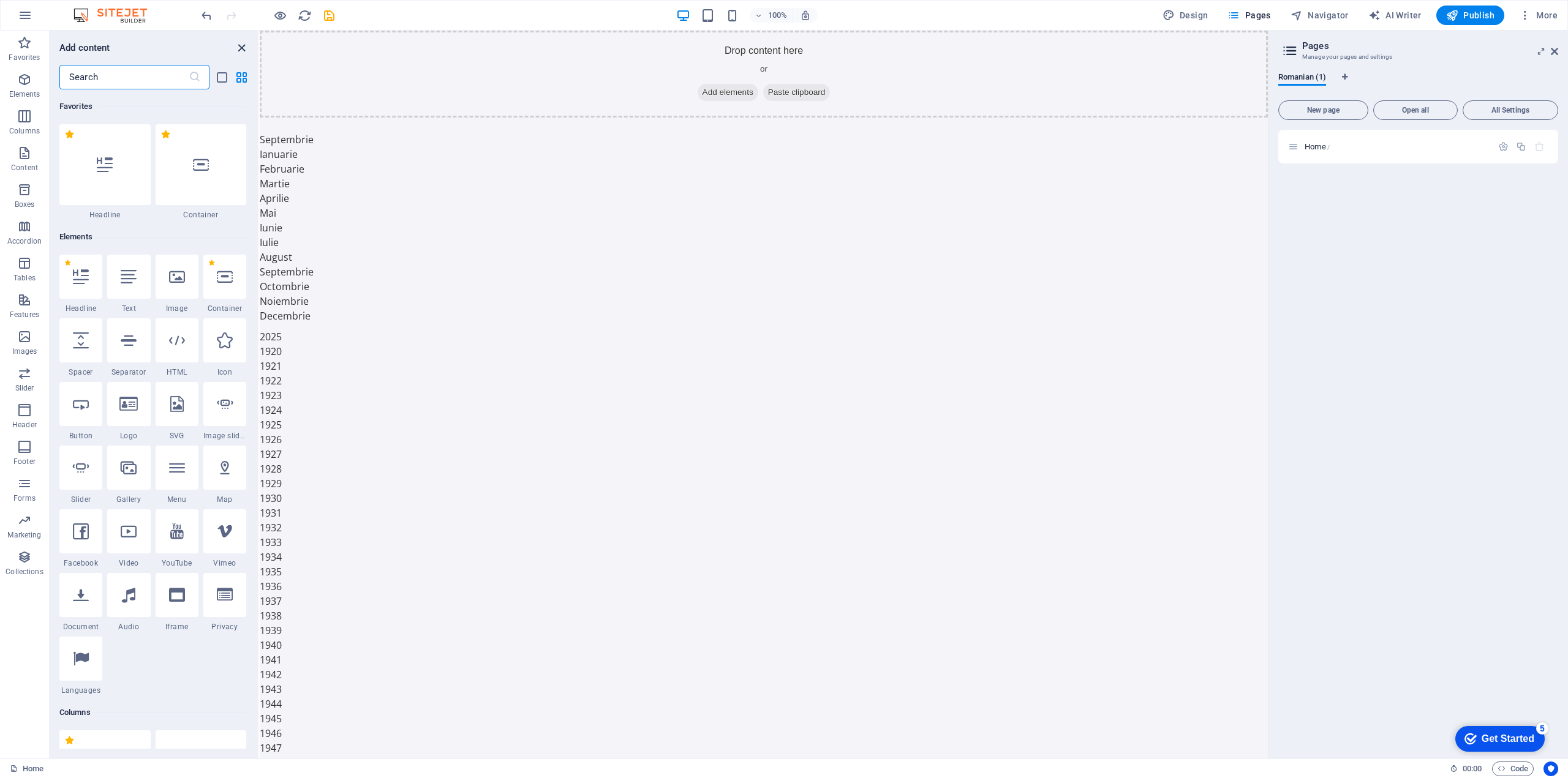
click at [237, 43] on icon "close panel" at bounding box center [241, 48] width 14 height 14
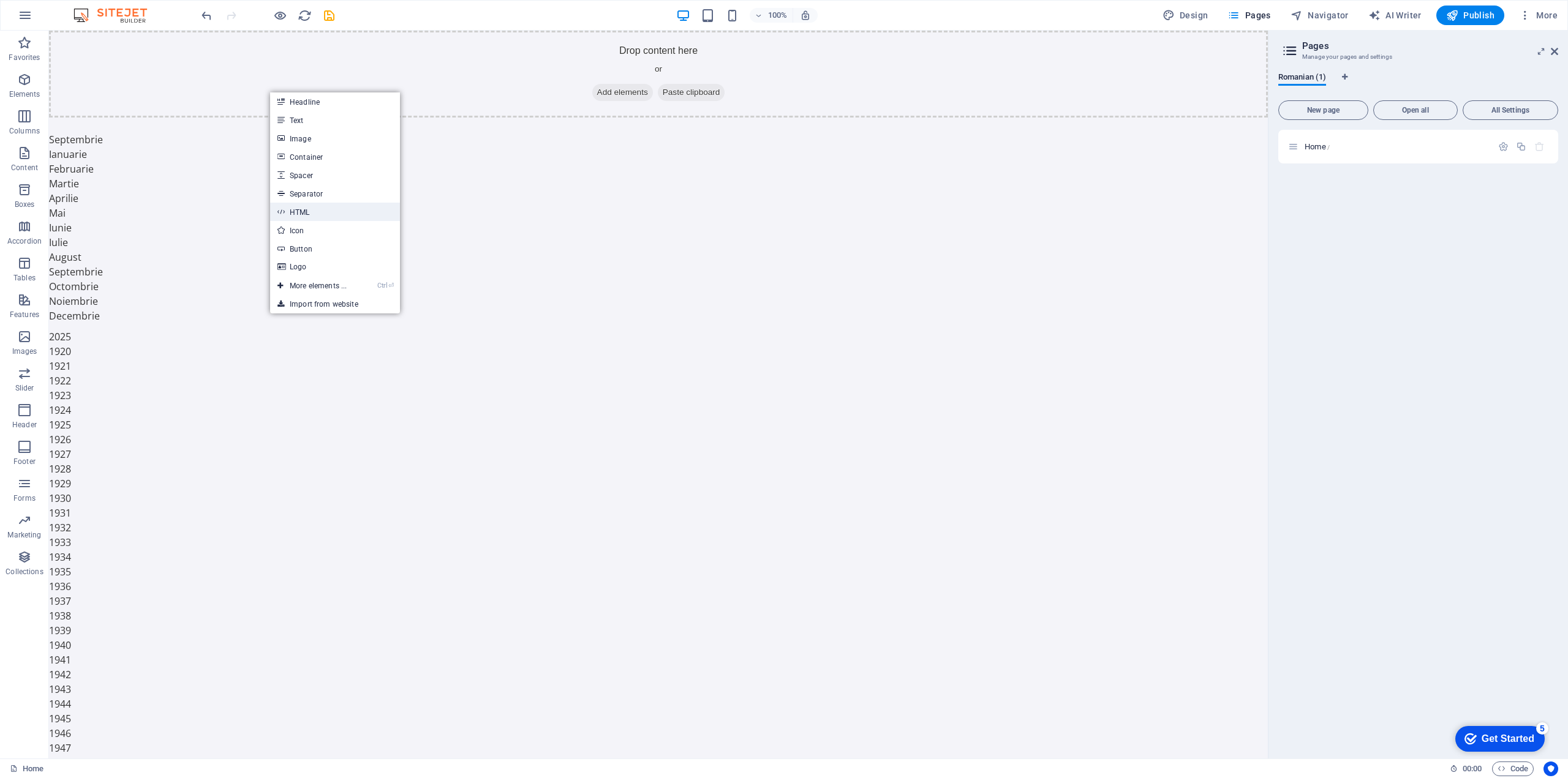
drag, startPoint x: 323, startPoint y: 212, endPoint x: 584, endPoint y: 222, distance: 261.2
click at [323, 212] on link "HTML" at bounding box center [335, 212] width 130 height 19
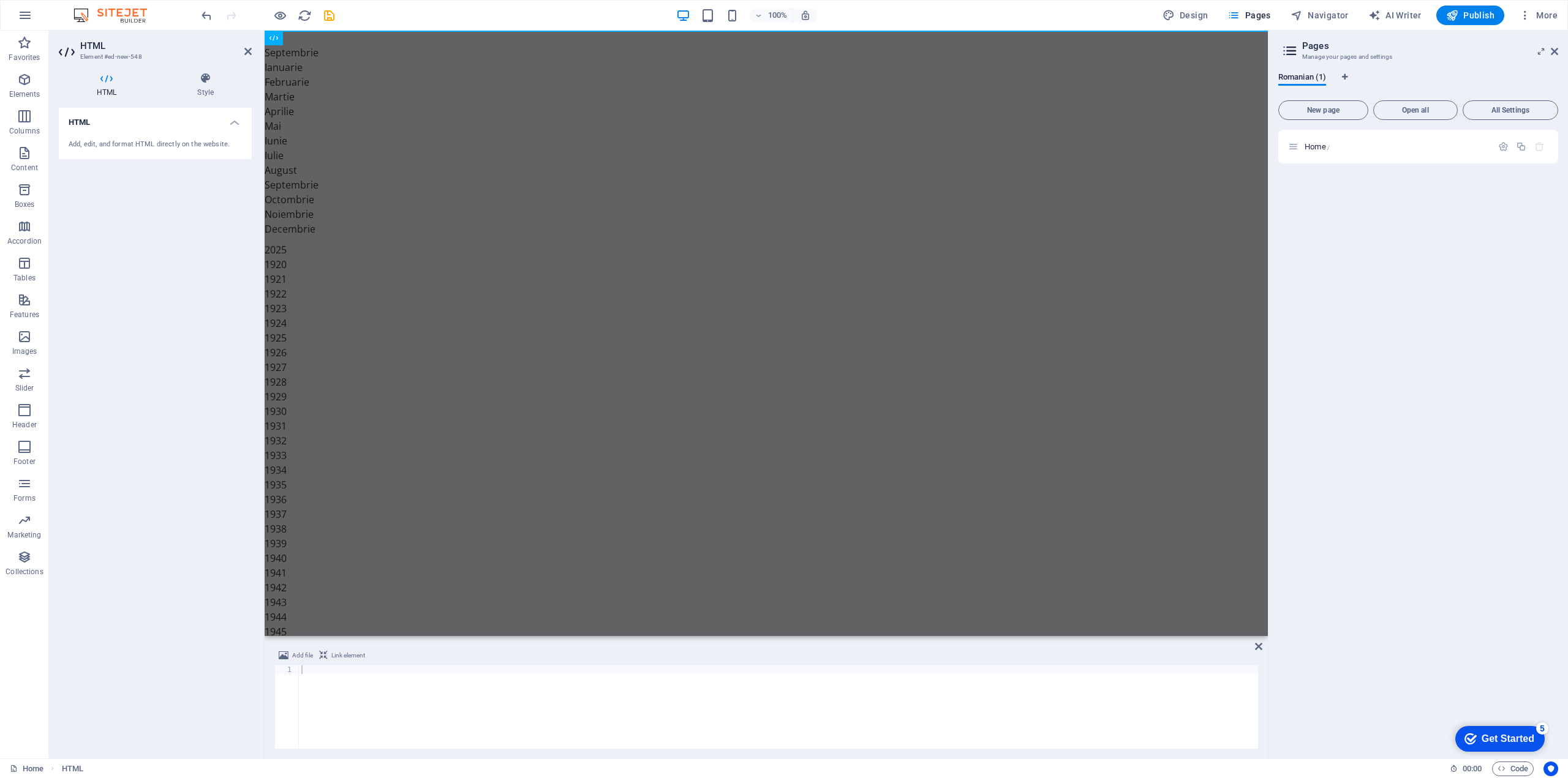
drag, startPoint x: 371, startPoint y: 78, endPoint x: 334, endPoint y: 129, distance: 63.0
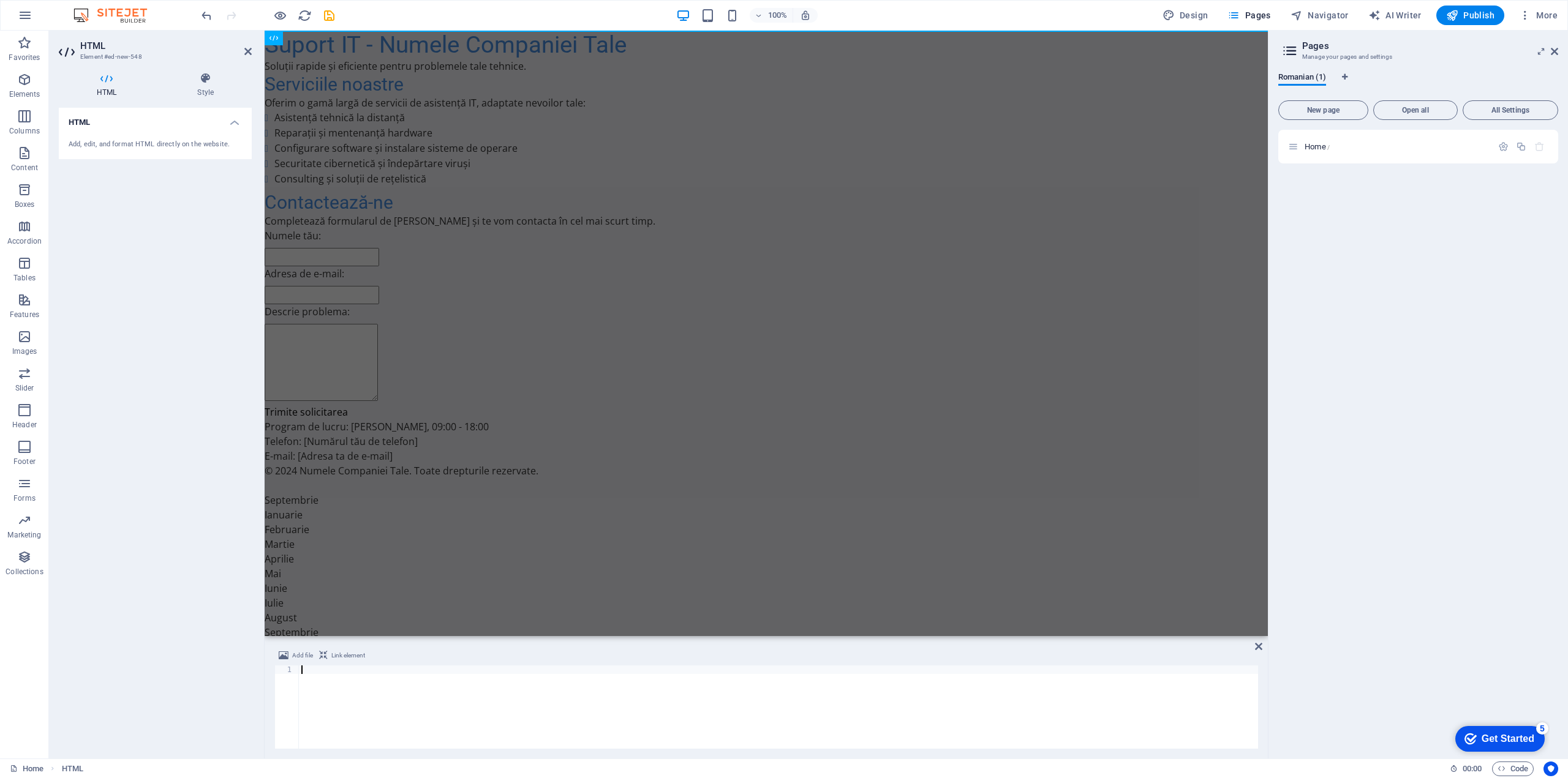
click at [385, 707] on div at bounding box center [778, 716] width 959 height 101
click at [280, 18] on icon "button" at bounding box center [280, 16] width 14 height 14
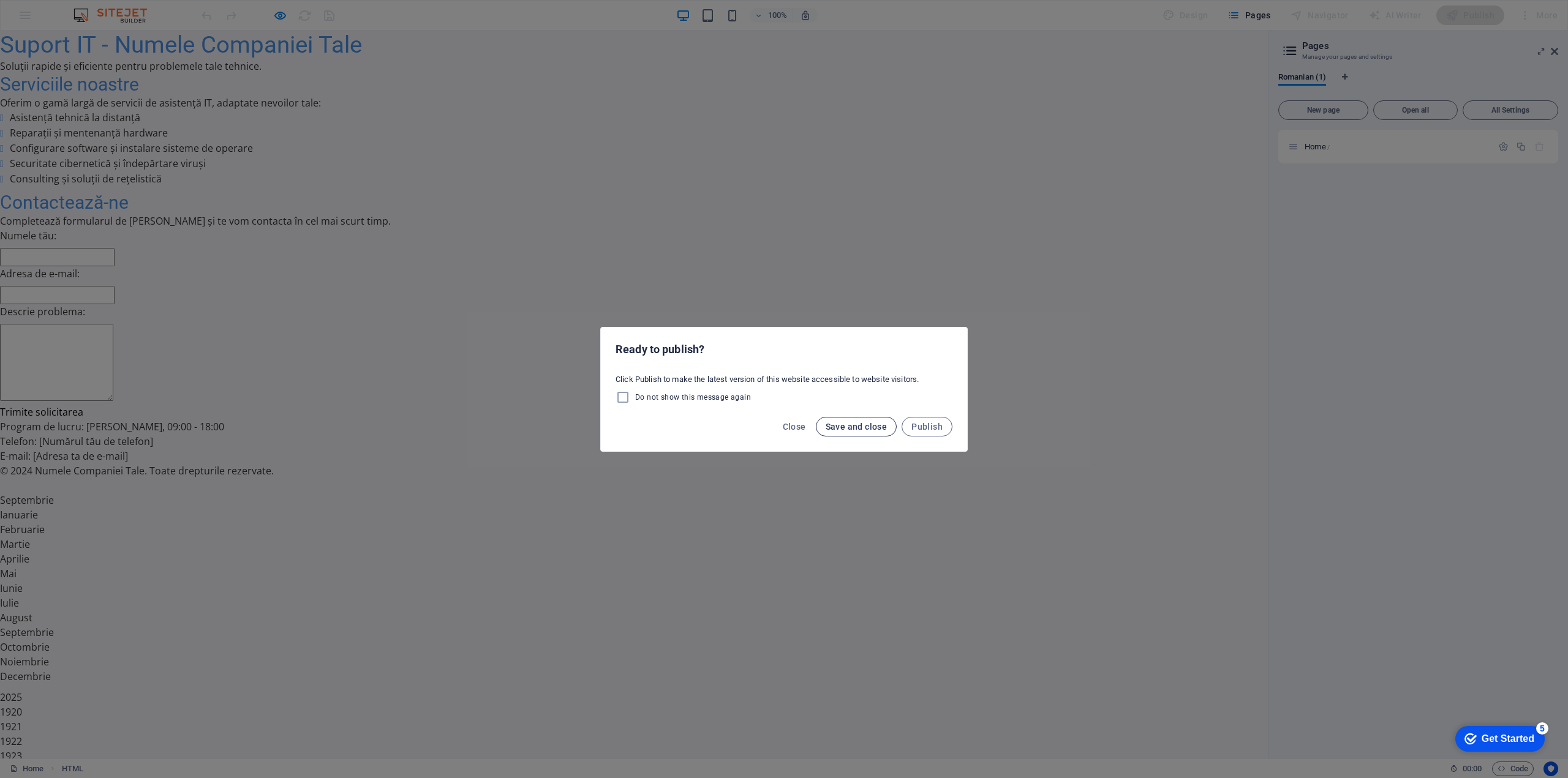
click at [866, 423] on span "Save and close" at bounding box center [855, 427] width 62 height 10
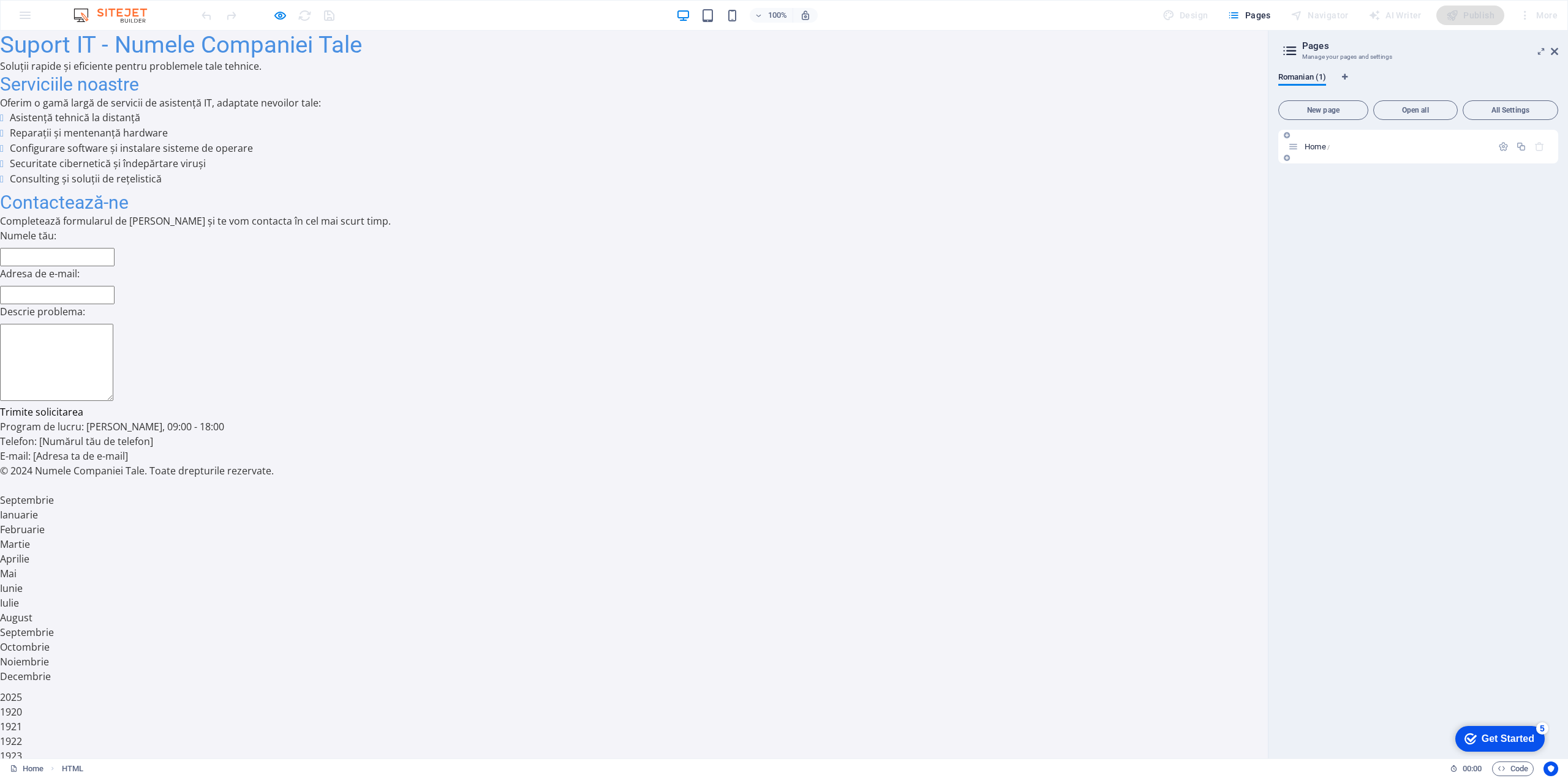
drag, startPoint x: 1340, startPoint y: 137, endPoint x: 1343, endPoint y: 147, distance: 10.4
click at [1340, 138] on div "Home /" at bounding box center [1418, 146] width 280 height 33
click at [1343, 147] on p "Home /" at bounding box center [1396, 146] width 184 height 8
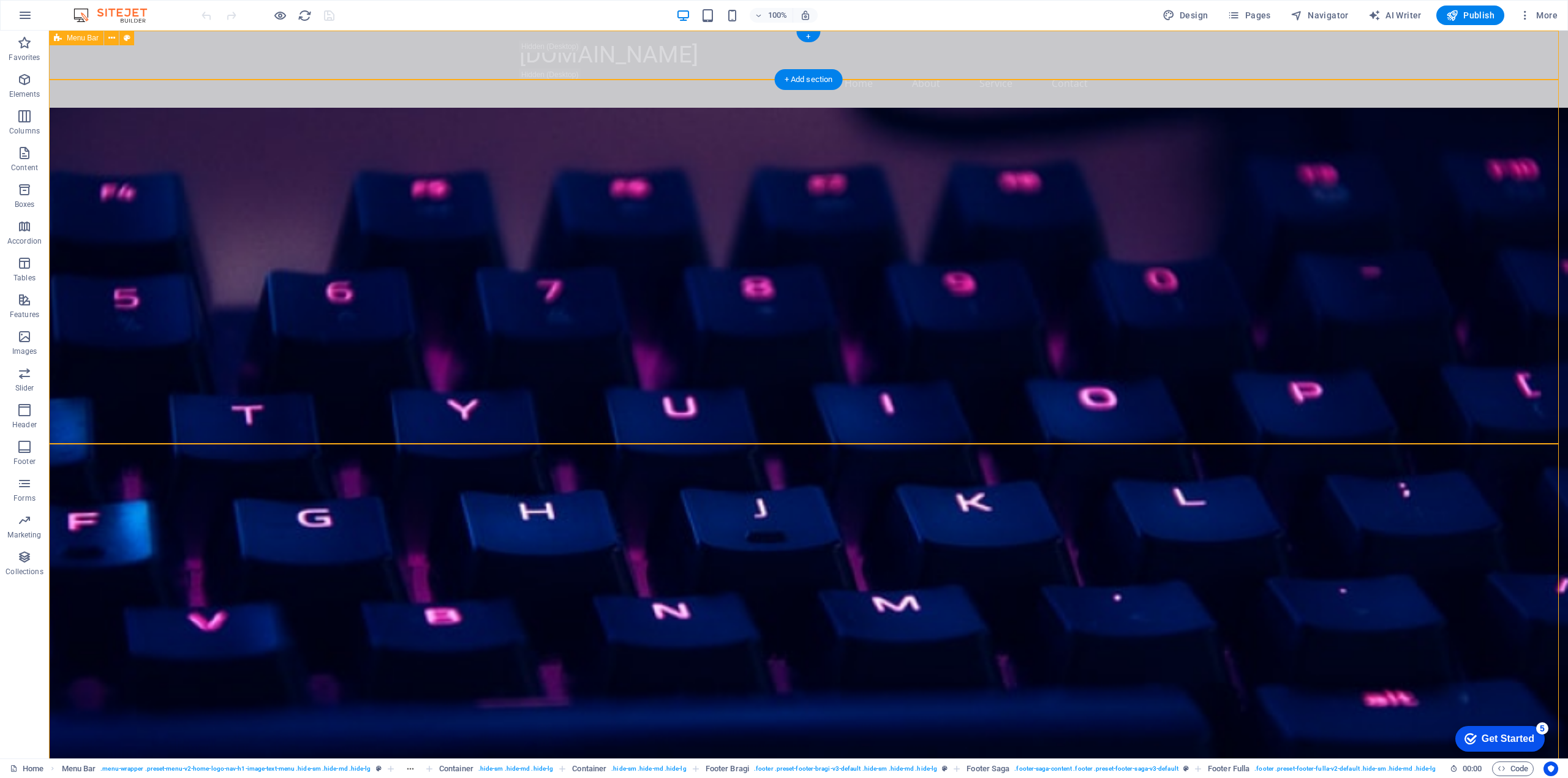
click at [352, 60] on div "genialit.ro Home About Service Contact" at bounding box center [807, 68] width 1518 height 77
click at [807, 83] on div "+ Add section" at bounding box center [808, 79] width 68 height 20
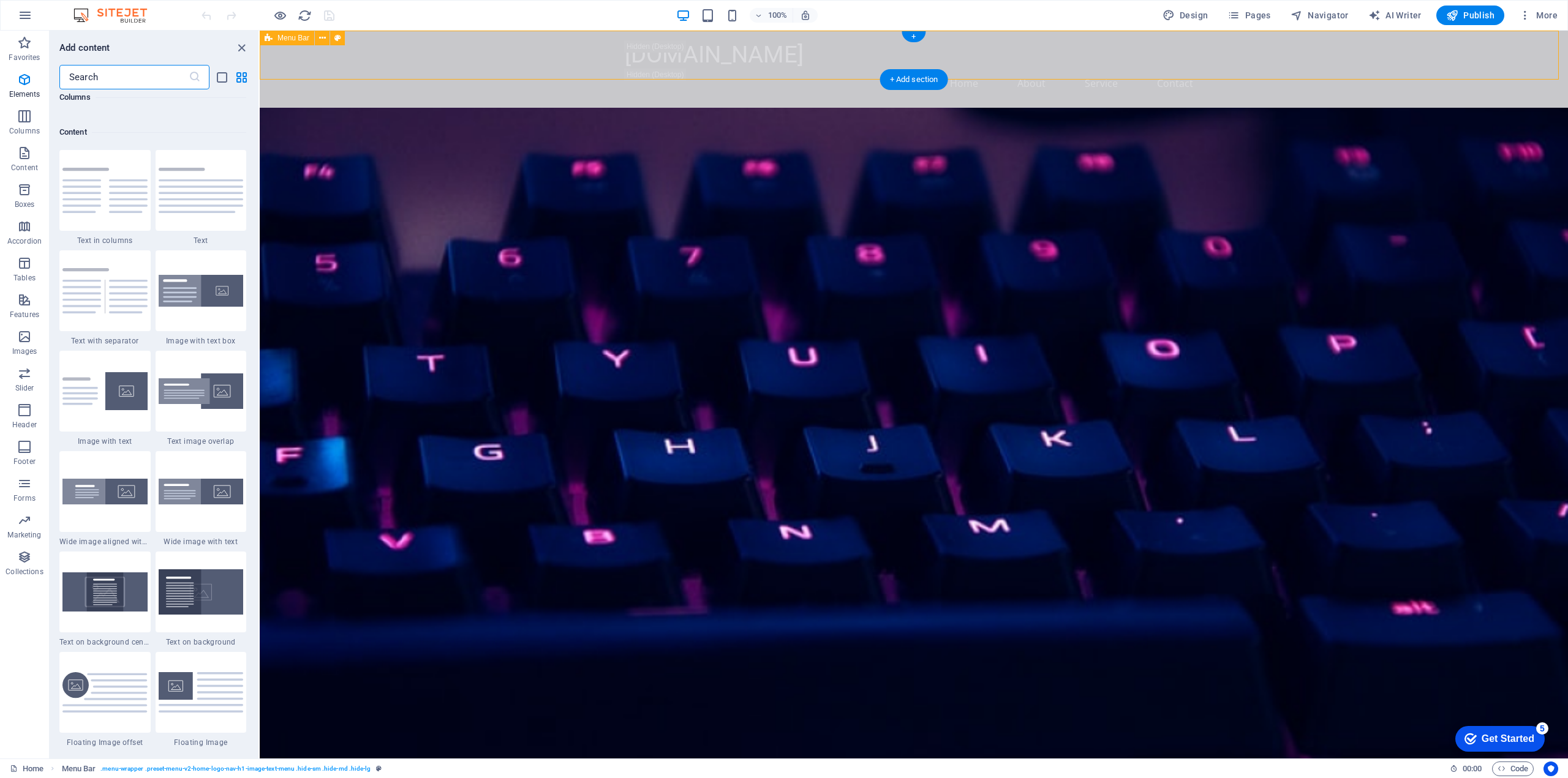
scroll to position [2143, 0]
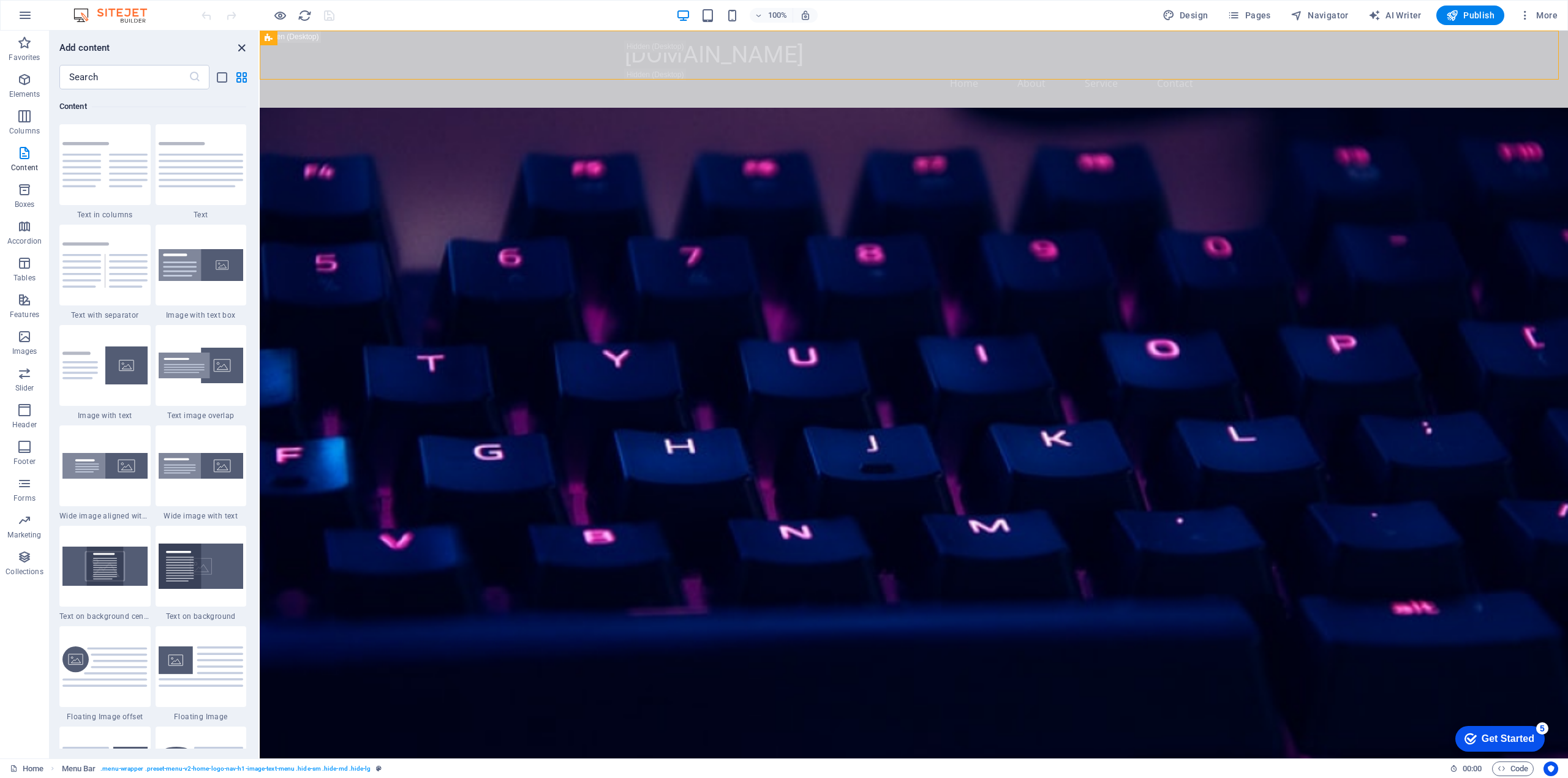
drag, startPoint x: 235, startPoint y: 49, endPoint x: 196, endPoint y: 19, distance: 49.2
click at [235, 49] on icon "close panel" at bounding box center [241, 48] width 14 height 14
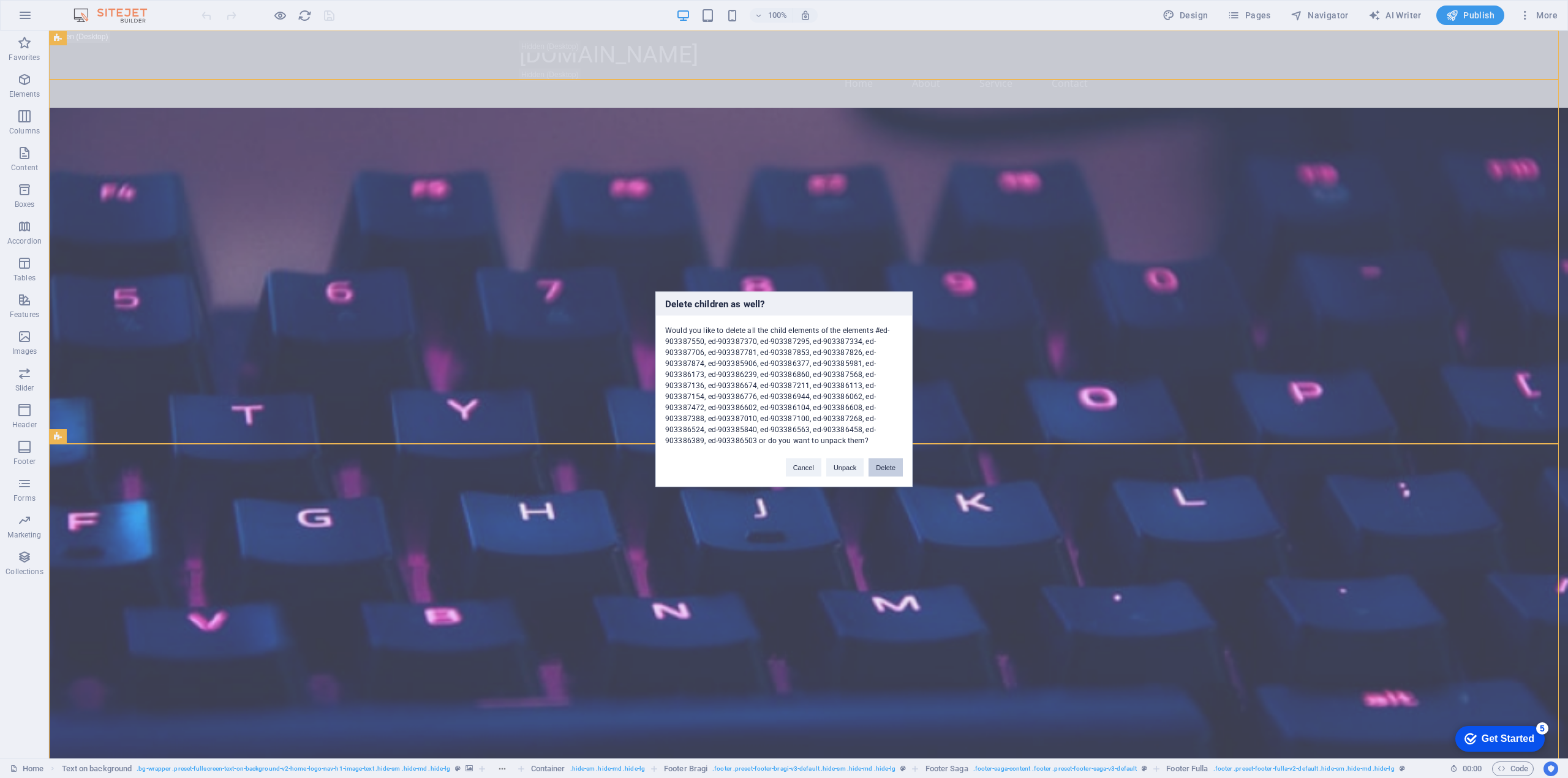
click at [875, 466] on button "Delete" at bounding box center [885, 467] width 34 height 19
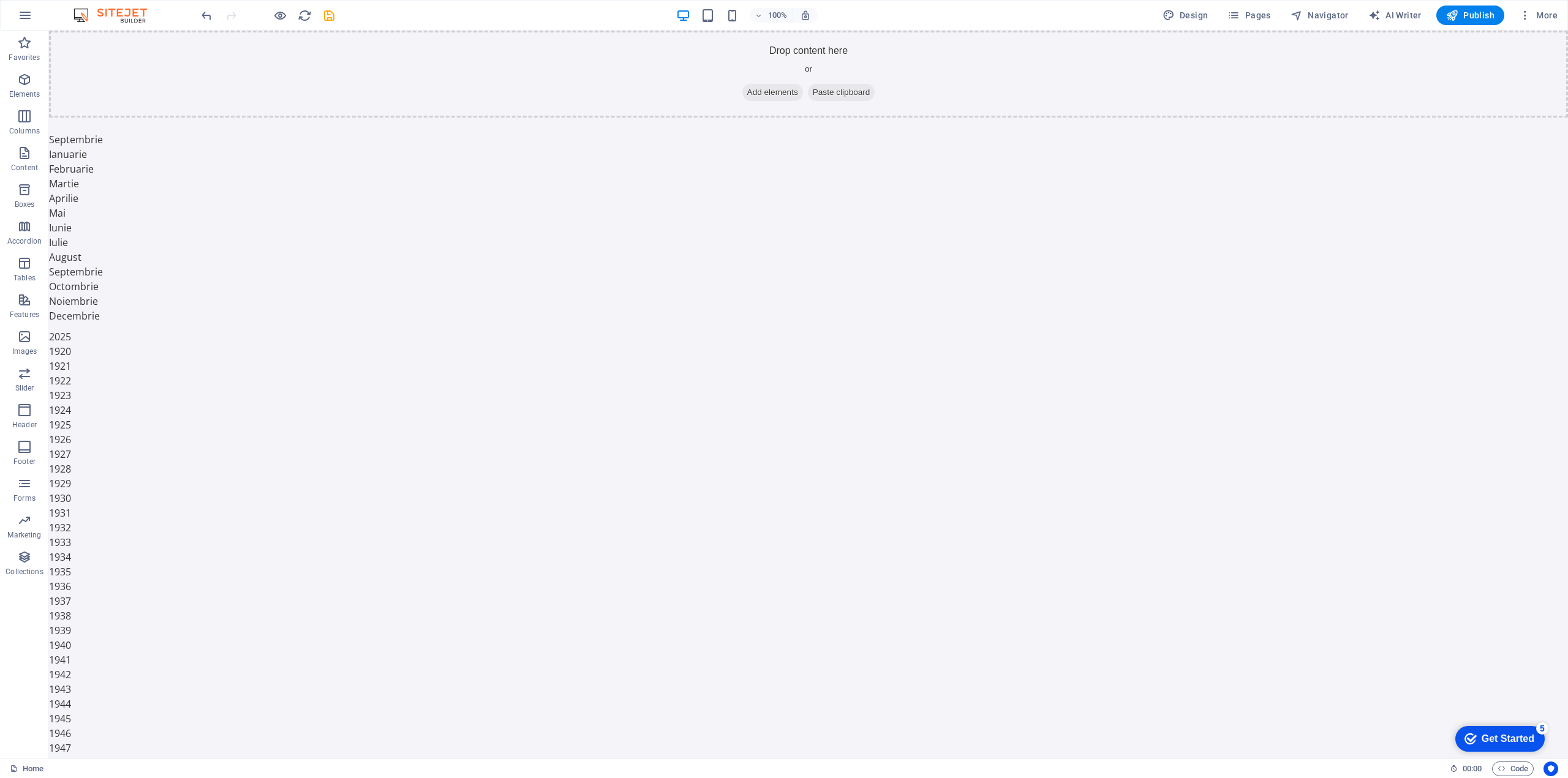
click at [320, 12] on div at bounding box center [268, 16] width 137 height 20
click at [329, 16] on icon "save" at bounding box center [329, 16] width 14 height 14
click at [748, 87] on span "Add elements" at bounding box center [772, 93] width 61 height 18
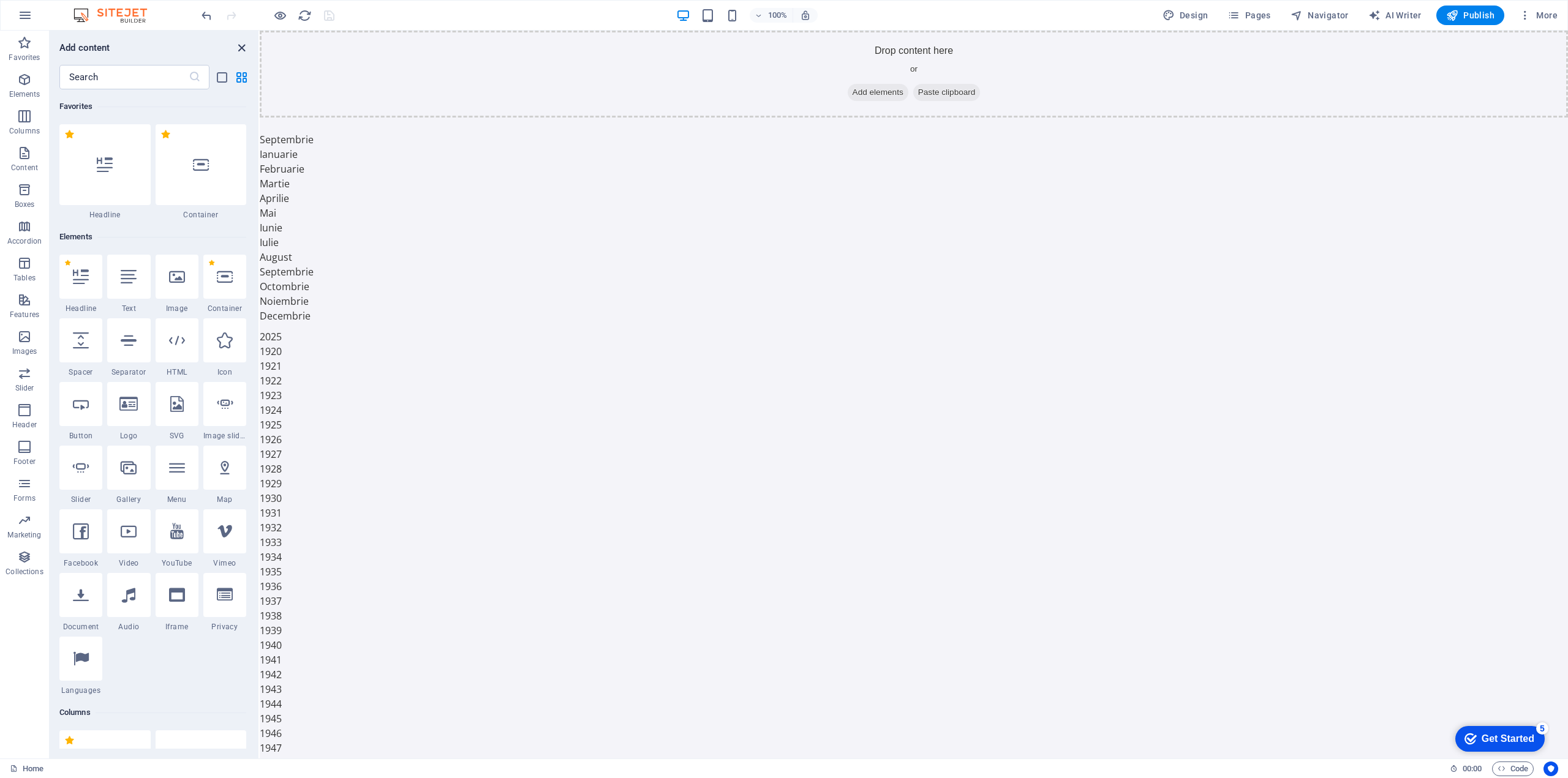
drag, startPoint x: 244, startPoint y: 47, endPoint x: 295, endPoint y: 63, distance: 53.5
click at [244, 47] on icon "close panel" at bounding box center [241, 48] width 14 height 14
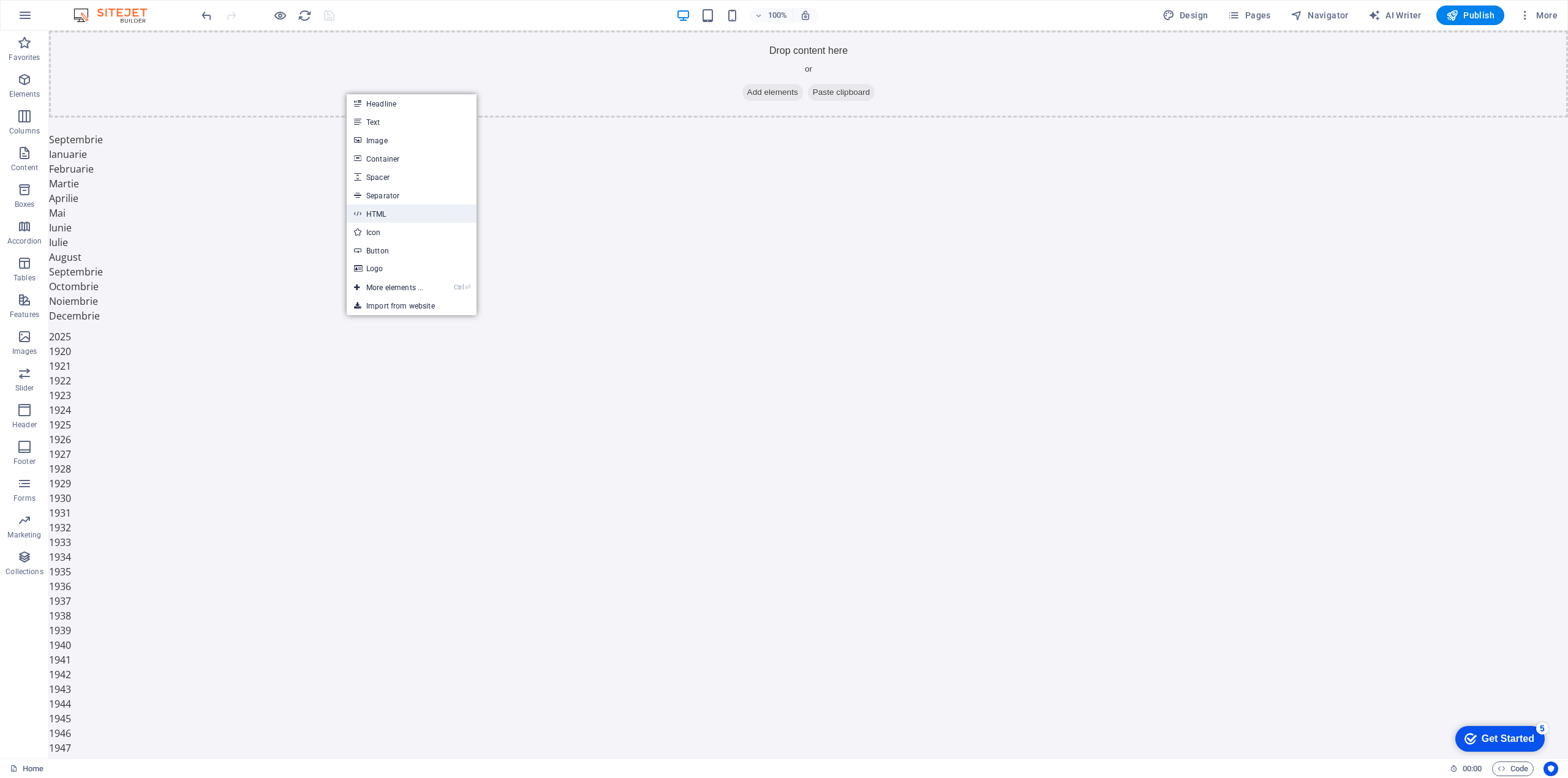
click at [375, 214] on link "HTML" at bounding box center [411, 213] width 130 height 19
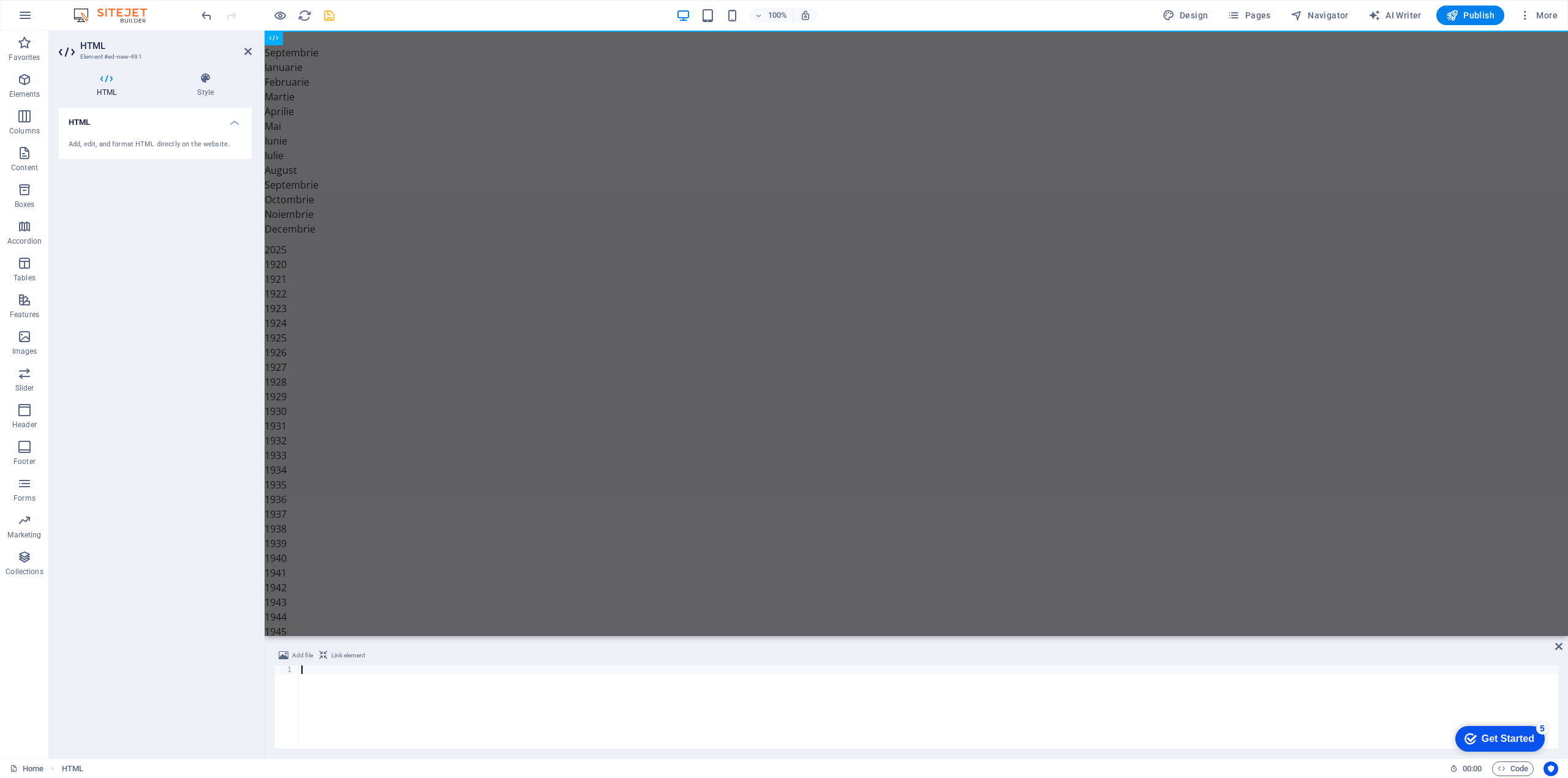
click at [309, 704] on div at bounding box center [928, 716] width 1259 height 101
type textarea "</html>"
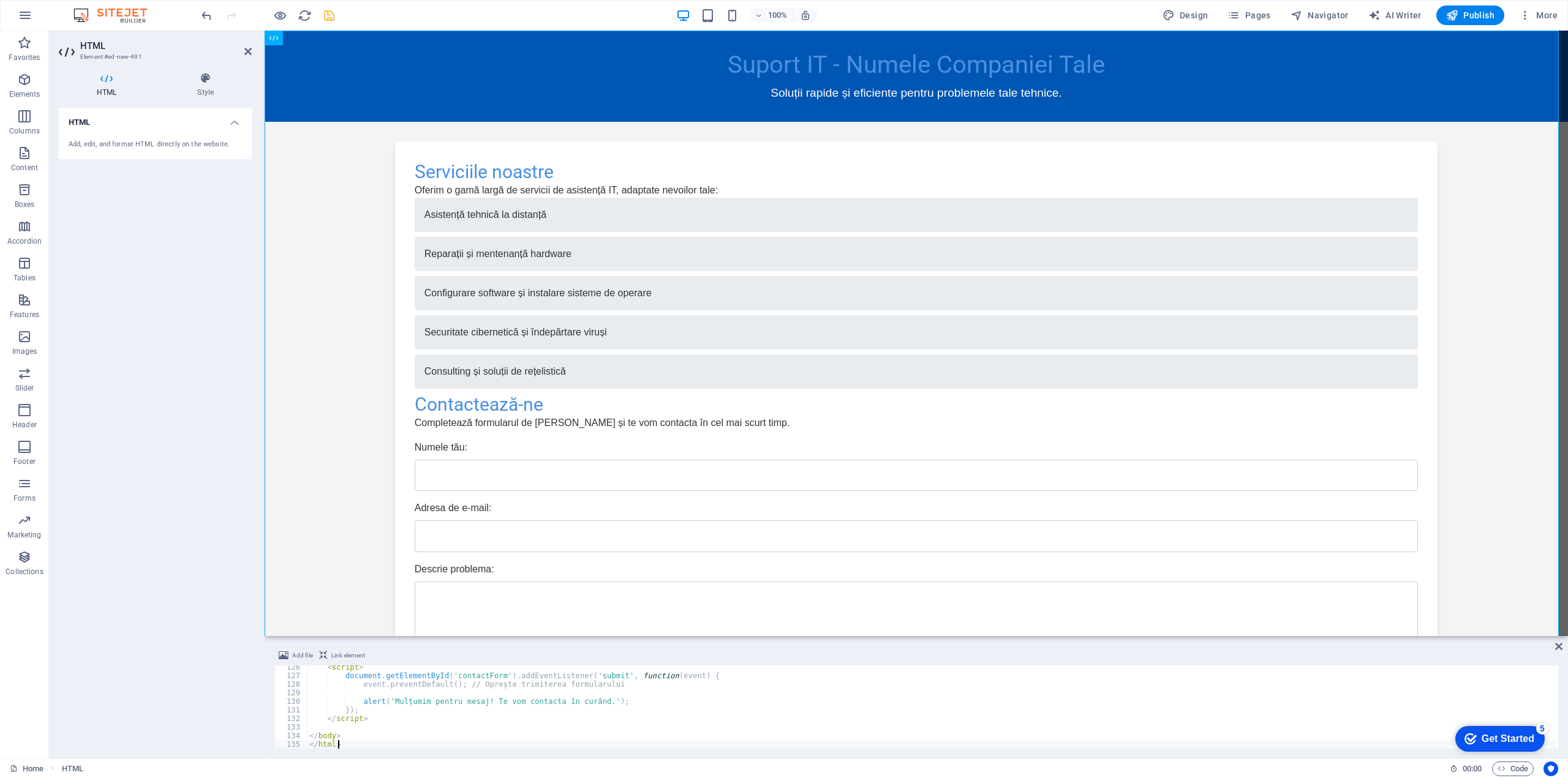
click at [328, 20] on icon "save" at bounding box center [329, 16] width 14 height 14
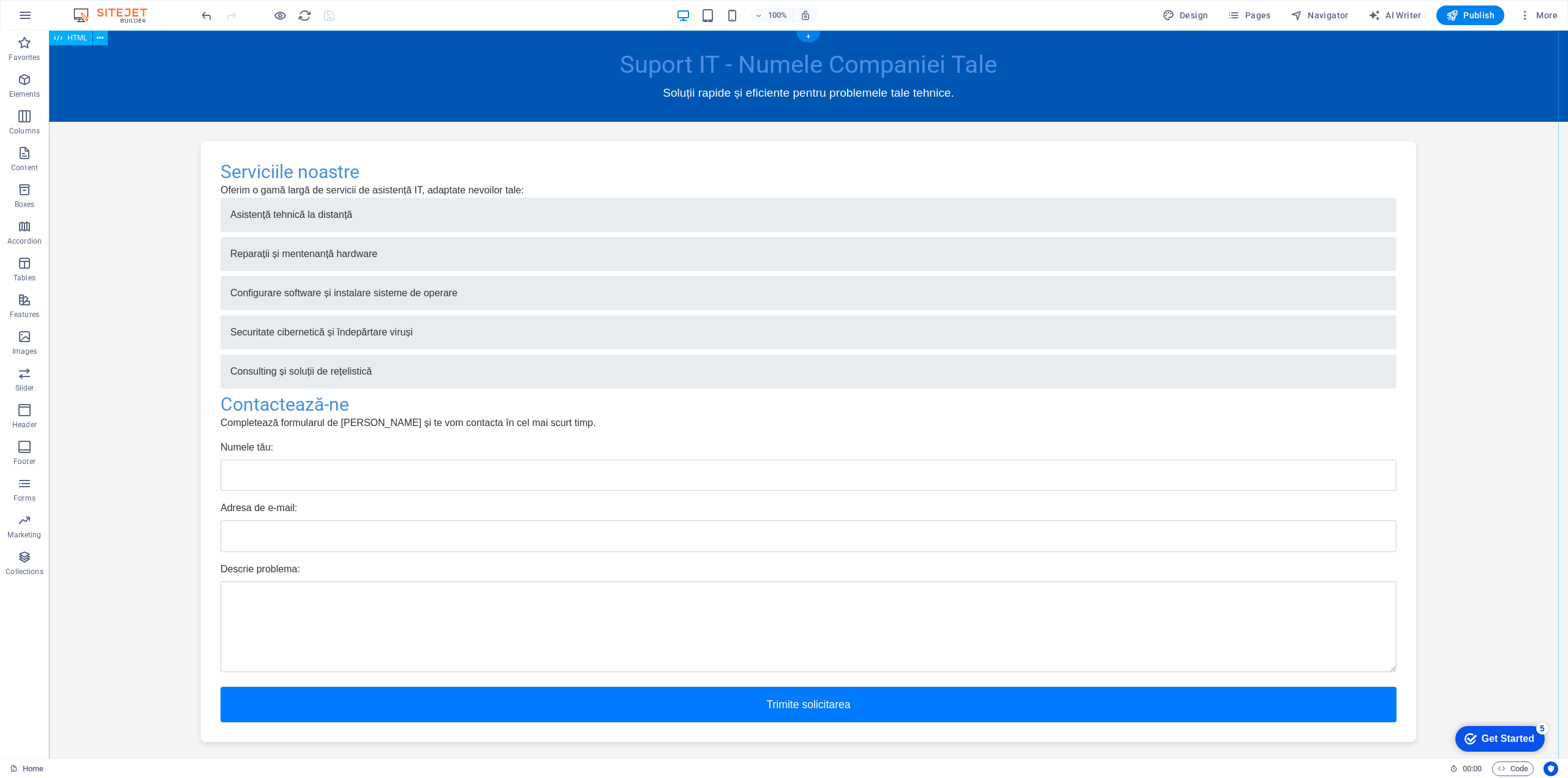
click at [983, 64] on div "Suport IT - Numele Companiei Tale Suport IT - Numele Companiei Tale Soluții rap…" at bounding box center [807, 453] width 1518 height 845
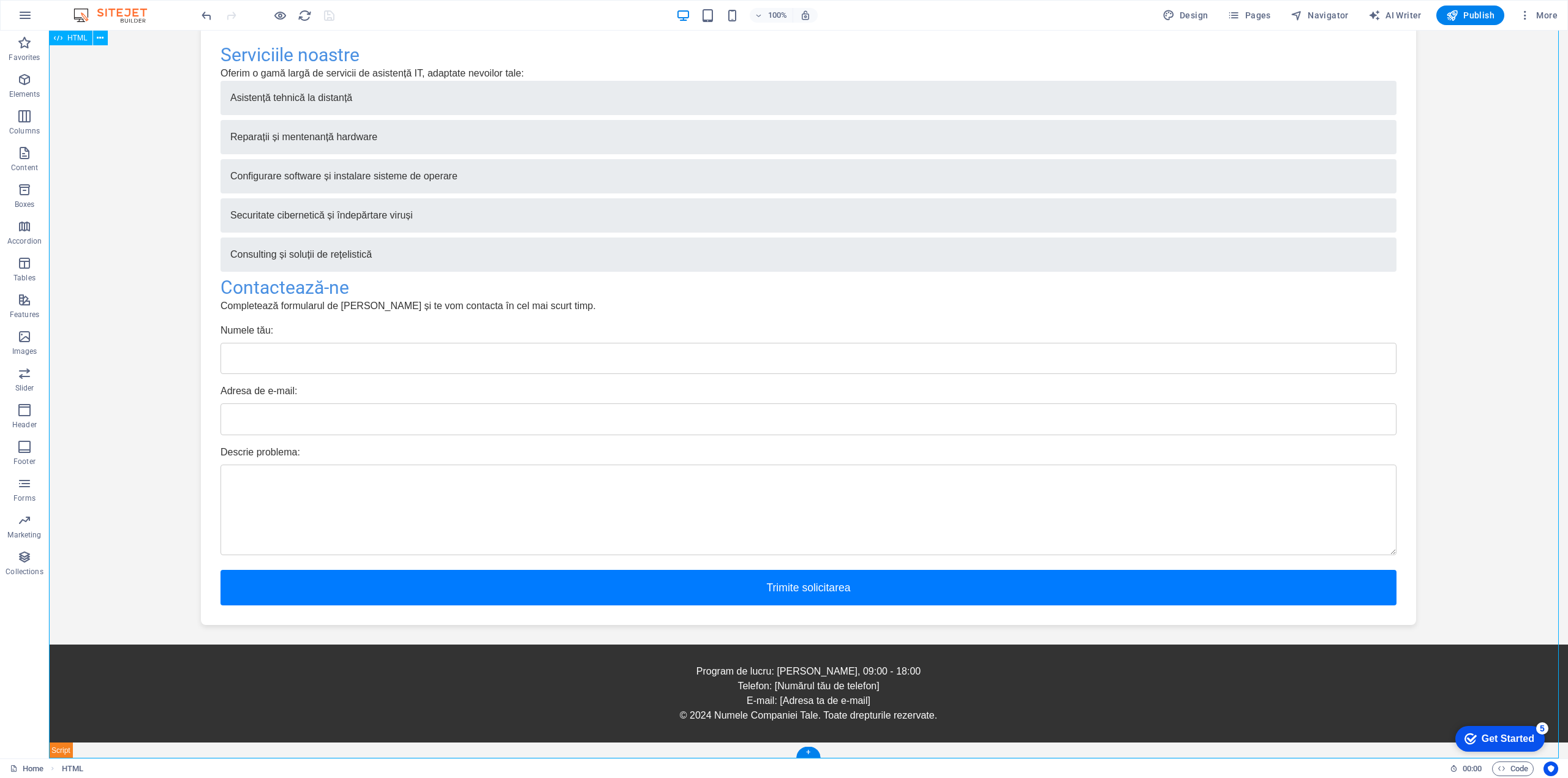
scroll to position [0, 0]
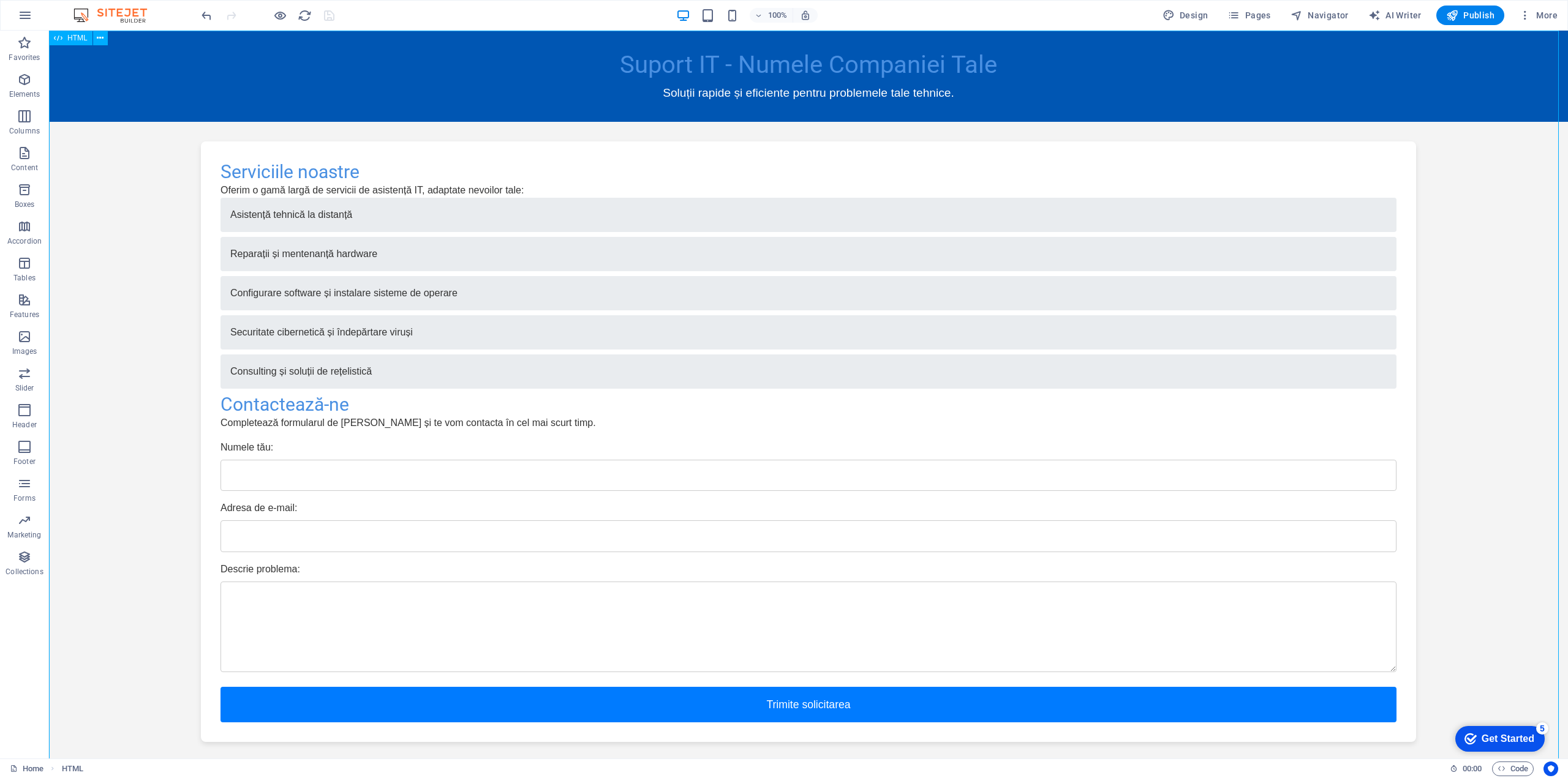
click at [80, 37] on span "HTML" at bounding box center [77, 38] width 21 height 8
click at [102, 40] on icon at bounding box center [100, 38] width 7 height 13
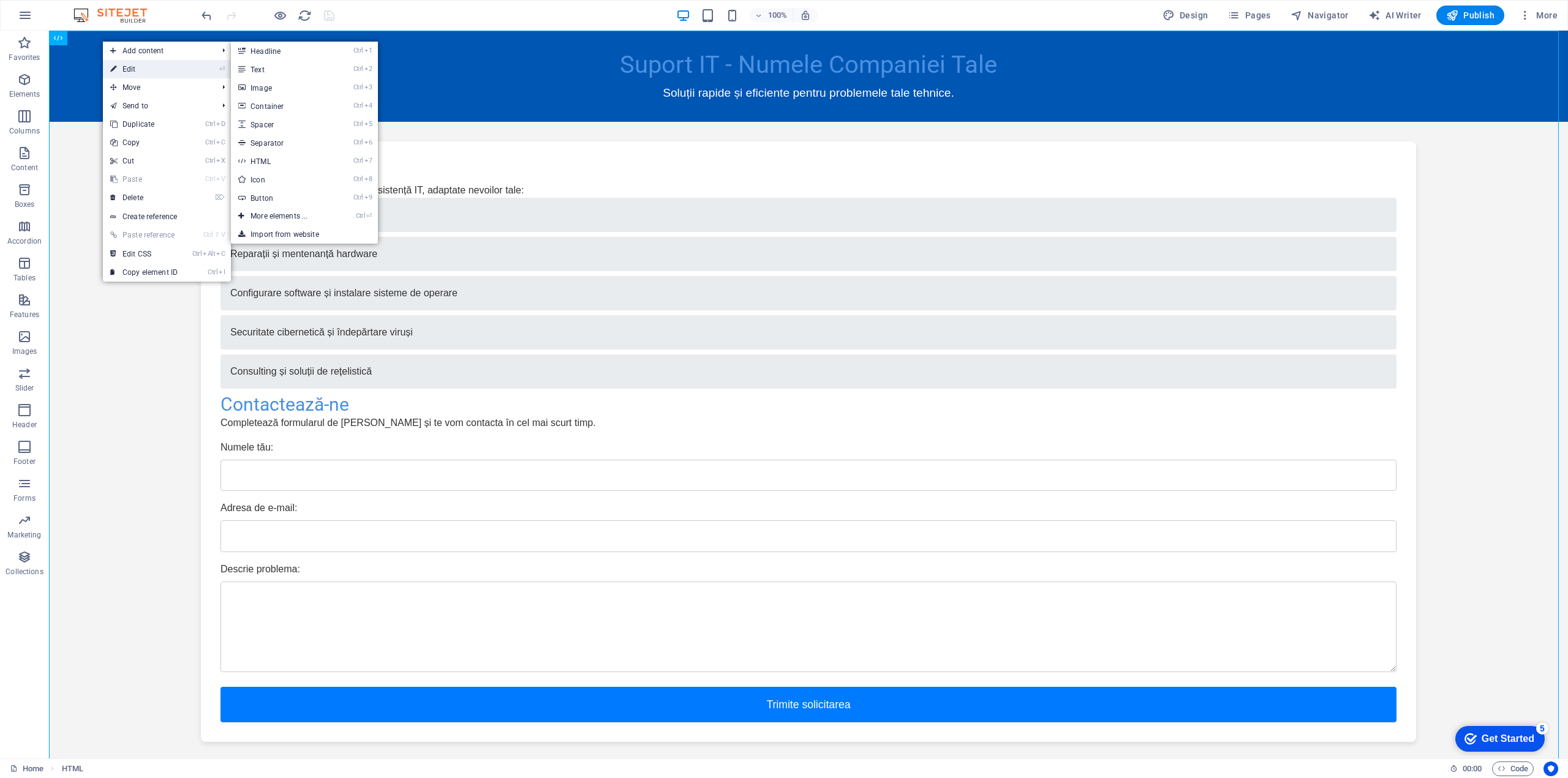
click at [127, 68] on link "⏎ Edit" at bounding box center [144, 68] width 82 height 19
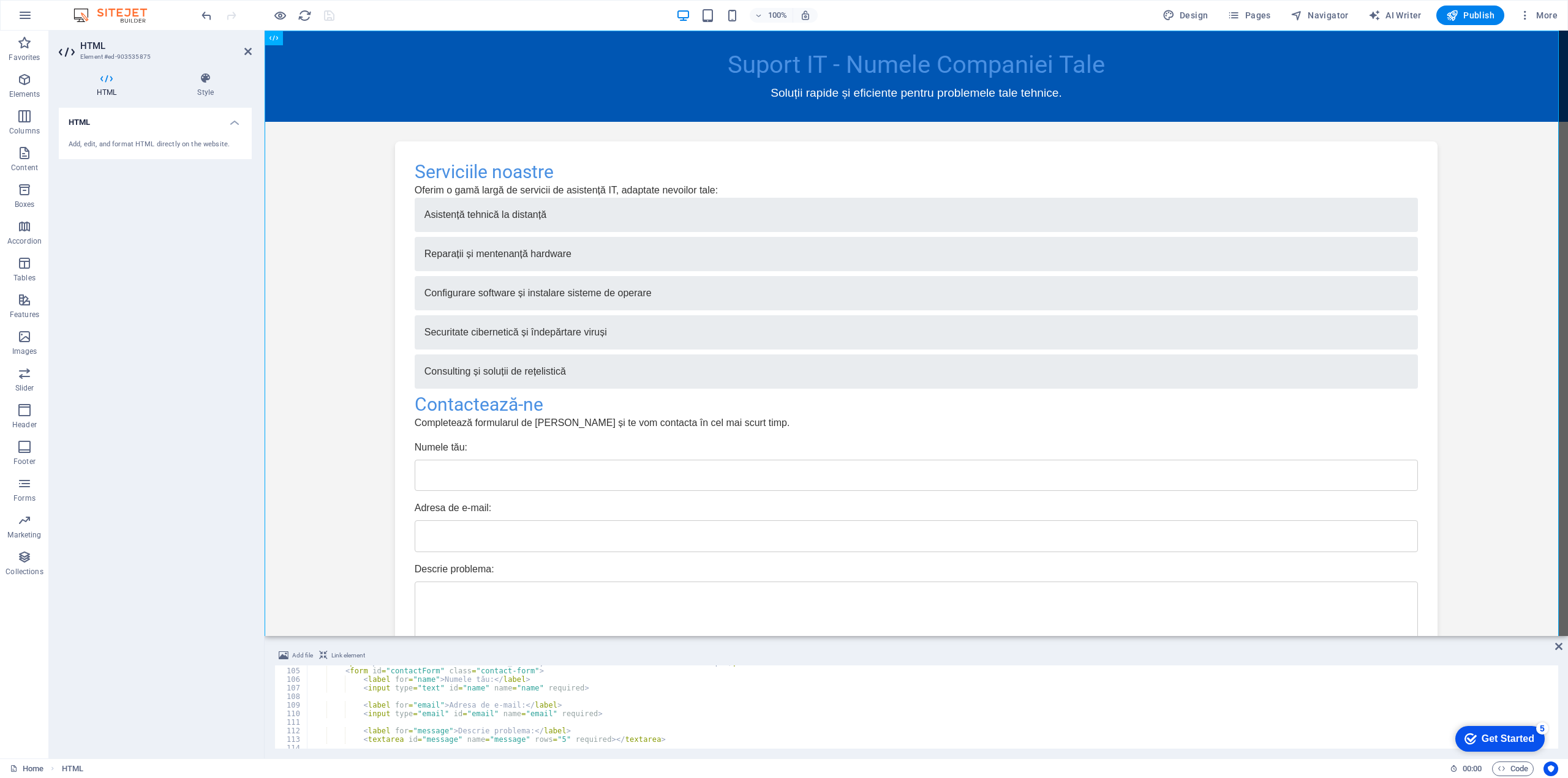
scroll to position [890, 0]
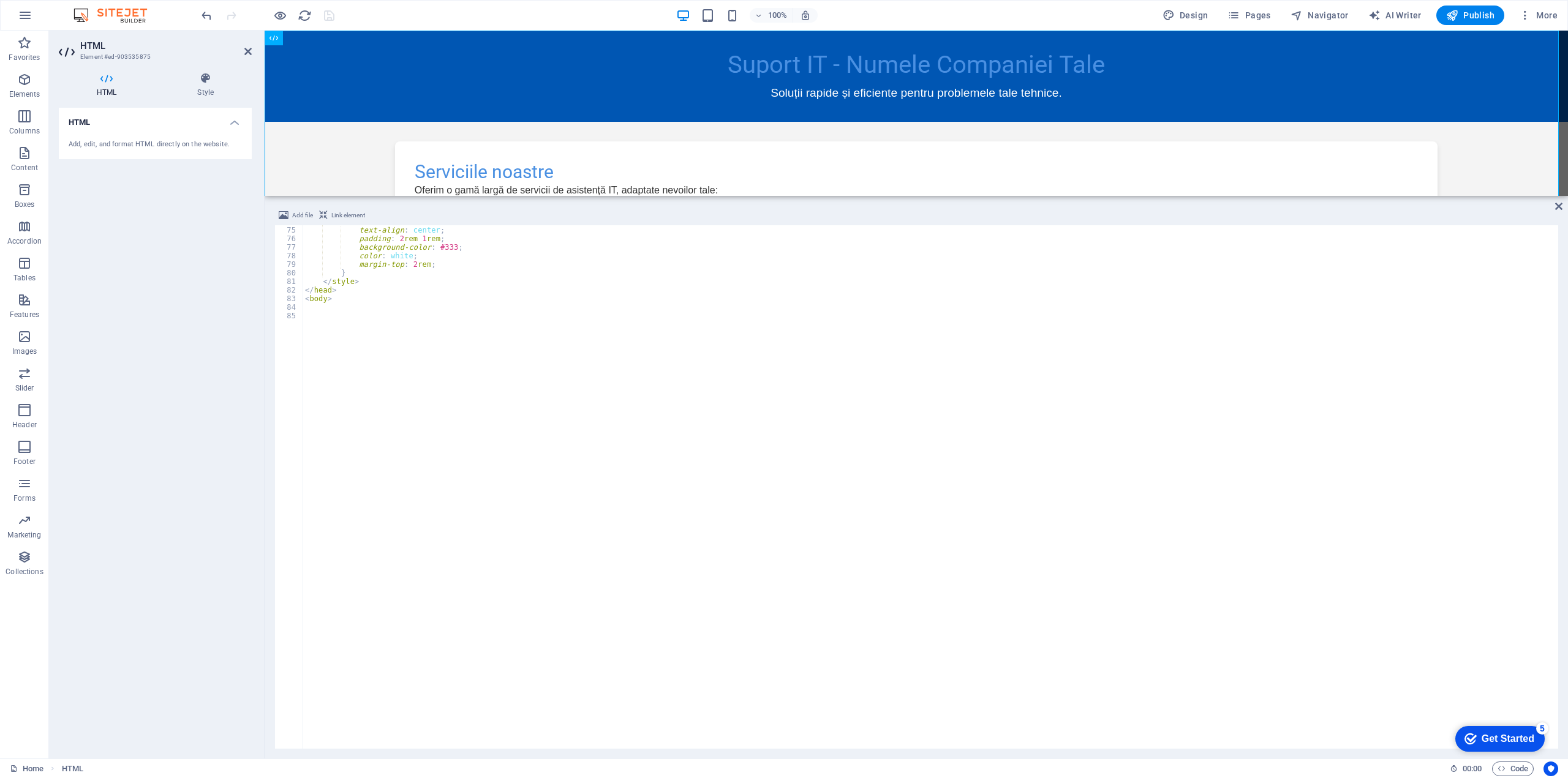
drag, startPoint x: 1492, startPoint y: 637, endPoint x: 1451, endPoint y: 194, distance: 444.9
click at [1451, 194] on div "H2 Banner Container Banner Menu Bar Banner Container Banner Menu Bar Menu Bar T…" at bounding box center [916, 394] width 1303 height 728
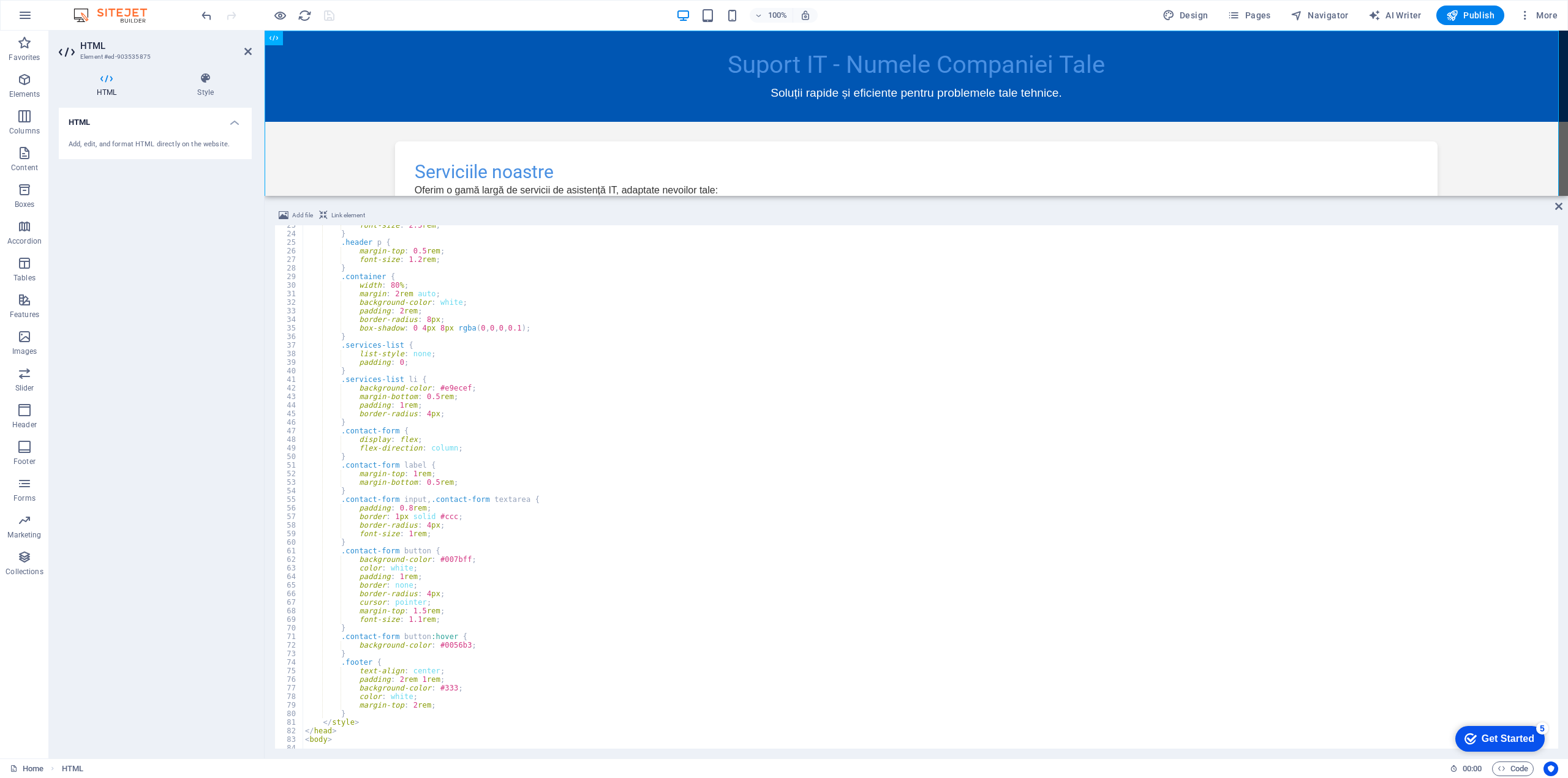
scroll to position [0, 0]
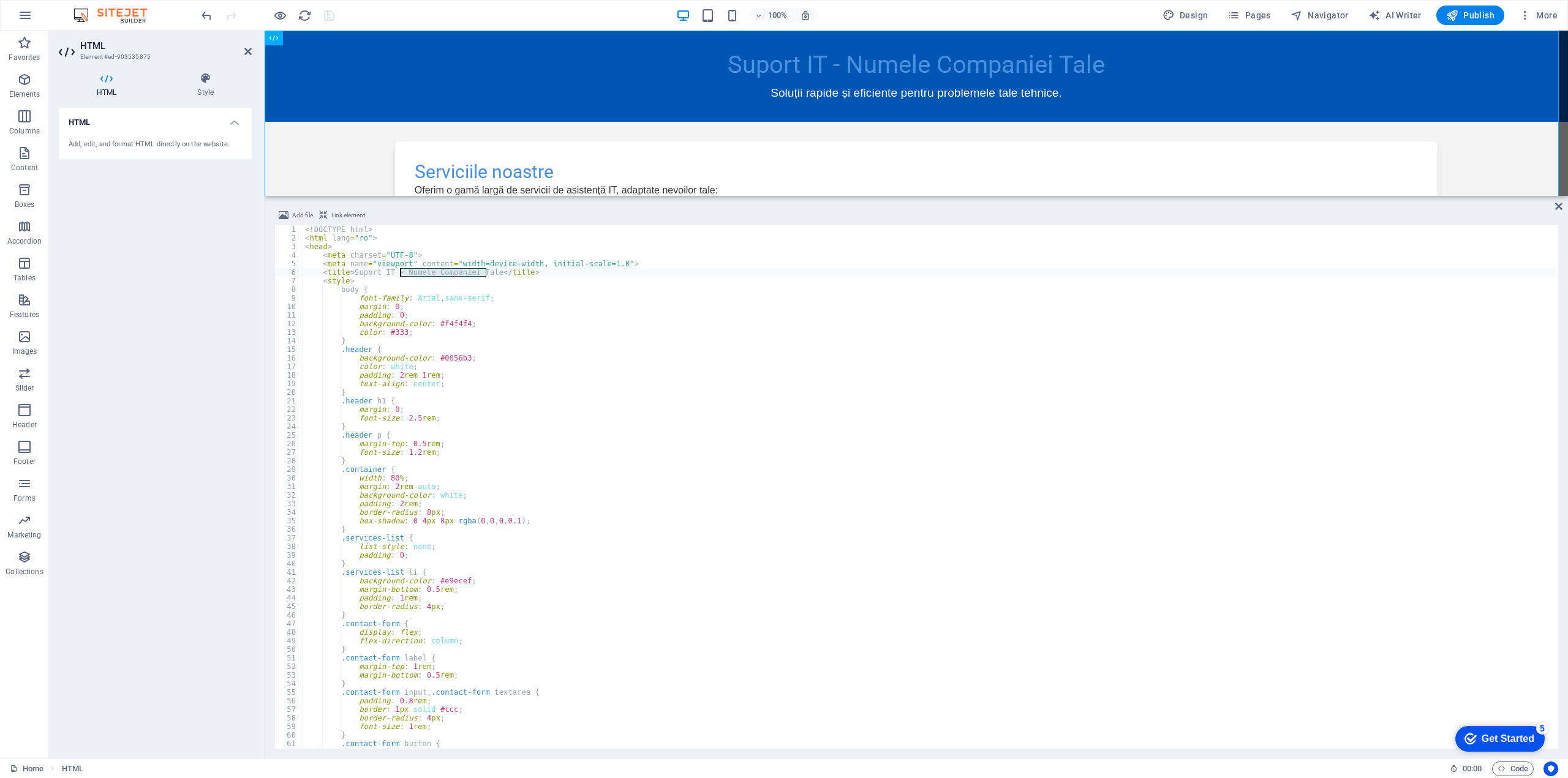
drag, startPoint x: 488, startPoint y: 271, endPoint x: 473, endPoint y: 329, distance: 59.9
click at [401, 271] on div "<! DOCTYPE html > < html lang = "ro" > < head > < meta charset = "UTF-8" > < me…" at bounding box center [928, 496] width 1253 height 541
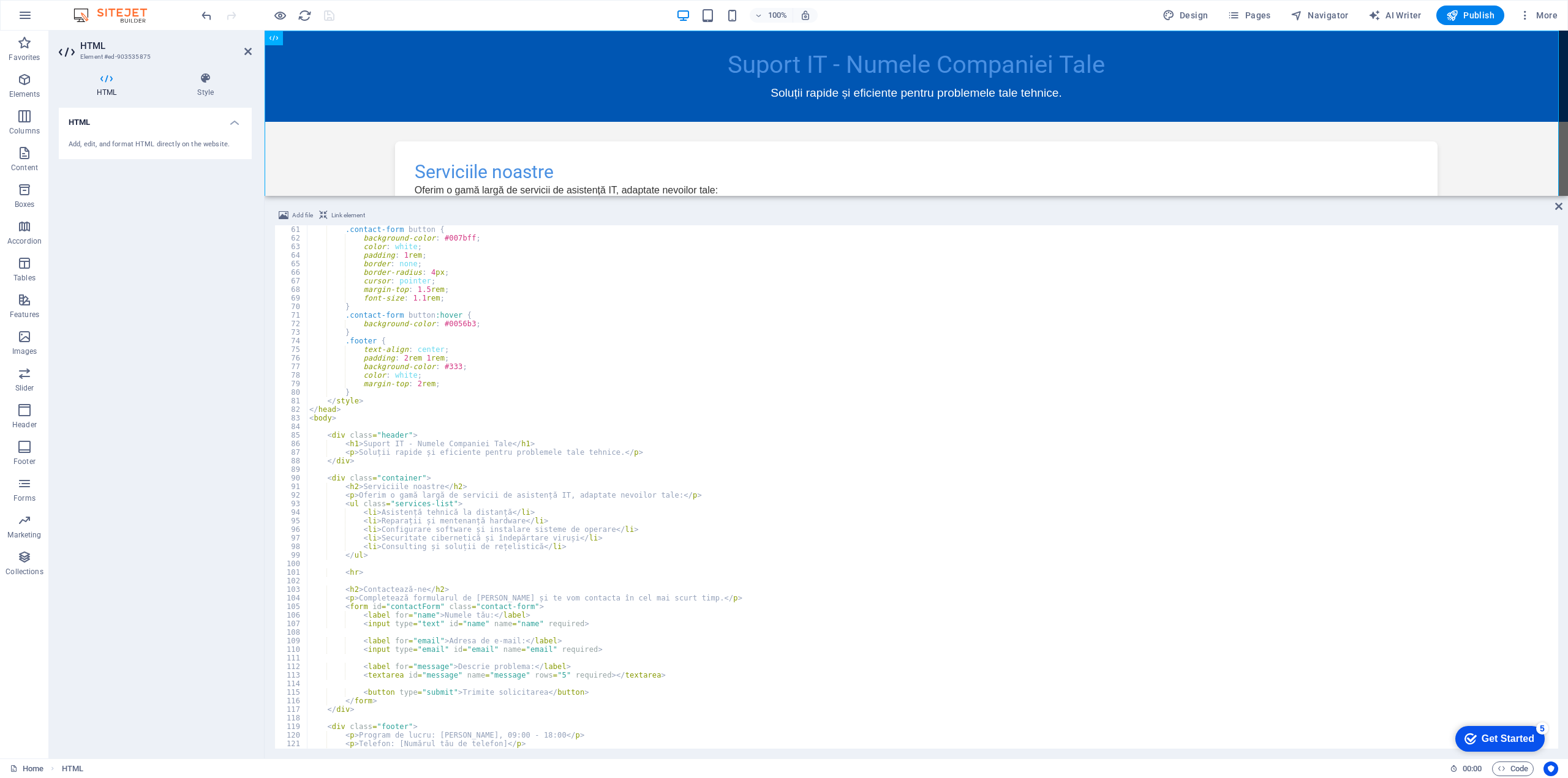
scroll to position [634, 0]
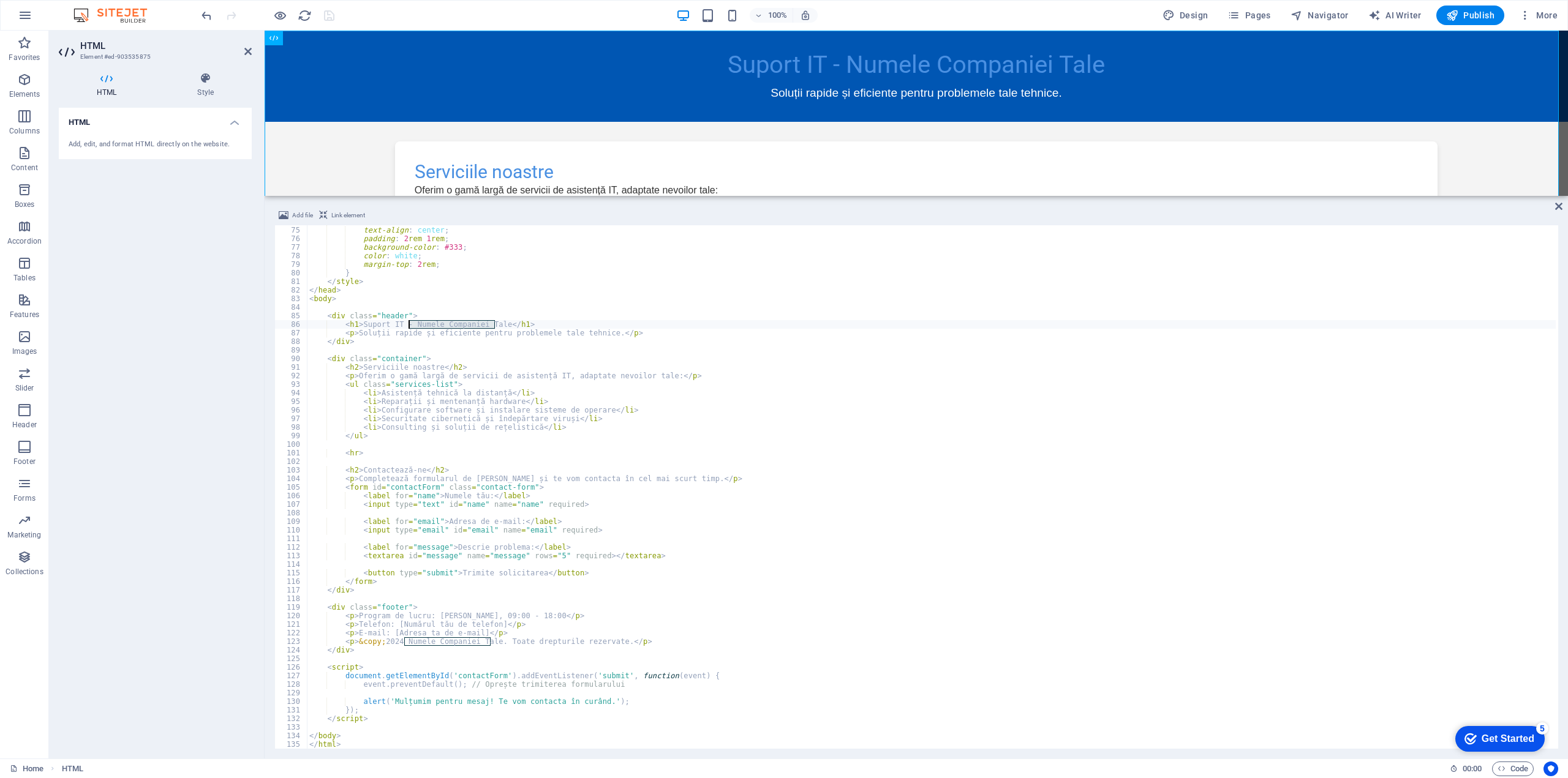
drag, startPoint x: 497, startPoint y: 321, endPoint x: 408, endPoint y: 321, distance: 89.0
click at [408, 321] on div ".footer { text-align : center ; padding : 2 rem 1 rem ; background-color : #333…" at bounding box center [930, 488] width 1249 height 541
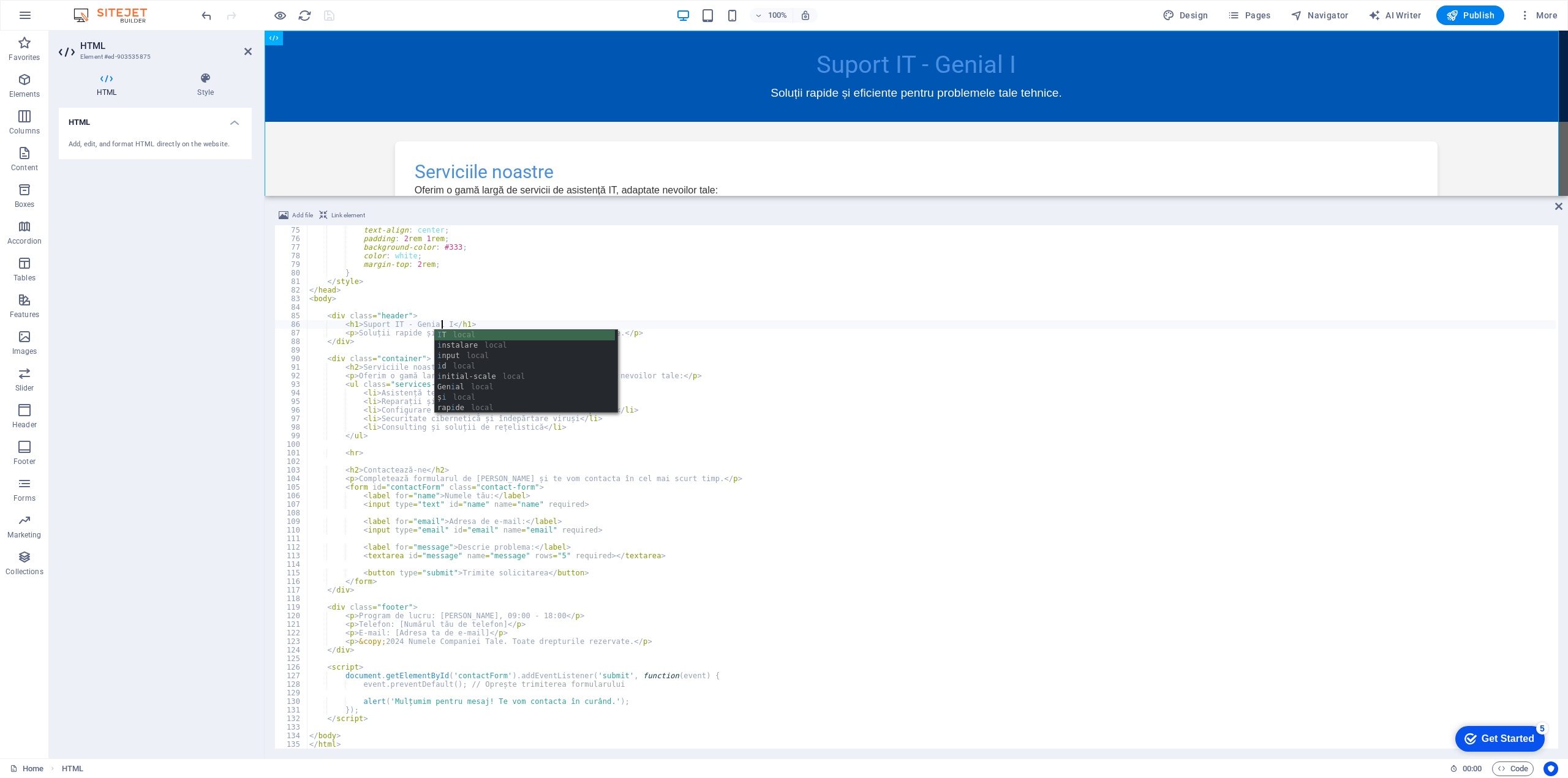
scroll to position [0, 11]
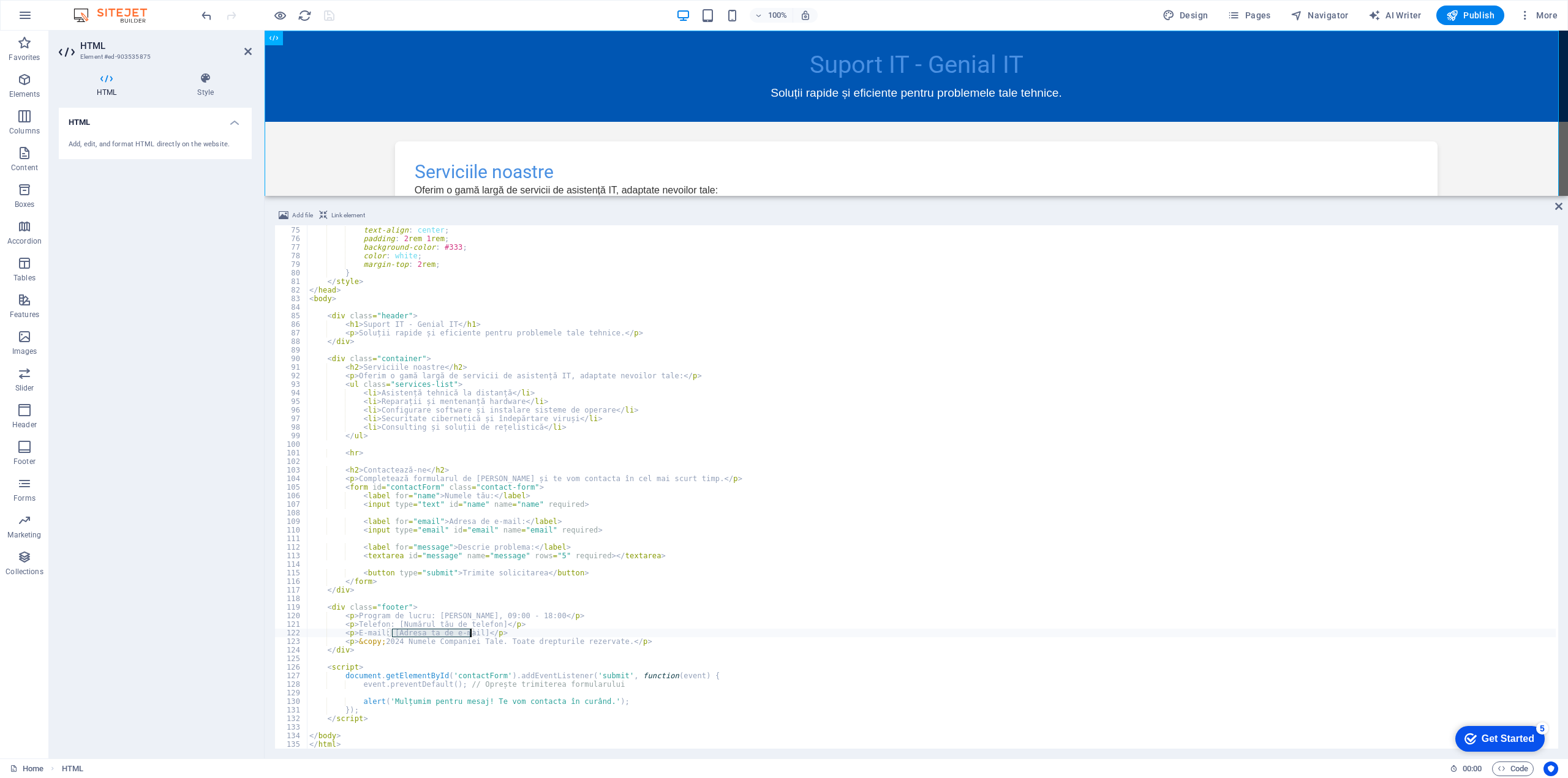
drag, startPoint x: 392, startPoint y: 632, endPoint x: 469, endPoint y: 635, distance: 77.1
click at [469, 635] on div ".footer { text-align : center ; padding : 2 rem 1 rem ; background-color : #333…" at bounding box center [930, 488] width 1249 height 541
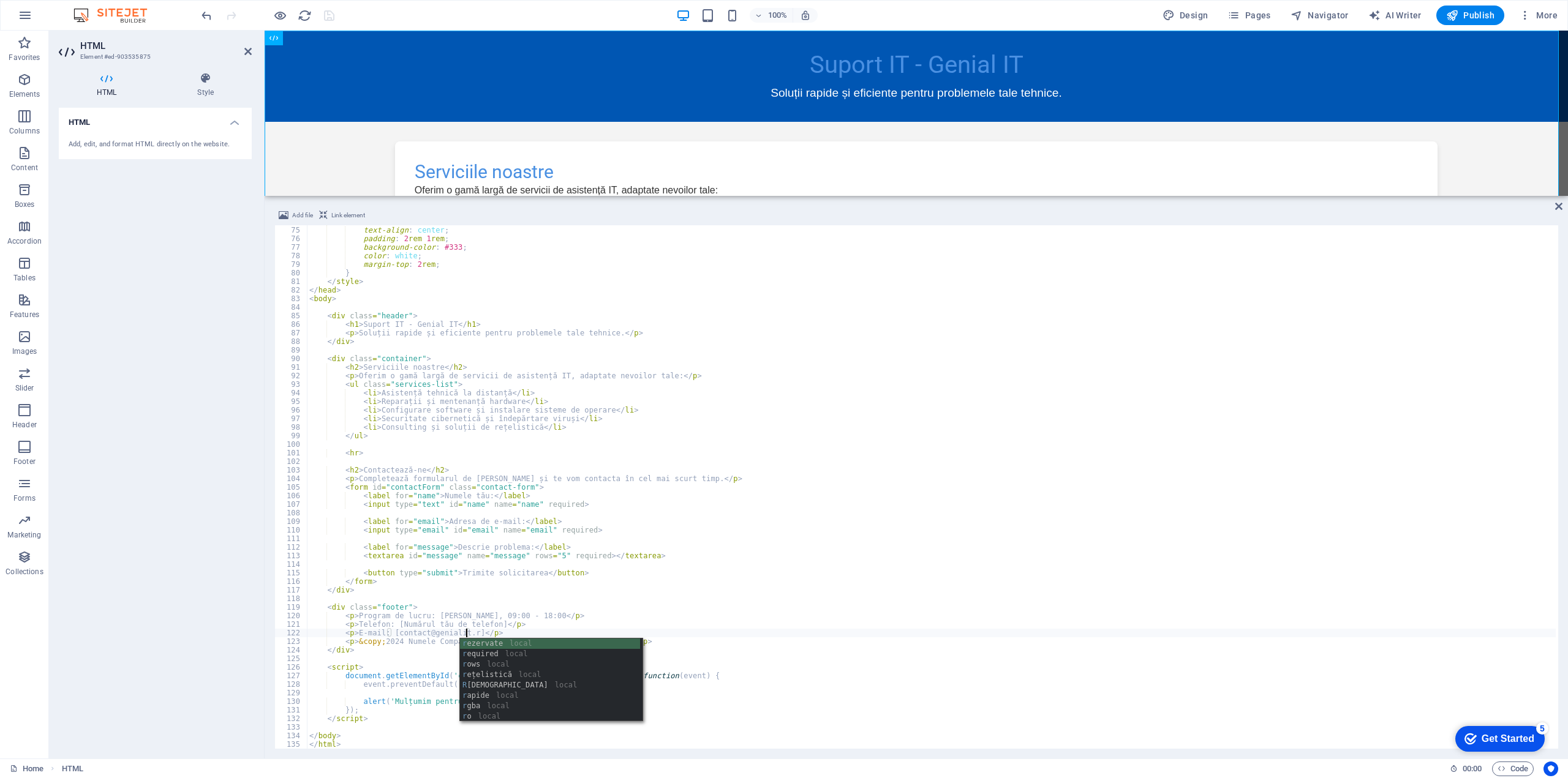
scroll to position [0, 13]
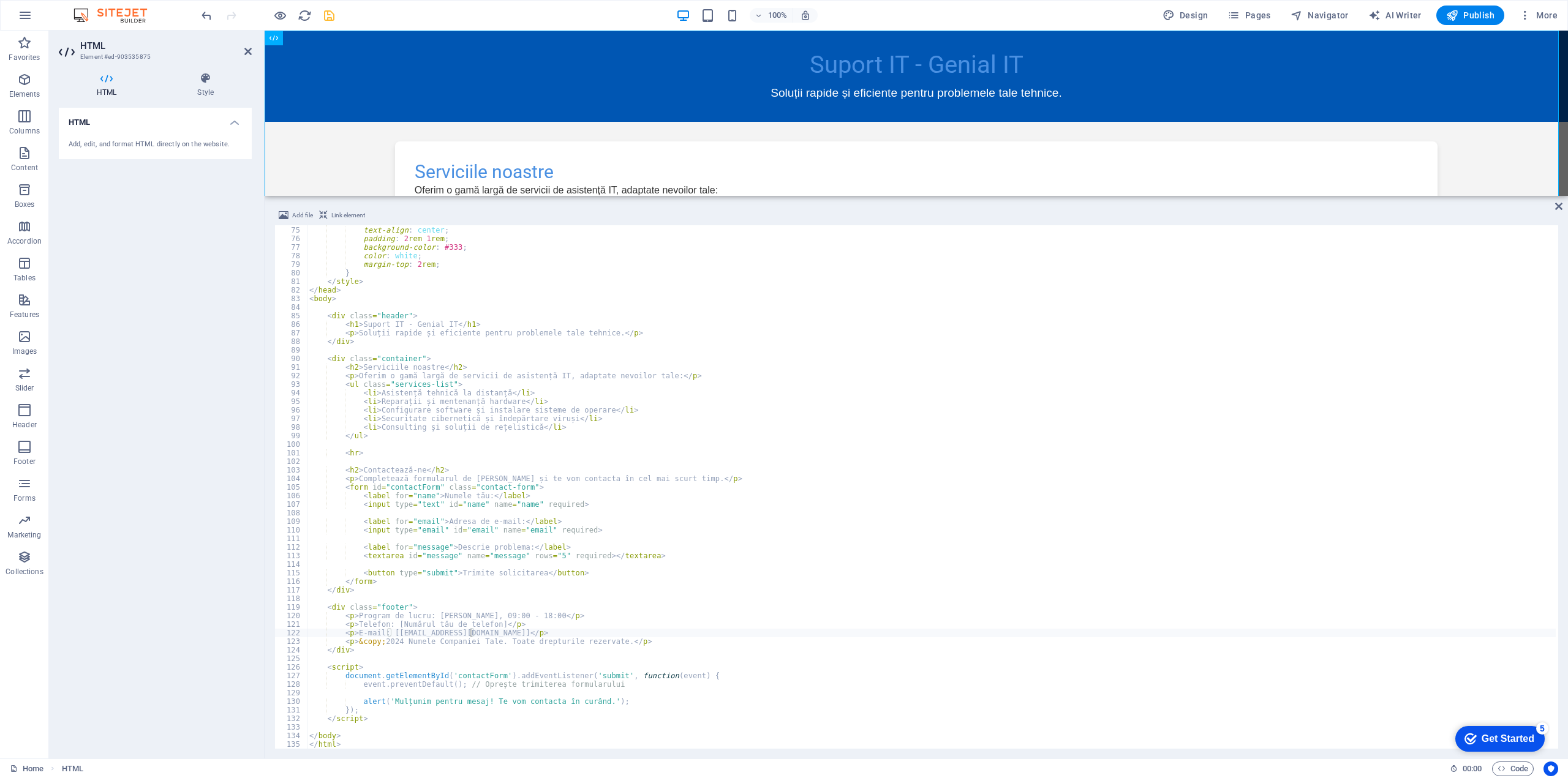
click at [432, 764] on div "Home HTML" at bounding box center [724, 768] width 1429 height 15
drag, startPoint x: 486, startPoint y: 624, endPoint x: 483, endPoint y: 684, distance: 60.1
click at [397, 627] on div ".footer { text-align : center ; padding : 2 rem 1 rem ; background-color : #333…" at bounding box center [930, 488] width 1249 height 541
drag, startPoint x: 489, startPoint y: 643, endPoint x: 406, endPoint y: 648, distance: 83.2
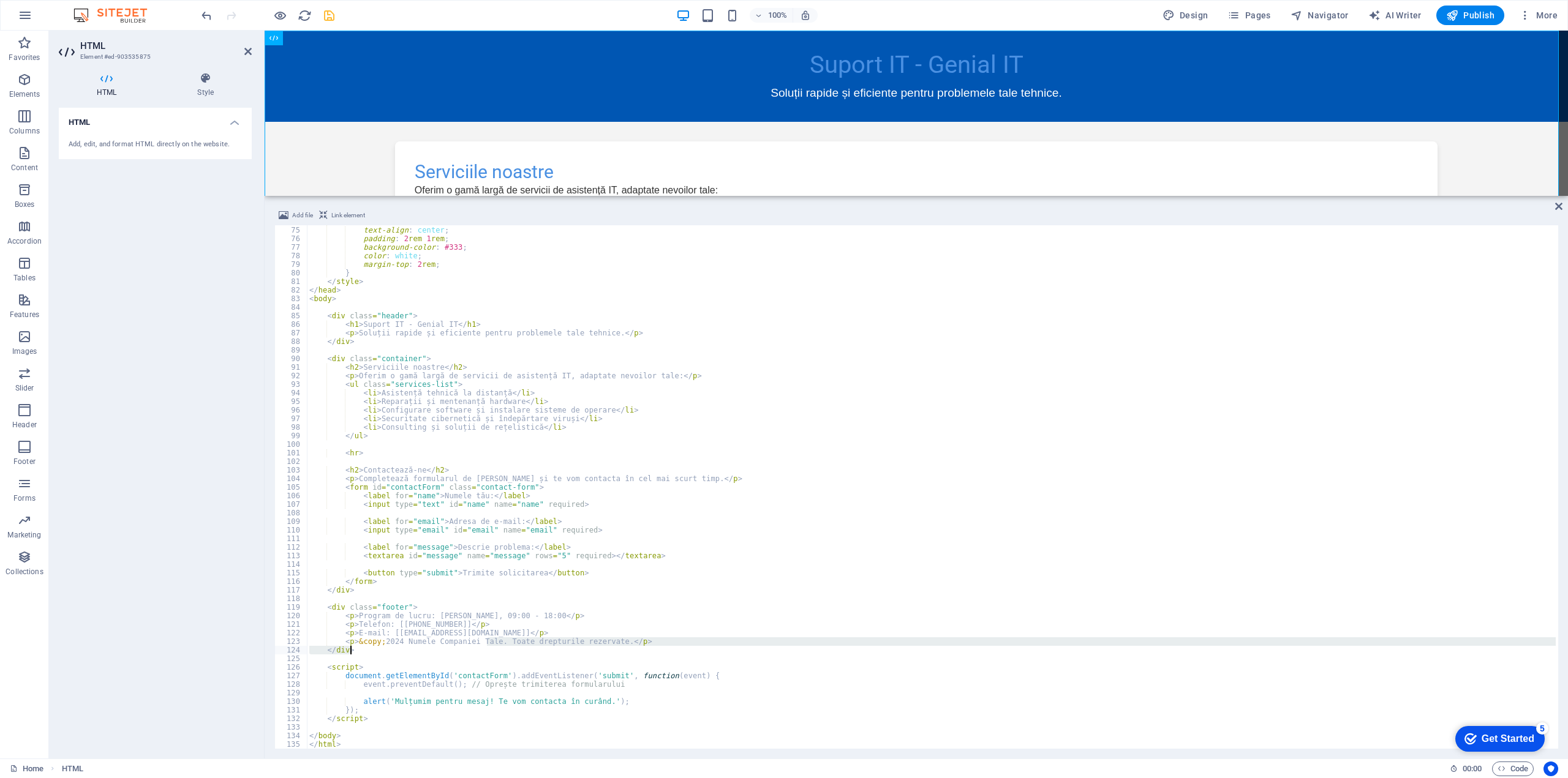
click at [406, 648] on div ".footer { text-align : center ; padding : 2 rem 1 rem ; background-color : #333…" at bounding box center [930, 488] width 1249 height 541
click at [410, 651] on div ".footer { text-align : center ; padding : 2 rem 1 rem ; background-color : #333…" at bounding box center [930, 487] width 1249 height 523
click at [409, 640] on div ".footer { text-align : center ; padding : 2 rem 1 rem ; background-color : #333…" at bounding box center [930, 488] width 1249 height 541
click at [406, 641] on div ".footer { text-align : center ; padding : 2 rem 1 rem ; background-color : #333…" at bounding box center [930, 488] width 1249 height 541
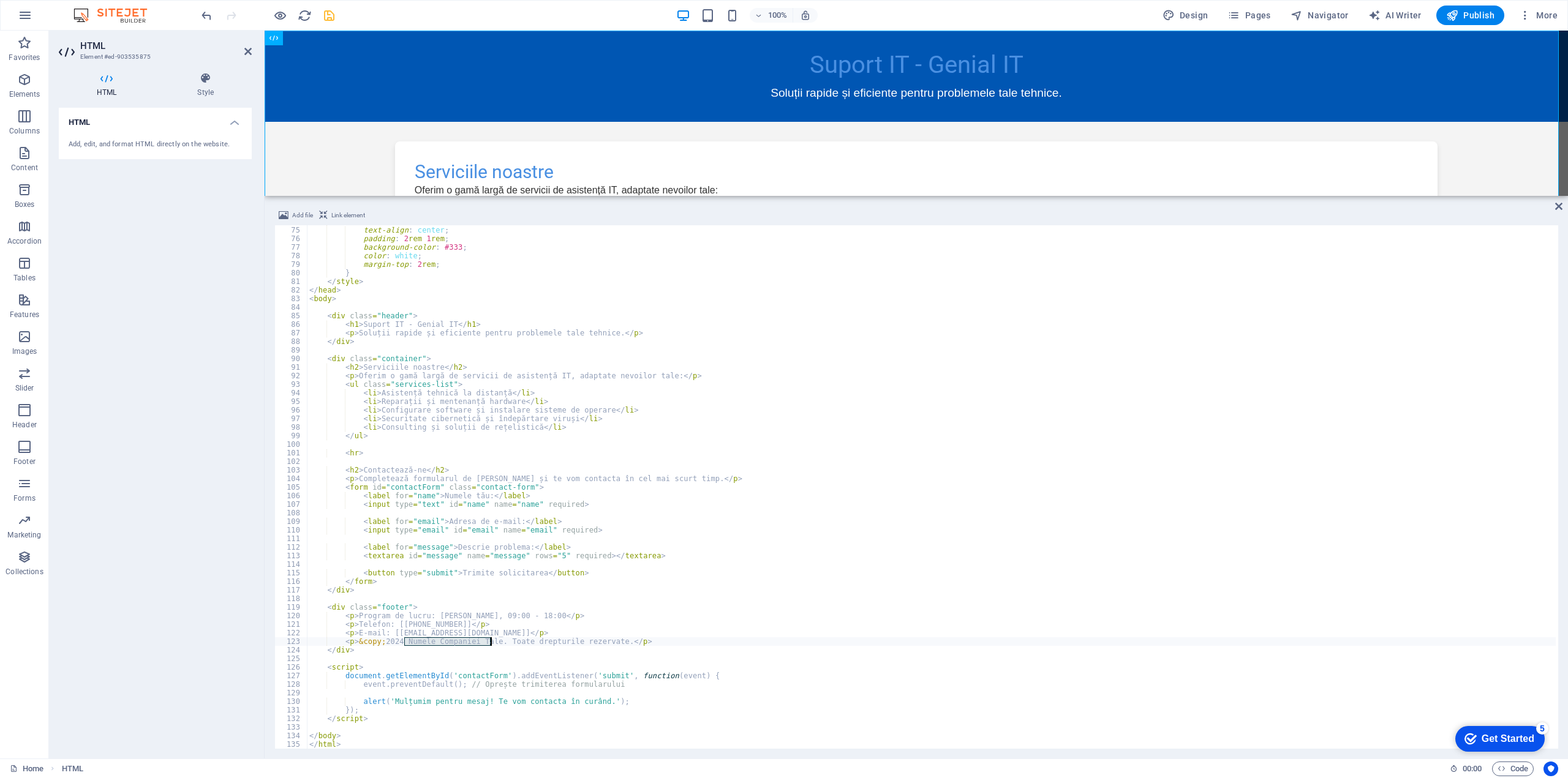
drag, startPoint x: 406, startPoint y: 642, endPoint x: 488, endPoint y: 646, distance: 82.1
click at [491, 641] on div ".footer { text-align : center ; padding : 2 rem 1 rem ; background-color : #333…" at bounding box center [930, 488] width 1249 height 541
click at [978, 528] on div ".footer { text-align : center ; padding : 2 rem 1 rem ; background-color : #333…" at bounding box center [930, 488] width 1249 height 541
type textarea "<input type="email" id="email" name="email" required>"
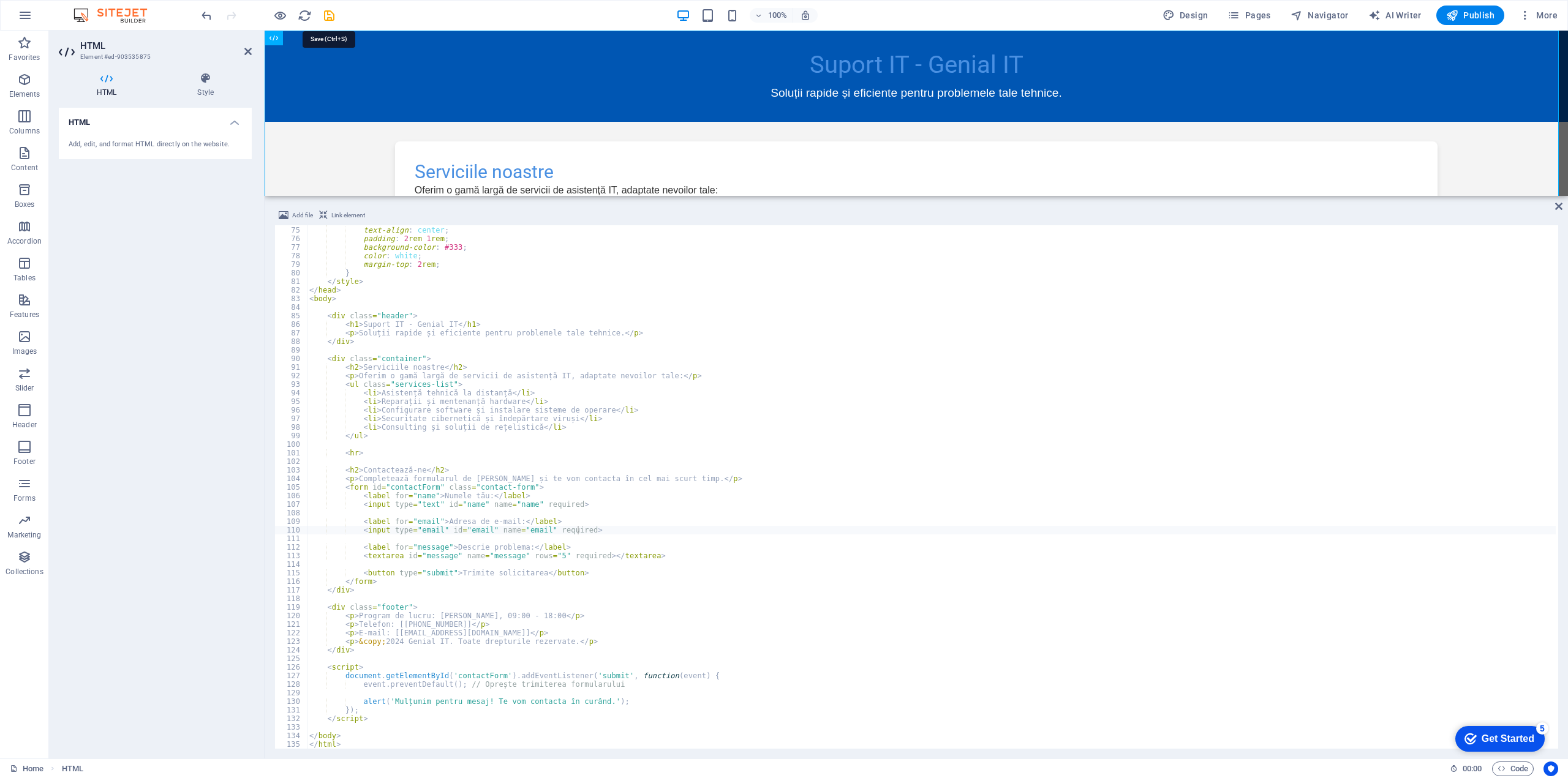
click at [334, 16] on icon "save" at bounding box center [329, 16] width 14 height 14
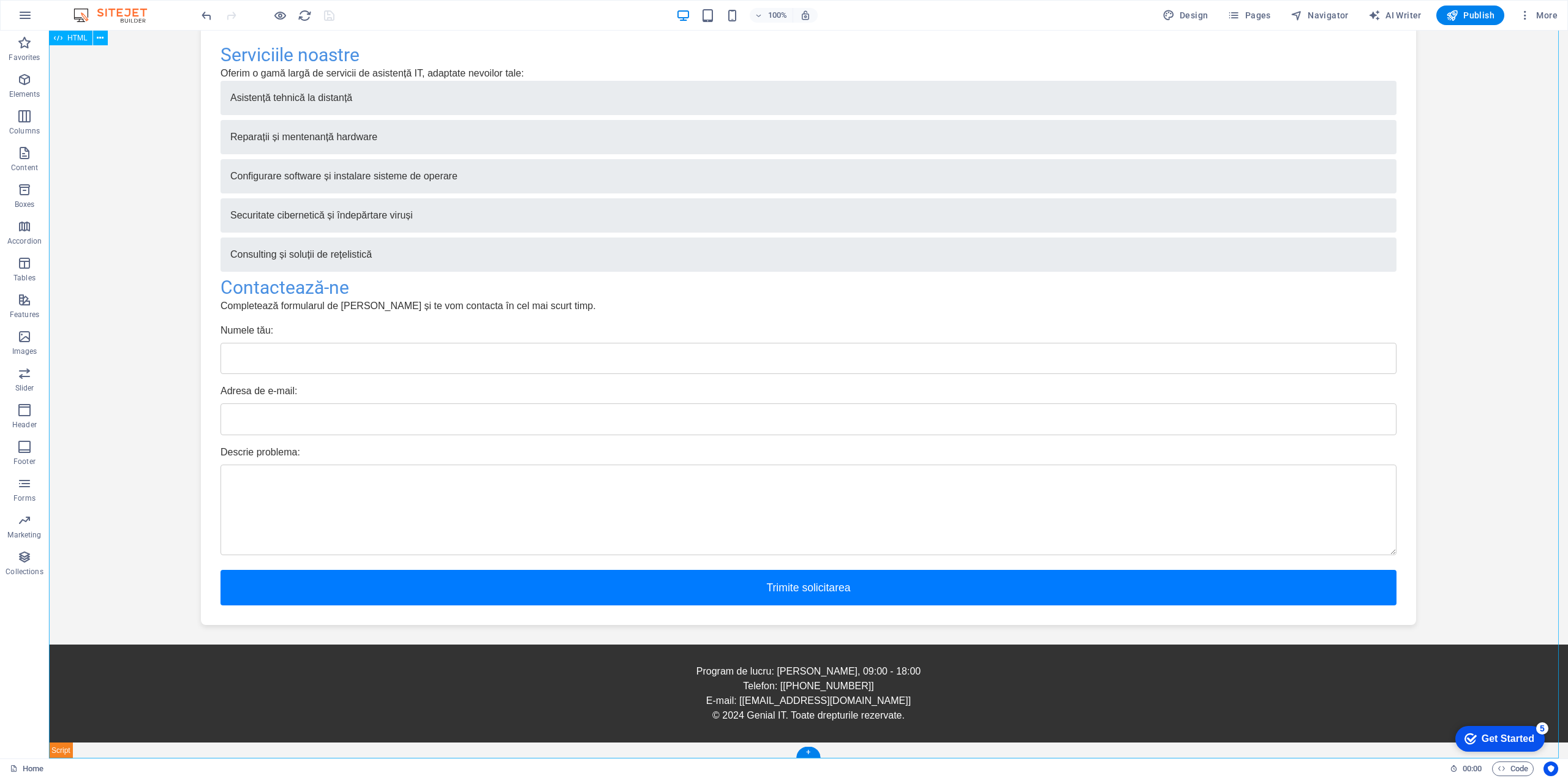
scroll to position [0, 0]
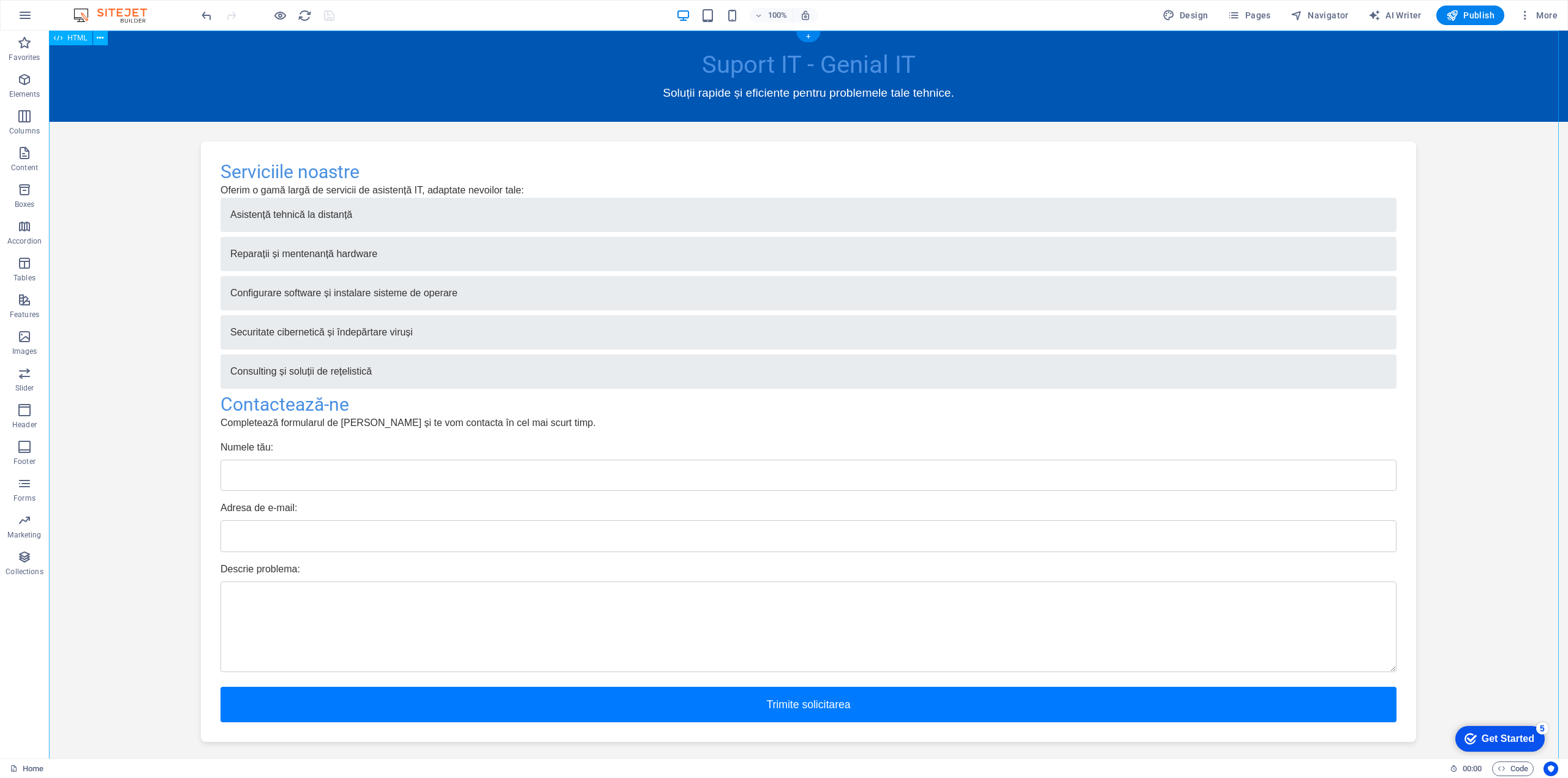
click at [261, 475] on div "Suport IT - Genial IT Suport IT - Genial IT Soluții rapide și eficiente pentru …" at bounding box center [807, 453] width 1518 height 845
click at [290, 475] on div "Suport IT - Genial IT Suport IT - Genial IT Soluții rapide și eficiente pentru …" at bounding box center [807, 453] width 1518 height 845
click at [1475, 5] on div "100% Design Pages Navigator AI Writer Publish More" at bounding box center [784, 16] width 1566 height 29
drag, startPoint x: 1471, startPoint y: 14, endPoint x: 1420, endPoint y: 16, distance: 51.0
click at [1471, 14] on span "Publish" at bounding box center [1470, 15] width 49 height 13
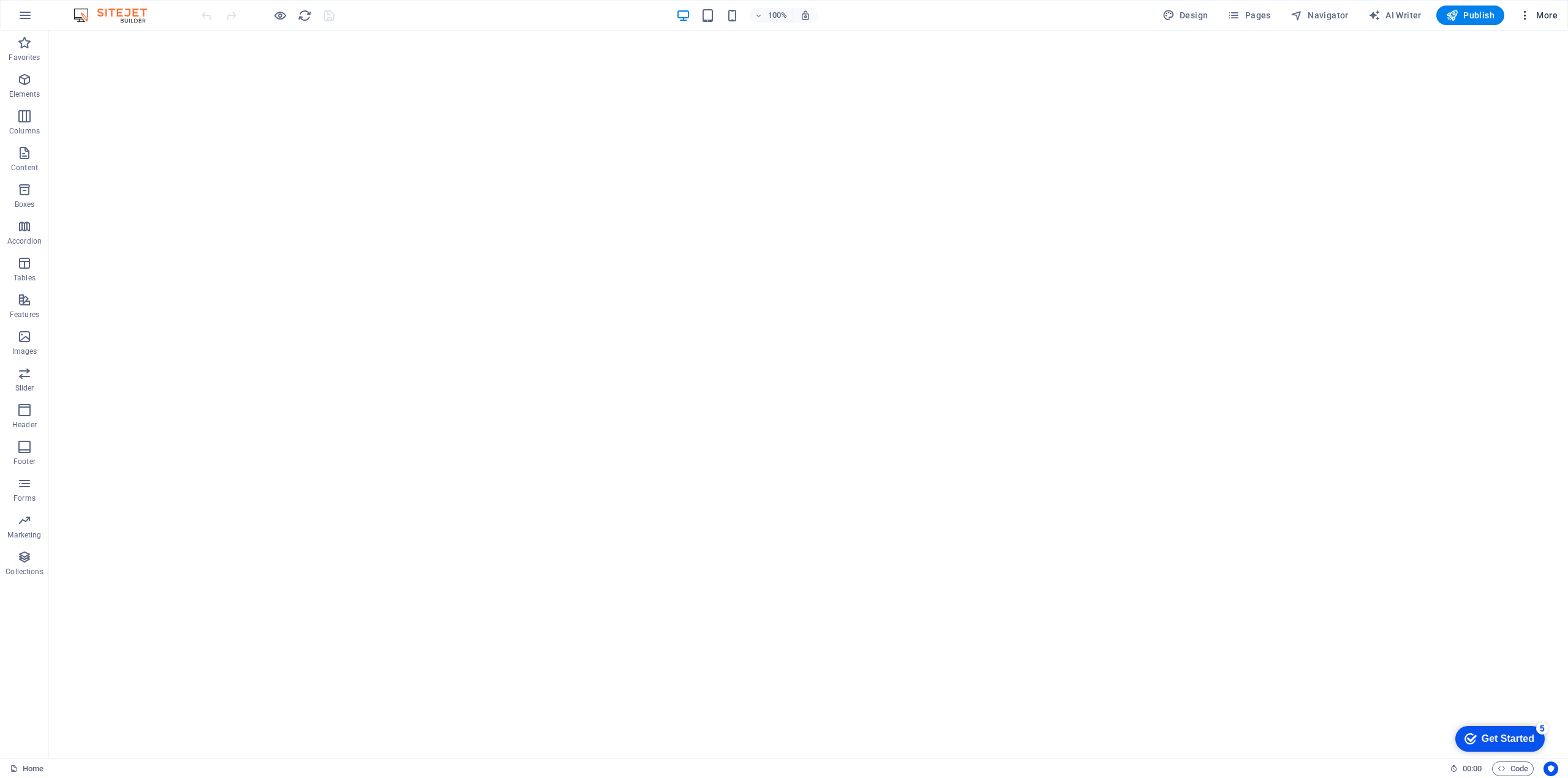
click at [1545, 14] on span "More" at bounding box center [1538, 15] width 39 height 13
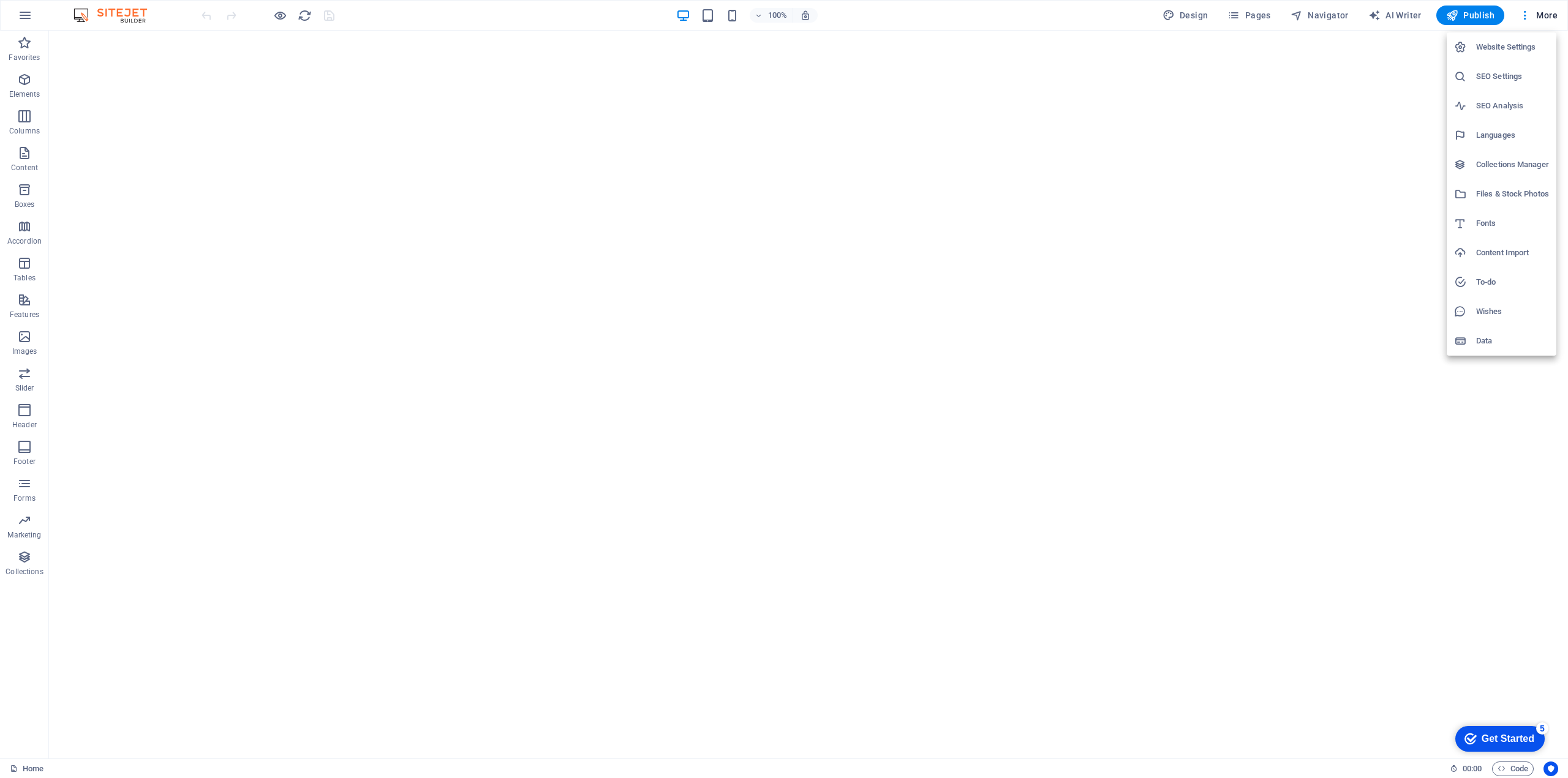
click at [1511, 444] on div at bounding box center [784, 389] width 1568 height 778
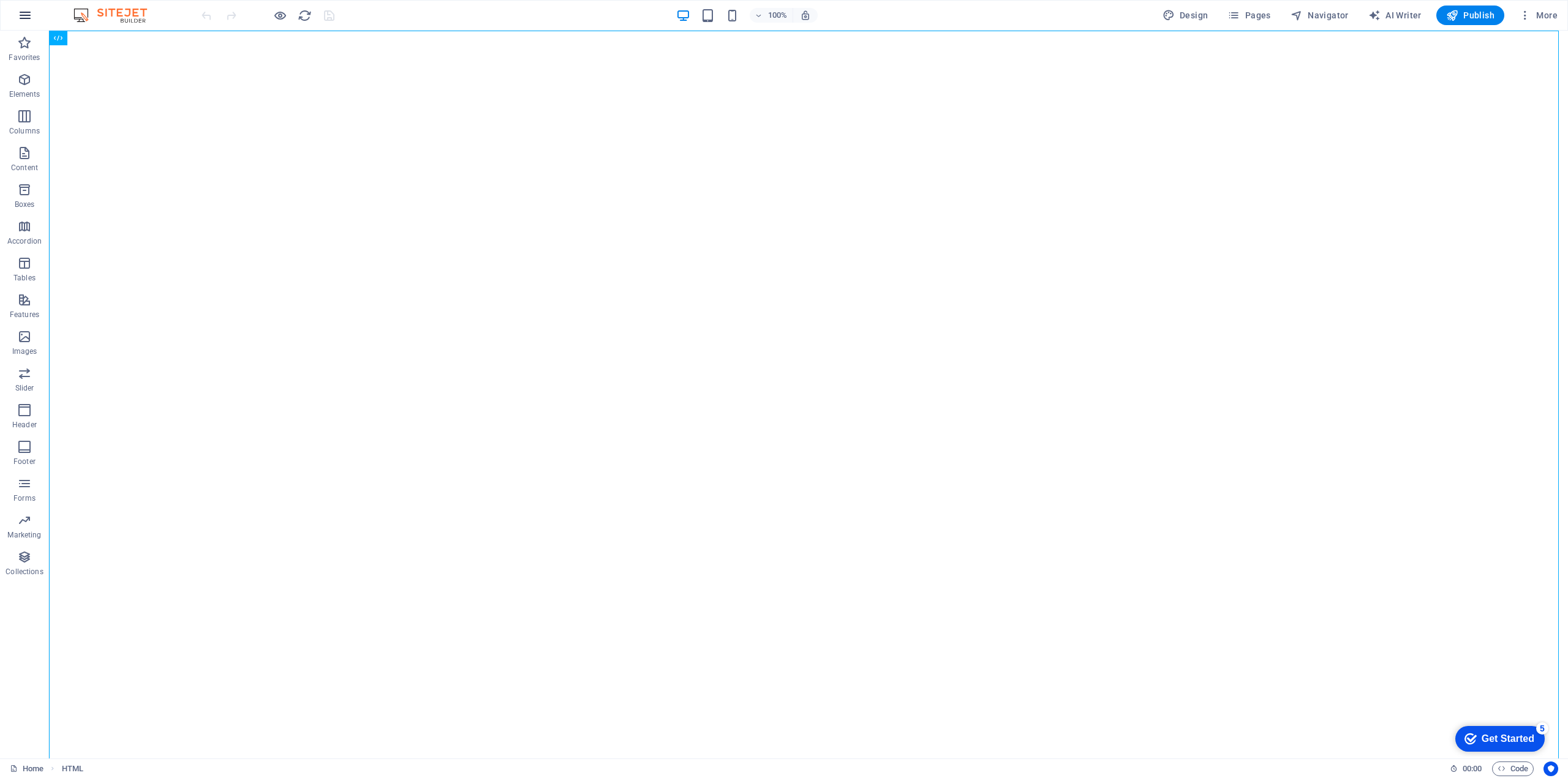
click at [22, 14] on icon "button" at bounding box center [24, 15] width 15 height 15
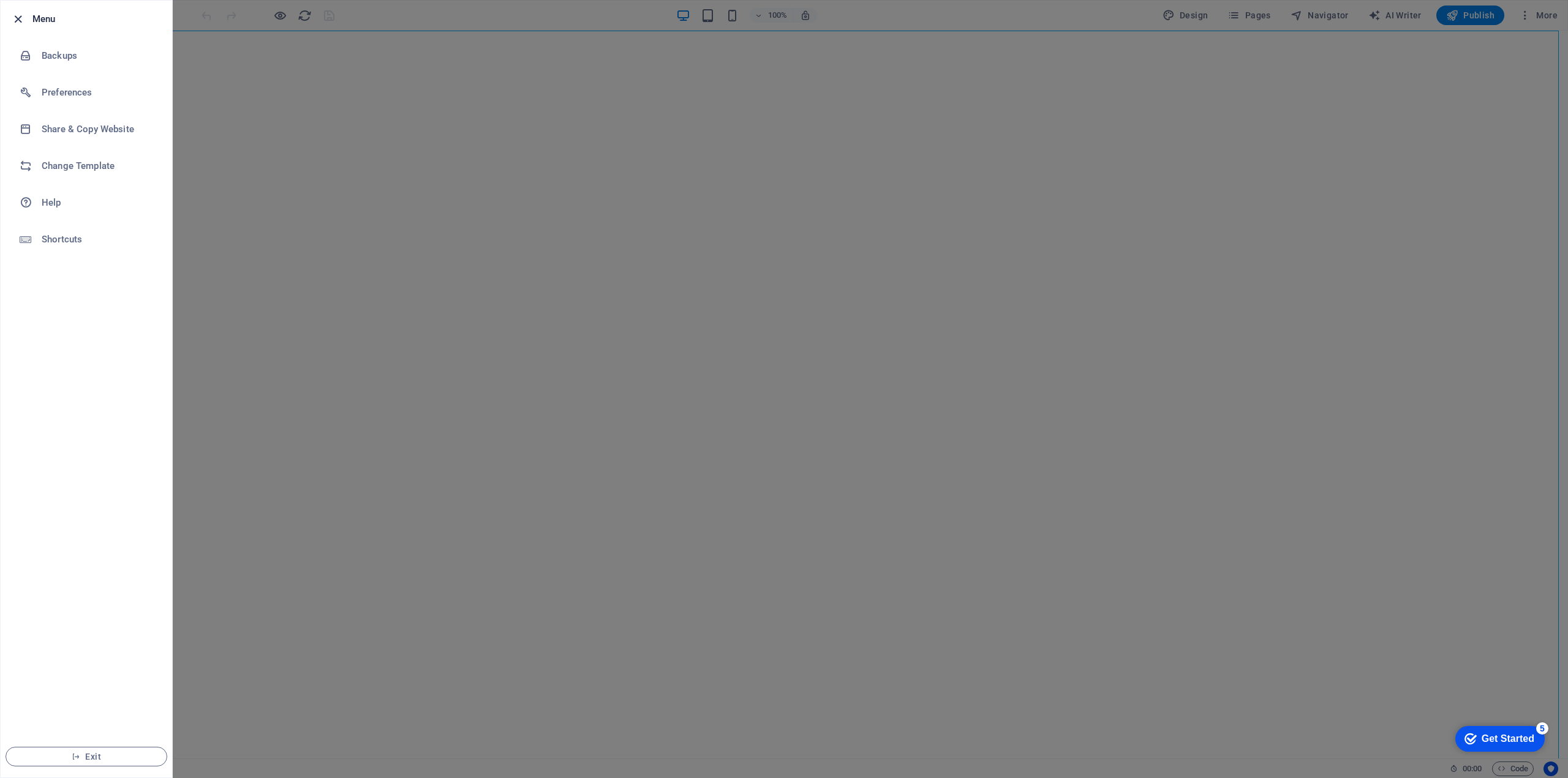
click at [21, 20] on icon "button" at bounding box center [18, 20] width 14 height 14
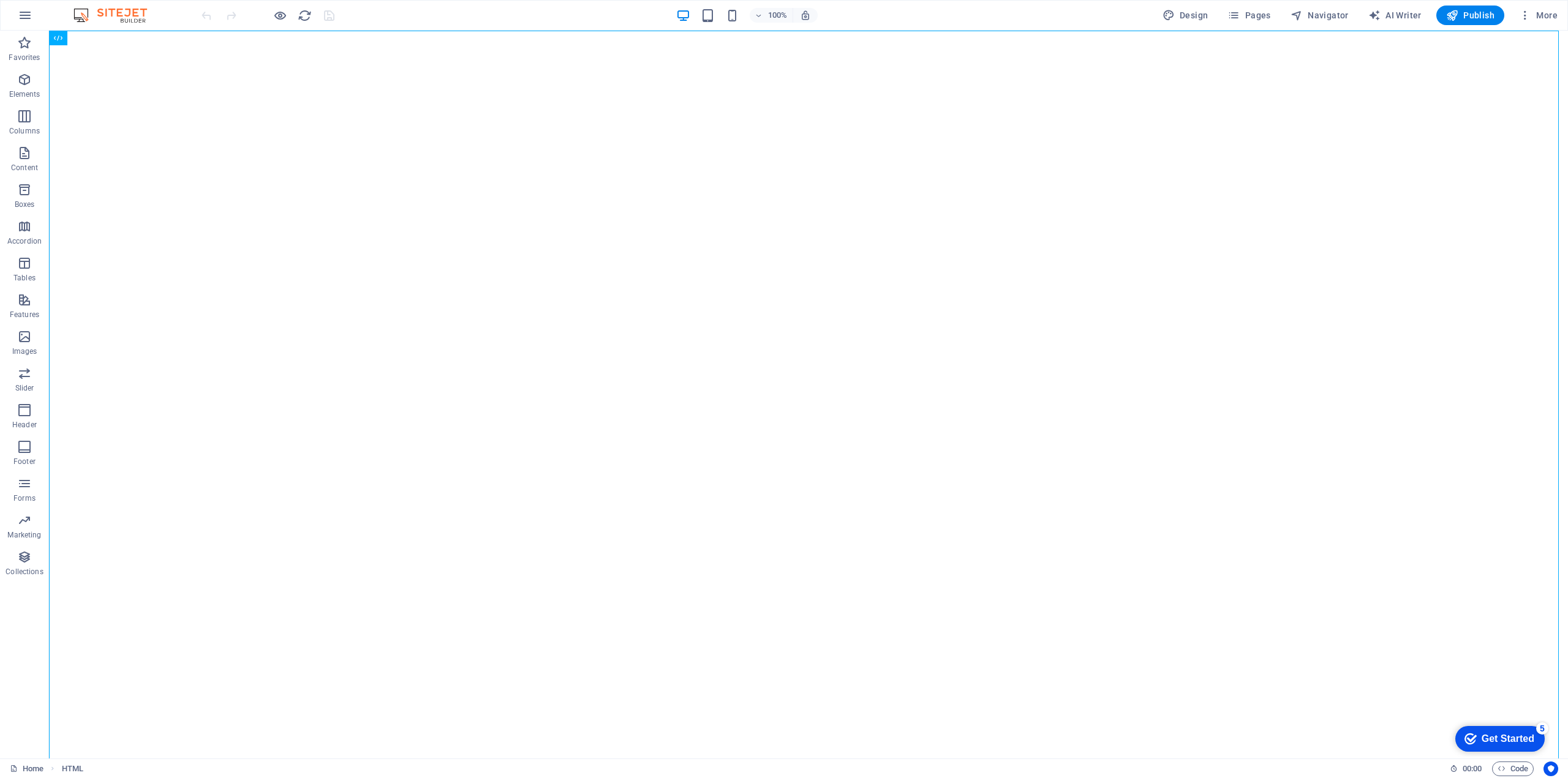
click at [13, 5] on div "100% Design Pages Navigator AI Writer Publish More" at bounding box center [784, 16] width 1566 height 29
click at [23, 16] on icon "button" at bounding box center [24, 15] width 15 height 15
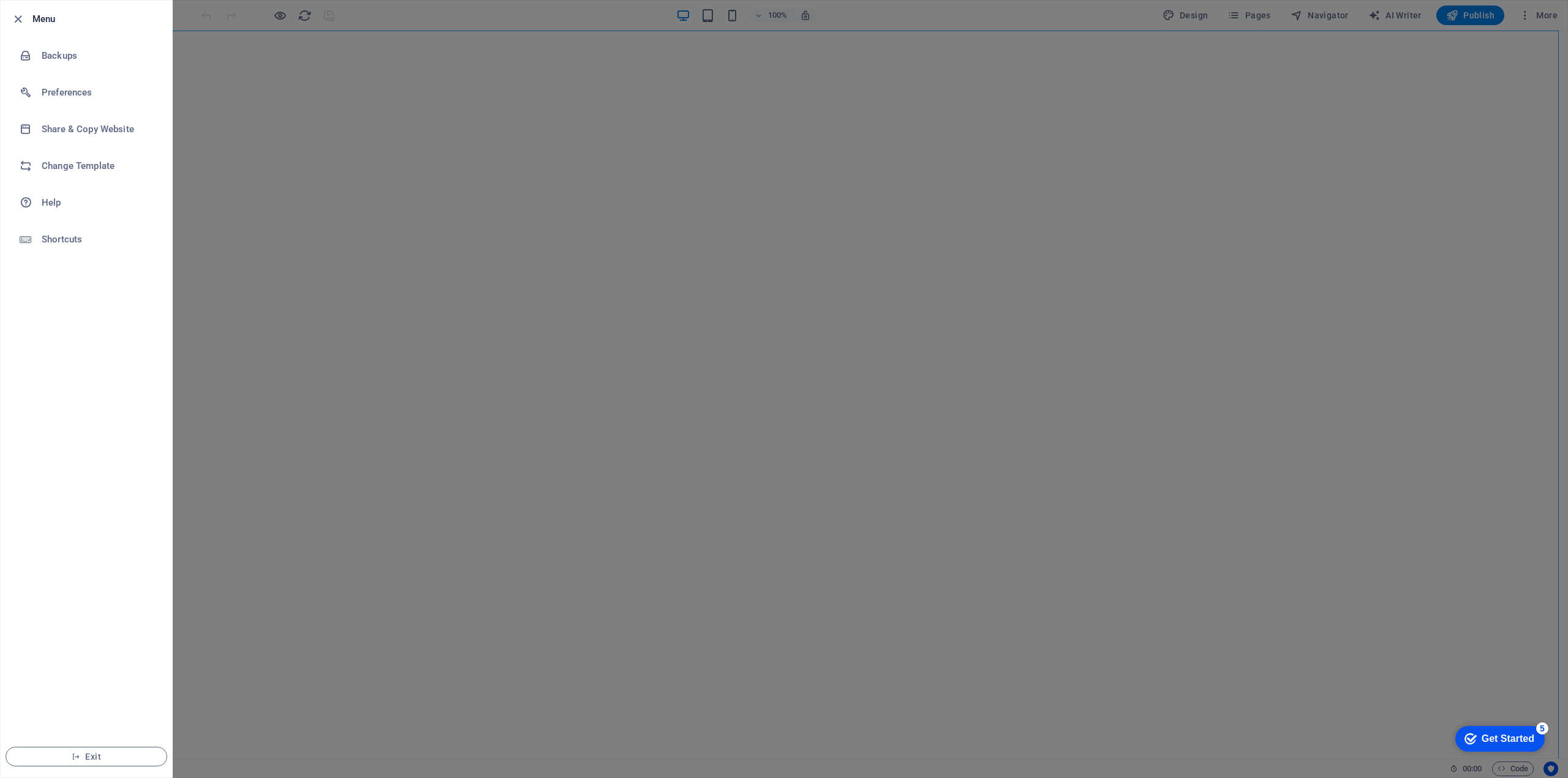
click at [634, 78] on div at bounding box center [784, 389] width 1568 height 778
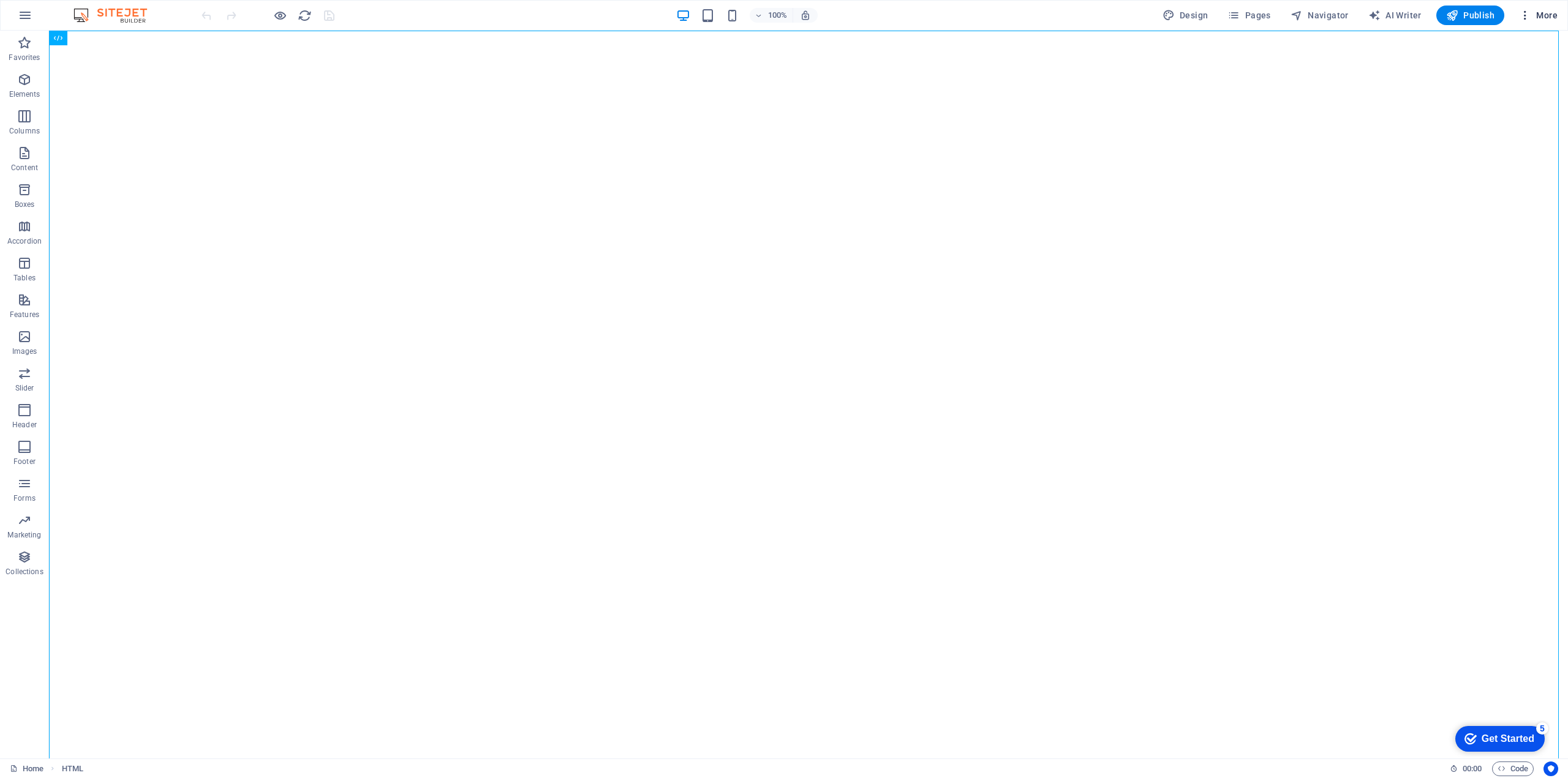
click at [1526, 10] on icon "button" at bounding box center [1524, 15] width 13 height 13
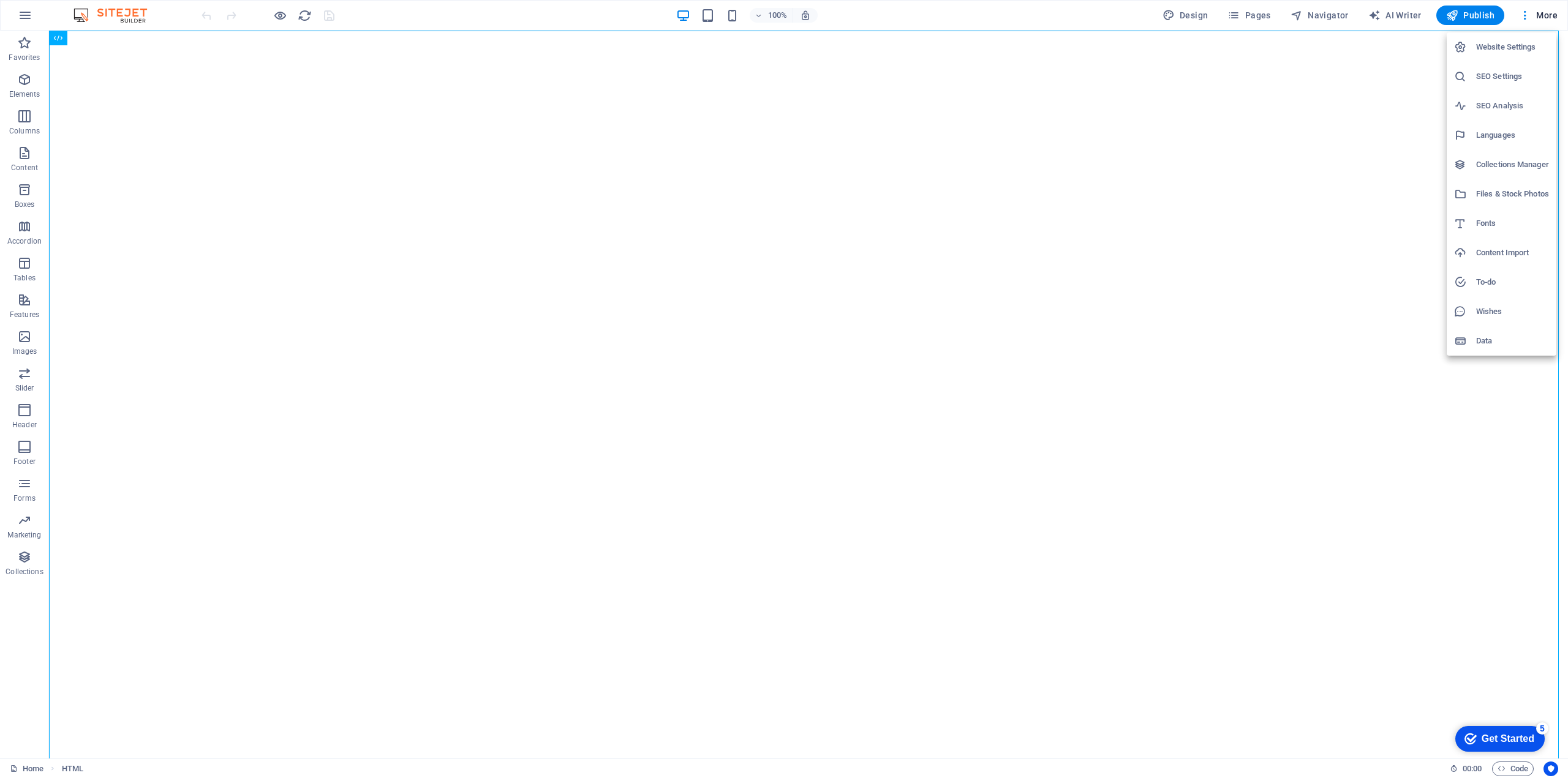
click at [1506, 47] on h6 "Website Settings" at bounding box center [1512, 47] width 73 height 15
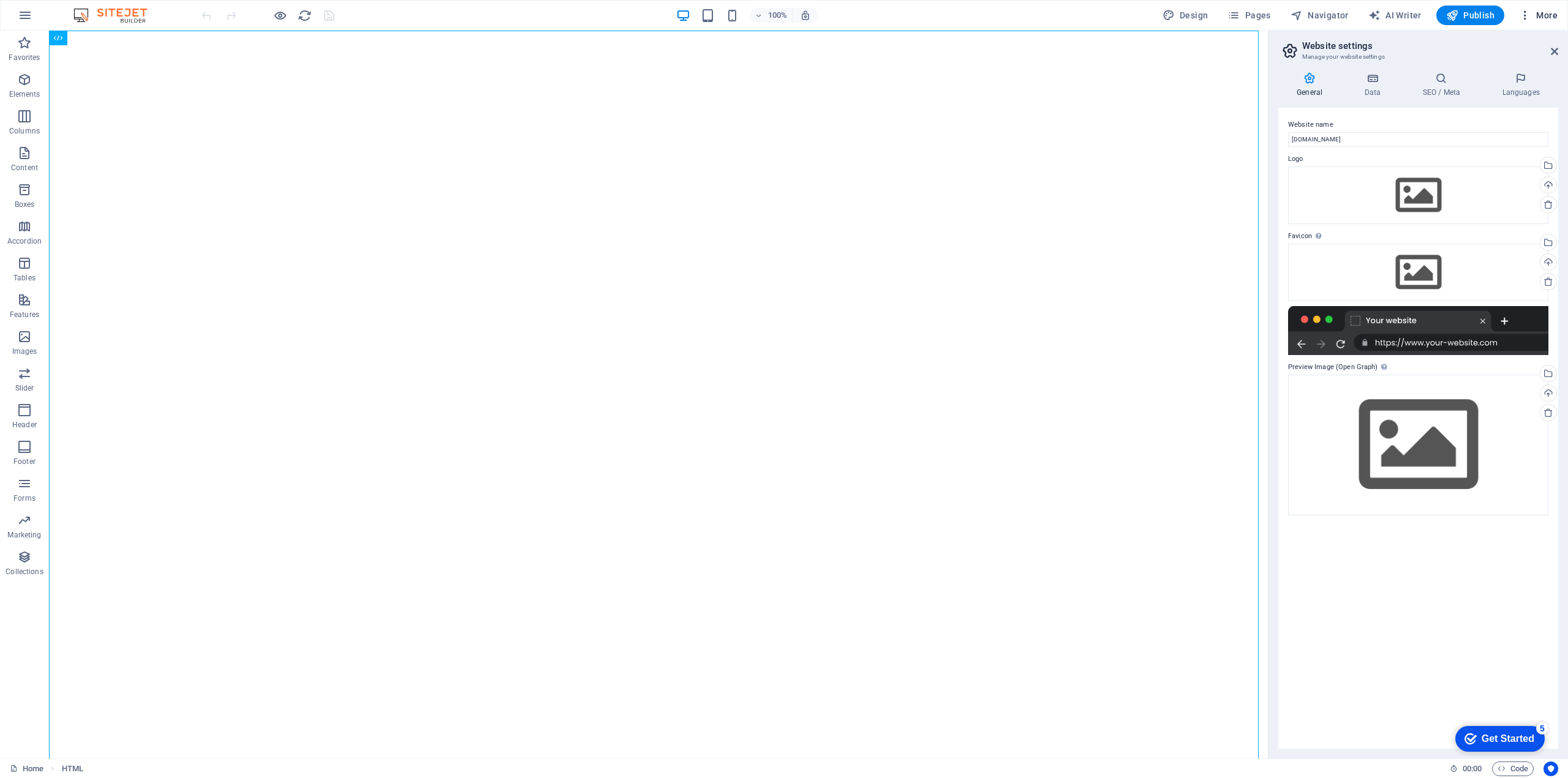
click at [1533, 14] on span "More" at bounding box center [1538, 15] width 39 height 13
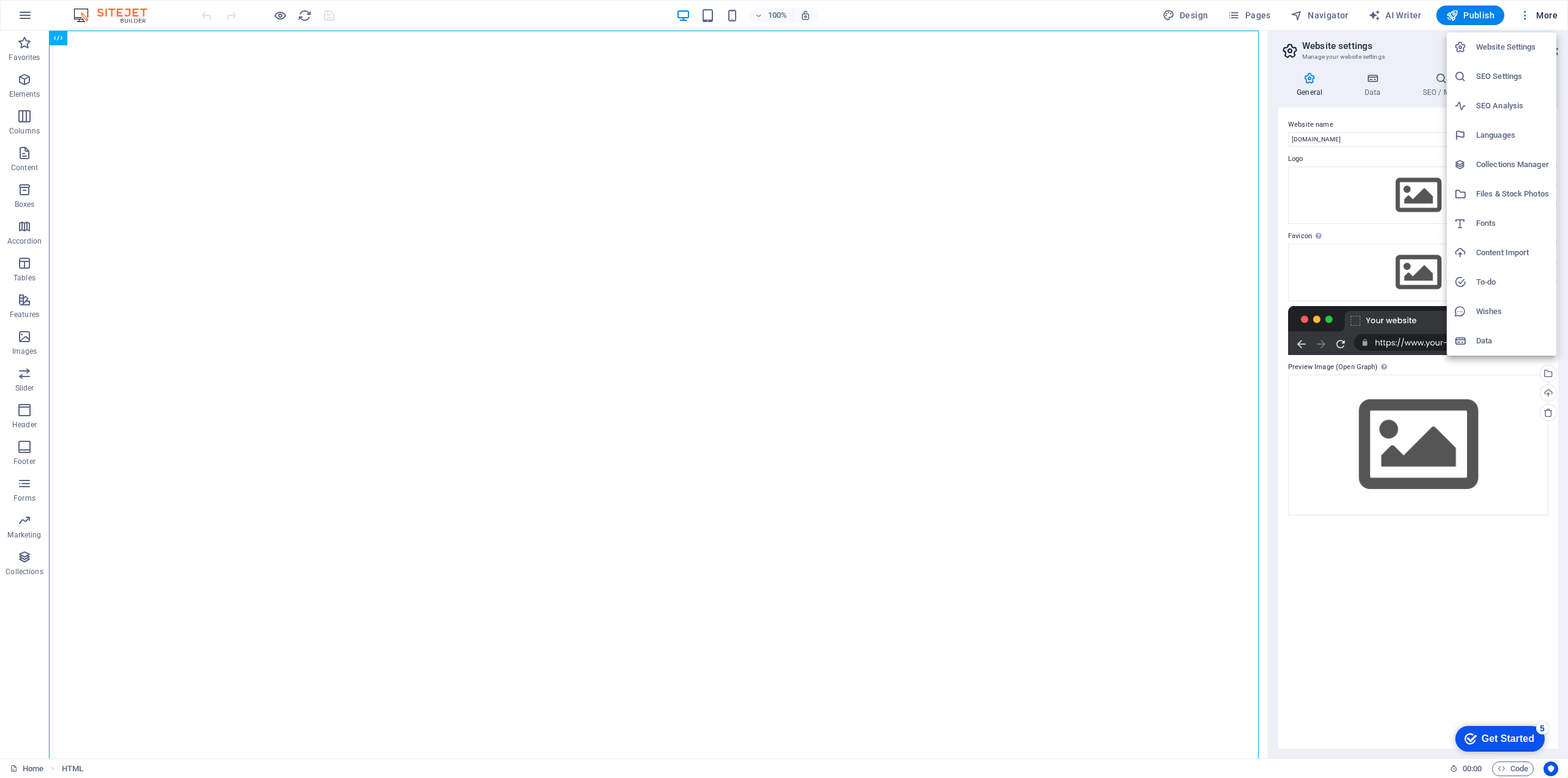
click at [1484, 48] on h6 "Website Settings" at bounding box center [1512, 47] width 73 height 15
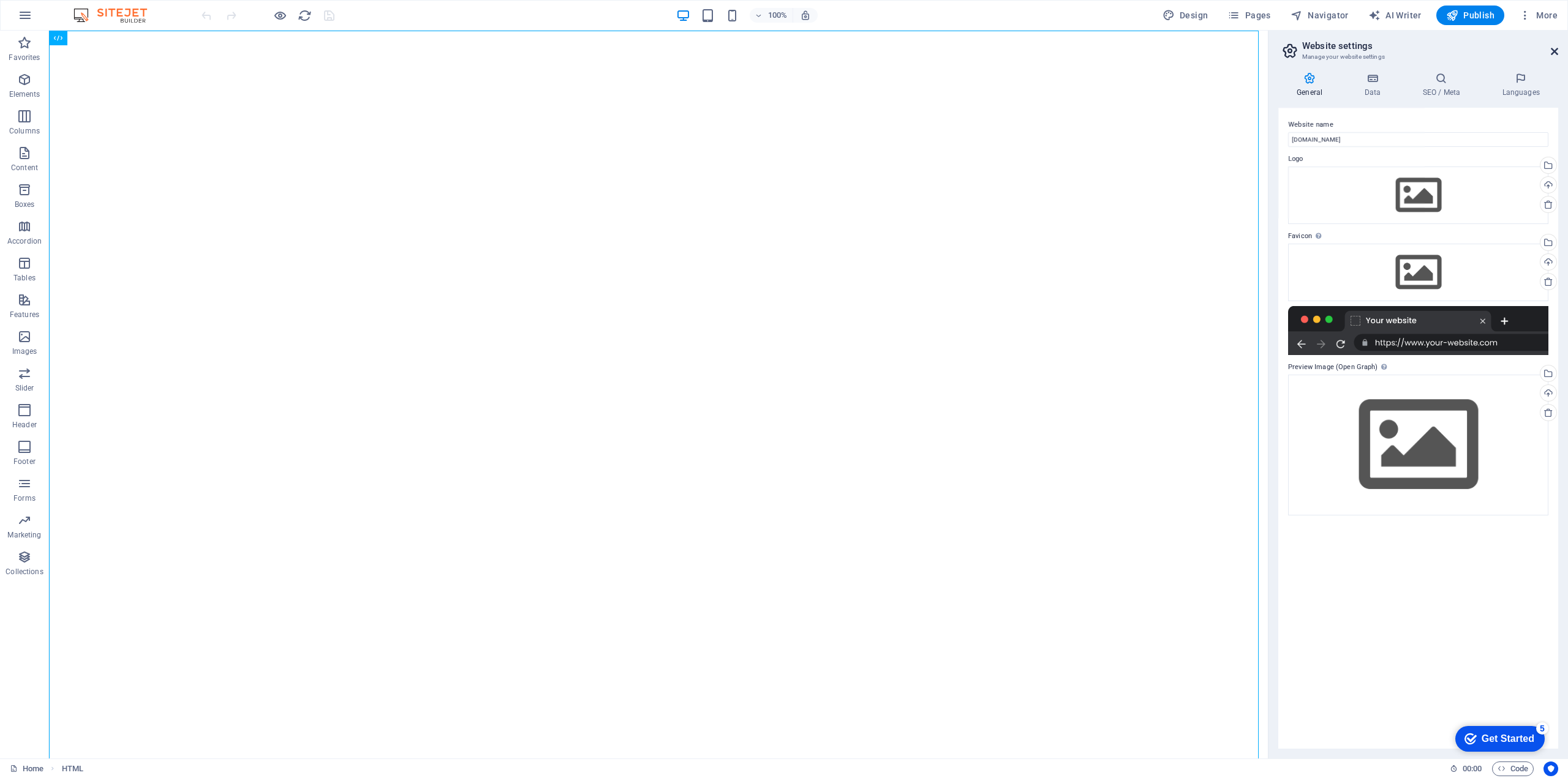
click at [1555, 56] on icon at bounding box center [1554, 52] width 8 height 10
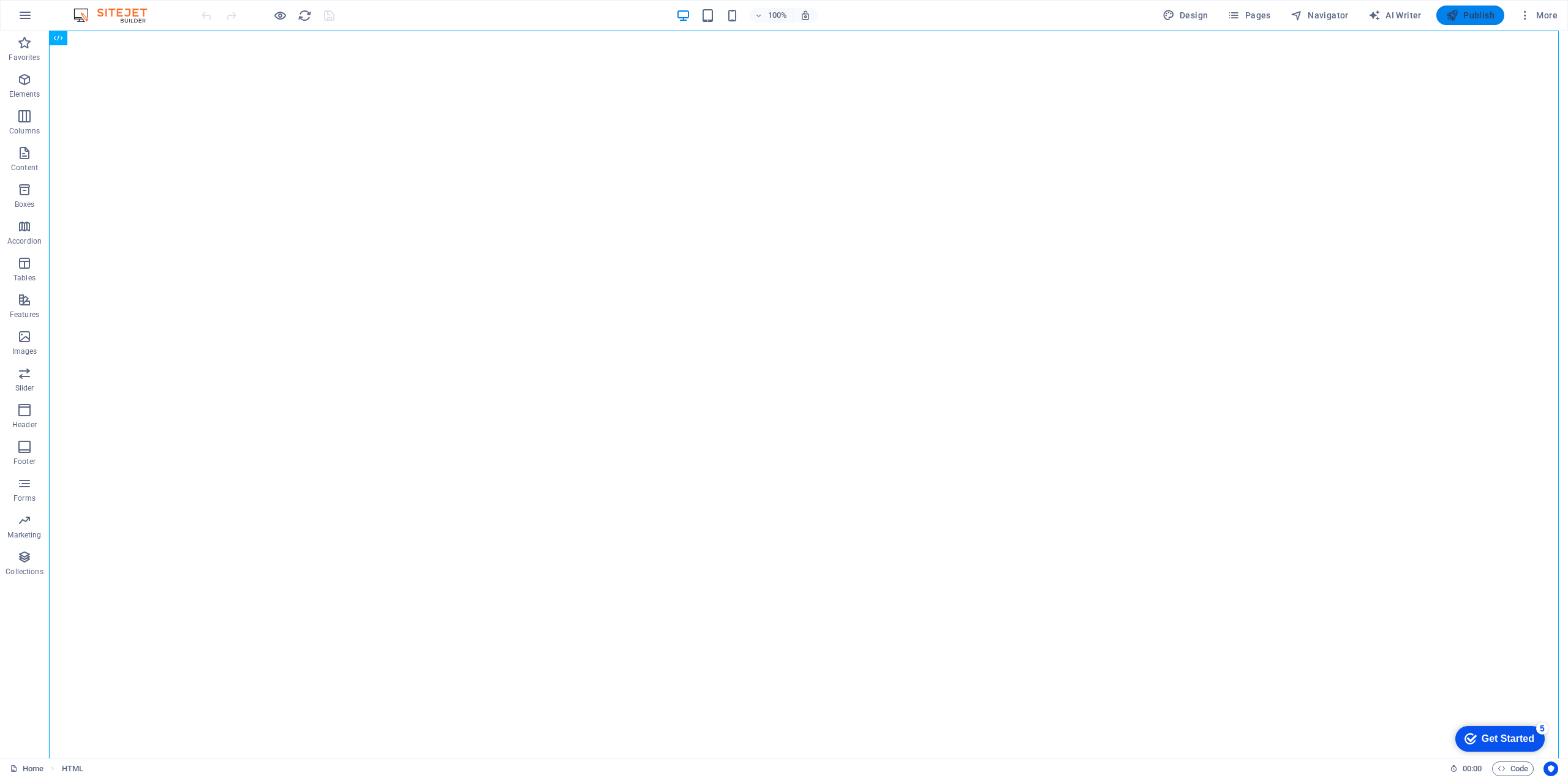
click at [1469, 18] on span "Publish" at bounding box center [1470, 15] width 49 height 13
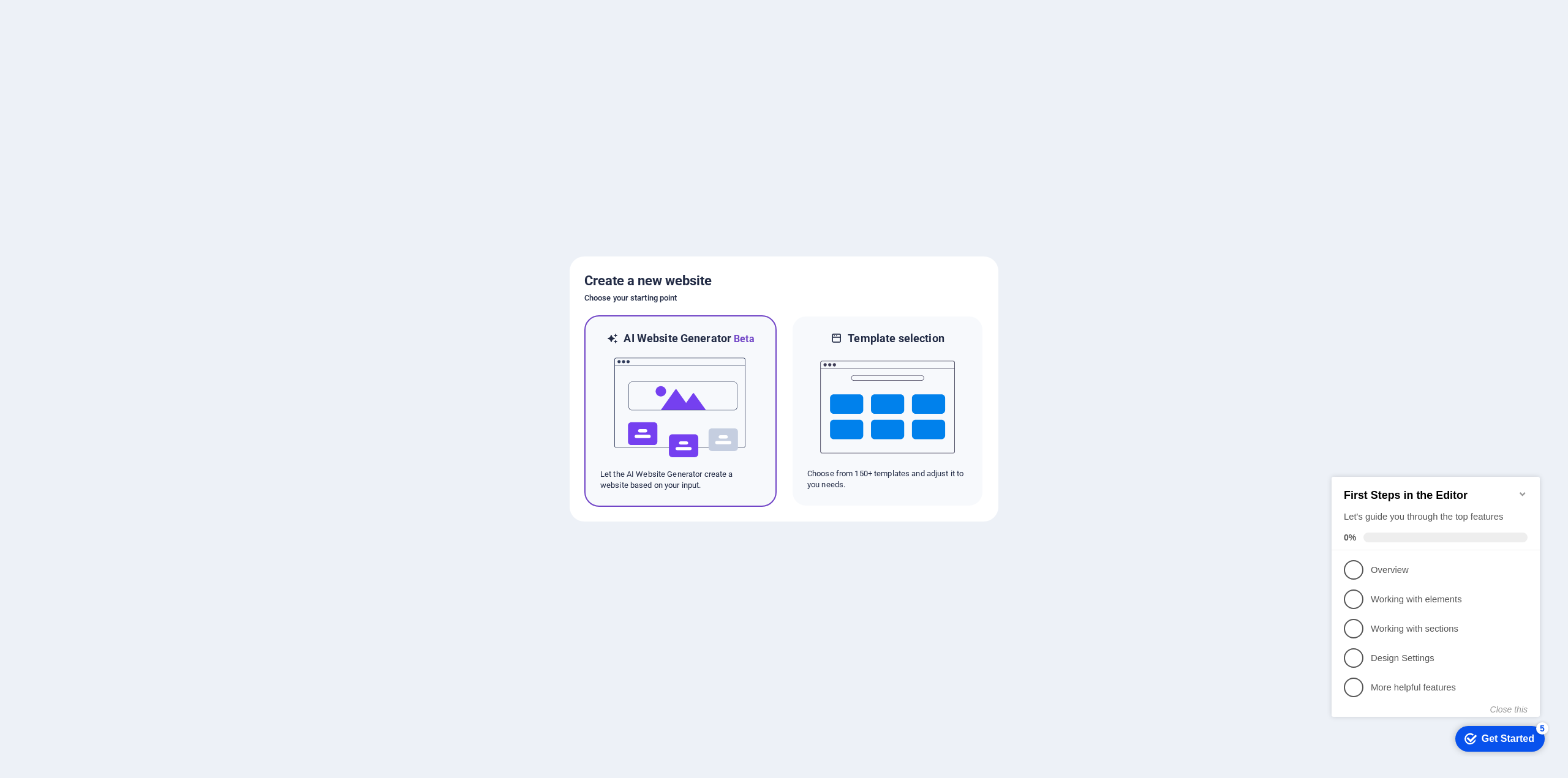
click at [733, 388] on img at bounding box center [681, 407] width 135 height 122
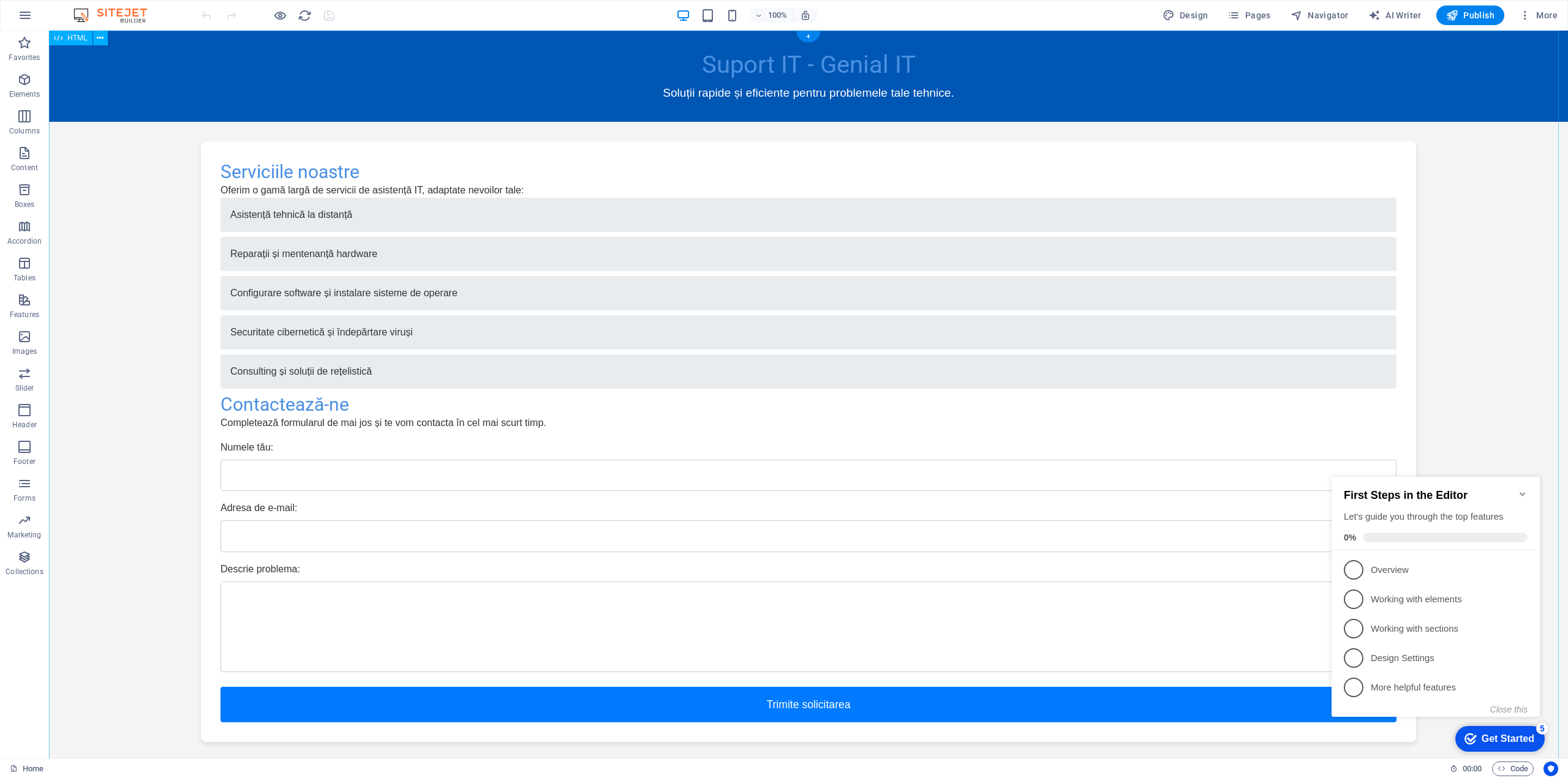
click at [1470, 286] on div "Suport IT - Genial IT Suport IT - Genial IT Soluții rapide și eficiente pentru …" at bounding box center [807, 453] width 1518 height 845
click at [1509, 498] on h2 "First Steps in the Editor" at bounding box center [1435, 495] width 184 height 13
click at [1534, 740] on div "checkmark Get Started 5" at bounding box center [1500, 739] width 90 height 25
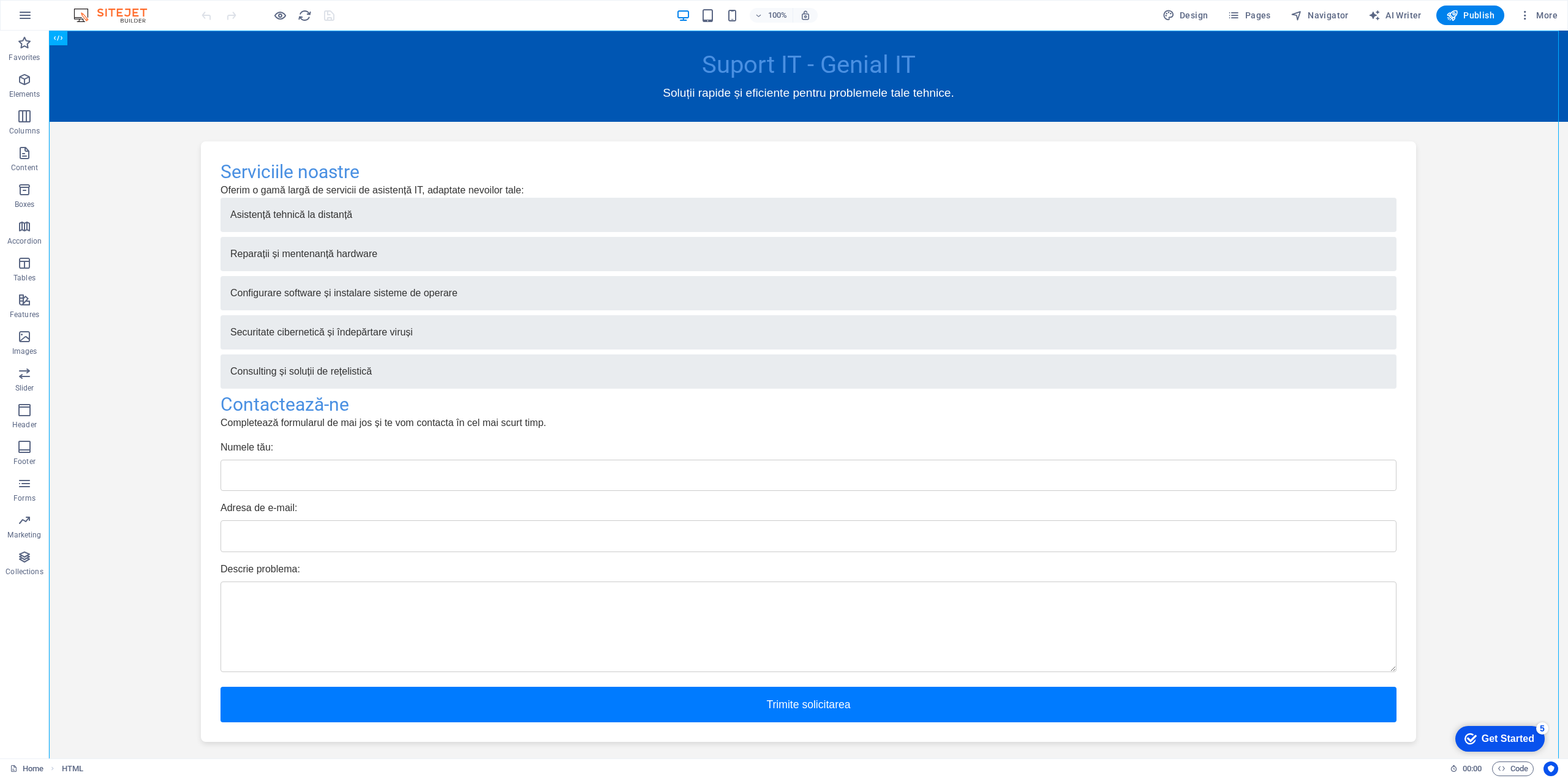
click at [1494, 733] on div "Get Started" at bounding box center [1507, 738] width 53 height 11
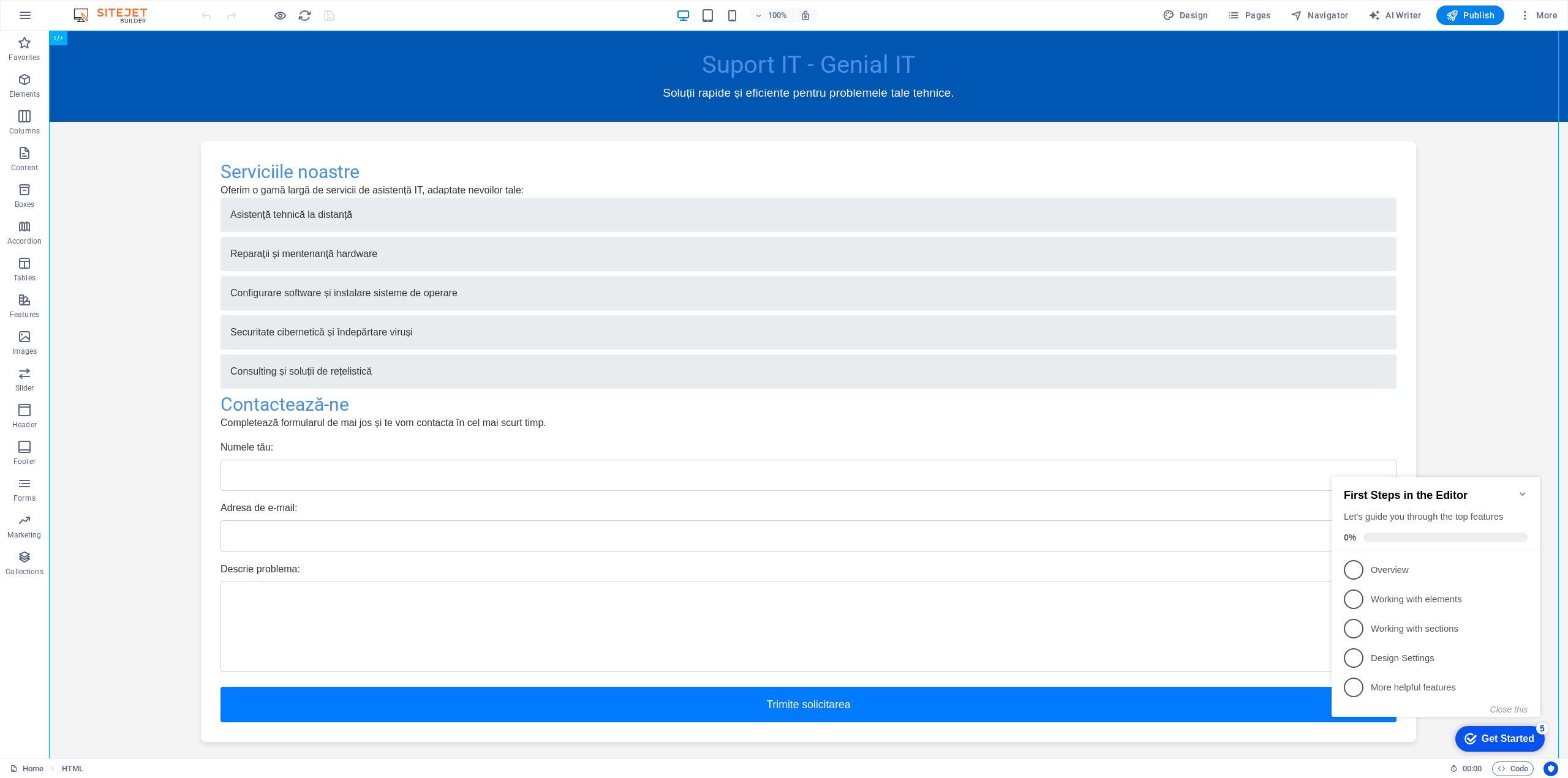
drag, startPoint x: 1522, startPoint y: 490, endPoint x: 2795, endPoint y: 860, distance: 1325.7
click at [1522, 492] on icon "Minimize checklist" at bounding box center [1522, 494] width 6 height 4
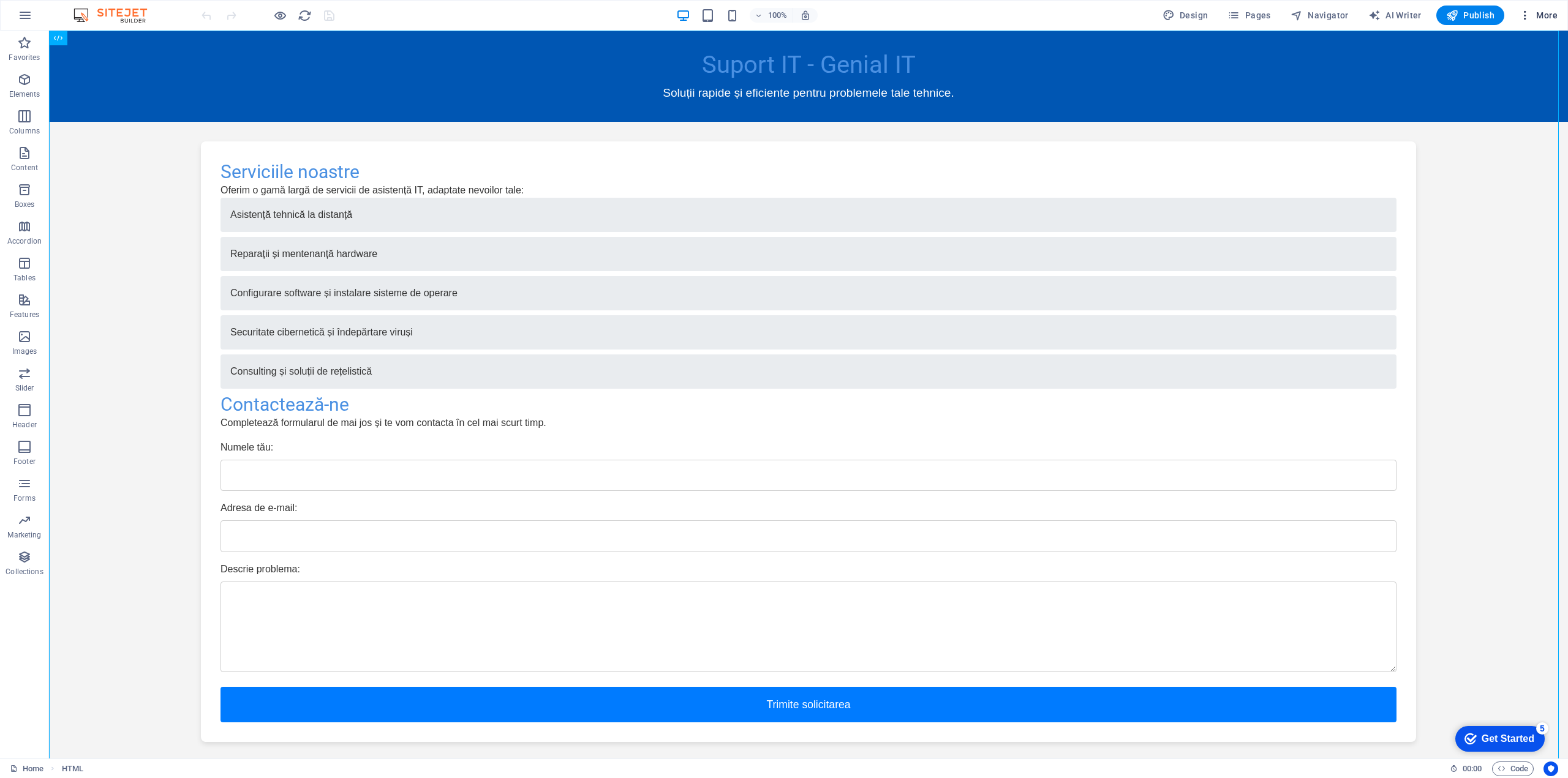
click at [1530, 15] on icon "button" at bounding box center [1524, 15] width 13 height 13
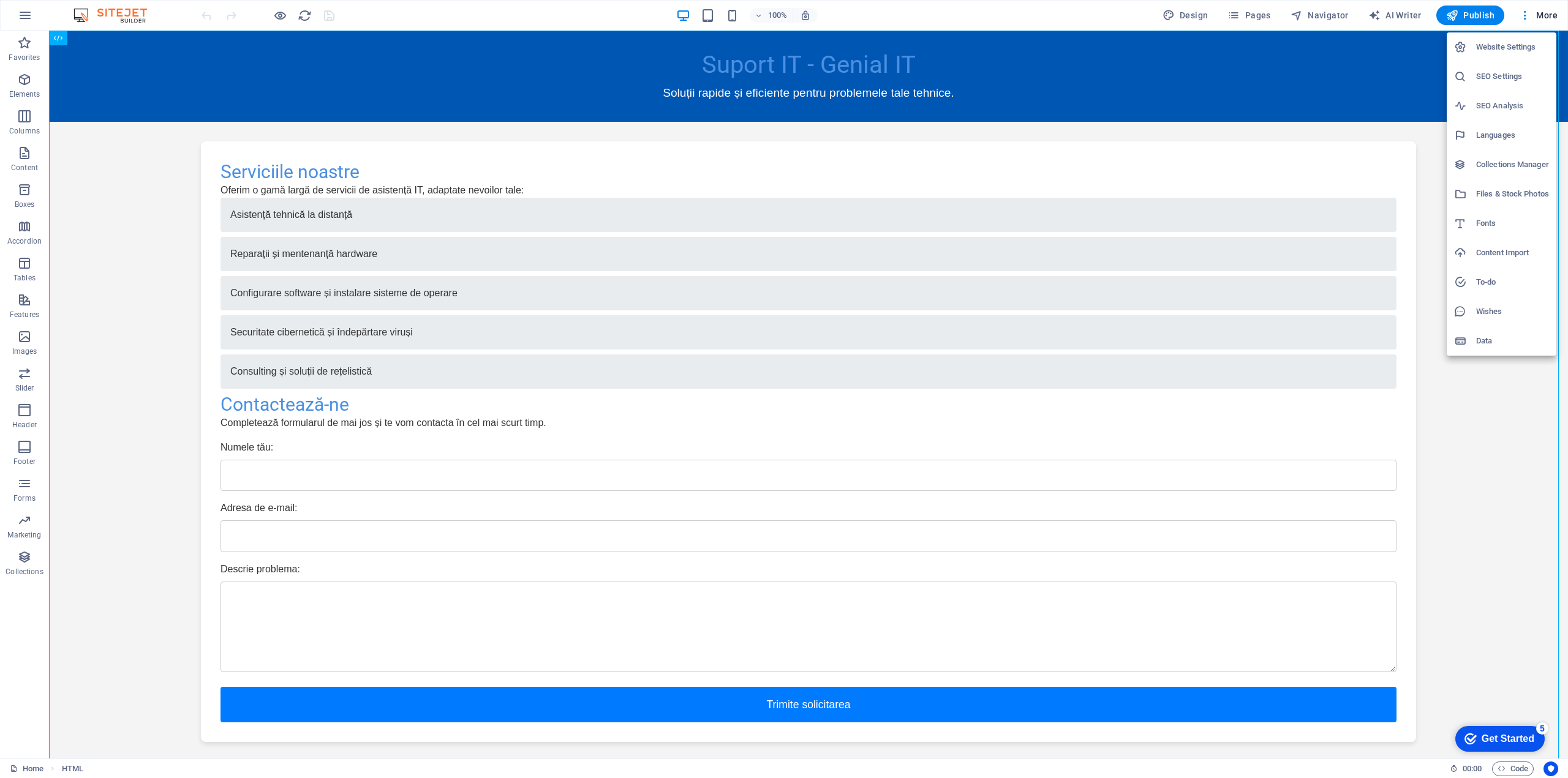
click at [1491, 384] on div at bounding box center [784, 389] width 1568 height 778
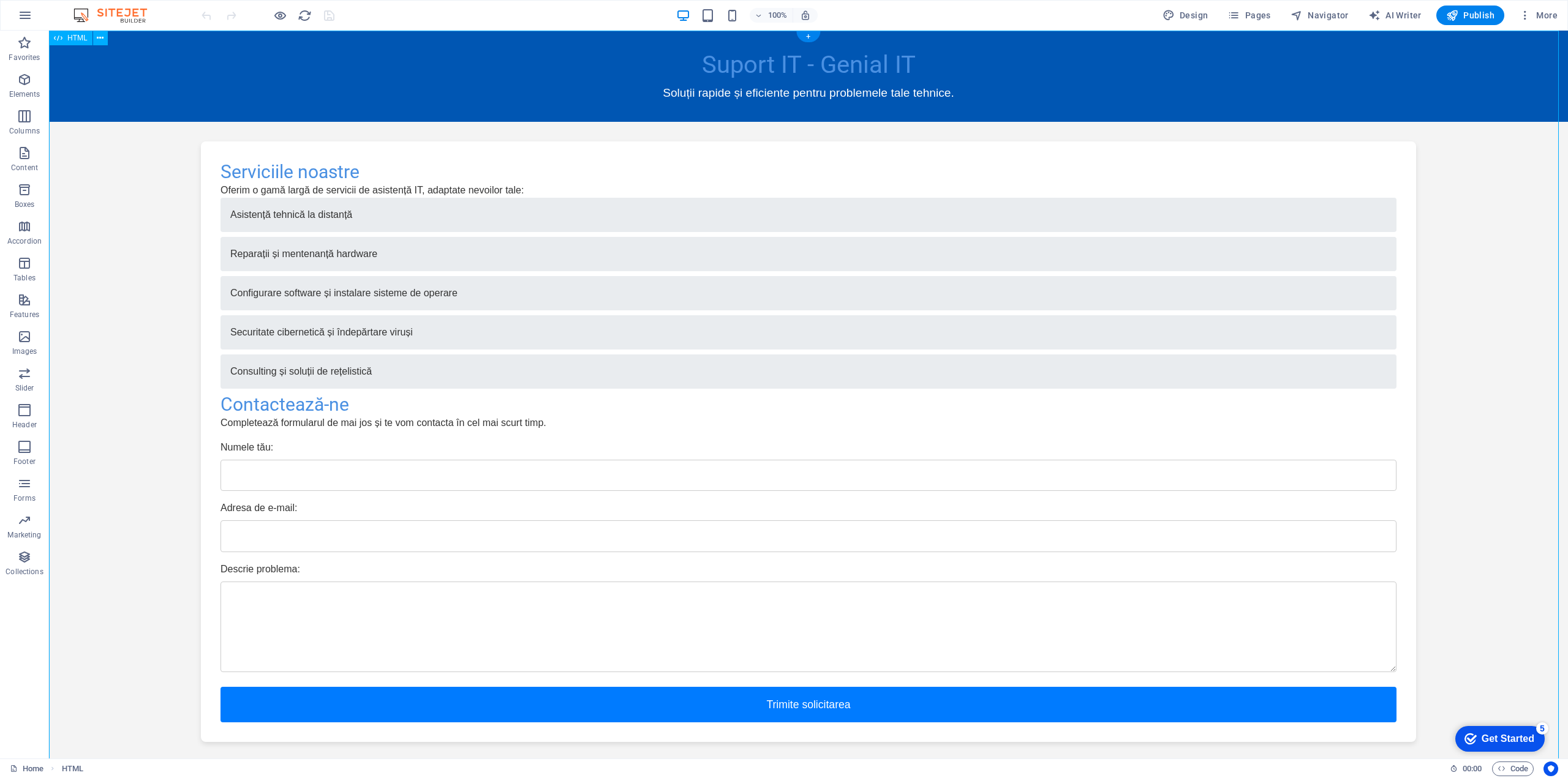
scroll to position [117, 0]
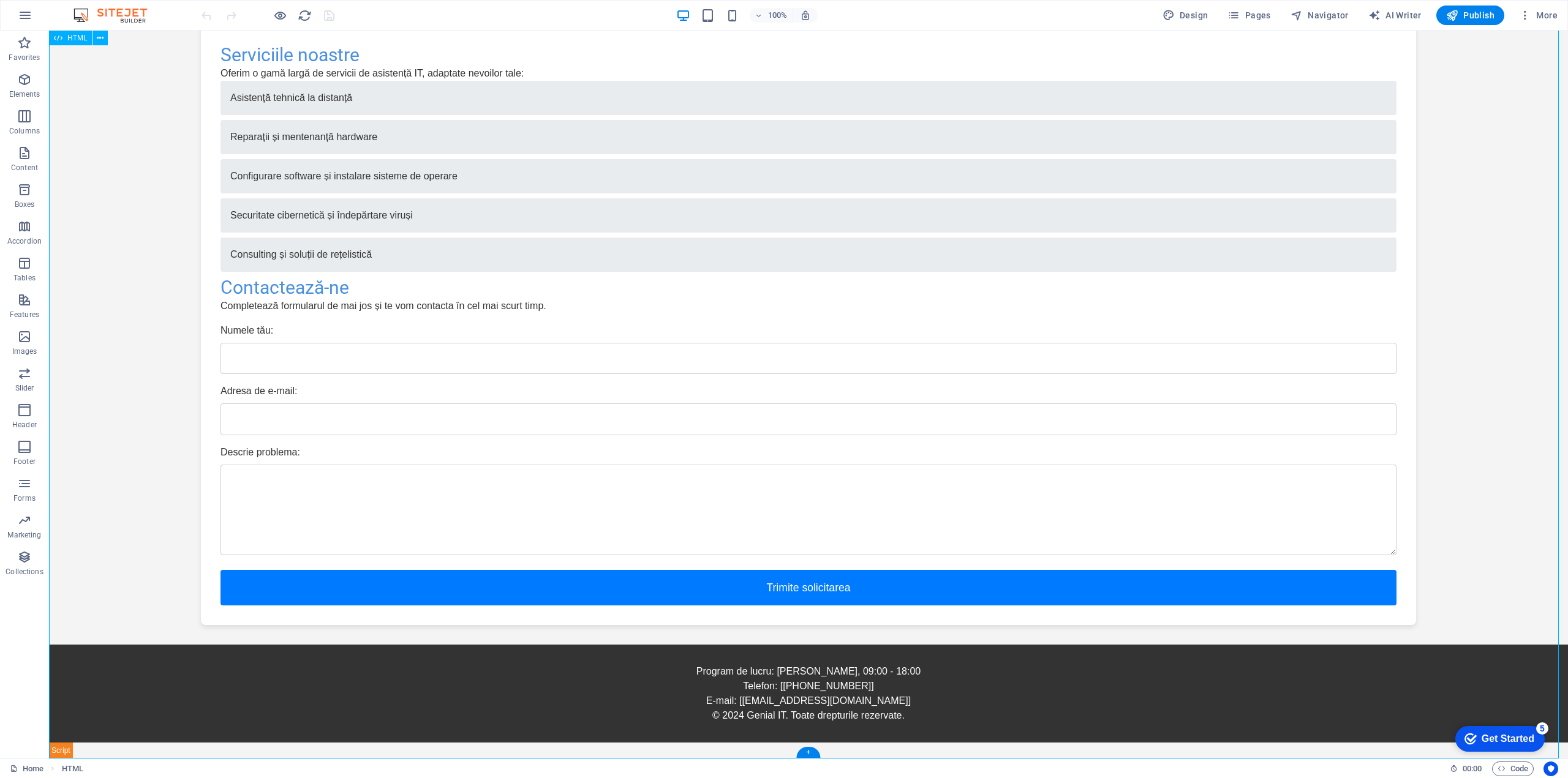
click at [326, 349] on div "Suport IT - Genial IT Suport IT - Genial IT Soluții rapide și eficiente pentru …" at bounding box center [807, 337] width 1518 height 845
click at [297, 366] on div "Suport IT - Genial IT Suport IT - Genial IT Soluții rapide și eficiente pentru …" at bounding box center [807, 337] width 1518 height 845
click at [274, 367] on div "Suport IT - Genial IT Suport IT - Genial IT Soluții rapide și eficiente pentru …" at bounding box center [807, 337] width 1518 height 845
drag, startPoint x: 259, startPoint y: 416, endPoint x: 259, endPoint y: 425, distance: 9.0
click at [259, 419] on div "Suport IT - Genial IT Suport IT - Genial IT Soluții rapide și eficiente pentru …" at bounding box center [807, 337] width 1518 height 845
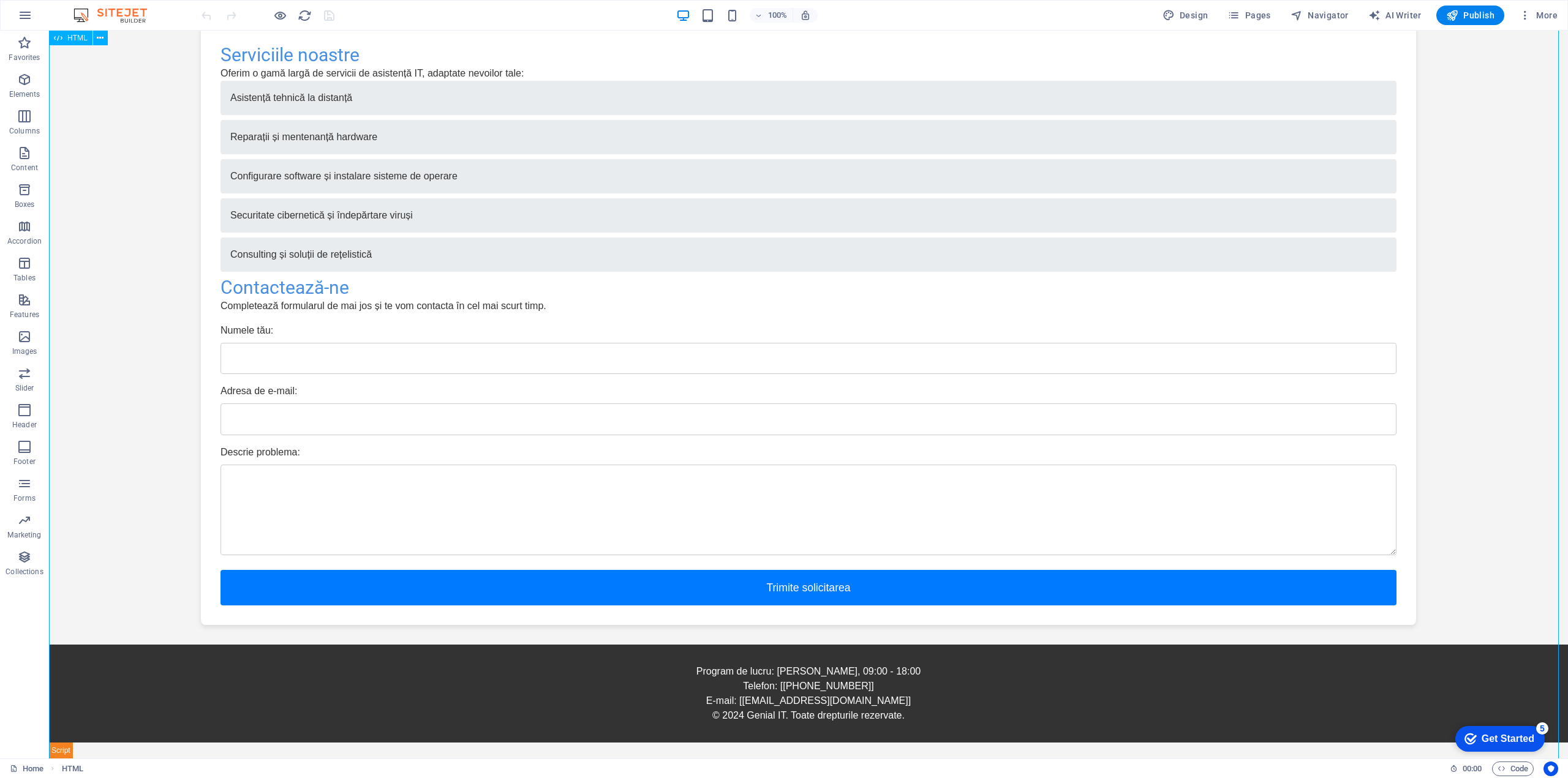
scroll to position [0, 0]
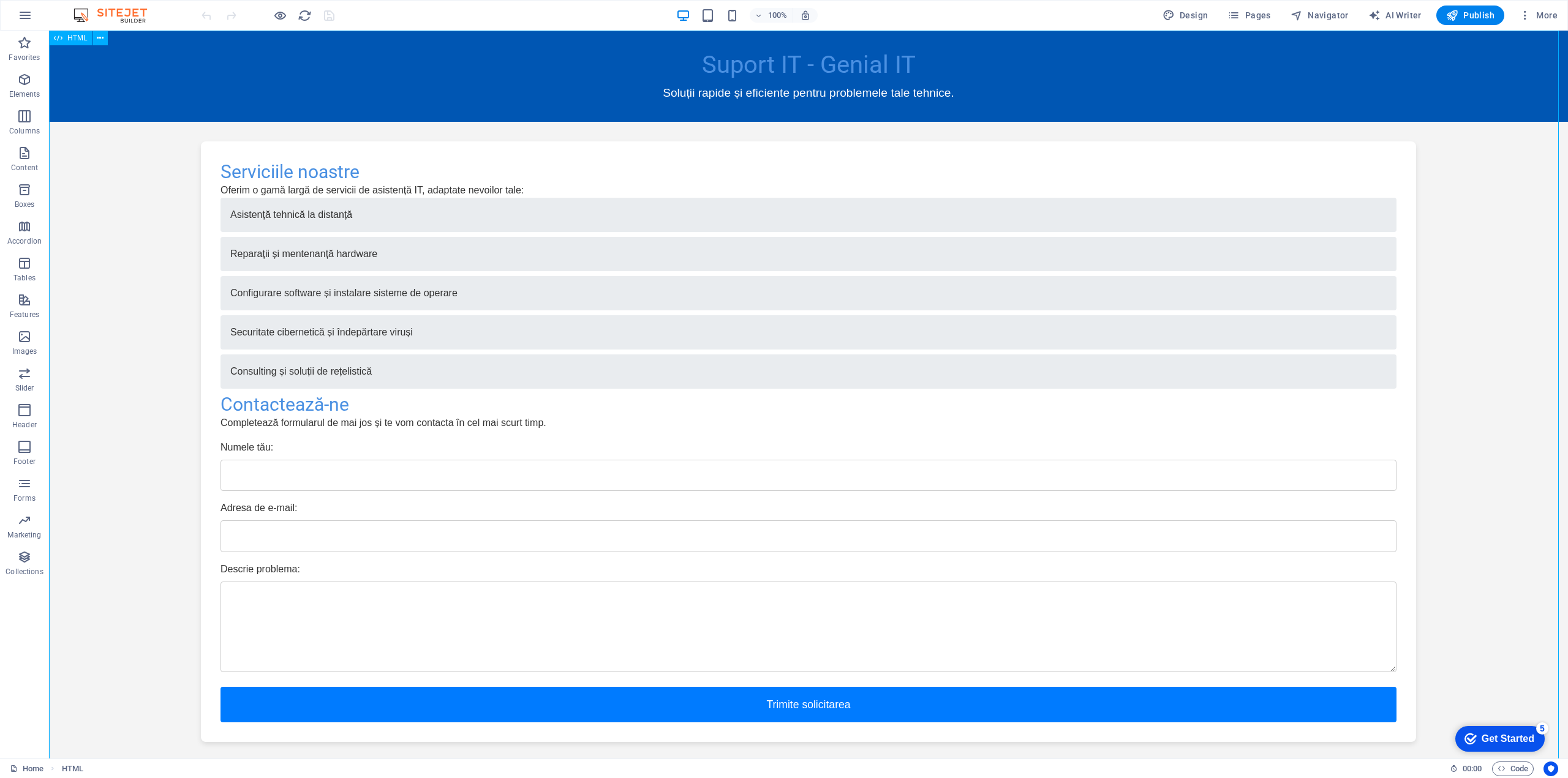
drag, startPoint x: 71, startPoint y: 39, endPoint x: 35, endPoint y: 22, distance: 39.8
click at [71, 39] on span "HTML" at bounding box center [77, 38] width 21 height 8
click at [99, 35] on icon at bounding box center [100, 38] width 7 height 13
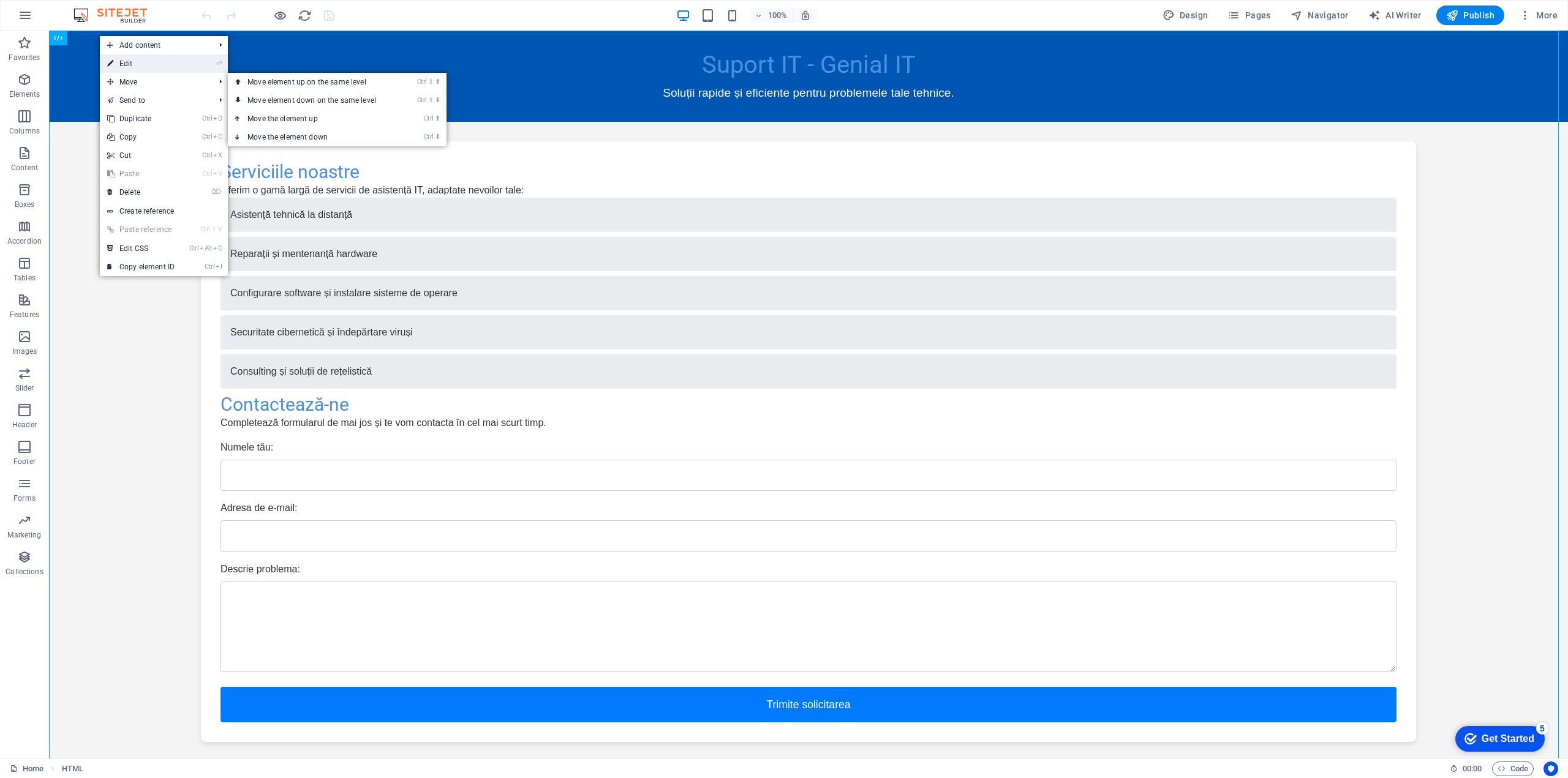
click at [137, 68] on link "⏎ Edit" at bounding box center [141, 63] width 82 height 19
